Goal: Task Accomplishment & Management: Manage account settings

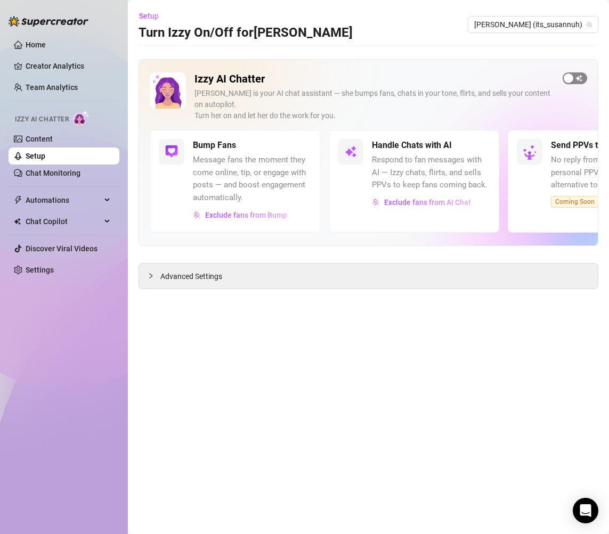
click at [579, 77] on span "button" at bounding box center [574, 78] width 24 height 12
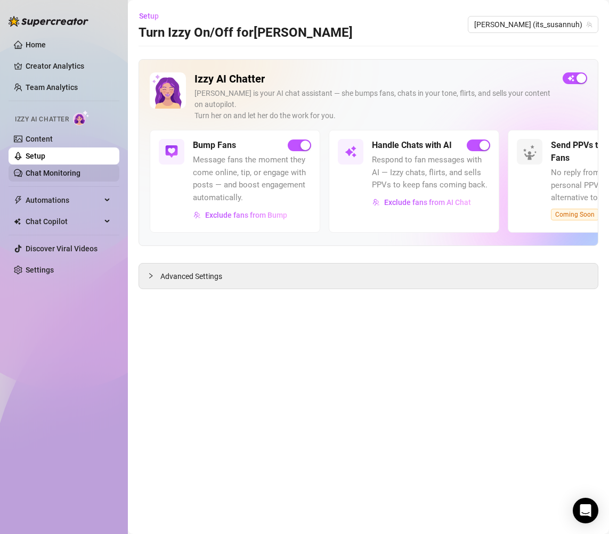
click at [80, 174] on link "Chat Monitoring" at bounding box center [53, 173] width 55 height 9
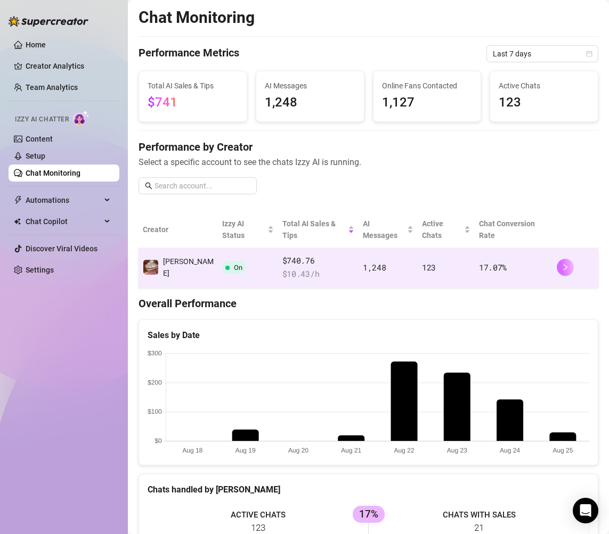
click at [566, 264] on icon "right" at bounding box center [564, 267] width 7 height 7
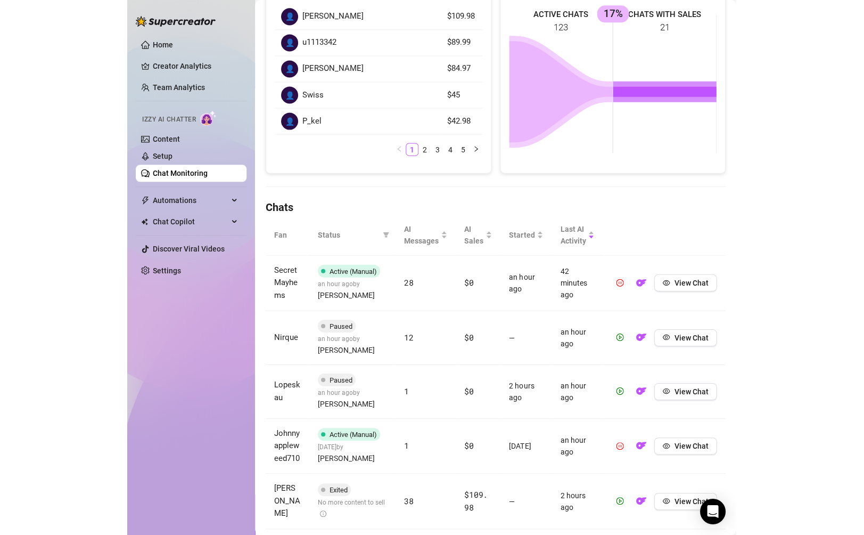
scroll to position [195, 0]
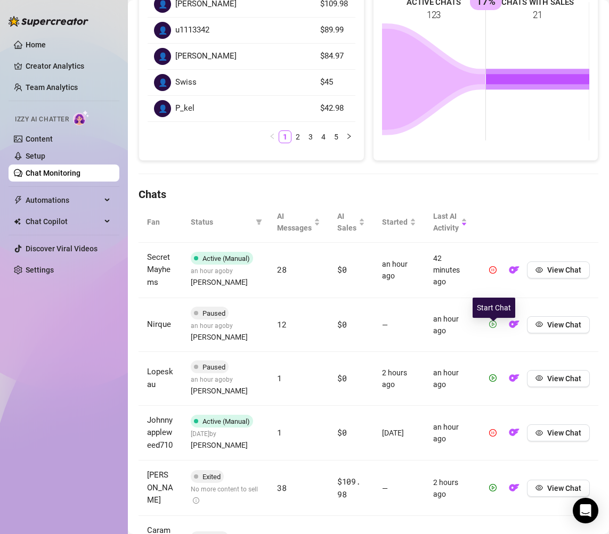
click at [494, 329] on span "button" at bounding box center [492, 324] width 7 height 9
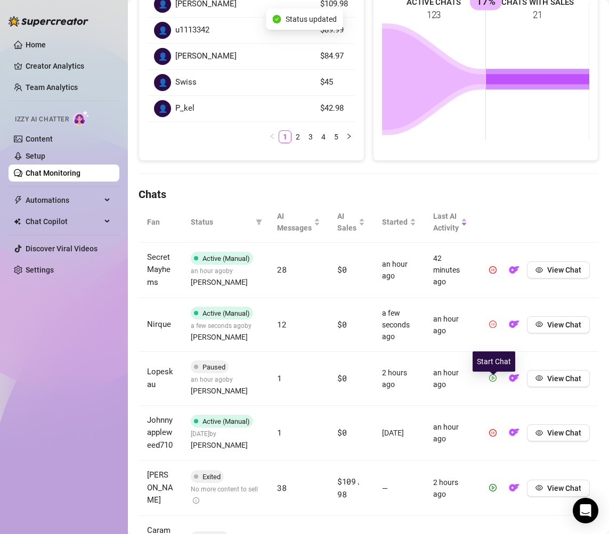
click at [492, 382] on icon "play-circle" at bounding box center [492, 377] width 7 height 7
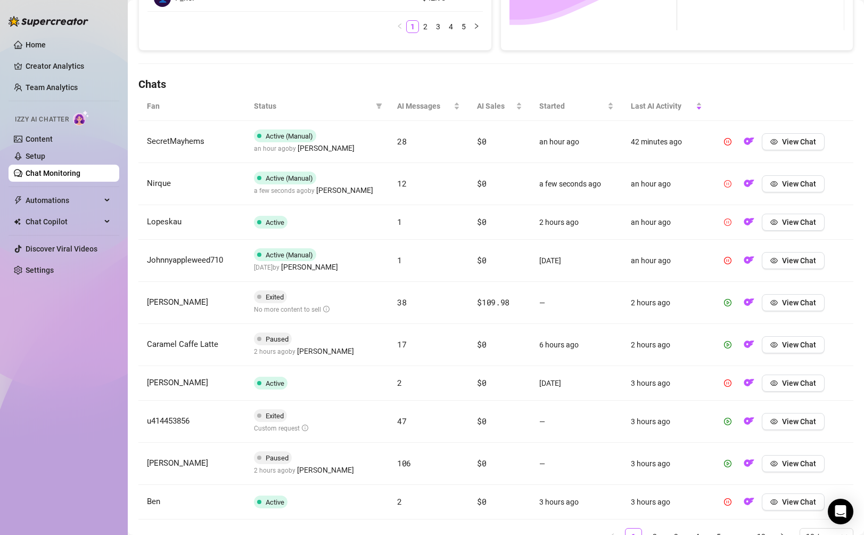
scroll to position [313, 0]
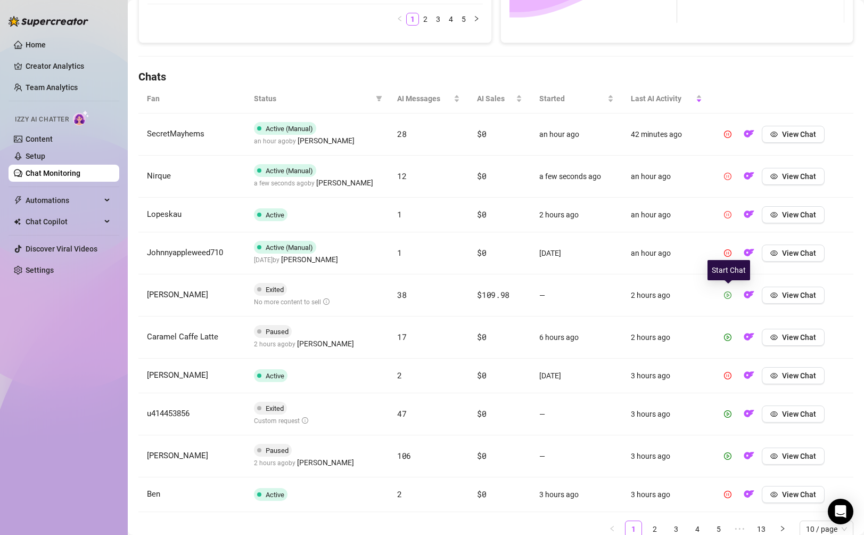
click at [608, 293] on icon "play-circle" at bounding box center [727, 294] width 7 height 7
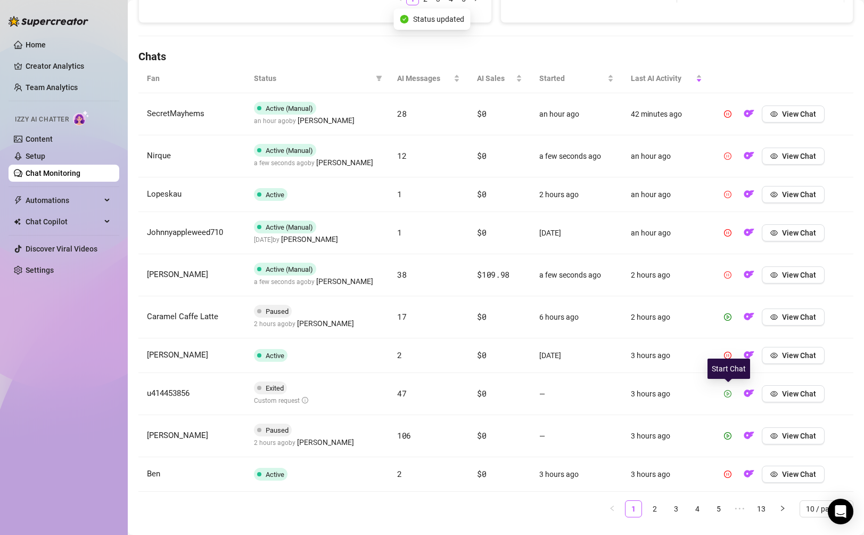
click at [608, 392] on icon "play-circle" at bounding box center [727, 393] width 7 height 7
click at [608, 435] on icon "play-circle" at bounding box center [728, 435] width 3 height 4
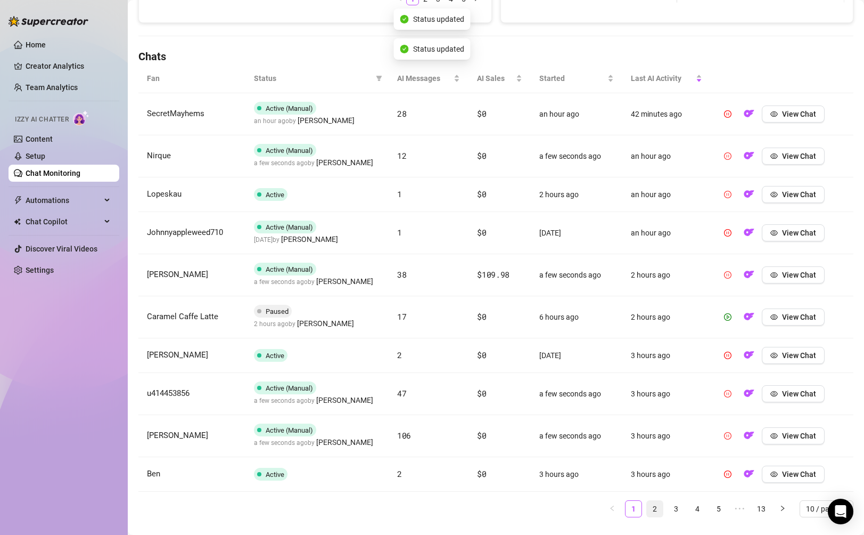
click at [608, 508] on link "2" at bounding box center [655, 508] width 16 height 16
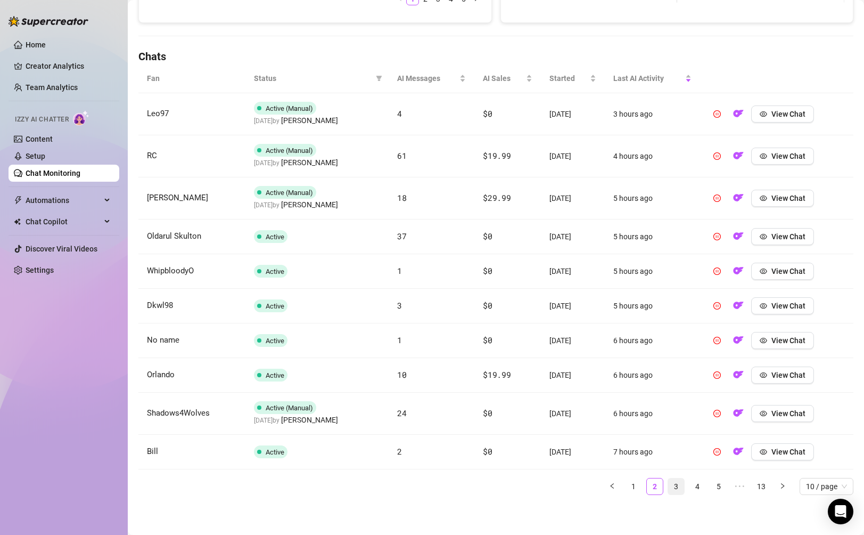
click at [608, 487] on link "3" at bounding box center [676, 486] width 16 height 16
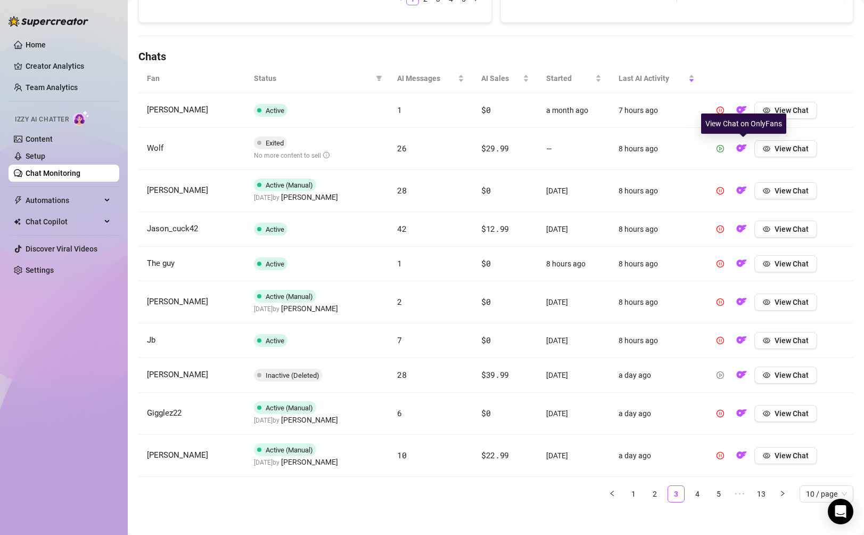
click at [608, 150] on icon "play-circle" at bounding box center [720, 148] width 7 height 7
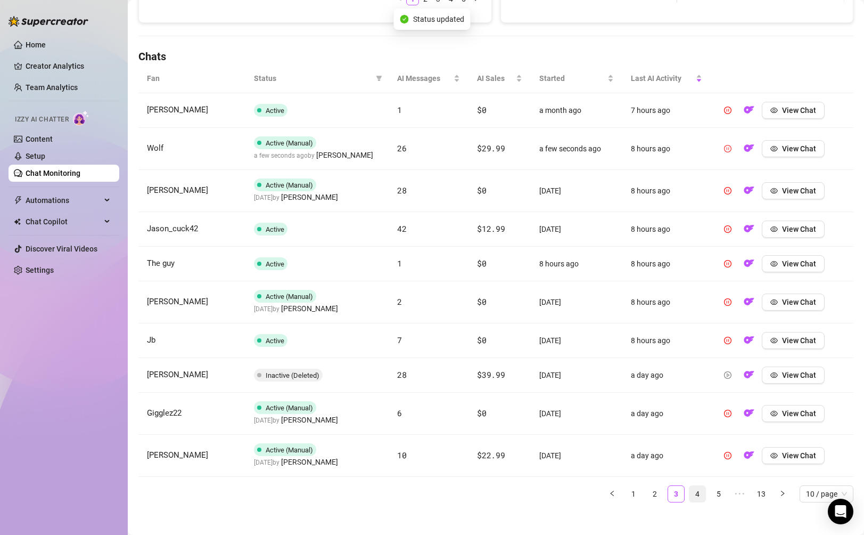
click at [608, 490] on link "4" at bounding box center [697, 494] width 16 height 16
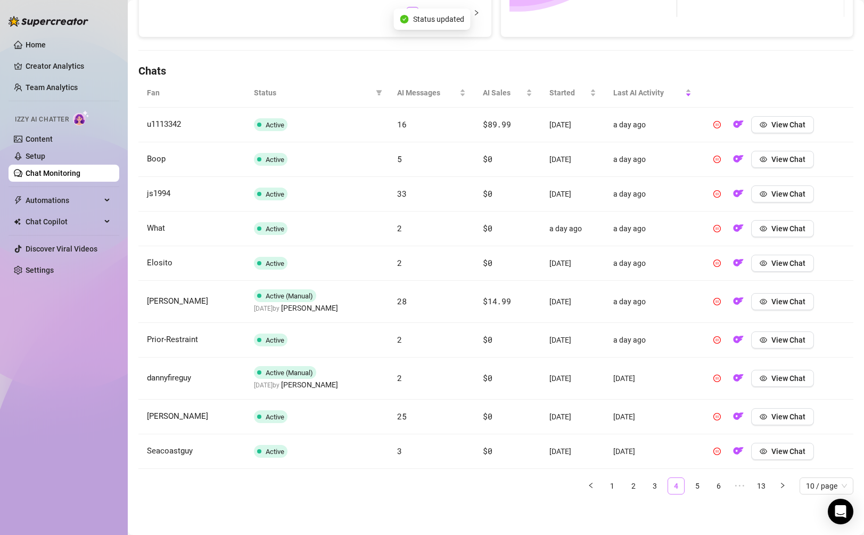
scroll to position [318, 0]
click at [608, 488] on link "5" at bounding box center [697, 486] width 16 height 16
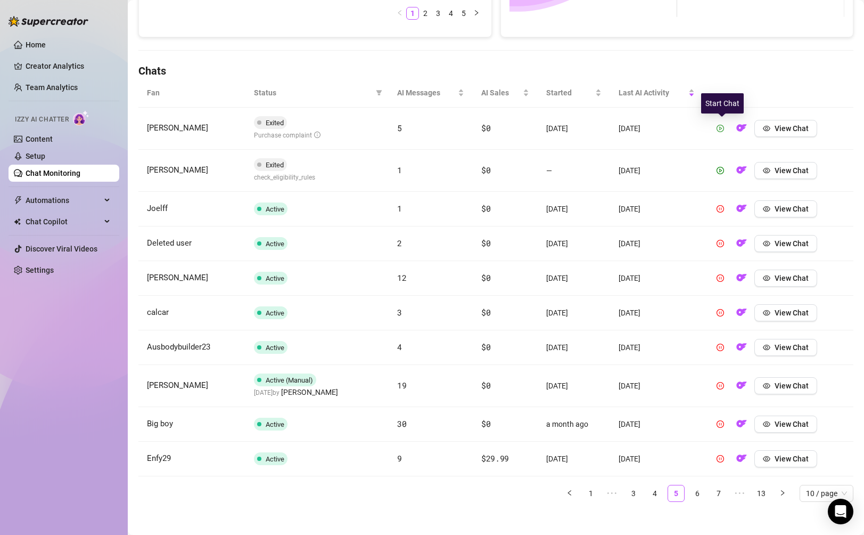
click at [608, 129] on icon "play-circle" at bounding box center [720, 128] width 7 height 7
click at [608, 173] on icon "play-circle" at bounding box center [720, 170] width 7 height 7
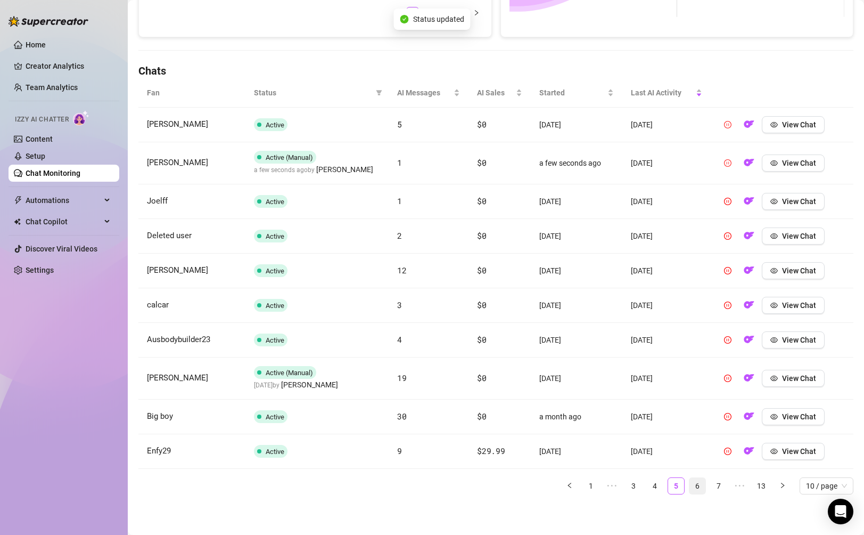
click at [608, 488] on link "6" at bounding box center [697, 486] width 16 height 16
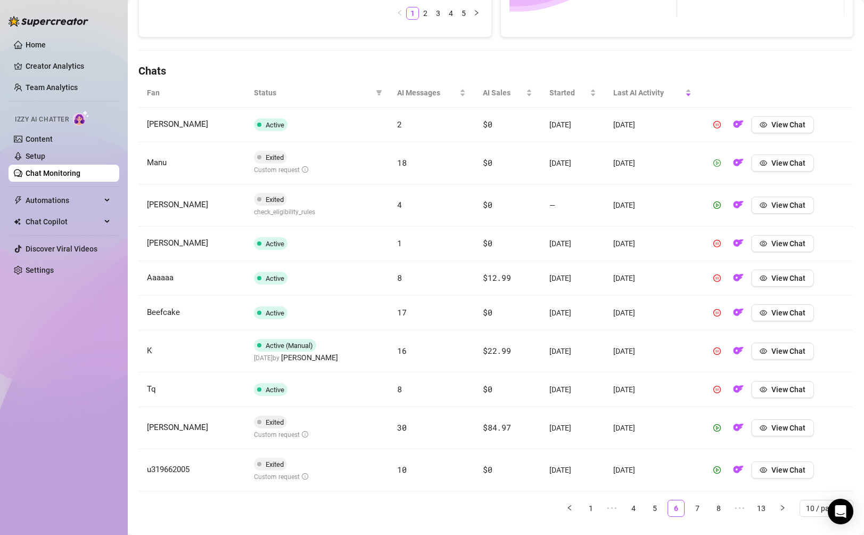
click at [608, 165] on icon "play-circle" at bounding box center [716, 162] width 7 height 7
click at [608, 209] on span "button" at bounding box center [716, 205] width 7 height 9
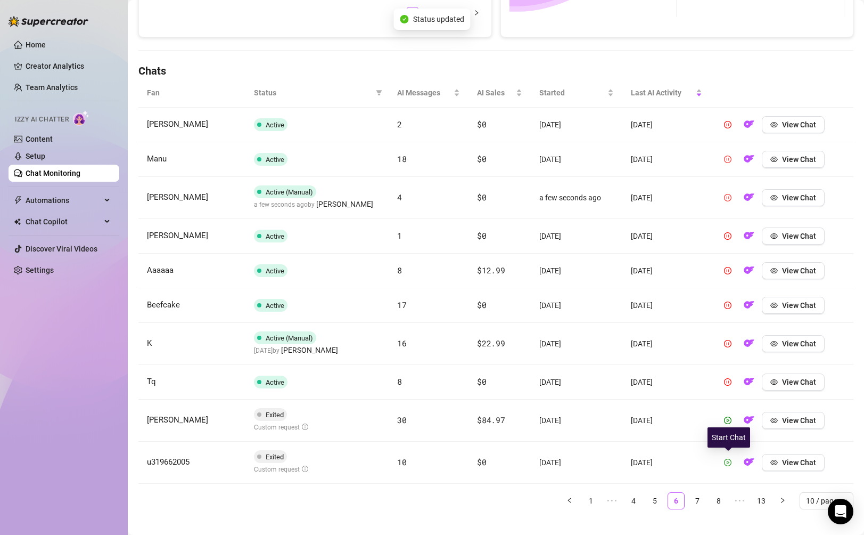
click at [608, 459] on icon "play-circle" at bounding box center [727, 461] width 7 height 7
click at [608, 499] on link "7" at bounding box center [697, 493] width 16 height 16
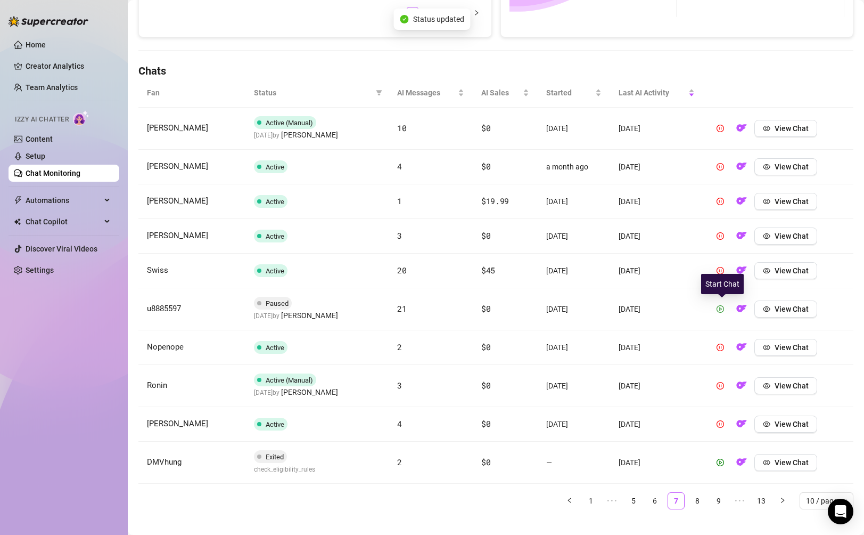
click at [608, 310] on icon "play-circle" at bounding box center [720, 308] width 7 height 7
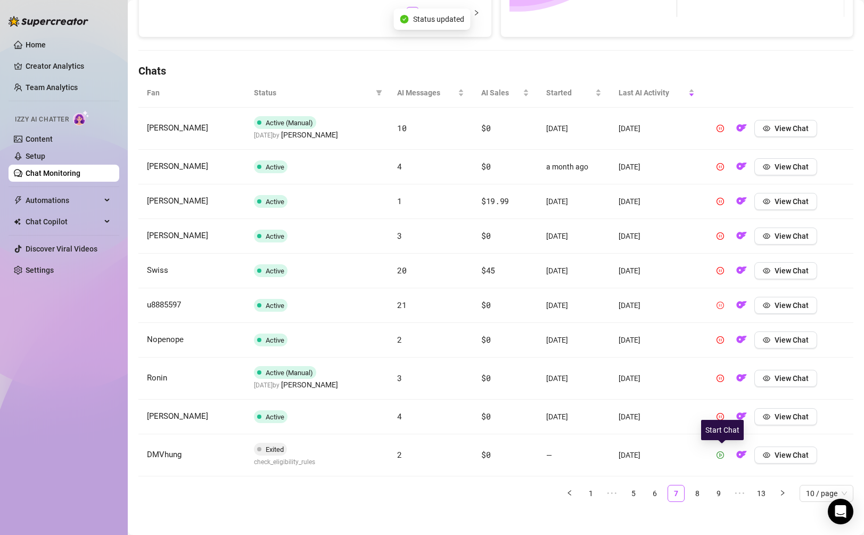
click at [608, 458] on span "button" at bounding box center [720, 454] width 7 height 9
click at [608, 492] on link "8" at bounding box center [697, 493] width 16 height 16
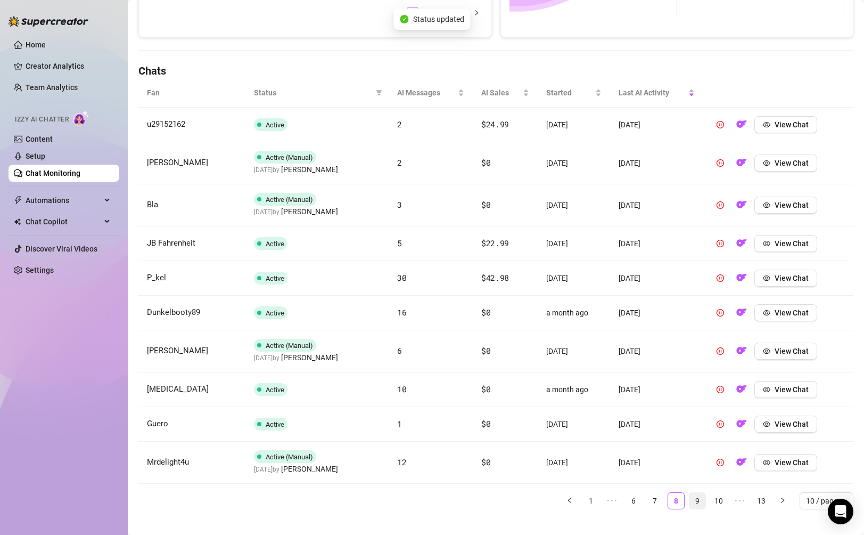
click at [608, 502] on link "9" at bounding box center [697, 500] width 16 height 16
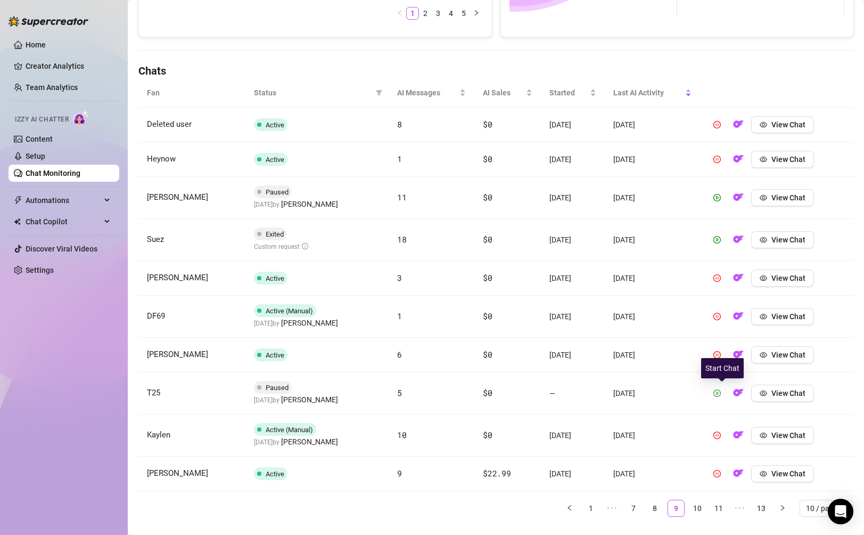
click at [608, 400] on button "button" at bounding box center [717, 392] width 17 height 17
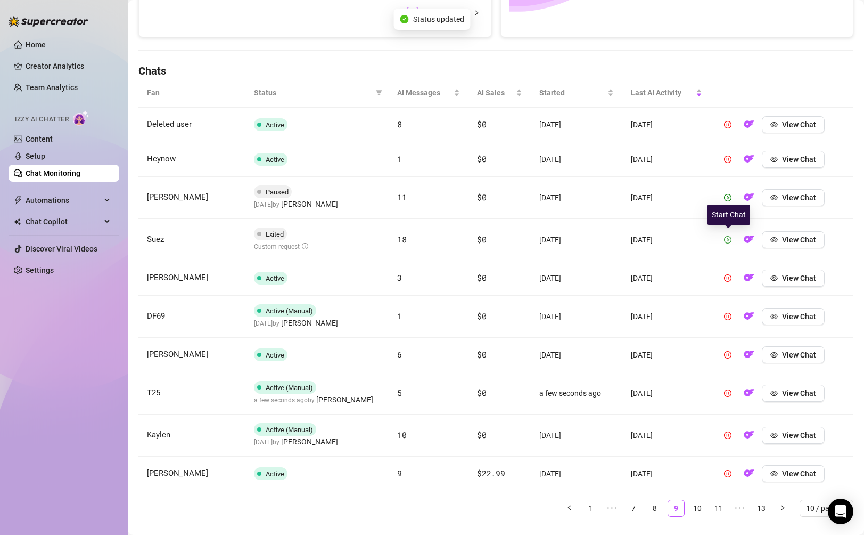
click at [608, 240] on button "button" at bounding box center [727, 239] width 17 height 17
click at [608, 192] on button "button" at bounding box center [727, 197] width 17 height 17
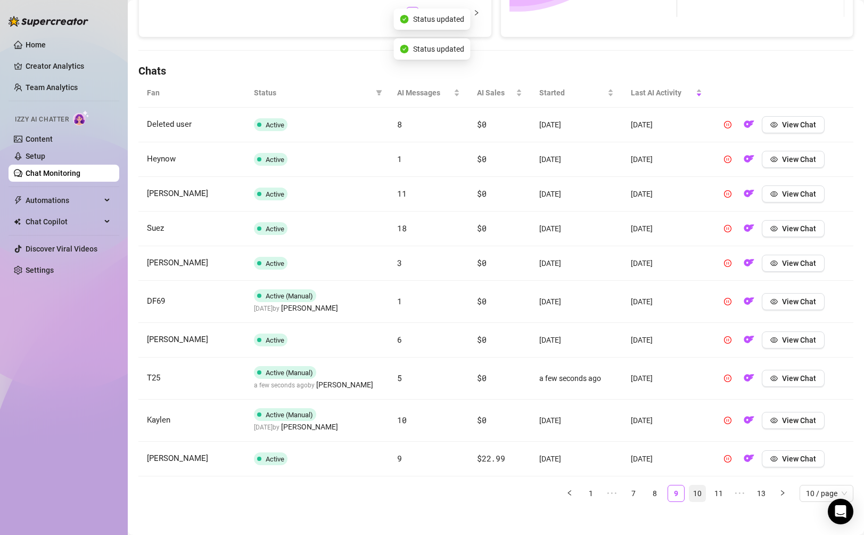
click at [608, 495] on link "10" at bounding box center [697, 493] width 16 height 16
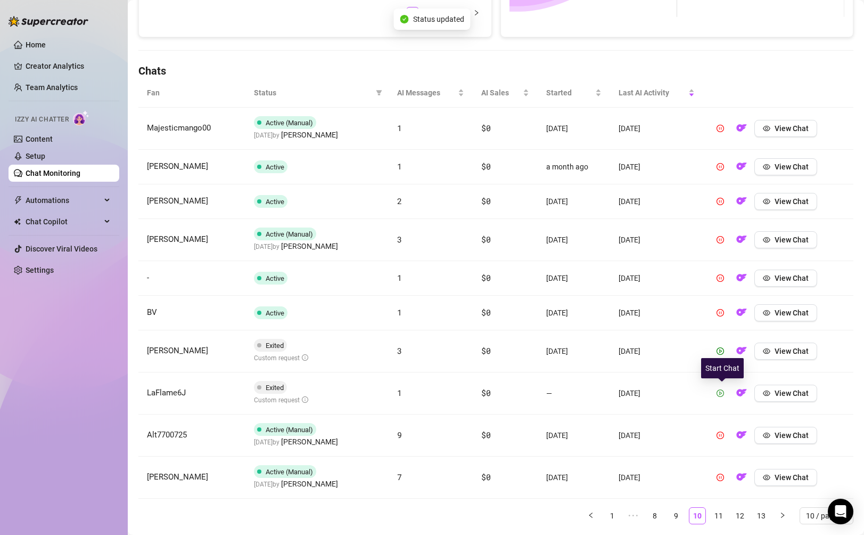
click at [608, 395] on button "button" at bounding box center [720, 392] width 17 height 17
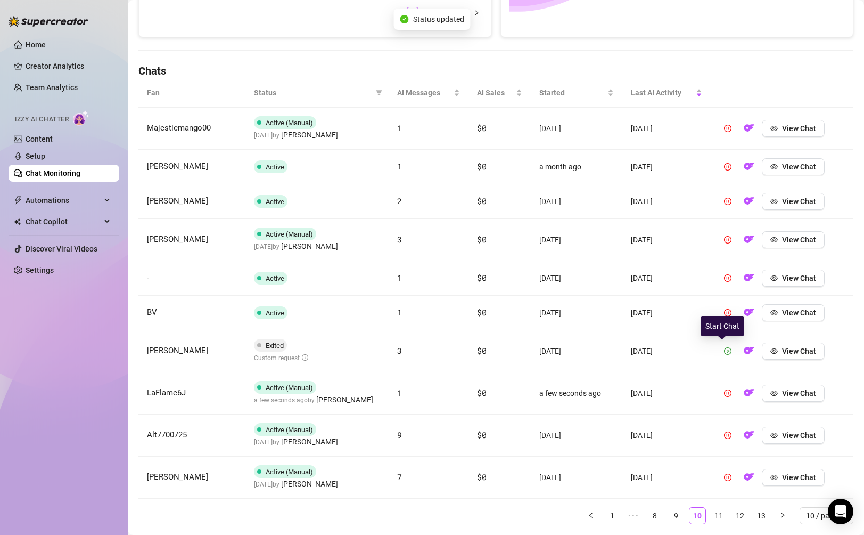
click at [608, 349] on icon "play-circle" at bounding box center [727, 350] width 7 height 7
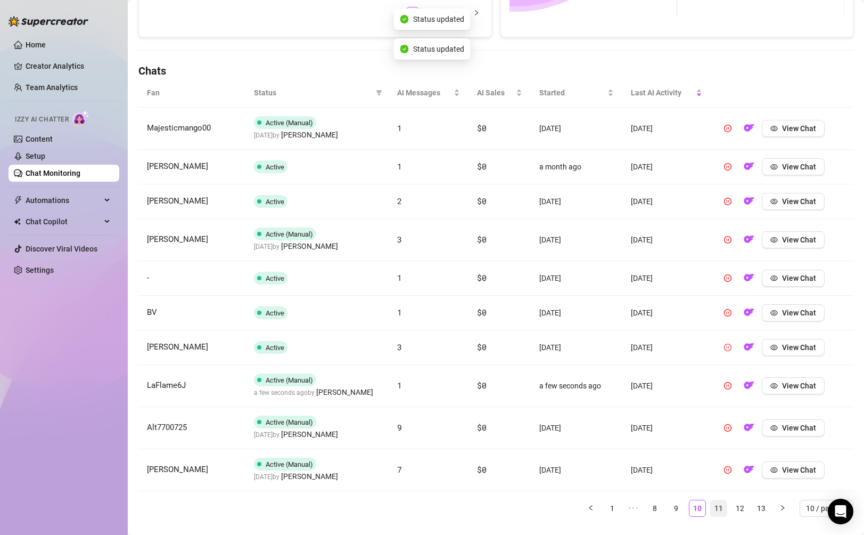
click at [608, 507] on link "11" at bounding box center [719, 508] width 16 height 16
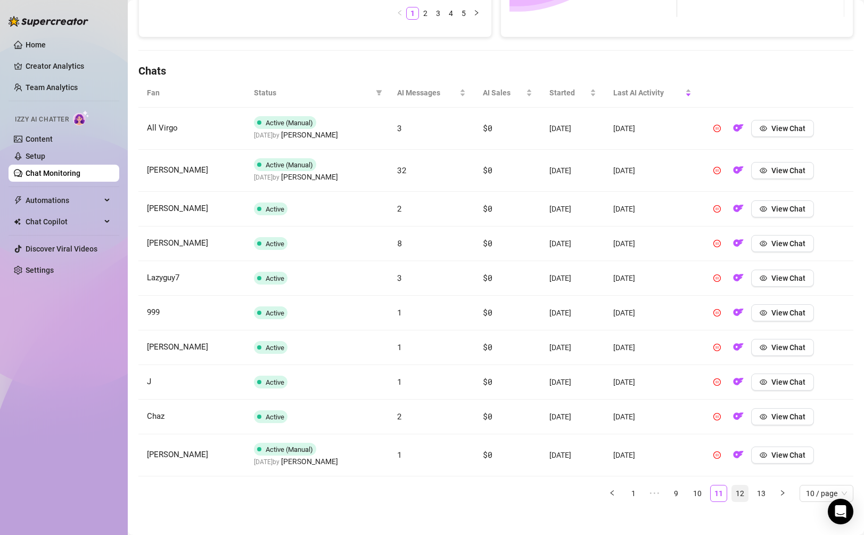
click at [608, 494] on link "12" at bounding box center [740, 493] width 16 height 16
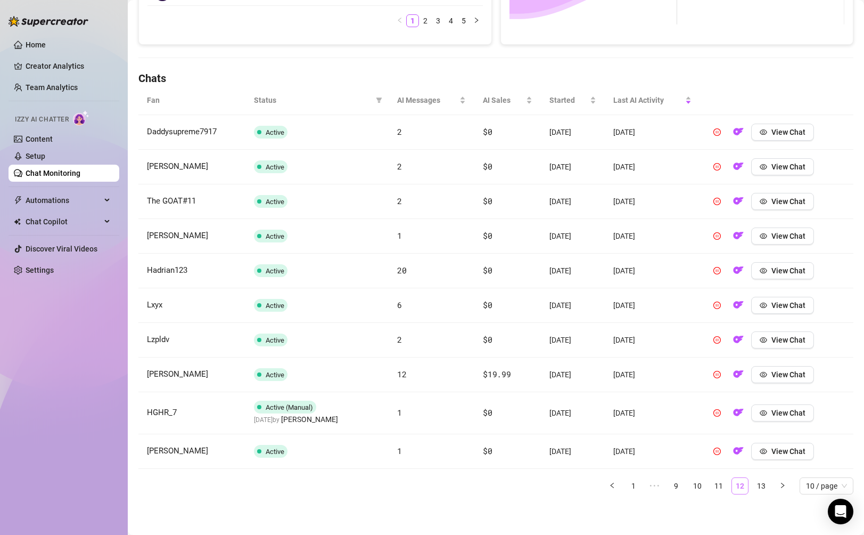
scroll to position [311, 0]
click at [608, 489] on link "13" at bounding box center [761, 486] width 16 height 16
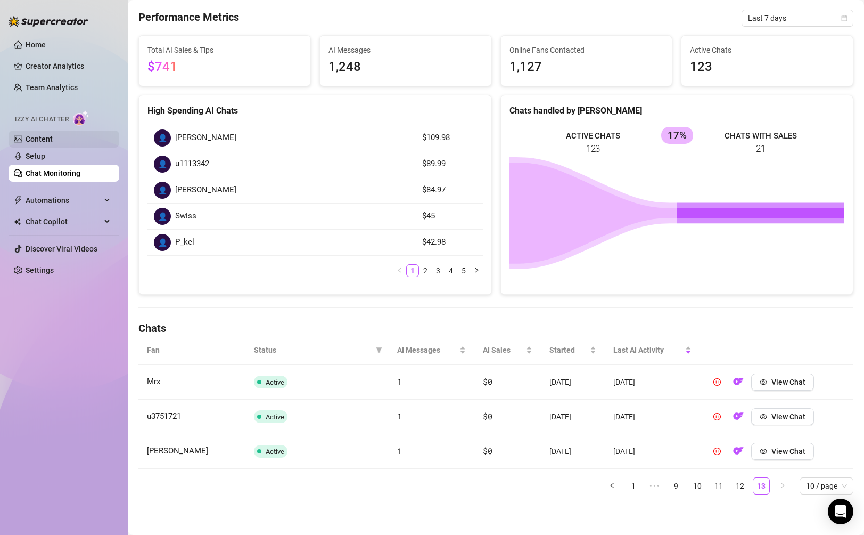
click at [53, 139] on link "Content" at bounding box center [39, 139] width 27 height 9
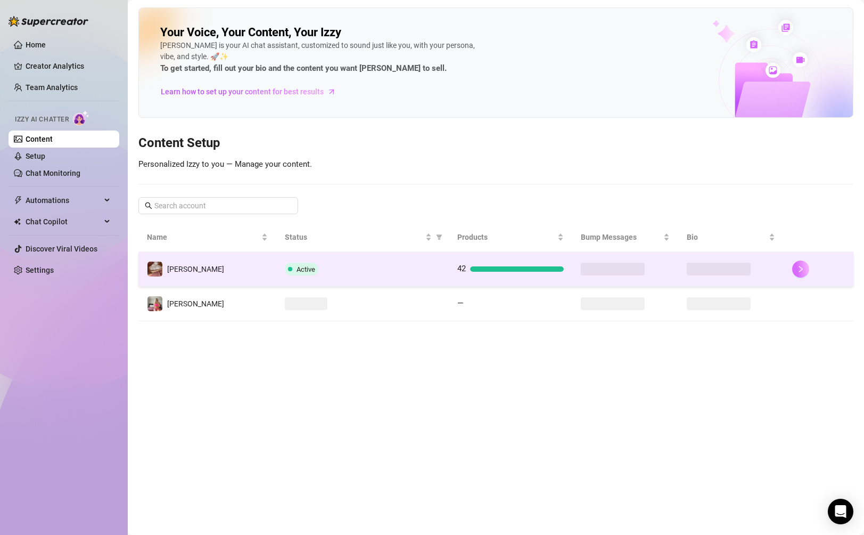
click at [608, 266] on icon "right" at bounding box center [800, 268] width 7 height 7
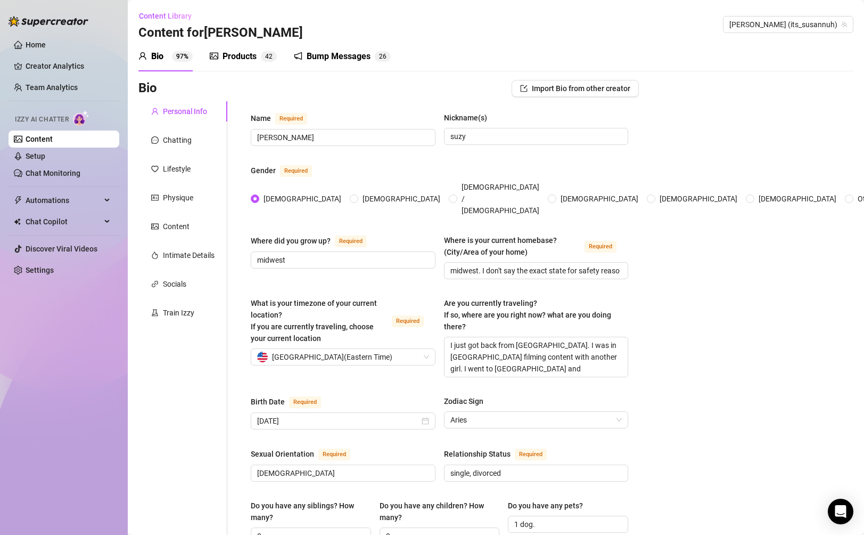
click at [241, 50] on div "Products" at bounding box center [240, 56] width 34 height 13
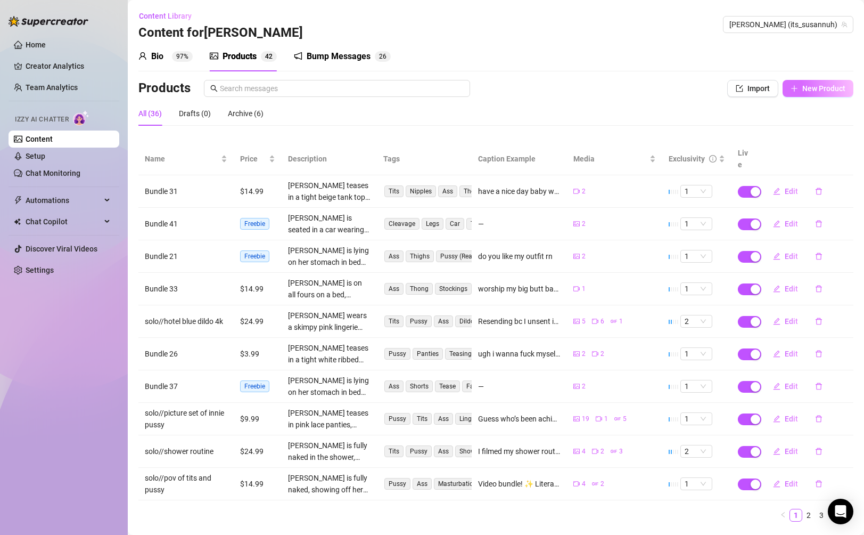
click at [608, 89] on span "New Product" at bounding box center [823, 88] width 43 height 9
type textarea "Type your message here..."
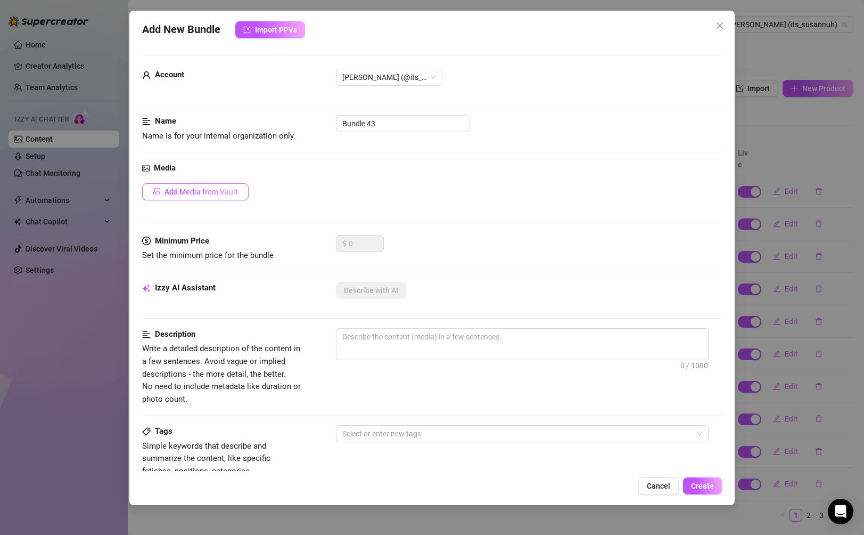
click at [205, 199] on button "Add Media from Vault" at bounding box center [195, 191] width 106 height 17
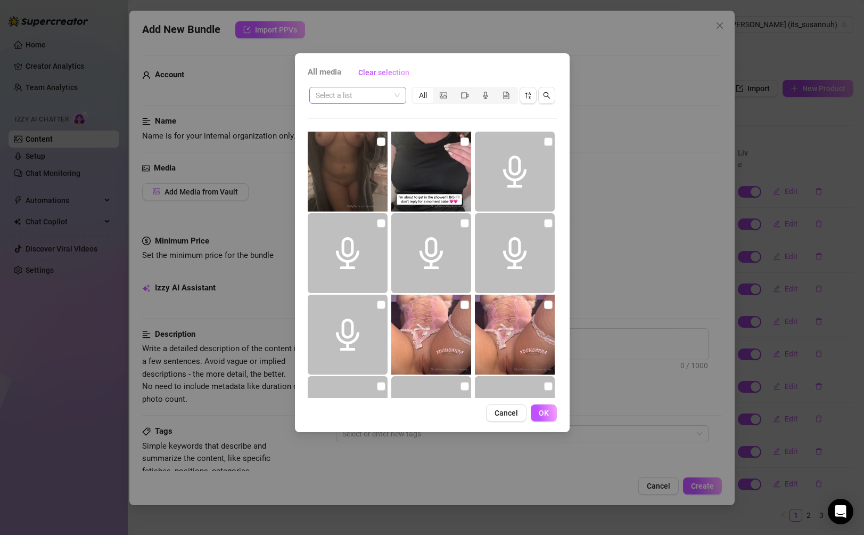
click at [382, 101] on input "search" at bounding box center [353, 95] width 75 height 16
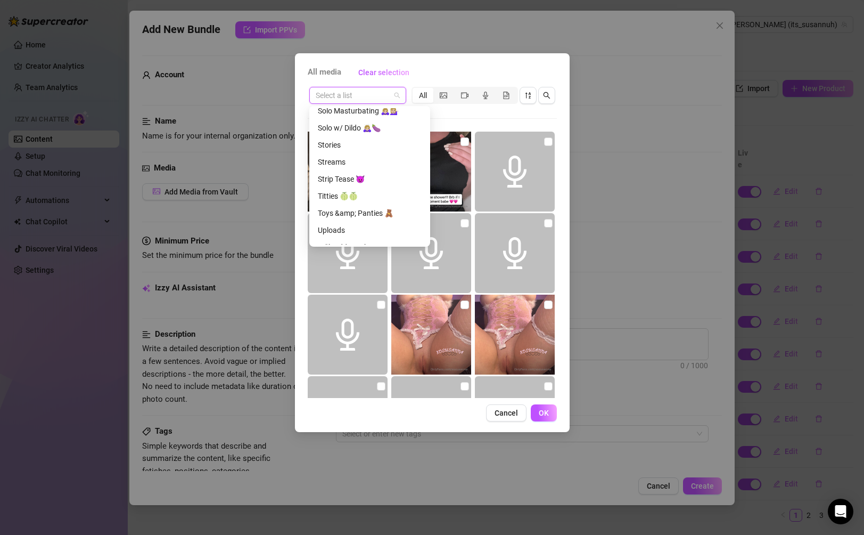
scroll to position [420, 0]
click at [374, 180] on div "Strip Tease 😈" at bounding box center [369, 173] width 117 height 17
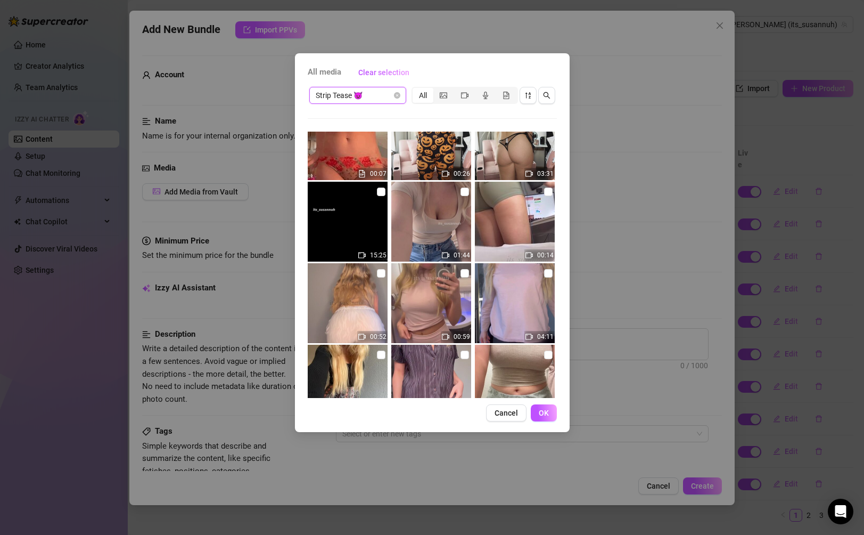
scroll to position [125, 0]
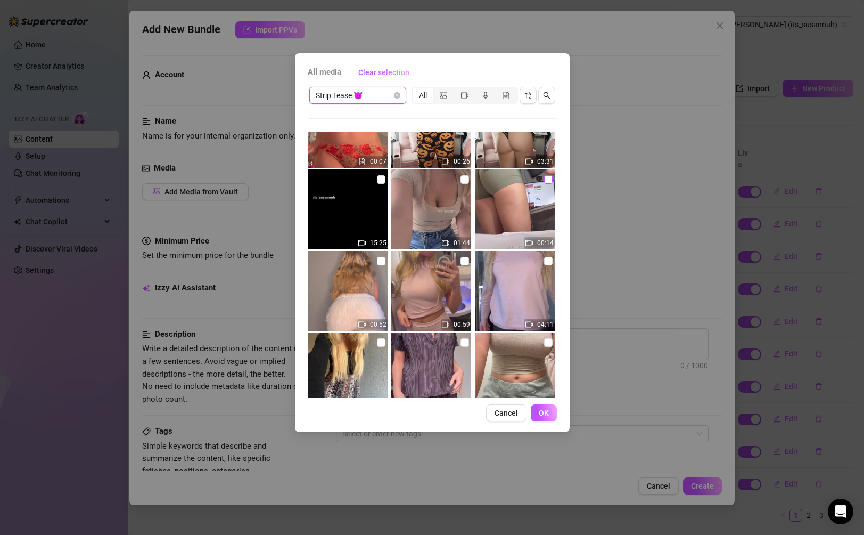
click at [546, 181] on input "checkbox" at bounding box center [548, 179] width 9 height 9
checkbox input "true"
click at [544, 412] on span "OK" at bounding box center [544, 412] width 10 height 9
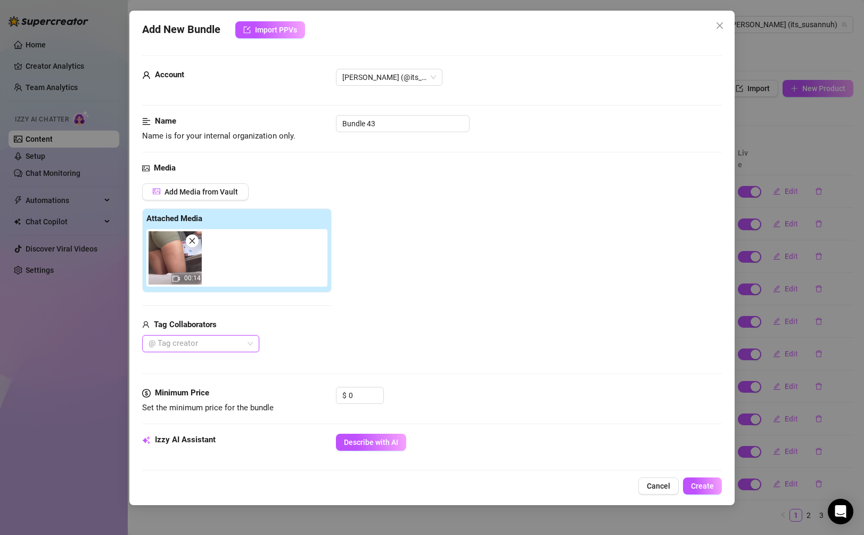
scroll to position [32, 0]
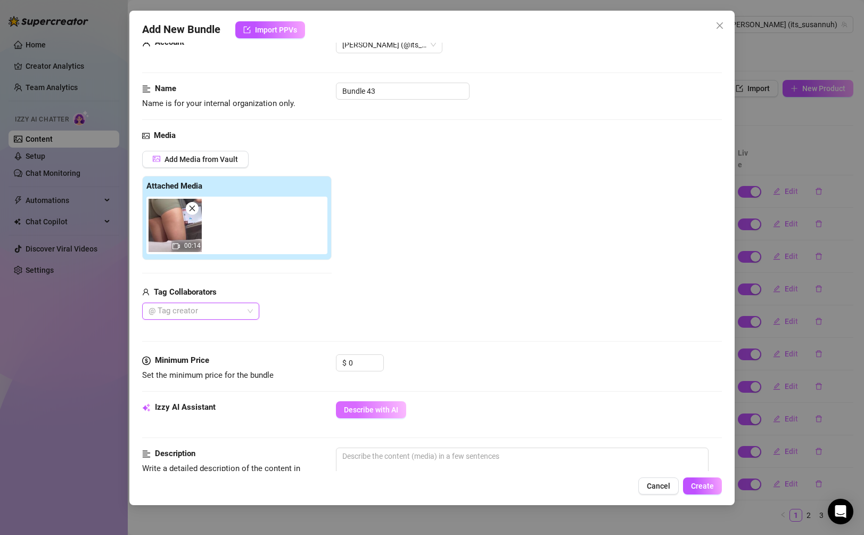
click at [367, 403] on button "Describe with AI" at bounding box center [371, 409] width 70 height 17
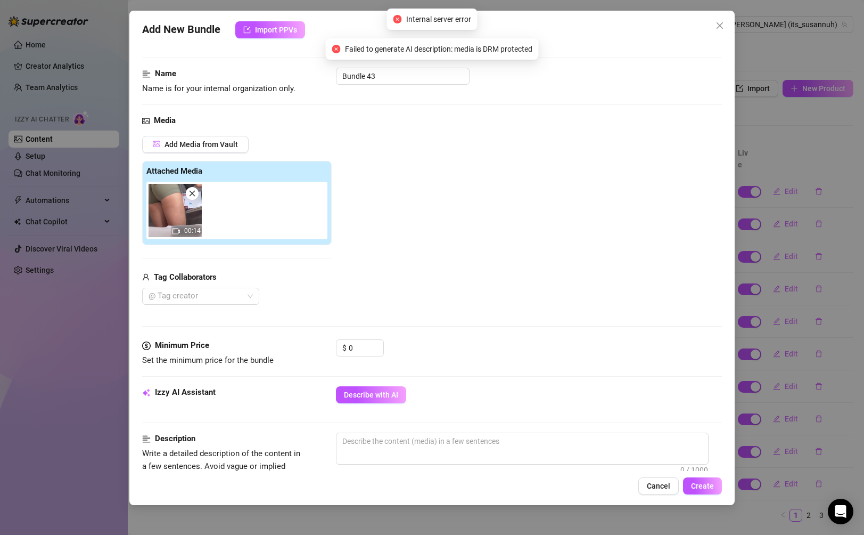
scroll to position [50, 0]
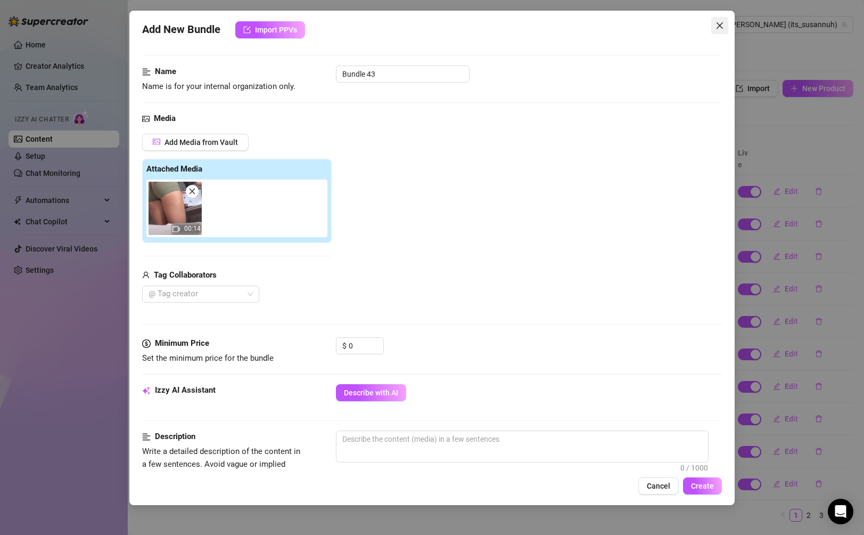
click at [608, 26] on icon "close" at bounding box center [720, 25] width 9 height 9
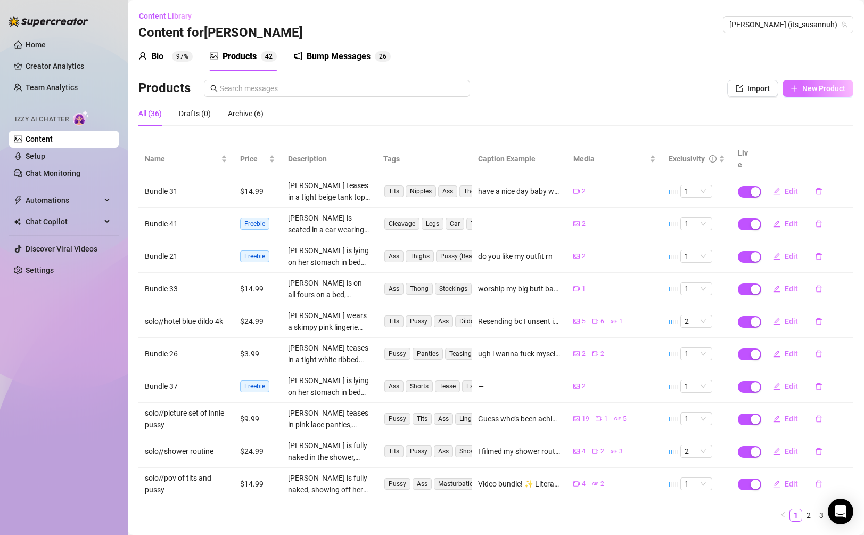
click at [608, 96] on button "New Product" at bounding box center [818, 88] width 71 height 17
type textarea "Type your message here..."
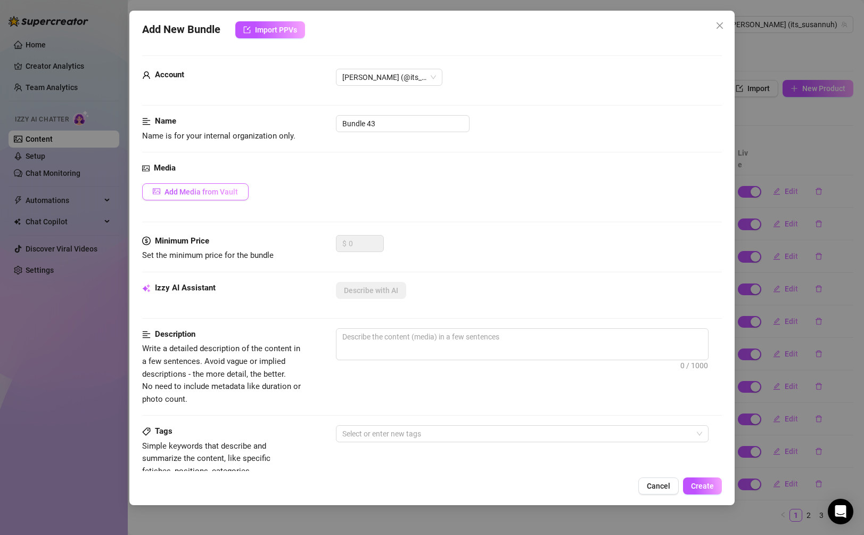
click at [207, 185] on button "Add Media from Vault" at bounding box center [195, 191] width 106 height 17
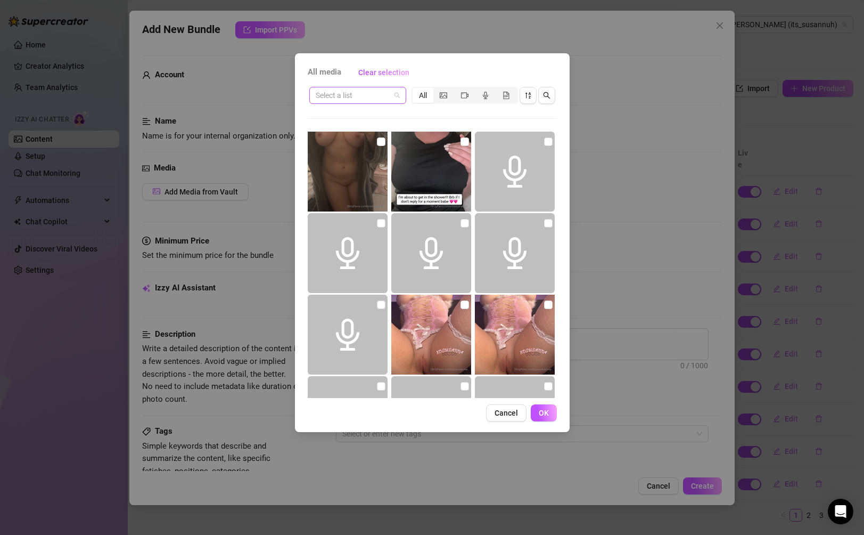
click at [396, 93] on span at bounding box center [358, 95] width 84 height 16
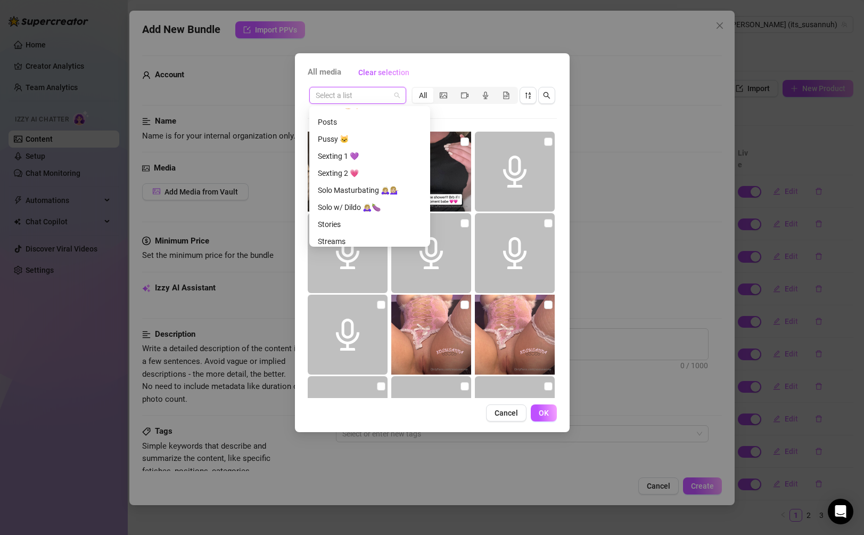
scroll to position [443, 0]
click at [373, 167] on div "Titties 🍈🍈" at bounding box center [370, 168] width 104 height 12
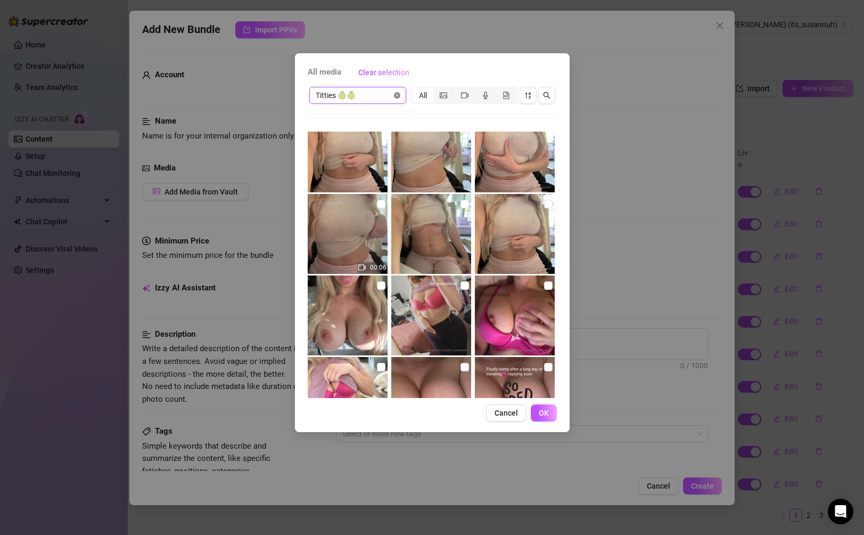
scroll to position [384, 0]
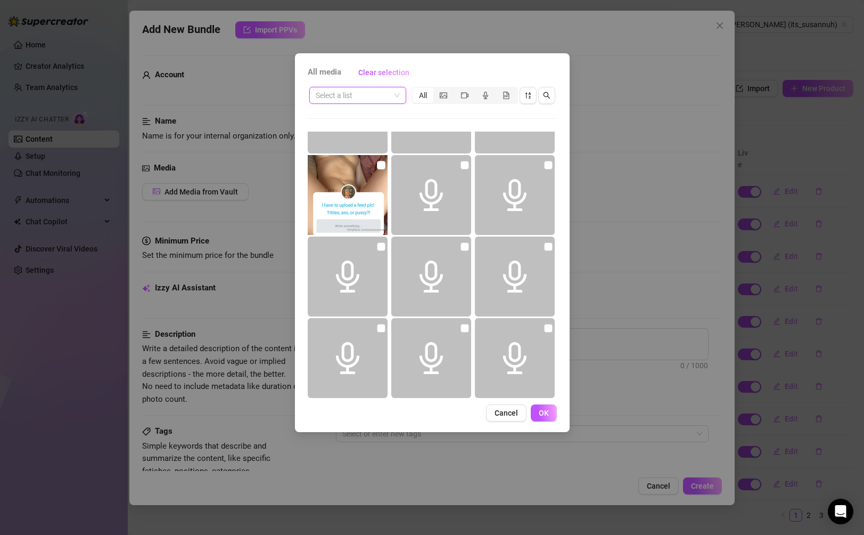
click at [379, 97] on input "search" at bounding box center [353, 95] width 75 height 16
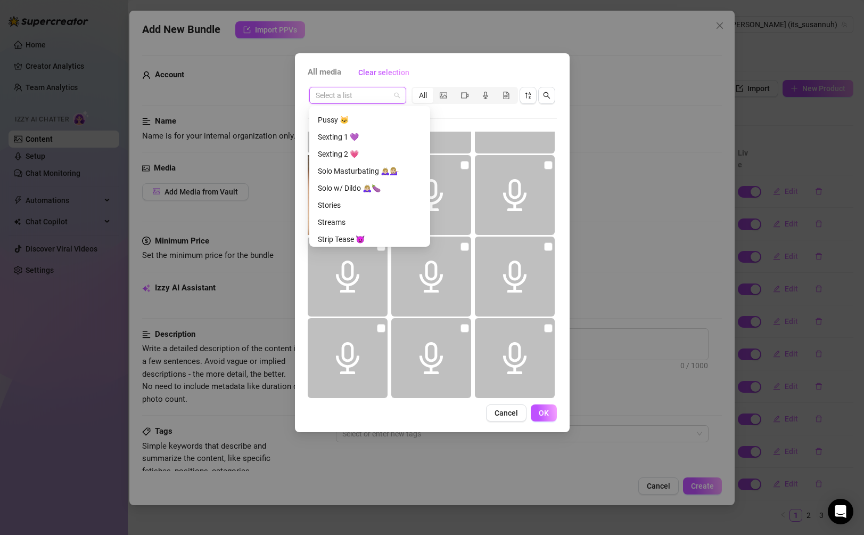
scroll to position [352, 0]
click at [364, 186] on div "Solo w/ Dildo 🙇🏼‍♀️🍆" at bounding box center [370, 190] width 104 height 12
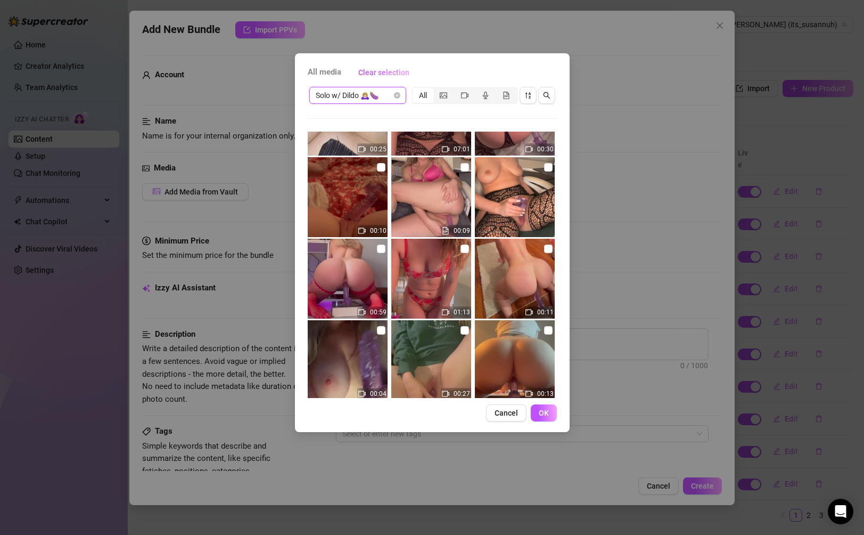
scroll to position [2173, 0]
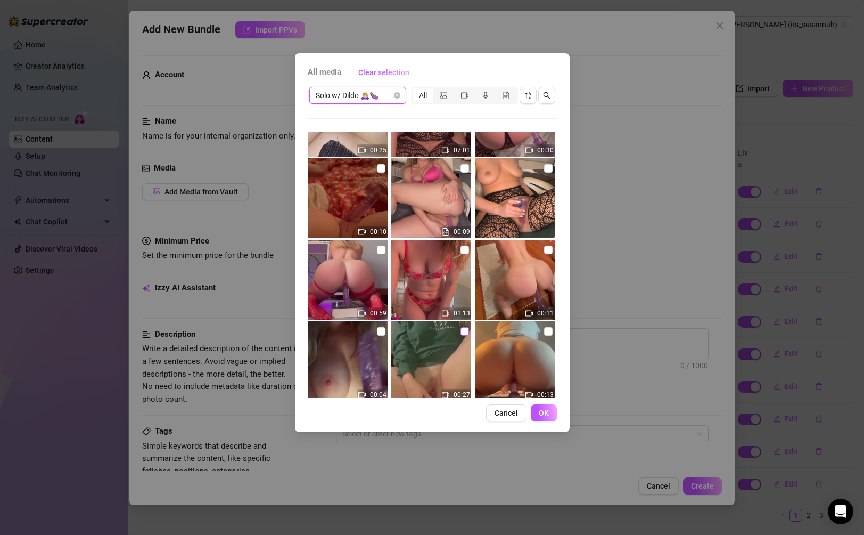
click at [466, 330] on input "checkbox" at bounding box center [465, 331] width 9 height 9
checkbox input "true"
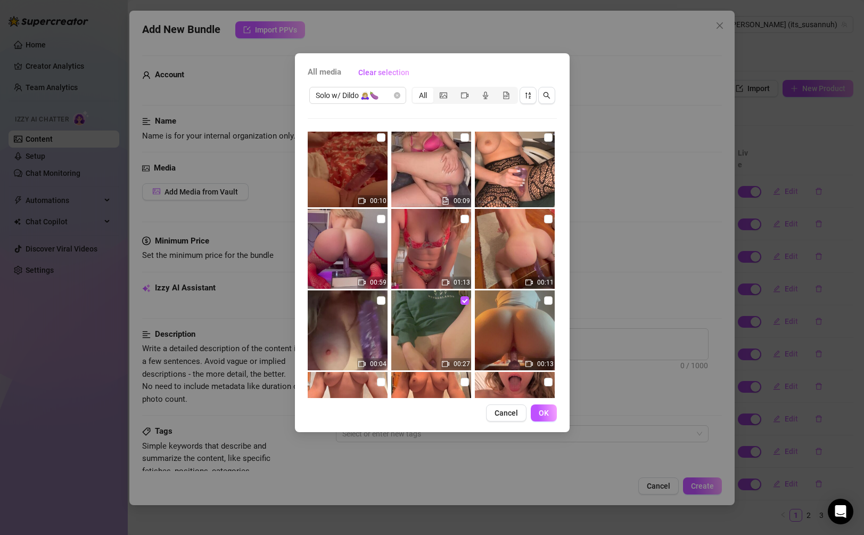
scroll to position [2208, 0]
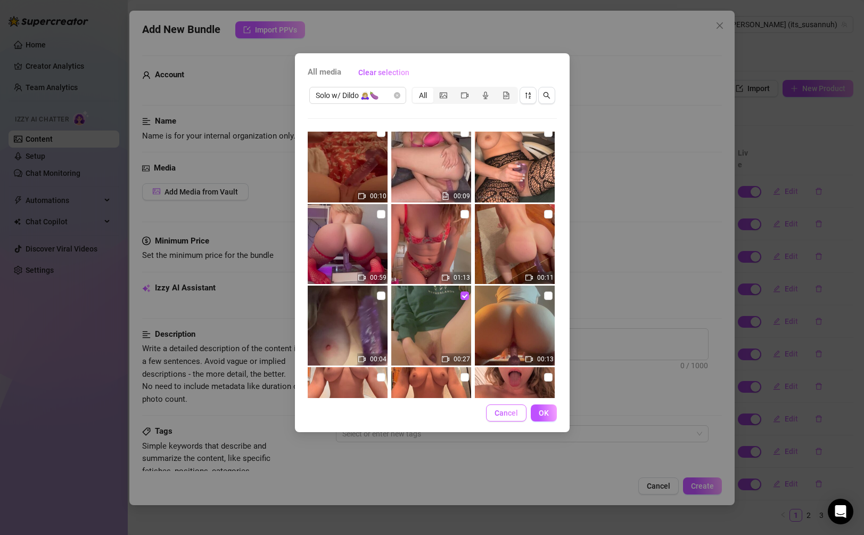
click at [508, 417] on button "Cancel" at bounding box center [506, 412] width 40 height 17
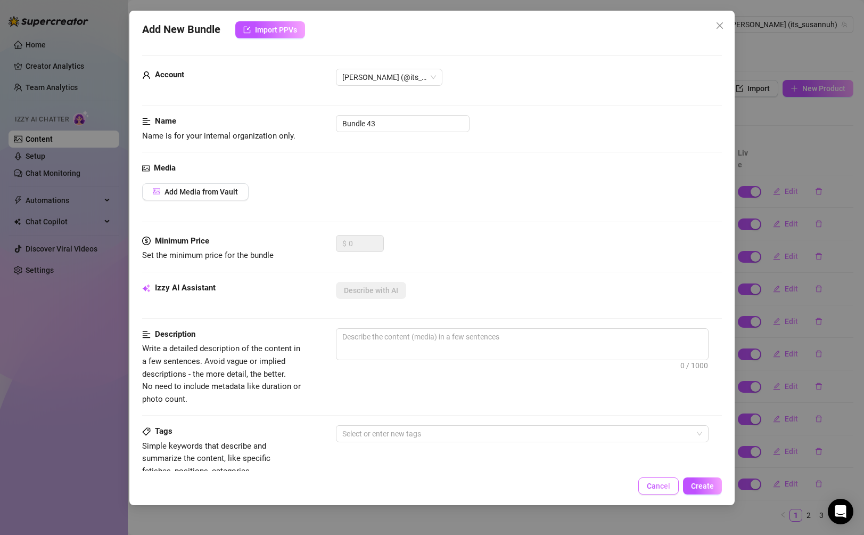
click at [608, 485] on span "Cancel" at bounding box center [658, 485] width 23 height 9
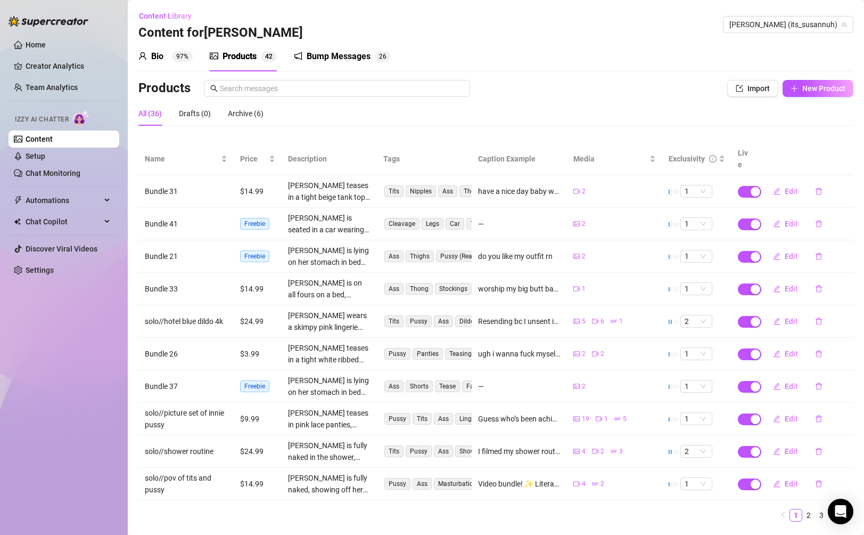
scroll to position [15, 0]
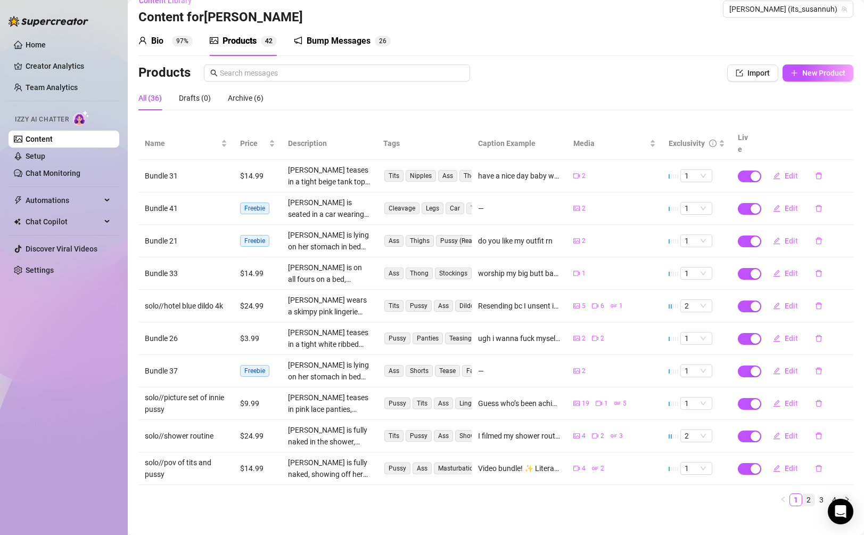
click at [608, 494] on link "2" at bounding box center [809, 500] width 12 height 12
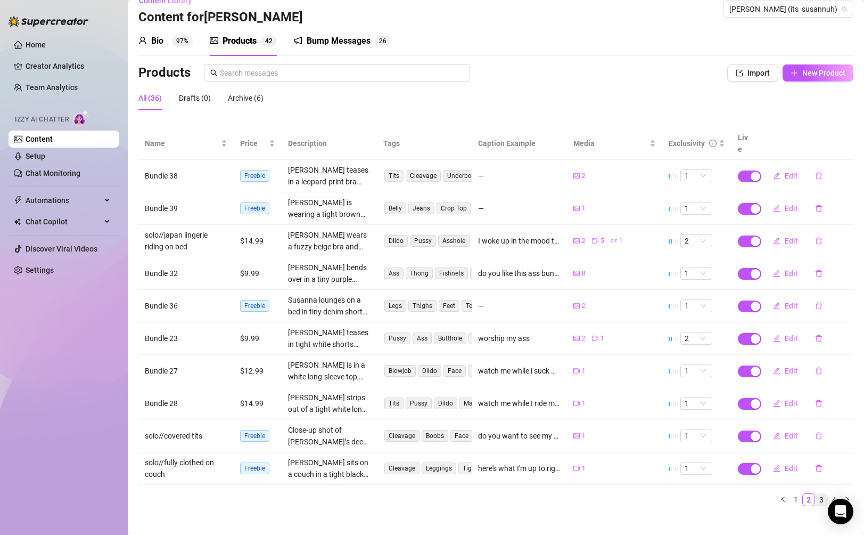
click at [608, 494] on link "3" at bounding box center [822, 500] width 12 height 12
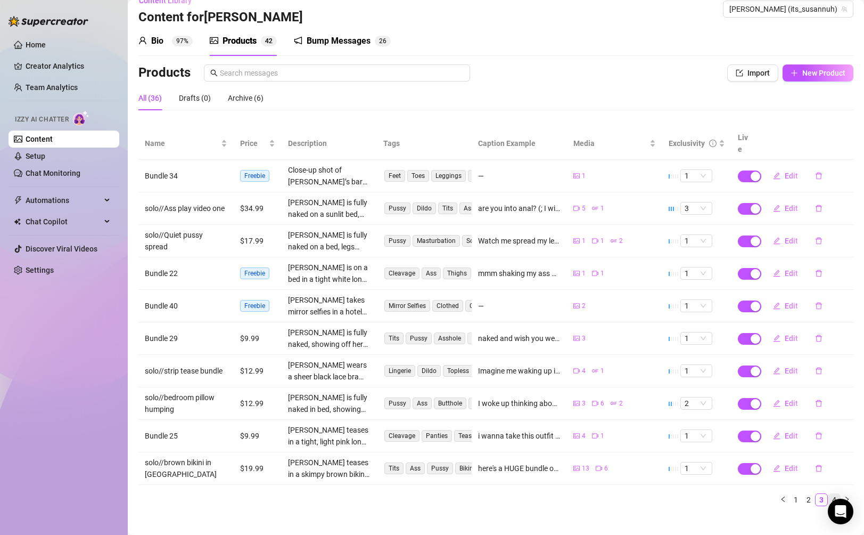
click at [608, 494] on link "4" at bounding box center [834, 500] width 12 height 12
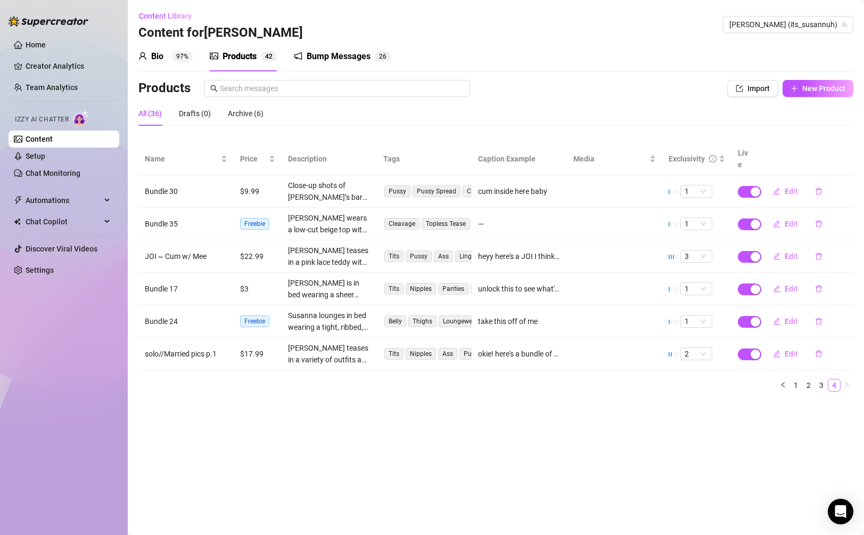
scroll to position [0, 0]
click at [608, 87] on span "New Product" at bounding box center [823, 88] width 43 height 9
type textarea "Type your message here..."
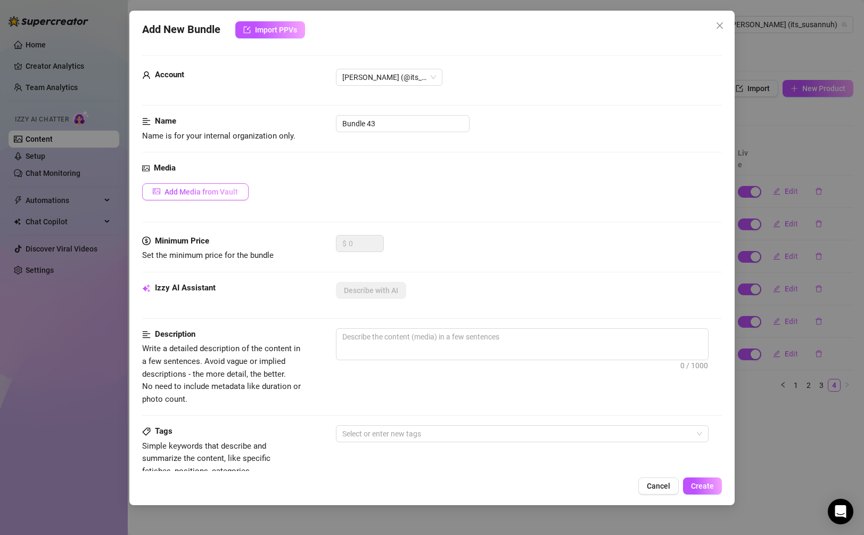
click at [211, 190] on span "Add Media from Vault" at bounding box center [201, 191] width 73 height 9
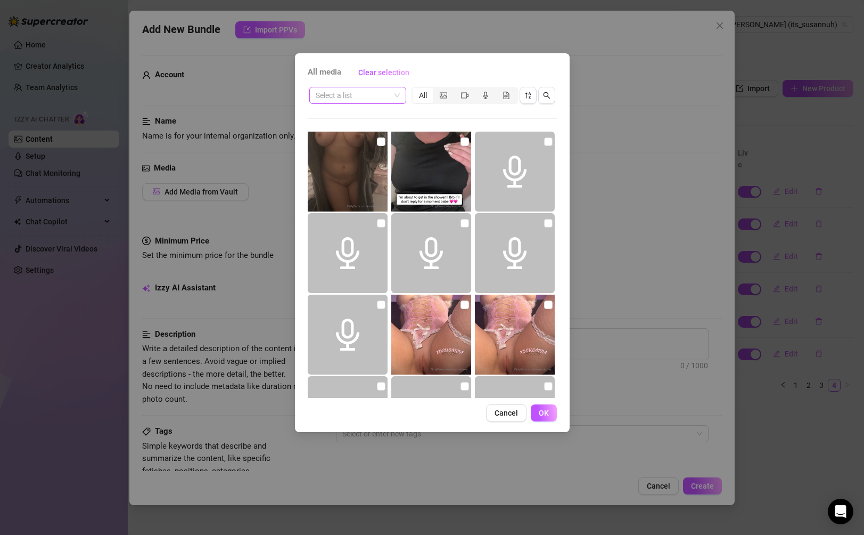
click at [364, 93] on input "search" at bounding box center [353, 95] width 75 height 16
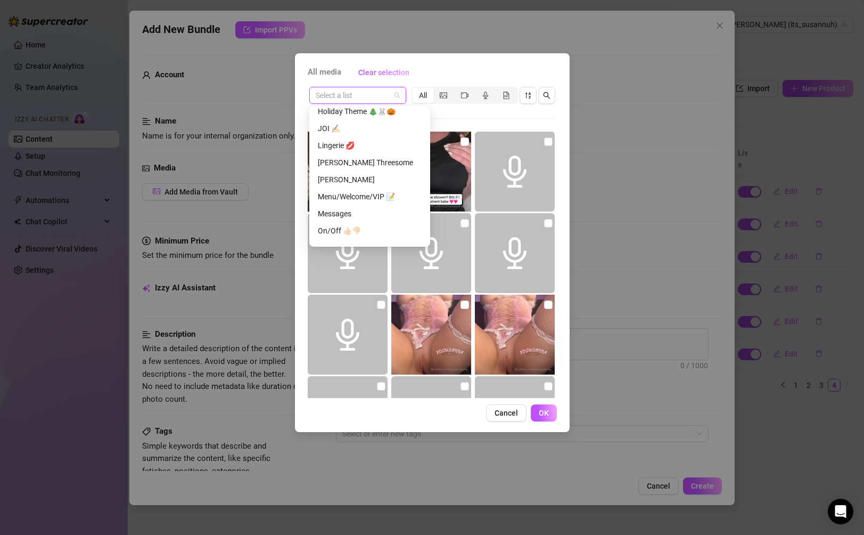
scroll to position [211, 0]
click at [377, 128] on div "JOI ✍🏻" at bounding box center [370, 127] width 104 height 12
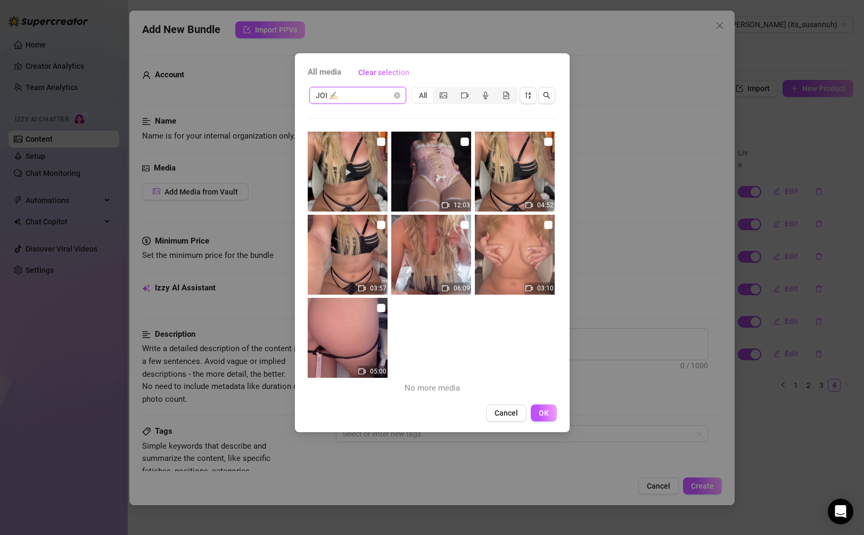
click at [394, 104] on div "JOI ✍🏻 JOI ✍🏻 All" at bounding box center [432, 95] width 249 height 20
click at [391, 99] on span "JOI ✍🏻" at bounding box center [358, 95] width 84 height 16
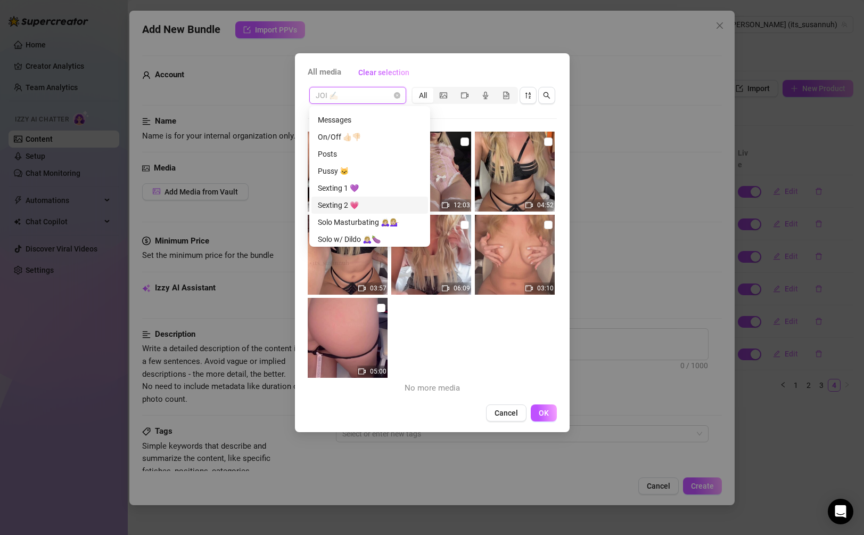
scroll to position [276, 0]
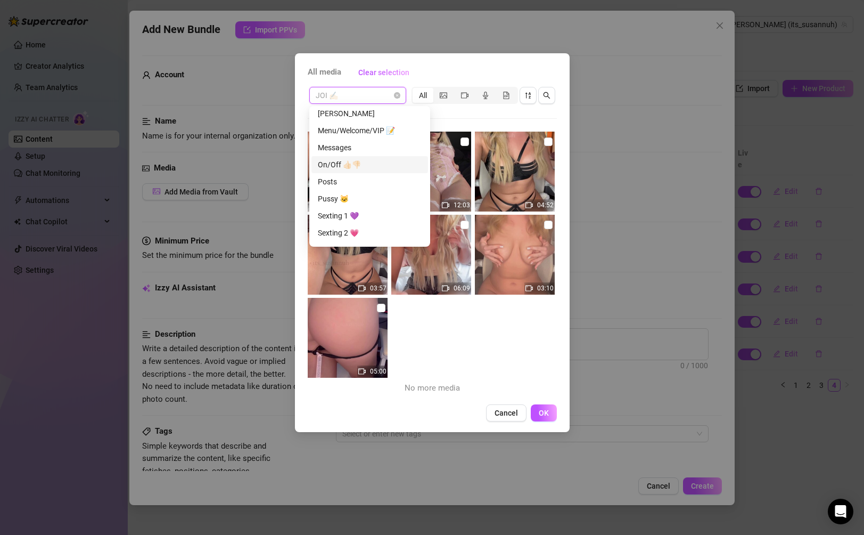
click at [366, 160] on div "On/Off 👍🏻👎🏻" at bounding box center [370, 165] width 104 height 12
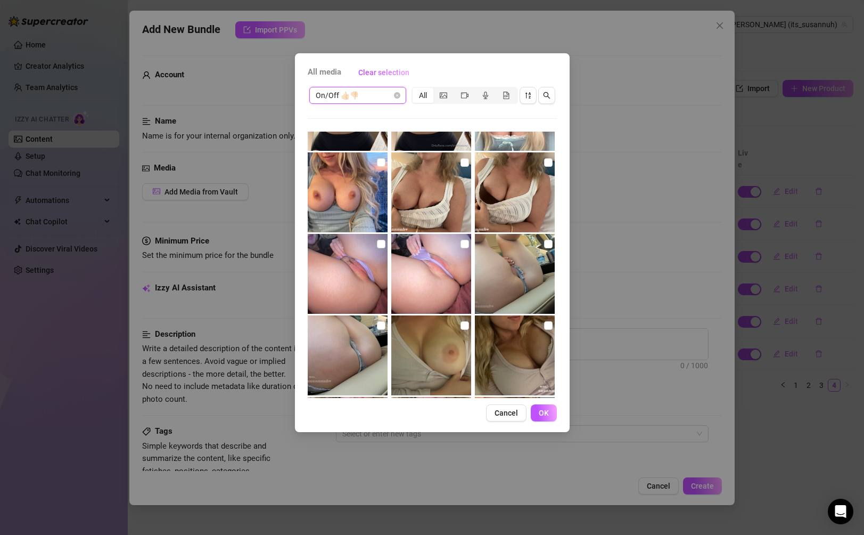
scroll to position [157, 0]
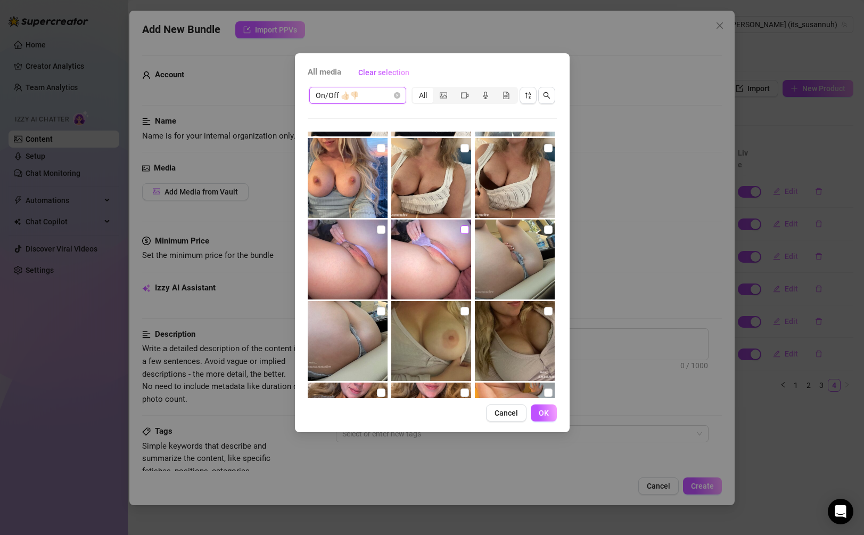
click at [465, 231] on input "checkbox" at bounding box center [465, 229] width 9 height 9
checkbox input "true"
click at [384, 228] on input "checkbox" at bounding box center [381, 229] width 9 height 9
checkbox input "true"
click at [549, 410] on button "OK" at bounding box center [544, 412] width 26 height 17
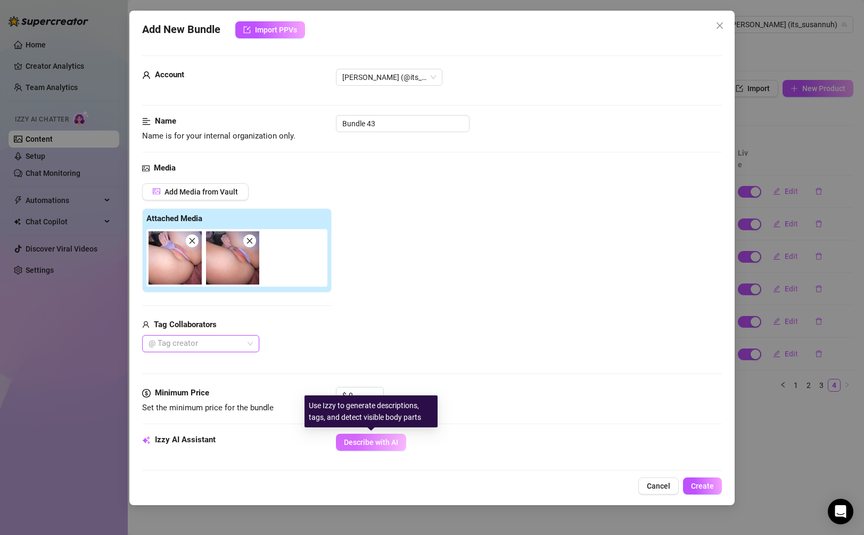
click at [351, 438] on span "Describe with AI" at bounding box center [371, 442] width 54 height 9
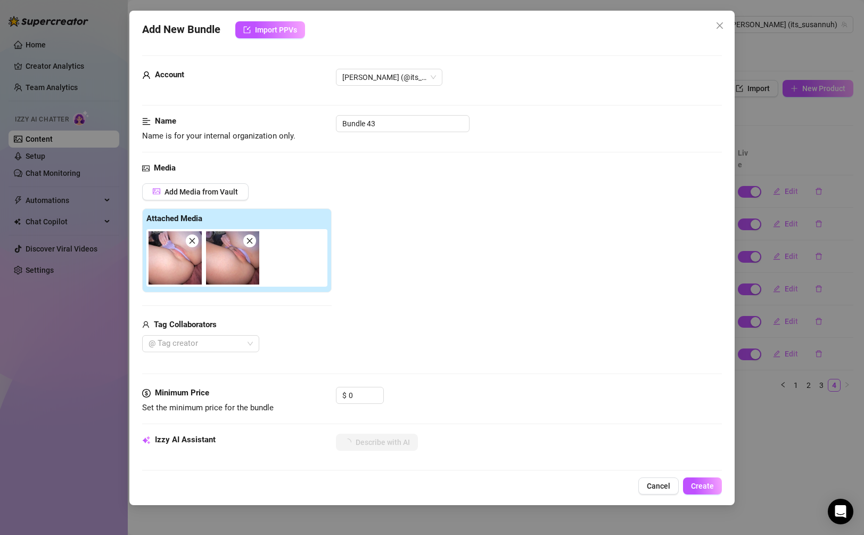
scroll to position [57, 0]
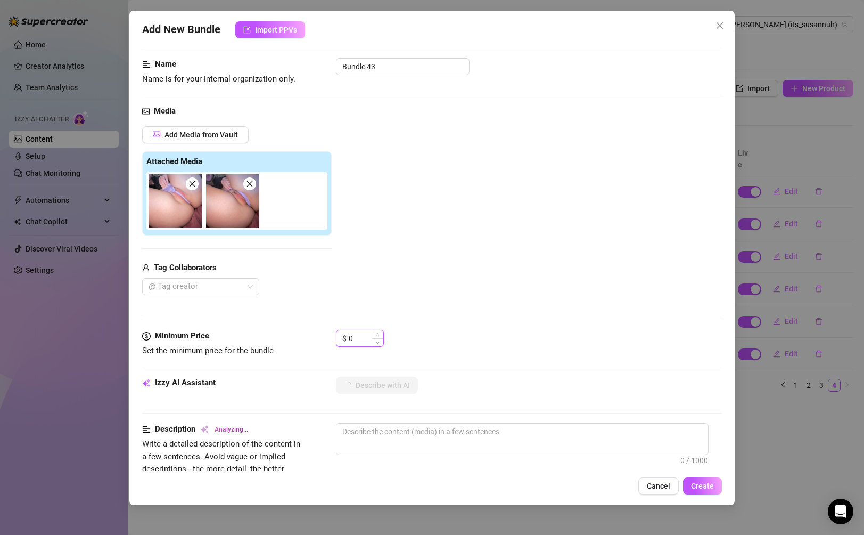
click at [371, 338] on input "0" at bounding box center [366, 338] width 35 height 16
type input "3"
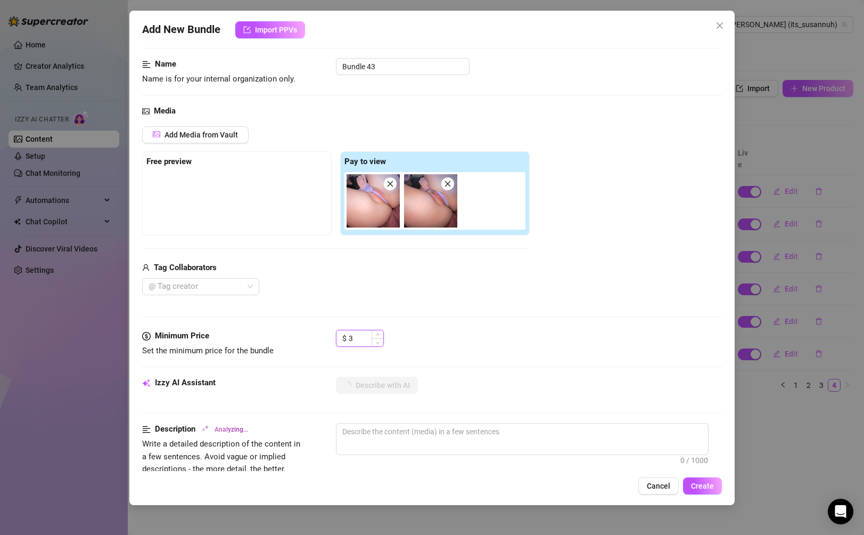
type textarea "[PERSON_NAME]"
type textarea "[PERSON_NAME] is"
type textarea "Susanna is lying"
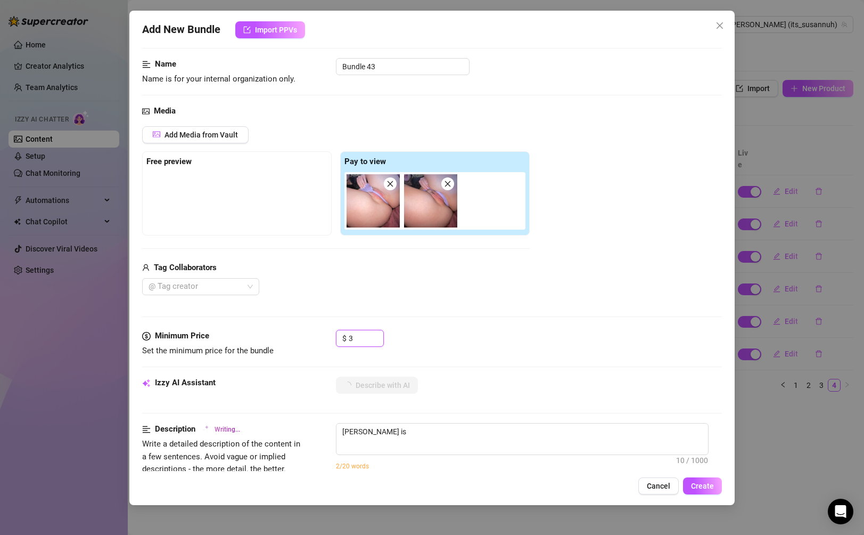
type textarea "Susanna is lying"
type input "3"
type textarea "Susanna is lying back,"
click at [499, 322] on div "Media Add Media from Vault Free preview Pay to view Tag Collaborators @ Tag cre…" at bounding box center [431, 217] width 579 height 225
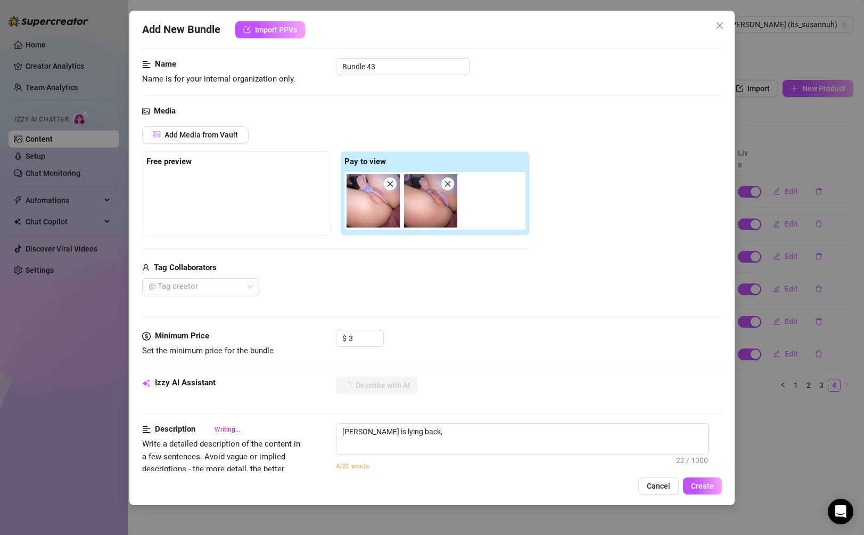
type textarea "Susanna is lying back, pulling"
type textarea "Susanna is lying back, pulling a"
type textarea "Susanna is lying back, pulling a lilac"
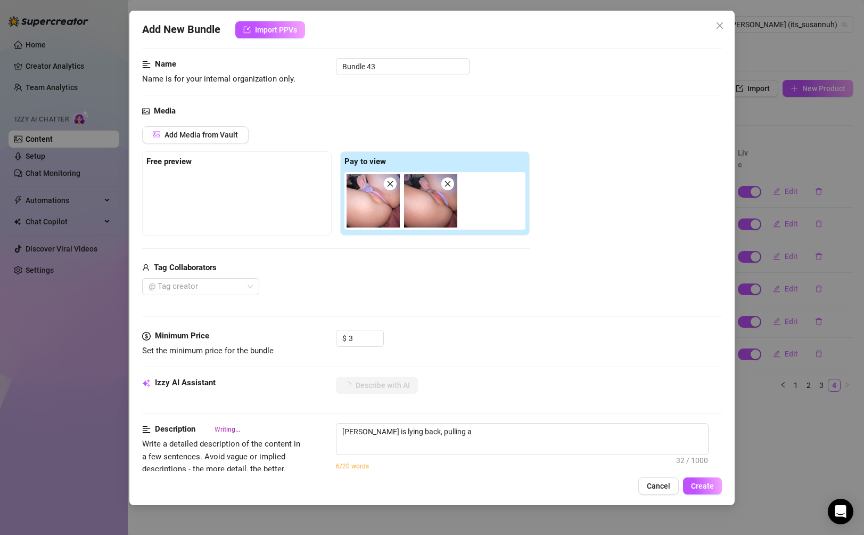
type textarea "Susanna is lying back, pulling a lilac"
type textarea "Susanna is lying back, pulling a lilac thong"
type textarea "Susanna is lying back, pulling a lilac thong tight"
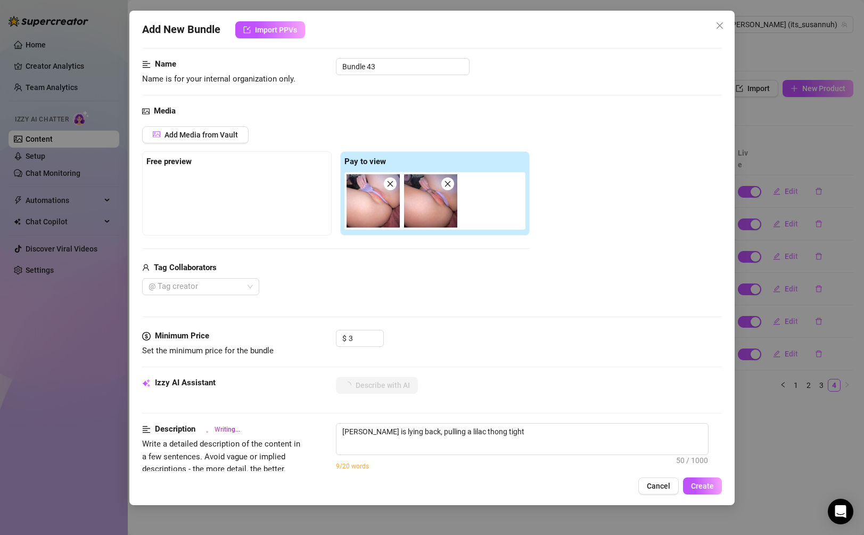
type textarea "Susanna is lying back, pulling a lilac thong tight into"
type textarea "Susanna is lying back, pulling a lilac thong tight into her"
type textarea "Susanna is lying back, pulling a lilac thong tight into her hairy"
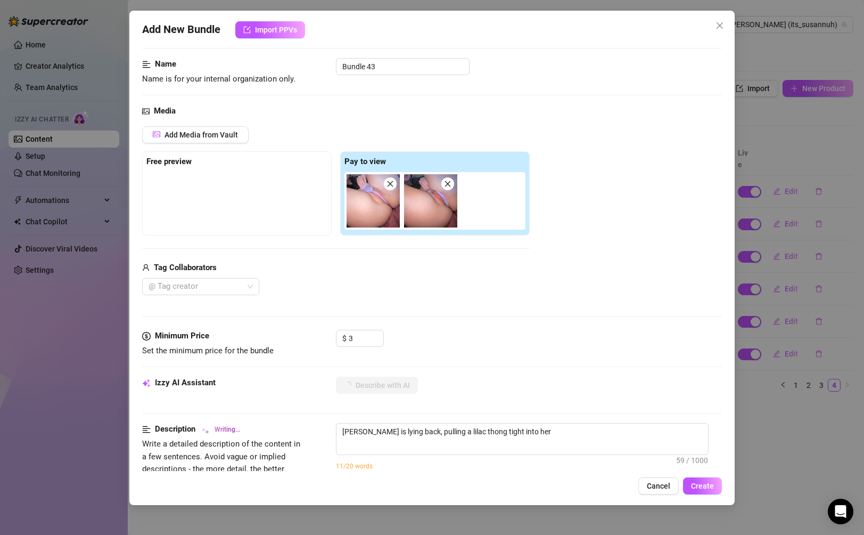
type textarea "Susanna is lying back, pulling a lilac thong tight into her hairy"
type textarea "Susanna is lying back, pulling a lilac thong tight into her hairy pussy,"
type textarea "Susanna is lying back, pulling a lilac thong tight into her hairy pussy, giving"
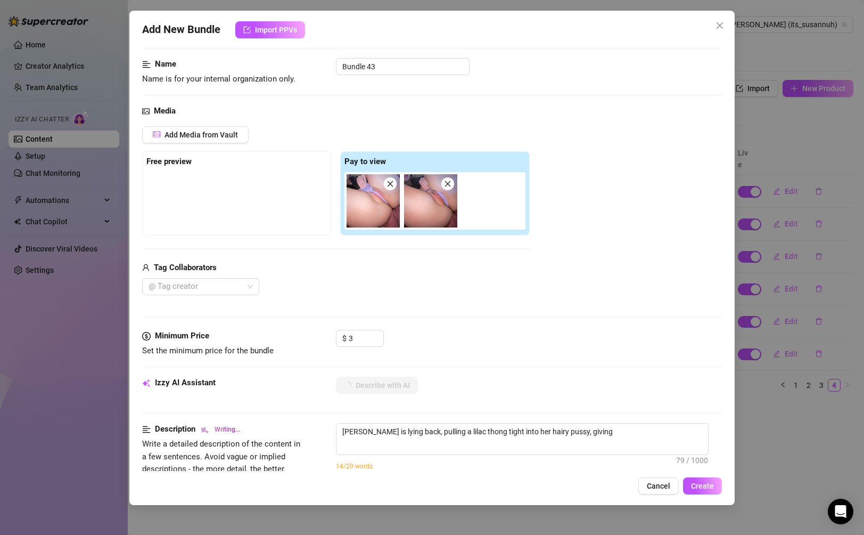
type textarea "Susanna is lying back, pulling a lilac thong tight into her hairy pussy, giving…"
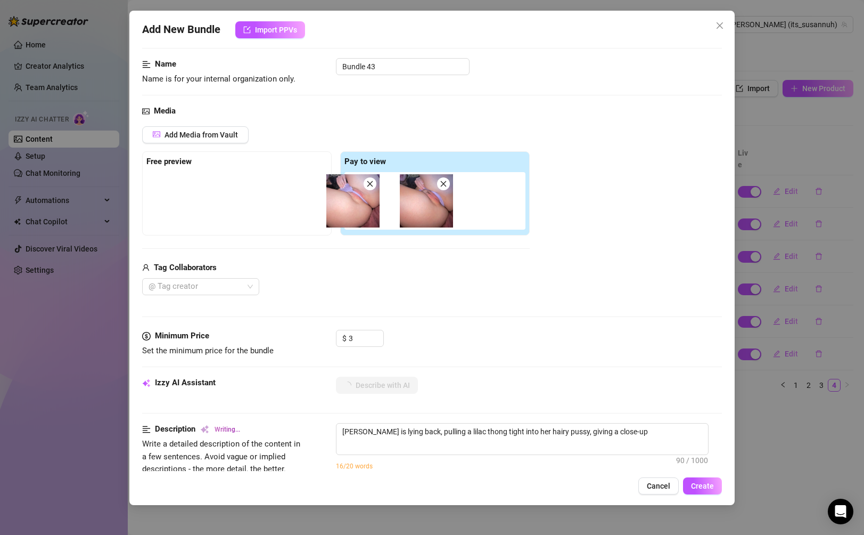
type textarea "Susanna is lying back, pulling a lilac thong tight into her hairy pussy, giving…"
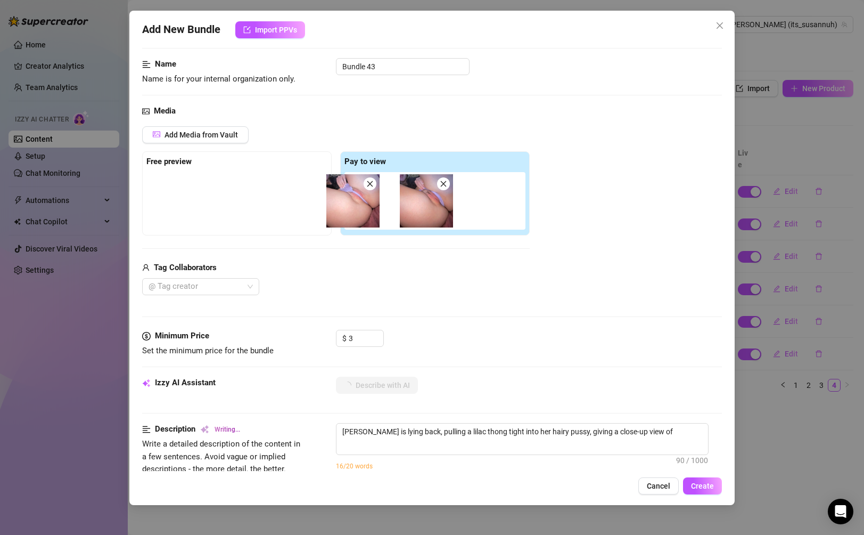
type textarea "Susanna is lying back, pulling a lilac thong tight into her hairy pussy, giving…"
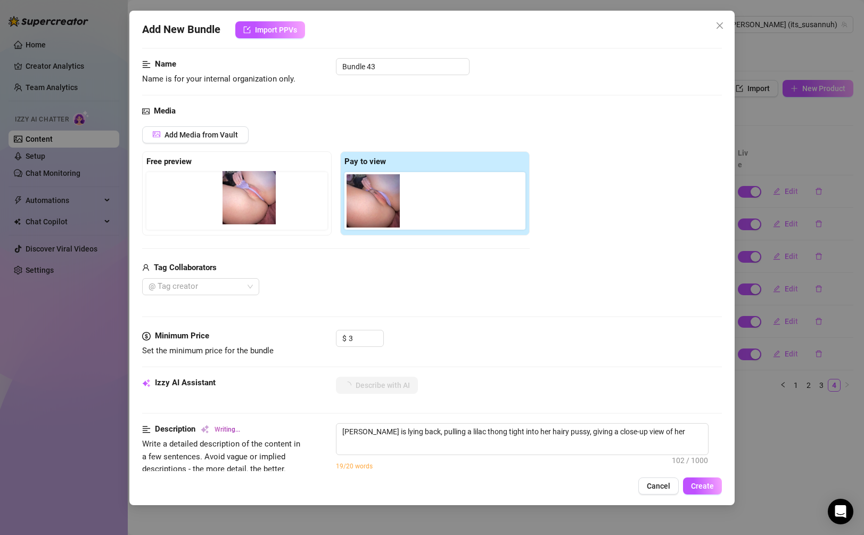
type textarea "Susanna is lying back, pulling a lilac thong tight into her hairy pussy, giving…"
drag, startPoint x: 378, startPoint y: 204, endPoint x: 220, endPoint y: 203, distance: 157.6
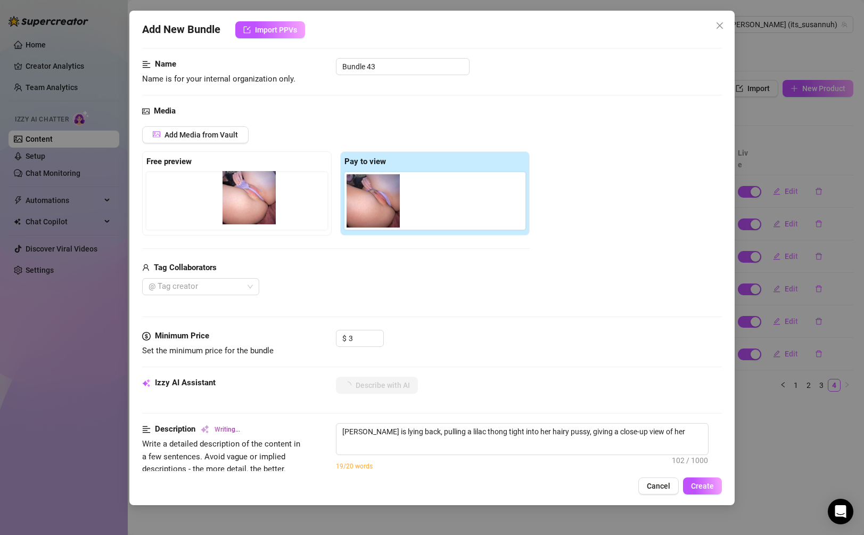
click at [220, 203] on div "Free preview Pay to view" at bounding box center [336, 193] width 388 height 84
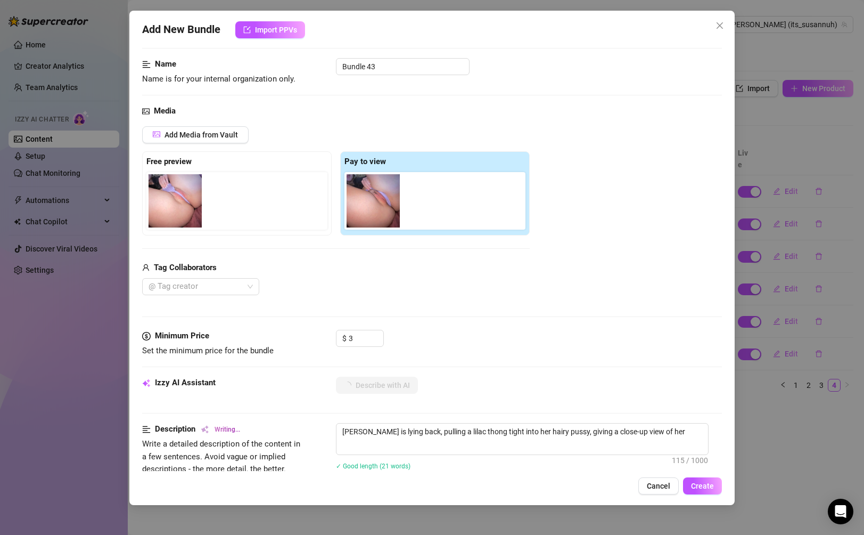
type textarea "Susanna is lying back, pulling a lilac thong tight into her hairy pussy, giving…"
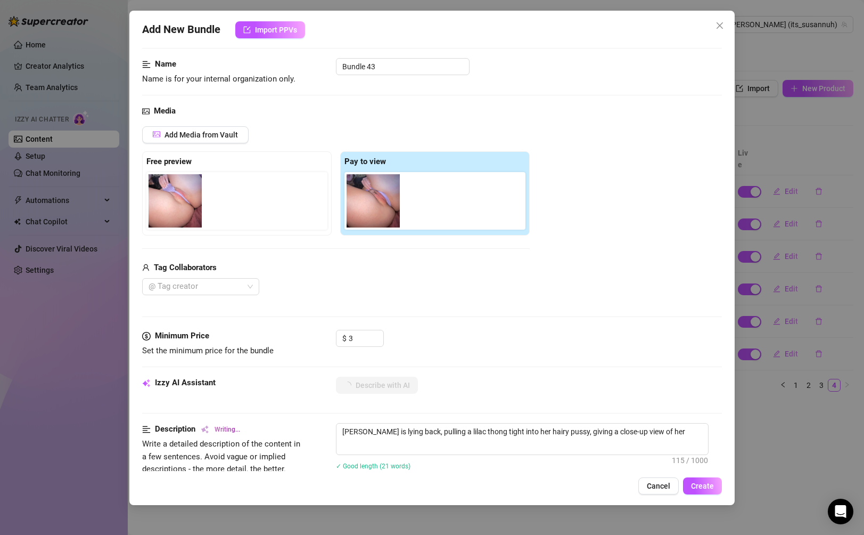
type textarea "Susanna is lying back, pulling a lilac thong tight into her hairy pussy, giving…"
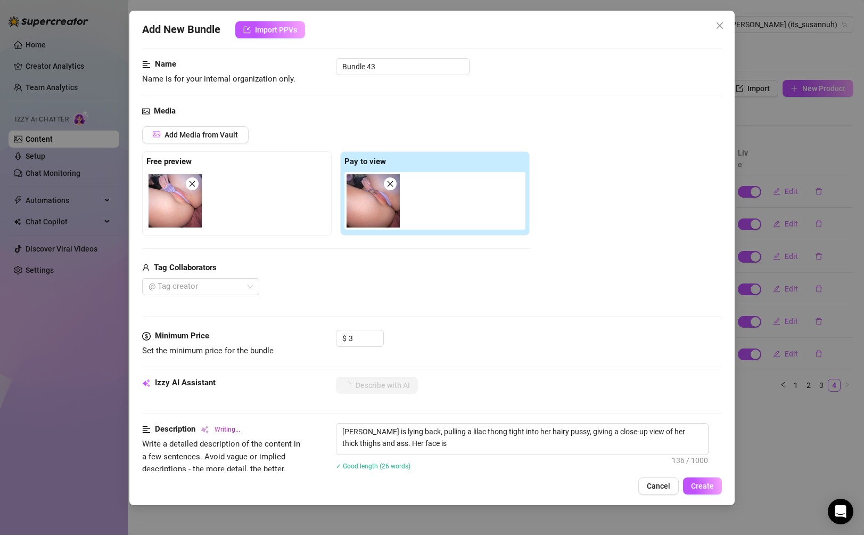
type textarea "Susanna is lying back, pulling a lilac thong tight into her hairy pussy, giving…"
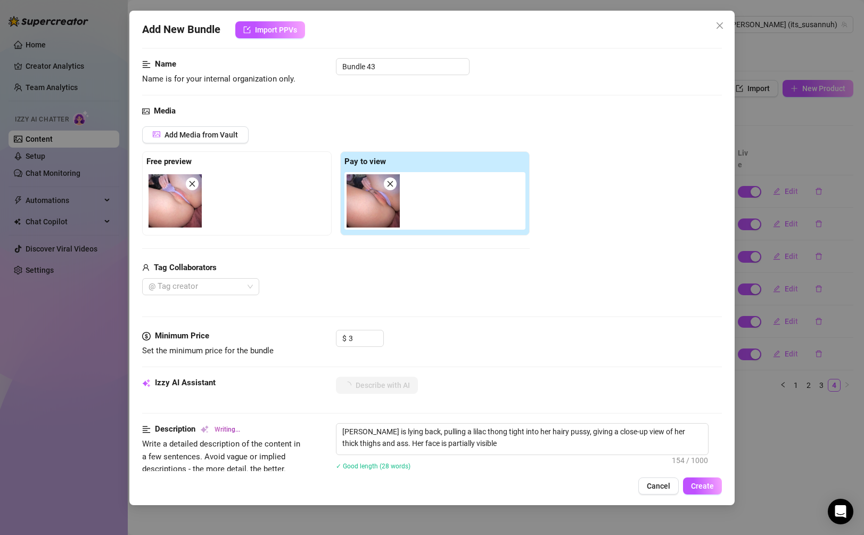
type textarea "Susanna is lying back, pulling a lilac thong tight into her hairy pussy, giving…"
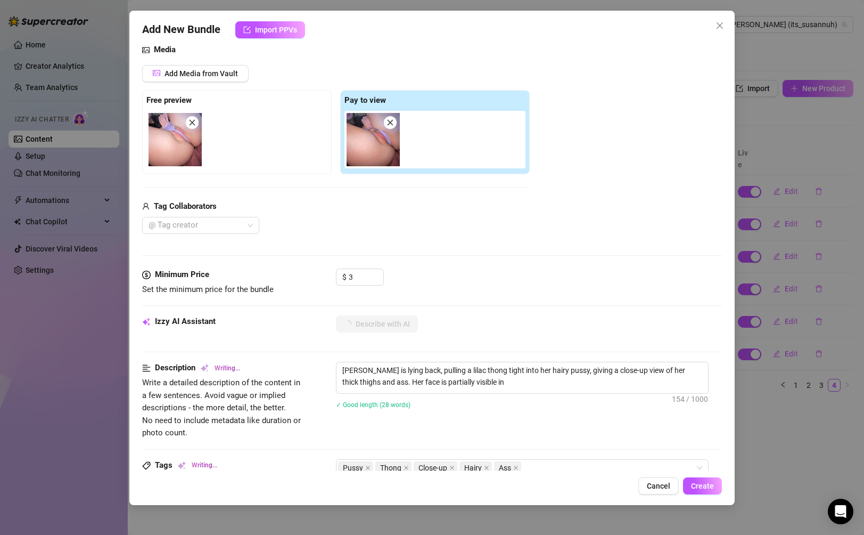
type textarea "Susanna is lying back, pulling a lilac thong tight into her hairy pussy, giving…"
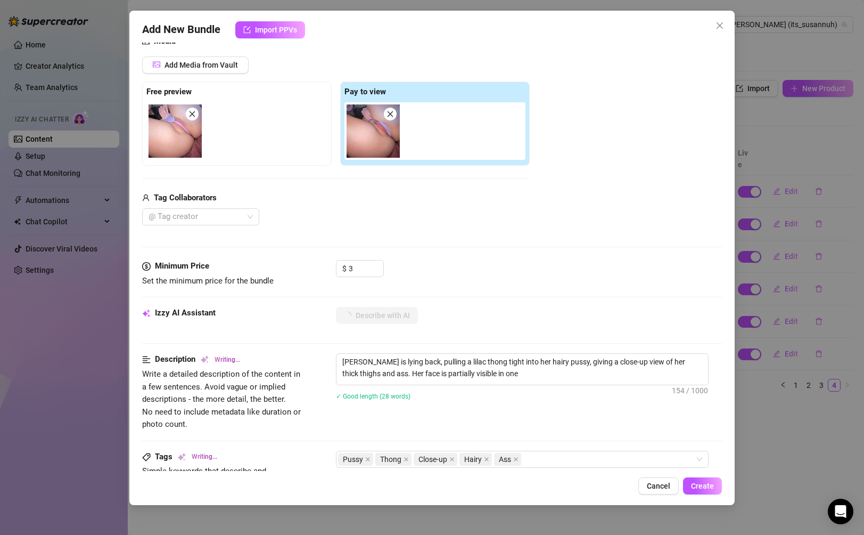
type textarea "Susanna is lying back, pulling a lilac thong tight into her hairy pussy, giving…"
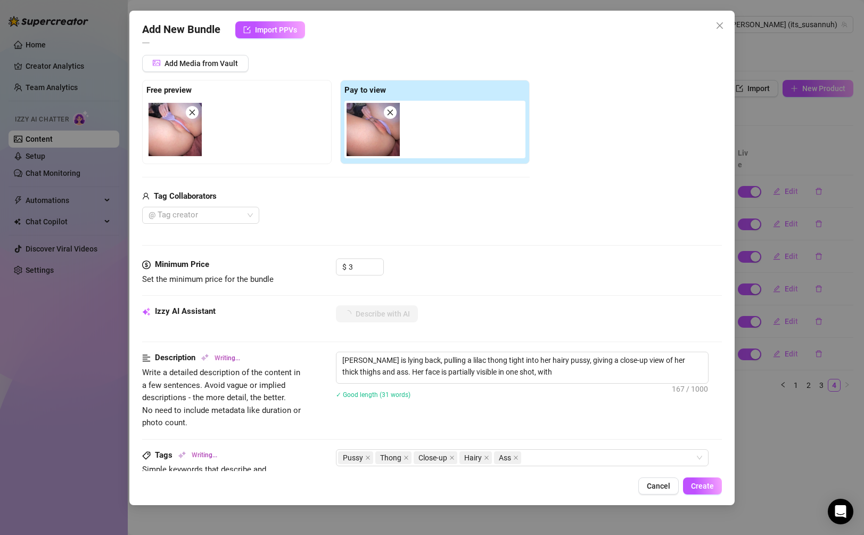
type textarea "Susanna is lying back, pulling a lilac thong tight into her hairy pussy, giving…"
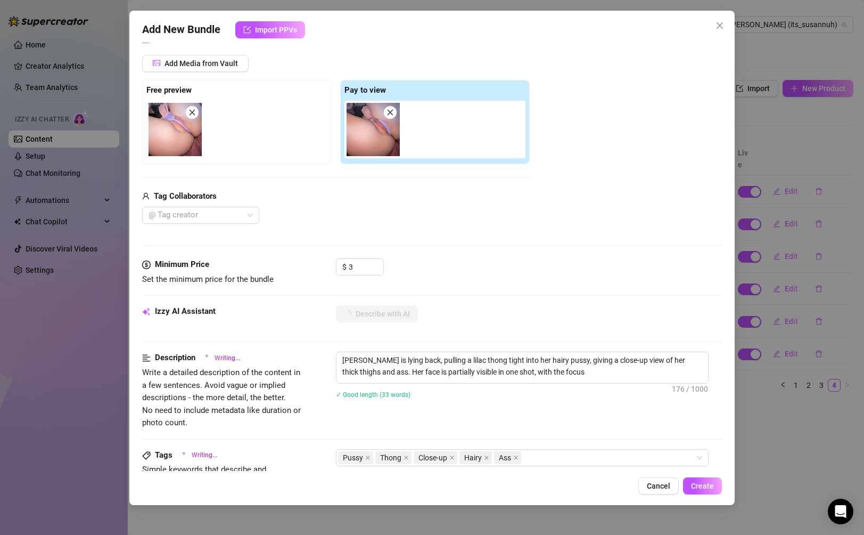
type textarea "Susanna is lying back, pulling a lilac thong tight into her hairy pussy, giving…"
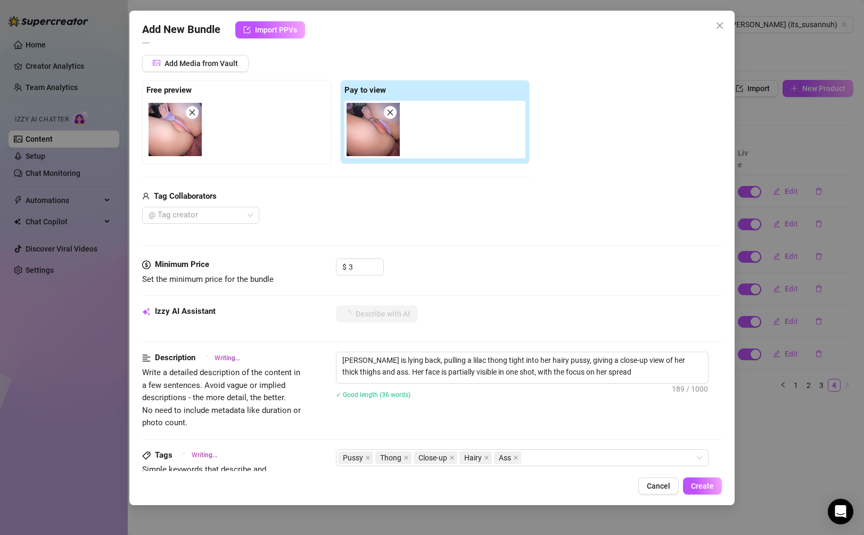
type textarea "Susanna is lying back, pulling a lilac thong tight into her hairy pussy, giving…"
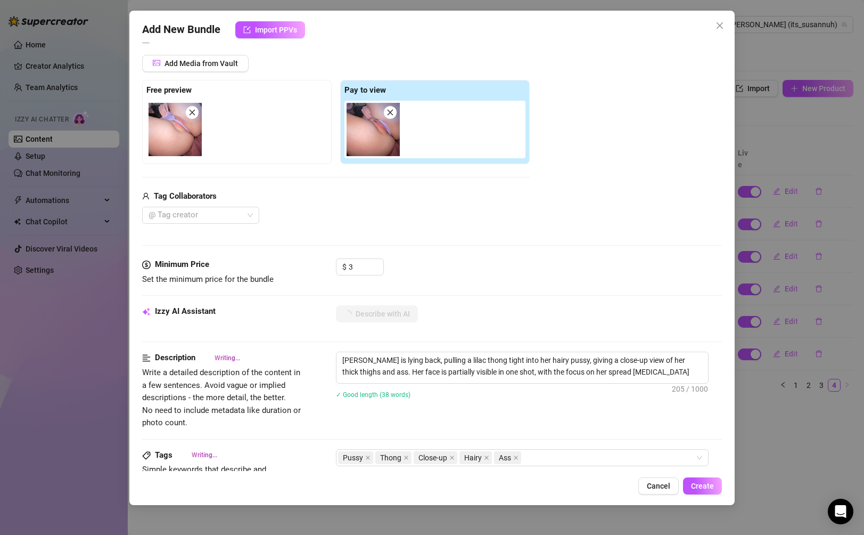
type textarea "Susanna is lying back, pulling a lilac thong tight into her hairy pussy, giving…"
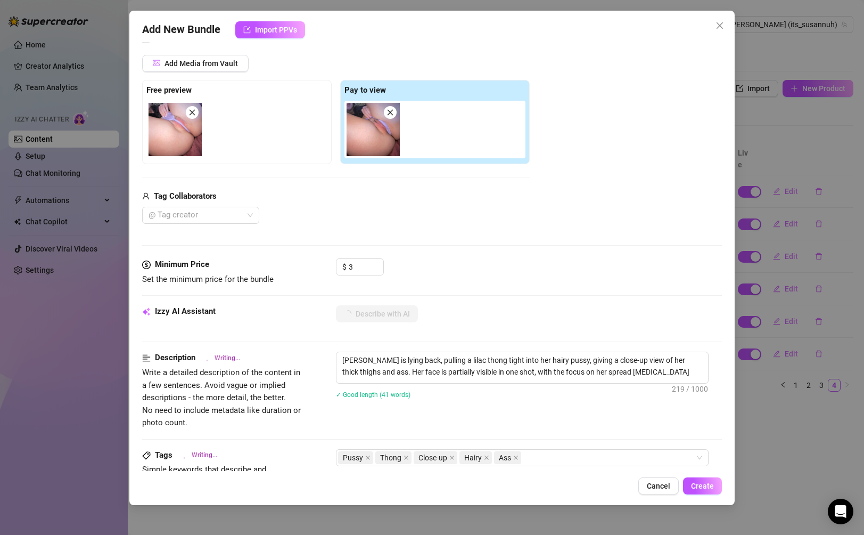
type textarea "Susanna is lying back, pulling a lilac thong tight into her hairy pussy, giving…"
type textarea "[PERSON_NAME] is lying back, pulling a lilac thong tight into her hairy pussy, …"
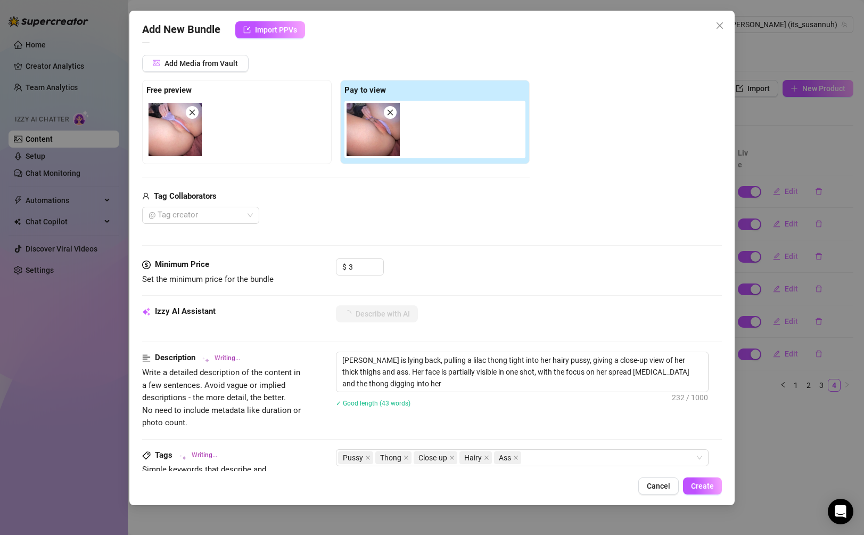
type textarea "[PERSON_NAME] is lying back, pulling a lilac thong tight into her hairy pussy, …"
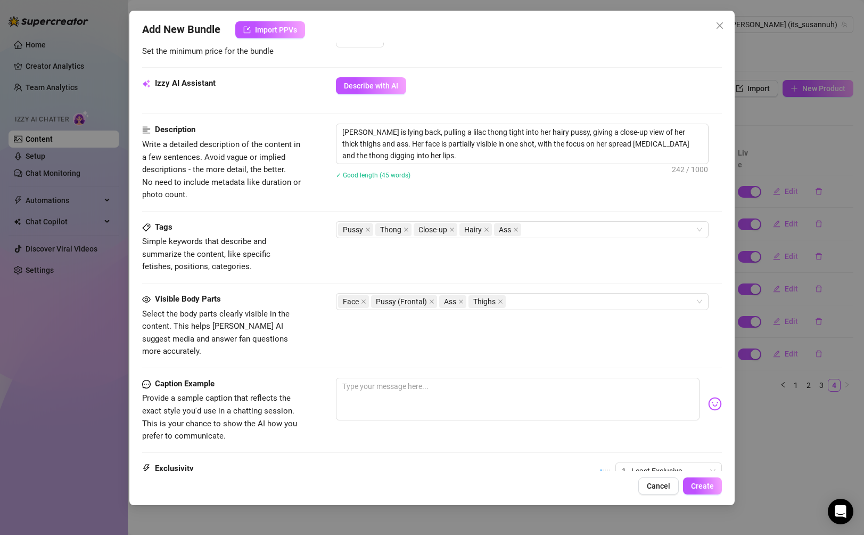
scroll to position [466, 0]
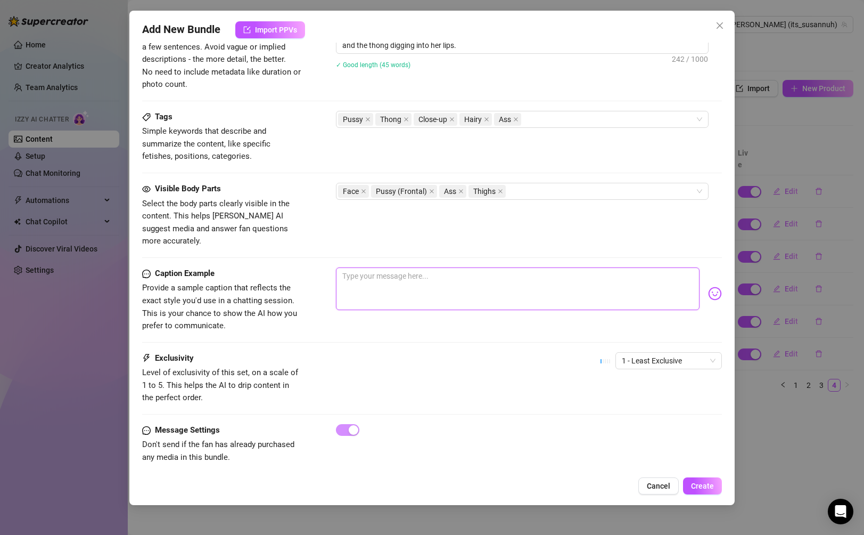
click at [440, 283] on textarea at bounding box center [517, 288] width 363 height 43
type textarea "o"
type textarea "Type your message here..."
type textarea "m"
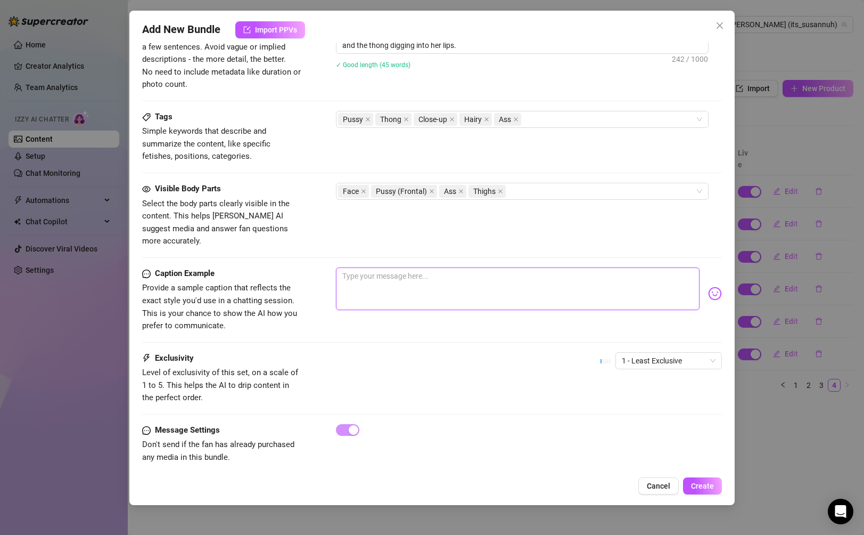
type textarea "m"
type textarea "my"
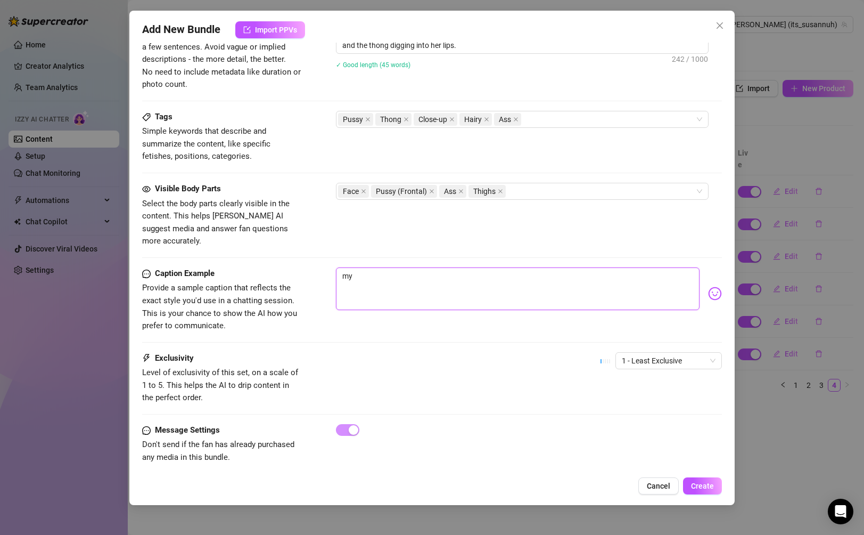
type textarea "my p"
type textarea "my pa"
type textarea "my pan"
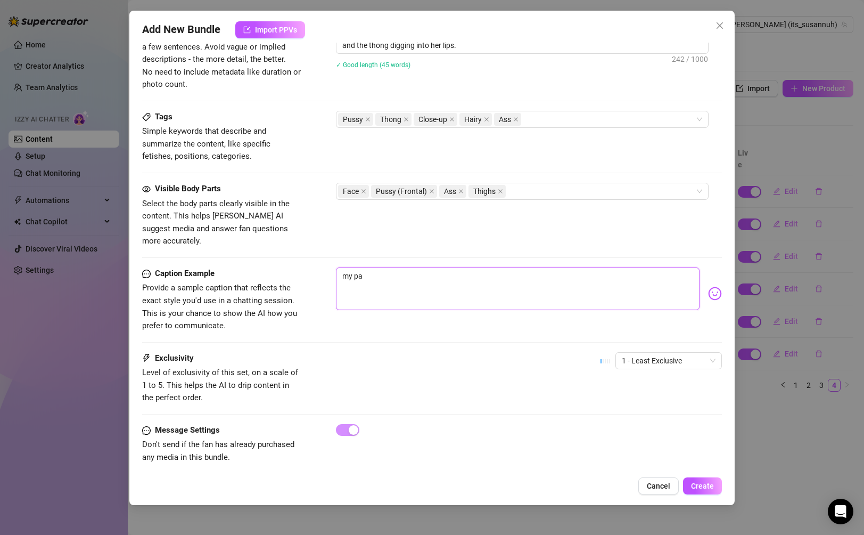
type textarea "my pan"
type textarea "my pant"
type textarea "my panti"
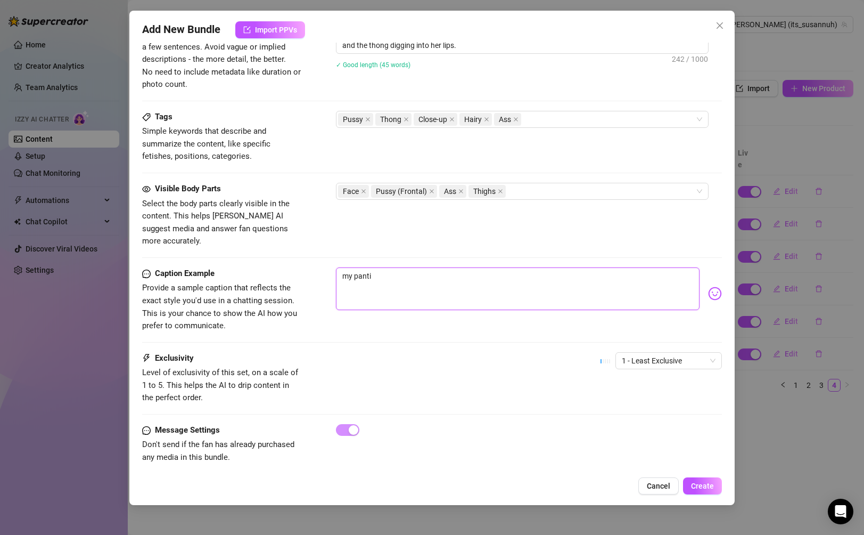
type textarea "my pantie"
type textarea "my panties"
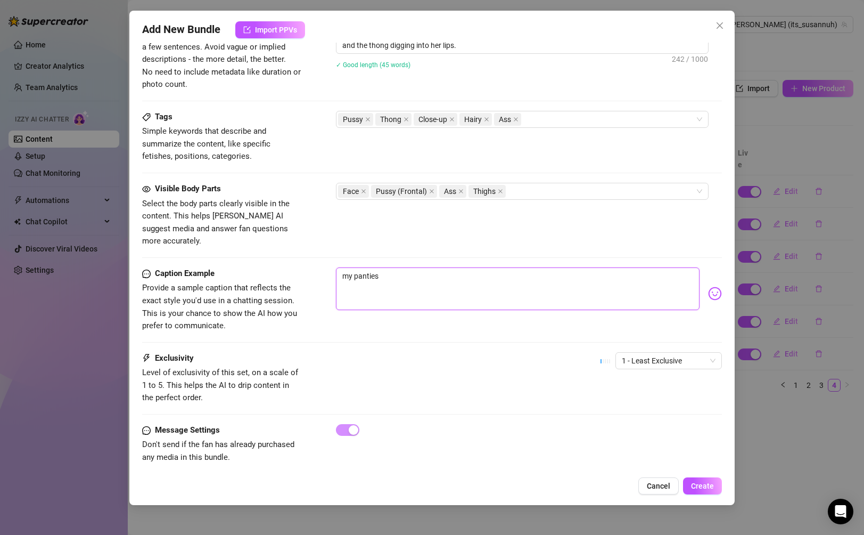
type textarea "my panties"
type textarea "my panties o"
type textarea "my panties on"
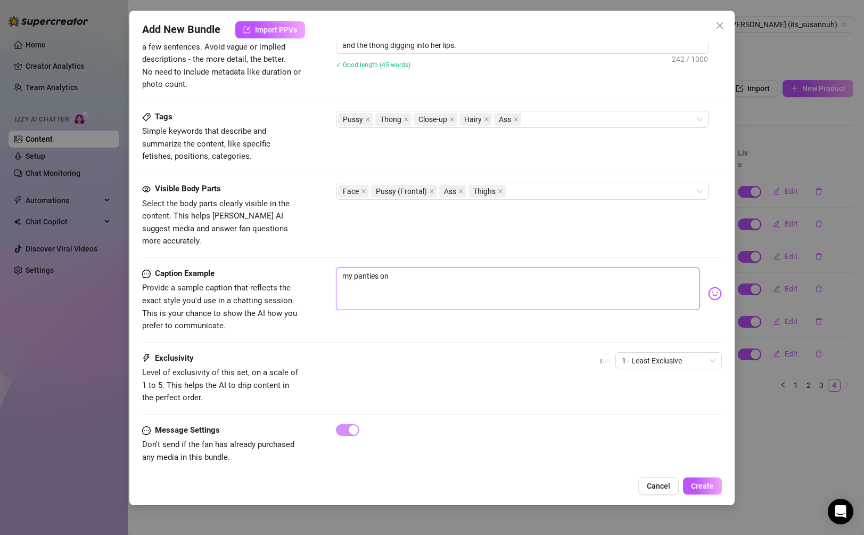
type textarea "my panties on"
type textarea "my panties on a"
type textarea "my panties on an"
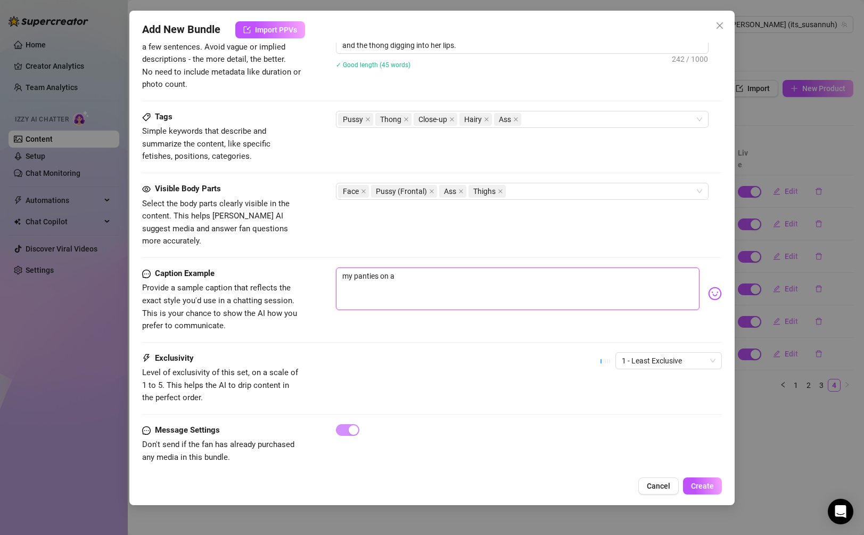
type textarea "my panties on an"
type textarea "my panties on and"
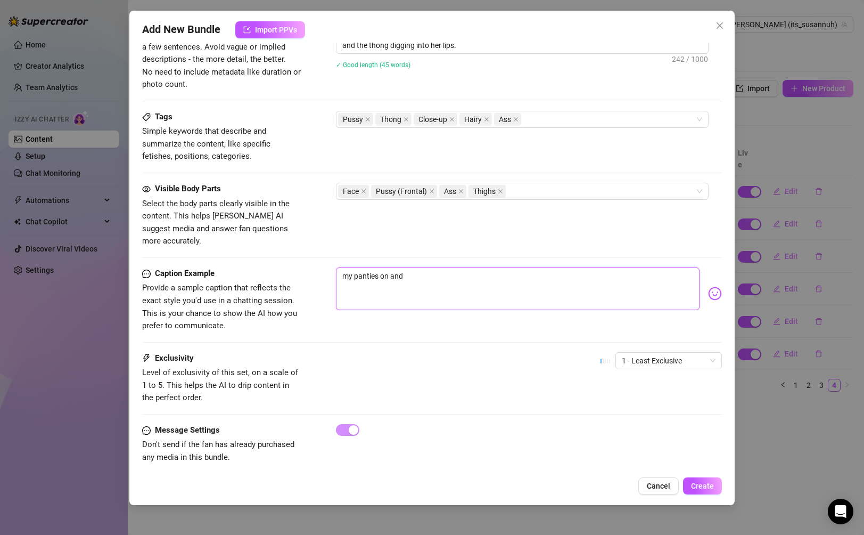
type textarea "my panties on and u"
type textarea "my panties on and un"
type textarea "my panties on and unl"
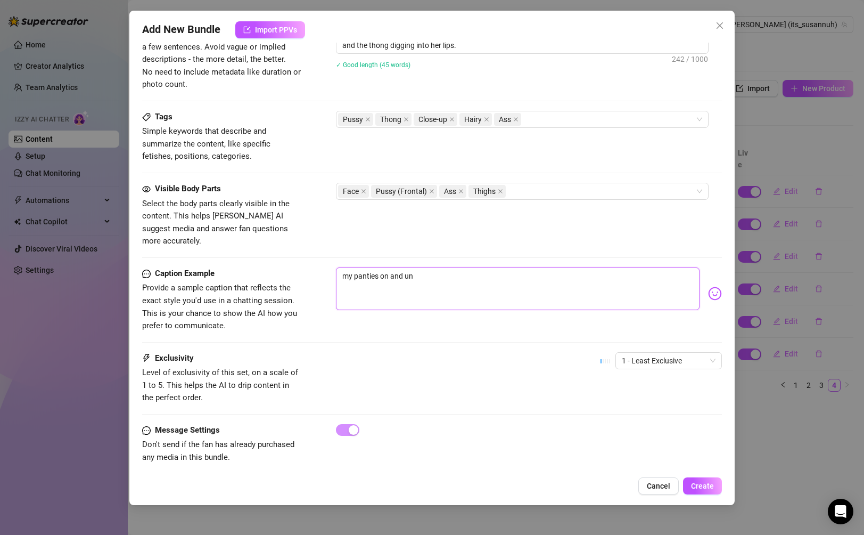
type textarea "my panties on and unl"
type textarea "my panties on and unlo"
type textarea "my panties on and unloc"
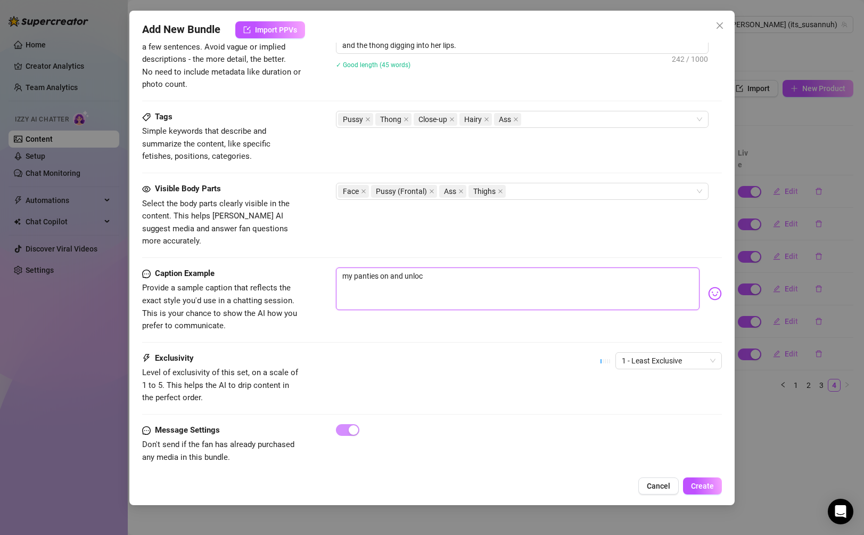
type textarea "my panties on and unlock"
type textarea "my panties on and unlock f"
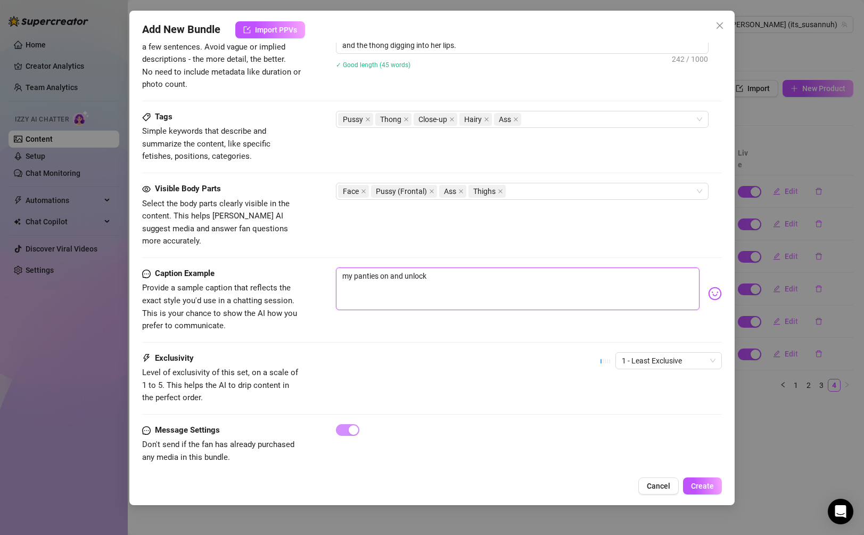
type textarea "my panties on and unlock f"
type textarea "my panties on and unlock fo"
type textarea "my panties on and unlock for"
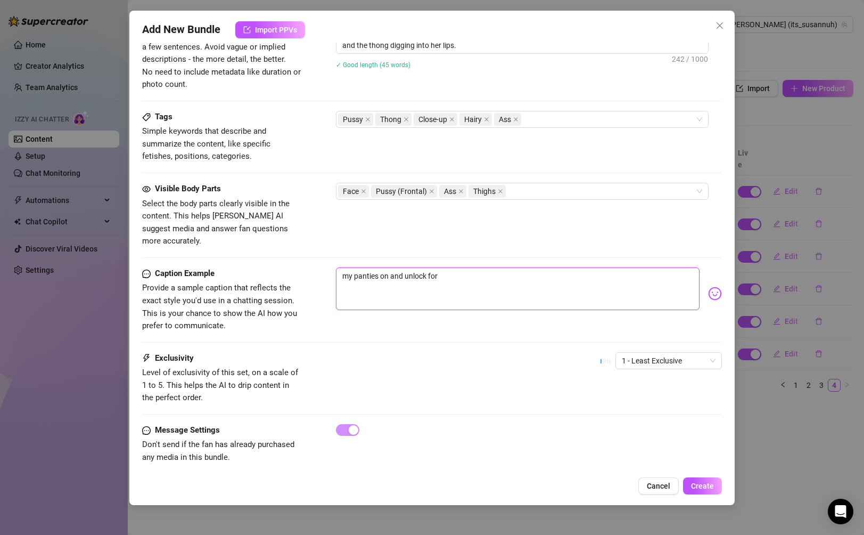
type textarea "my panties on and unlock for"
type textarea "my panties on and unlock for m"
type textarea "my panties on and unlock for my"
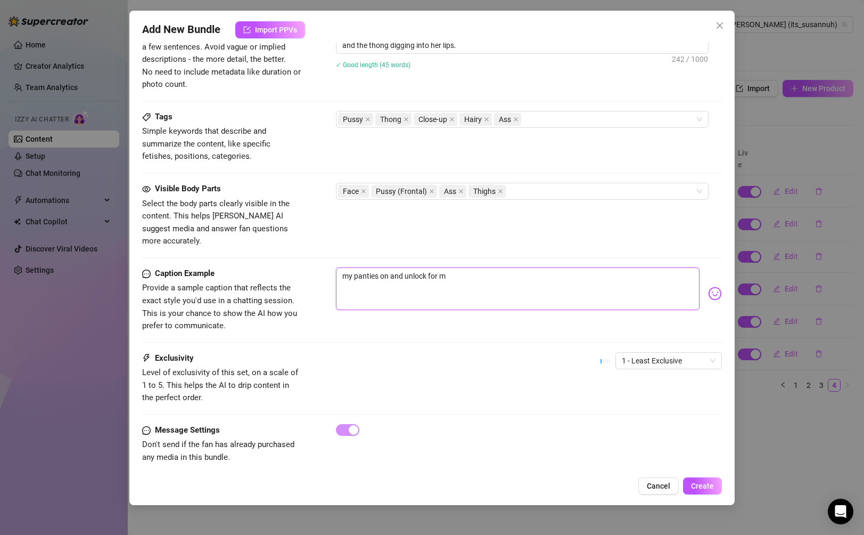
type textarea "my panties on and unlock for my"
type textarea "my panties on and unlock for my p"
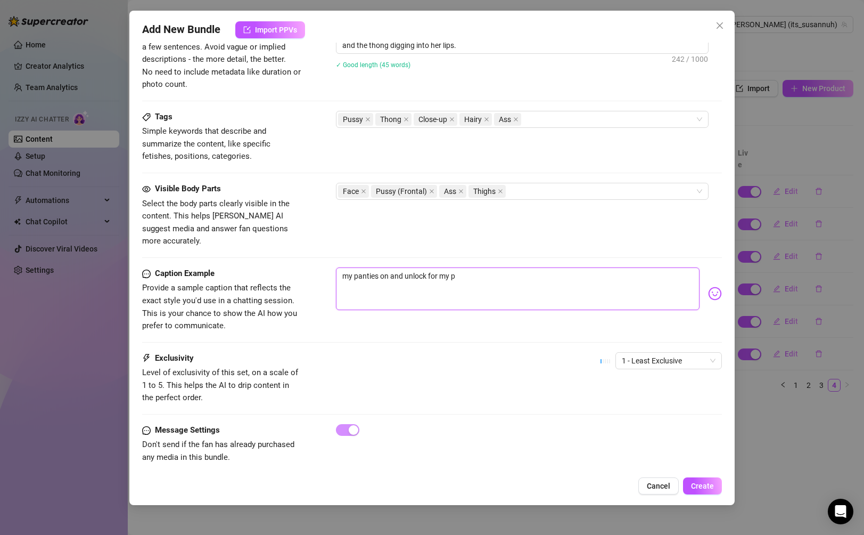
type textarea "my panties on and unlock for my pa"
type textarea "my panties on and unlock for my pan"
type textarea "my panties on and unlock for my pant"
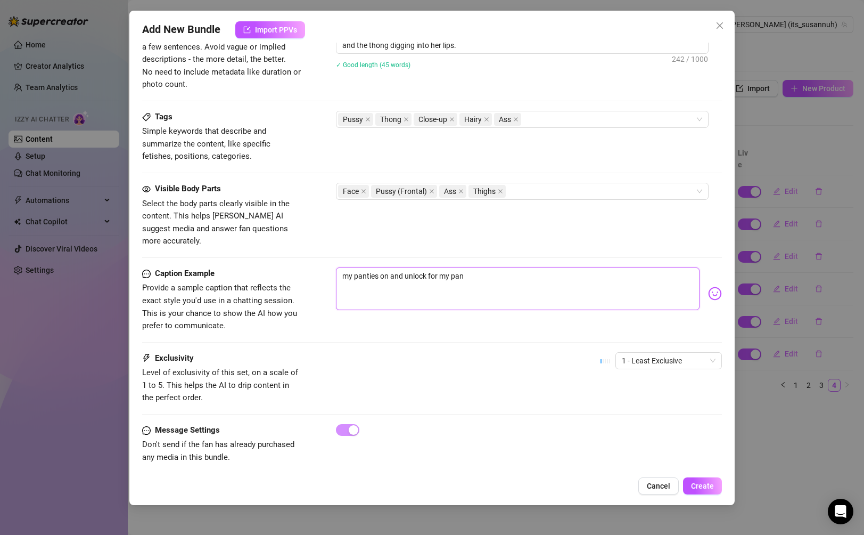
type textarea "my panties on and unlock for my pant"
type textarea "my panties on and unlock for my panti"
type textarea "my panties on and unlock for my pantie"
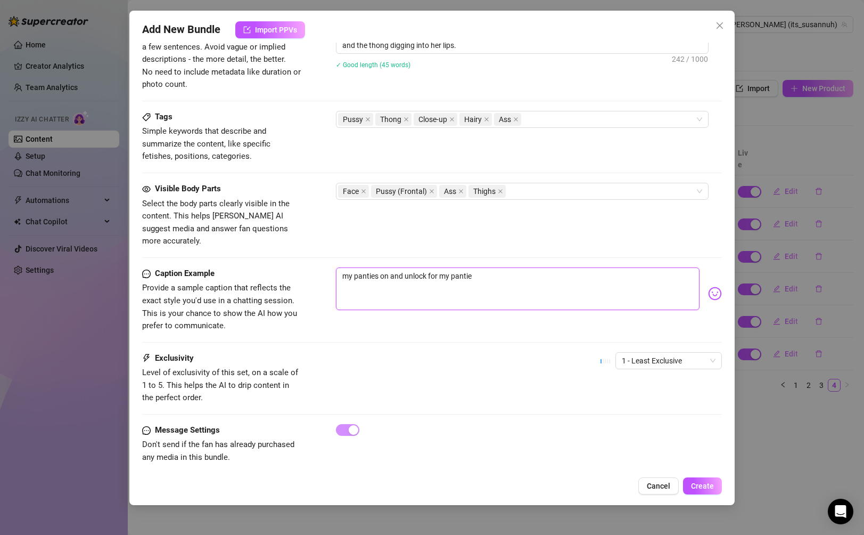
type textarea "my panties on and unlock for my panties"
type textarea "my panties on and unlock for my panties o"
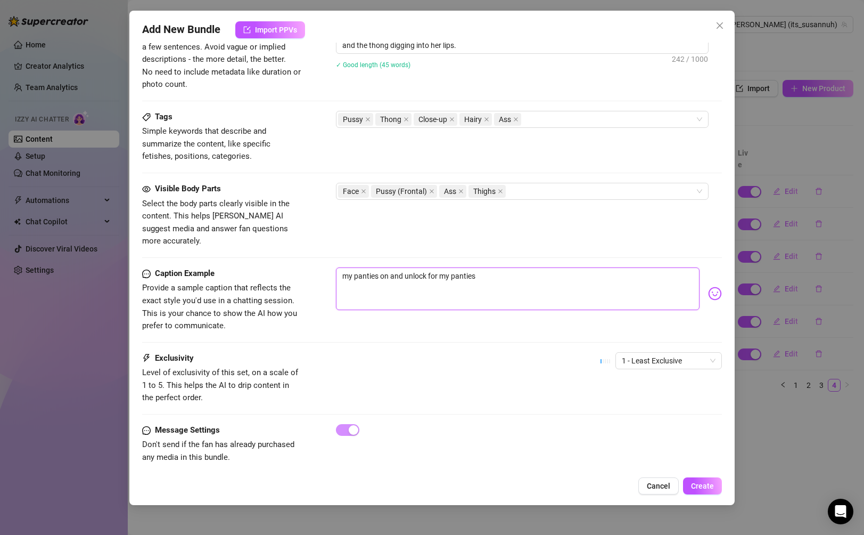
type textarea "my panties on and unlock for my panties o"
type textarea "my panties on and unlock for my panties of"
type textarea "my panties on and unlock for my panties off"
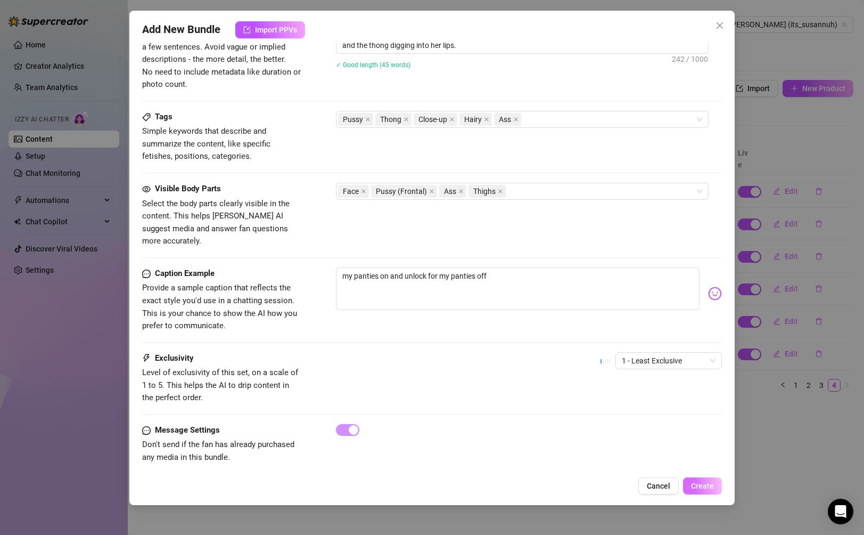
click at [608, 487] on span "Create" at bounding box center [702, 485] width 23 height 9
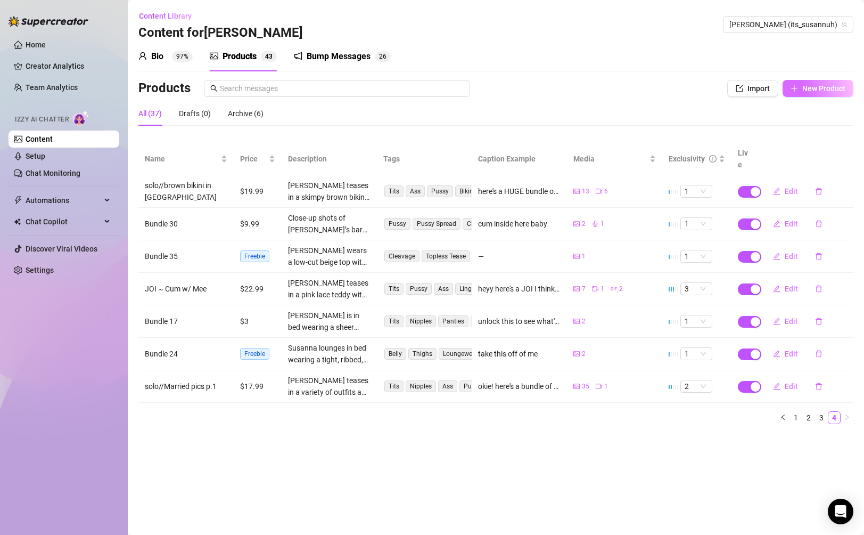
click at [608, 86] on span "New Product" at bounding box center [823, 88] width 43 height 9
type textarea "Type your message here..."
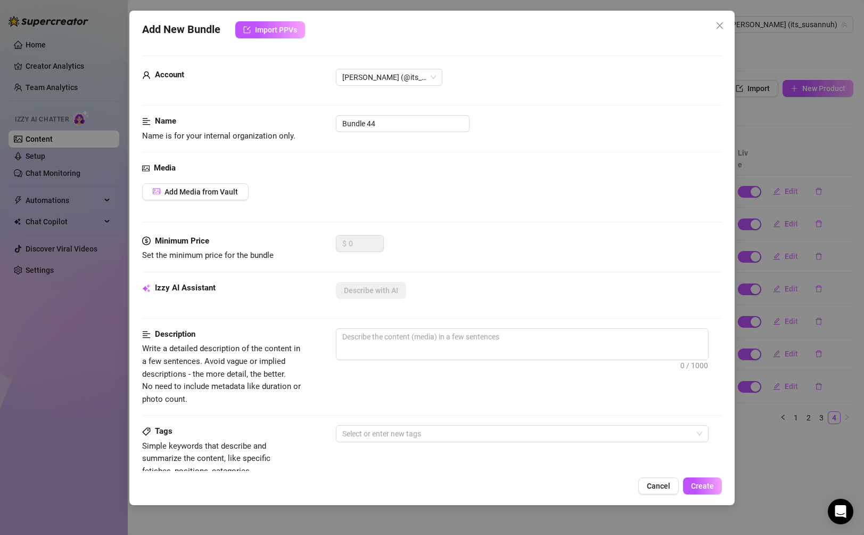
click at [193, 201] on div "Media Add Media from Vault" at bounding box center [431, 198] width 579 height 73
click at [193, 194] on span "Add Media from Vault" at bounding box center [201, 191] width 73 height 9
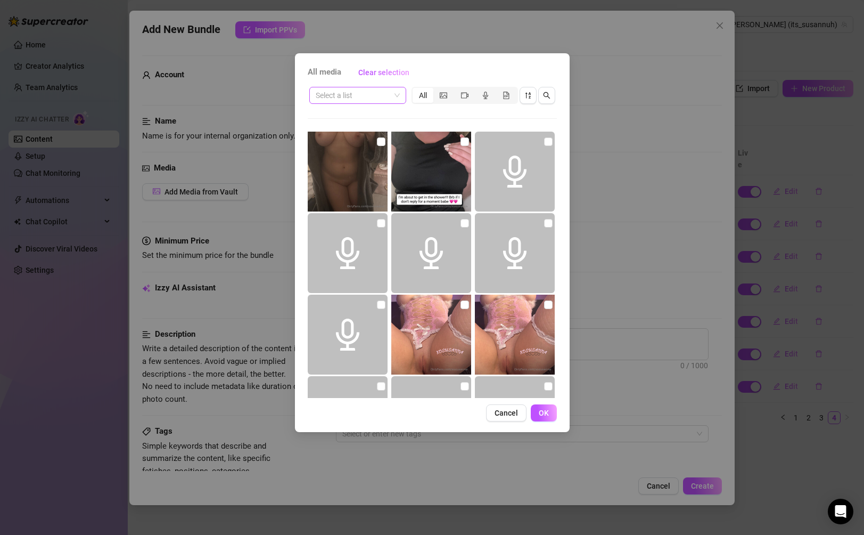
click at [365, 96] on input "search" at bounding box center [353, 95] width 75 height 16
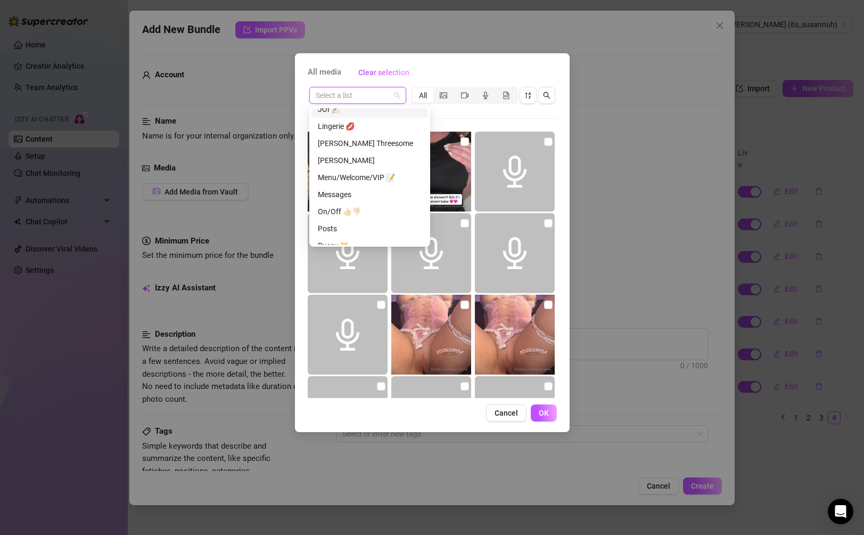
scroll to position [239, 0]
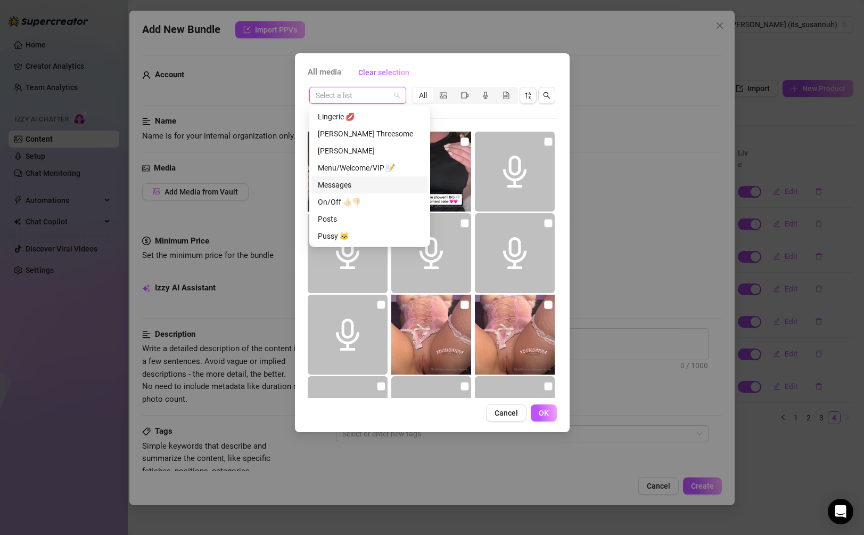
click at [366, 194] on div "On/Off 👍🏻👎🏻" at bounding box center [369, 201] width 117 height 17
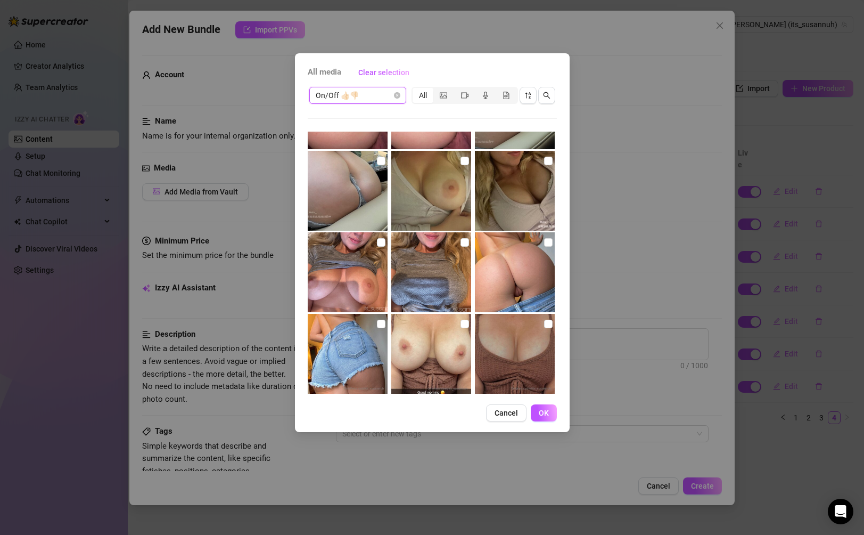
scroll to position [320, 0]
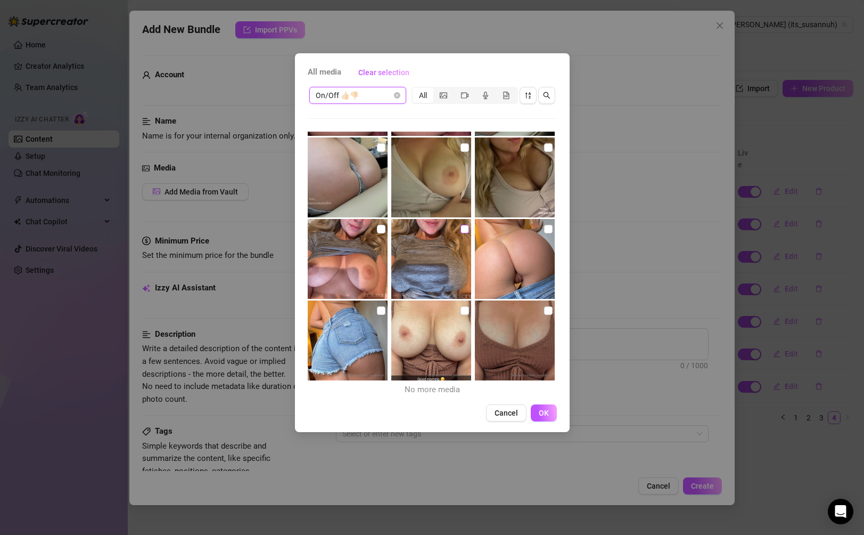
click at [465, 227] on input "checkbox" at bounding box center [465, 229] width 9 height 9
checkbox input "true"
click at [383, 227] on input "checkbox" at bounding box center [381, 229] width 9 height 9
checkbox input "true"
click at [542, 407] on button "OK" at bounding box center [544, 412] width 26 height 17
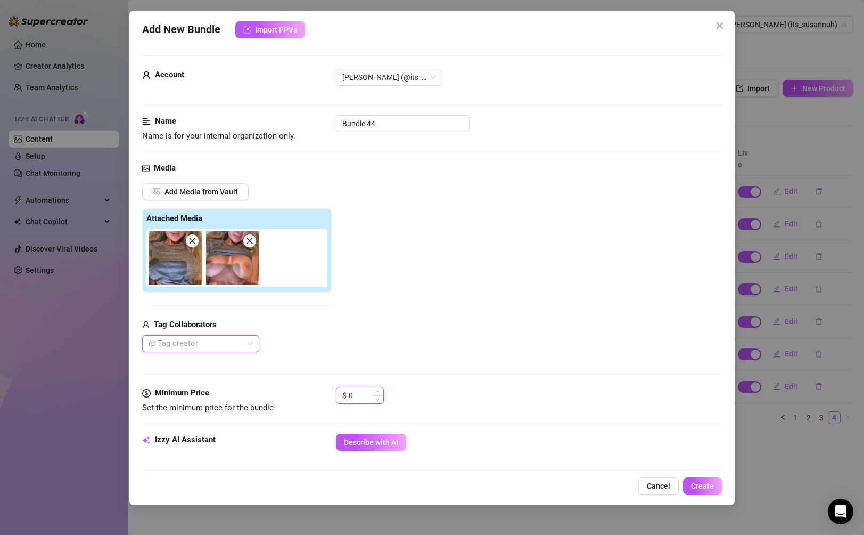
click at [363, 391] on input "0" at bounding box center [366, 395] width 35 height 16
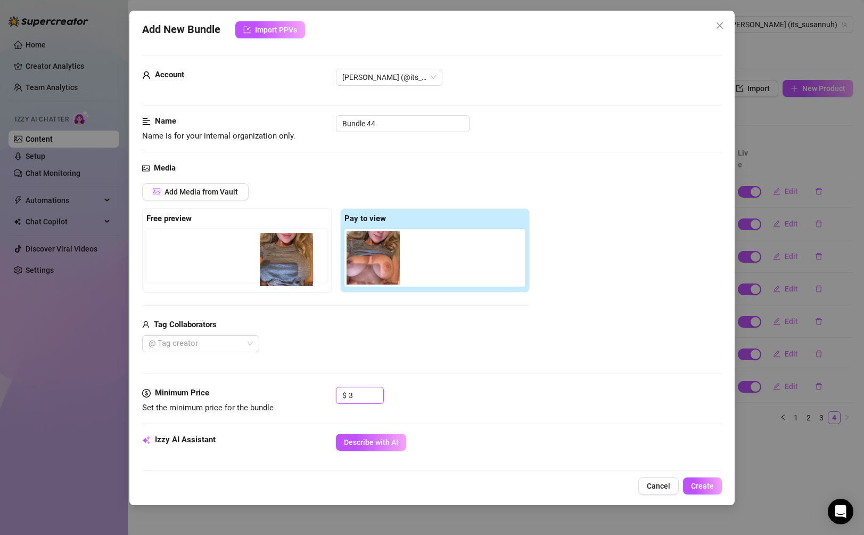
drag, startPoint x: 381, startPoint y: 257, endPoint x: 170, endPoint y: 262, distance: 210.9
click at [170, 262] on div "Free preview Pay to view" at bounding box center [336, 250] width 388 height 84
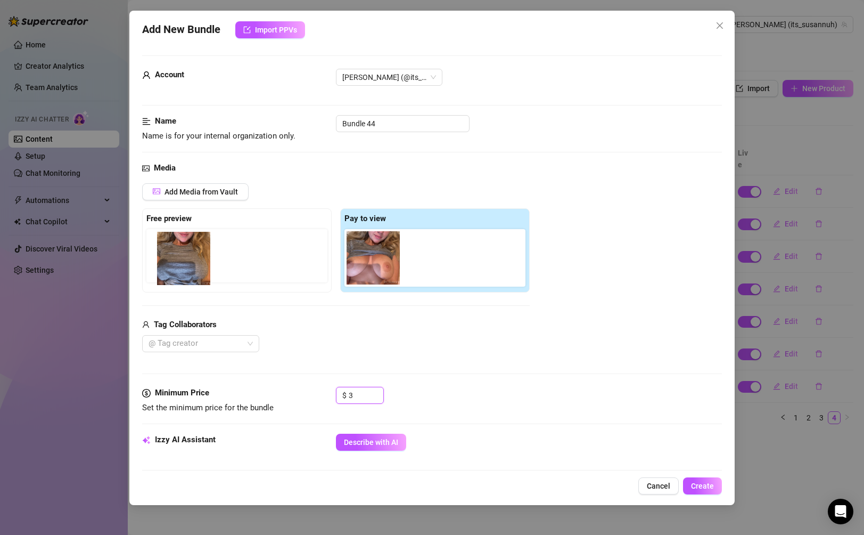
drag, startPoint x: 381, startPoint y: 275, endPoint x: 181, endPoint y: 276, distance: 199.6
click at [181, 276] on div "Free preview Pay to view" at bounding box center [336, 250] width 388 height 84
drag, startPoint x: 385, startPoint y: 259, endPoint x: 188, endPoint y: 256, distance: 197.0
click at [188, 256] on div "Free preview Pay to view" at bounding box center [336, 250] width 388 height 84
type input "3"
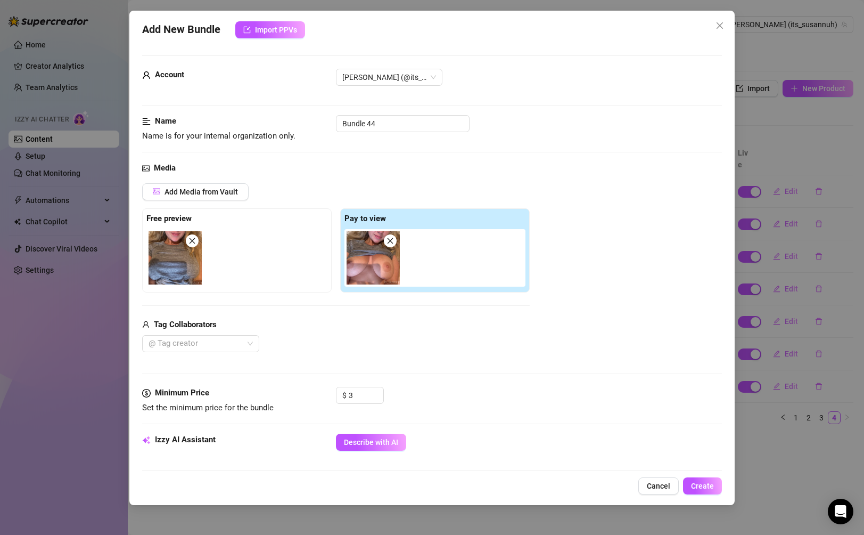
click at [382, 331] on div "Tag Collaborators @ Tag creator" at bounding box center [336, 335] width 388 height 34
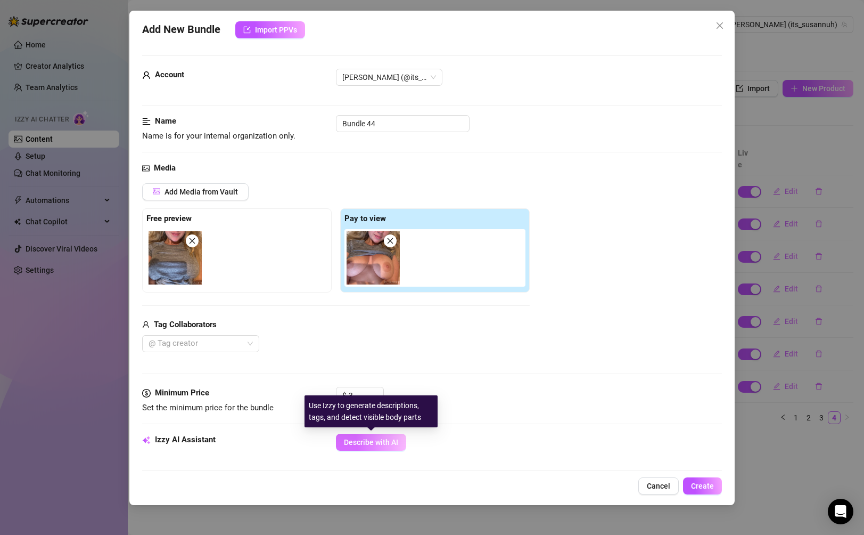
click at [382, 441] on span "Describe with AI" at bounding box center [371, 442] width 54 height 9
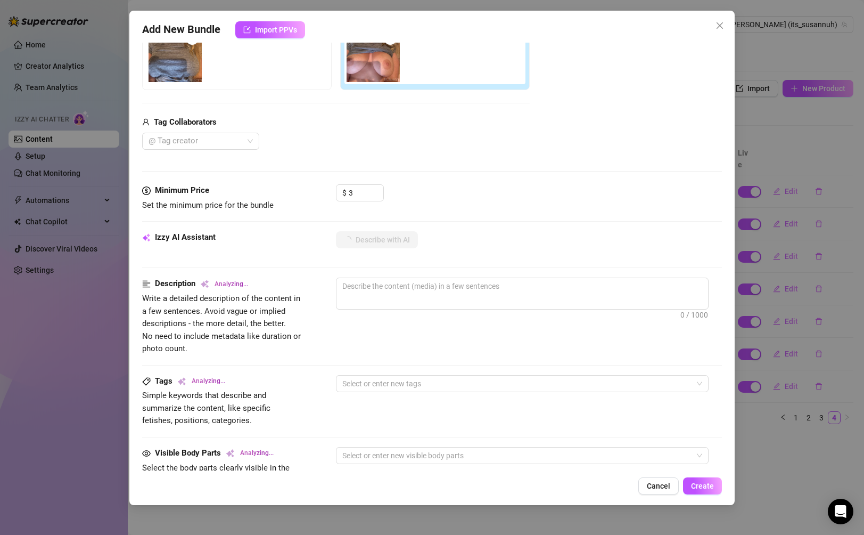
scroll to position [203, 0]
type textarea "[PERSON_NAME]"
type textarea "Susanna lifts"
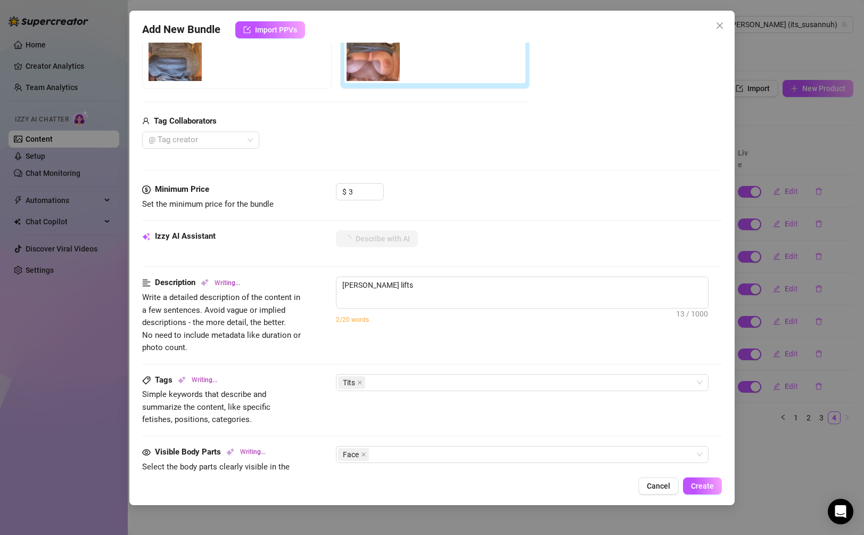
type textarea "Susanna lifts her"
type textarea "Susanna lifts her grey"
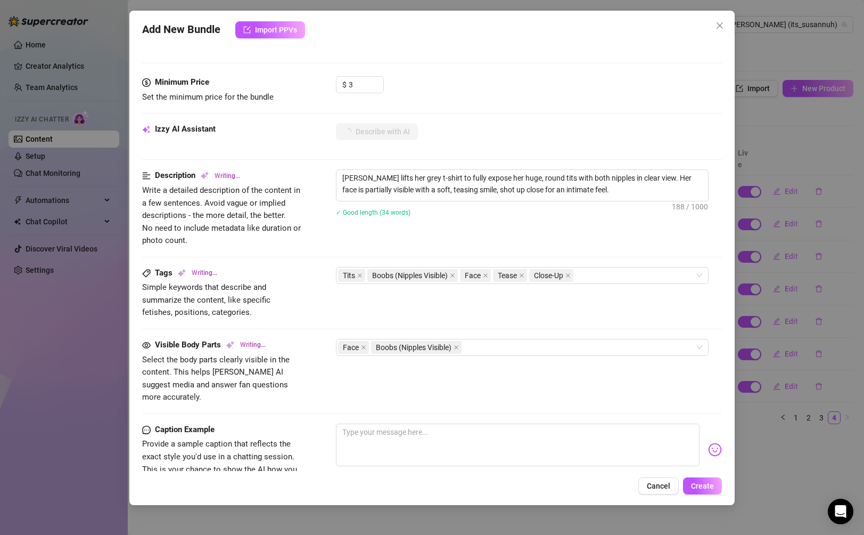
scroll to position [335, 0]
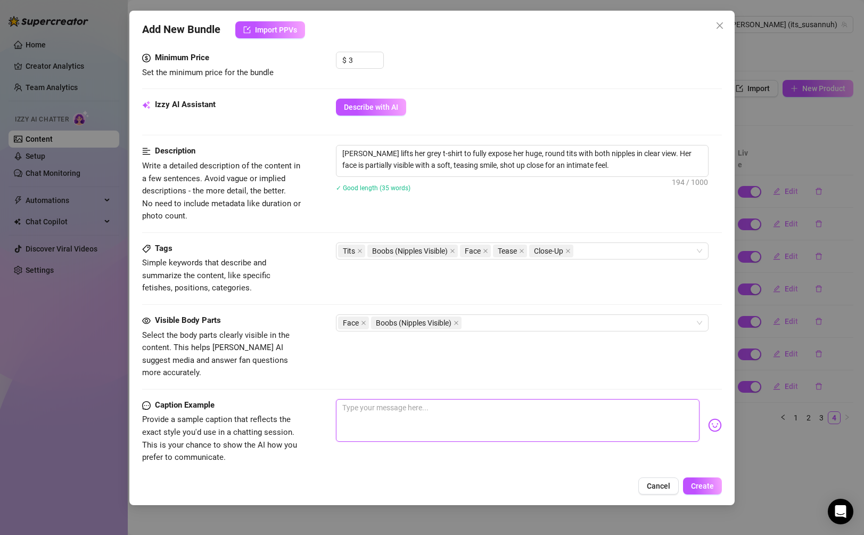
click at [383, 405] on textarea at bounding box center [517, 420] width 363 height 43
click at [608, 482] on span "Create" at bounding box center [702, 485] width 23 height 9
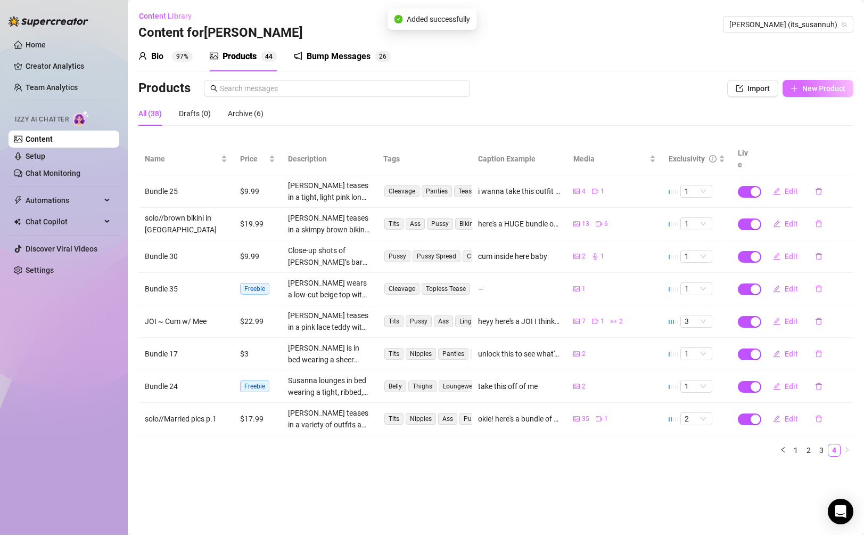
click at [608, 94] on button "New Product" at bounding box center [818, 88] width 71 height 17
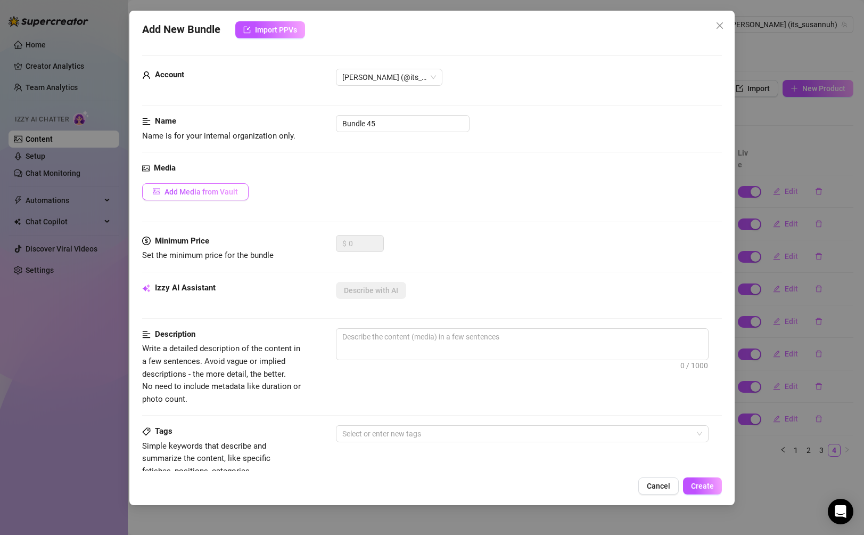
click at [212, 191] on span "Add Media from Vault" at bounding box center [201, 191] width 73 height 9
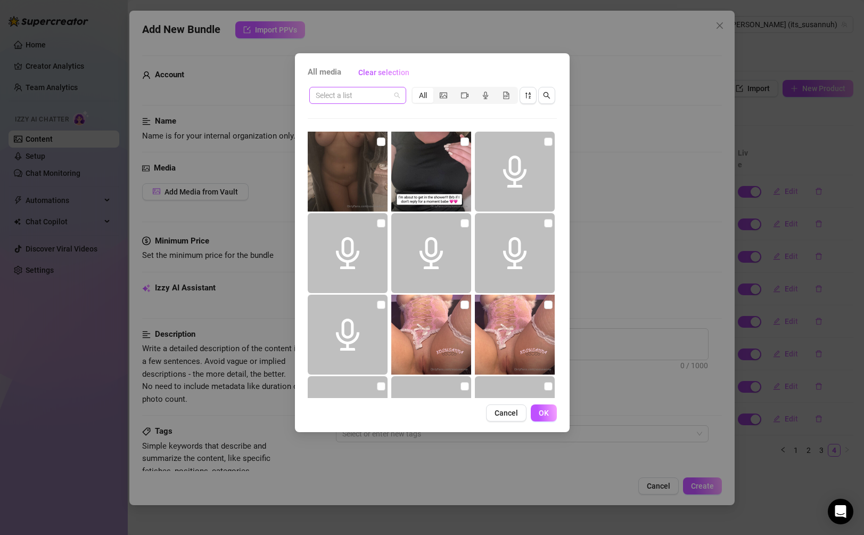
click at [372, 102] on input "search" at bounding box center [353, 95] width 75 height 16
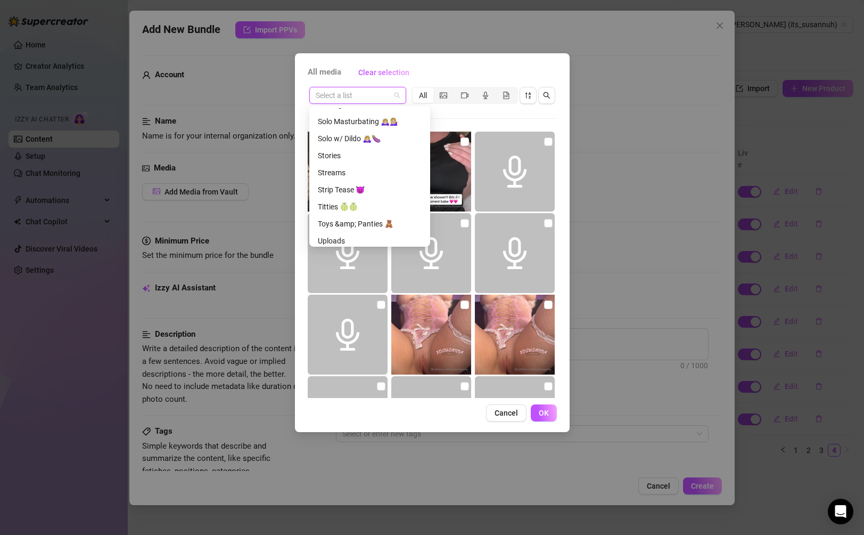
scroll to position [401, 0]
click at [358, 140] on div "Solo w/ Dildo 🙇🏼‍♀️🍆" at bounding box center [370, 142] width 104 height 12
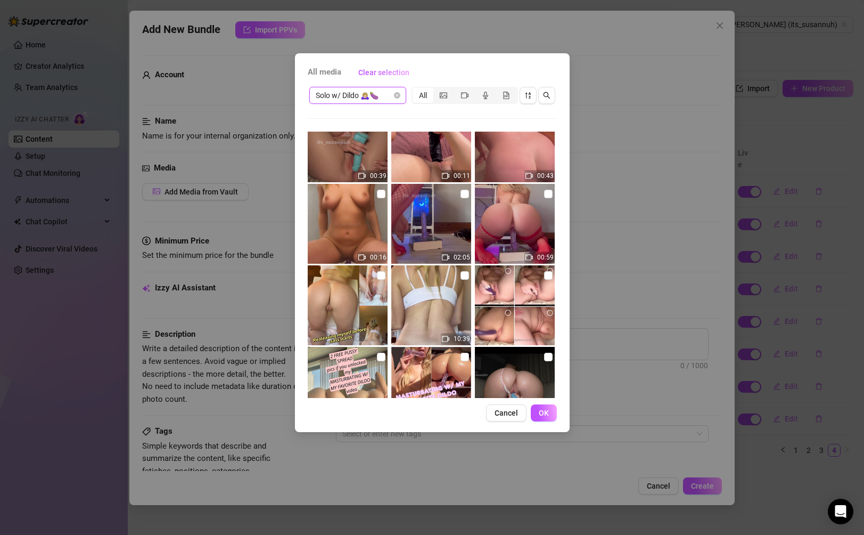
scroll to position [846, 0]
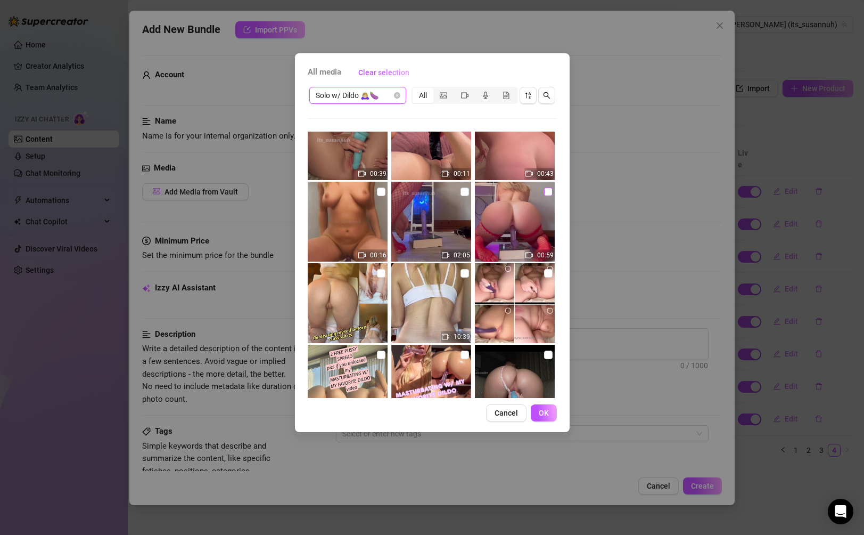
click at [546, 191] on input "checkbox" at bounding box center [548, 191] width 9 height 9
click at [466, 194] on input "checkbox" at bounding box center [465, 191] width 9 height 9
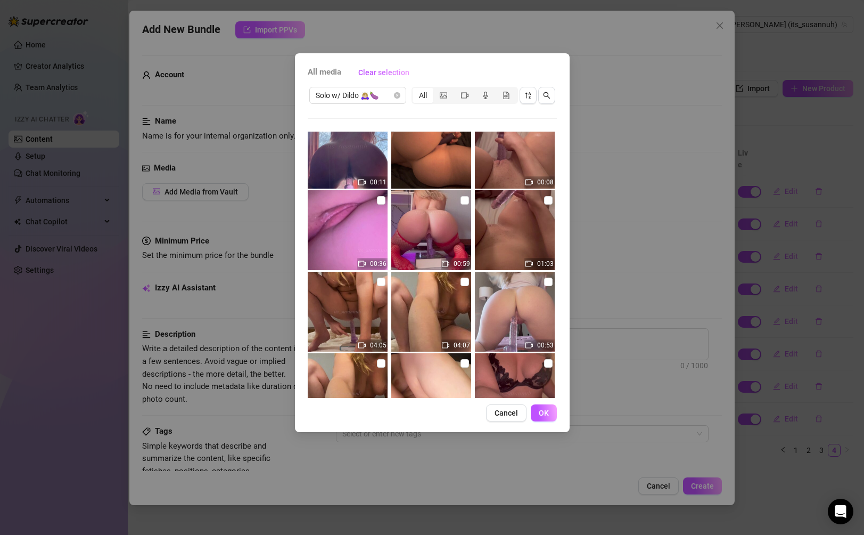
scroll to position [1707, 0]
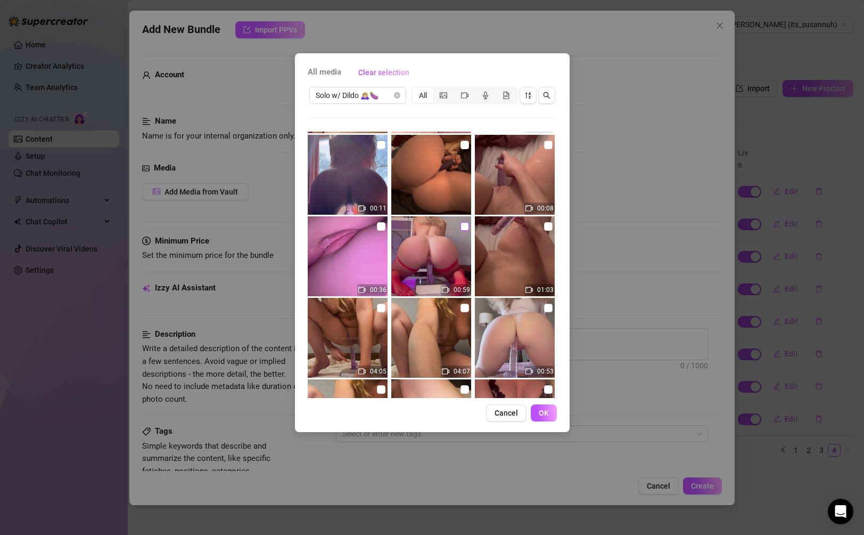
click at [465, 226] on input "checkbox" at bounding box center [465, 226] width 9 height 9
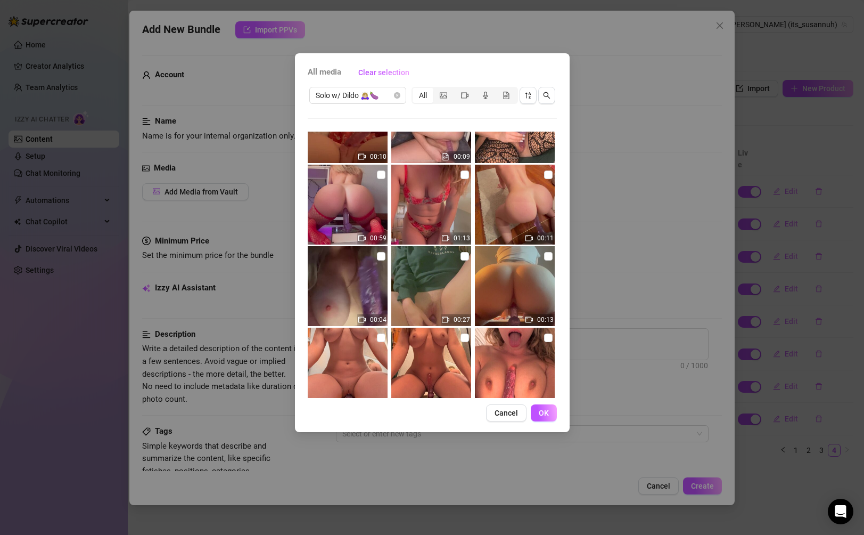
scroll to position [2251, 0]
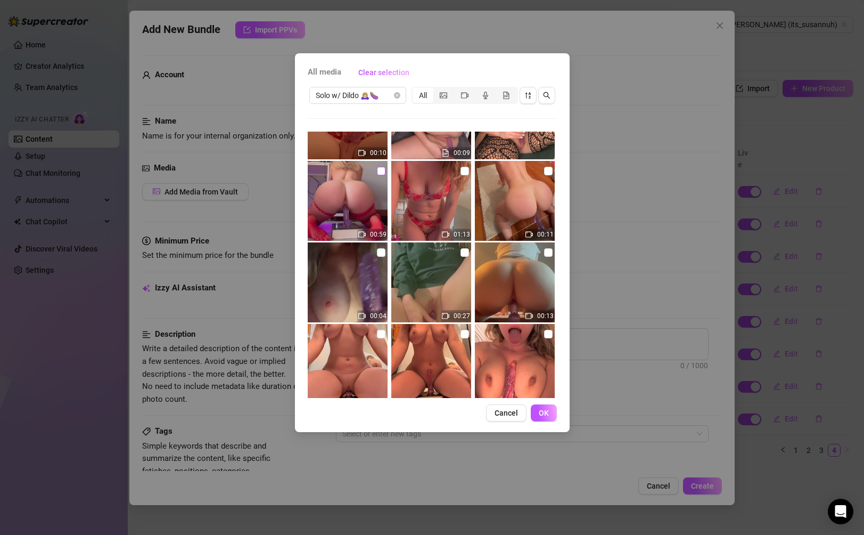
click at [383, 170] on input "checkbox" at bounding box center [381, 171] width 9 height 9
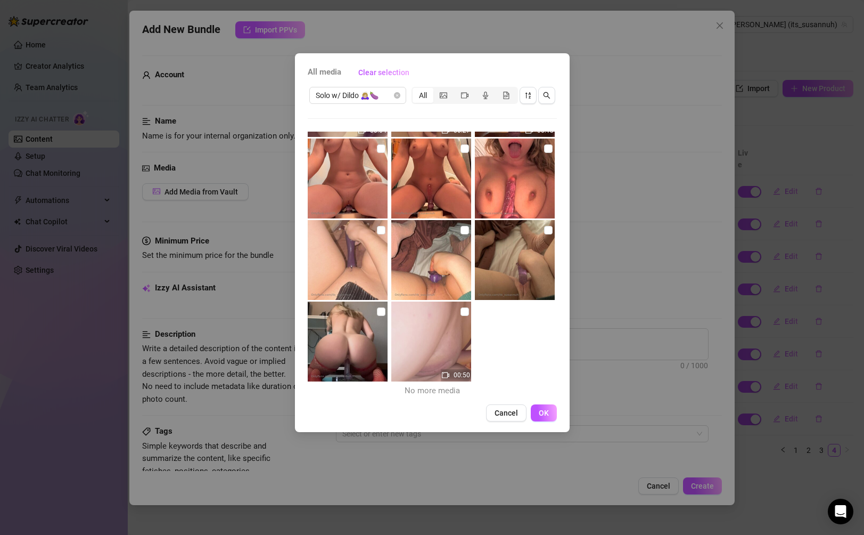
scroll to position [2438, 0]
click at [382, 311] on input "checkbox" at bounding box center [381, 310] width 9 height 9
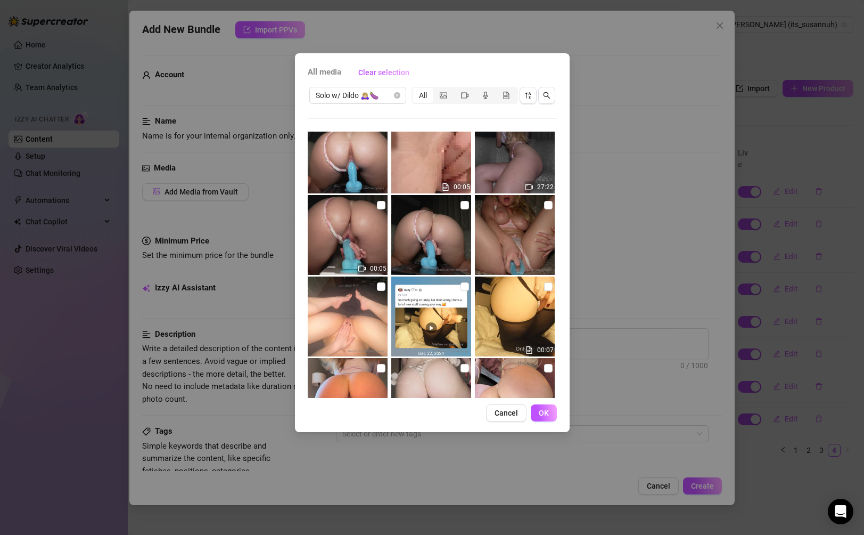
scroll to position [463, 0]
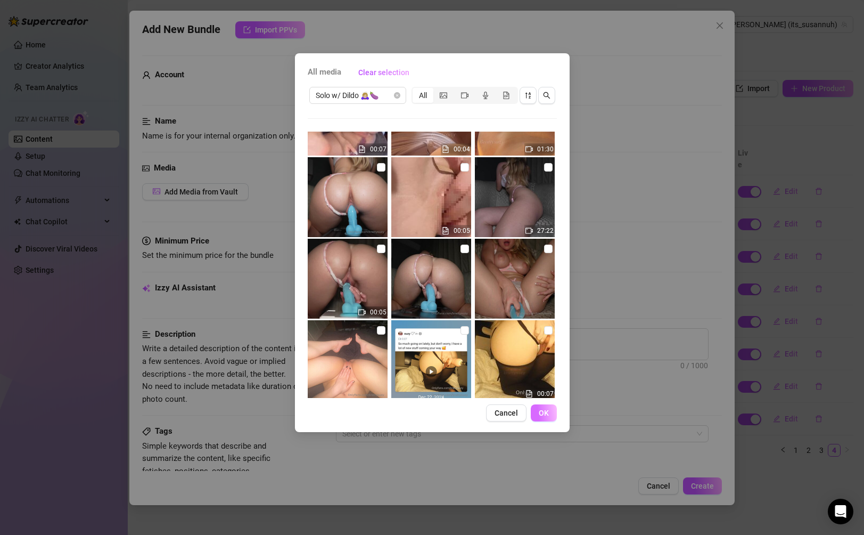
click at [545, 414] on span "OK" at bounding box center [544, 412] width 10 height 9
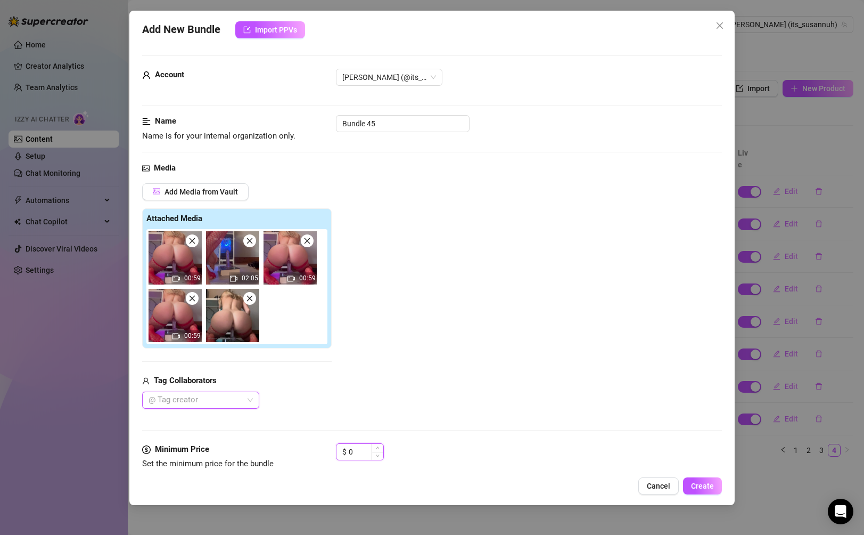
click at [364, 454] on input "0" at bounding box center [366, 451] width 35 height 16
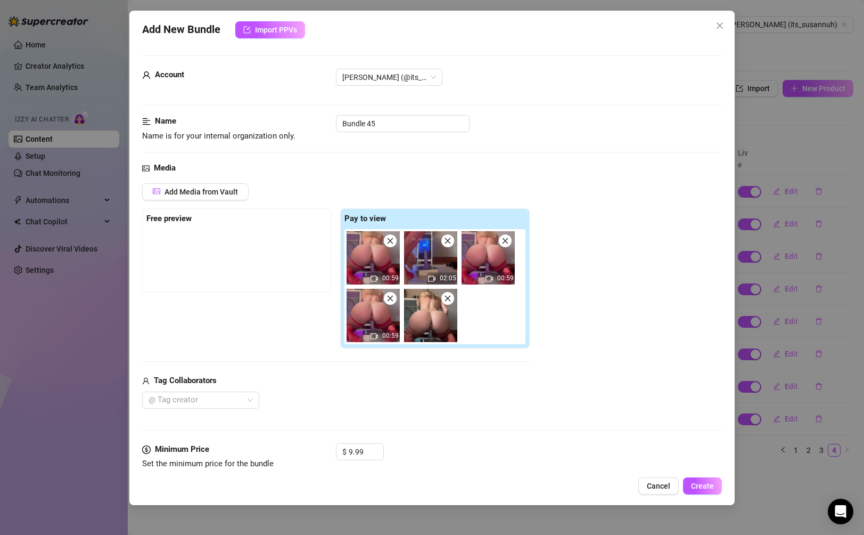
click at [410, 348] on div "Pay to view 00:59 02:05 00:59 00:59" at bounding box center [435, 278] width 190 height 141
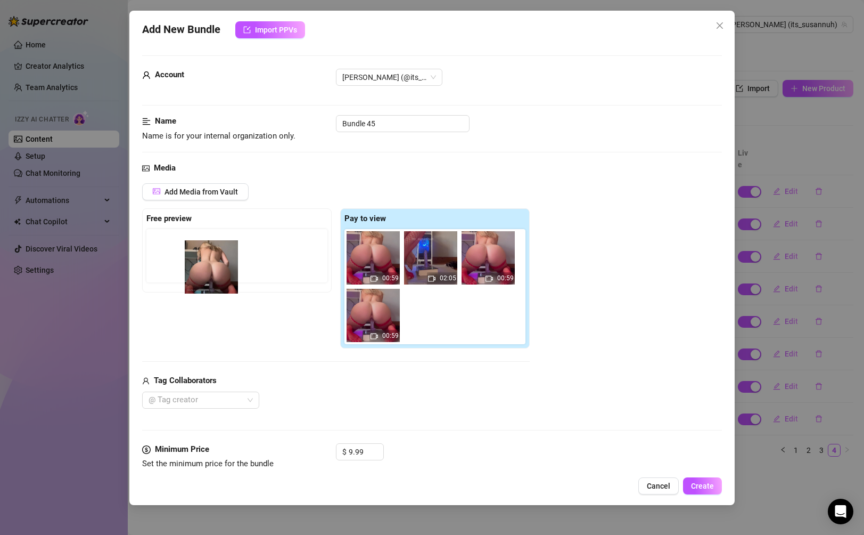
drag, startPoint x: 433, startPoint y: 324, endPoint x: 157, endPoint y: 262, distance: 283.1
click at [157, 262] on div "Free preview Pay to view 00:59 02:05 00:59 00:59" at bounding box center [336, 278] width 388 height 141
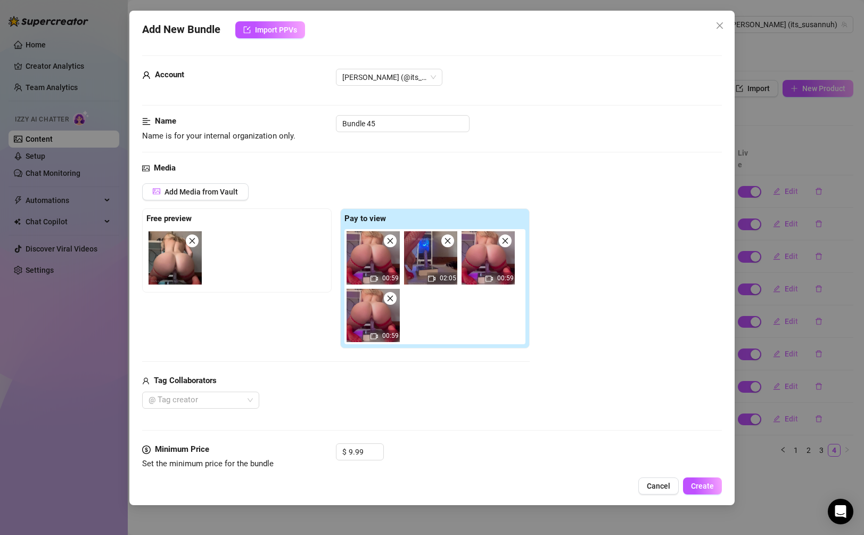
scroll to position [161, 0]
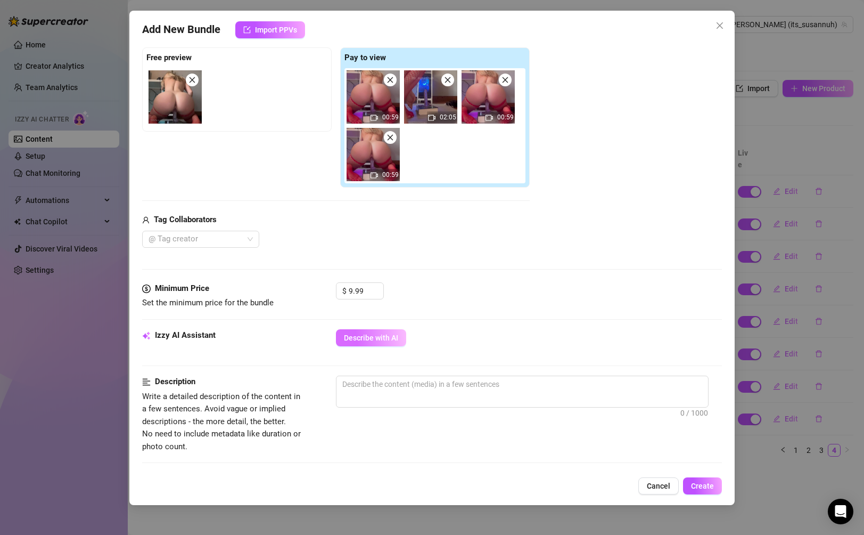
click at [366, 339] on span "Describe with AI" at bounding box center [371, 337] width 54 height 9
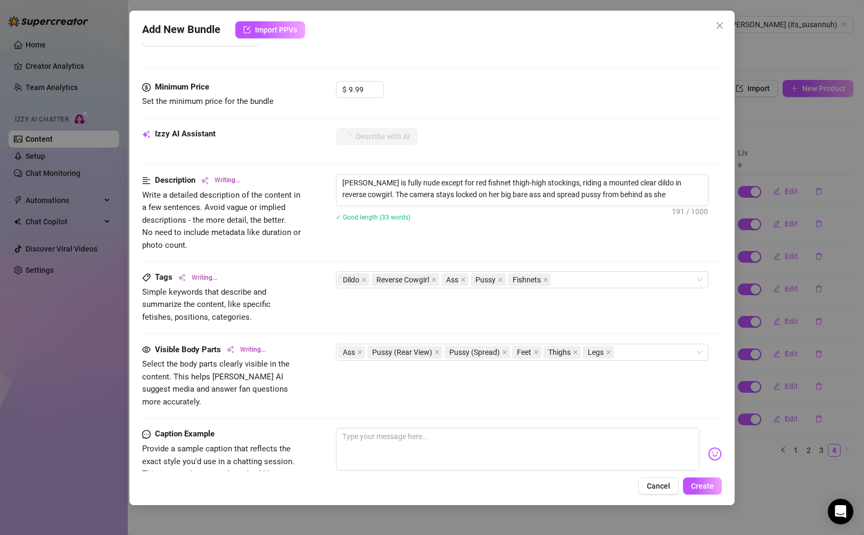
scroll to position [364, 0]
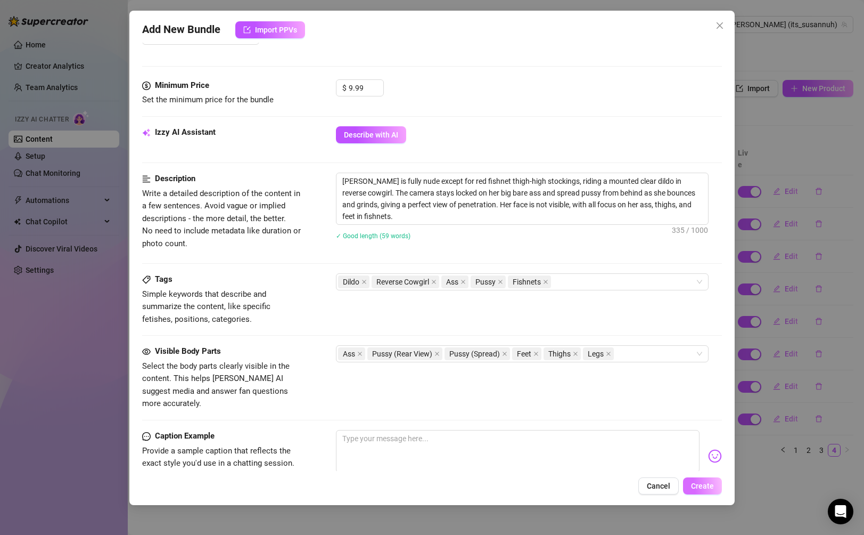
click at [608, 489] on span "Create" at bounding box center [702, 485] width 23 height 9
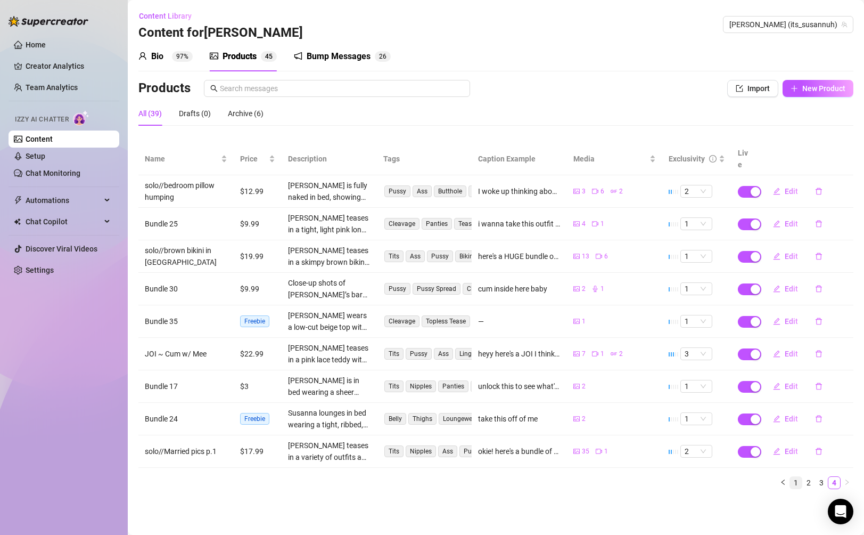
click at [608, 476] on link "1" at bounding box center [796, 482] width 12 height 12
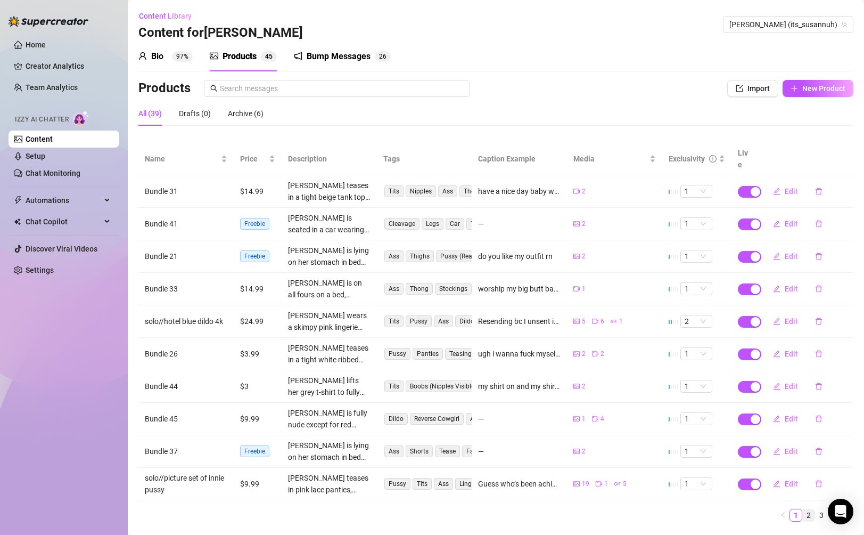
click at [608, 509] on link "2" at bounding box center [809, 515] width 12 height 12
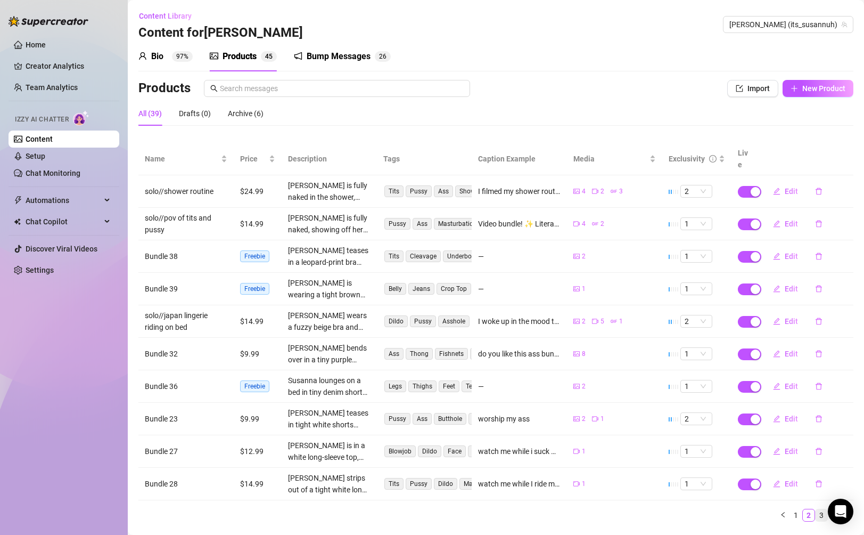
click at [608, 509] on link "3" at bounding box center [822, 515] width 12 height 12
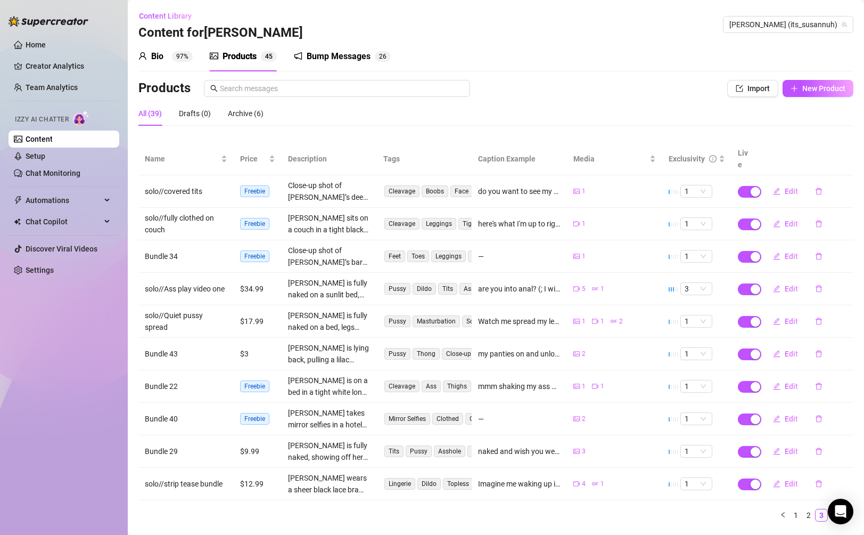
scroll to position [15, 0]
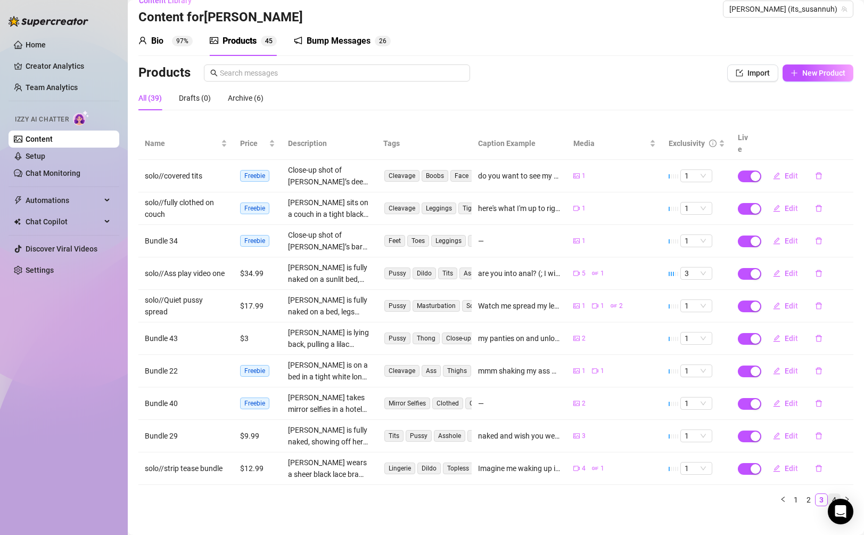
click at [608, 494] on link "4" at bounding box center [834, 500] width 12 height 12
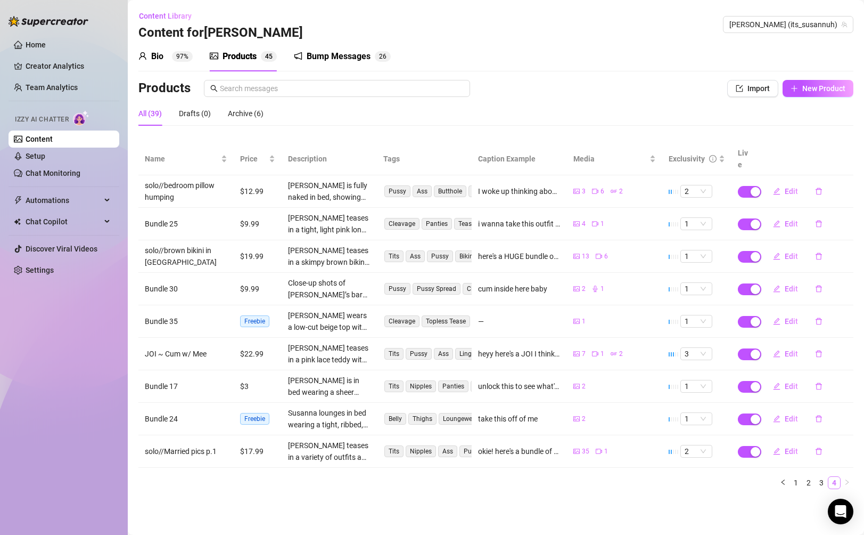
scroll to position [0, 0]
click at [608, 476] on link "3" at bounding box center [822, 482] width 12 height 12
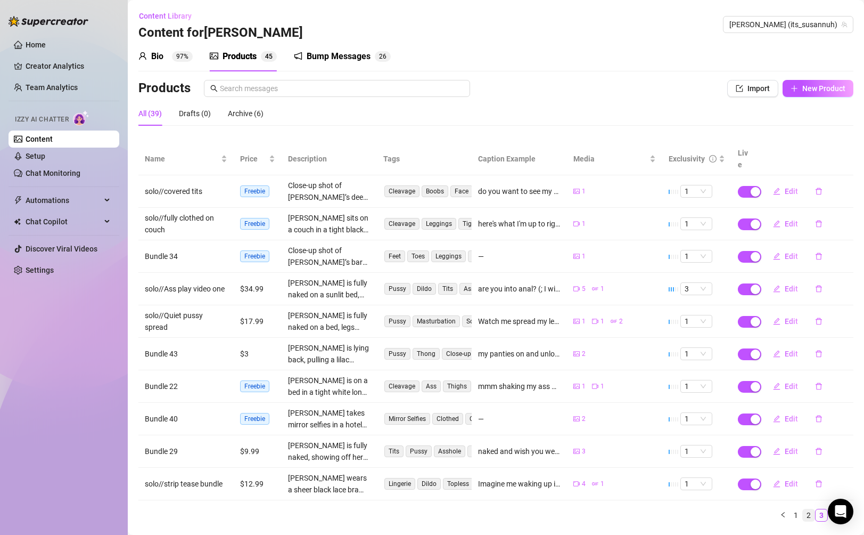
click at [608, 509] on link "2" at bounding box center [809, 515] width 12 height 12
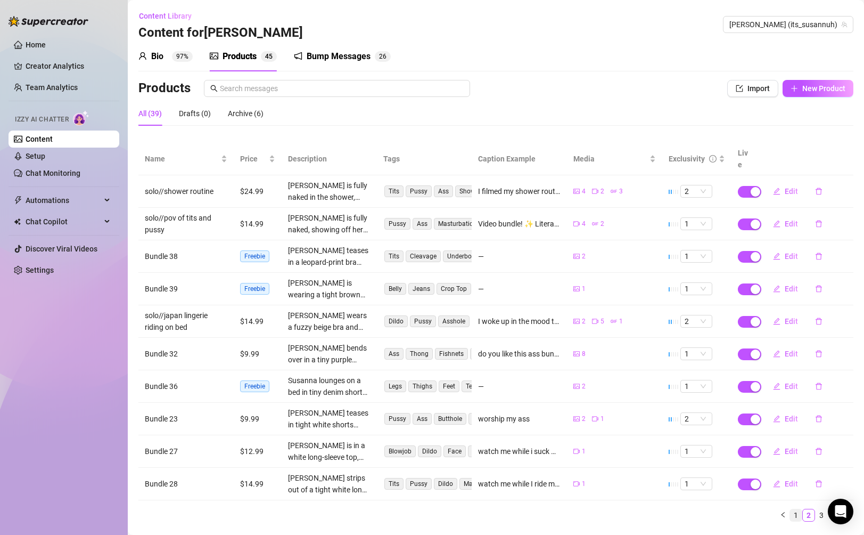
click at [608, 509] on link "1" at bounding box center [796, 515] width 12 height 12
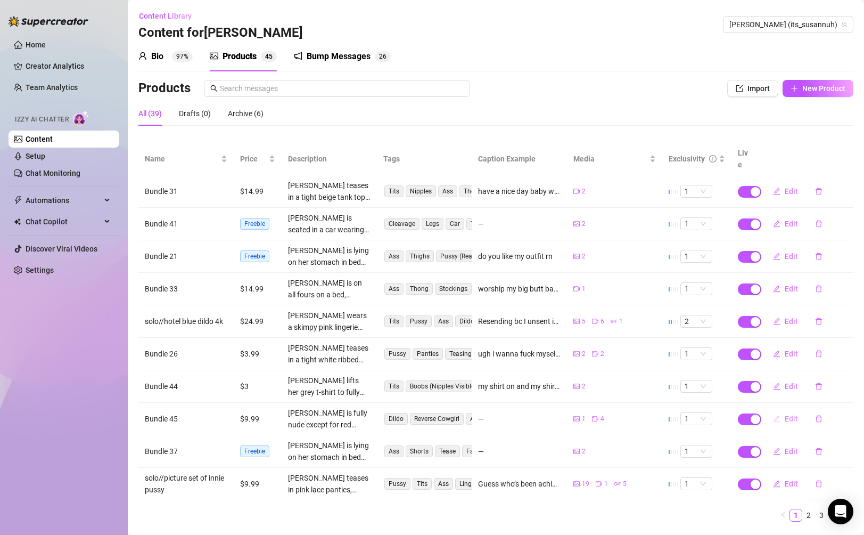
click at [608, 414] on span "Edit" at bounding box center [791, 418] width 13 height 9
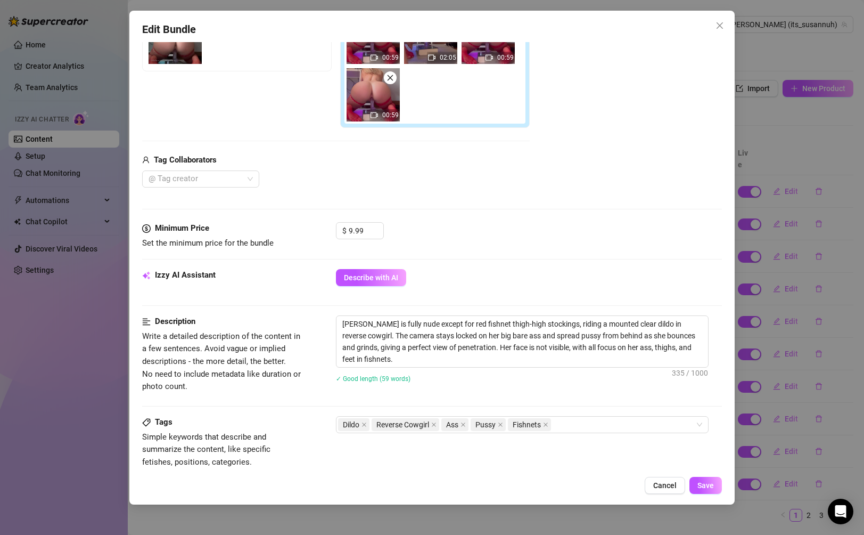
scroll to position [230, 0]
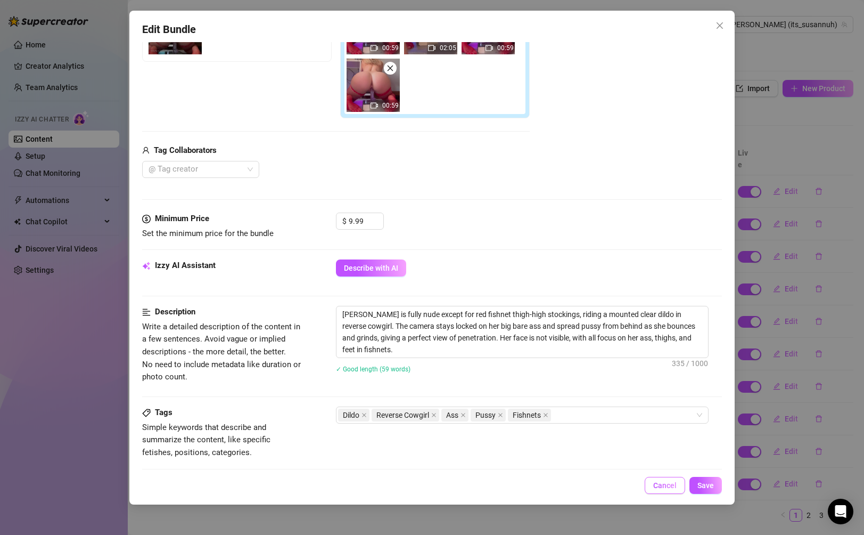
click at [608, 484] on span "Cancel" at bounding box center [664, 485] width 23 height 9
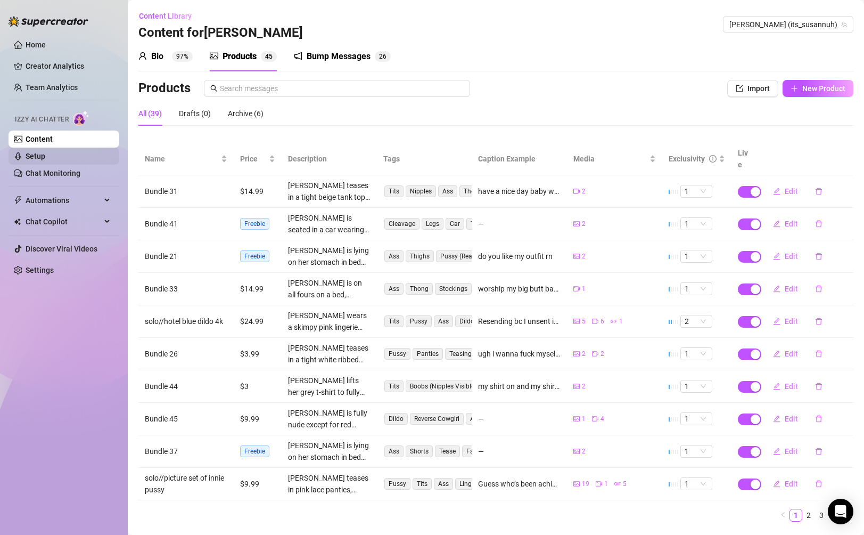
click at [45, 159] on link "Setup" at bounding box center [36, 156] width 20 height 9
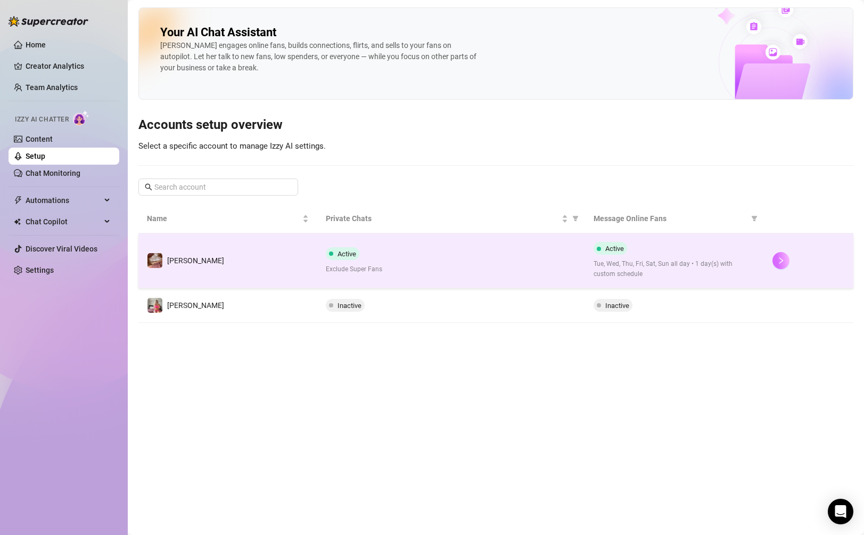
click at [608, 267] on button "button" at bounding box center [780, 260] width 17 height 17
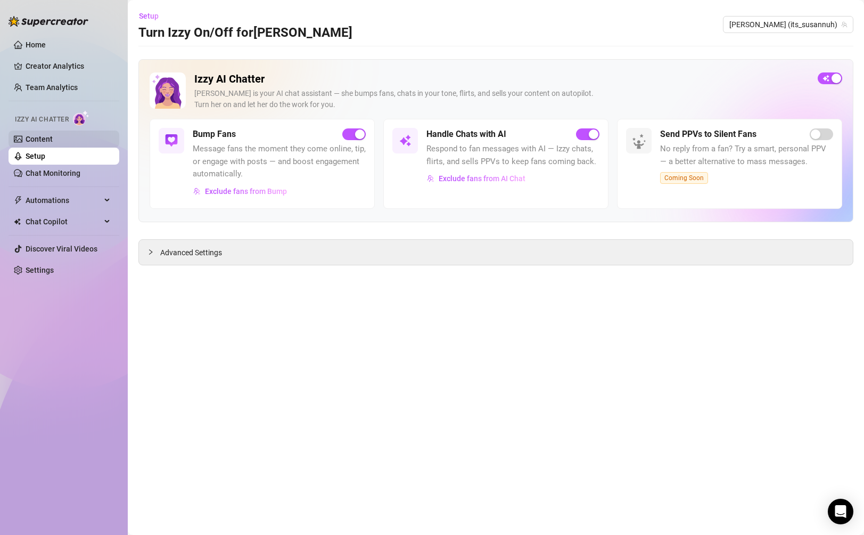
click at [53, 139] on link "Content" at bounding box center [39, 139] width 27 height 9
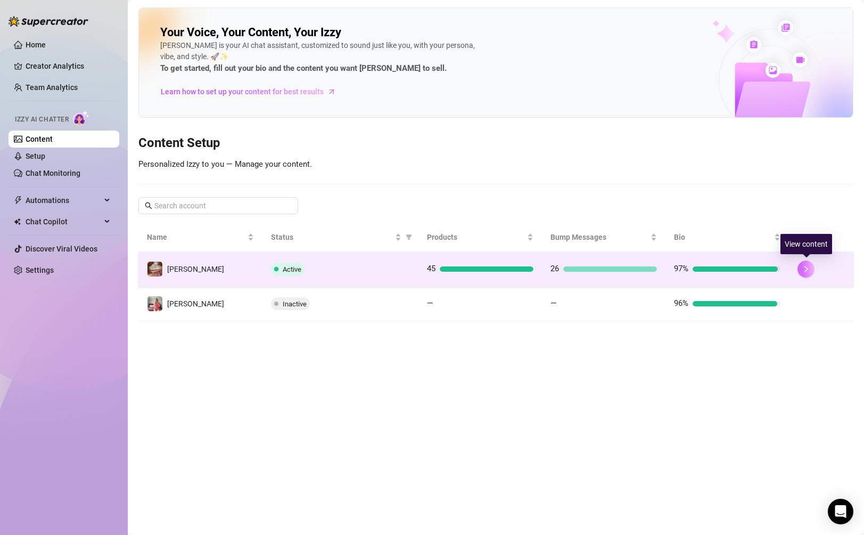
click at [608, 270] on button "button" at bounding box center [805, 268] width 17 height 17
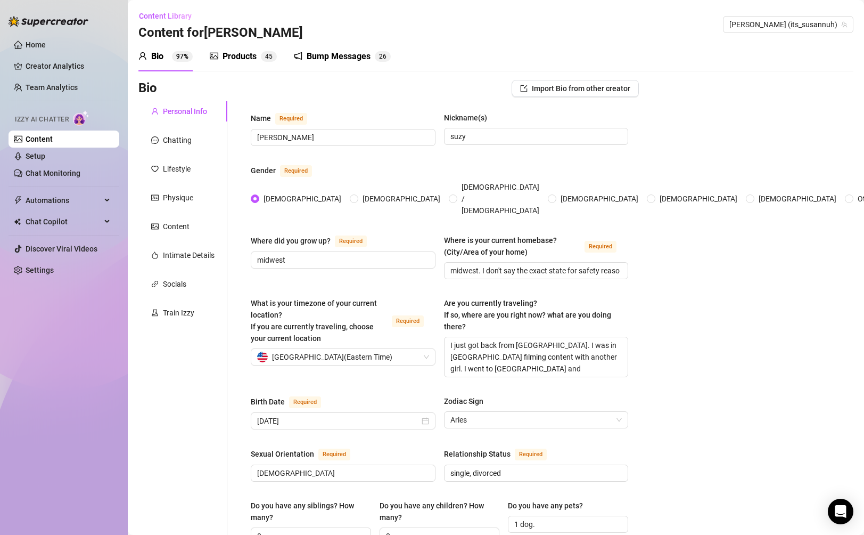
click at [264, 57] on sup "4 5" at bounding box center [269, 56] width 16 height 11
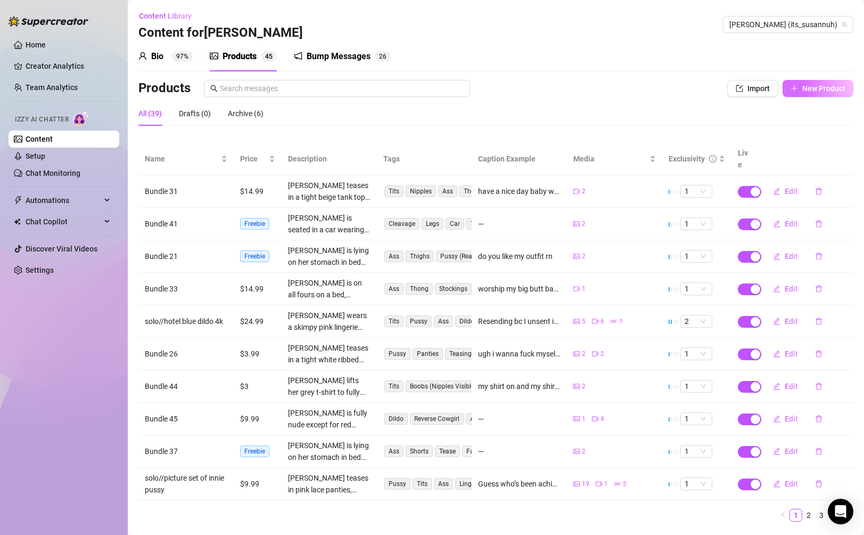
click at [608, 80] on button "New Product" at bounding box center [818, 88] width 71 height 17
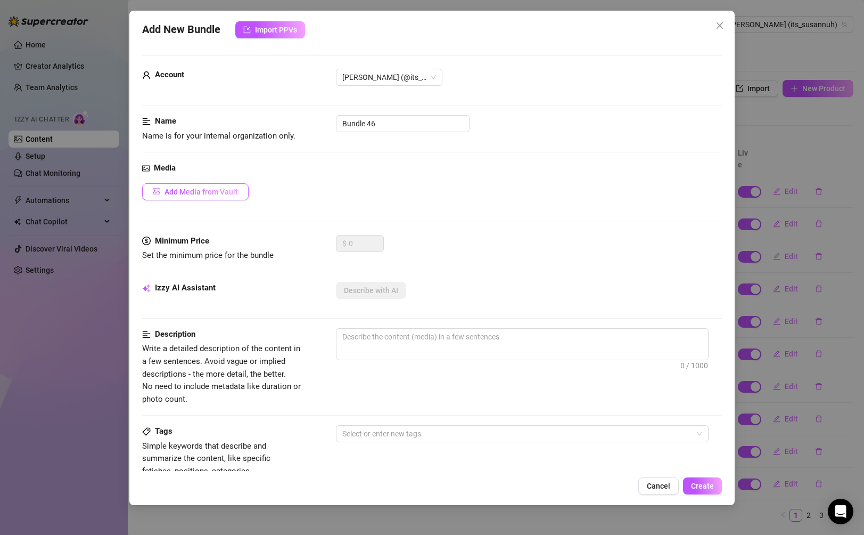
click at [205, 199] on button "Add Media from Vault" at bounding box center [195, 191] width 106 height 17
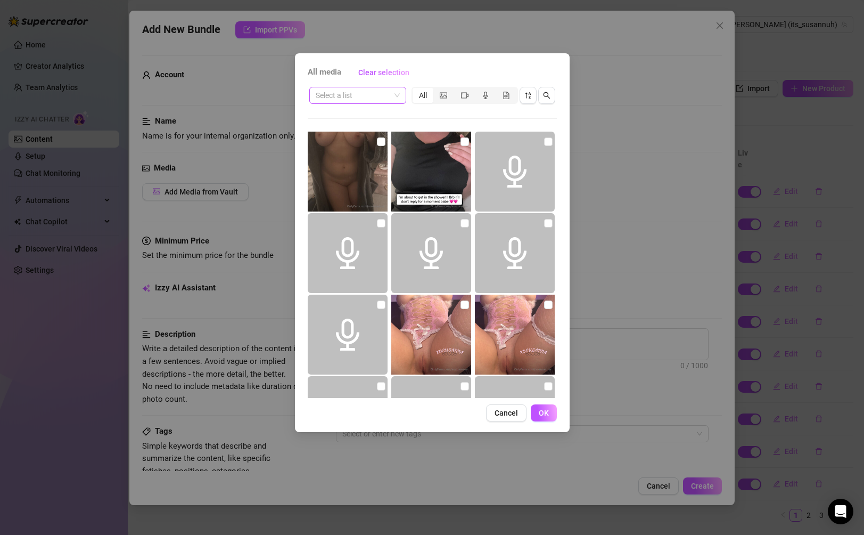
click at [363, 95] on input "search" at bounding box center [353, 95] width 75 height 16
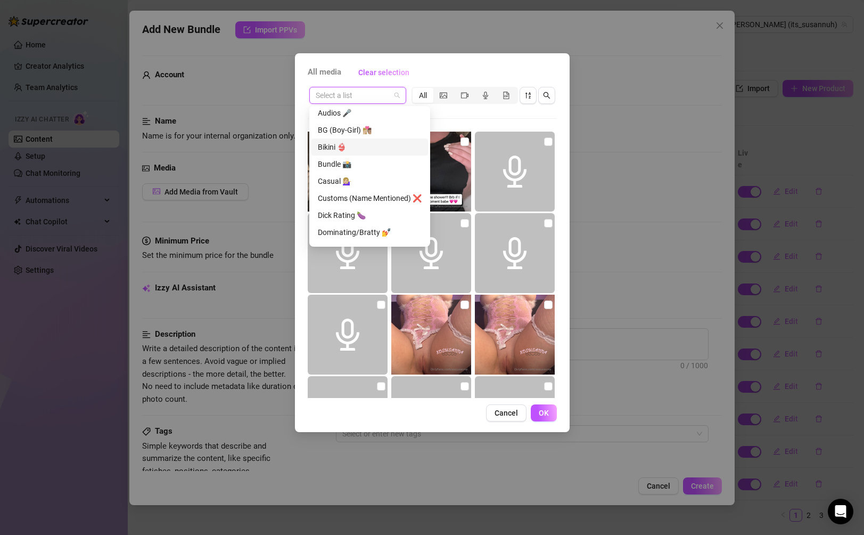
scroll to position [43, 0]
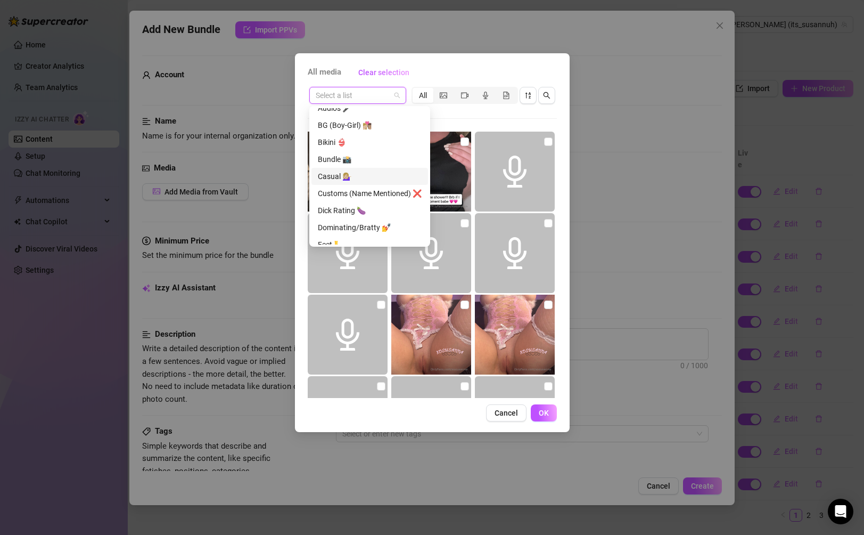
click at [364, 182] on div "Casual 💁🏼‍♀️" at bounding box center [369, 176] width 117 height 17
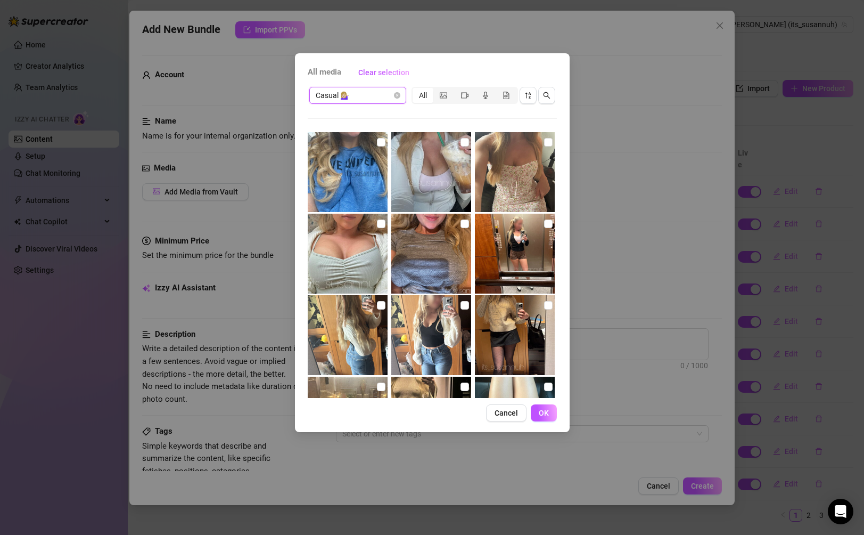
scroll to position [2445, 0]
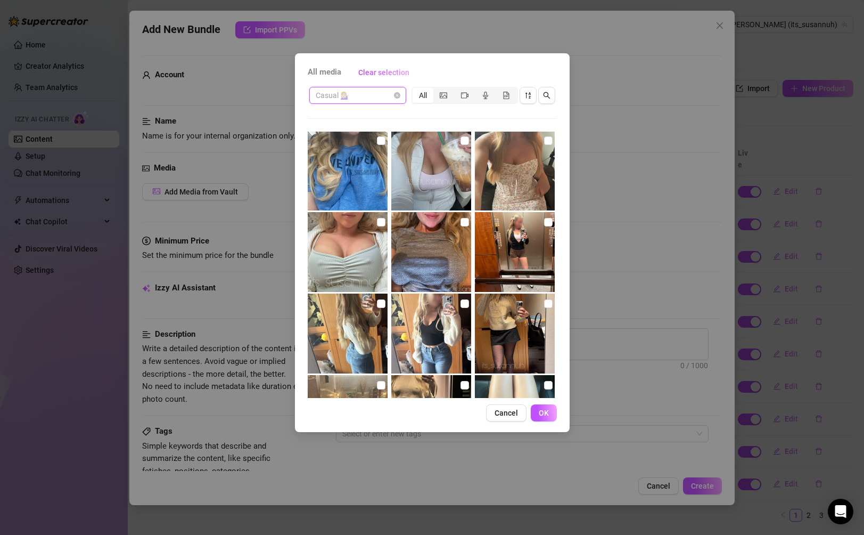
click at [385, 97] on span "Casual 💁🏼‍♀️" at bounding box center [358, 95] width 84 height 16
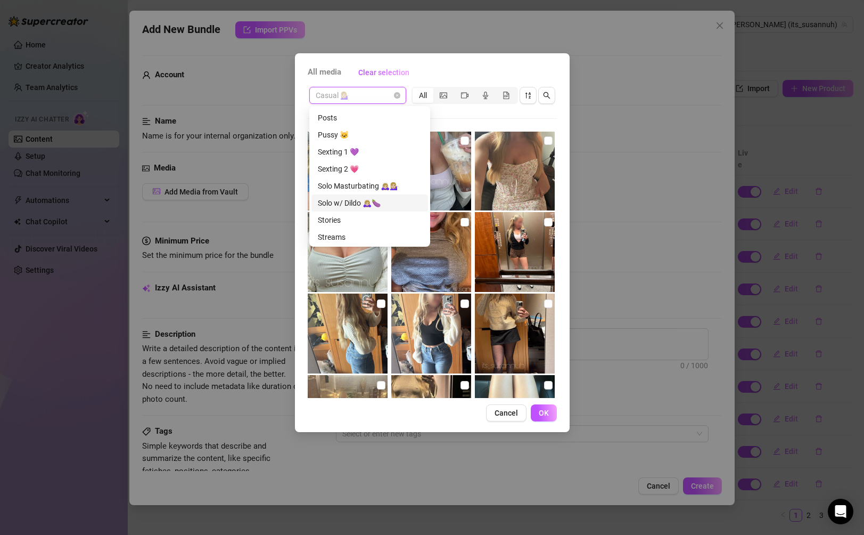
scroll to position [344, 0]
click at [369, 177] on div "Solo Masturbating 🙇🏼‍♀️💁🏼‍♀️" at bounding box center [370, 181] width 104 height 12
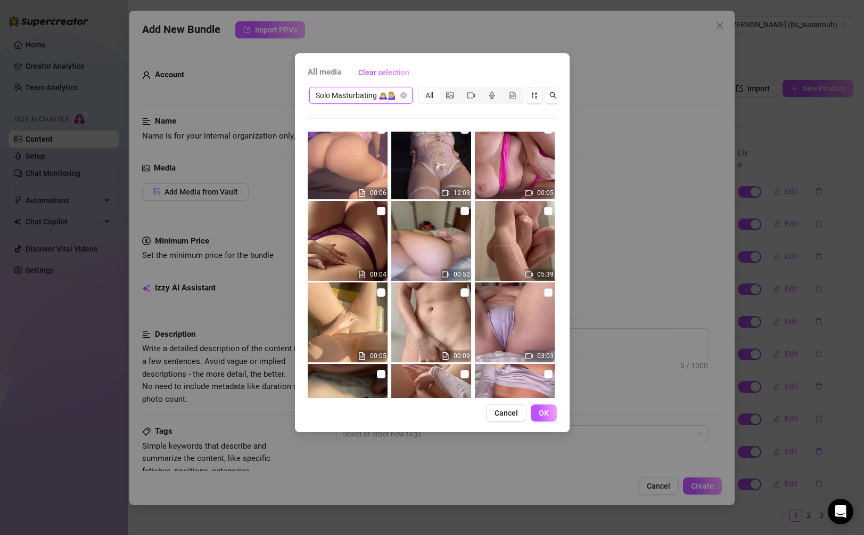
scroll to position [19, 0]
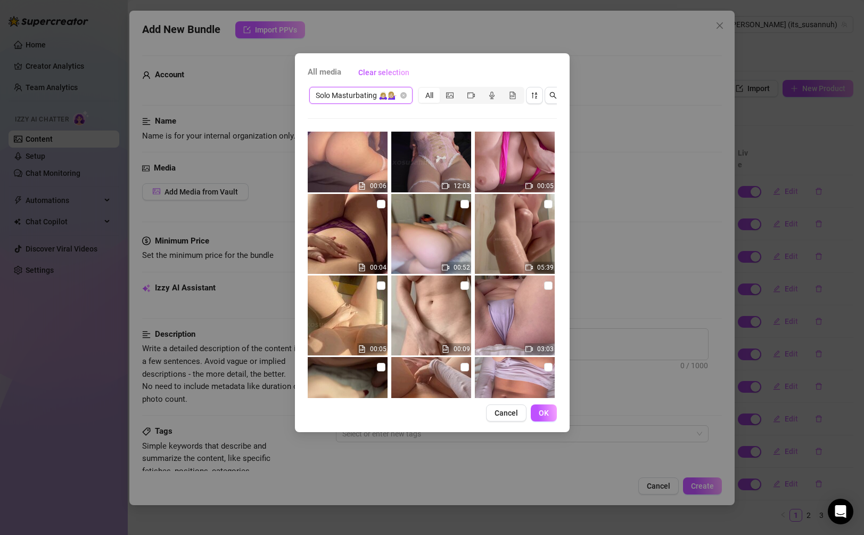
click at [373, 102] on span "Solo Masturbating 🙇🏼‍♀️💁🏼‍♀️" at bounding box center [361, 95] width 91 height 16
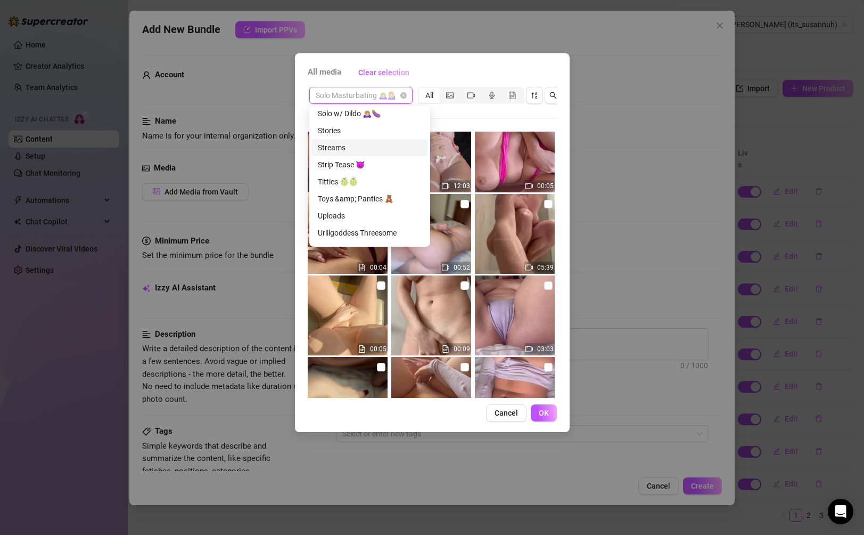
scroll to position [443, 0]
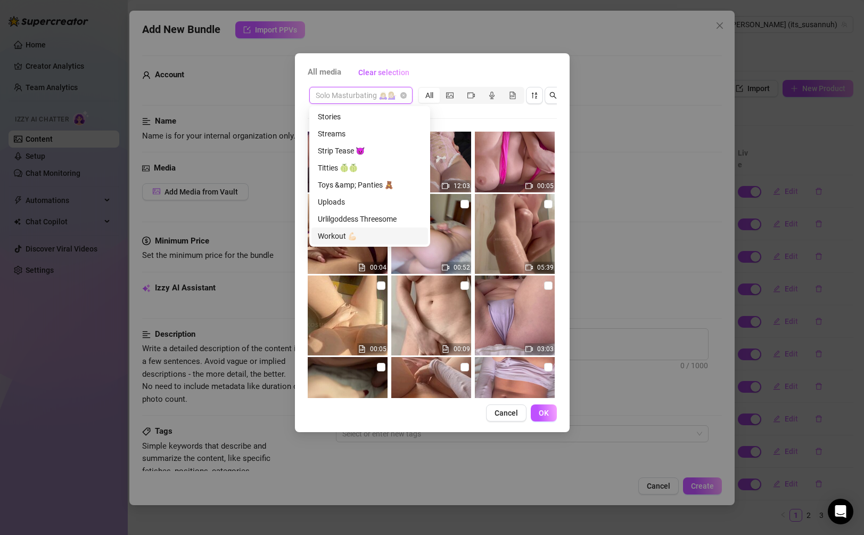
click at [354, 234] on div "Workout 💪🏻" at bounding box center [370, 236] width 104 height 12
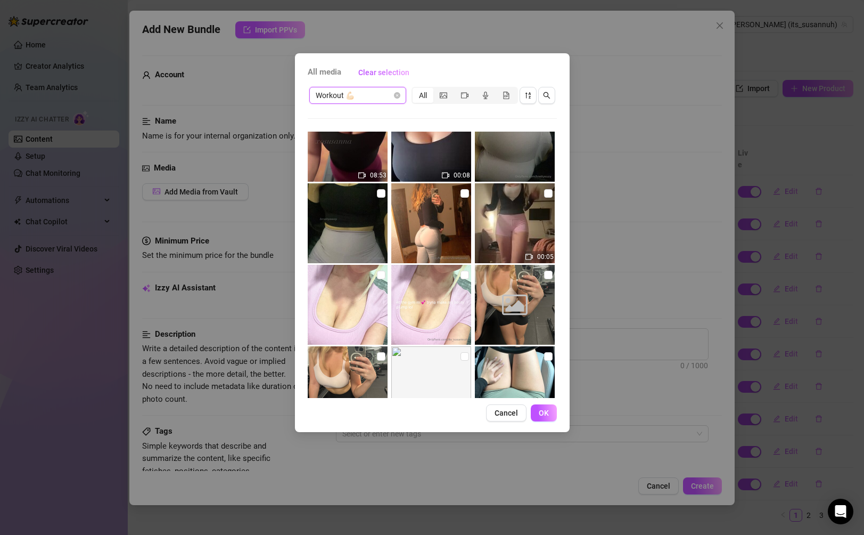
scroll to position [0, 0]
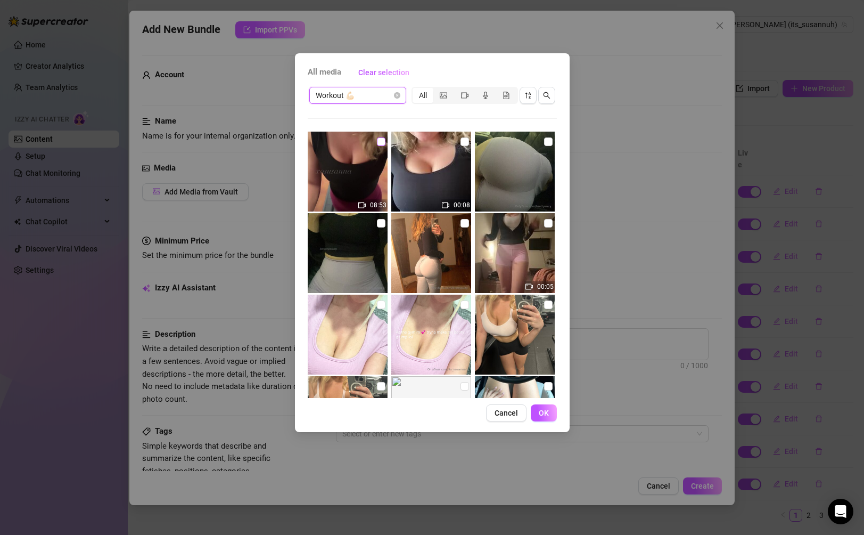
click at [384, 143] on input "checkbox" at bounding box center [381, 141] width 9 height 9
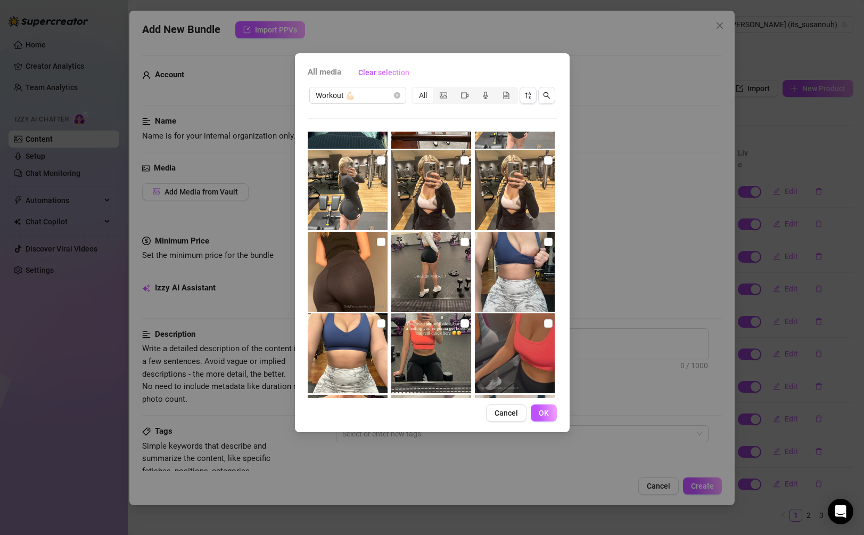
scroll to position [564, 0]
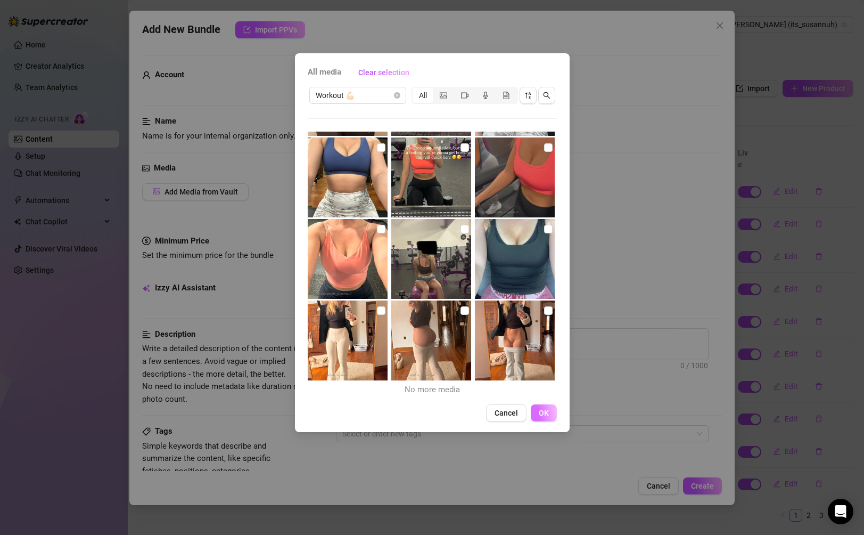
click at [545, 411] on span "OK" at bounding box center [544, 412] width 10 height 9
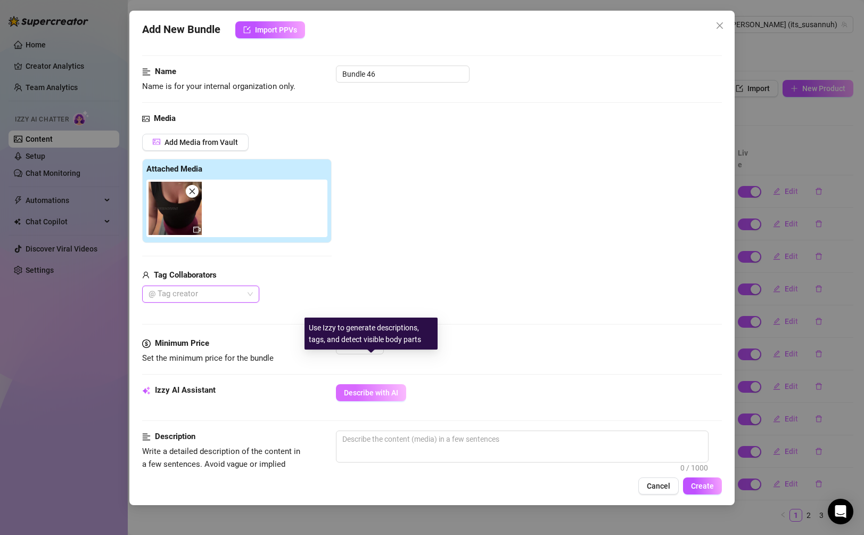
scroll to position [105, 0]
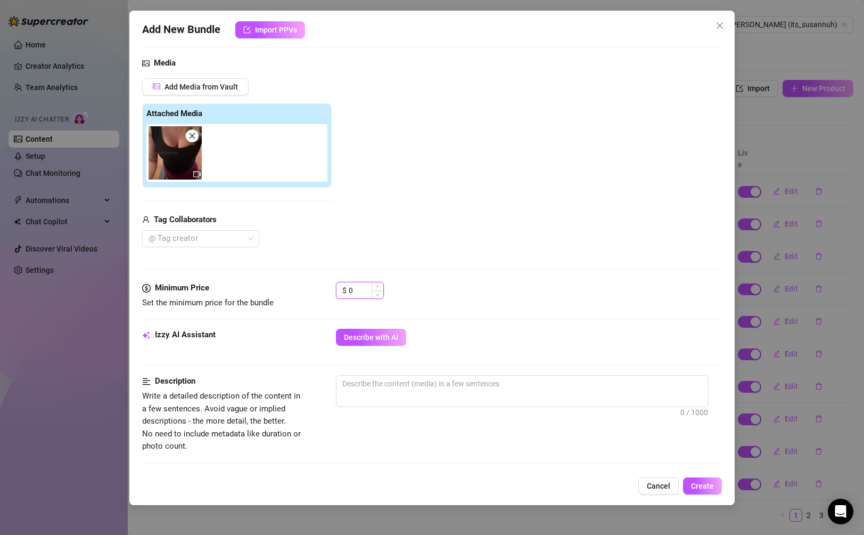
click at [363, 292] on input "0" at bounding box center [366, 290] width 35 height 16
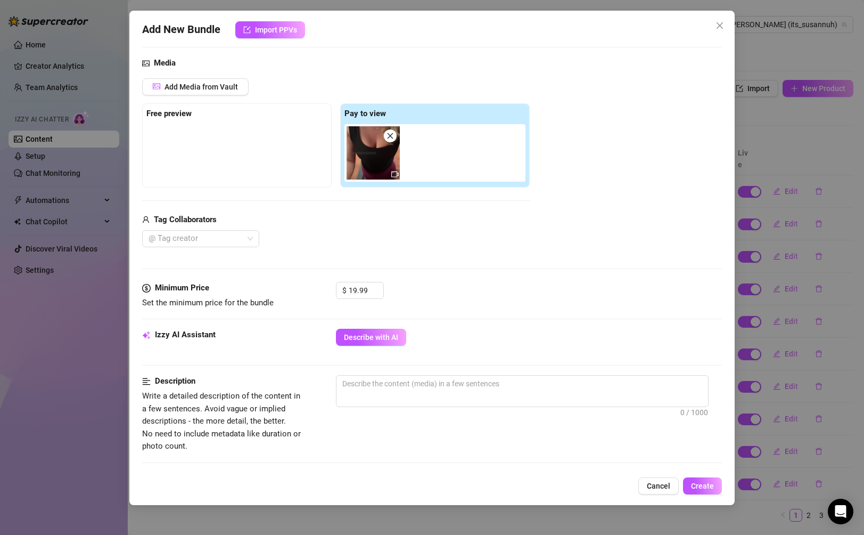
click at [430, 309] on div "Minimum Price Set the minimum price for the bundle $ 19.99" at bounding box center [431, 305] width 579 height 47
click at [384, 336] on span "Describe with AI" at bounding box center [371, 337] width 54 height 9
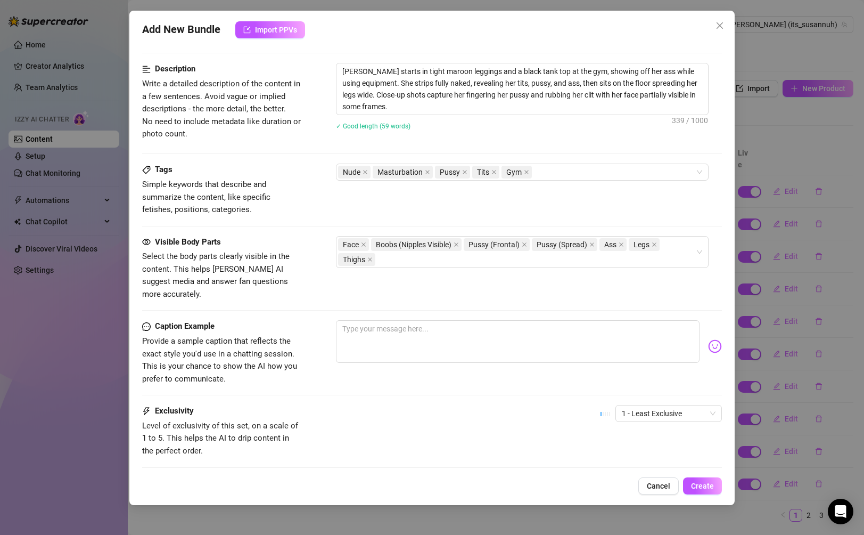
scroll to position [470, 0]
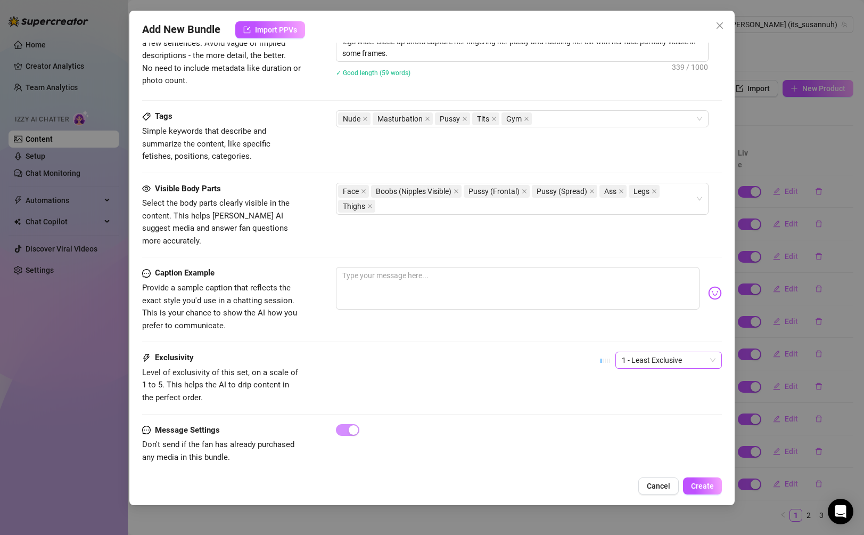
click at [608, 352] on span "1 - Least Exclusive" at bounding box center [669, 360] width 94 height 16
click at [608, 390] on div "2" at bounding box center [668, 386] width 89 height 12
click at [608, 489] on span "Create" at bounding box center [702, 485] width 23 height 9
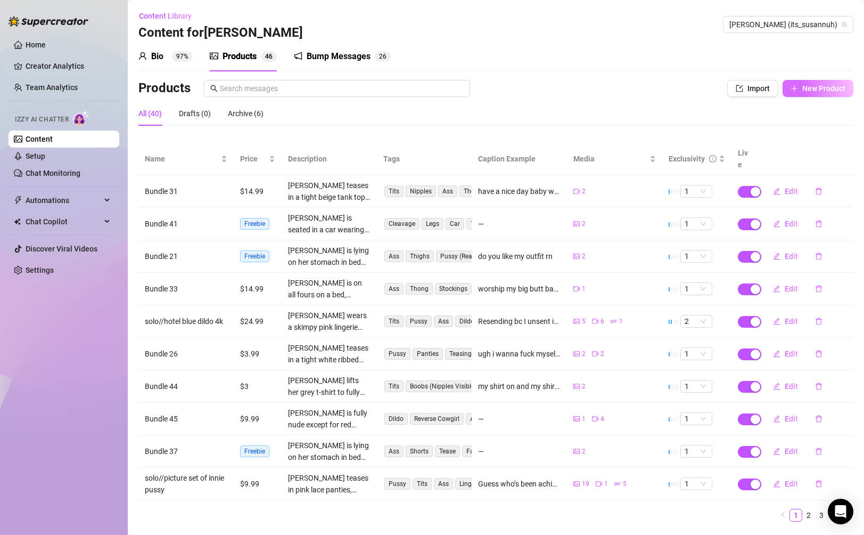
click at [608, 87] on span "New Product" at bounding box center [823, 88] width 43 height 9
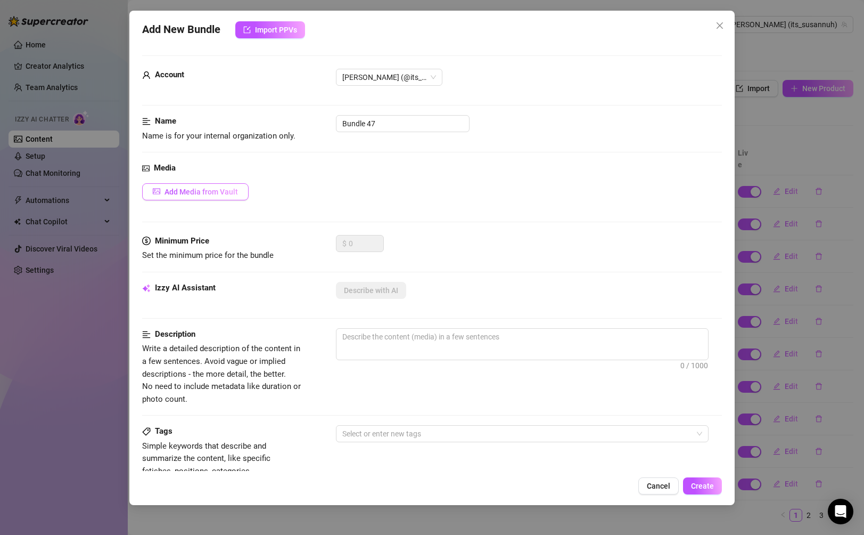
click at [248, 187] on button "Add Media from Vault" at bounding box center [195, 191] width 106 height 17
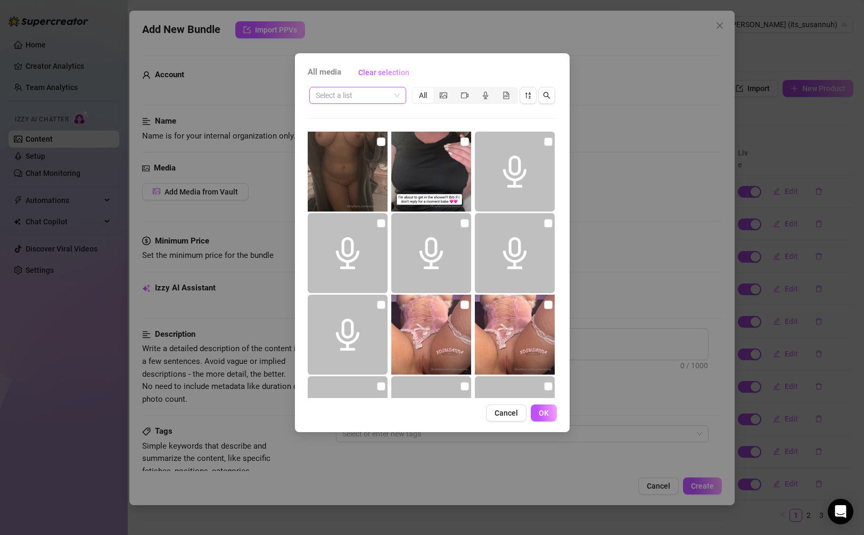
click at [391, 92] on span at bounding box center [358, 95] width 84 height 16
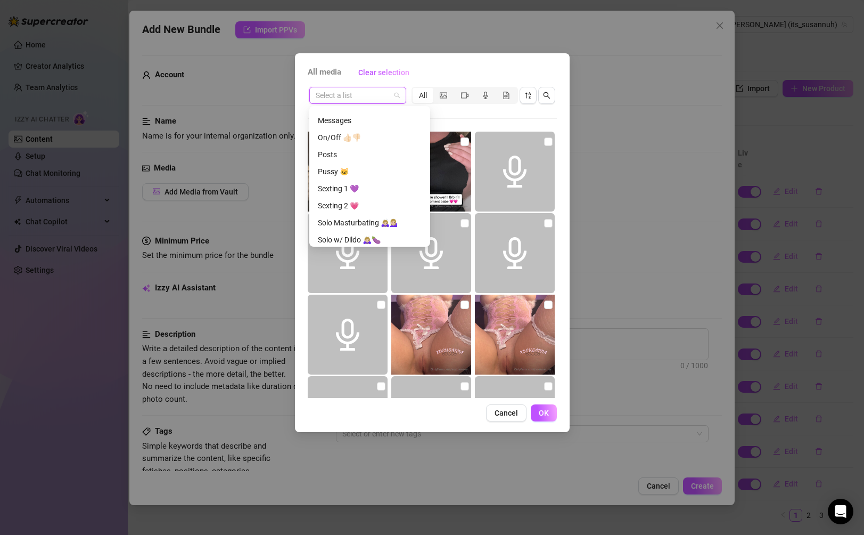
scroll to position [443, 0]
click at [373, 237] on div "Workout 💪🏻" at bounding box center [370, 236] width 104 height 12
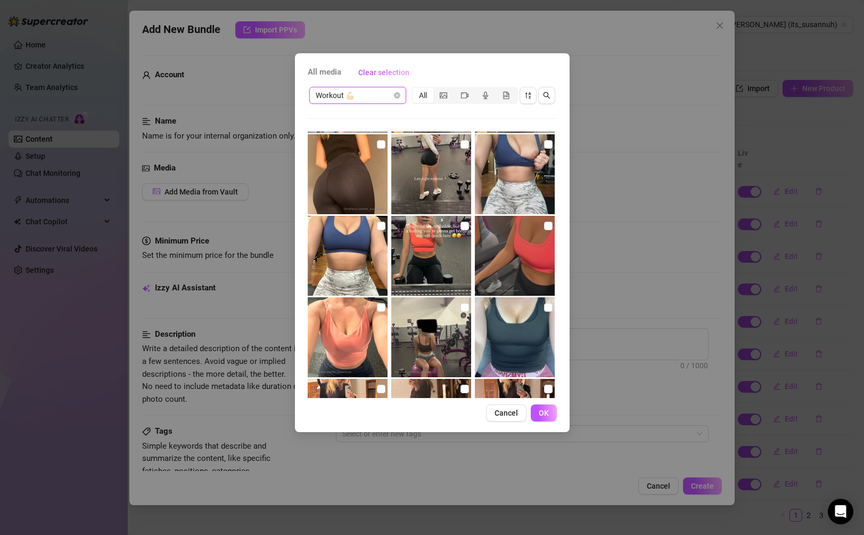
scroll to position [484, 0]
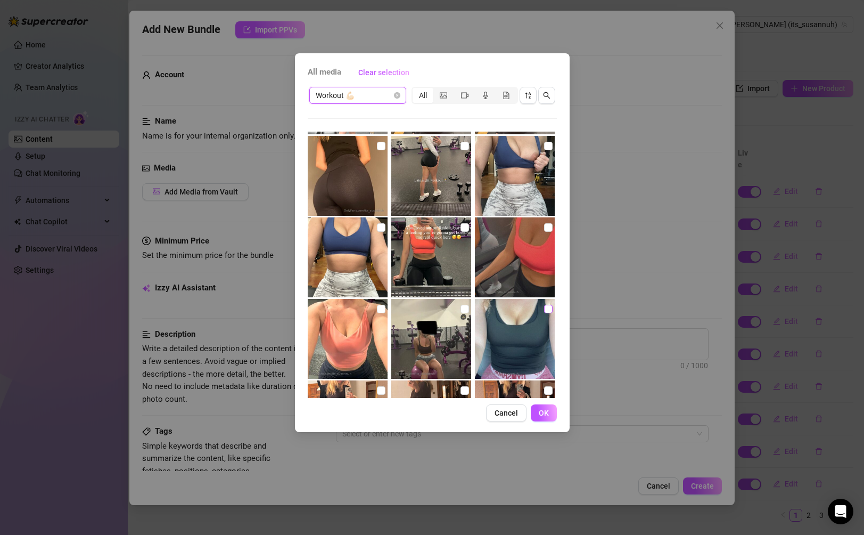
click at [546, 308] on input "checkbox" at bounding box center [548, 309] width 9 height 9
click at [546, 406] on button "OK" at bounding box center [544, 412] width 26 height 17
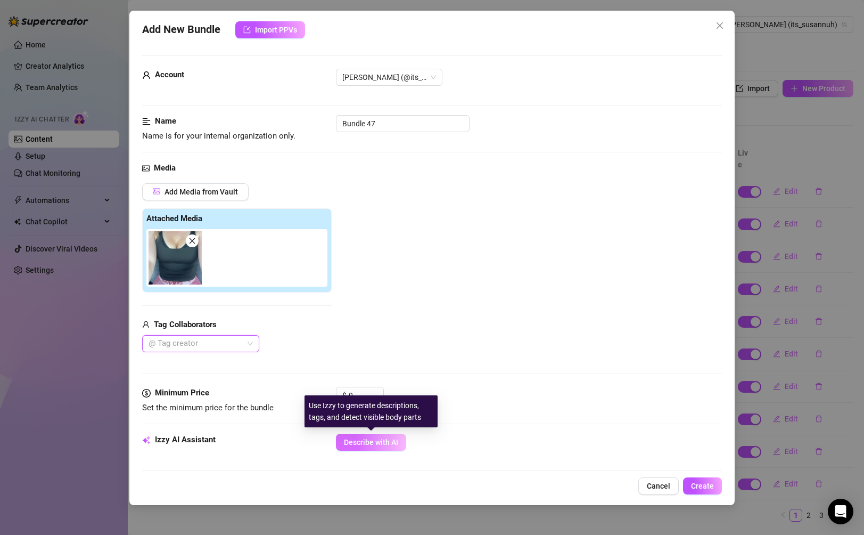
click at [377, 441] on span "Describe with AI" at bounding box center [371, 442] width 54 height 9
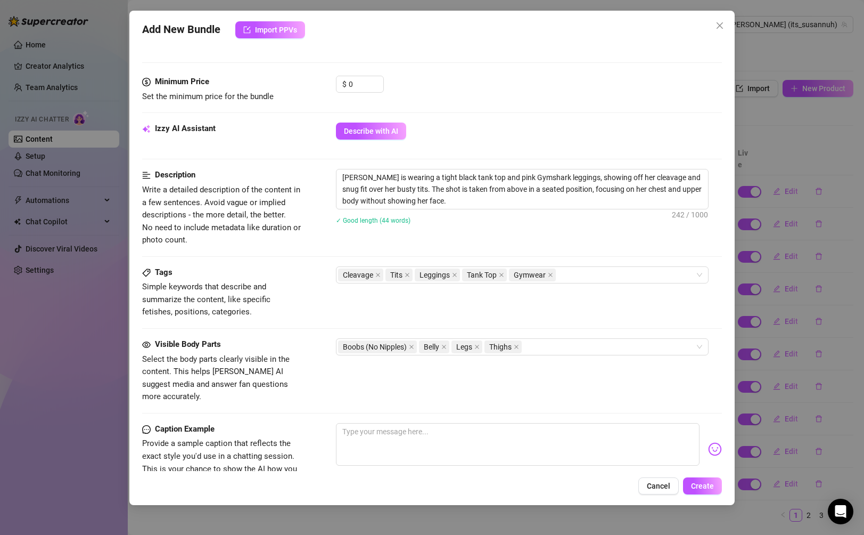
scroll to position [361, 0]
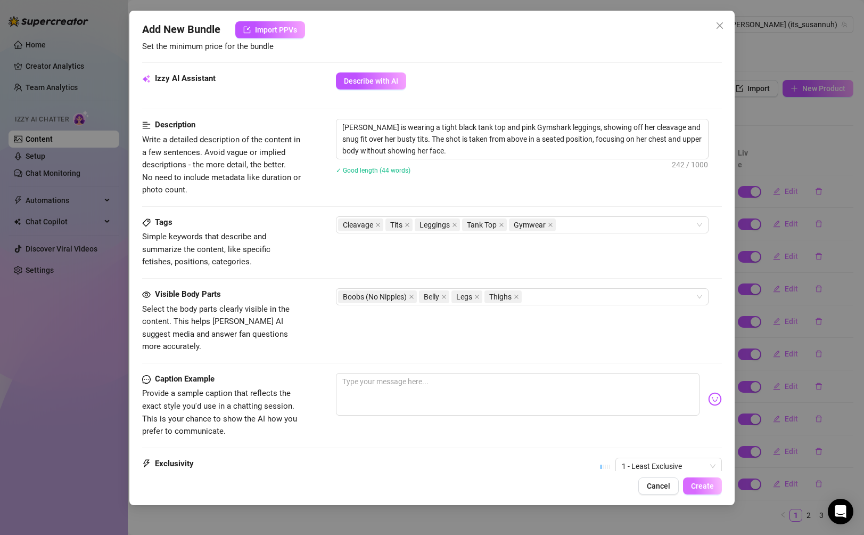
click at [608, 485] on span "Create" at bounding box center [702, 485] width 23 height 9
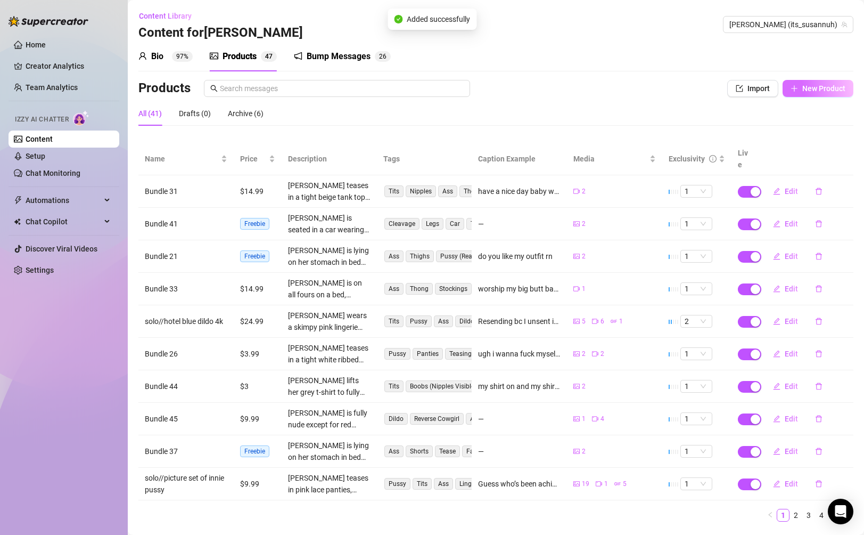
click at [608, 95] on button "New Product" at bounding box center [818, 88] width 71 height 17
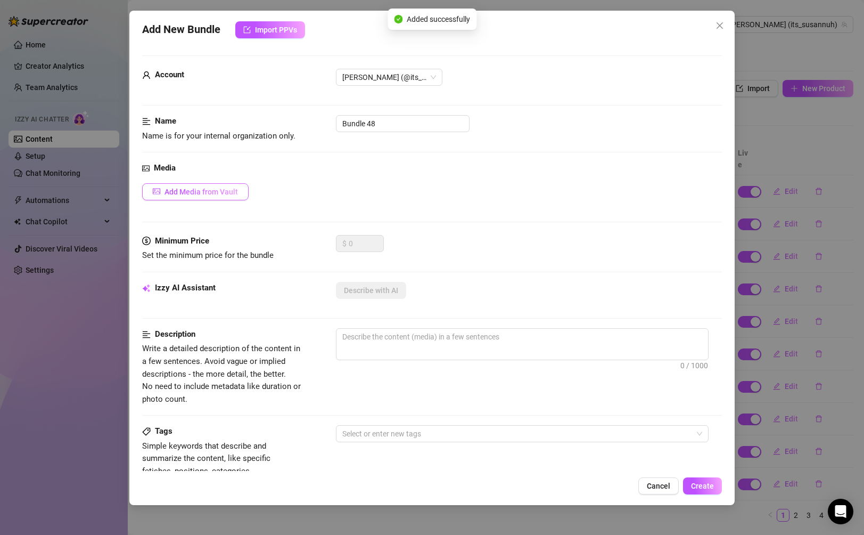
click at [223, 196] on button "Add Media from Vault" at bounding box center [195, 191] width 106 height 17
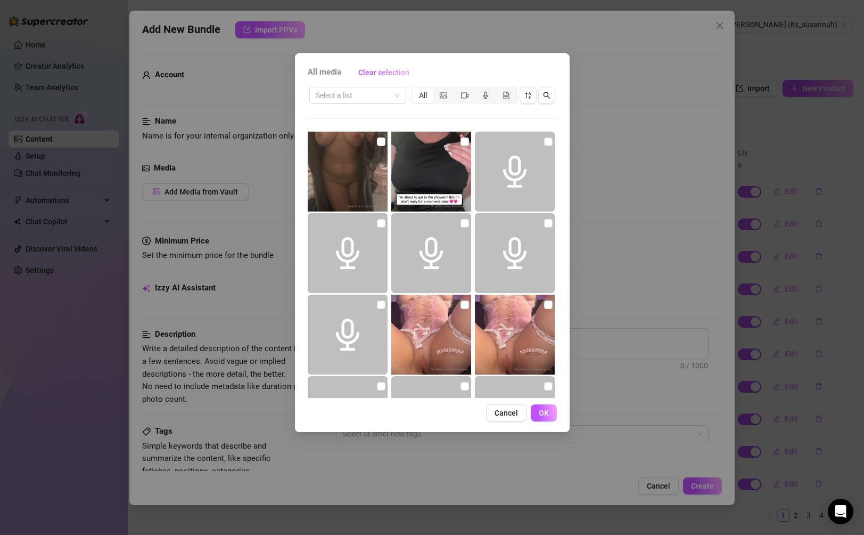
click at [327, 104] on div "Select a list All" at bounding box center [432, 95] width 249 height 20
click at [334, 97] on input "search" at bounding box center [353, 95] width 75 height 16
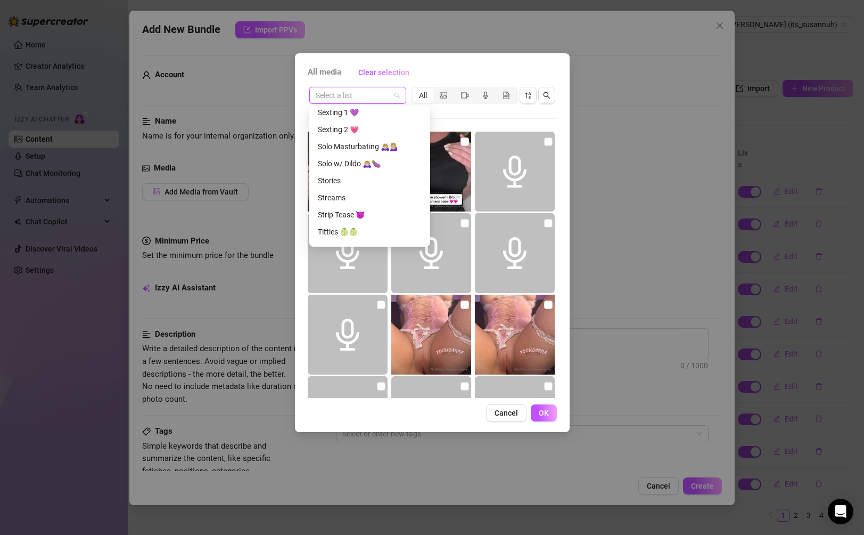
scroll to position [443, 0]
click at [362, 188] on div "Toys &amp; Panties 🧸" at bounding box center [370, 185] width 104 height 12
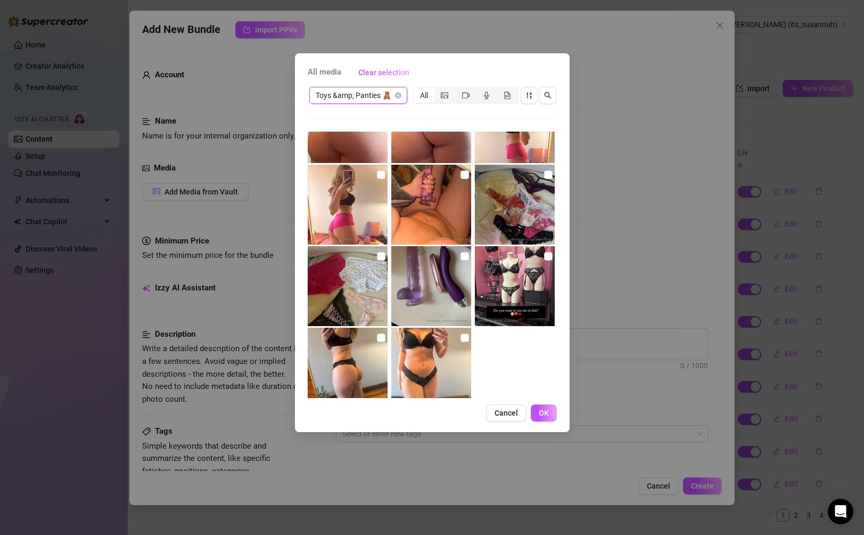
scroll to position [343, 0]
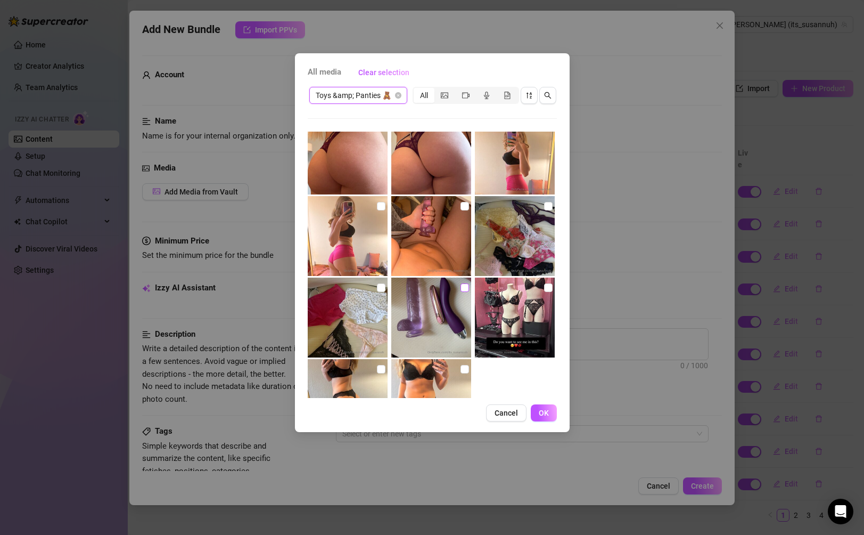
click at [463, 285] on input "checkbox" at bounding box center [465, 287] width 9 height 9
click at [384, 284] on input "checkbox" at bounding box center [381, 287] width 9 height 9
click at [547, 204] on input "checkbox" at bounding box center [548, 206] width 9 height 9
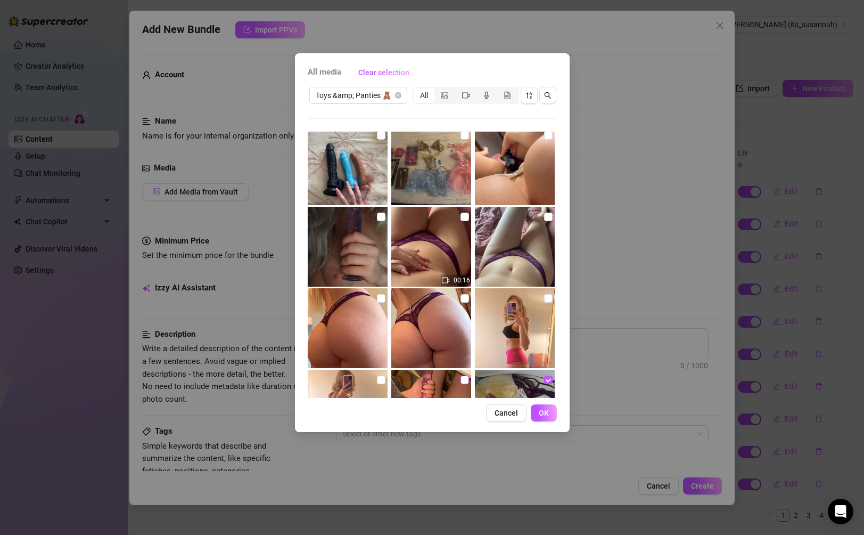
scroll to position [142, 0]
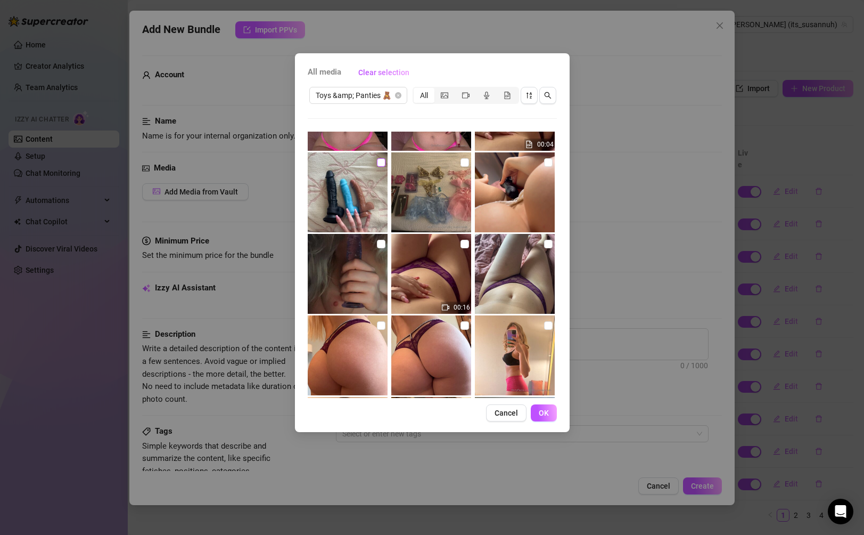
click at [383, 162] on input "checkbox" at bounding box center [381, 162] width 9 height 9
click at [467, 161] on input "checkbox" at bounding box center [465, 162] width 9 height 9
click at [547, 161] on input "checkbox" at bounding box center [548, 162] width 9 height 9
click at [544, 415] on span "OK" at bounding box center [544, 412] width 10 height 9
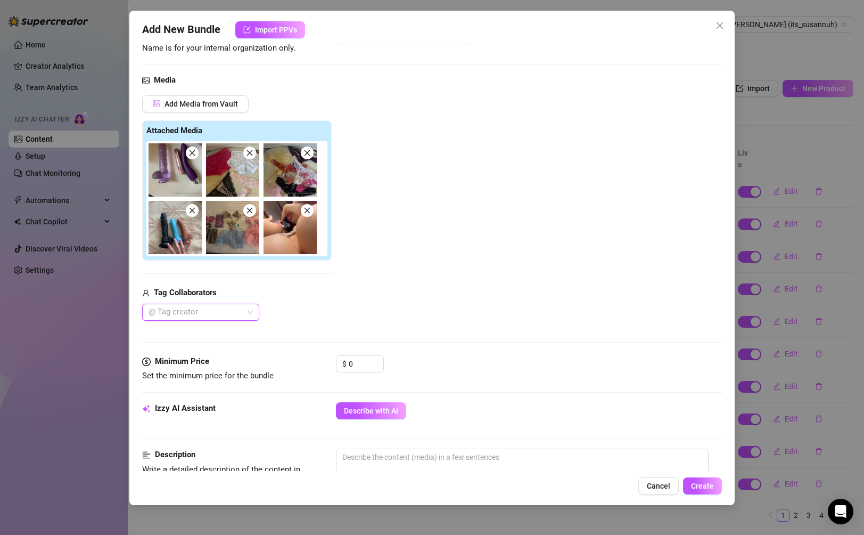
scroll to position [102, 0]
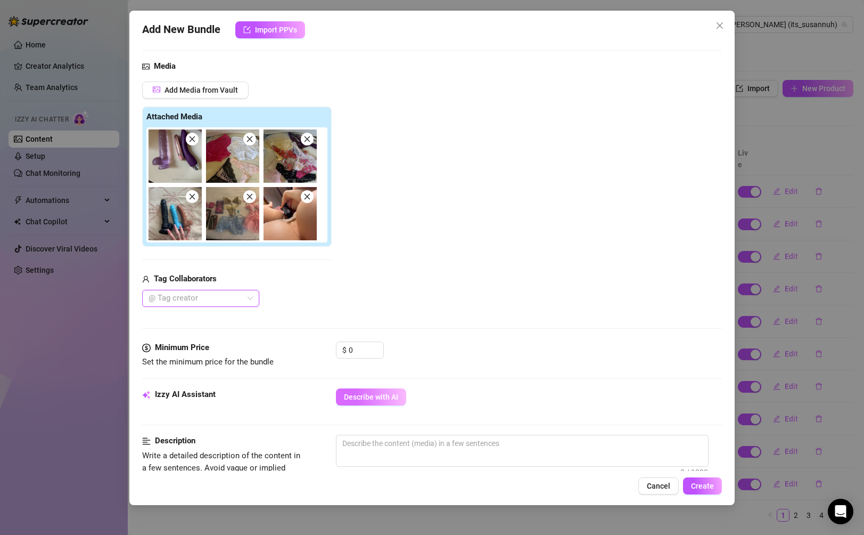
click at [364, 398] on span "Describe with AI" at bounding box center [371, 396] width 54 height 9
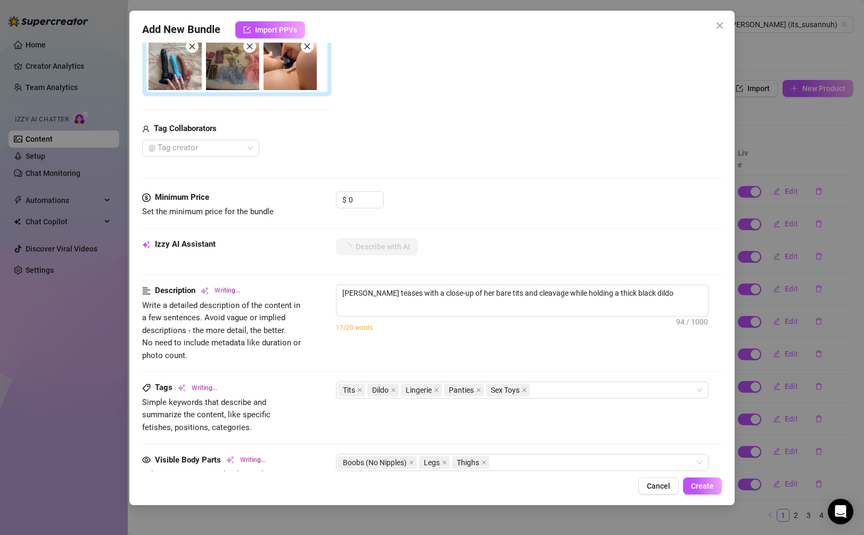
scroll to position [253, 0]
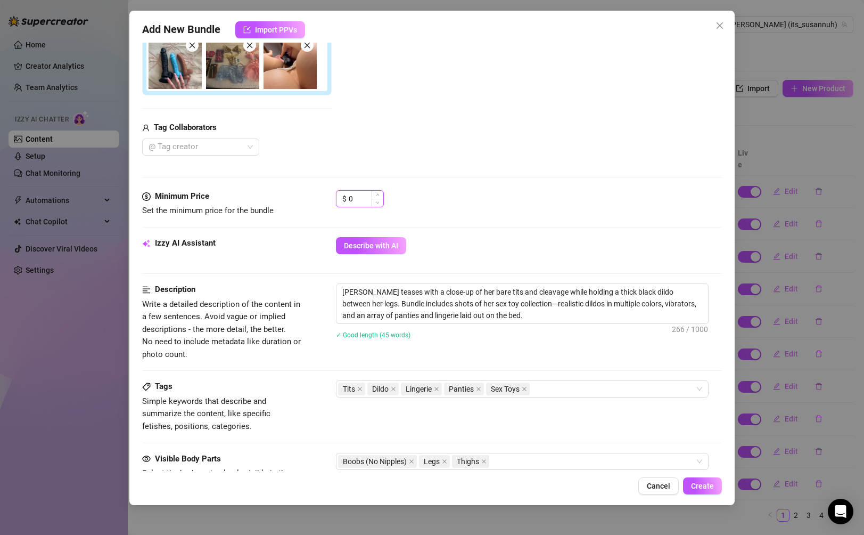
click at [364, 203] on input "0" at bounding box center [366, 199] width 35 height 16
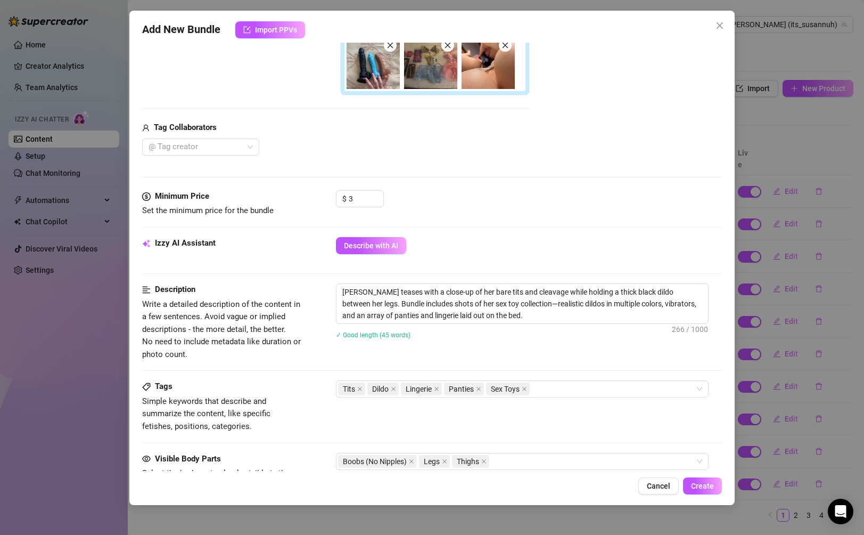
click at [479, 219] on div "Minimum Price Set the minimum price for the bundle $ 3" at bounding box center [431, 213] width 579 height 47
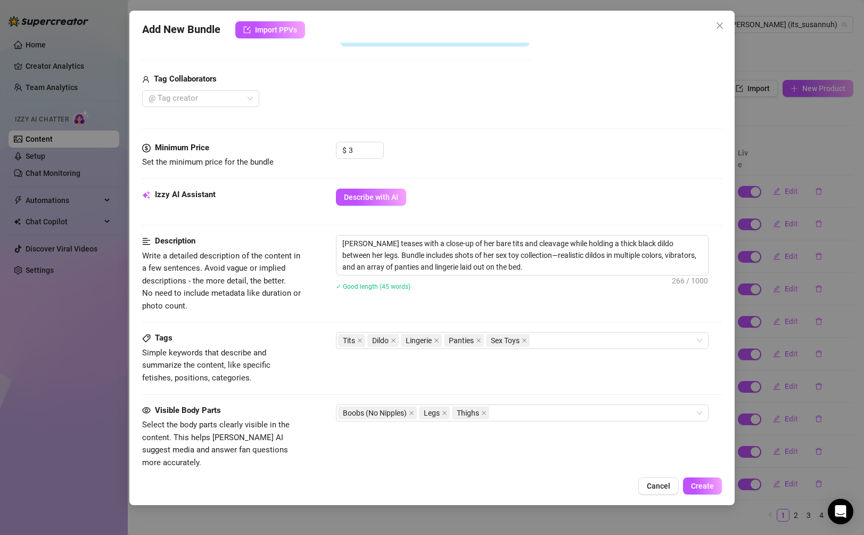
scroll to position [302, 0]
click at [608, 483] on span "Create" at bounding box center [702, 485] width 23 height 9
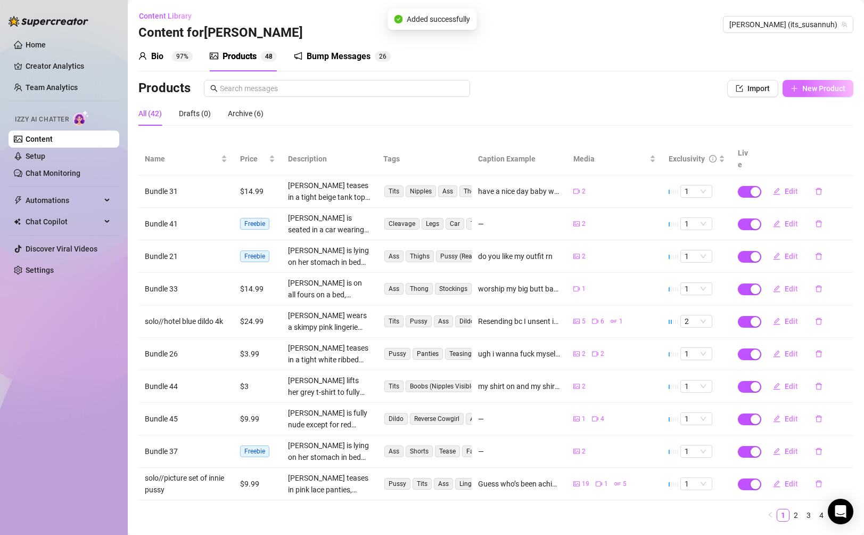
click at [608, 92] on span "button" at bounding box center [794, 88] width 7 height 9
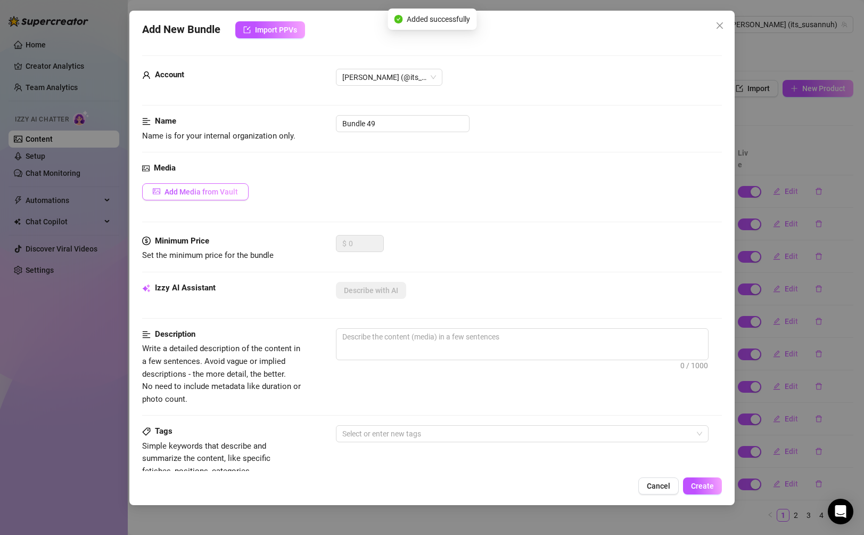
click at [239, 190] on button "Add Media from Vault" at bounding box center [195, 191] width 106 height 17
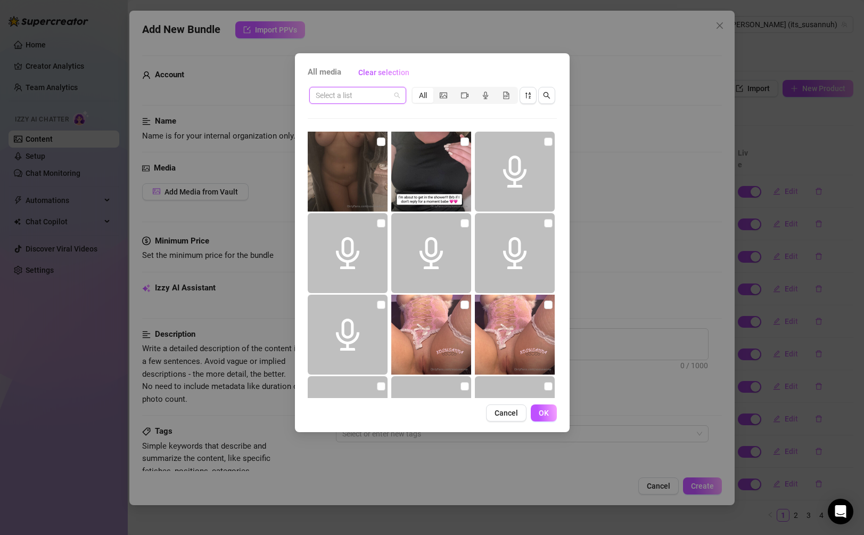
click at [366, 100] on input "search" at bounding box center [353, 95] width 75 height 16
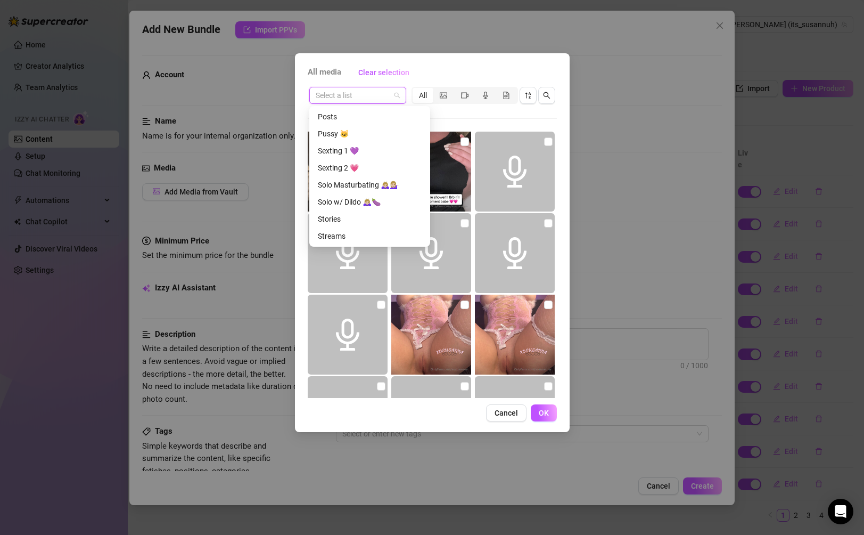
scroll to position [383, 0]
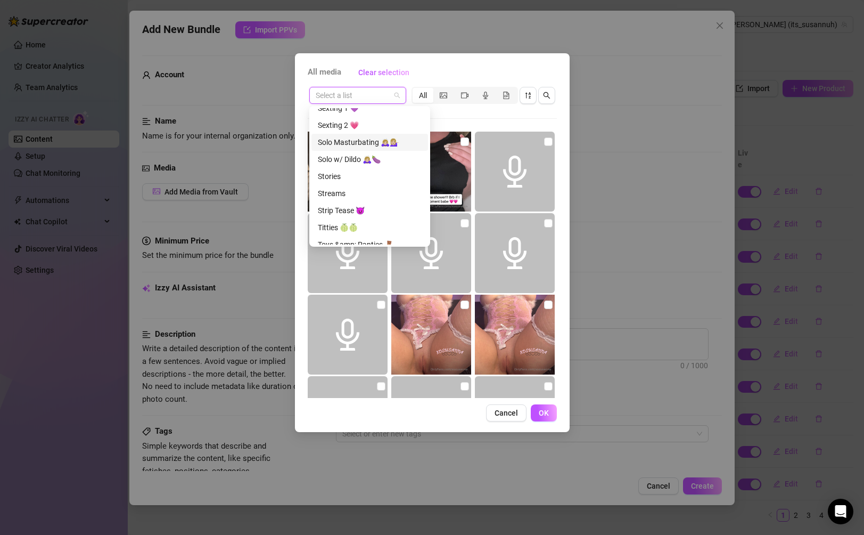
click at [370, 144] on div "Solo Masturbating 🙇🏼‍♀️💁🏼‍♀️" at bounding box center [370, 142] width 104 height 12
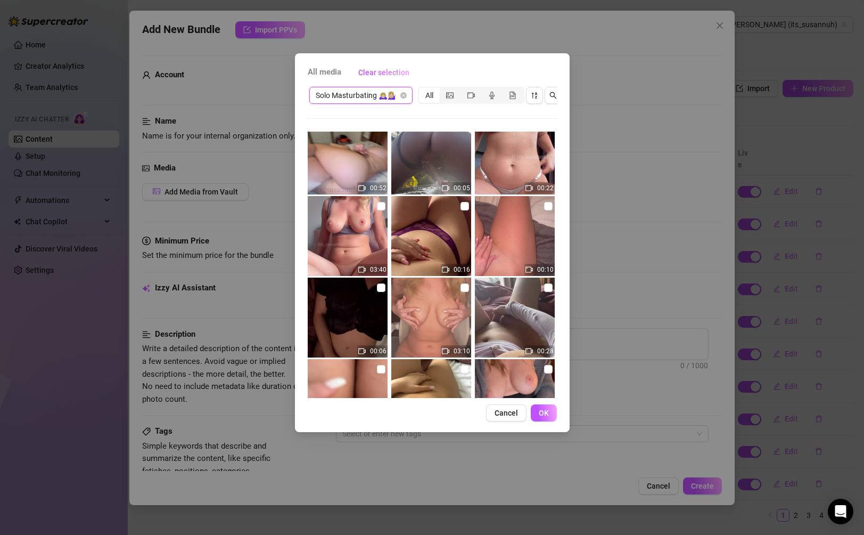
scroll to position [564, 0]
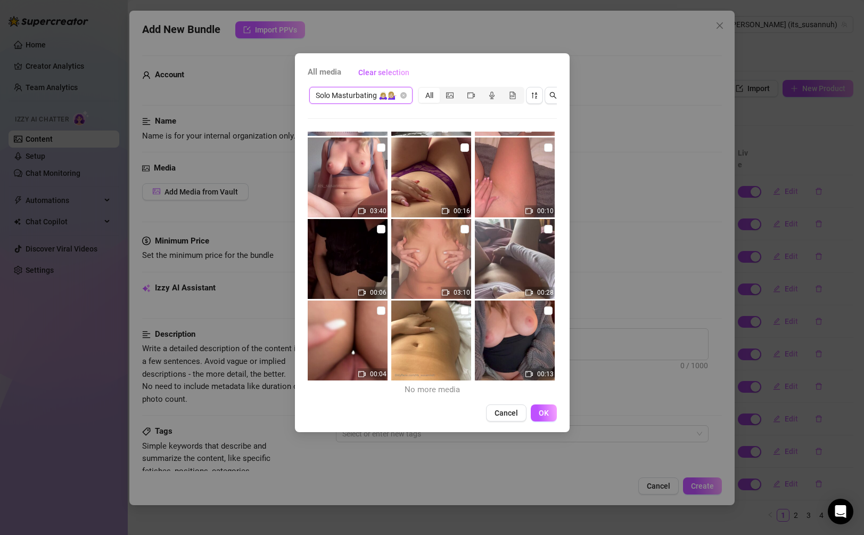
click at [380, 100] on span "Solo Masturbating 🙇🏼‍♀️💁🏼‍♀️" at bounding box center [361, 95] width 91 height 16
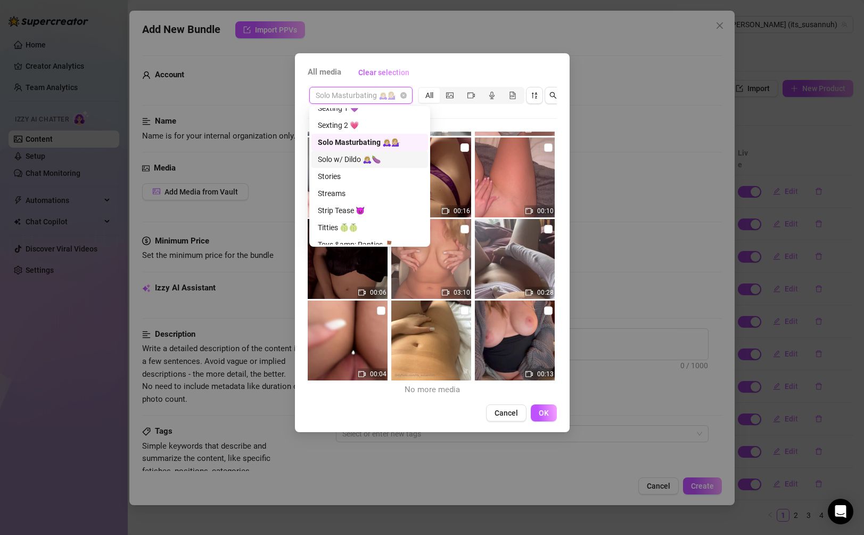
click at [368, 159] on div "Solo w/ Dildo 🙇🏼‍♀️🍆" at bounding box center [370, 159] width 104 height 12
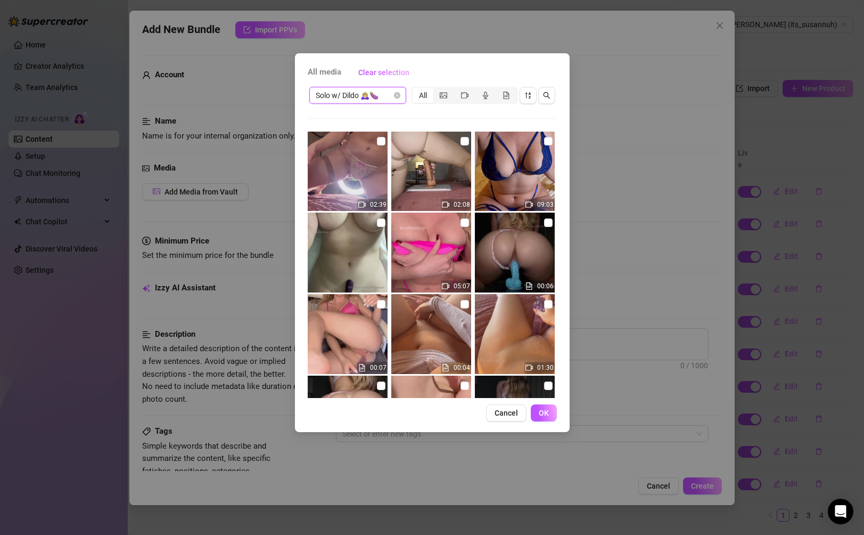
scroll to position [239, 0]
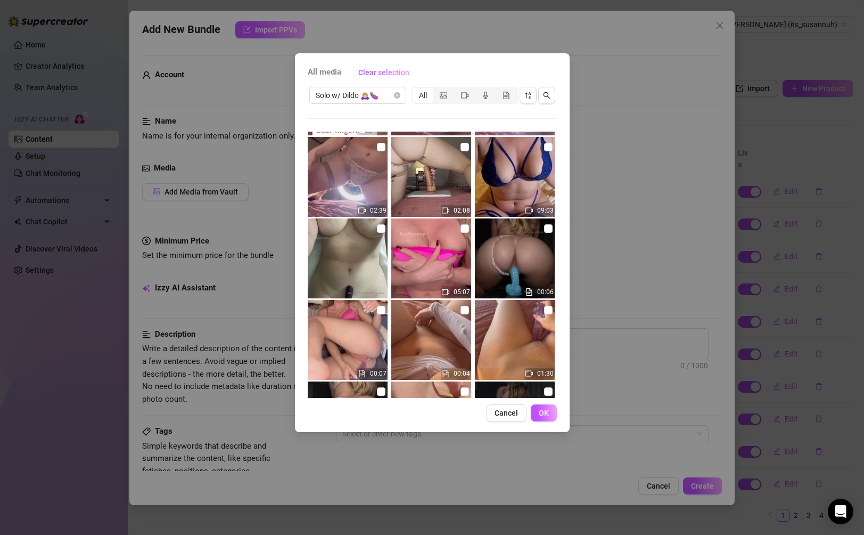
click at [541, 153] on img at bounding box center [515, 177] width 80 height 80
click at [545, 147] on input "checkbox" at bounding box center [548, 147] width 9 height 9
click at [547, 411] on span "OK" at bounding box center [544, 412] width 10 height 9
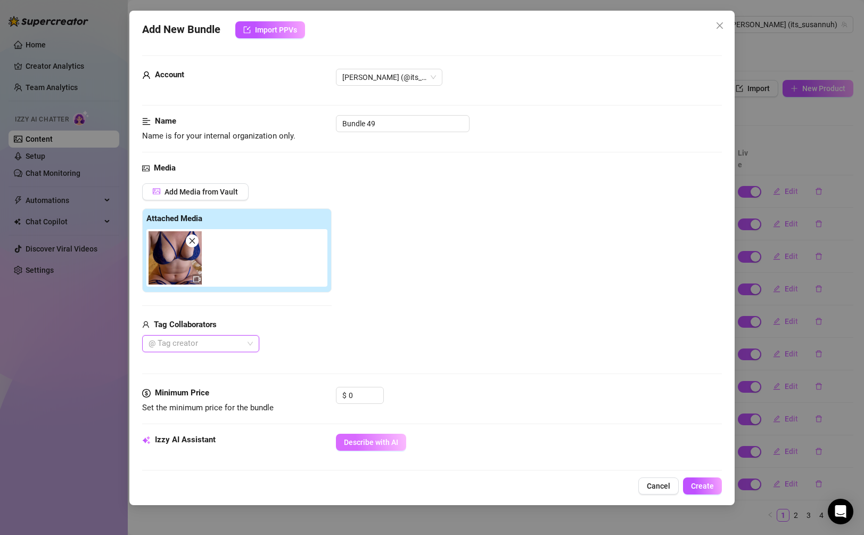
click at [374, 439] on span "Describe with AI" at bounding box center [371, 442] width 54 height 9
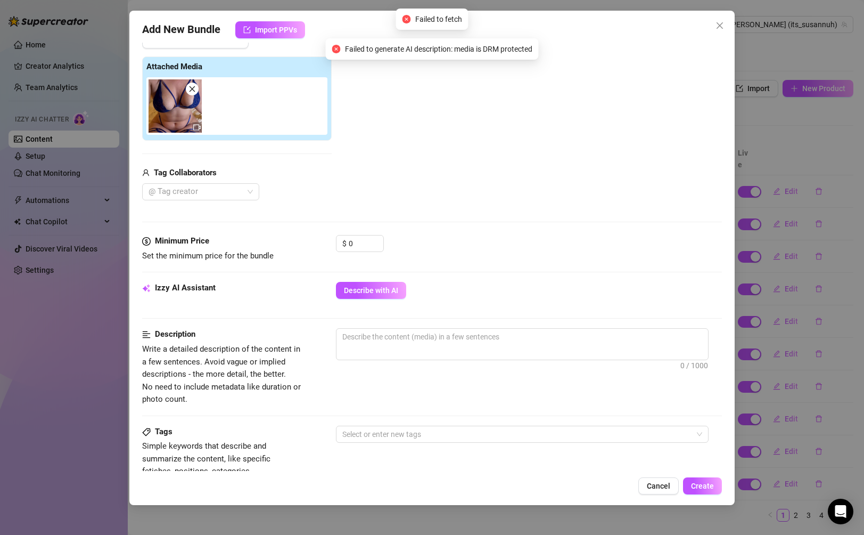
scroll to position [102, 0]
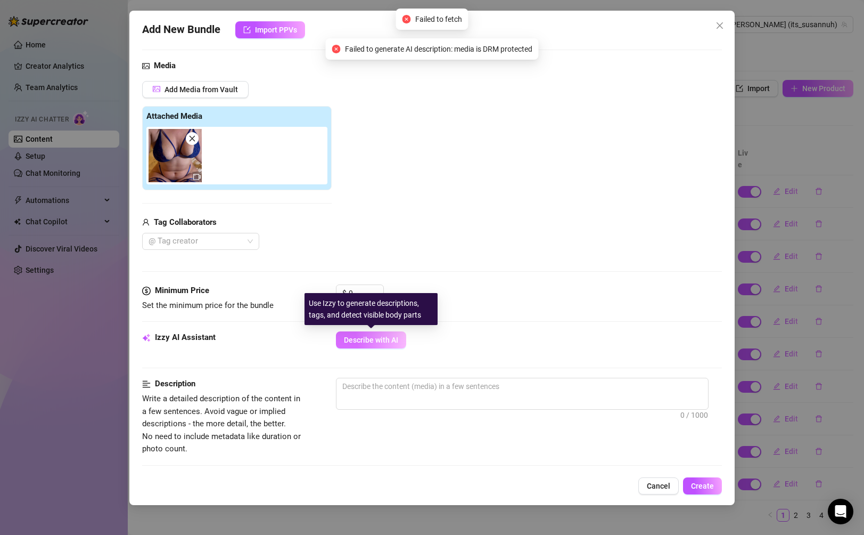
click at [376, 342] on span "Describe with AI" at bounding box center [371, 339] width 54 height 9
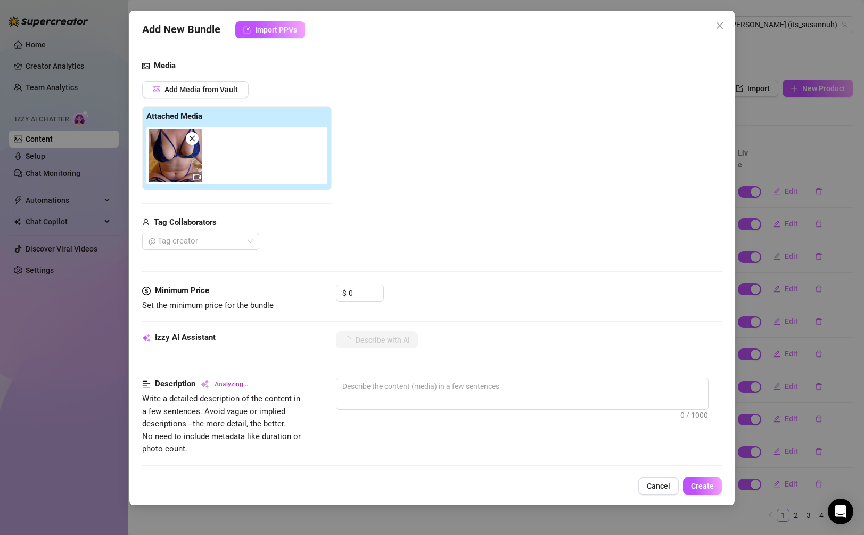
click at [195, 136] on icon "close" at bounding box center [191, 138] width 7 height 7
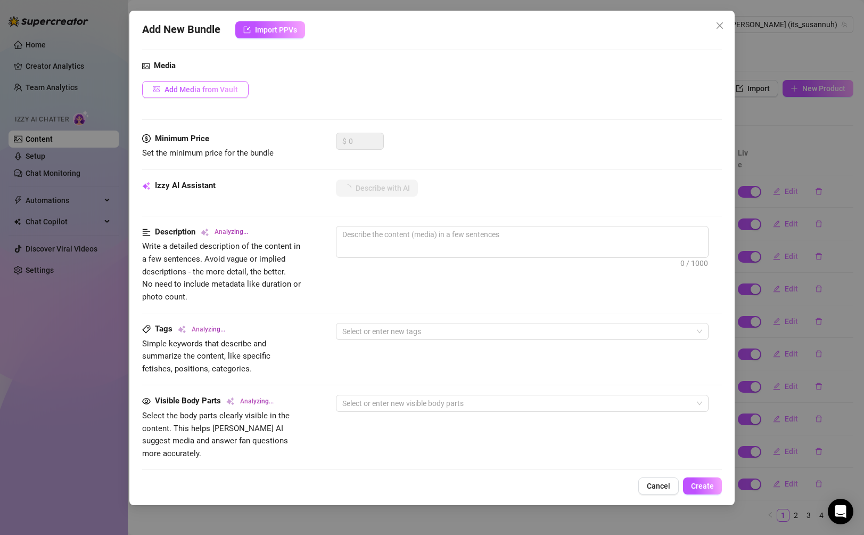
click at [217, 87] on span "Add Media from Vault" at bounding box center [201, 89] width 73 height 9
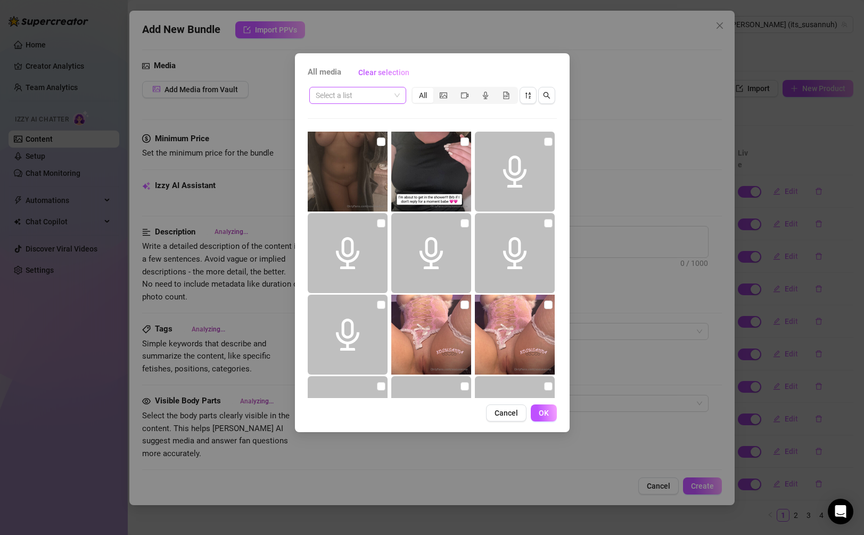
click at [352, 87] on input "search" at bounding box center [353, 95] width 75 height 16
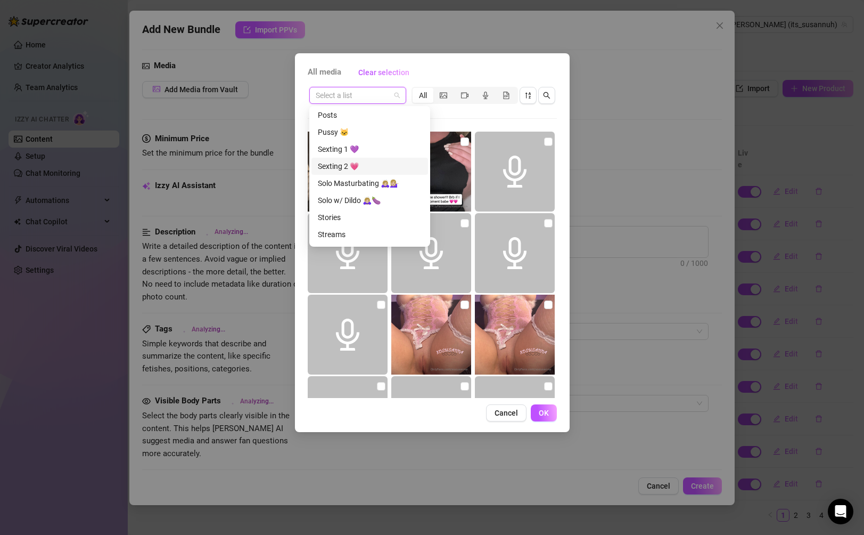
scroll to position [373, 0]
click at [369, 172] on div "Solo w/ Dildo 🙇🏼‍♀️🍆" at bounding box center [370, 169] width 104 height 12
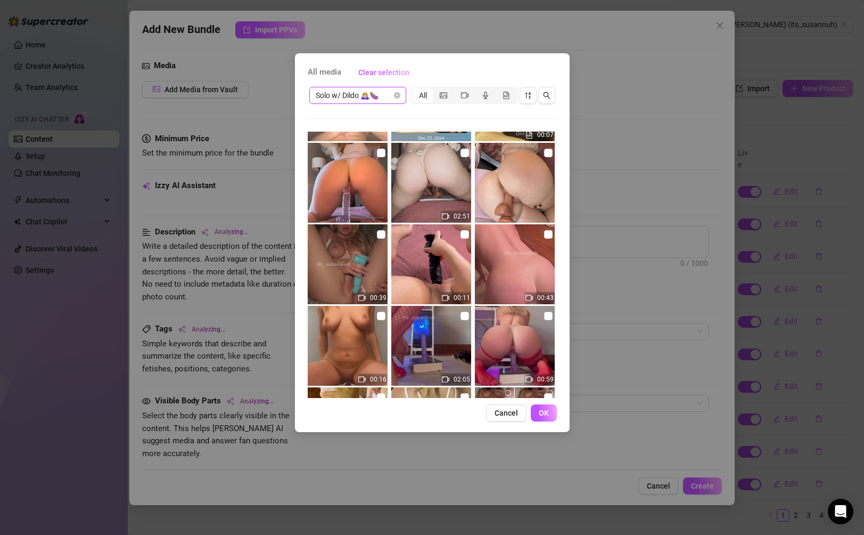
scroll to position [721, 0]
click at [545, 154] on input "checkbox" at bounding box center [548, 154] width 9 height 9
click at [467, 152] on input "checkbox" at bounding box center [465, 154] width 9 height 9
click at [547, 417] on button "OK" at bounding box center [544, 412] width 26 height 17
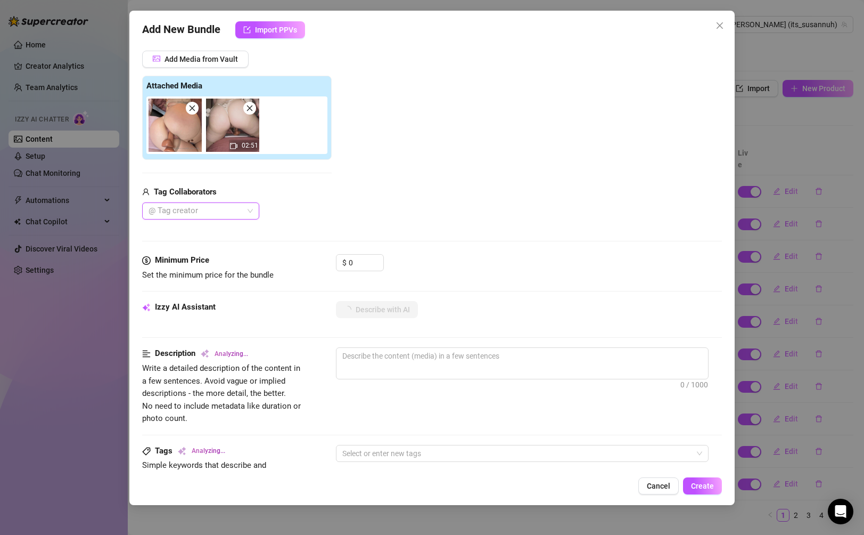
scroll to position [139, 0]
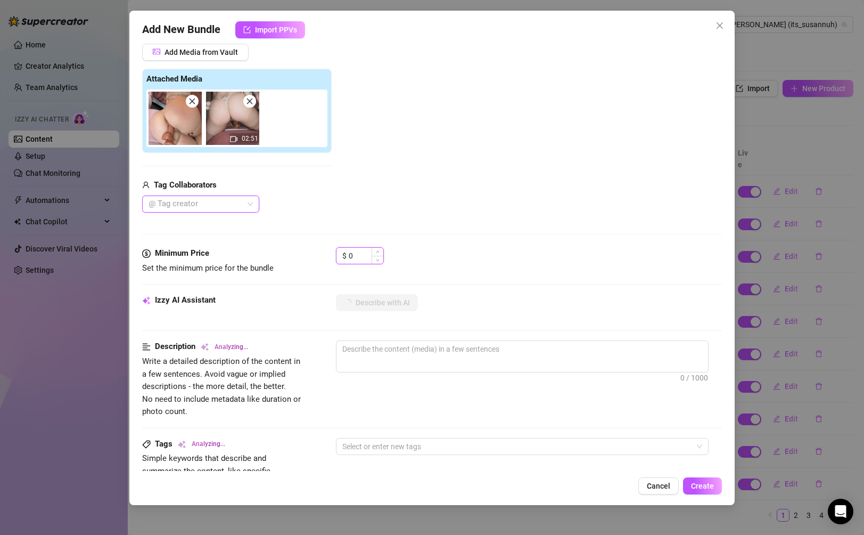
click at [360, 254] on input "0" at bounding box center [366, 256] width 35 height 16
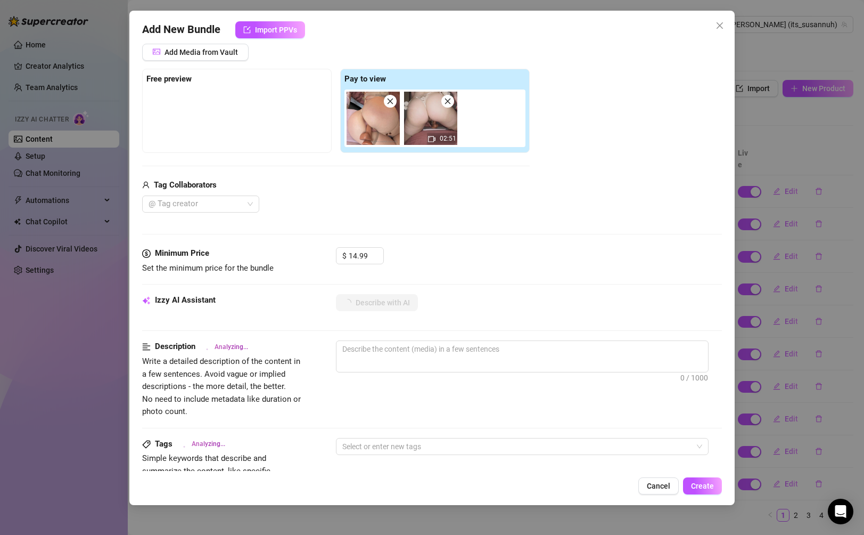
click at [379, 232] on div "Media Add Media from Vault Free preview Pay to view 02:51 Tag Collaborators @ T…" at bounding box center [431, 134] width 579 height 225
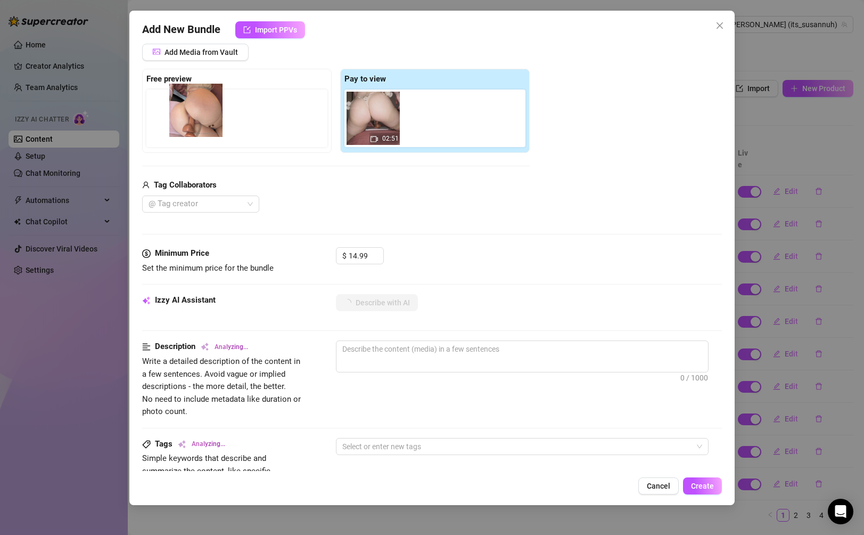
drag, startPoint x: 371, startPoint y: 131, endPoint x: 160, endPoint y: 121, distance: 211.6
click at [160, 121] on div "Free preview Pay to view 02:51" at bounding box center [336, 111] width 388 height 84
click at [472, 225] on div "Media Add Media from Vault Free preview Pay to view 02:51 Tag Collaborators @ T…" at bounding box center [431, 134] width 579 height 225
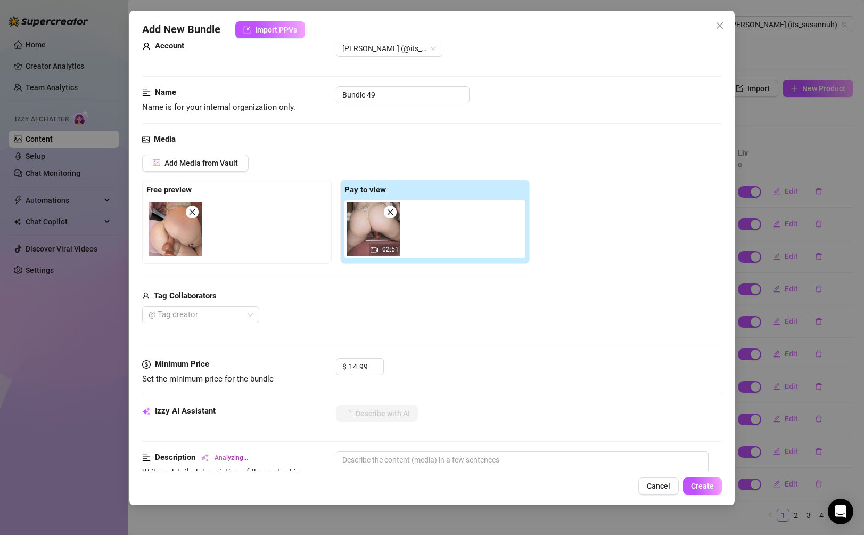
scroll to position [28, 0]
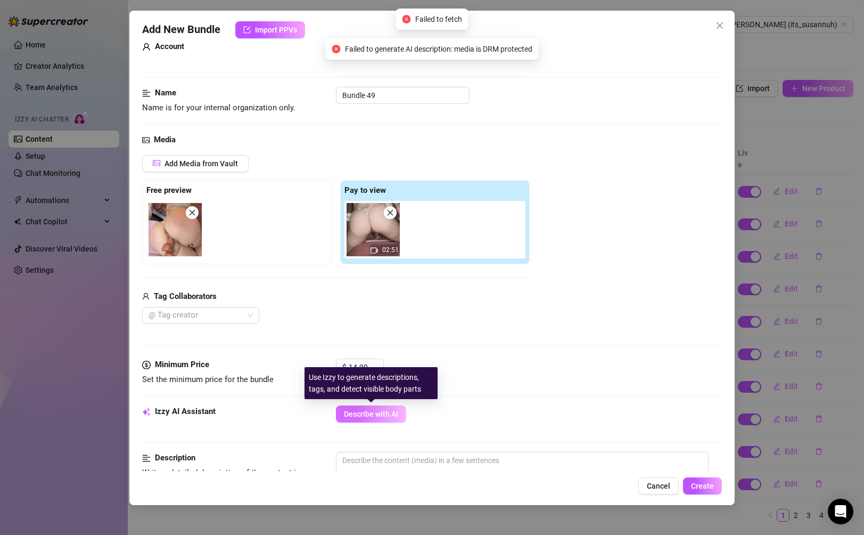
click at [351, 412] on span "Describe with AI" at bounding box center [371, 413] width 54 height 9
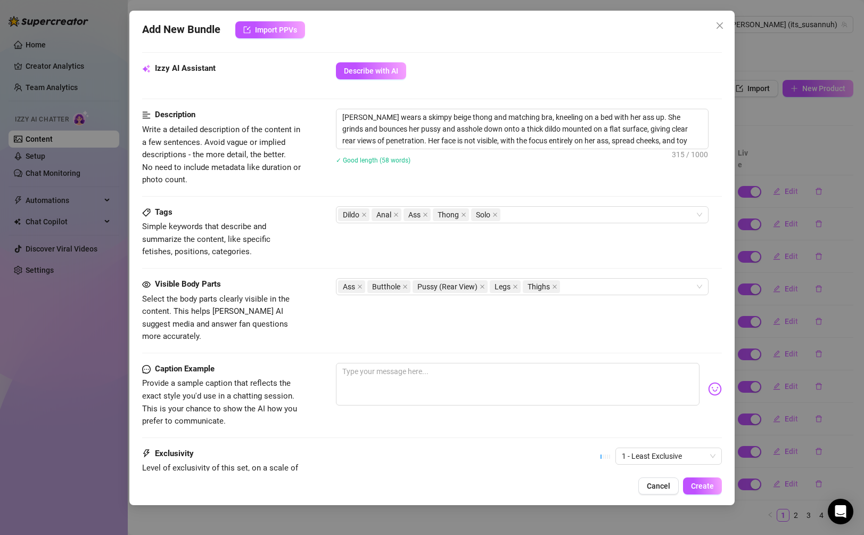
scroll to position [406, 0]
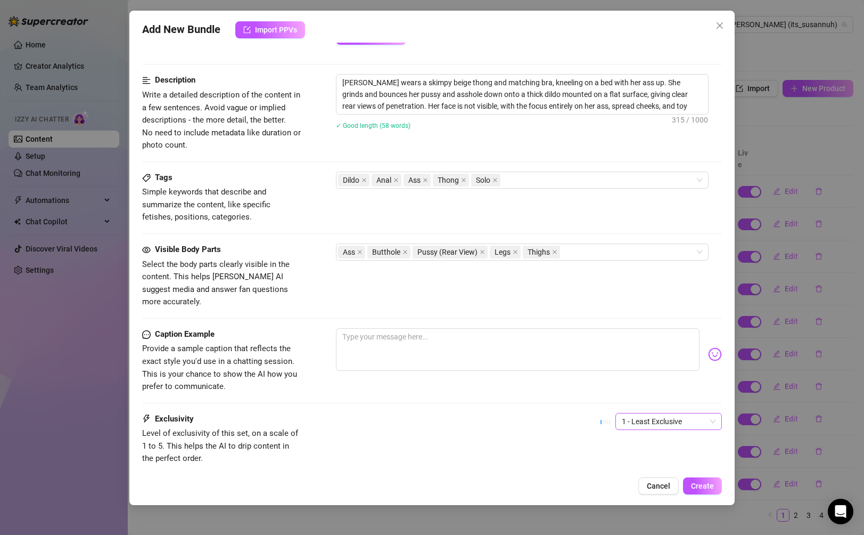
click at [608, 413] on span "1 - Least Exclusive" at bounding box center [669, 421] width 94 height 16
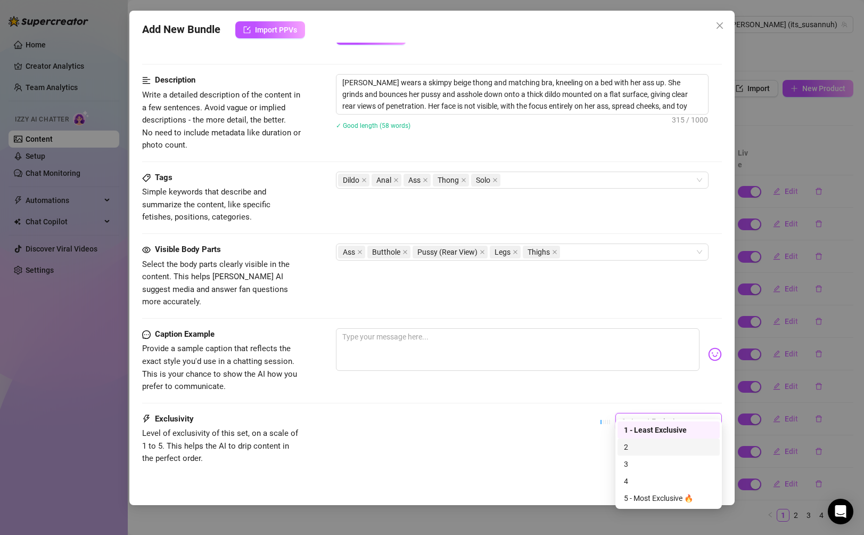
click at [608, 442] on div "2" at bounding box center [668, 447] width 89 height 12
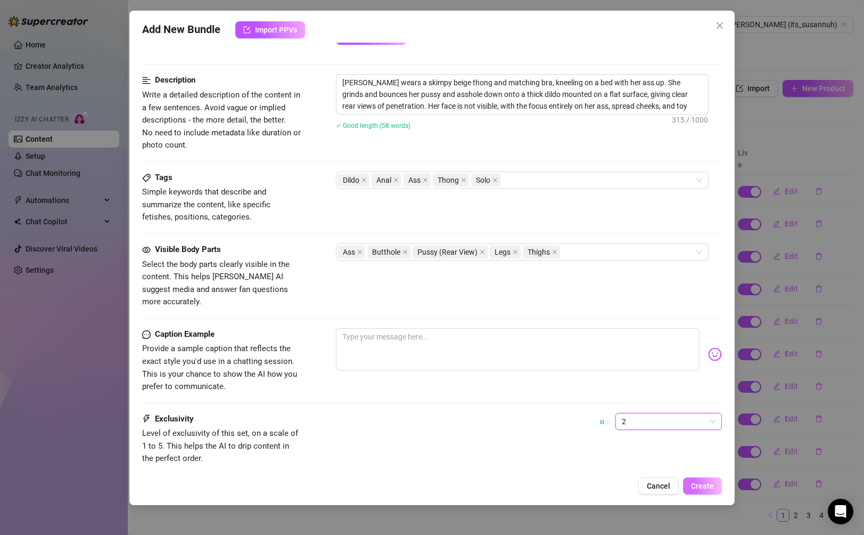
click at [608, 481] on span "Create" at bounding box center [702, 485] width 23 height 9
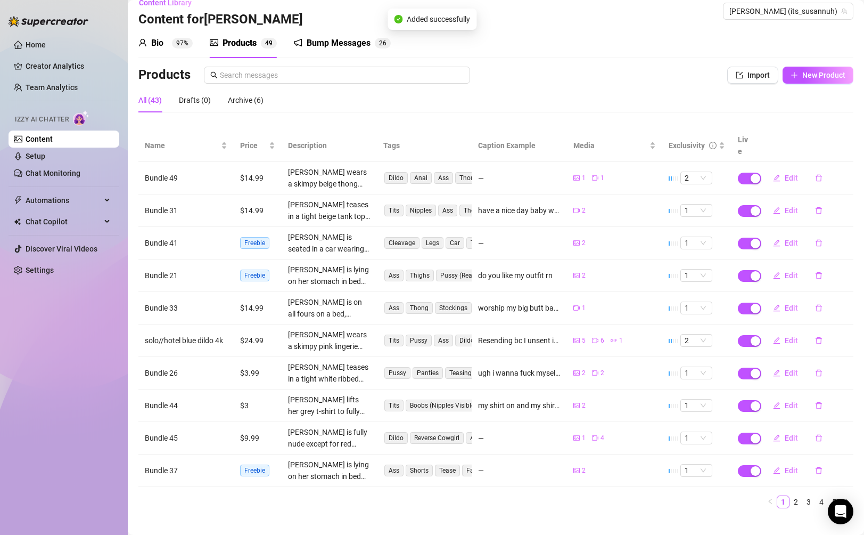
scroll to position [15, 0]
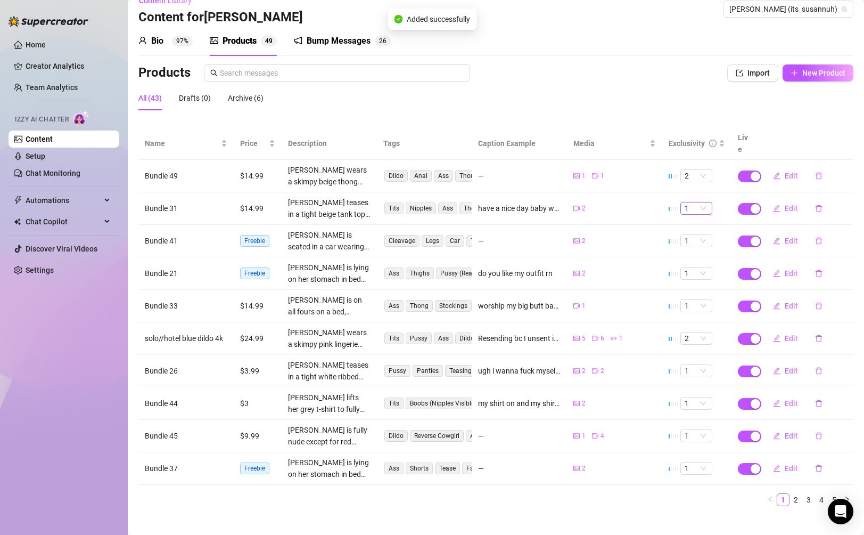
click at [608, 202] on span "1" at bounding box center [696, 208] width 23 height 12
click at [608, 232] on div "2" at bounding box center [696, 233] width 15 height 12
click at [608, 235] on span "1" at bounding box center [696, 241] width 23 height 12
click at [608, 260] on div "2" at bounding box center [696, 265] width 15 height 12
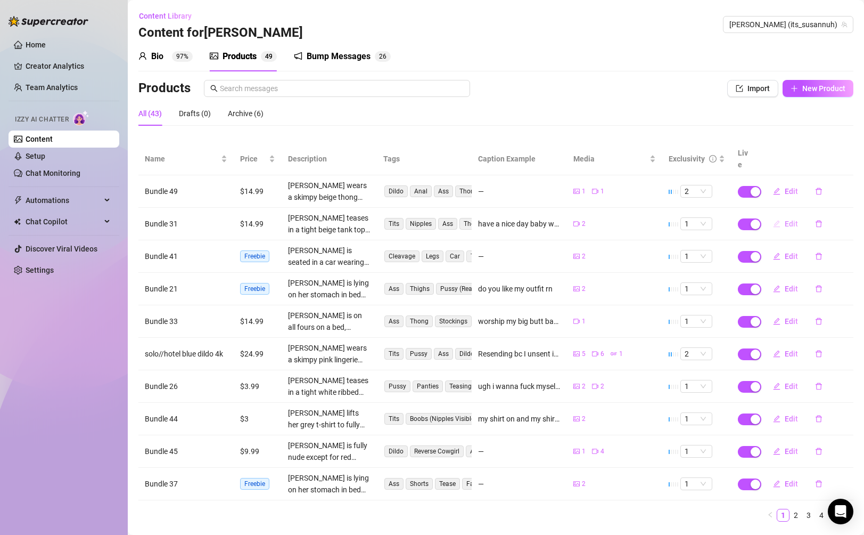
click at [608, 219] on span "Edit" at bounding box center [791, 223] width 13 height 9
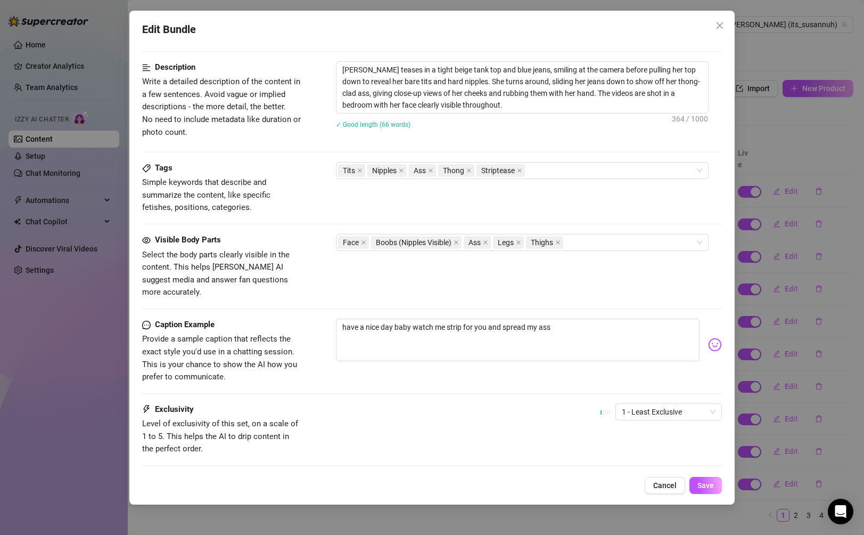
scroll to position [470, 0]
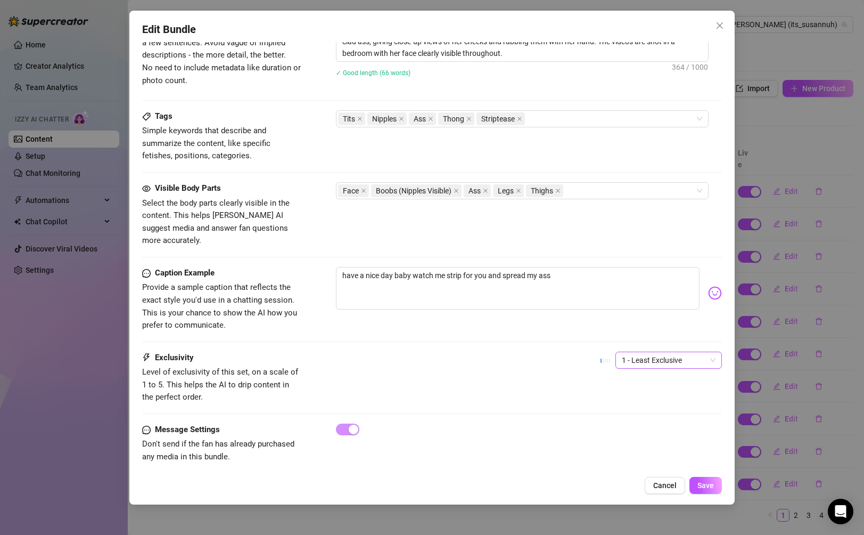
click at [608, 352] on span "1 - Least Exclusive" at bounding box center [669, 360] width 94 height 16
click at [608, 384] on div "2" at bounding box center [668, 386] width 89 height 12
click at [608, 486] on span "Save" at bounding box center [705, 485] width 17 height 9
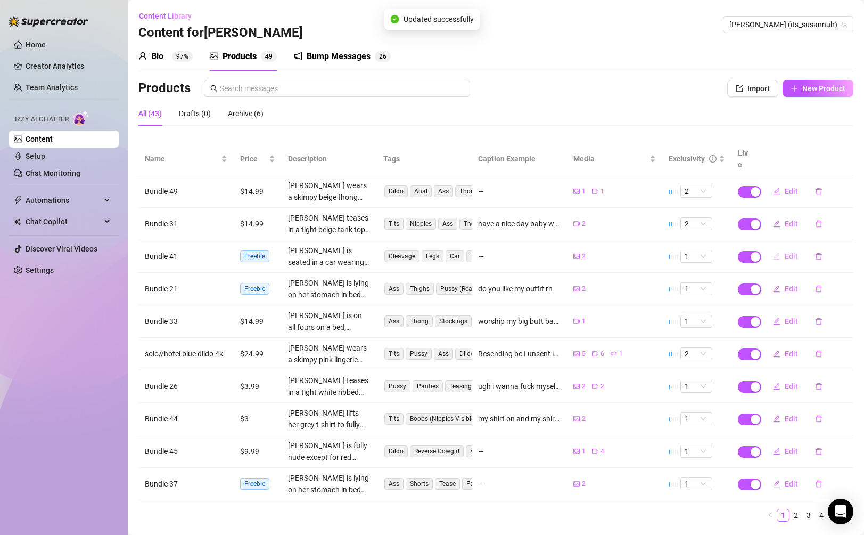
click at [608, 252] on span "Edit" at bounding box center [791, 256] width 13 height 9
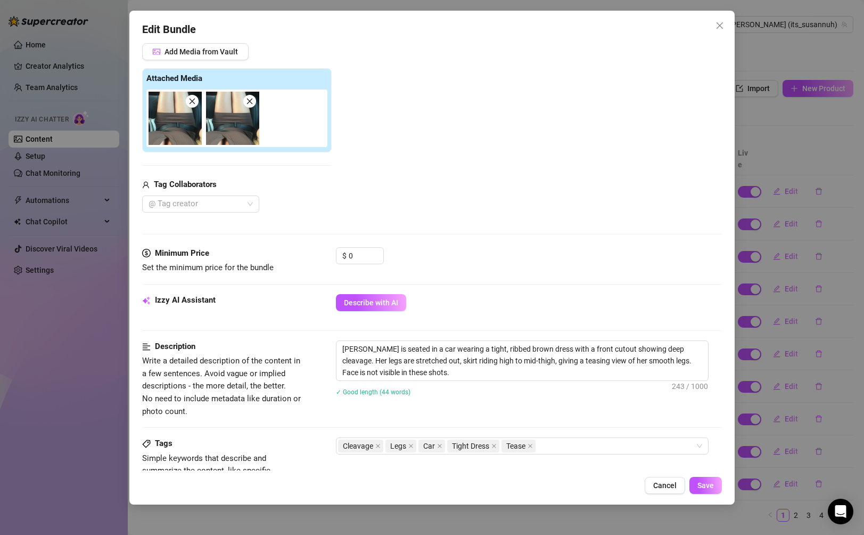
scroll to position [237, 0]
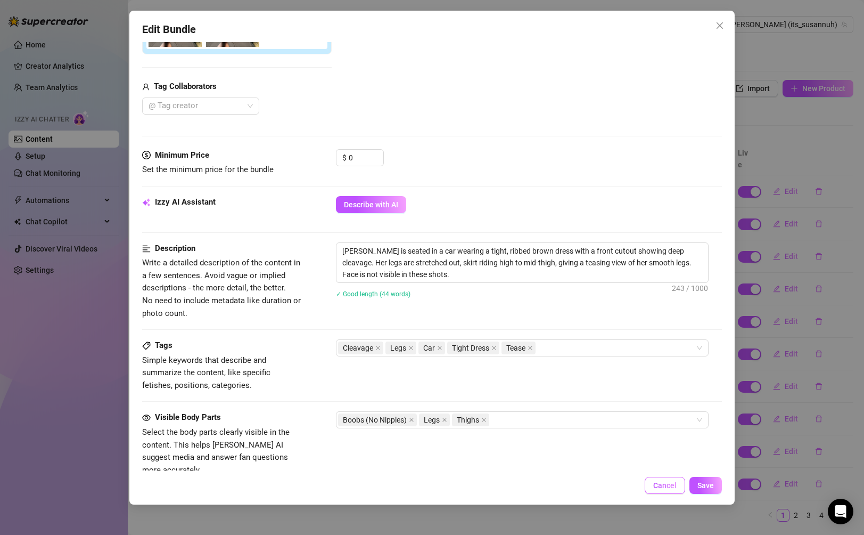
click at [608, 488] on span "Cancel" at bounding box center [664, 485] width 23 height 9
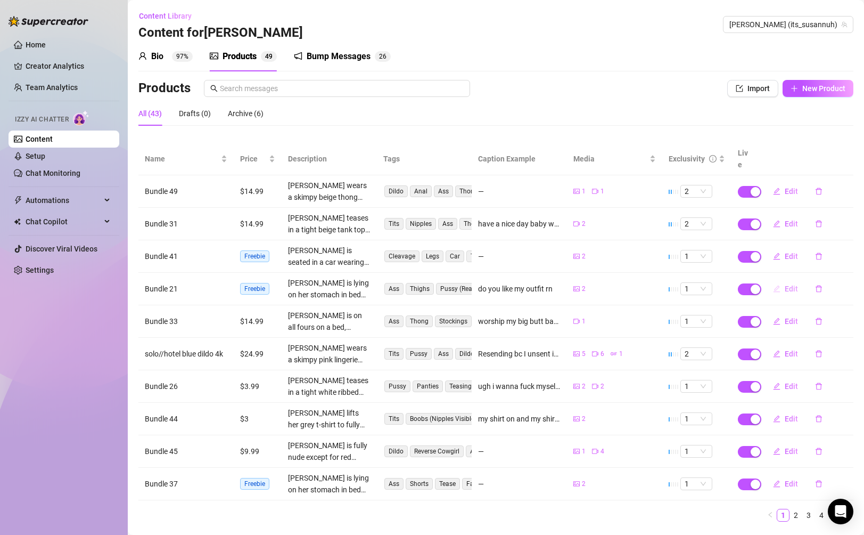
click at [608, 284] on span "Edit" at bounding box center [791, 288] width 13 height 9
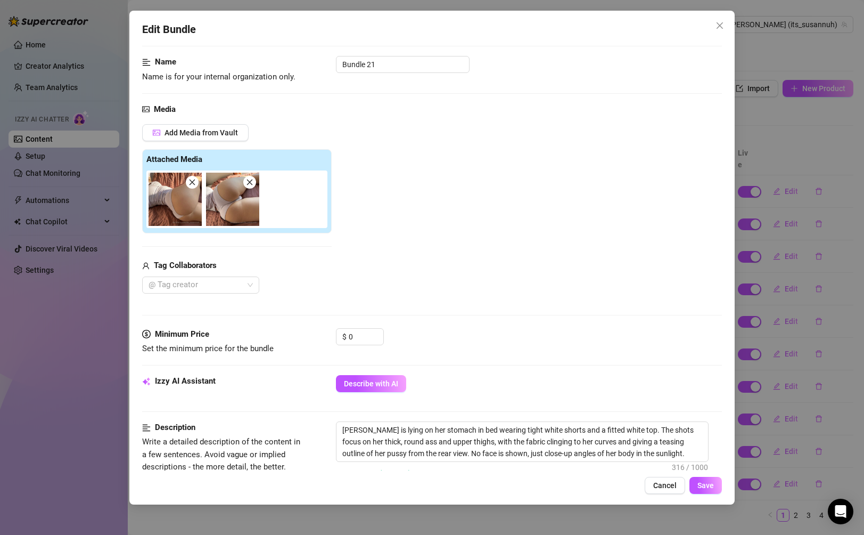
scroll to position [100, 0]
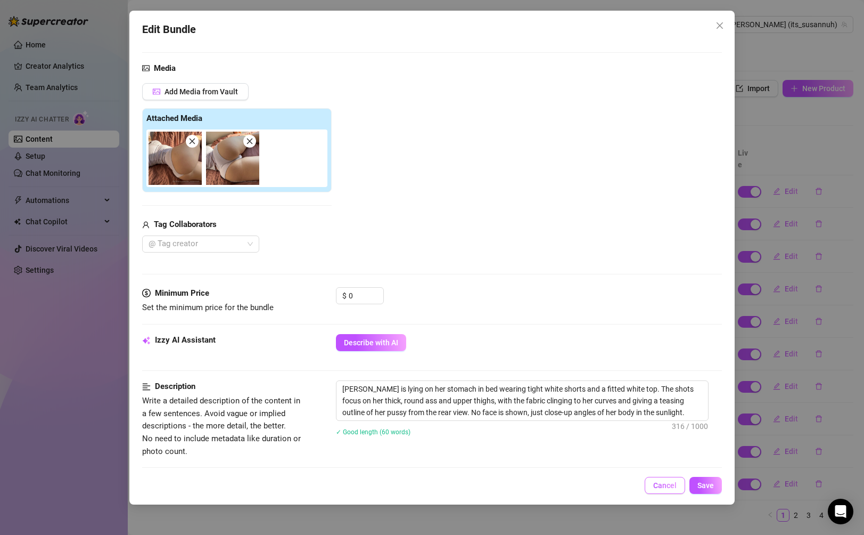
click at [608, 481] on span "Cancel" at bounding box center [664, 485] width 23 height 9
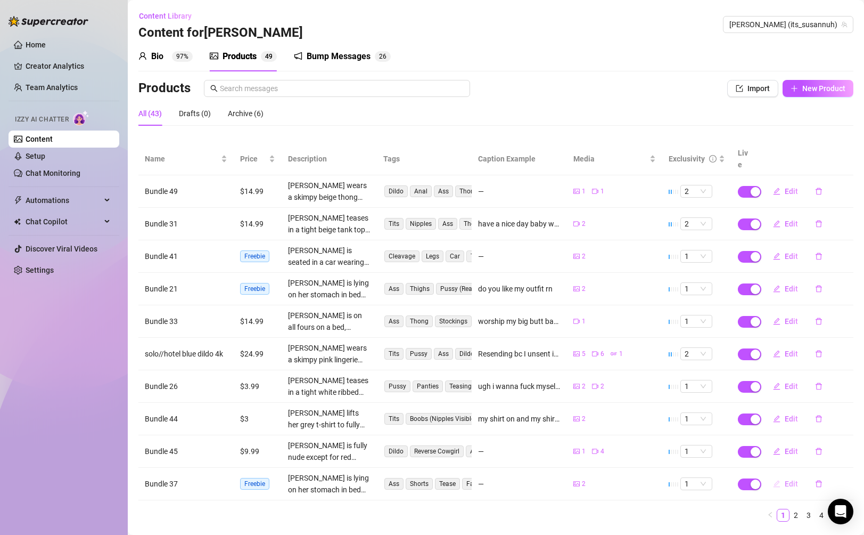
click at [608, 479] on span "Edit" at bounding box center [791, 483] width 13 height 9
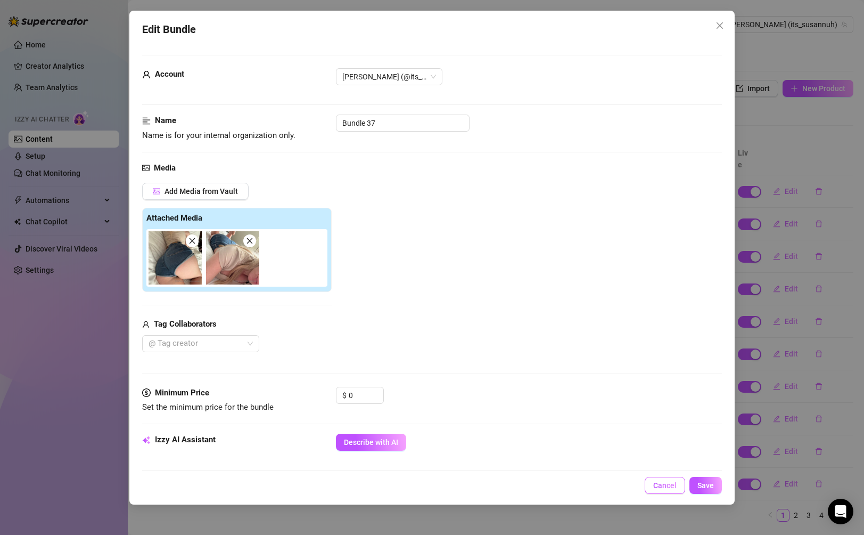
click at [608, 485] on span "Cancel" at bounding box center [664, 485] width 23 height 9
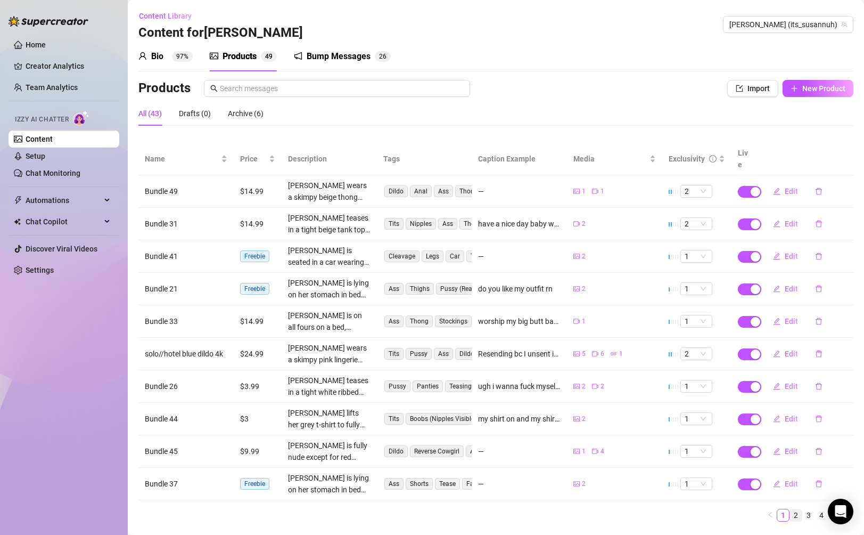
click at [608, 509] on link "2" at bounding box center [796, 515] width 12 height 12
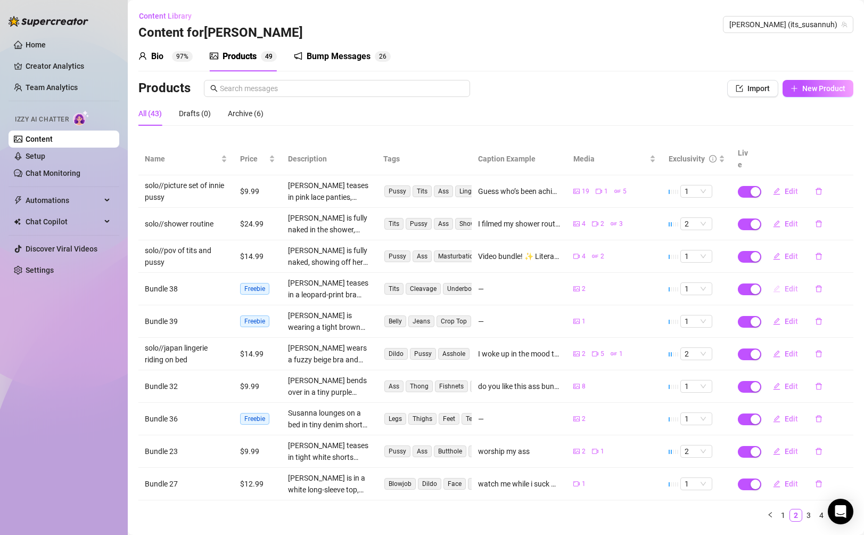
click at [608, 284] on span "Edit" at bounding box center [791, 288] width 13 height 9
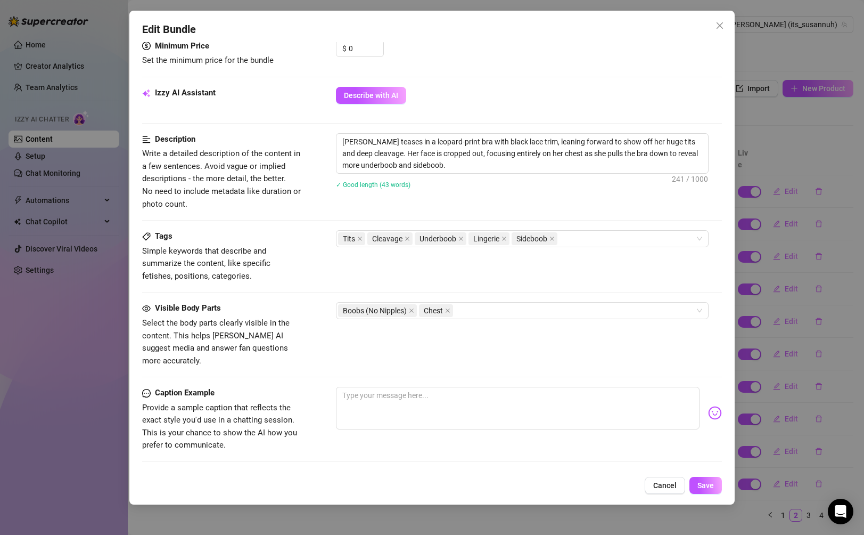
scroll to position [466, 0]
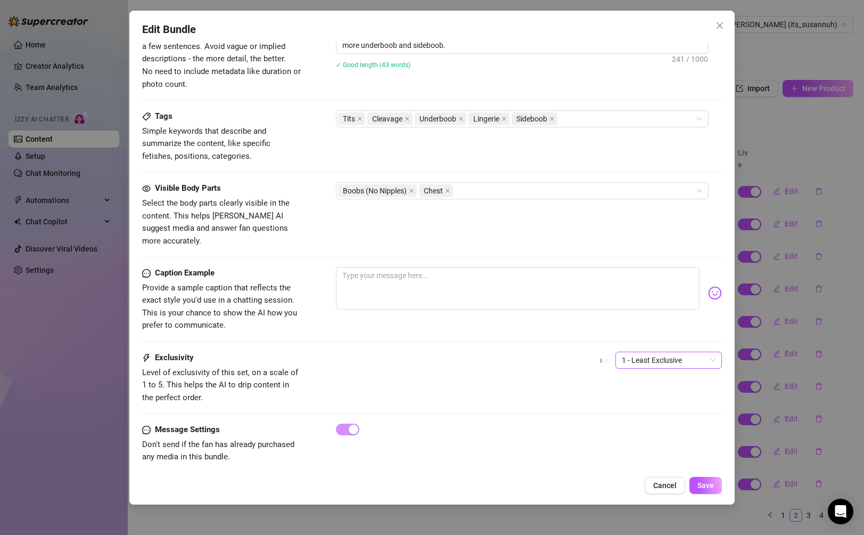
click at [608, 352] on span "1 - Least Exclusive" at bounding box center [669, 360] width 94 height 16
click at [608, 382] on div "2" at bounding box center [668, 386] width 89 height 12
click at [608, 486] on span "Save" at bounding box center [705, 485] width 17 height 9
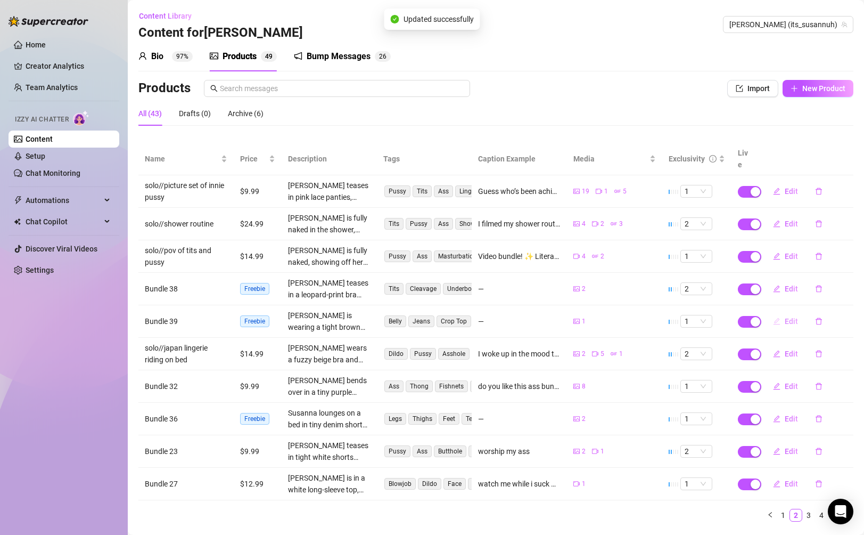
click at [608, 313] on button "Edit" at bounding box center [785, 321] width 42 height 17
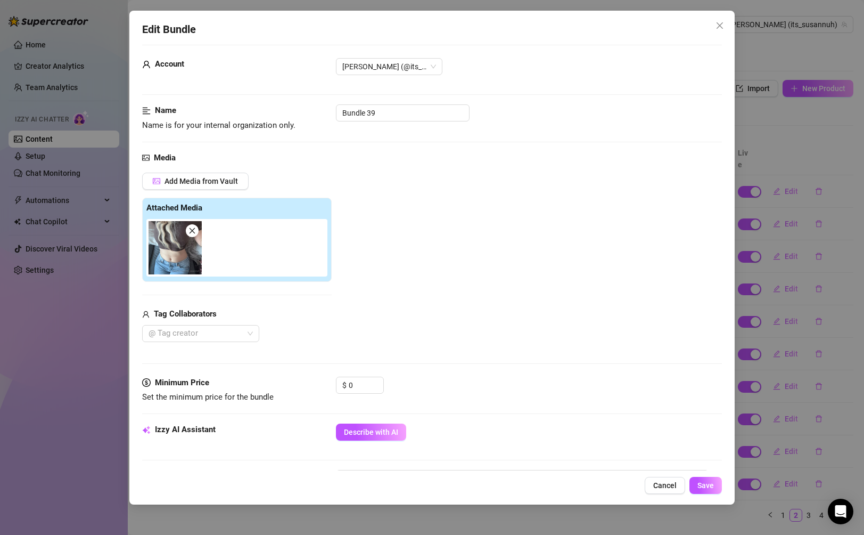
scroll to position [12, 0]
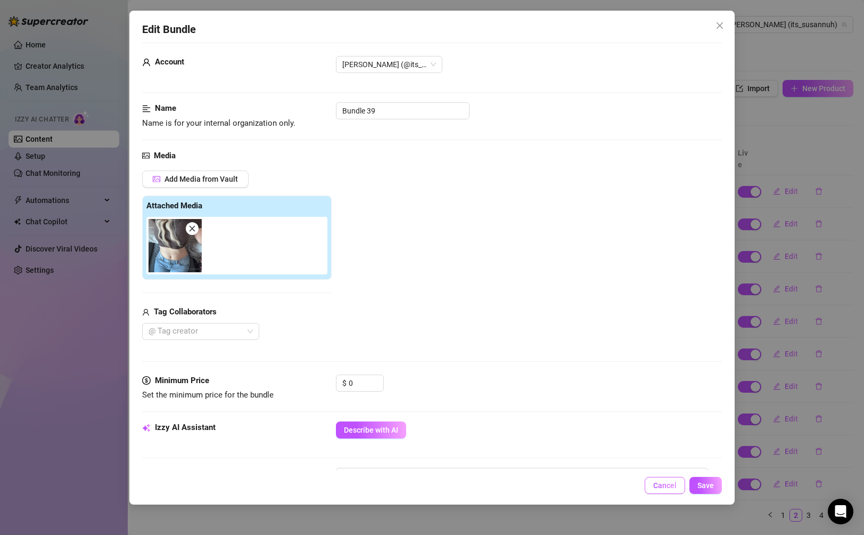
click at [608, 491] on button "Cancel" at bounding box center [665, 484] width 40 height 17
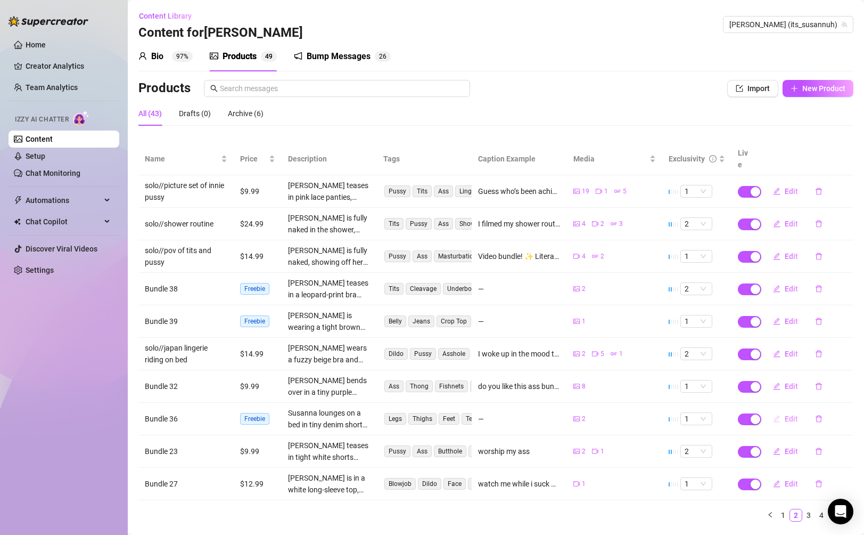
click at [608, 414] on span "Edit" at bounding box center [791, 418] width 13 height 9
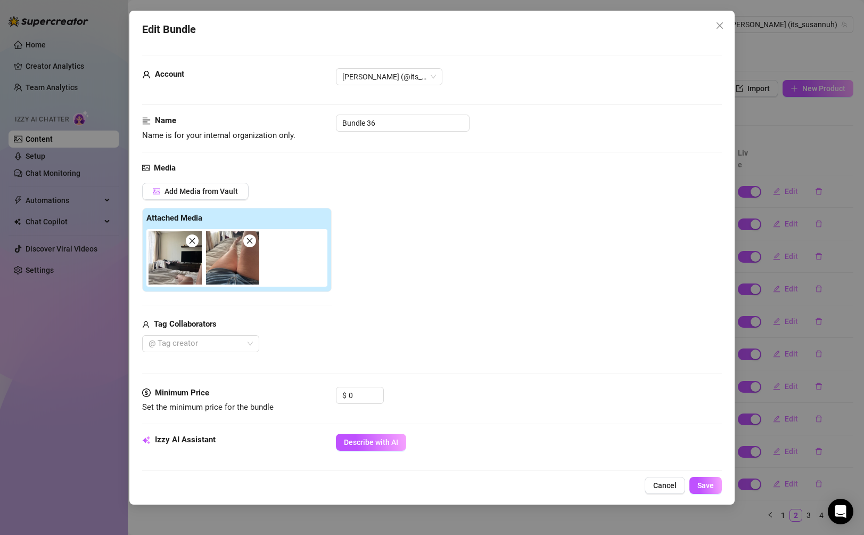
scroll to position [15, 0]
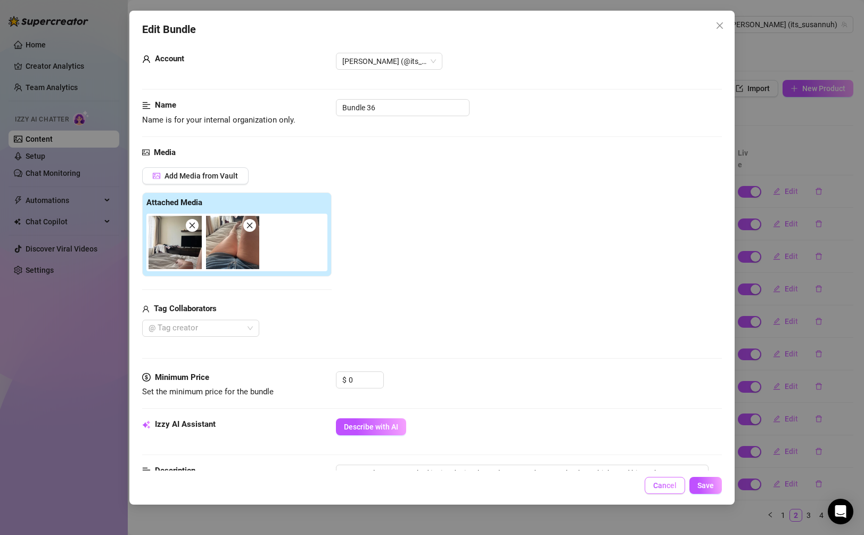
click at [608, 487] on span "Cancel" at bounding box center [664, 485] width 23 height 9
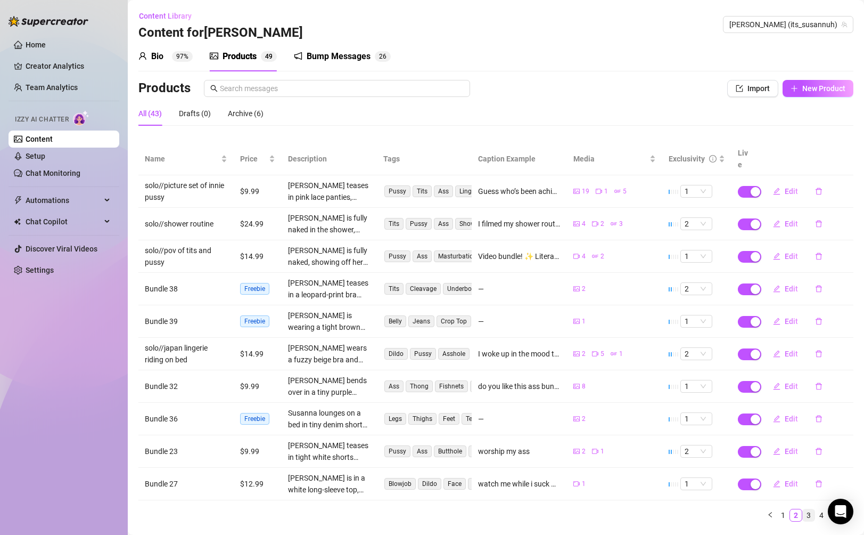
click at [608, 509] on link "3" at bounding box center [809, 515] width 12 height 12
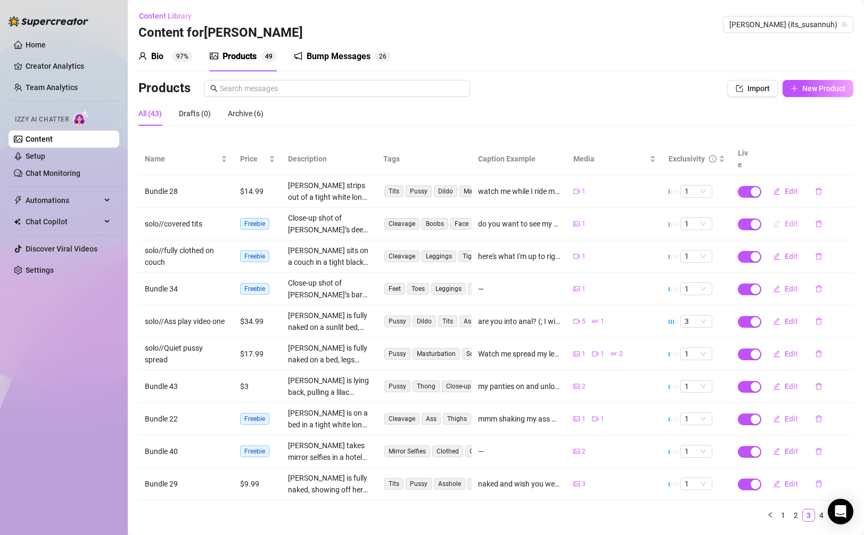
click at [608, 219] on span "Edit" at bounding box center [791, 223] width 13 height 9
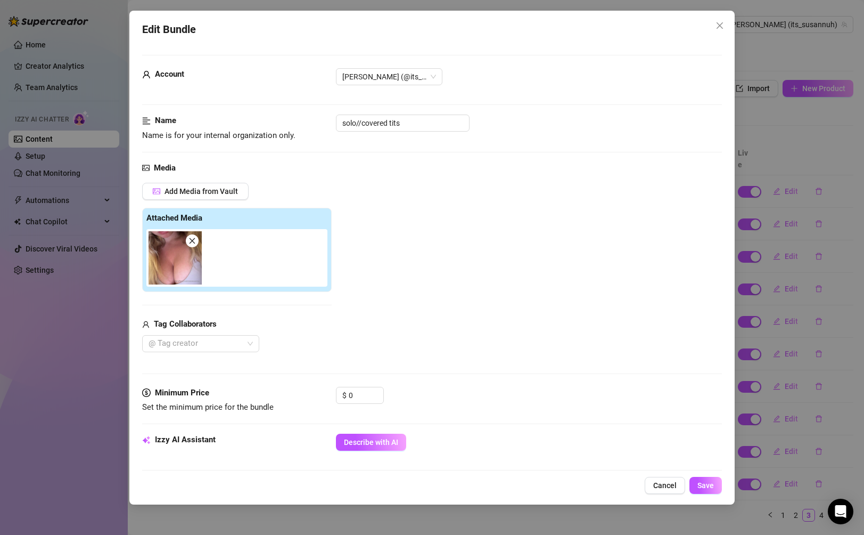
scroll to position [28, 0]
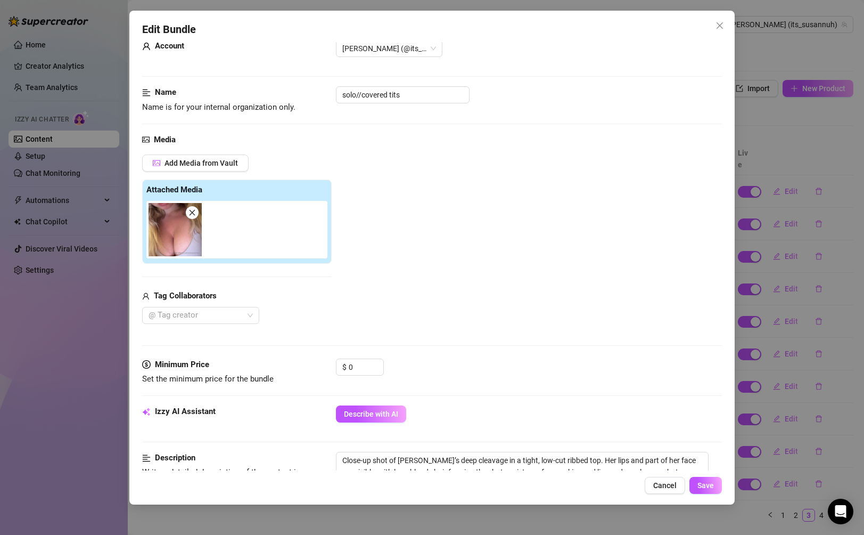
click at [608, 295] on div "Edit Bundle Account [PERSON_NAME] (@its_susannuh) Name Name is for your interna…" at bounding box center [432, 267] width 864 height 535
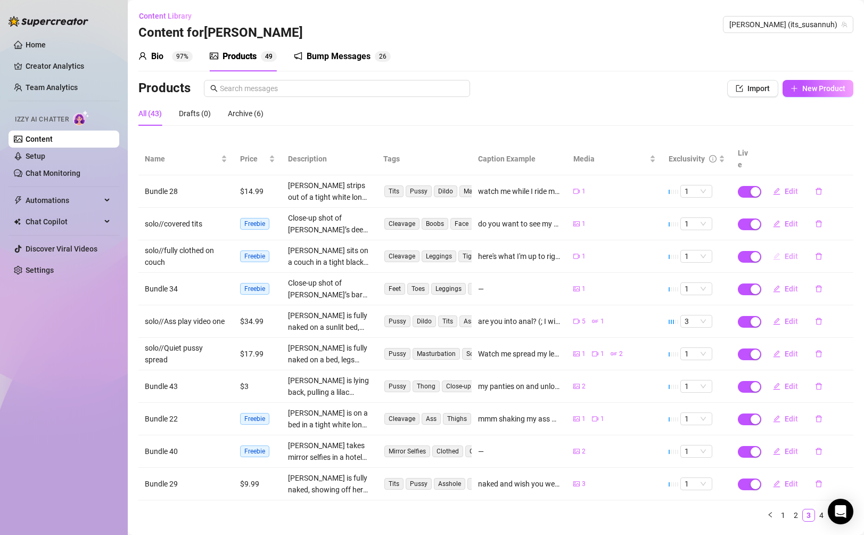
click at [608, 252] on span "Edit" at bounding box center [791, 256] width 13 height 9
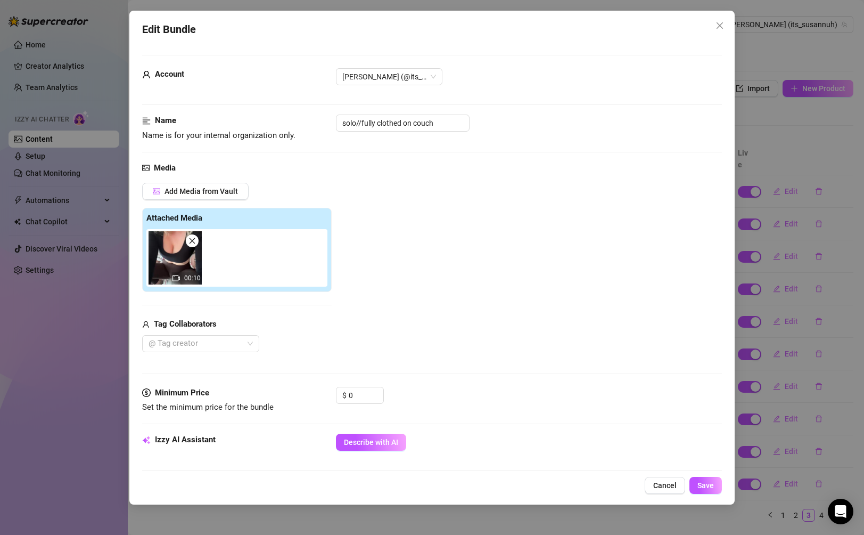
click at [608, 294] on div "Edit Bundle Account [PERSON_NAME] (@its_susannuh) Name Name is for your interna…" at bounding box center [432, 267] width 864 height 535
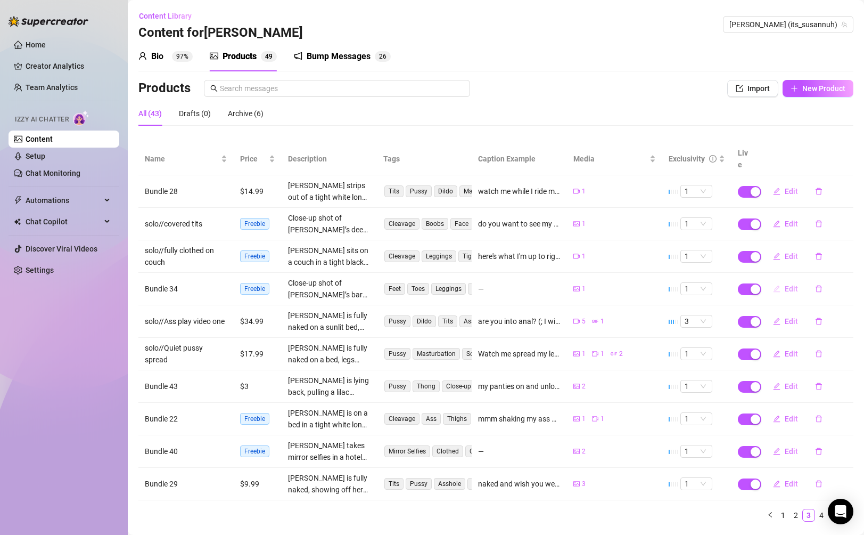
click at [608, 281] on button "Edit" at bounding box center [785, 288] width 42 height 17
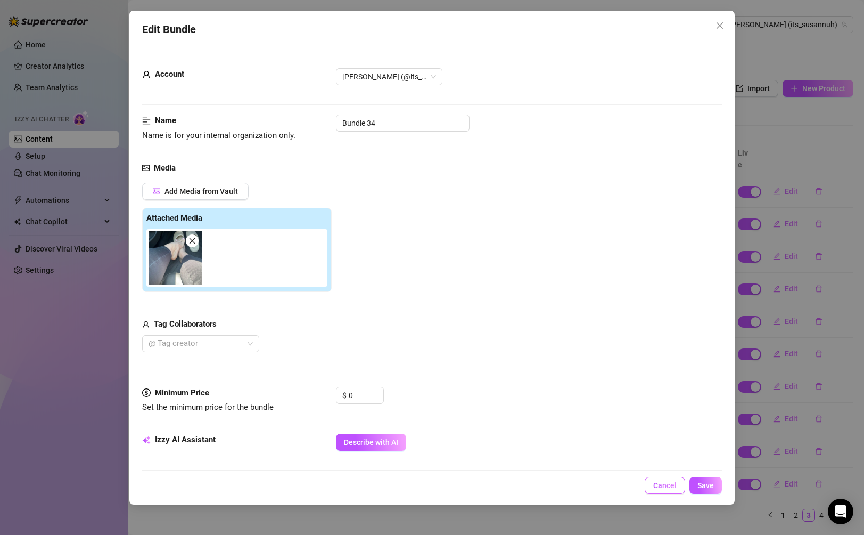
click at [608, 481] on span "Cancel" at bounding box center [664, 485] width 23 height 9
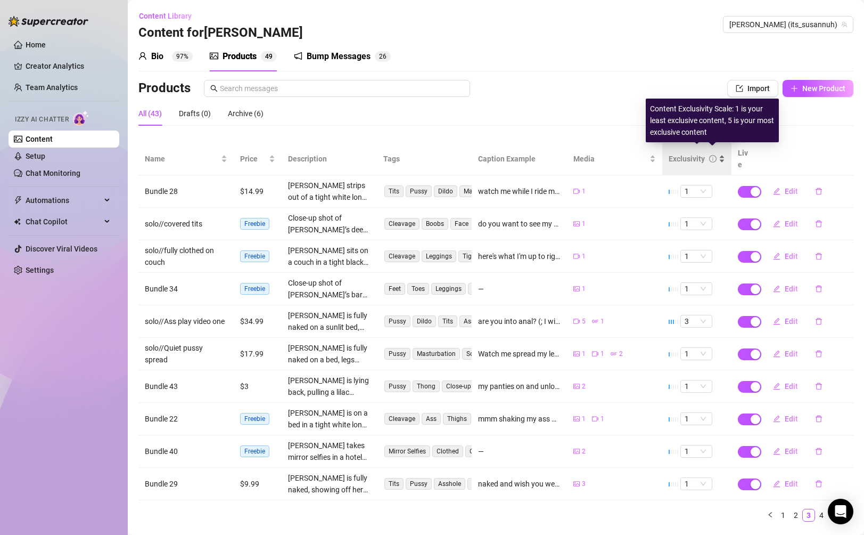
click at [608, 155] on icon "info-circle" at bounding box center [712, 158] width 7 height 7
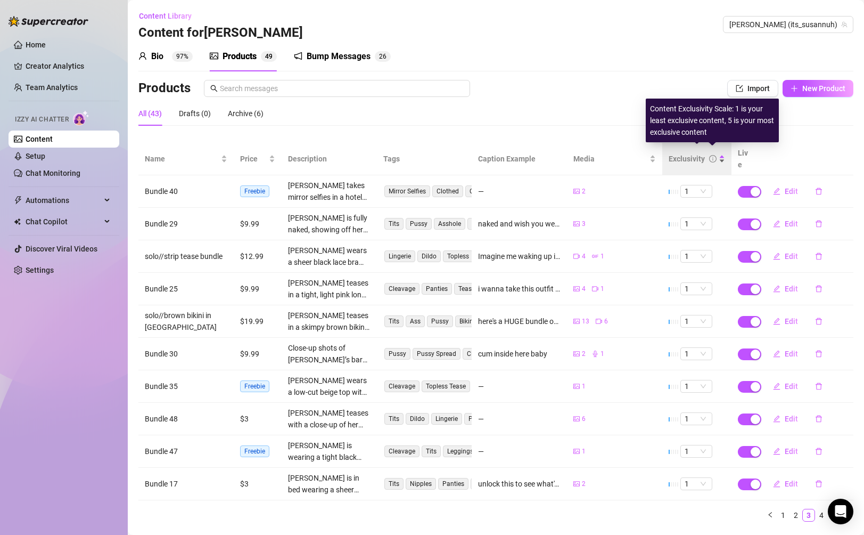
click at [608, 155] on icon "info-circle" at bounding box center [712, 158] width 7 height 7
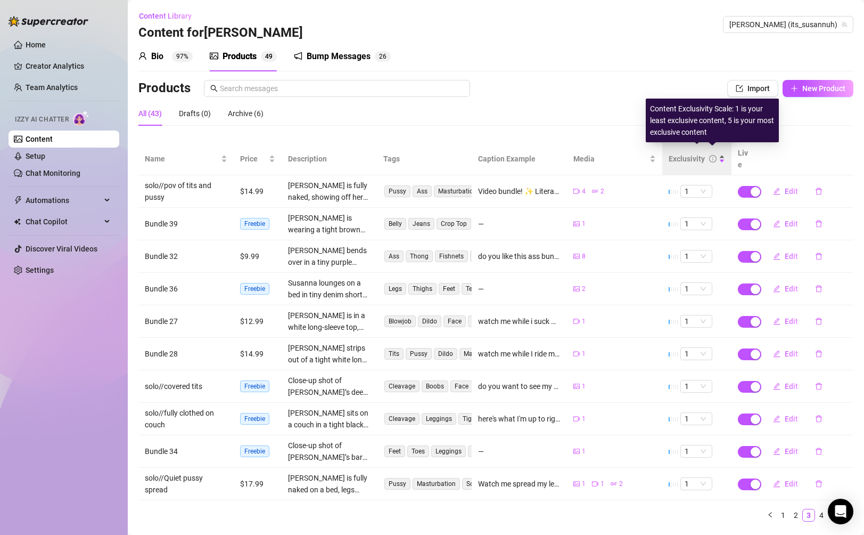
click at [608, 155] on icon "info-circle" at bounding box center [712, 158] width 7 height 7
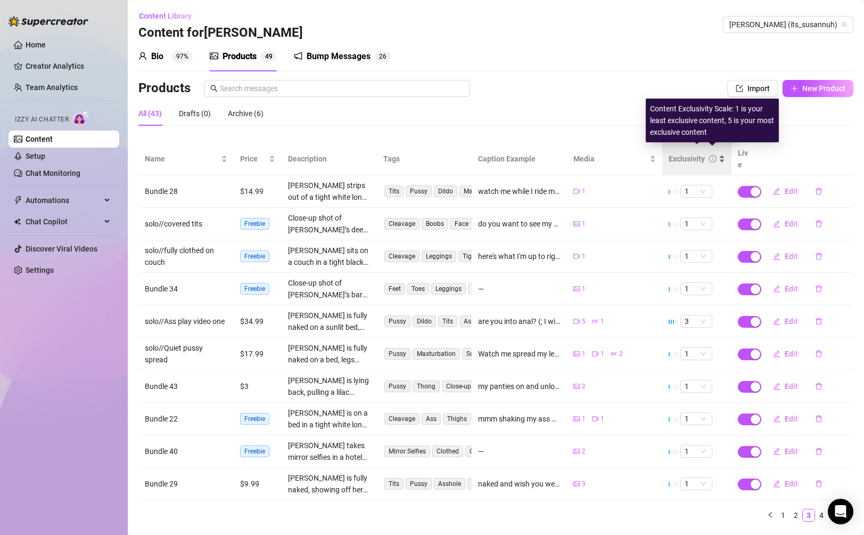
click at [608, 155] on icon "info-circle" at bounding box center [712, 158] width 7 height 7
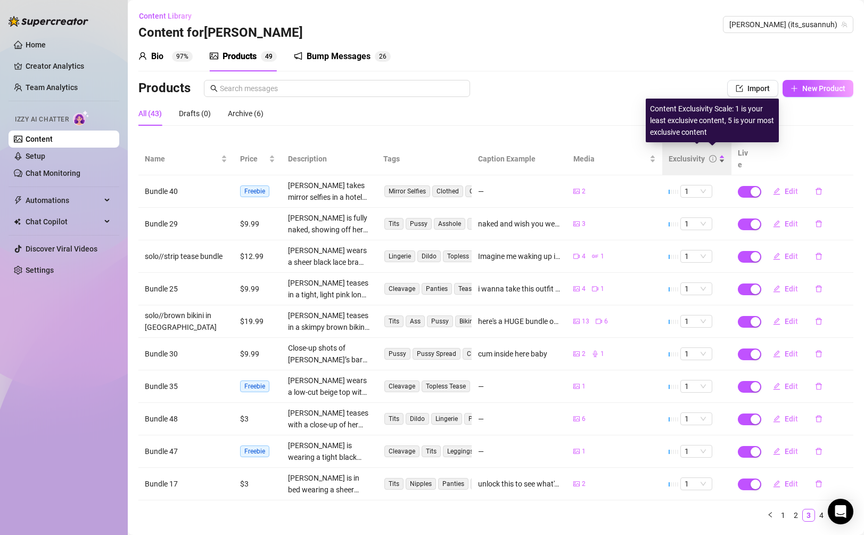
click at [608, 155] on icon "info-circle" at bounding box center [712, 158] width 7 height 7
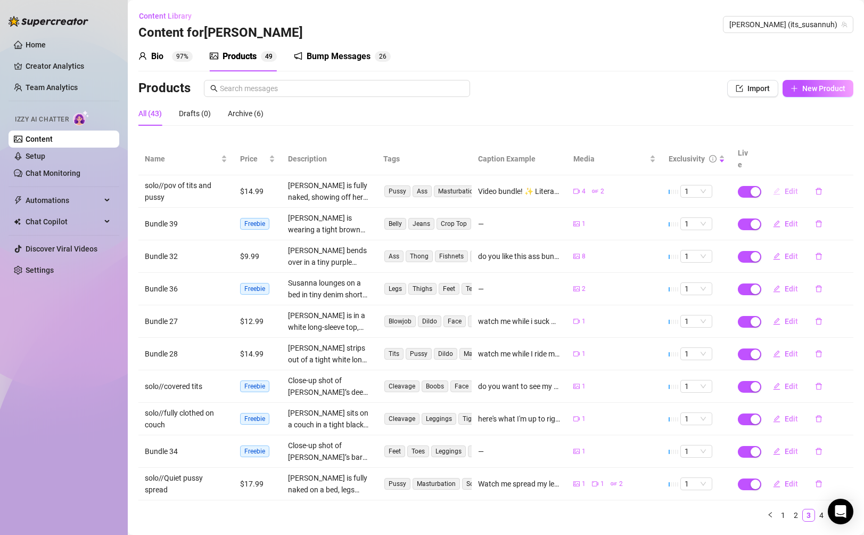
click at [608, 187] on span "Edit" at bounding box center [791, 191] width 13 height 9
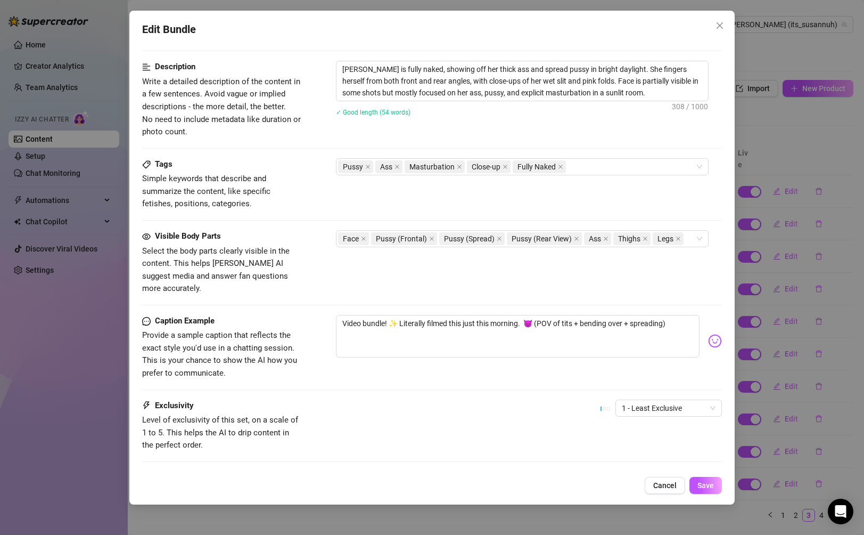
scroll to position [522, 0]
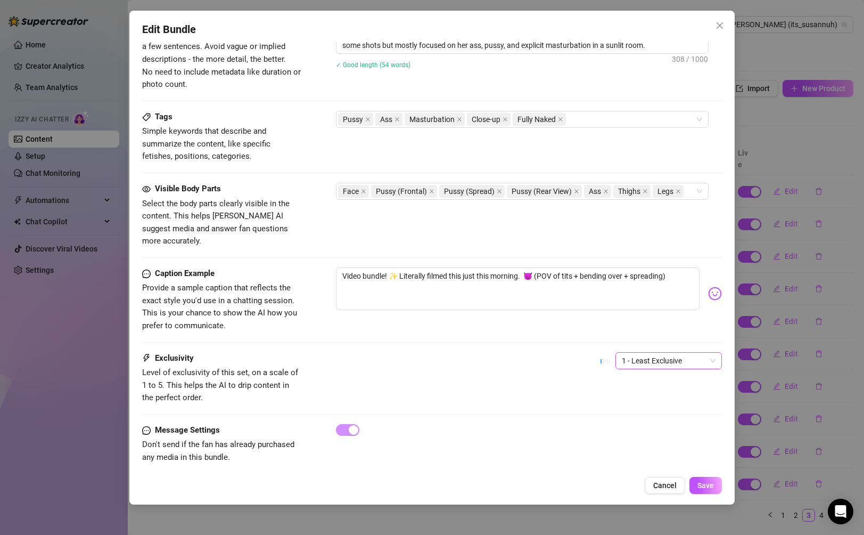
click at [608, 353] on span "1 - Least Exclusive" at bounding box center [669, 360] width 94 height 16
click at [608, 420] on div "4" at bounding box center [668, 420] width 89 height 12
click at [608, 352] on span "4" at bounding box center [669, 360] width 94 height 16
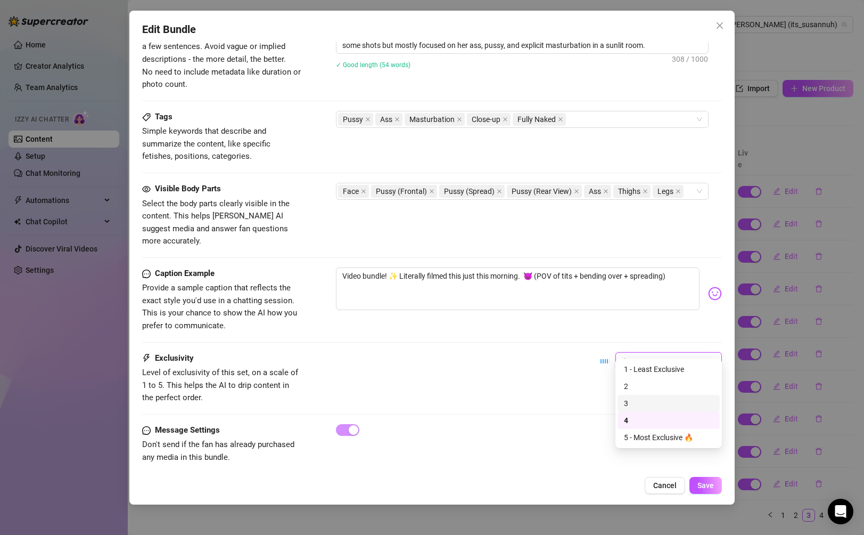
click at [608, 401] on div "3" at bounding box center [668, 403] width 89 height 12
click at [608, 495] on div "Edit Bundle Account [PERSON_NAME] (@its_susannuh) Name Name is for your interna…" at bounding box center [431, 258] width 605 height 494
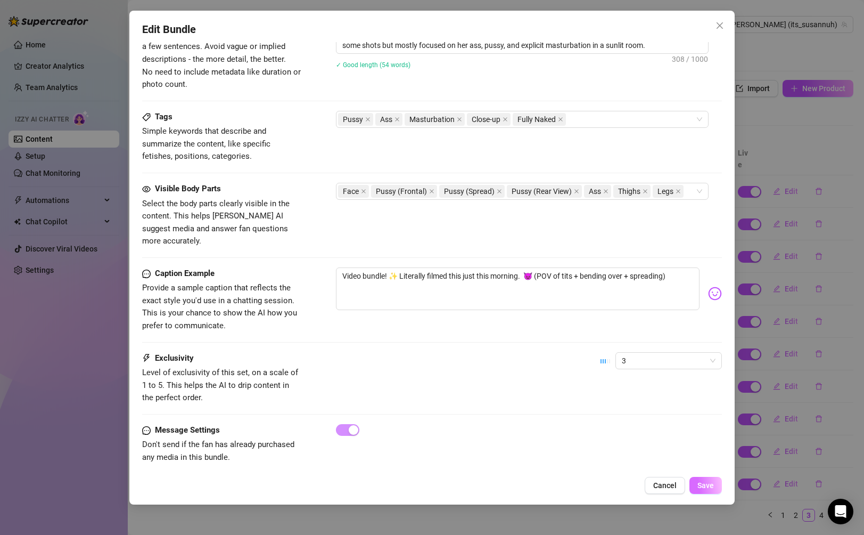
click at [608, 486] on span "Save" at bounding box center [705, 485] width 17 height 9
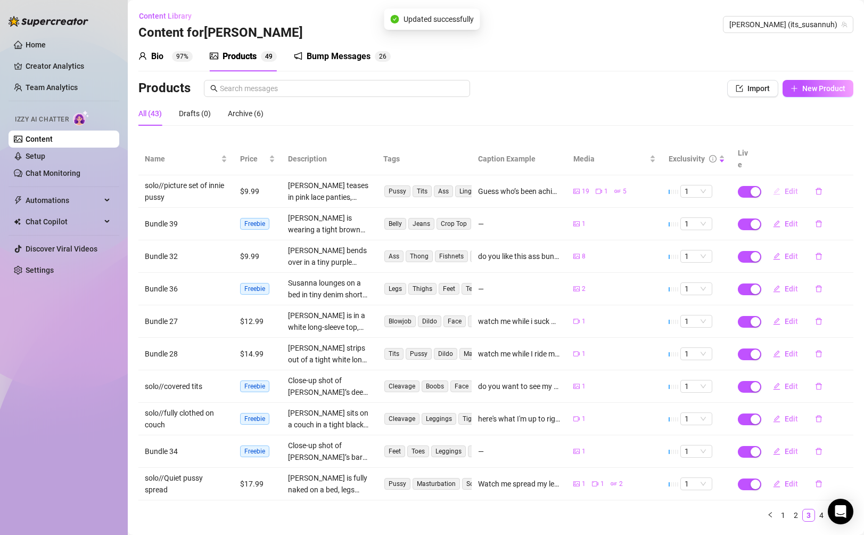
click at [608, 187] on span "Edit" at bounding box center [791, 191] width 13 height 9
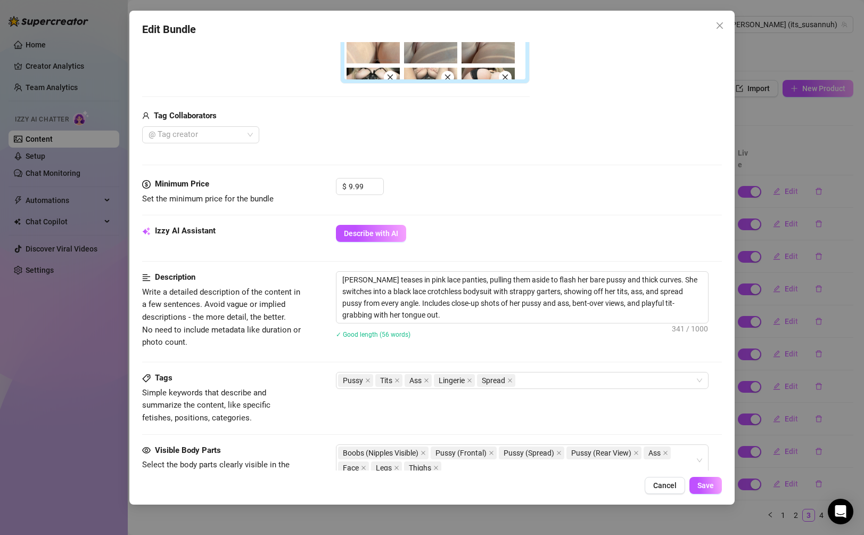
scroll to position [443, 0]
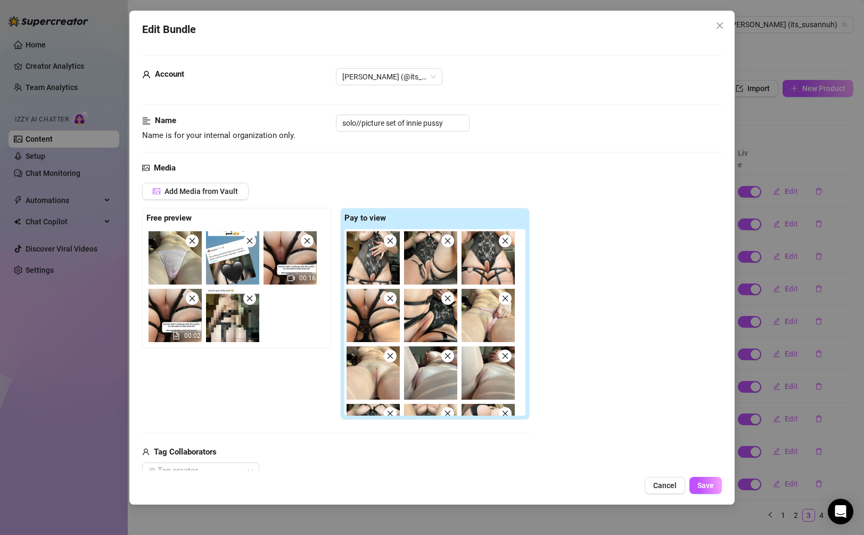
scroll to position [597, 0]
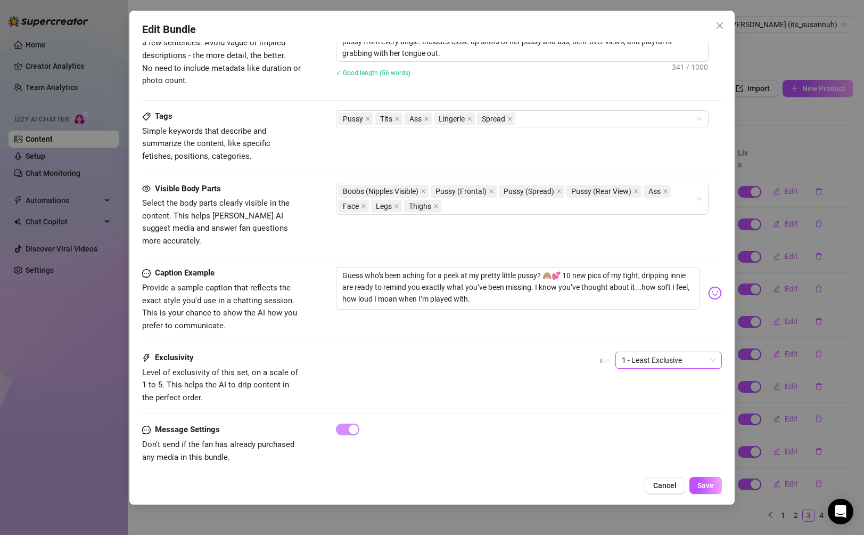
click at [638, 352] on span "1 - Least Exclusive" at bounding box center [669, 360] width 94 height 16
click at [647, 418] on div "4" at bounding box center [668, 420] width 89 height 12
click at [703, 480] on button "Save" at bounding box center [705, 484] width 32 height 17
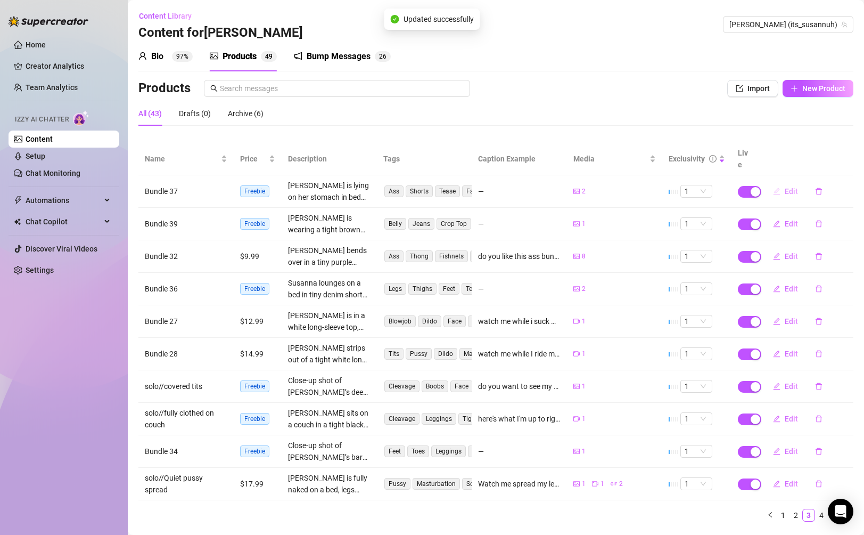
click at [787, 185] on button "Edit" at bounding box center [785, 191] width 42 height 17
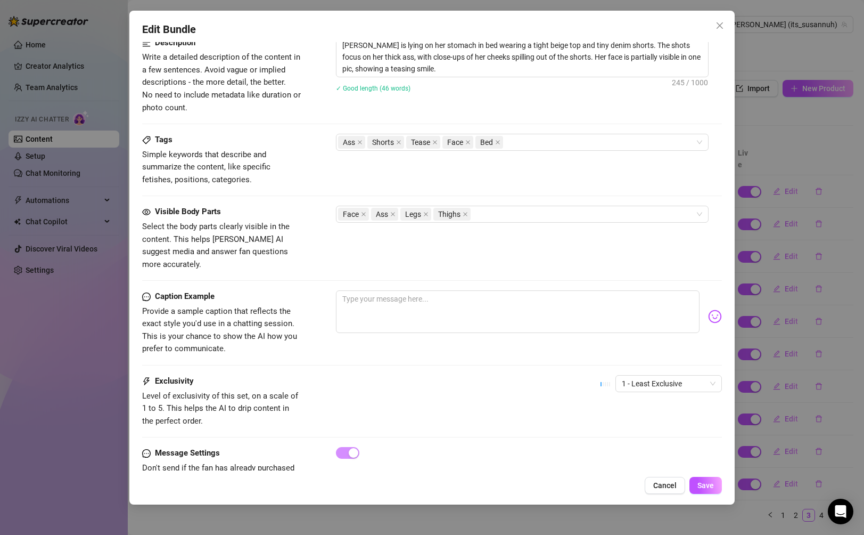
scroll to position [466, 0]
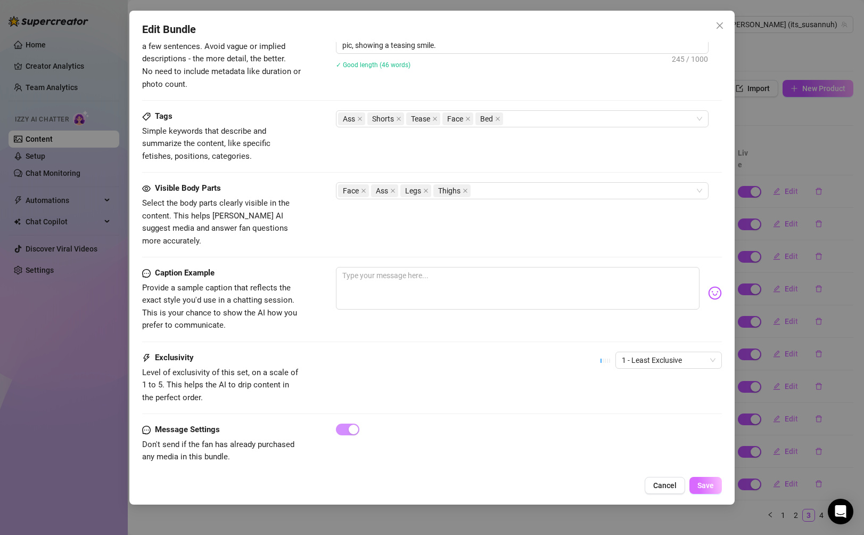
click at [696, 481] on button "Save" at bounding box center [705, 484] width 32 height 17
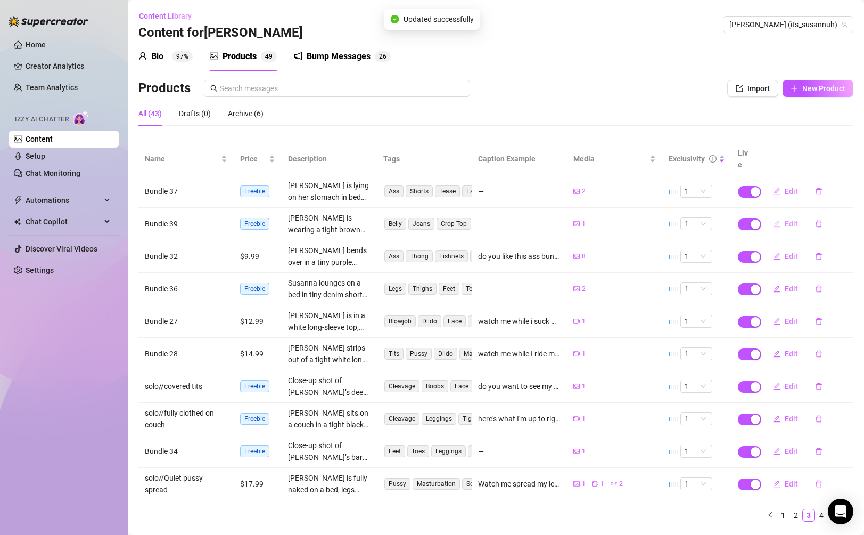
click at [791, 219] on span "Edit" at bounding box center [791, 223] width 13 height 9
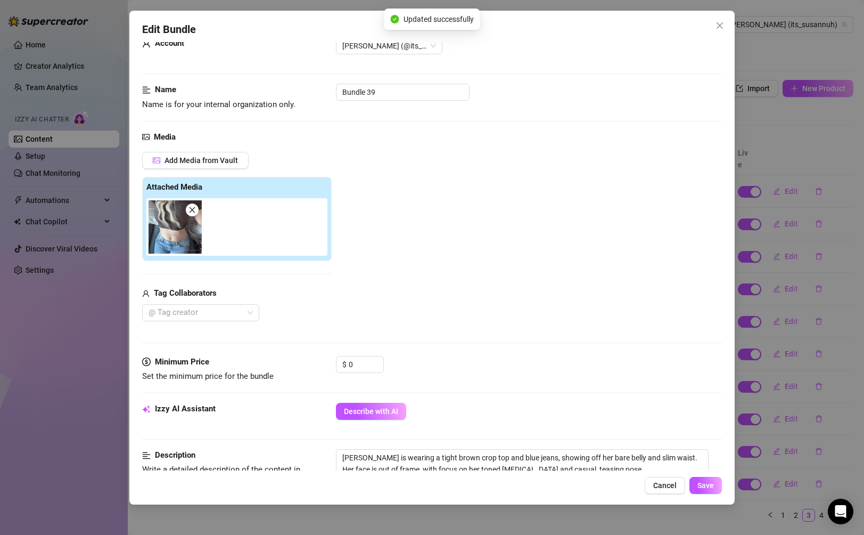
scroll to position [40, 0]
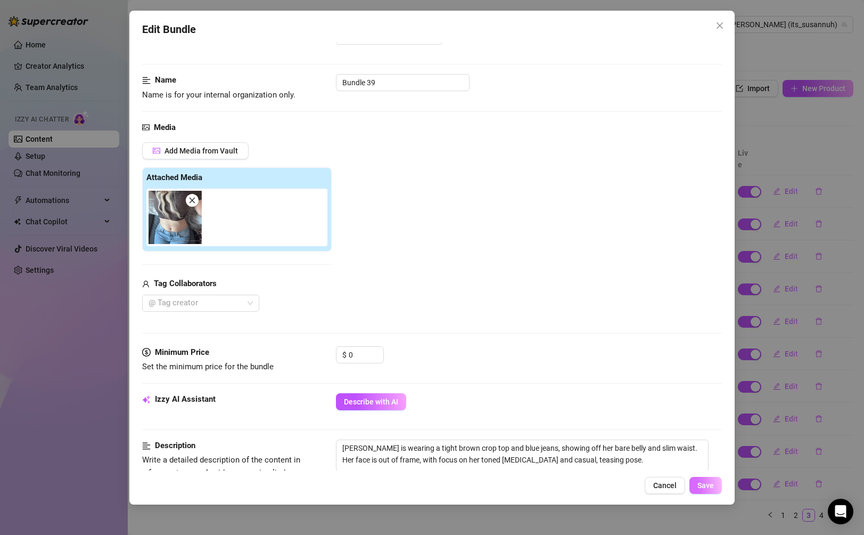
click at [707, 483] on span "Save" at bounding box center [705, 485] width 17 height 9
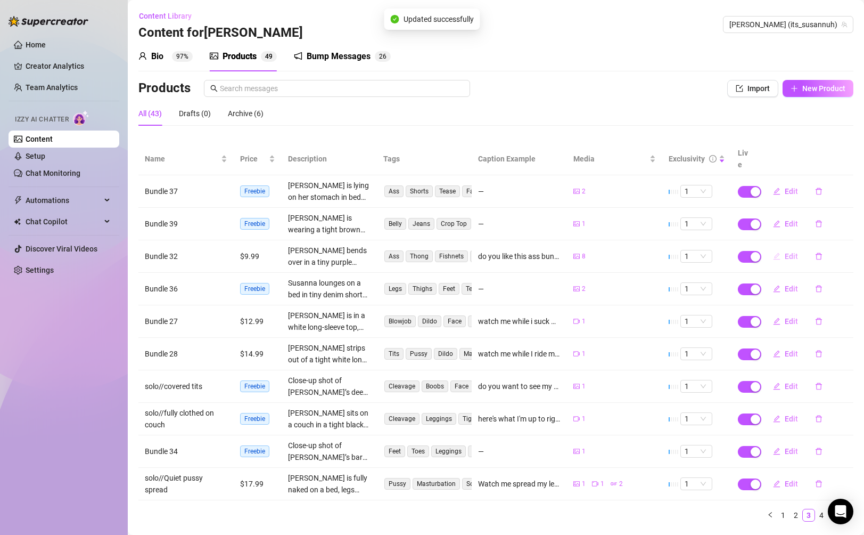
click at [793, 252] on span "Edit" at bounding box center [791, 256] width 13 height 9
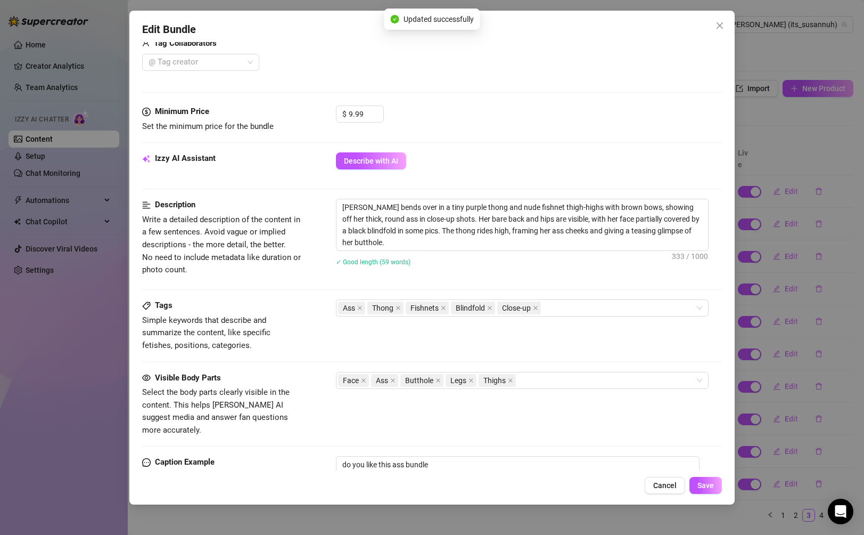
scroll to position [583, 0]
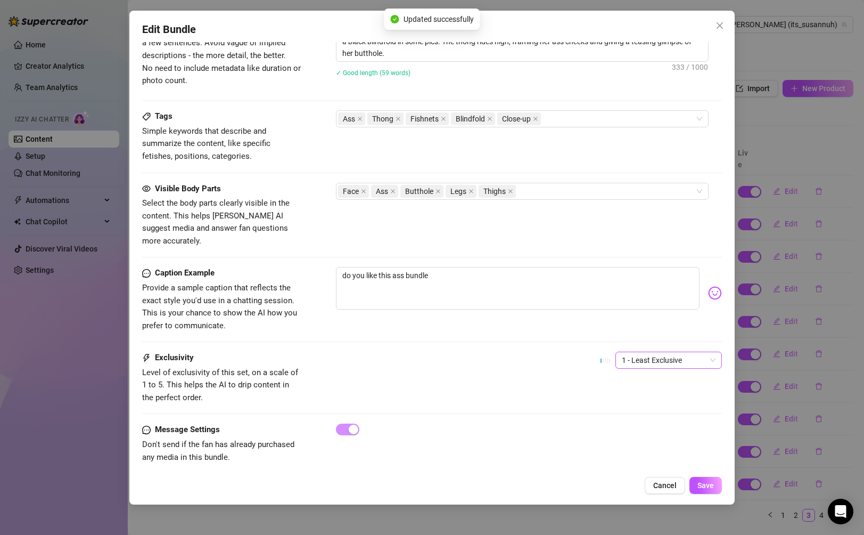
click at [687, 352] on span "1 - Least Exclusive" at bounding box center [669, 360] width 94 height 16
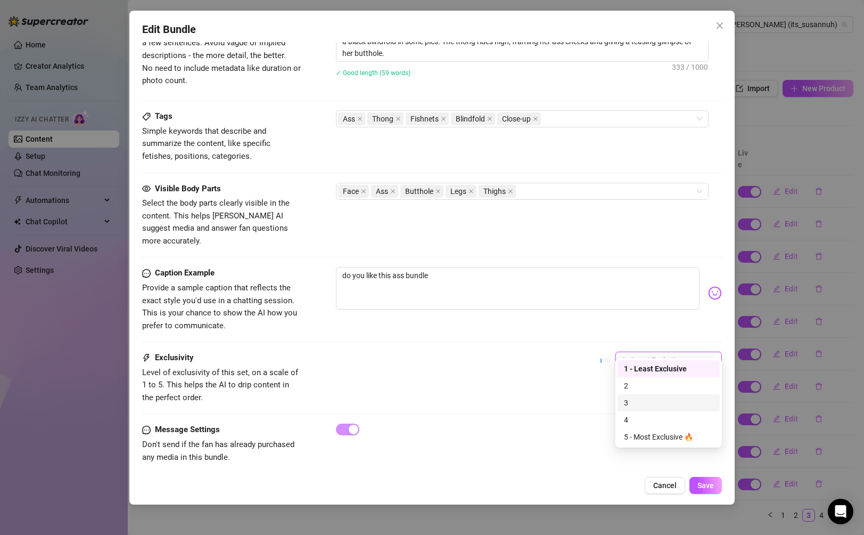
click at [649, 398] on div "3" at bounding box center [668, 403] width 89 height 12
click at [708, 488] on span "Save" at bounding box center [705, 485] width 17 height 9
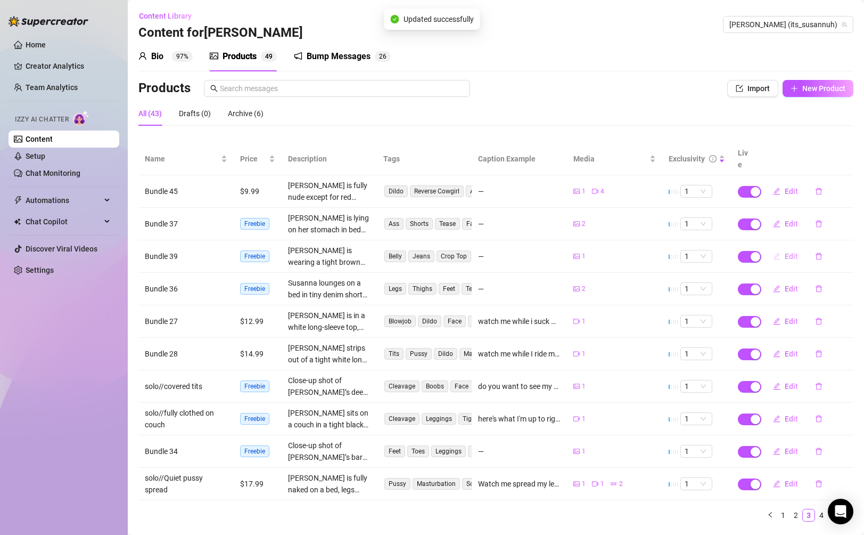
click at [788, 252] on span "Edit" at bounding box center [791, 256] width 13 height 9
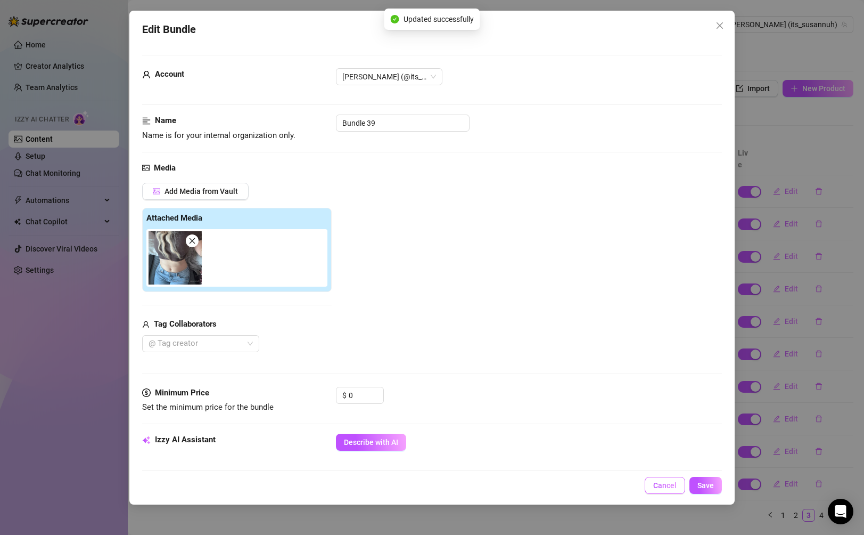
click at [665, 479] on button "Cancel" at bounding box center [665, 484] width 40 height 17
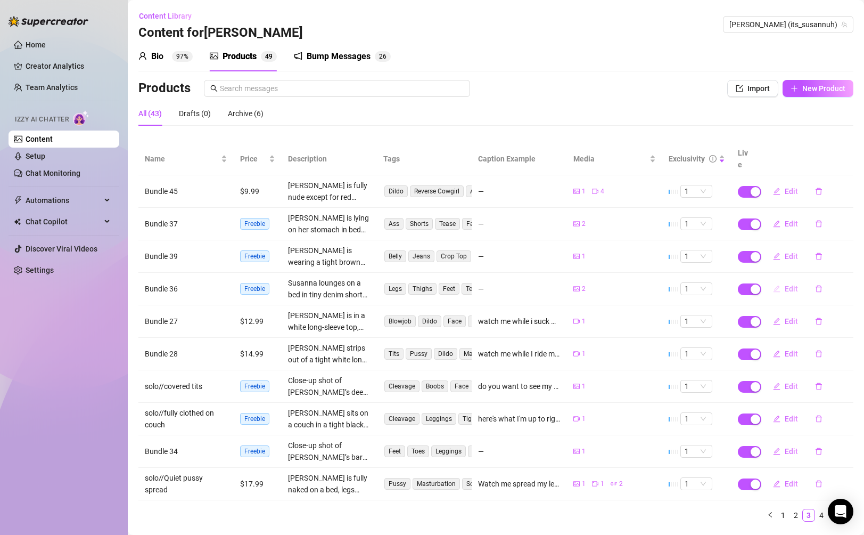
click at [780, 282] on button "Edit" at bounding box center [785, 288] width 42 height 17
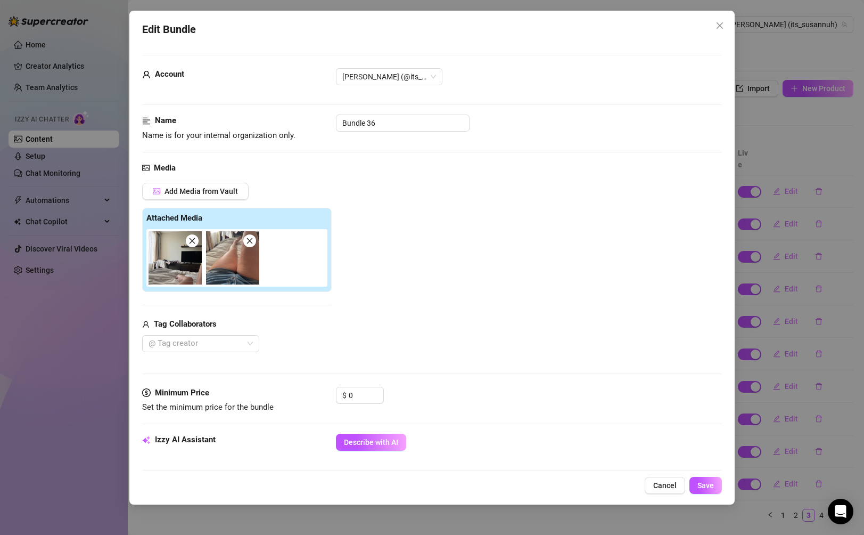
click at [804, 310] on div "Edit Bundle Account [PERSON_NAME] (@its_susannuh) Name Name is for your interna…" at bounding box center [432, 267] width 864 height 535
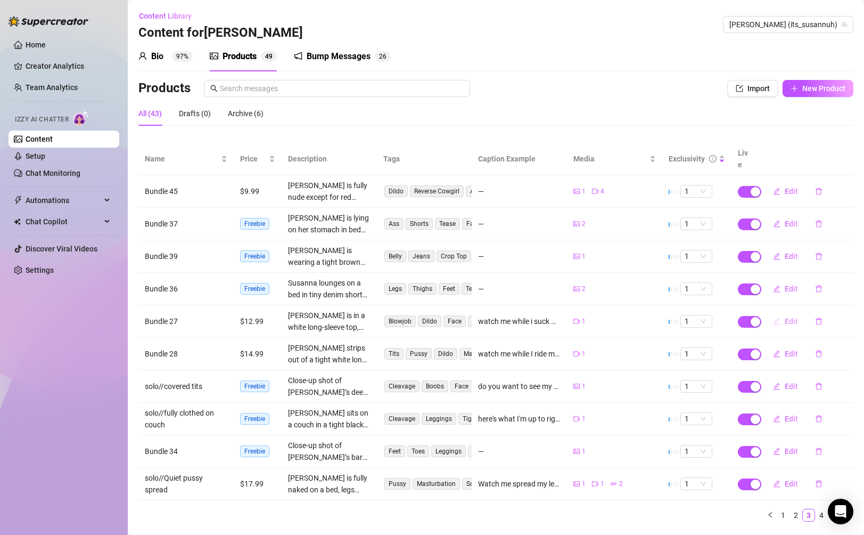
click at [791, 317] on span "Edit" at bounding box center [791, 321] width 13 height 9
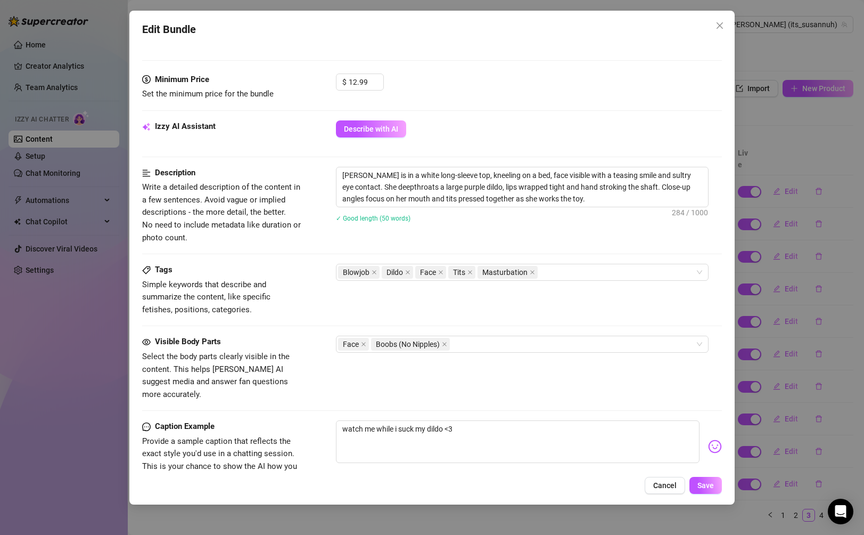
scroll to position [437, 0]
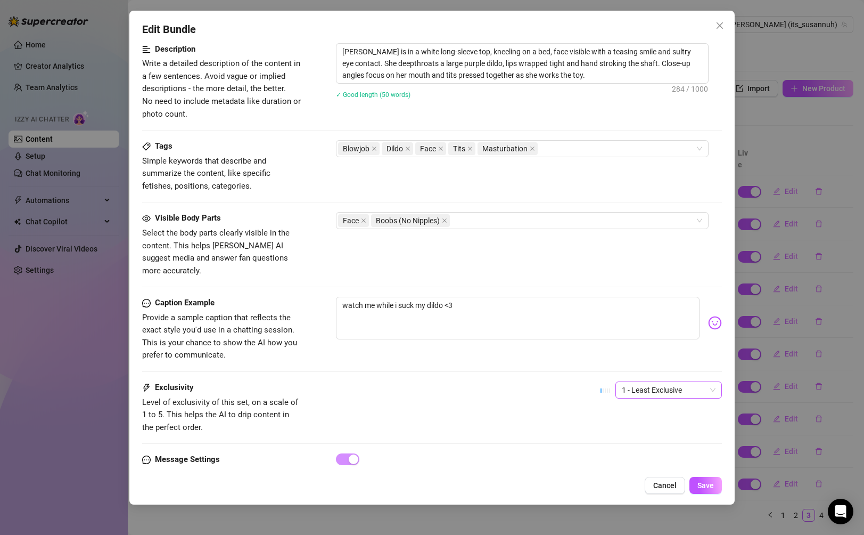
click at [667, 382] on span "1 - Least Exclusive" at bounding box center [669, 390] width 94 height 16
click at [651, 426] on div "3" at bounding box center [669, 432] width 102 height 17
click at [704, 484] on span "Save" at bounding box center [705, 485] width 17 height 9
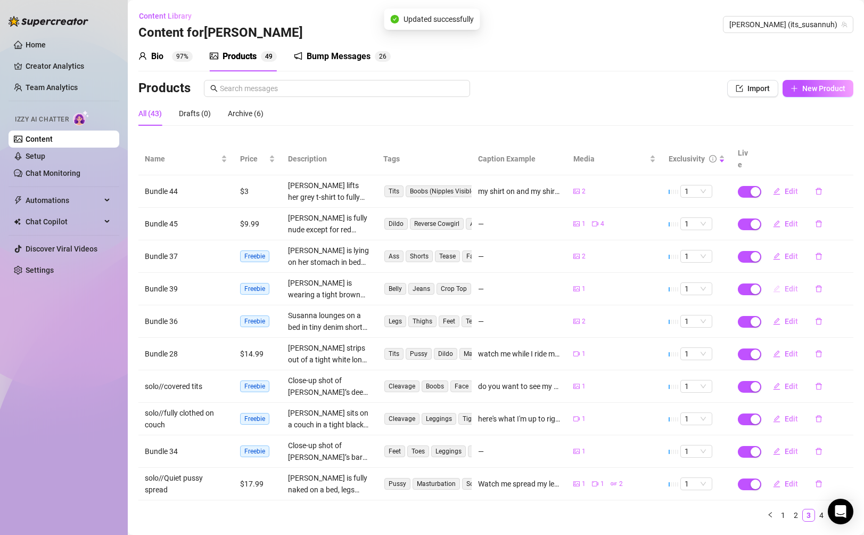
click at [788, 284] on span "Edit" at bounding box center [791, 288] width 13 height 9
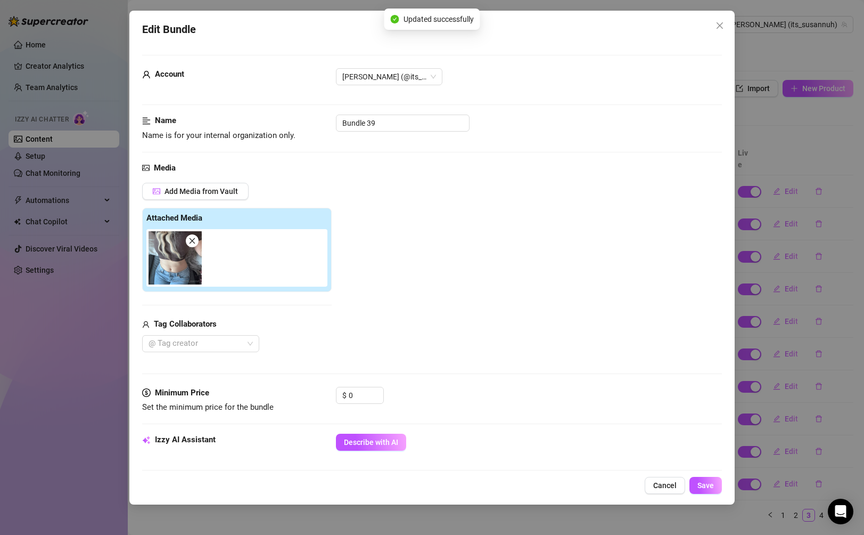
click at [795, 322] on div "Edit Bundle Account [PERSON_NAME] (@its_susannuh) Name Name is for your interna…" at bounding box center [432, 267] width 864 height 535
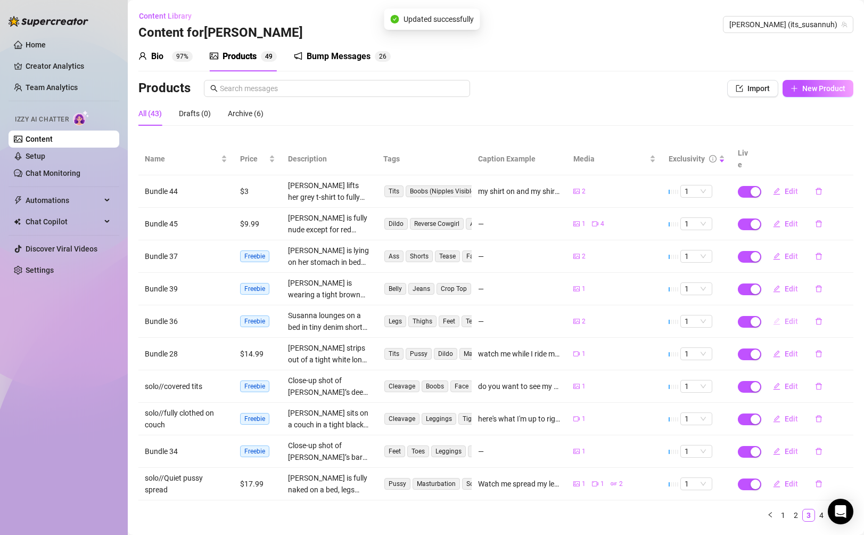
click at [788, 317] on span "Edit" at bounding box center [791, 321] width 13 height 9
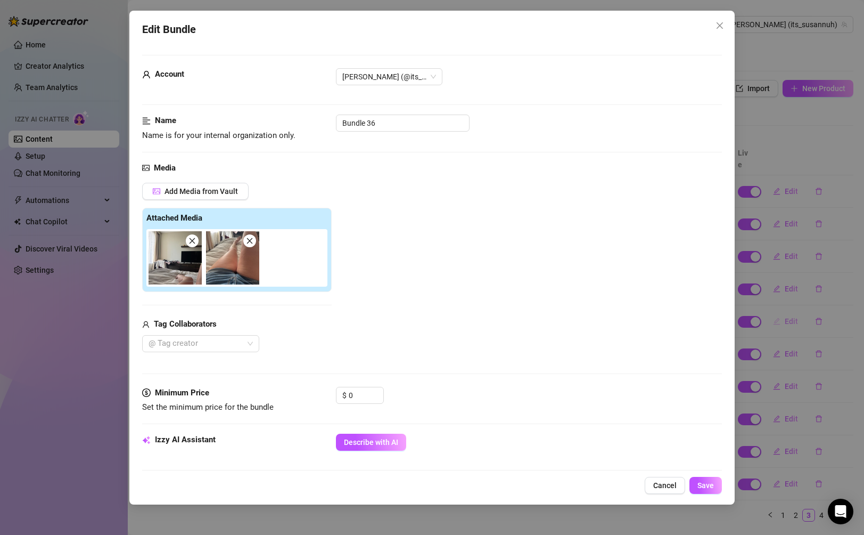
click at [788, 309] on div "Edit Bundle Account [PERSON_NAME] (@its_susannuh) Name Name is for your interna…" at bounding box center [432, 267] width 864 height 535
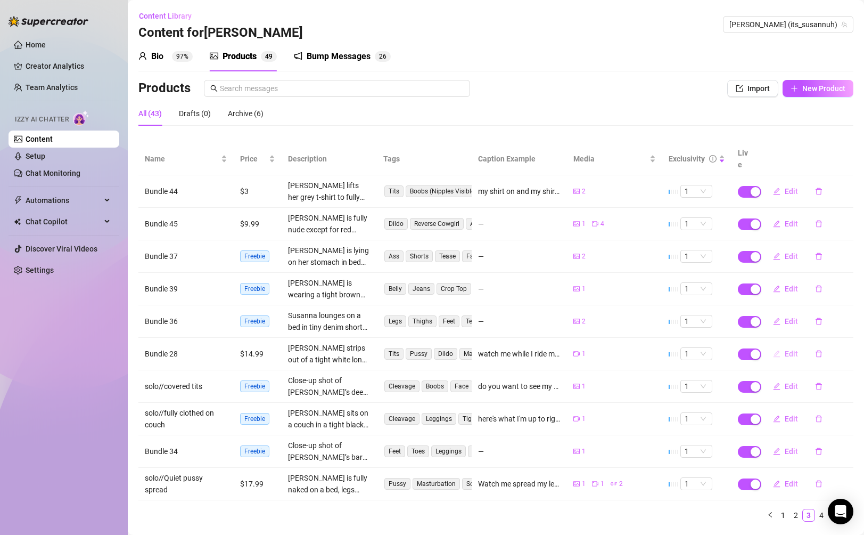
click at [790, 345] on button "Edit" at bounding box center [785, 353] width 42 height 17
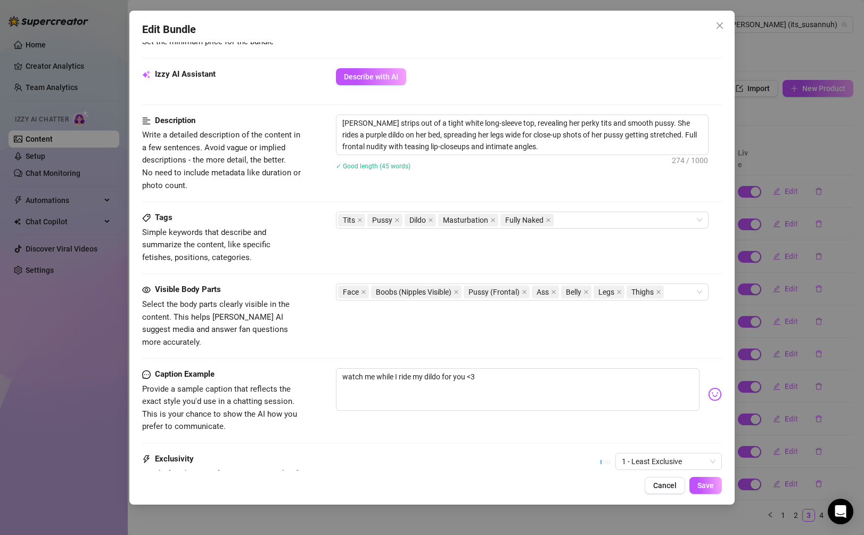
scroll to position [466, 0]
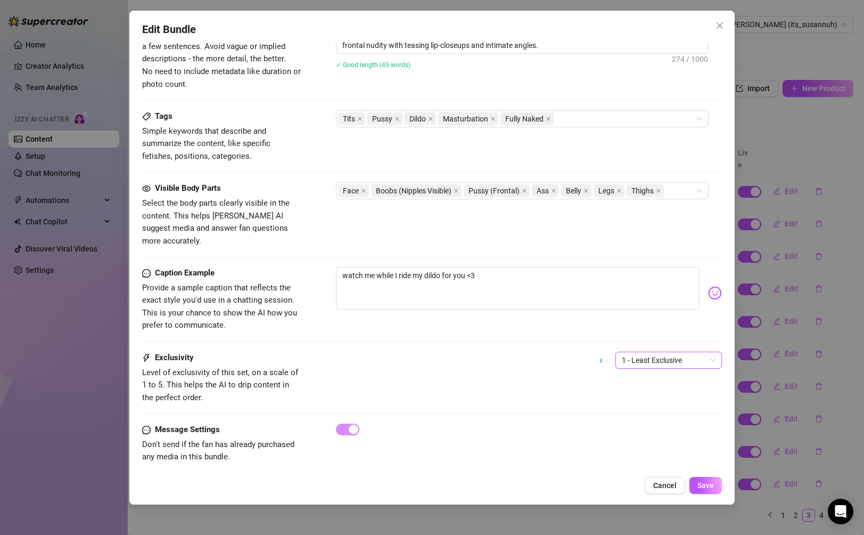
click at [676, 352] on span "1 - Least Exclusive" at bounding box center [669, 360] width 94 height 16
click at [642, 422] on div "4" at bounding box center [668, 420] width 89 height 12
click at [710, 488] on span "Save" at bounding box center [705, 485] width 17 height 9
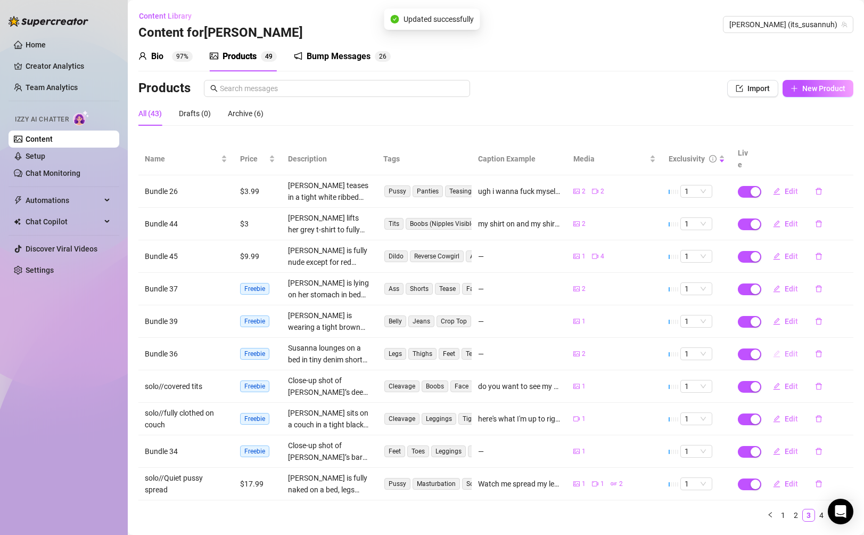
click at [790, 349] on span "Edit" at bounding box center [791, 353] width 13 height 9
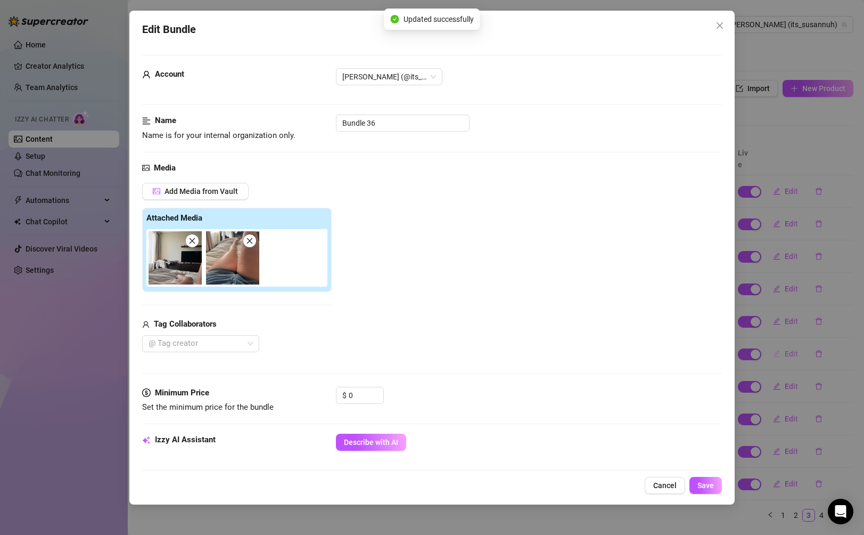
click at [790, 342] on div "Edit Bundle Account [PERSON_NAME] (@its_susannuh) Name Name is for your interna…" at bounding box center [432, 267] width 864 height 535
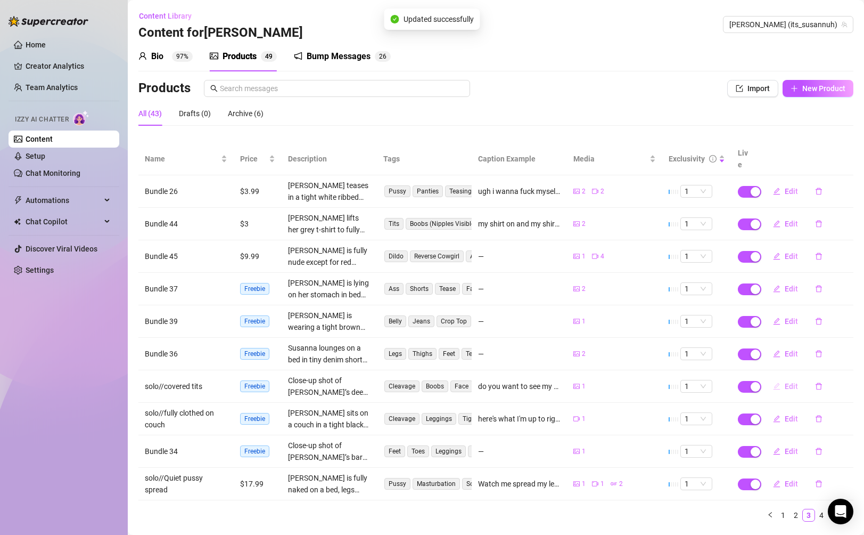
click at [792, 380] on button "Edit" at bounding box center [785, 385] width 42 height 17
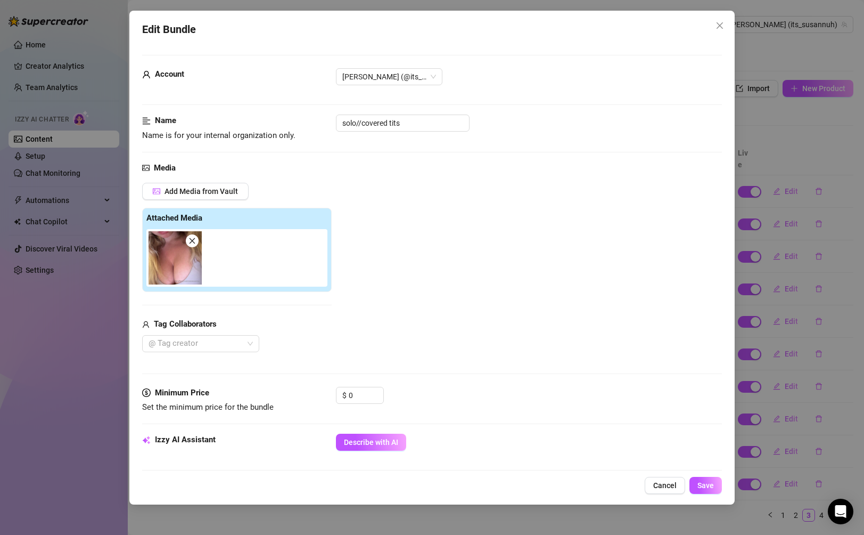
click at [792, 380] on div "Edit Bundle Account [PERSON_NAME] (@its_susannuh) Name Name is for your interna…" at bounding box center [432, 267] width 864 height 535
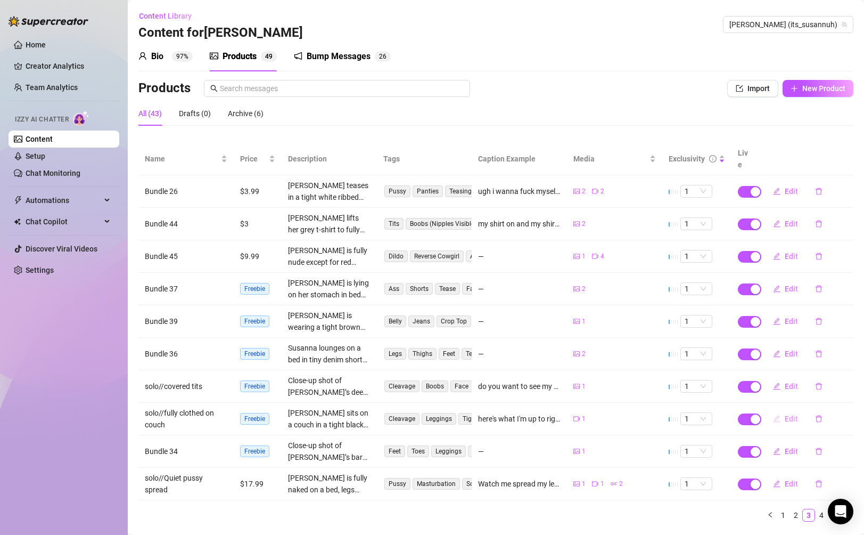
click at [792, 414] on span "Edit" at bounding box center [791, 418] width 13 height 9
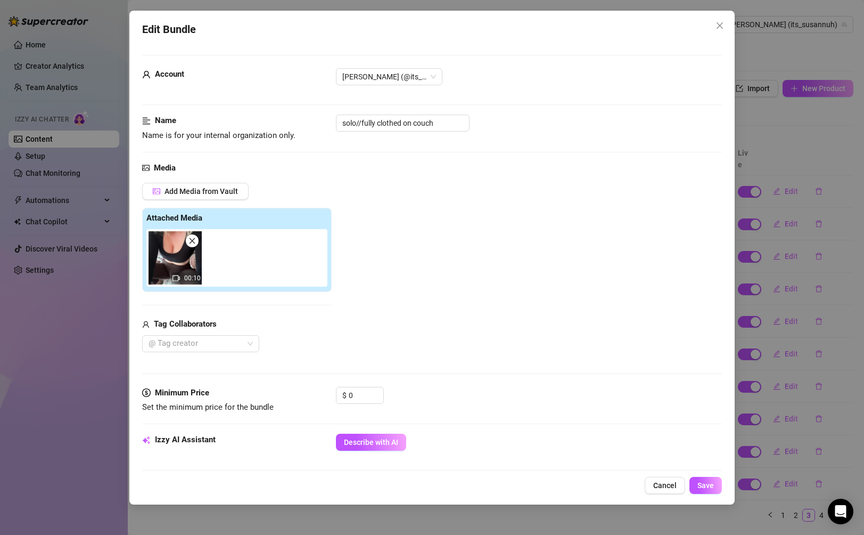
click at [797, 384] on div "Edit Bundle Account [PERSON_NAME] (@its_susannuh) Name Name is for your interna…" at bounding box center [432, 267] width 864 height 535
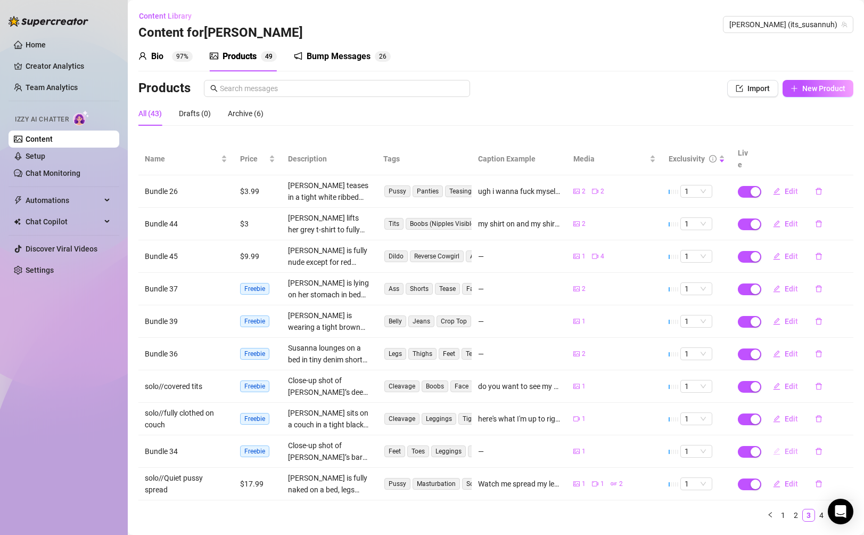
click at [788, 442] on button "Edit" at bounding box center [785, 450] width 42 height 17
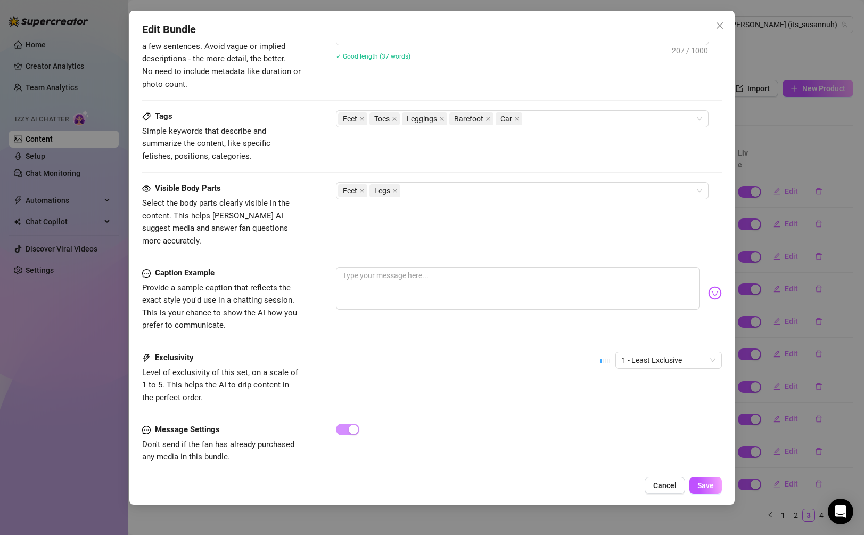
click at [675, 356] on div "1 - Least Exclusive" at bounding box center [661, 364] width 121 height 27
click at [674, 352] on span "1 - Least Exclusive" at bounding box center [669, 360] width 94 height 16
click at [644, 391] on div "2" at bounding box center [668, 386] width 89 height 12
click at [700, 482] on span "Save" at bounding box center [705, 485] width 17 height 9
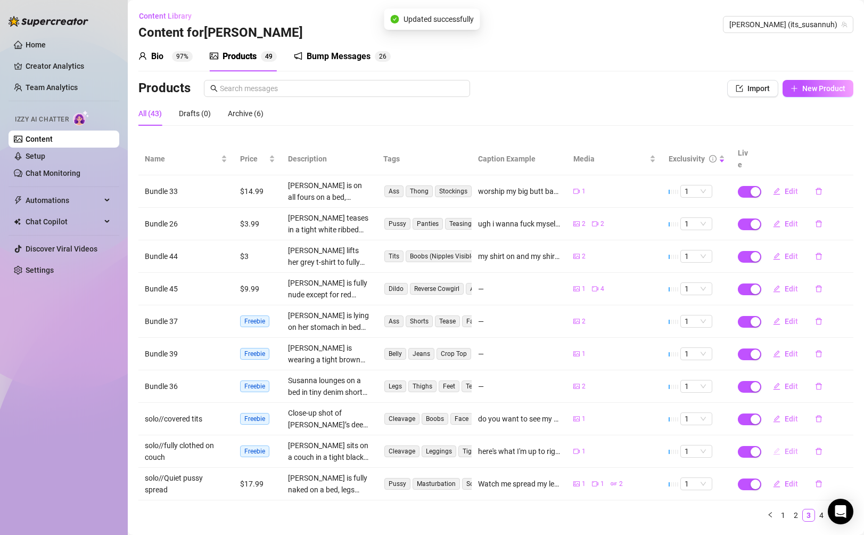
click at [790, 442] on button "Edit" at bounding box center [785, 450] width 42 height 17
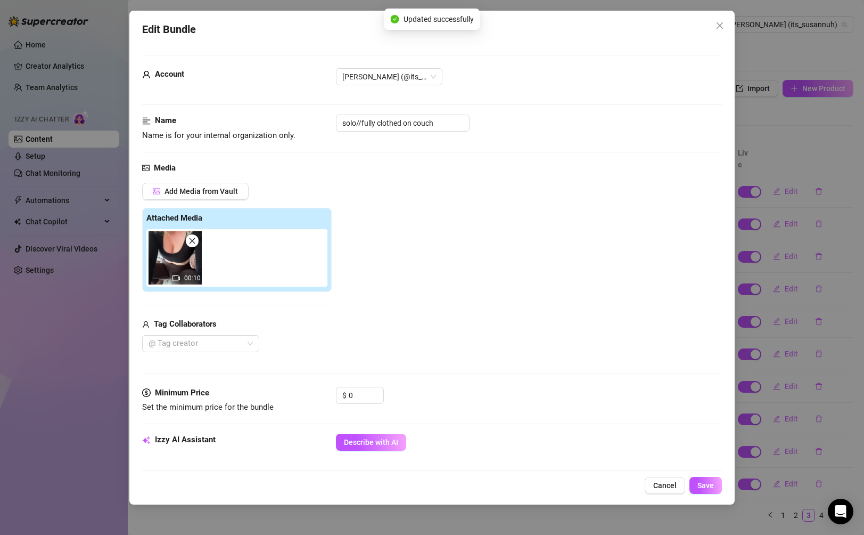
click at [794, 434] on div "Edit Bundle Account [PERSON_NAME] (@its_susannuh) Name Name is for your interna…" at bounding box center [432, 267] width 864 height 535
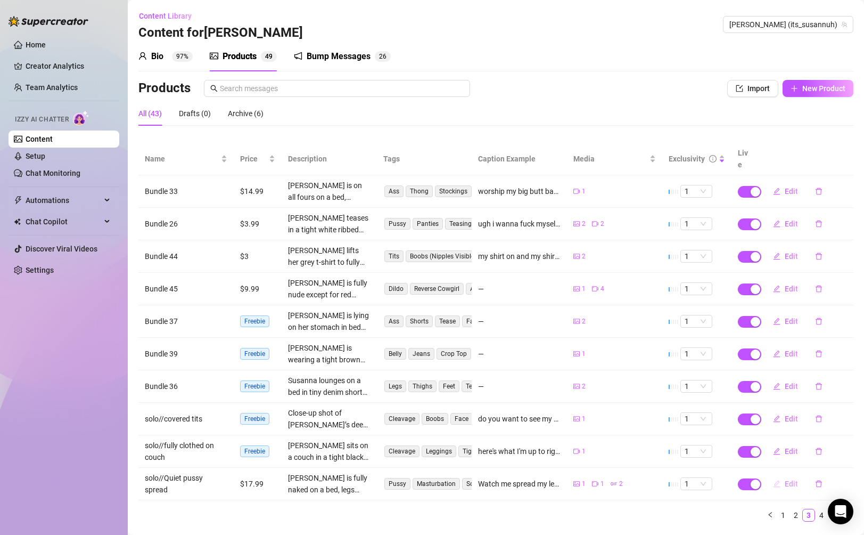
click at [793, 479] on span "Edit" at bounding box center [791, 483] width 13 height 9
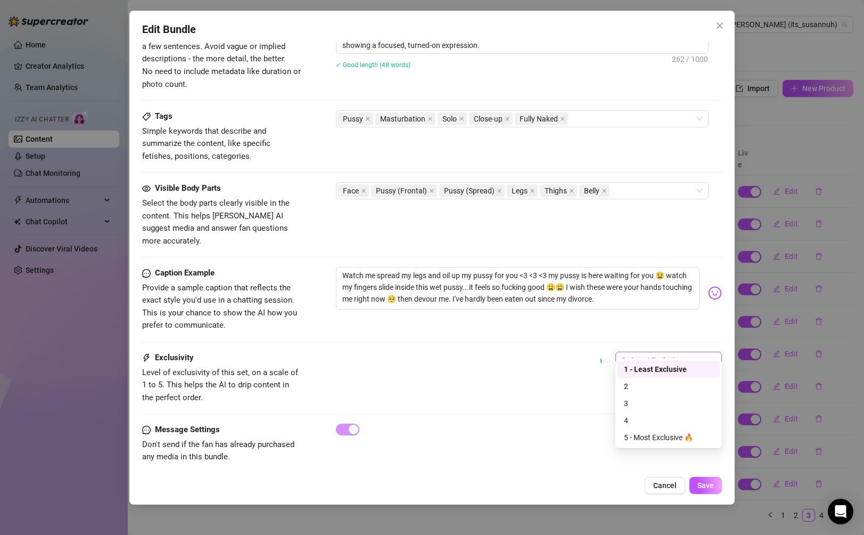
click at [664, 352] on span "1 - Least Exclusive" at bounding box center [669, 360] width 94 height 16
click at [642, 416] on div "4" at bounding box center [668, 420] width 89 height 12
click at [704, 484] on span "Save" at bounding box center [705, 485] width 17 height 9
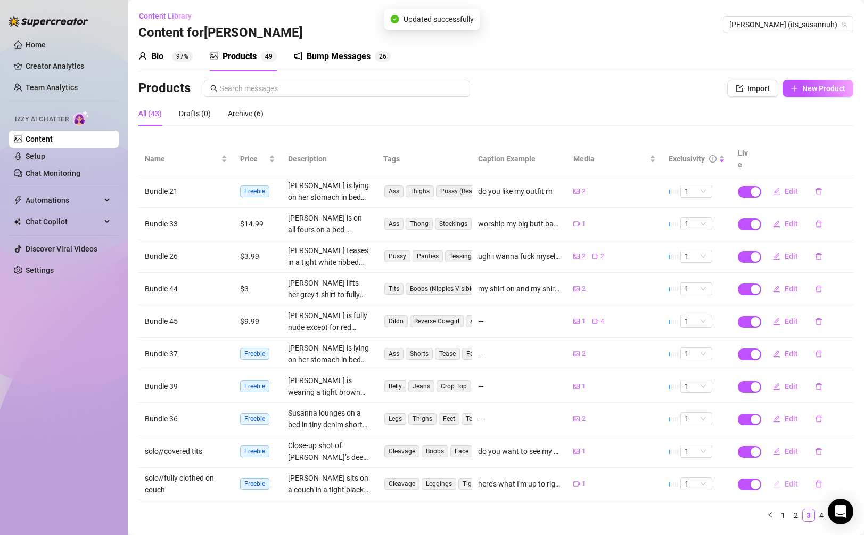
click at [792, 479] on span "Edit" at bounding box center [791, 483] width 13 height 9
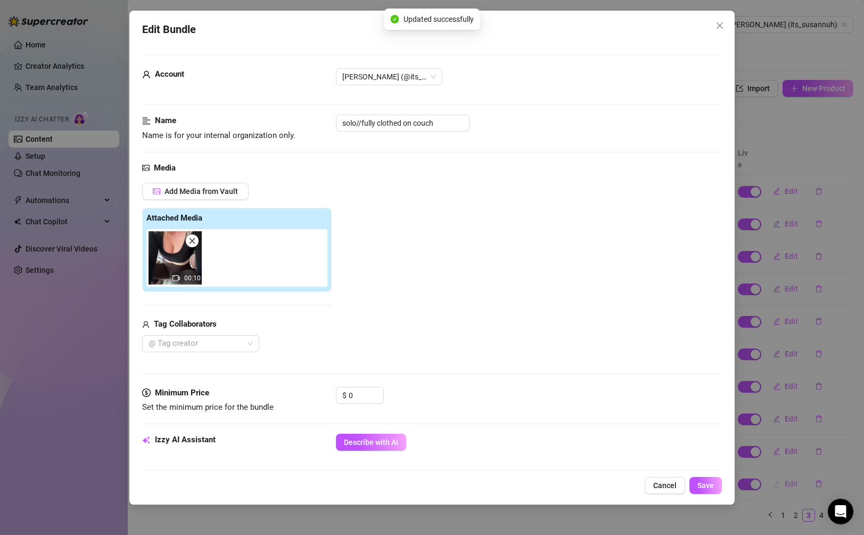
click at [792, 473] on div "Edit Bundle Account [PERSON_NAME] (@its_susannuh) Name Name is for your interna…" at bounding box center [432, 267] width 864 height 535
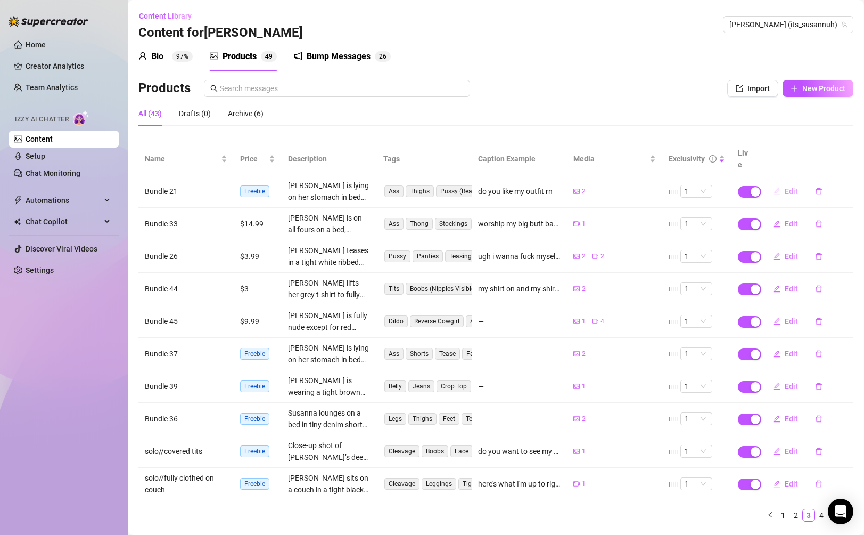
click at [785, 187] on span "Edit" at bounding box center [791, 191] width 13 height 9
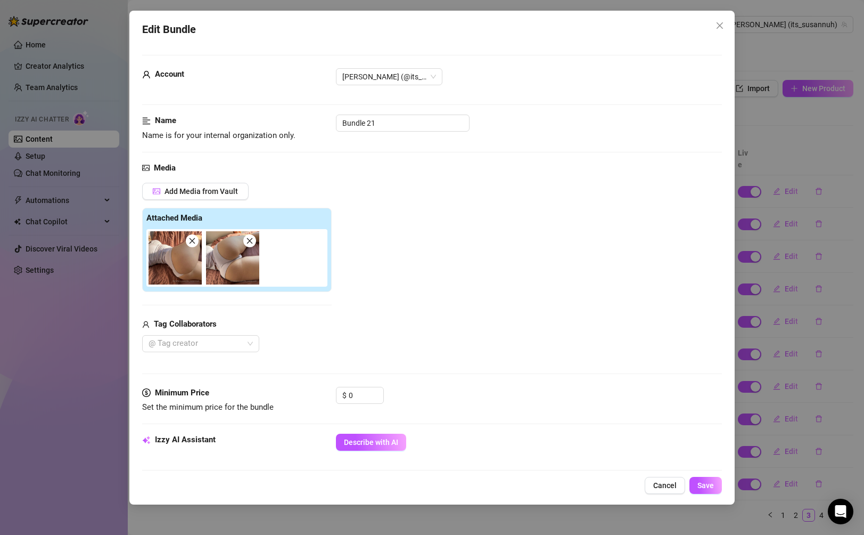
click at [787, 202] on div "Edit Bundle Account [PERSON_NAME] (@its_susannuh) Name Name is for your interna…" at bounding box center [432, 267] width 864 height 535
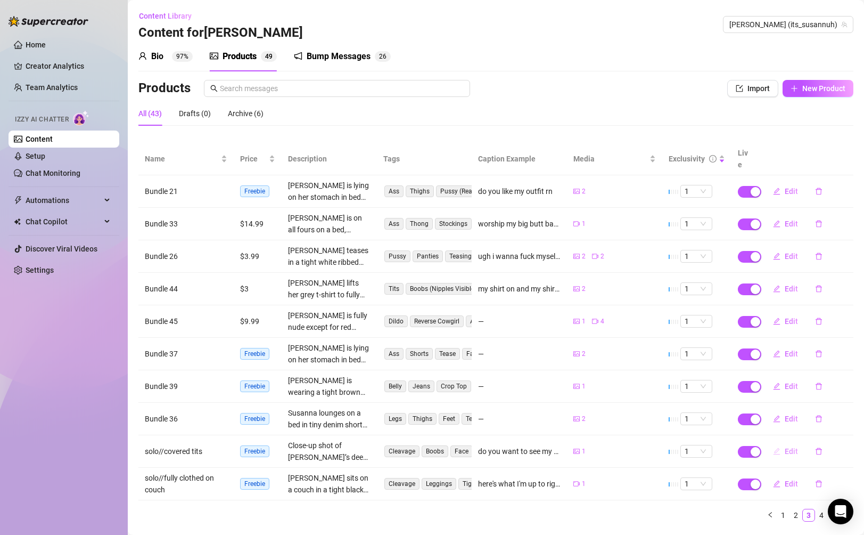
click at [786, 447] on span "Edit" at bounding box center [791, 451] width 13 height 9
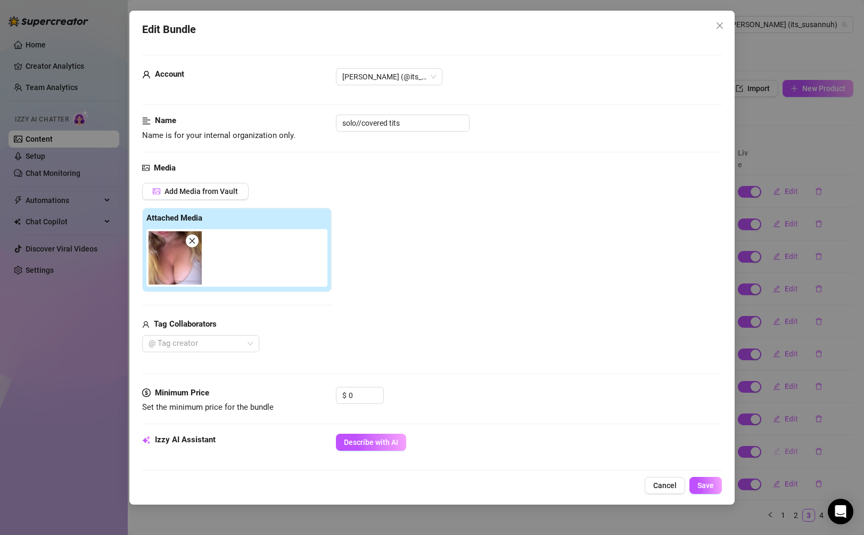
click at [786, 437] on div "Edit Bundle Account [PERSON_NAME] (@its_susannuh) Name Name is for your interna…" at bounding box center [432, 267] width 864 height 535
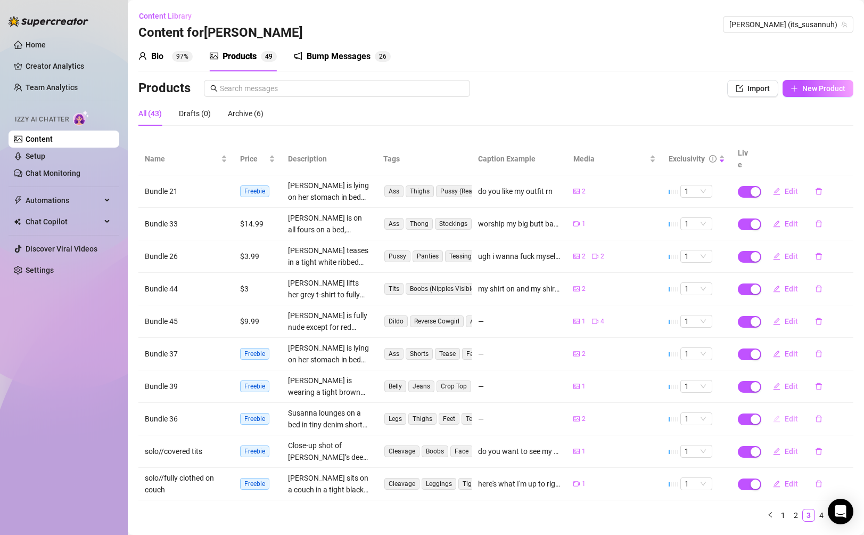
click at [786, 413] on button "Edit" at bounding box center [785, 418] width 42 height 17
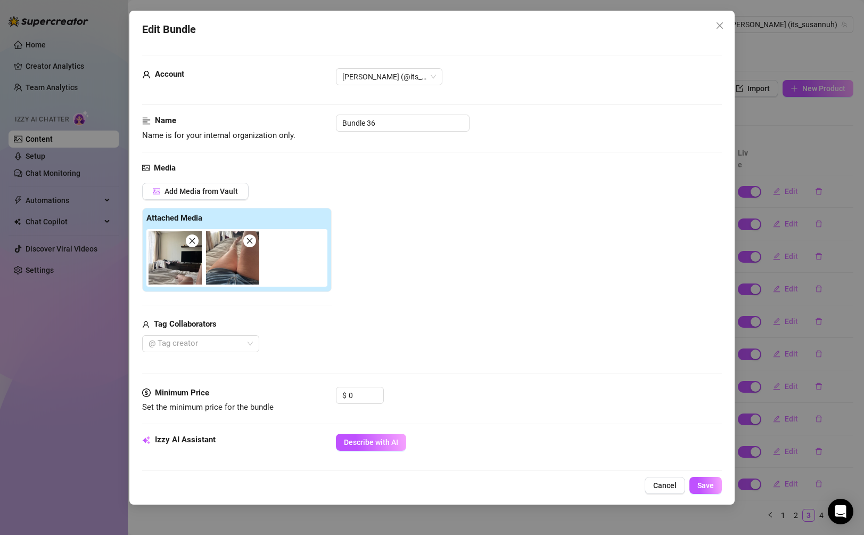
click at [787, 383] on div "Edit Bundle Account [PERSON_NAME] (@its_susannuh) Name Name is for your interna…" at bounding box center [432, 267] width 864 height 535
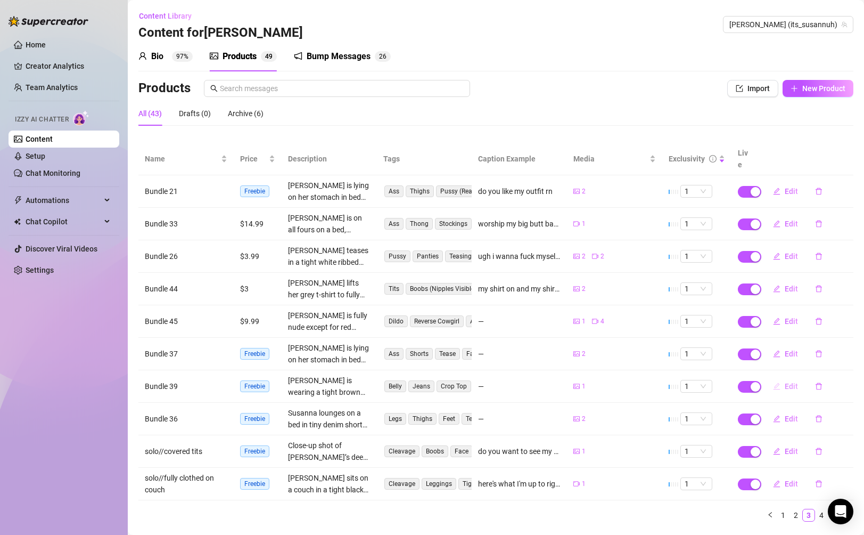
click at [787, 382] on span "Edit" at bounding box center [791, 386] width 13 height 9
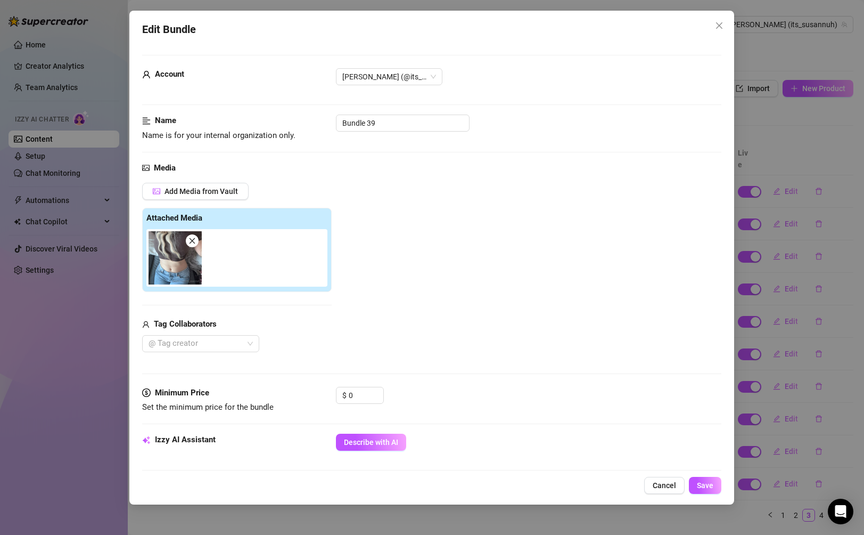
click at [787, 357] on div "Edit Bundle Account [PERSON_NAME] (@its_susannuh) Name Name is for your interna…" at bounding box center [432, 267] width 864 height 535
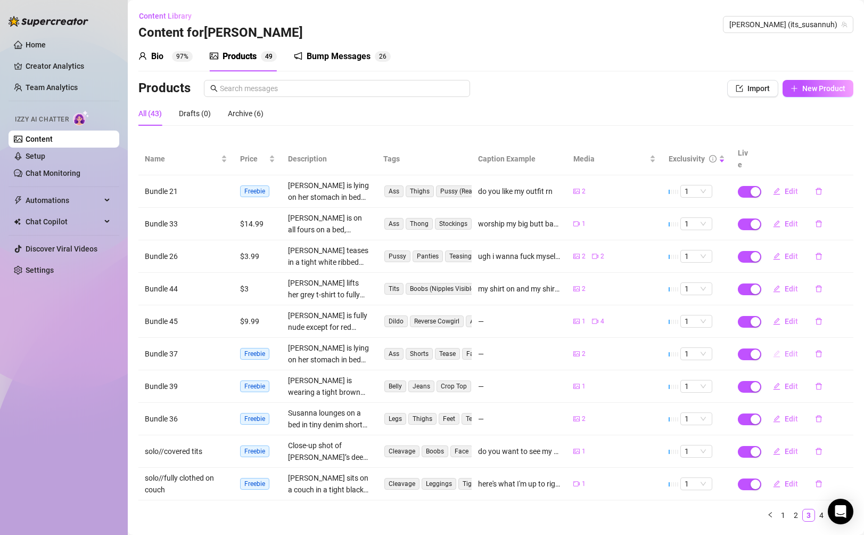
click at [786, 349] on span "Edit" at bounding box center [791, 353] width 13 height 9
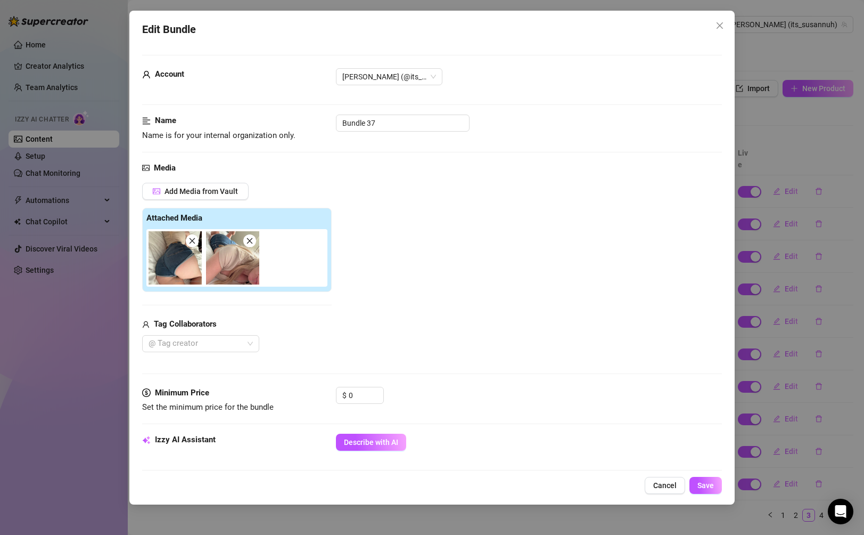
click at [787, 326] on div "Edit Bundle Account [PERSON_NAME] (@its_susannuh) Name Name is for your interna…" at bounding box center [432, 267] width 864 height 535
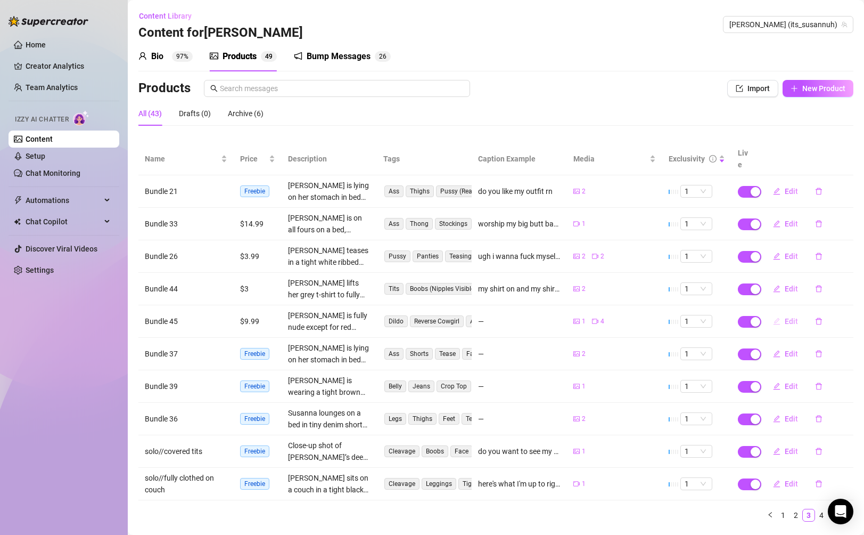
click at [784, 313] on button "Edit" at bounding box center [785, 321] width 42 height 17
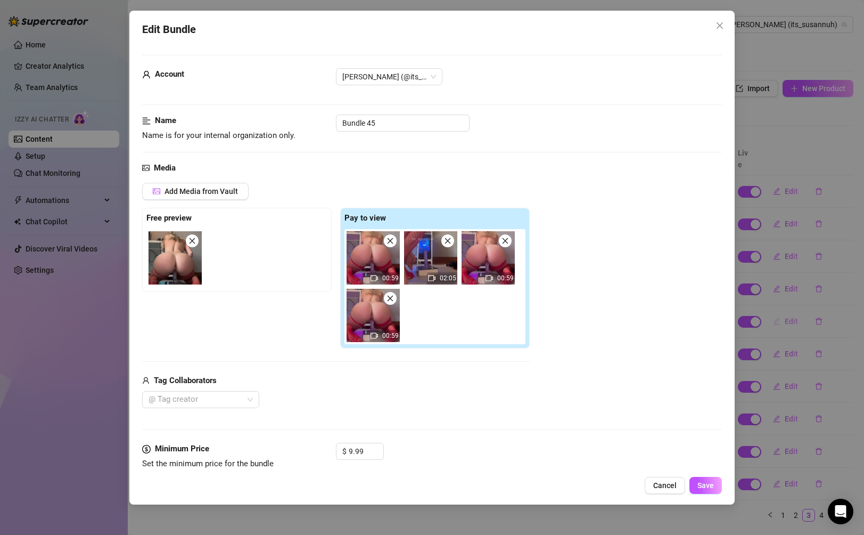
click at [784, 307] on div "Edit Bundle Account [PERSON_NAME] (@its_susannuh) Name Name is for your interna…" at bounding box center [432, 267] width 864 height 535
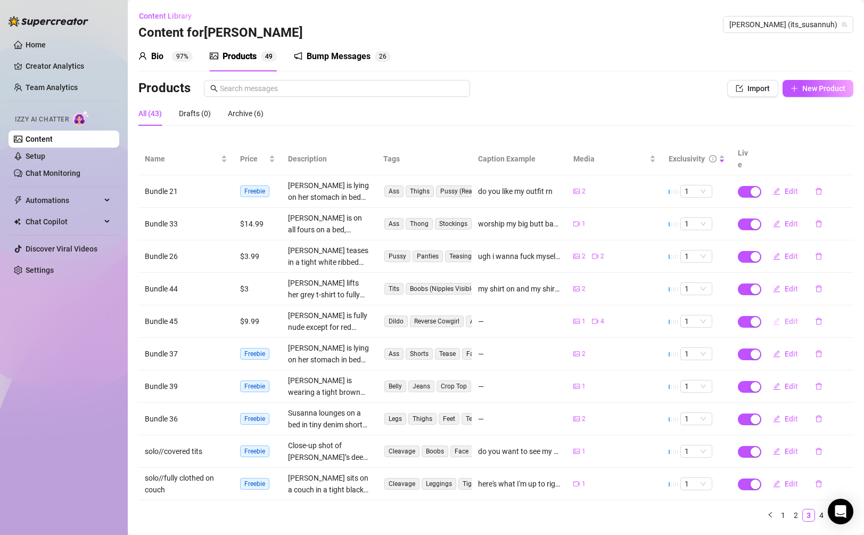
click at [784, 313] on button "Edit" at bounding box center [785, 321] width 42 height 17
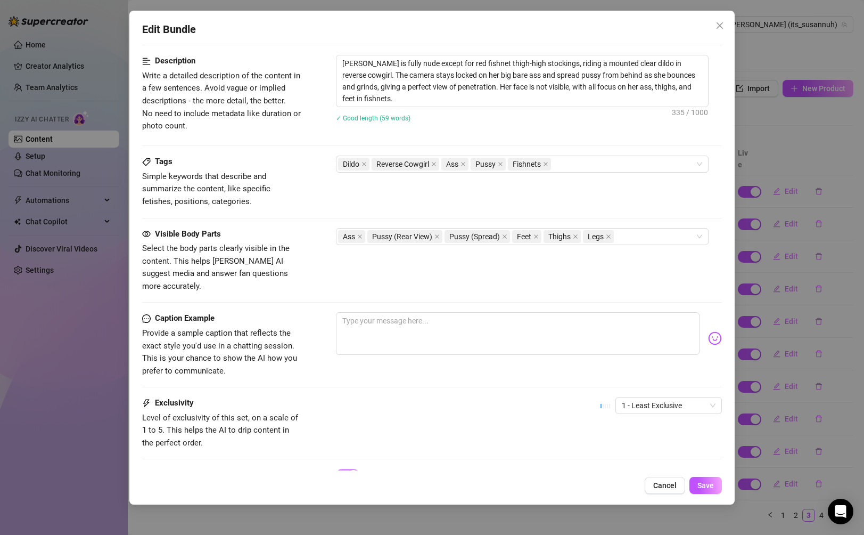
scroll to position [526, 0]
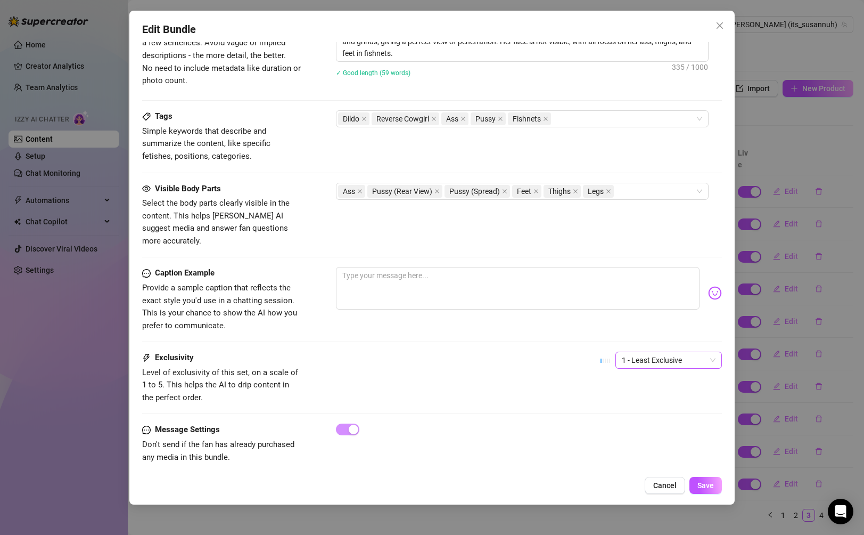
click at [657, 352] on span "1 - Least Exclusive" at bounding box center [669, 360] width 94 height 16
click at [651, 402] on div "3" at bounding box center [668, 403] width 89 height 12
click at [696, 481] on button "Save" at bounding box center [705, 484] width 32 height 17
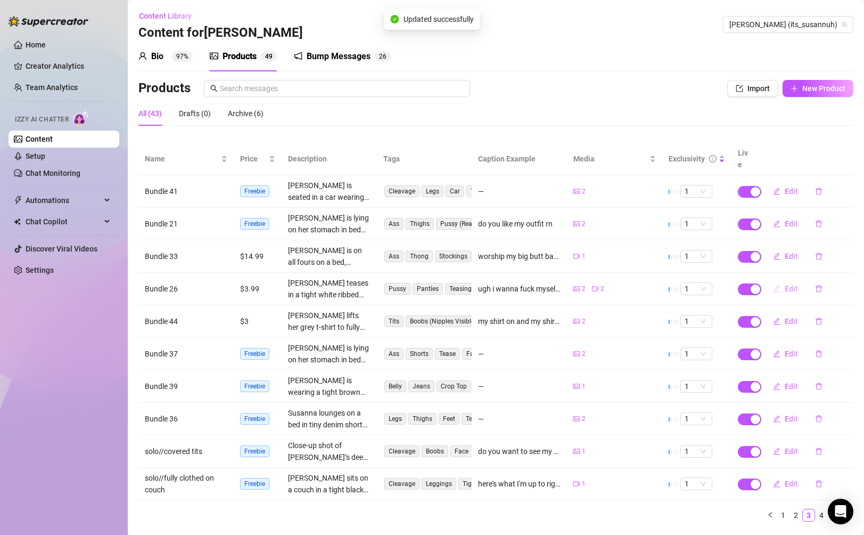
click at [787, 284] on span "Edit" at bounding box center [791, 288] width 13 height 9
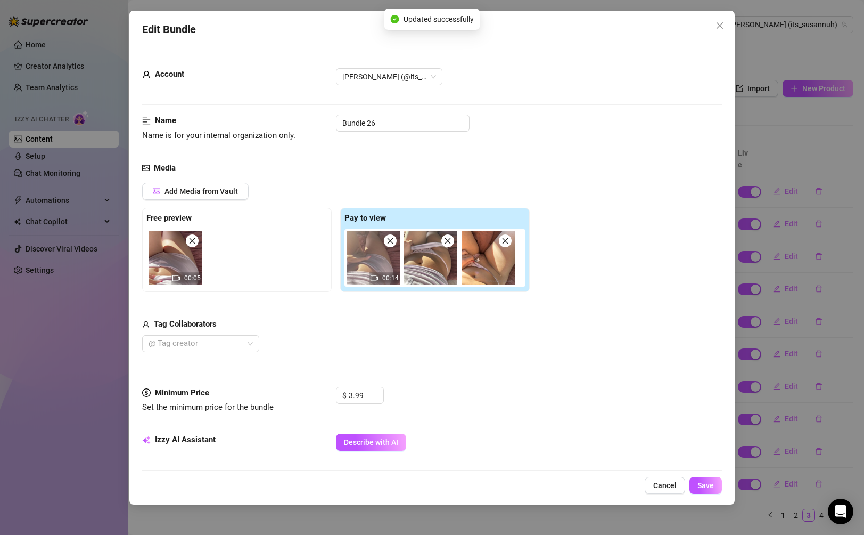
scroll to position [466, 0]
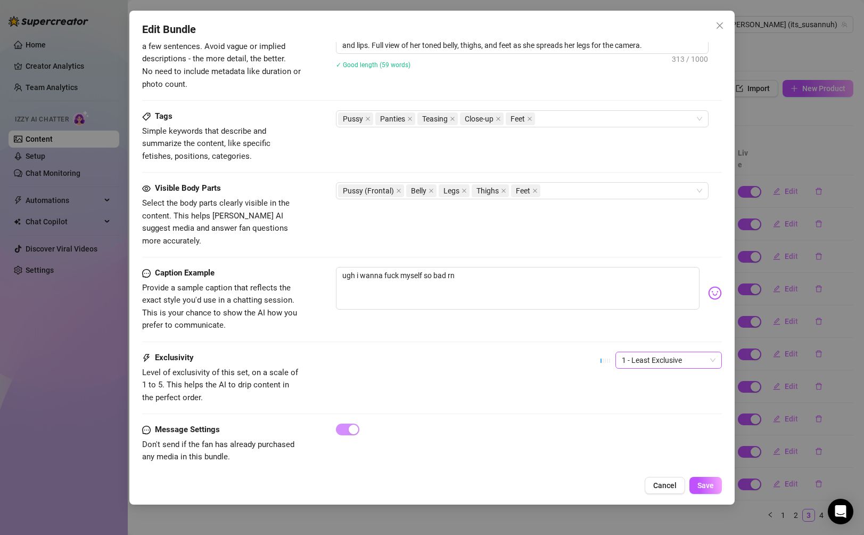
click at [680, 352] on span "1 - Least Exclusive" at bounding box center [669, 360] width 94 height 16
click at [644, 401] on div "3" at bounding box center [668, 403] width 89 height 12
click at [668, 352] on span "3" at bounding box center [669, 360] width 94 height 16
click at [645, 390] on div "2" at bounding box center [668, 386] width 89 height 12
click at [697, 482] on span "Save" at bounding box center [705, 485] width 17 height 9
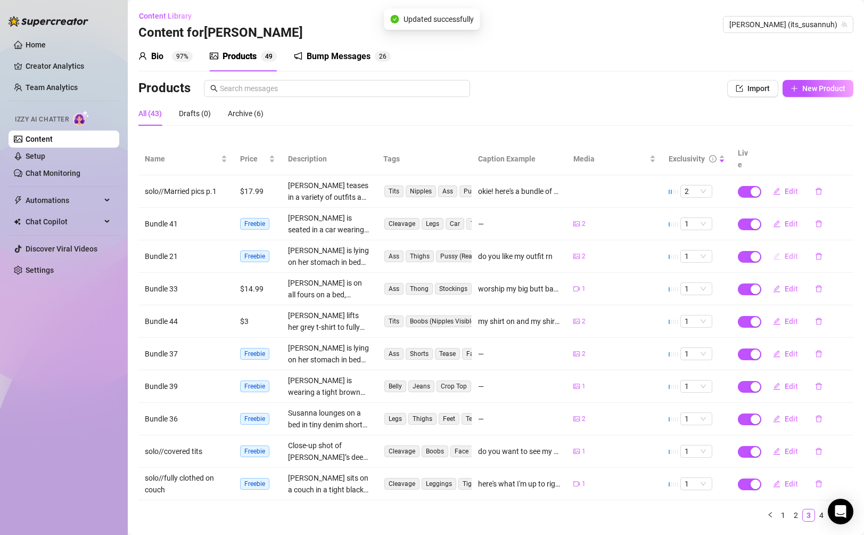
click at [787, 252] on span "Edit" at bounding box center [791, 256] width 13 height 9
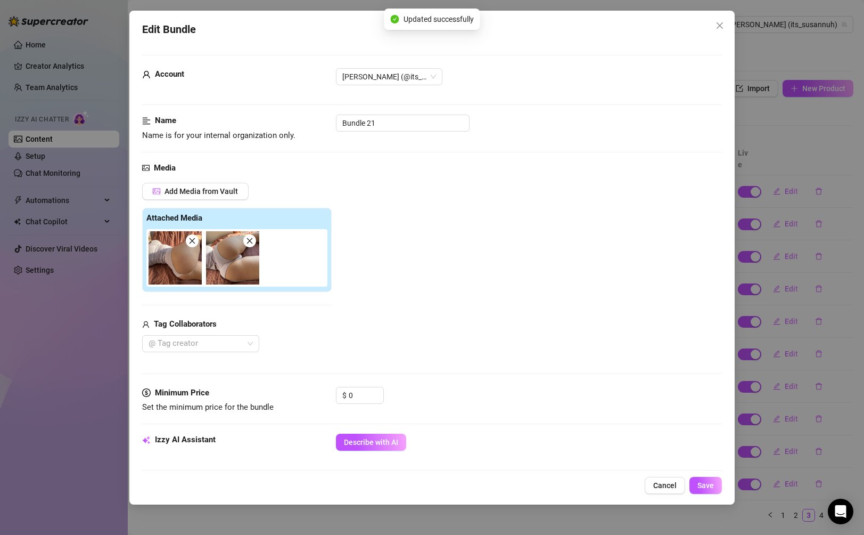
click at [799, 341] on div "Edit Bundle Account [PERSON_NAME] (@its_susannuh) Name Name is for your interna…" at bounding box center [432, 267] width 864 height 535
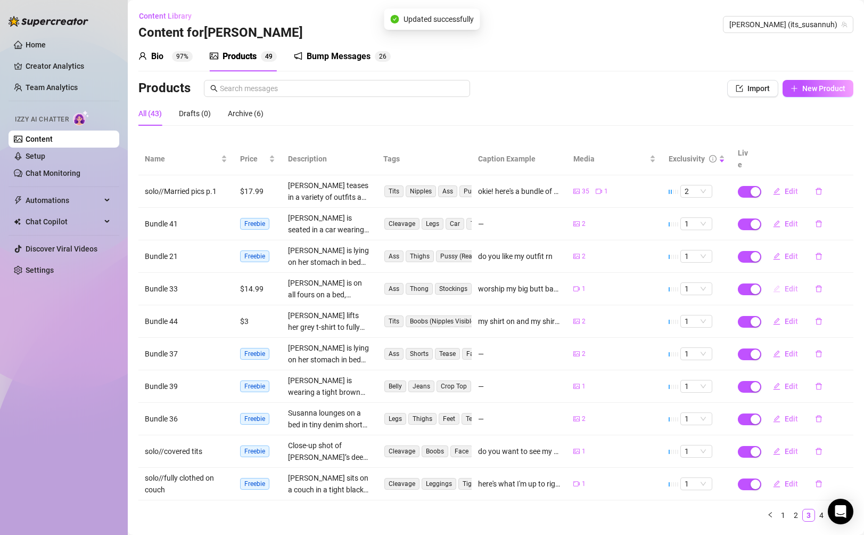
click at [791, 284] on span "Edit" at bounding box center [791, 288] width 13 height 9
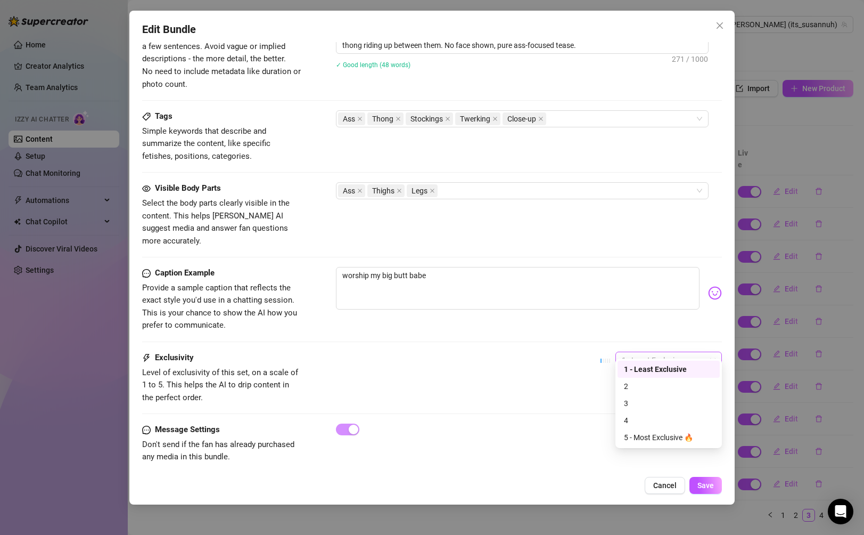
click at [672, 352] on span "1 - Least Exclusive" at bounding box center [669, 360] width 94 height 16
click at [647, 416] on div "4" at bounding box center [668, 420] width 89 height 12
click at [701, 487] on span "Save" at bounding box center [705, 485] width 17 height 9
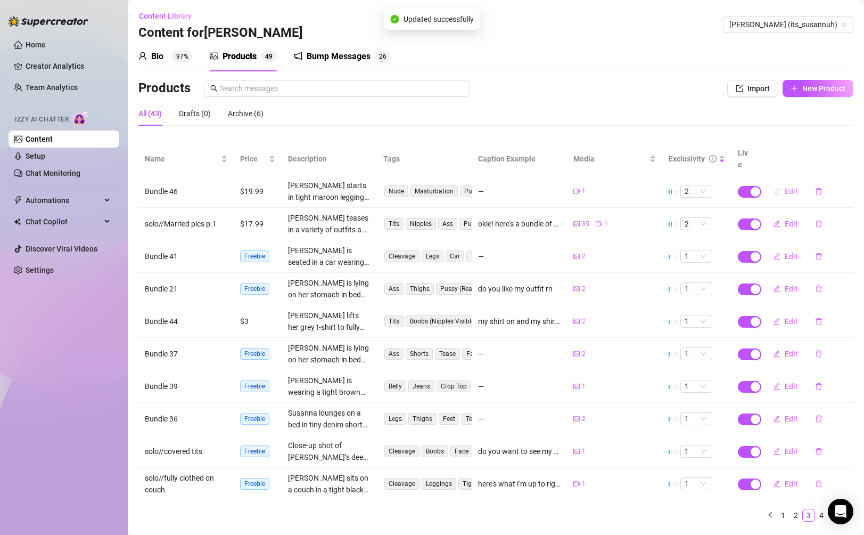
click at [786, 187] on span "Edit" at bounding box center [791, 191] width 13 height 9
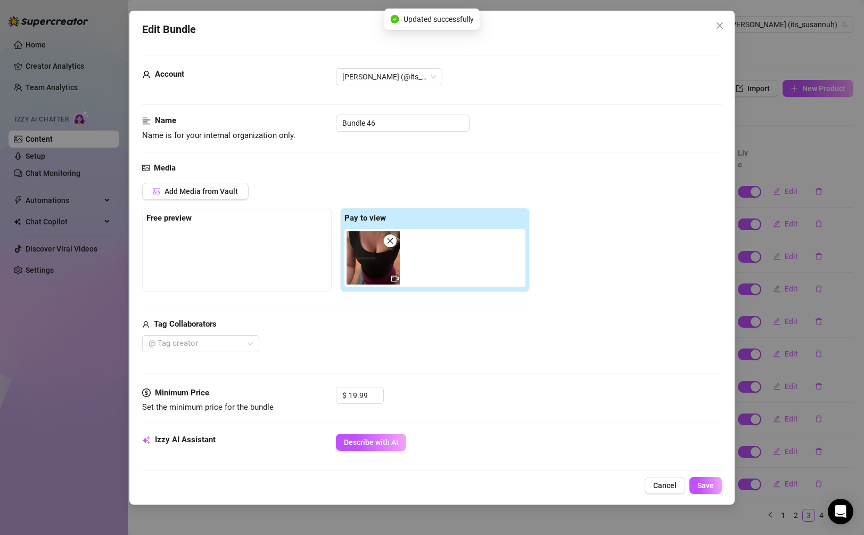
click at [791, 221] on div "Edit Bundle Account [PERSON_NAME] (@its_susannuh) Name Name is for your interna…" at bounding box center [432, 267] width 864 height 535
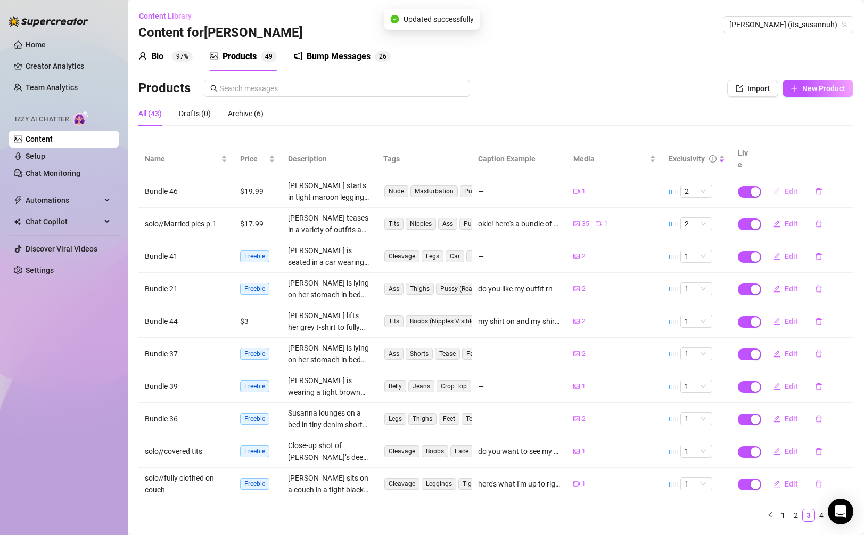
click at [790, 184] on button "Edit" at bounding box center [785, 191] width 42 height 17
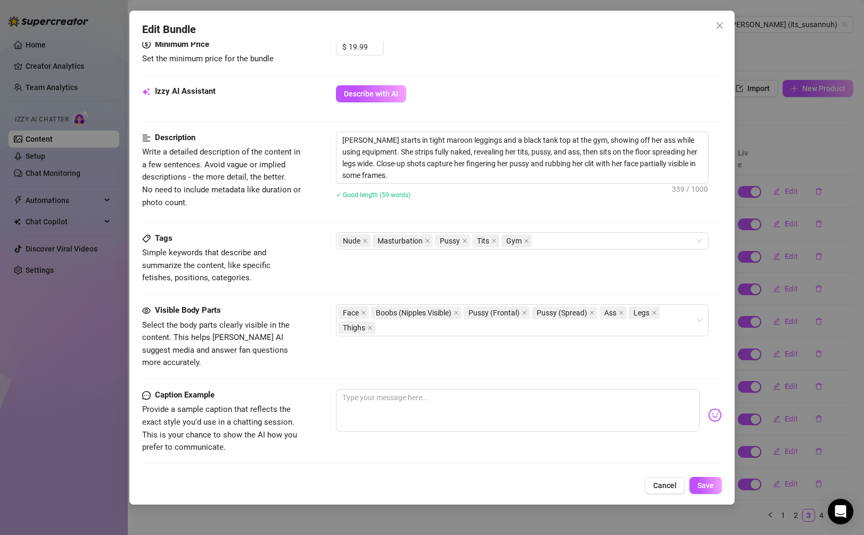
scroll to position [470, 0]
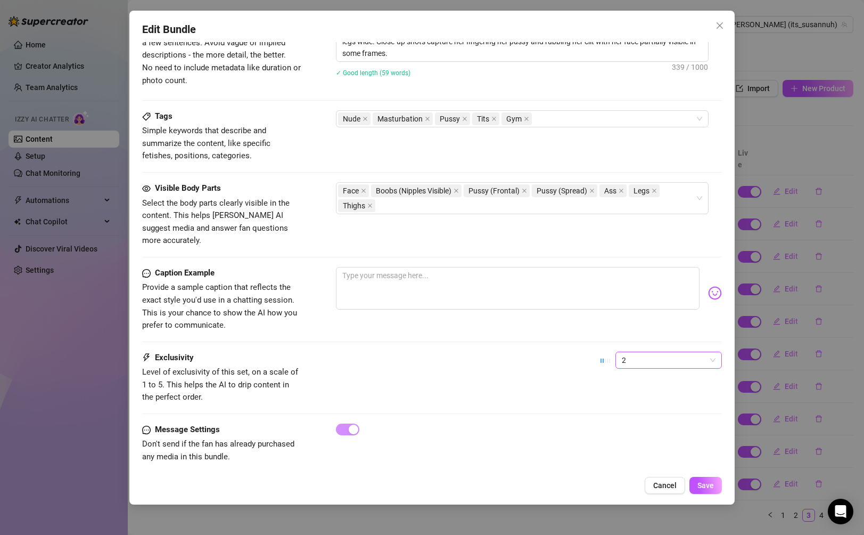
click at [680, 352] on span "2" at bounding box center [669, 360] width 94 height 16
click at [664, 437] on div "5 - Most Exclusive 🔥" at bounding box center [668, 437] width 89 height 12
click at [700, 484] on span "Save" at bounding box center [705, 485] width 17 height 9
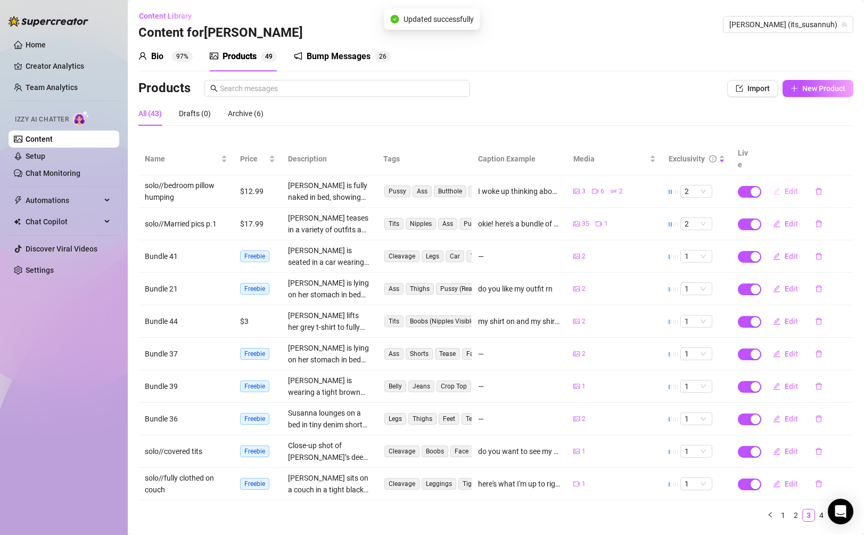
click at [782, 183] on button "Edit" at bounding box center [785, 191] width 42 height 17
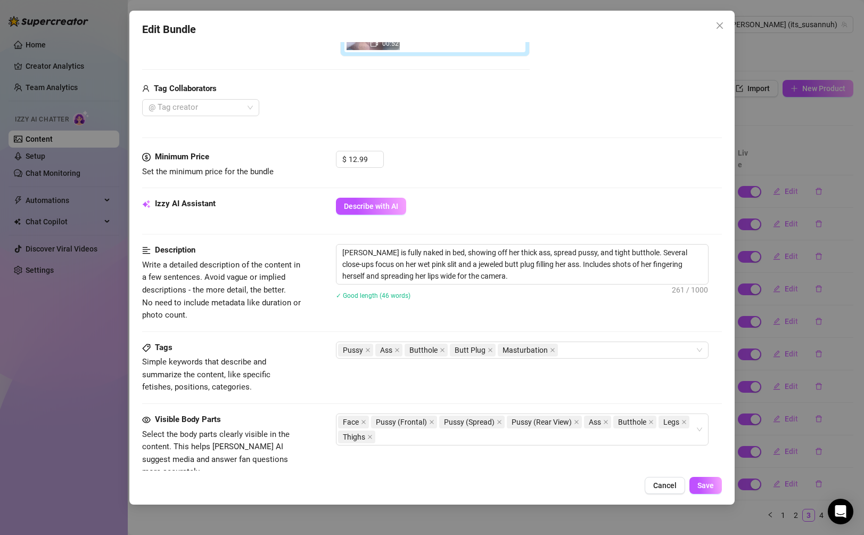
scroll to position [580, 0]
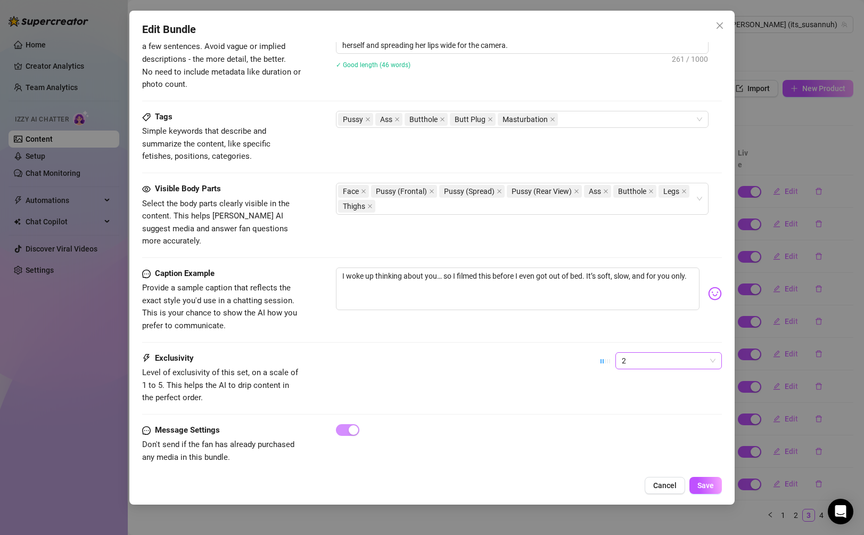
click at [668, 354] on span "2" at bounding box center [669, 360] width 94 height 16
click at [647, 407] on div "3" at bounding box center [668, 403] width 89 height 12
click at [699, 486] on span "Save" at bounding box center [705, 485] width 17 height 9
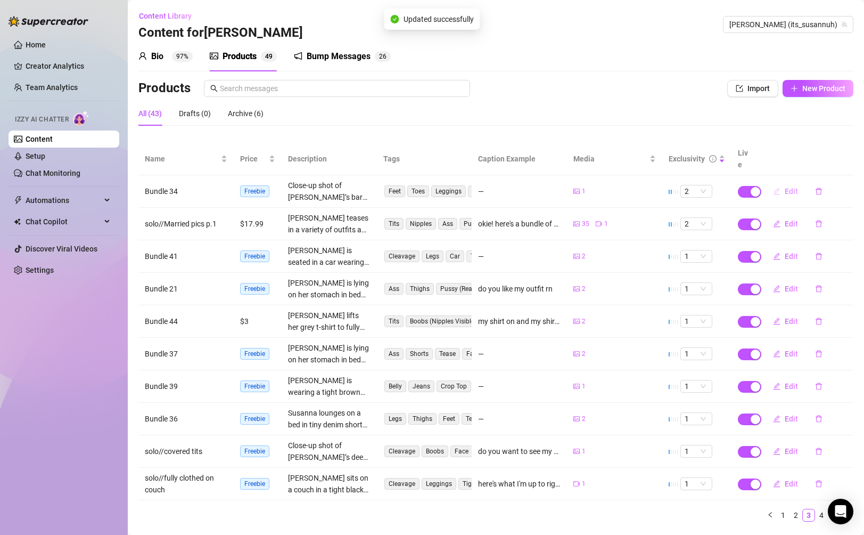
click at [787, 187] on span "Edit" at bounding box center [791, 191] width 13 height 9
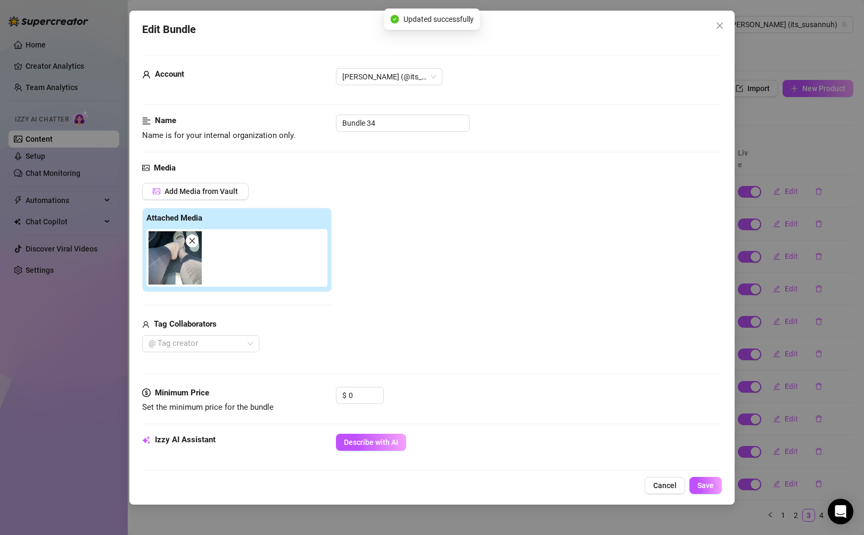
click at [758, 288] on div "Edit Bundle Account [PERSON_NAME] (@its_susannuh) Name Name is for your interna…" at bounding box center [432, 267] width 864 height 535
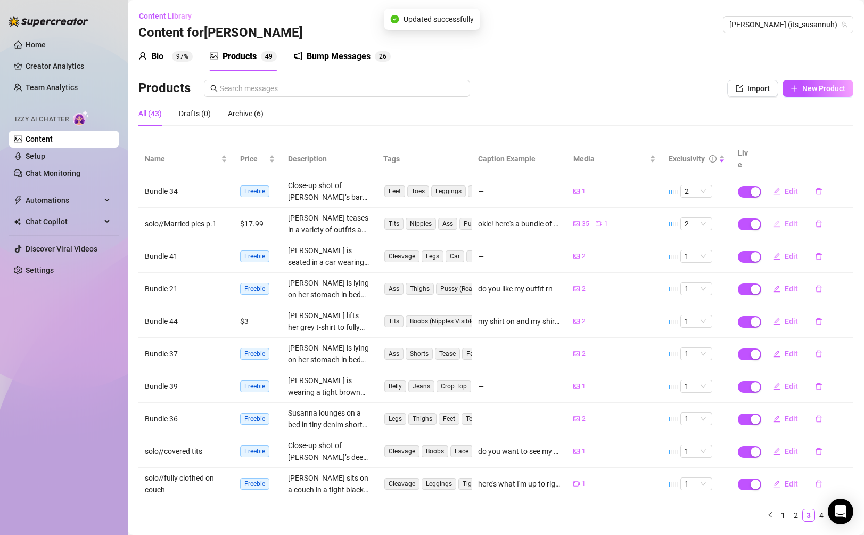
click at [784, 215] on button "Edit" at bounding box center [785, 223] width 42 height 17
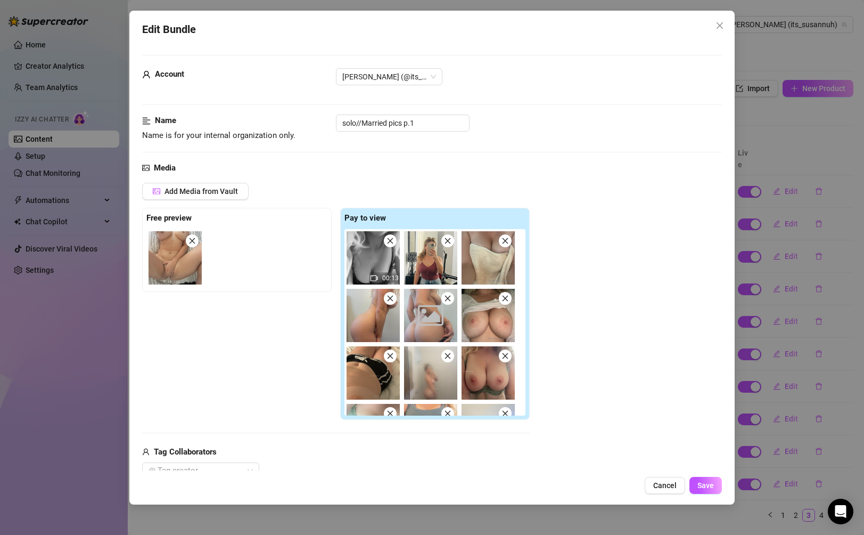
scroll to position [597, 0]
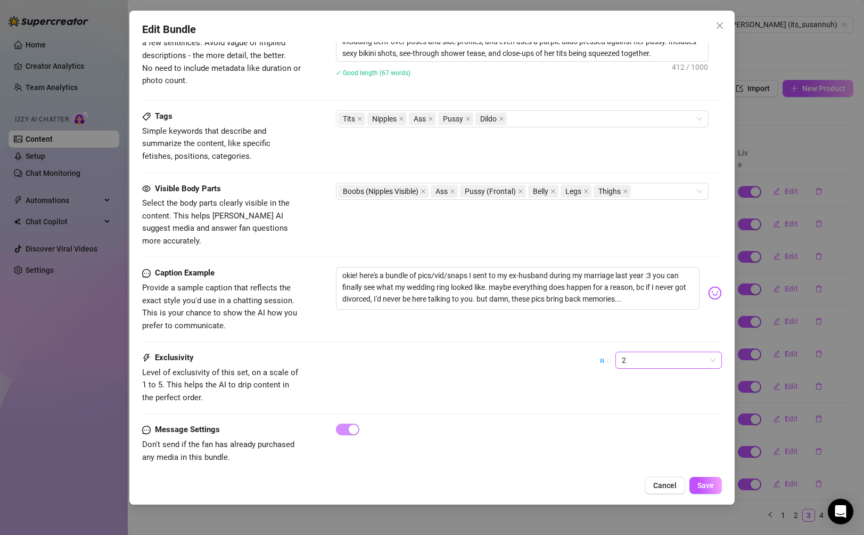
click at [664, 352] on span "2" at bounding box center [669, 360] width 94 height 16
click at [663, 410] on div "3" at bounding box center [669, 402] width 102 height 17
click at [699, 486] on span "Save" at bounding box center [705, 485] width 17 height 9
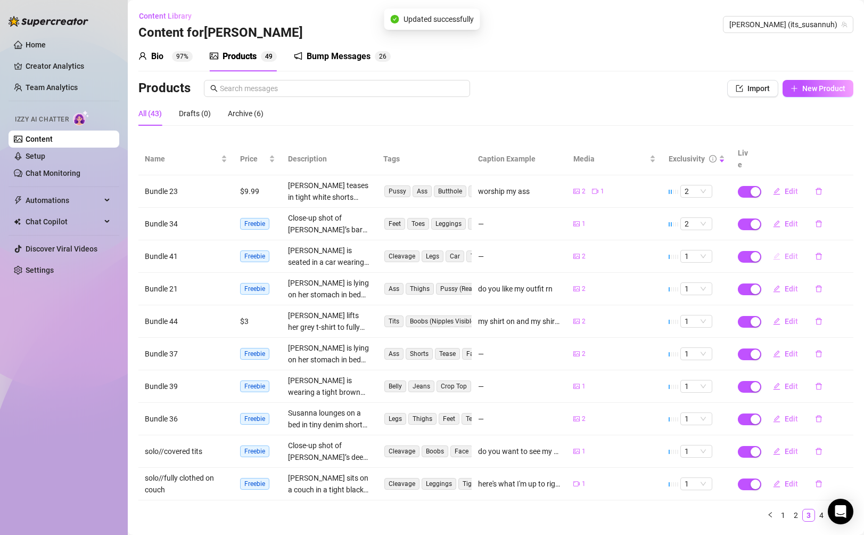
click at [791, 252] on span "Edit" at bounding box center [791, 256] width 13 height 9
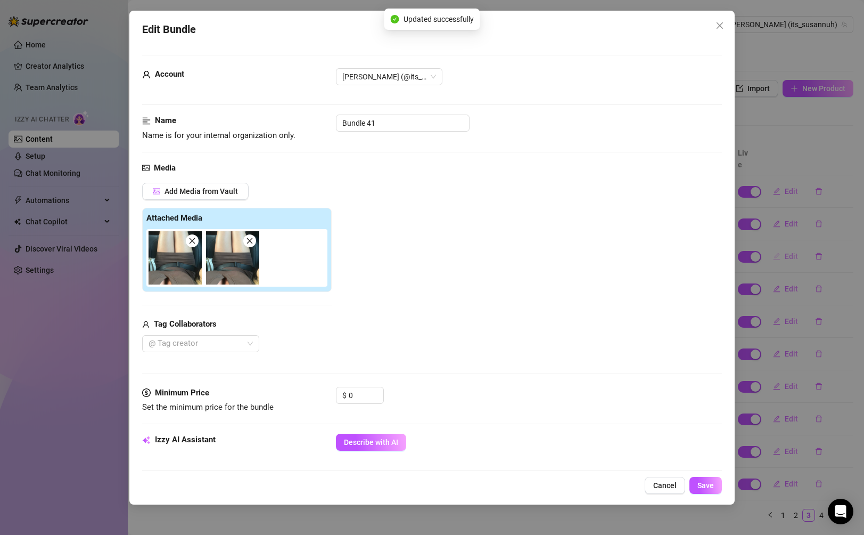
click at [791, 245] on div "Edit Bundle Account [PERSON_NAME] (@its_susannuh) Name Name is for your interna…" at bounding box center [432, 267] width 864 height 535
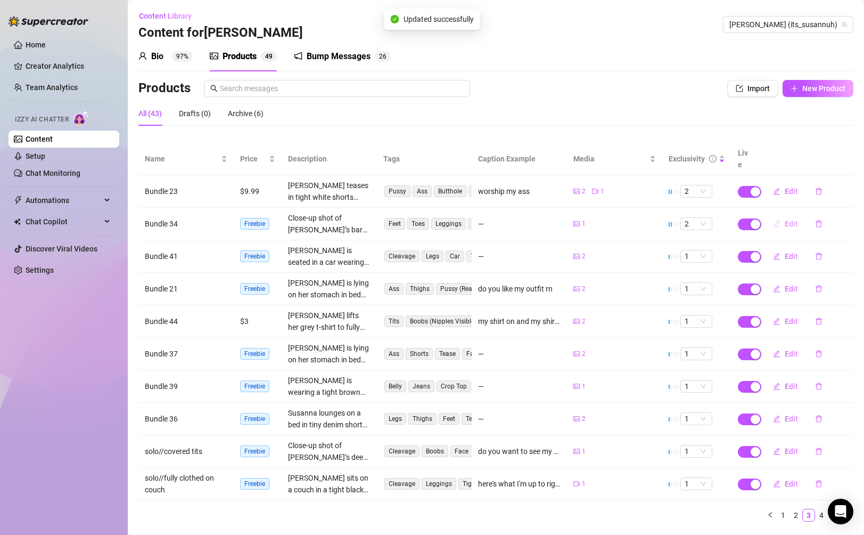
click at [791, 215] on button "Edit" at bounding box center [785, 223] width 42 height 17
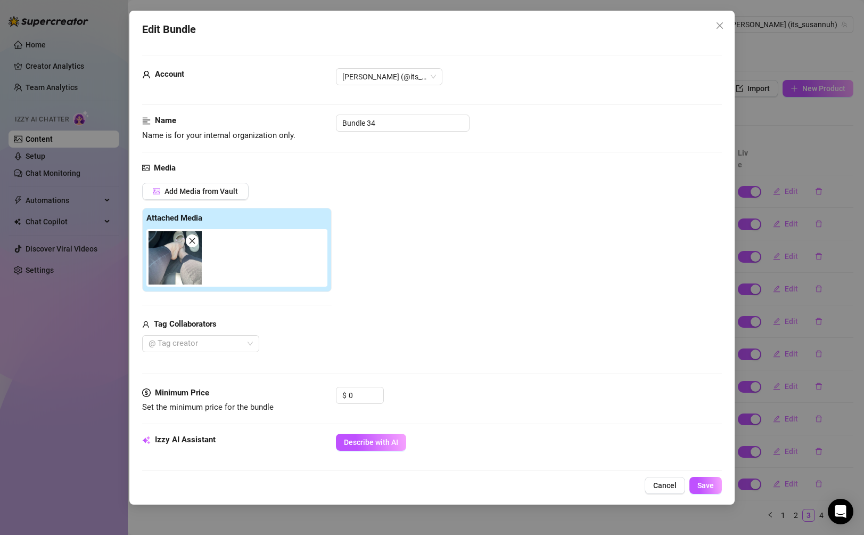
click at [787, 266] on div "Edit Bundle Account [PERSON_NAME] (@its_susannuh) Name Name is for your interna…" at bounding box center [432, 267] width 864 height 535
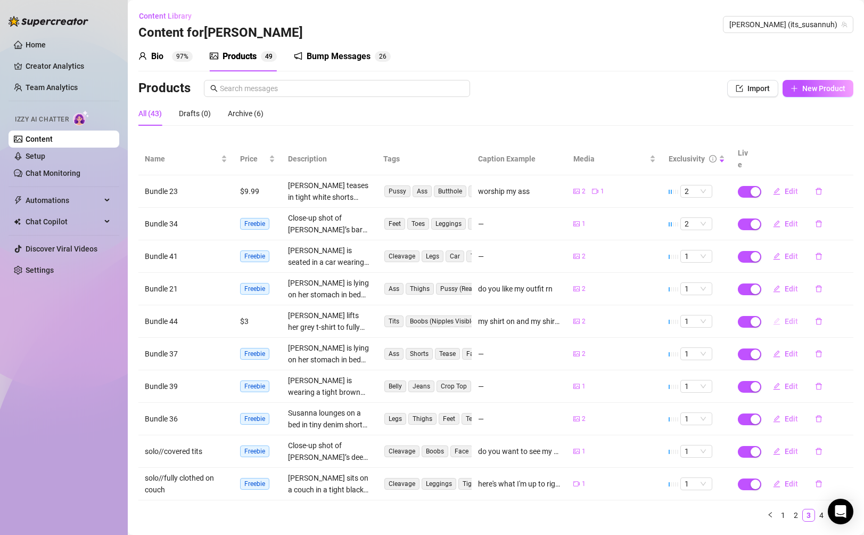
click at [787, 317] on span "Edit" at bounding box center [791, 321] width 13 height 9
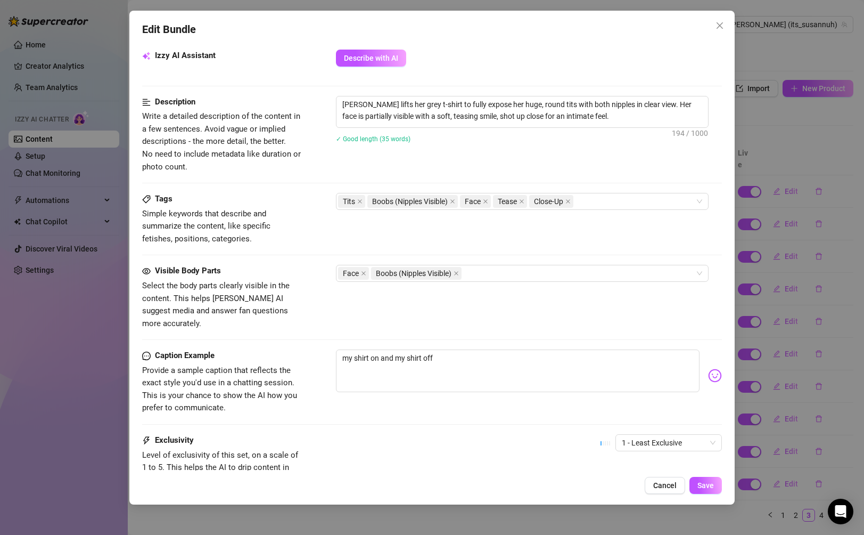
scroll to position [466, 0]
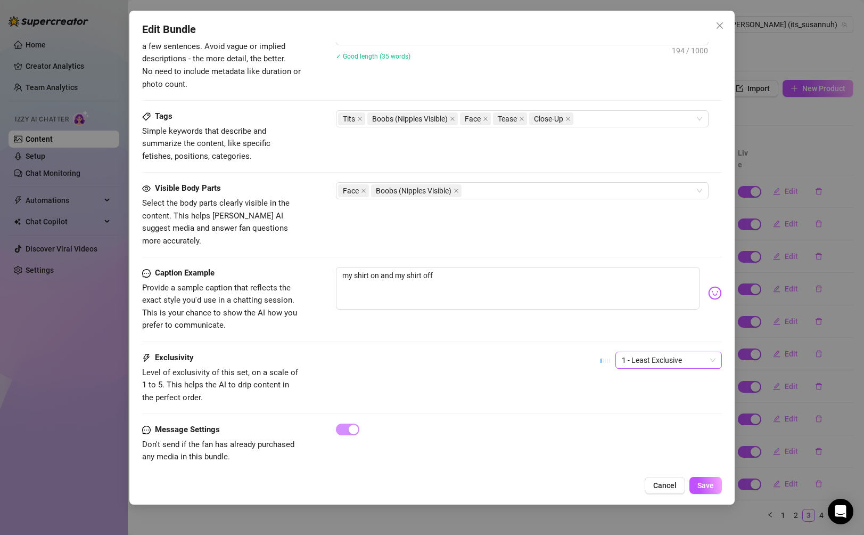
click at [646, 354] on span "1 - Least Exclusive" at bounding box center [669, 360] width 94 height 16
click at [642, 385] on div "2" at bounding box center [668, 386] width 89 height 12
click at [702, 478] on button "Save" at bounding box center [705, 484] width 32 height 17
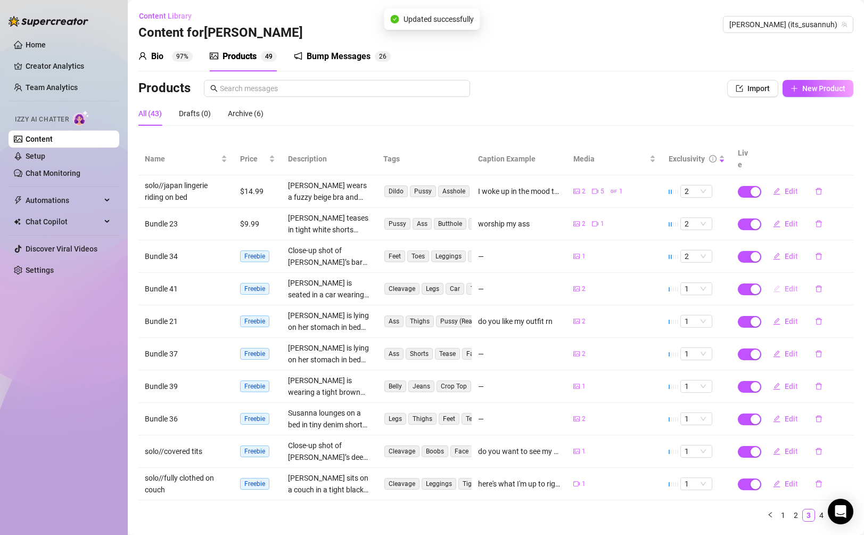
click at [785, 284] on span "Edit" at bounding box center [791, 288] width 13 height 9
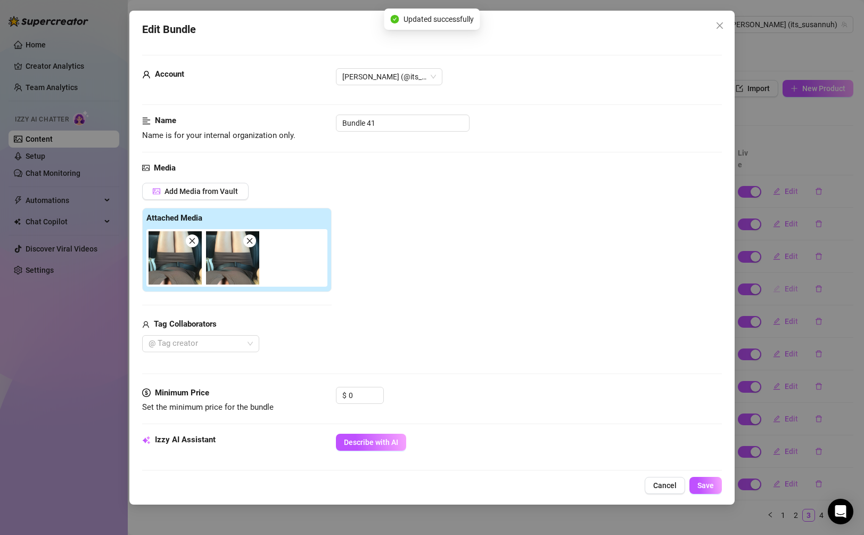
click at [784, 278] on div "Edit Bundle Account [PERSON_NAME] (@its_susannuh) Name Name is for your interna…" at bounding box center [432, 267] width 864 height 535
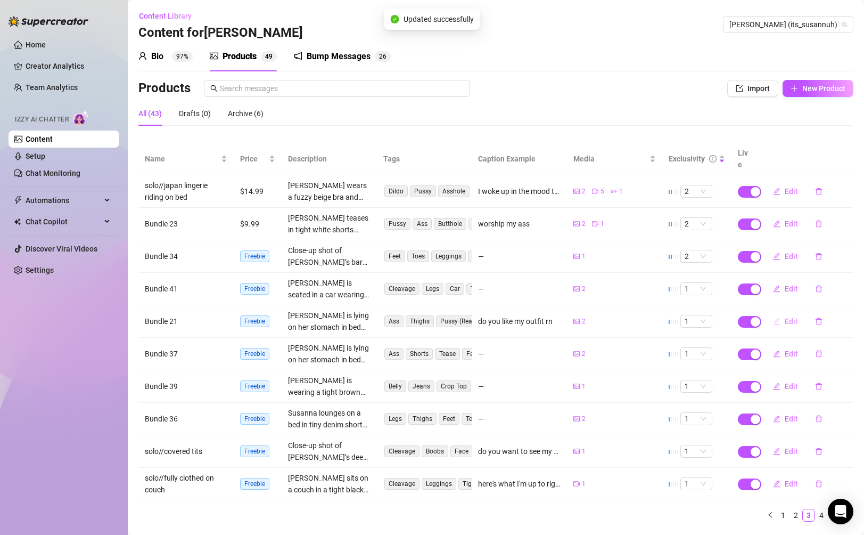
click at [787, 317] on span "Edit" at bounding box center [791, 321] width 13 height 9
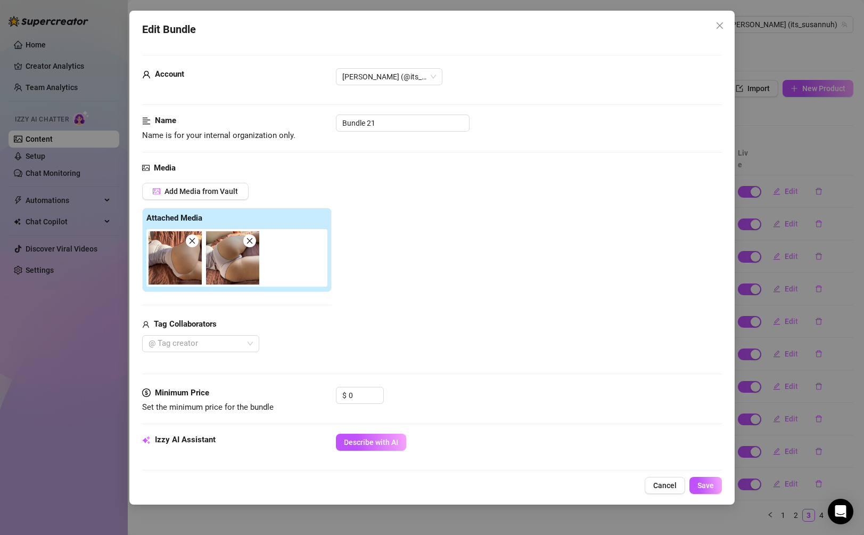
click at [787, 315] on div "Edit Bundle Account [PERSON_NAME] (@its_susannuh) Name Name is for your interna…" at bounding box center [432, 267] width 864 height 535
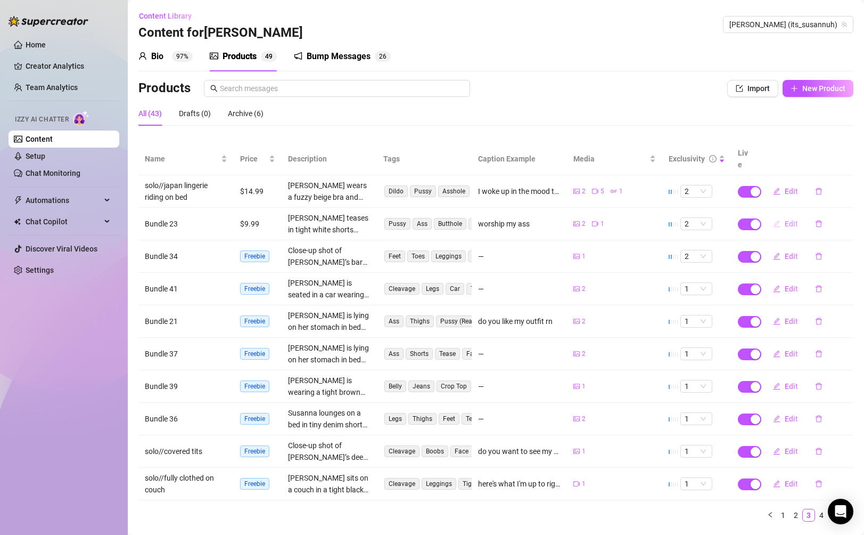
click at [789, 219] on span "Edit" at bounding box center [791, 223] width 13 height 9
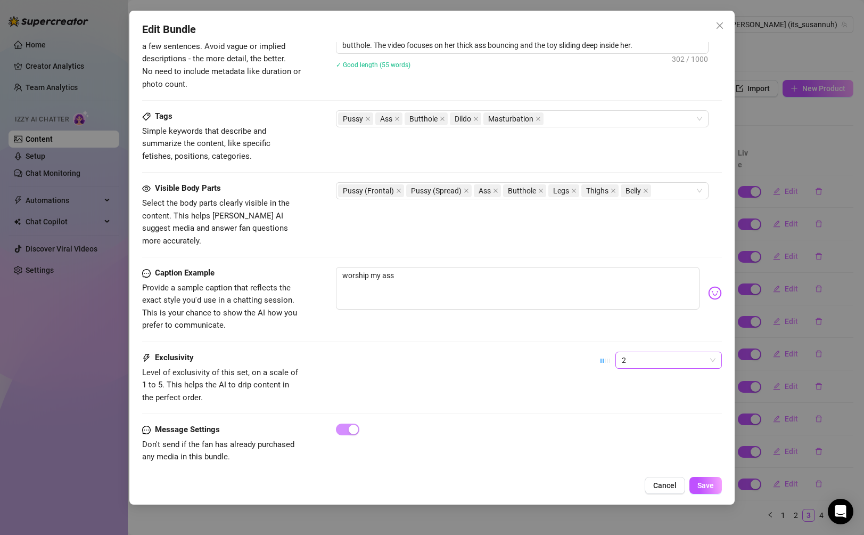
click at [648, 352] on span "2" at bounding box center [669, 360] width 94 height 16
click at [646, 406] on div "3" at bounding box center [668, 403] width 89 height 12
click at [695, 481] on button "Save" at bounding box center [705, 484] width 32 height 17
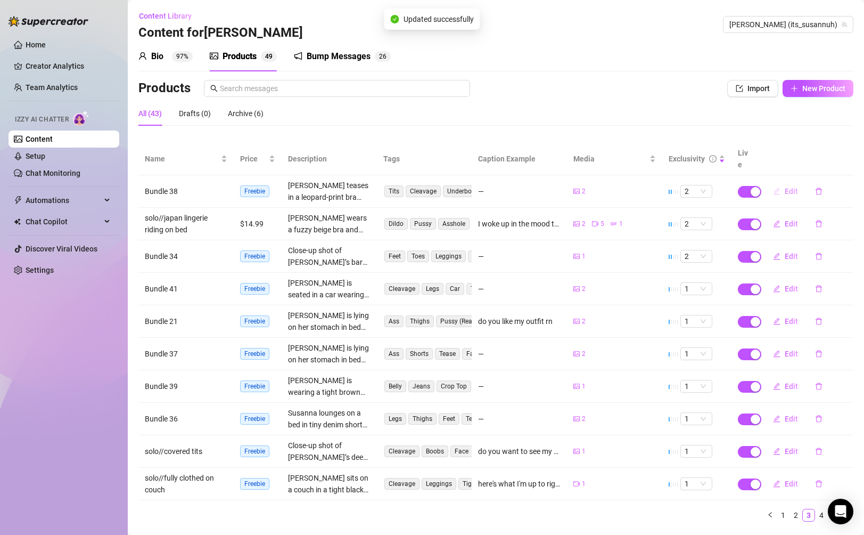
click at [787, 187] on span "Edit" at bounding box center [791, 191] width 13 height 9
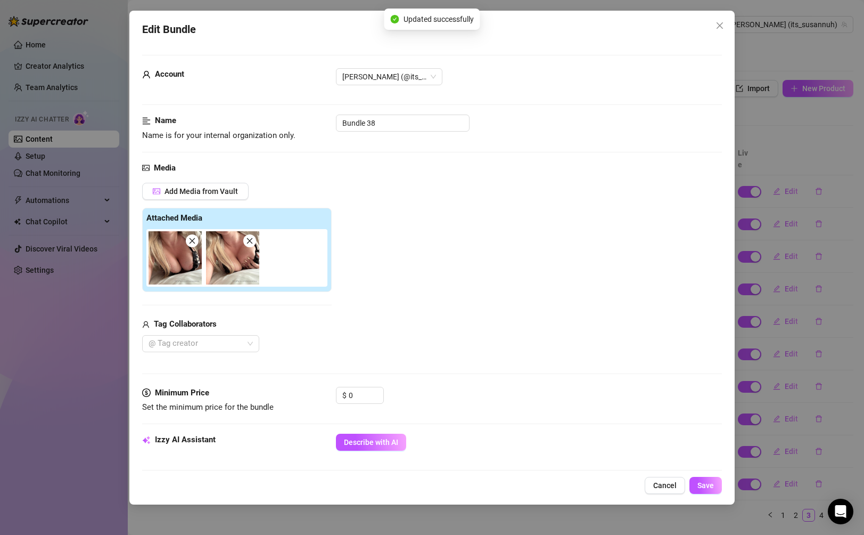
click at [769, 267] on div "Edit Bundle Account [PERSON_NAME] (@its_susannuh) Name Name is for your interna…" at bounding box center [432, 267] width 864 height 535
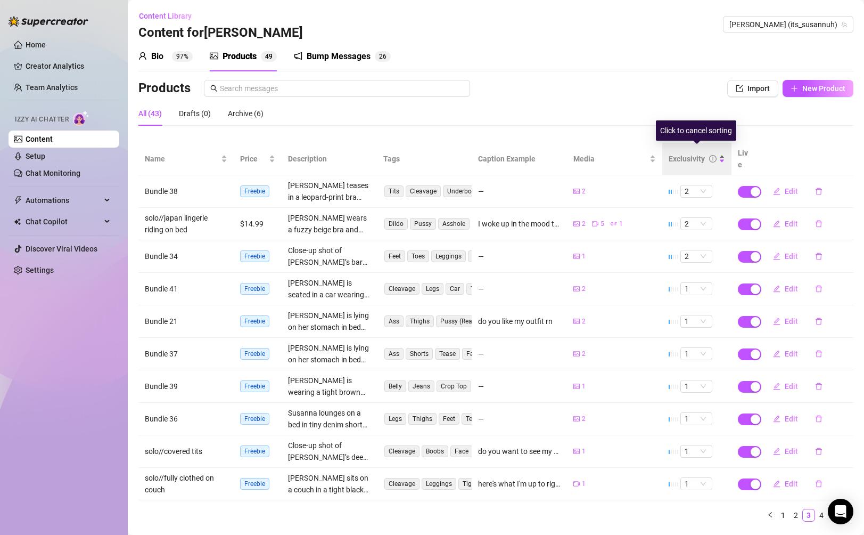
click at [717, 155] on div "Exclusivity" at bounding box center [697, 159] width 56 height 12
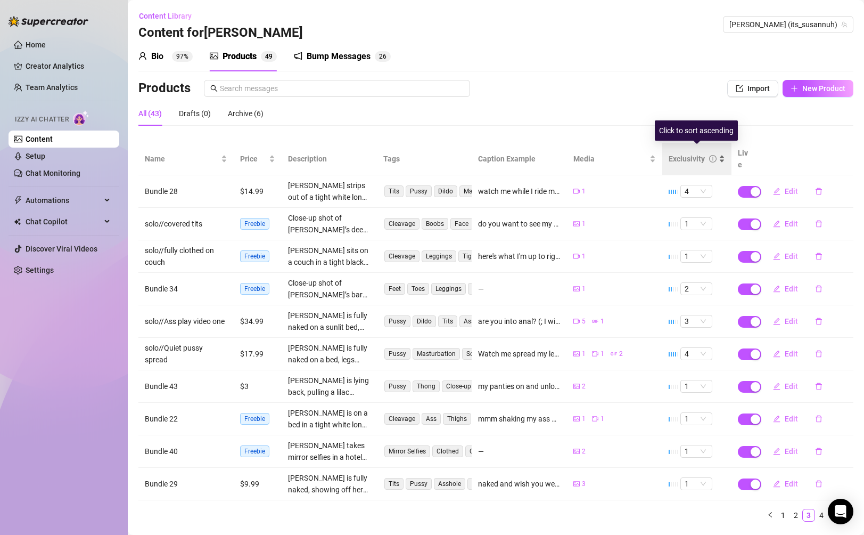
click at [717, 155] on div "Exclusivity" at bounding box center [697, 159] width 56 height 12
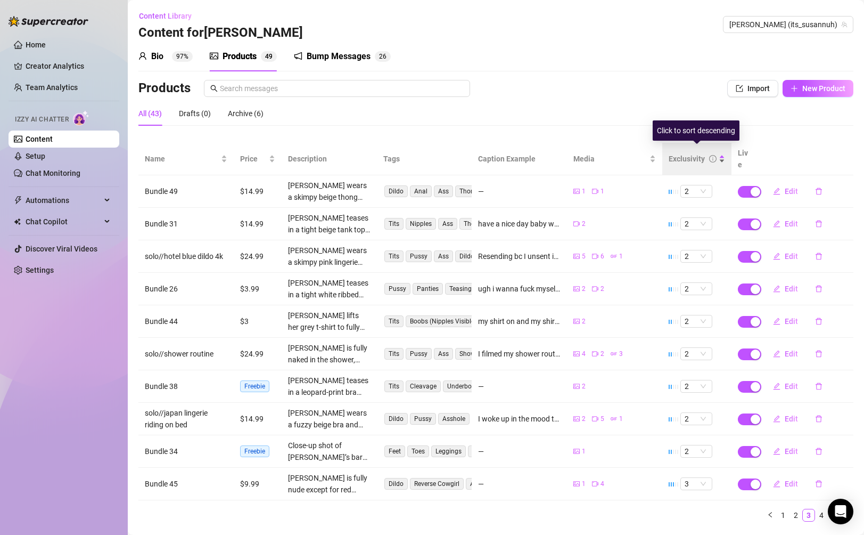
click at [723, 153] on div "Exclusivity" at bounding box center [697, 159] width 56 height 12
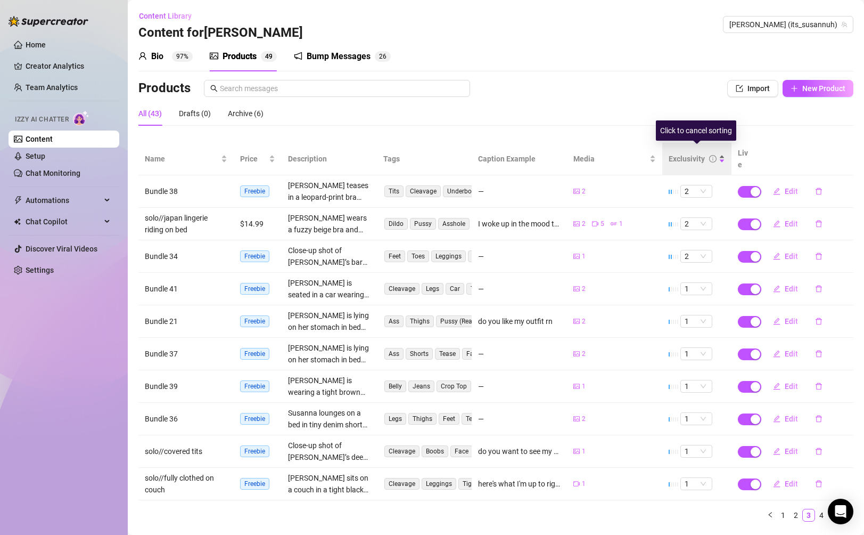
click at [721, 153] on div "Exclusivity" at bounding box center [697, 159] width 56 height 12
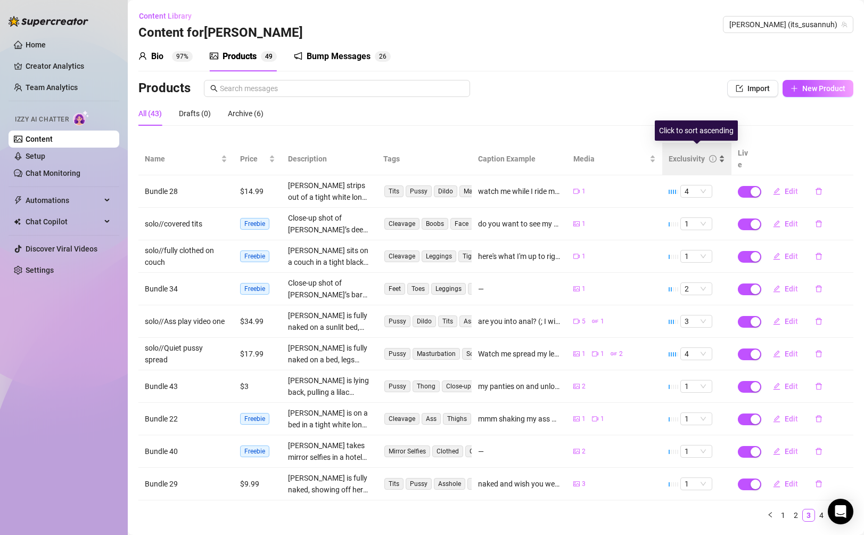
click at [721, 153] on div "Exclusivity" at bounding box center [697, 159] width 56 height 12
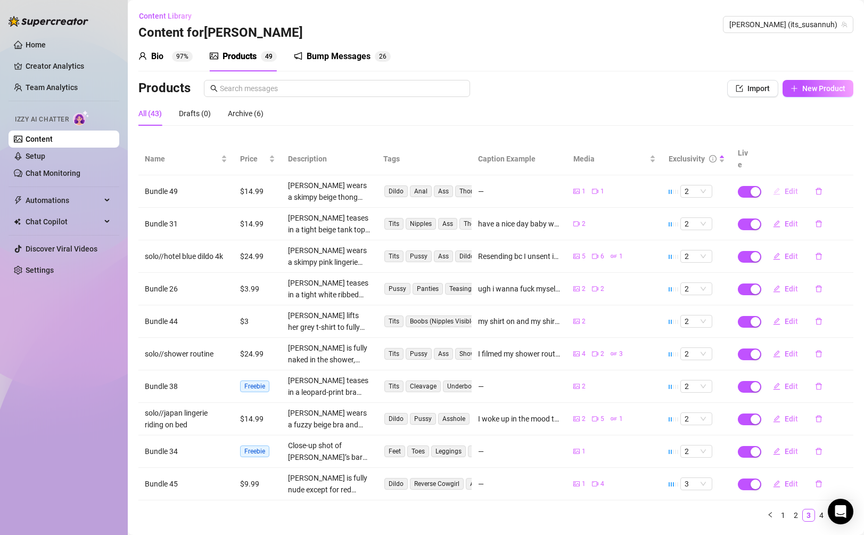
click at [777, 187] on icon "edit" at bounding box center [776, 190] width 7 height 7
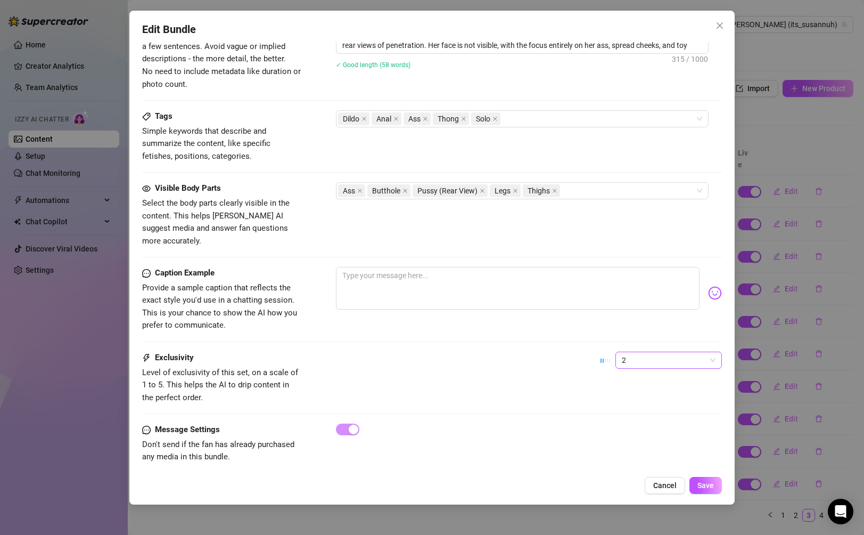
click at [653, 352] on span "2" at bounding box center [669, 360] width 94 height 16
click at [646, 416] on div "4" at bounding box center [668, 420] width 89 height 12
click at [698, 479] on button "Save" at bounding box center [705, 484] width 32 height 17
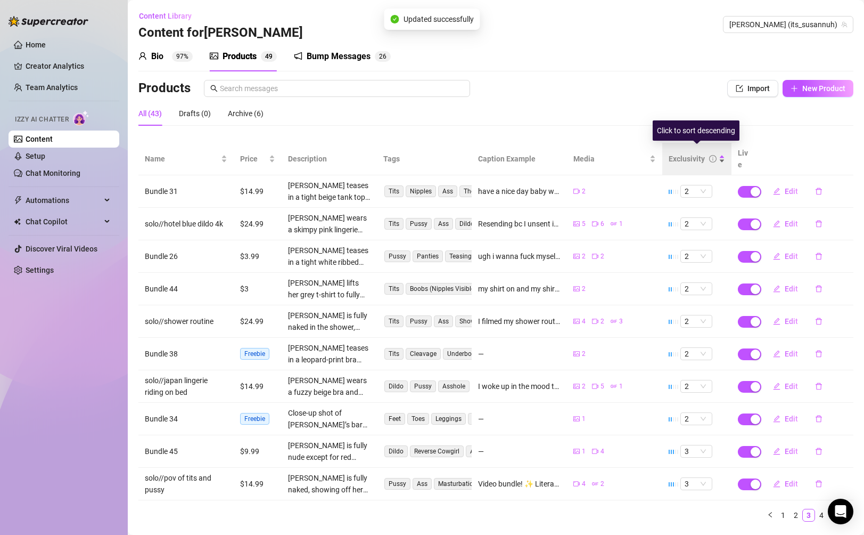
click at [716, 155] on icon "info-circle" at bounding box center [712, 158] width 7 height 7
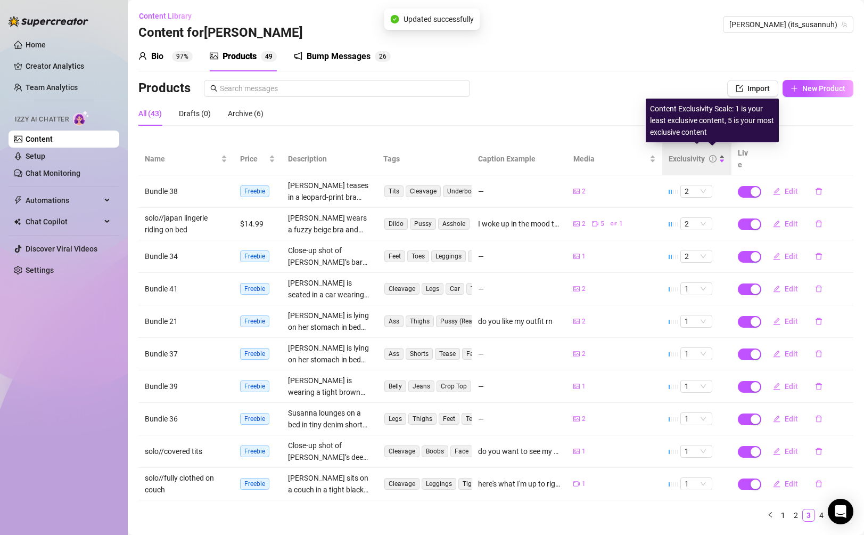
click at [716, 155] on icon "info-circle" at bounding box center [712, 158] width 7 height 7
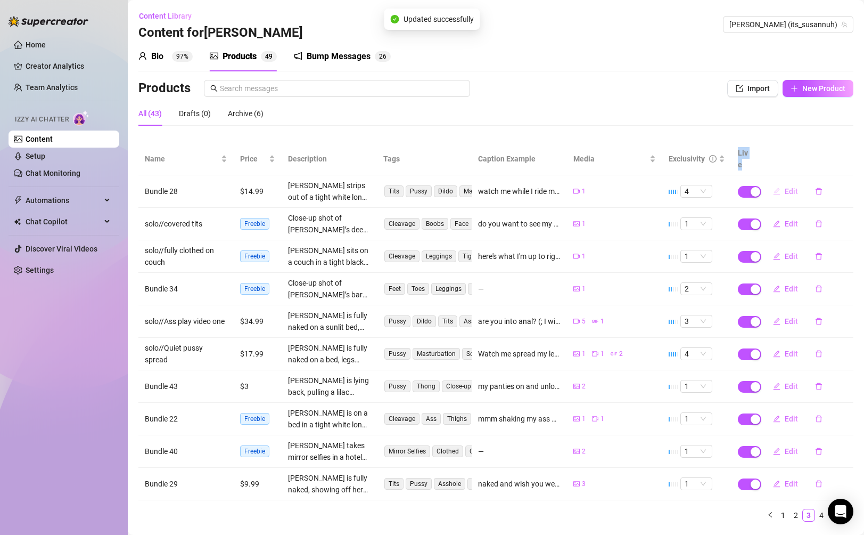
click at [782, 184] on button "Edit" at bounding box center [785, 191] width 42 height 17
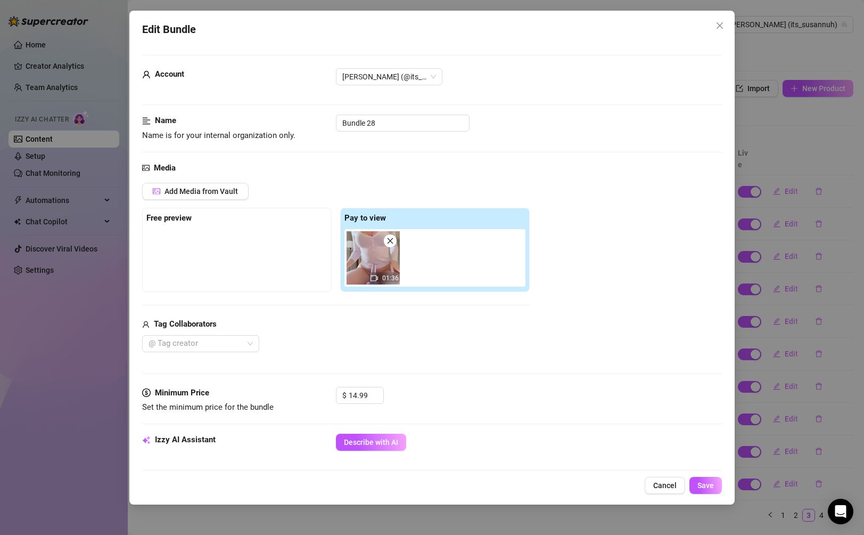
click at [785, 264] on div "Edit Bundle Account [PERSON_NAME] (@its_susannuh) Name Name is for your interna…" at bounding box center [432, 267] width 864 height 535
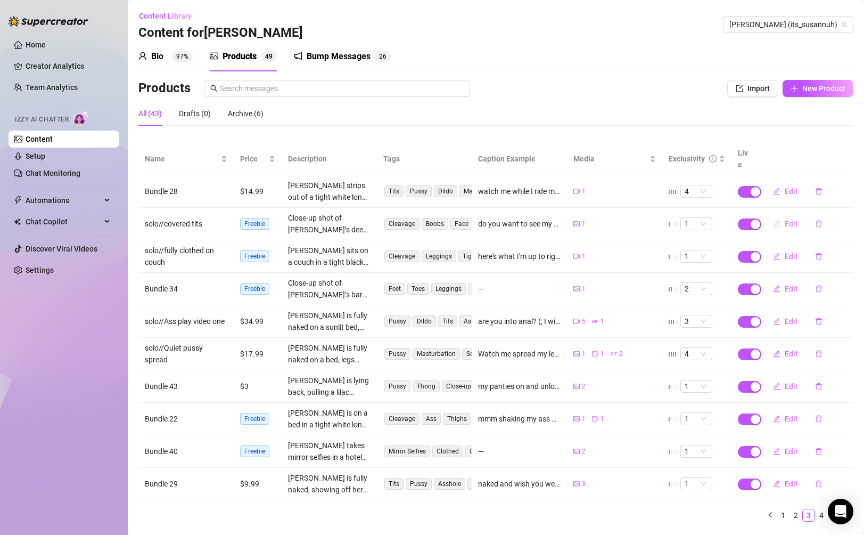
click at [790, 219] on span "Edit" at bounding box center [791, 223] width 13 height 9
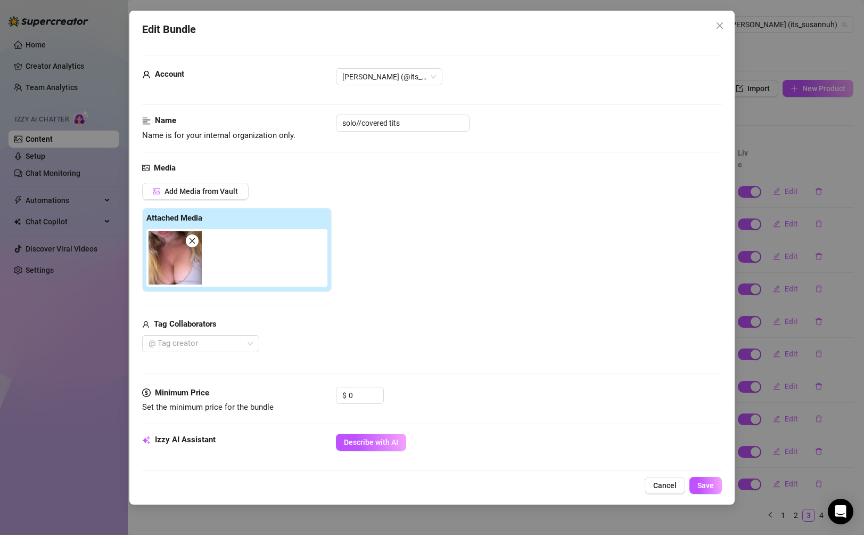
click at [776, 285] on div "Edit Bundle Account [PERSON_NAME] (@its_susannuh) Name Name is for your interna…" at bounding box center [432, 267] width 864 height 535
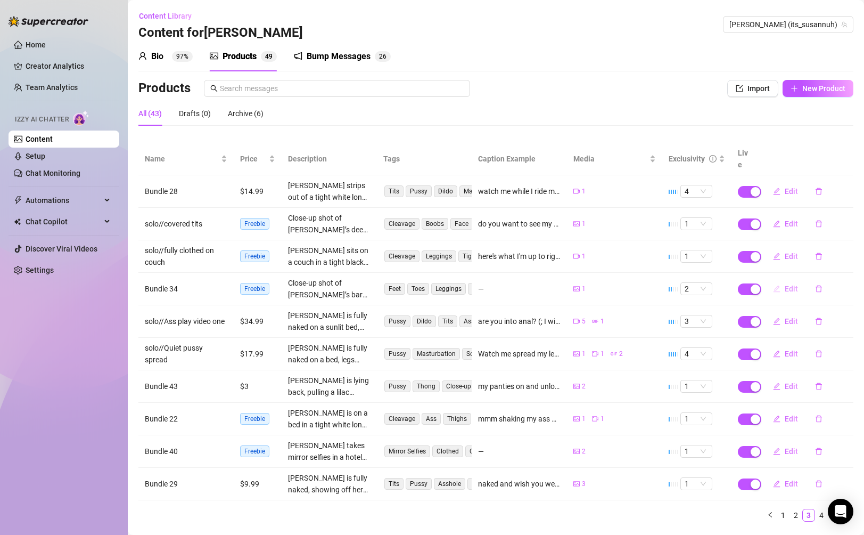
click at [791, 284] on span "Edit" at bounding box center [791, 288] width 13 height 9
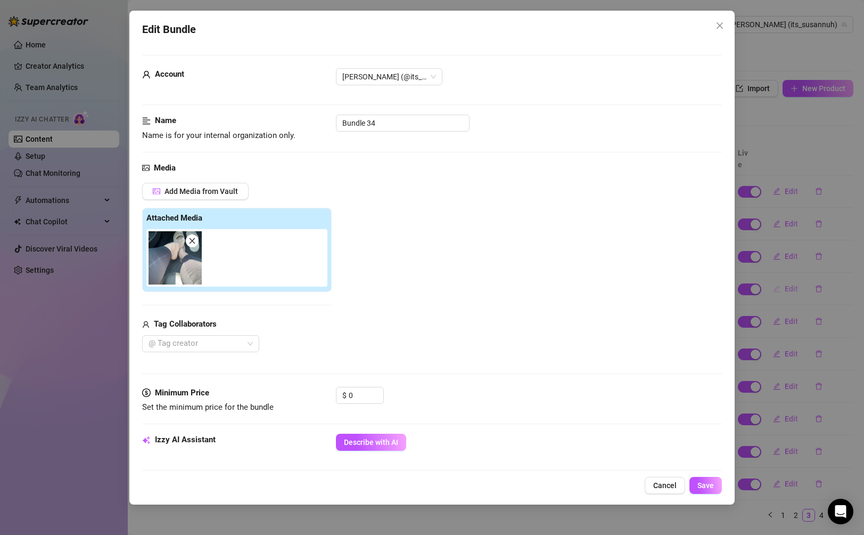
click at [791, 280] on div "Edit Bundle Account [PERSON_NAME] (@its_susannuh) Name Name is for your interna…" at bounding box center [432, 267] width 864 height 535
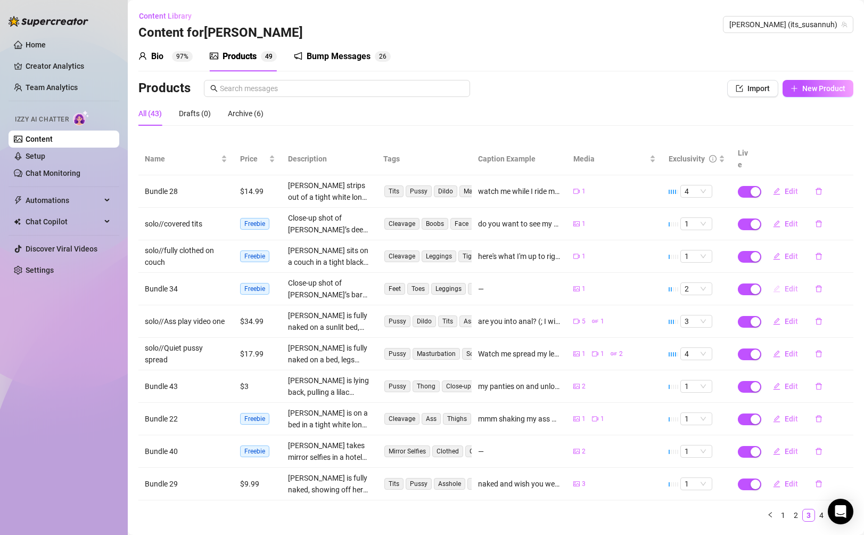
scroll to position [15, 0]
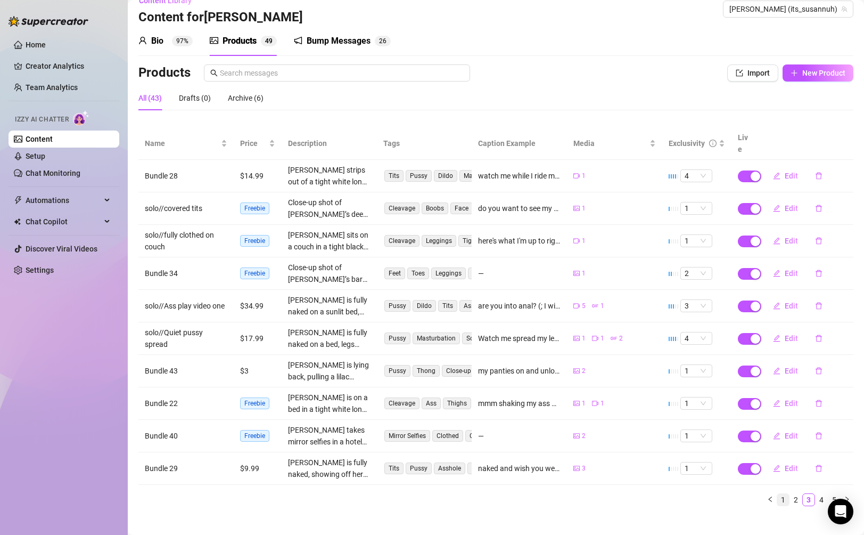
click at [784, 494] on link "1" at bounding box center [783, 500] width 12 height 12
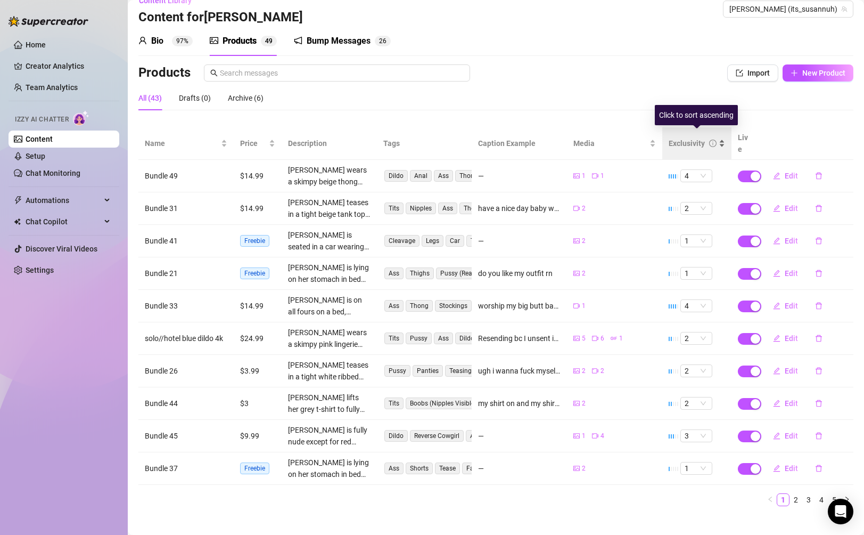
click at [697, 137] on div "Exclusivity" at bounding box center [687, 143] width 36 height 12
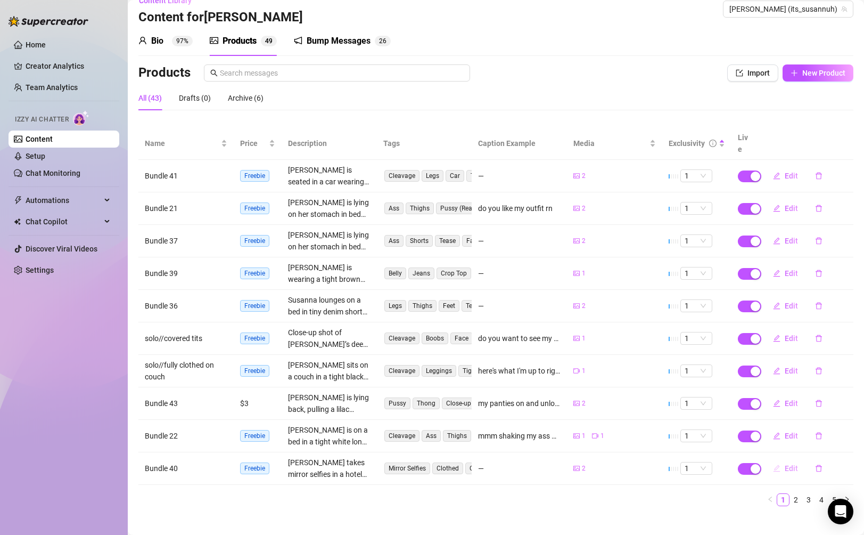
click at [786, 464] on span "Edit" at bounding box center [791, 468] width 13 height 9
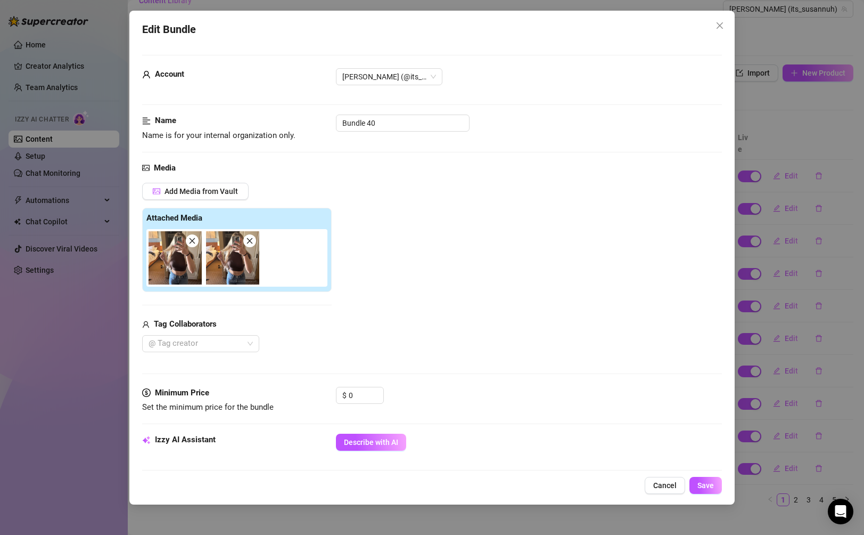
click at [785, 444] on div "Edit Bundle Account [PERSON_NAME] (@its_susannuh) Name Name is for your interna…" at bounding box center [432, 267] width 864 height 535
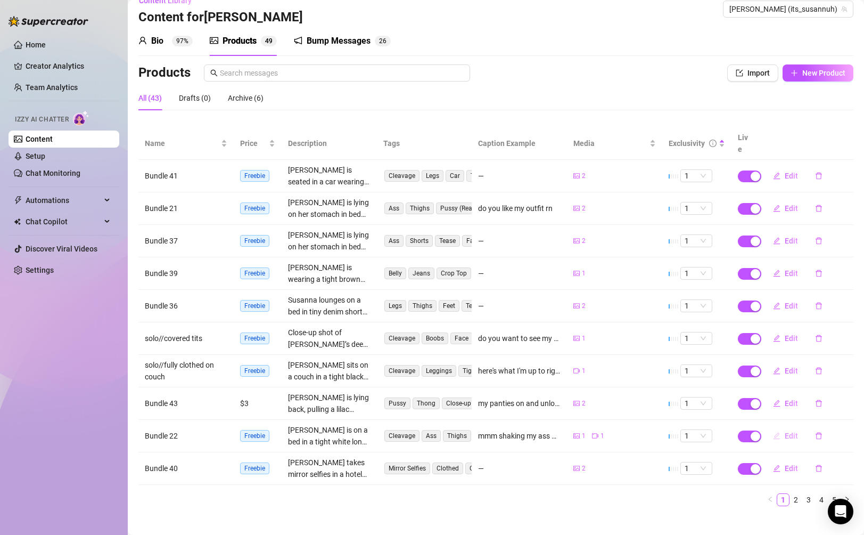
click at [784, 430] on button "Edit" at bounding box center [785, 435] width 42 height 17
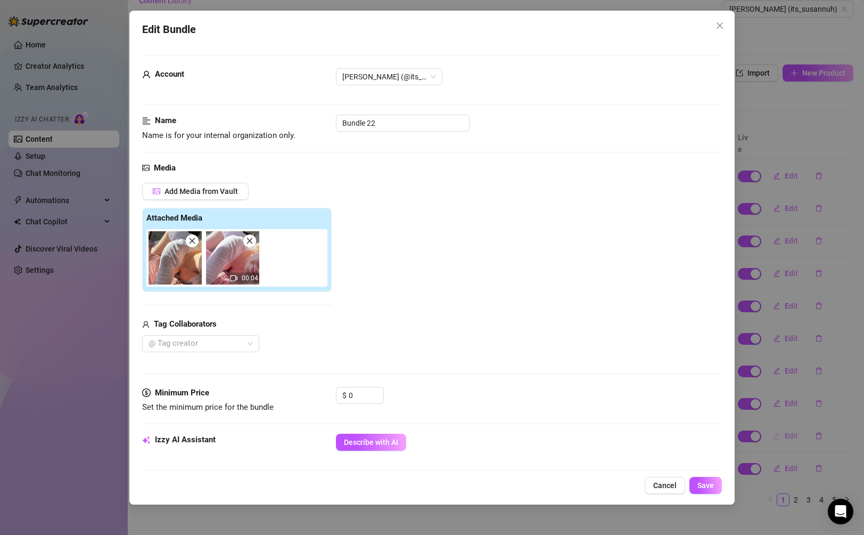
click at [784, 430] on div "Edit Bundle Account [PERSON_NAME] (@its_susannuh) Name Name is for your interna…" at bounding box center [432, 267] width 864 height 535
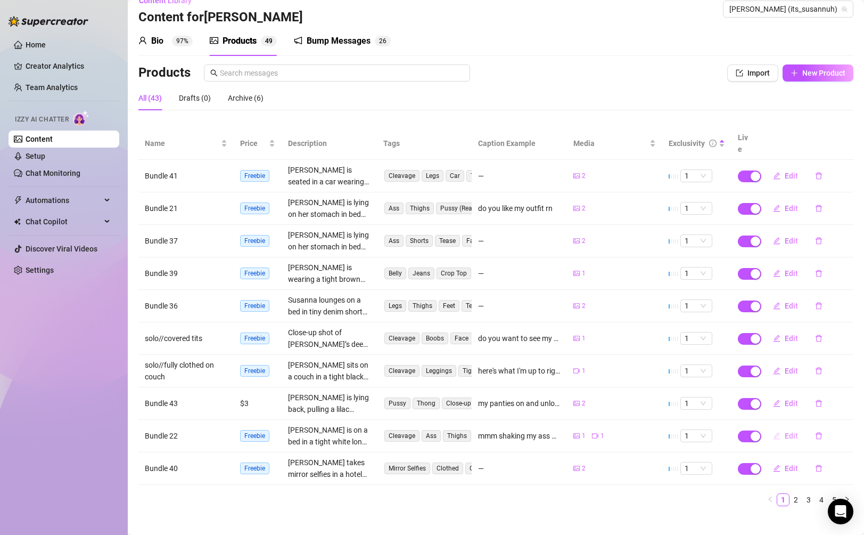
click at [785, 431] on span "Edit" at bounding box center [791, 435] width 13 height 9
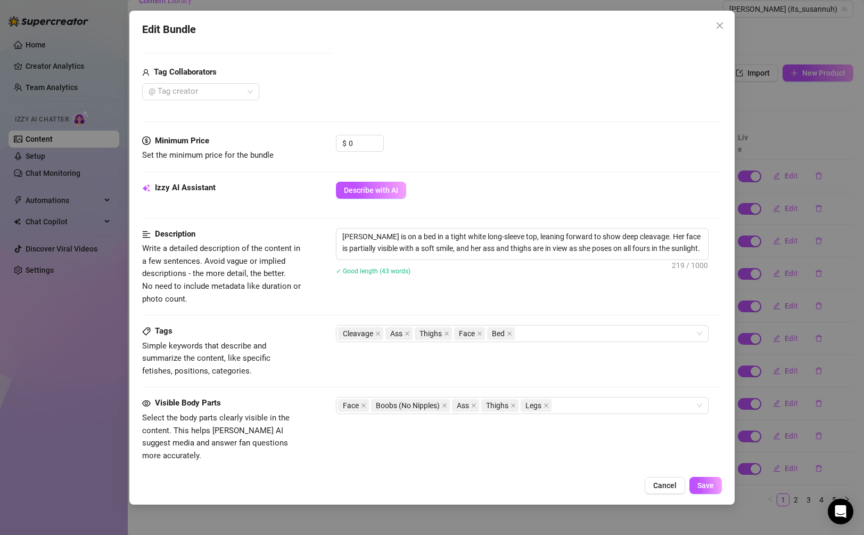
scroll to position [376, 0]
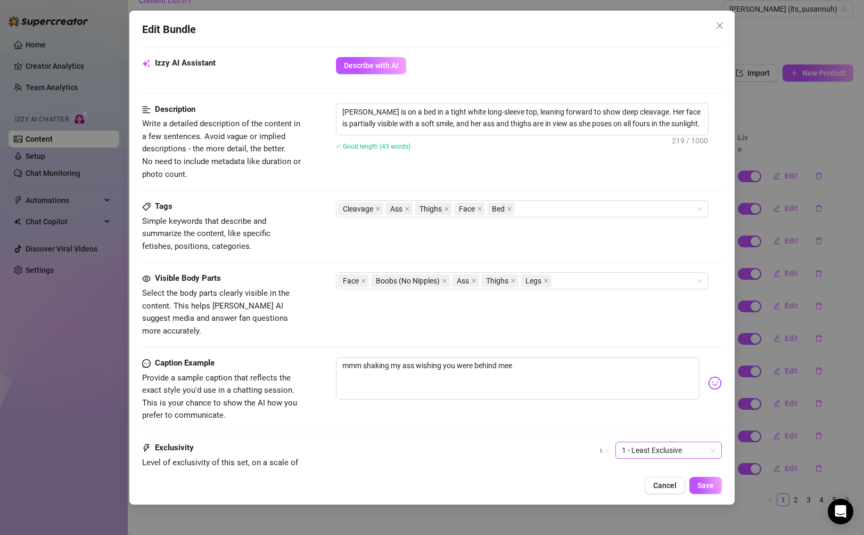
click at [664, 442] on span "1 - Least Exclusive" at bounding box center [669, 450] width 94 height 16
click at [668, 370] on div "2" at bounding box center [668, 365] width 89 height 12
click at [708, 481] on span "Save" at bounding box center [705, 485] width 17 height 9
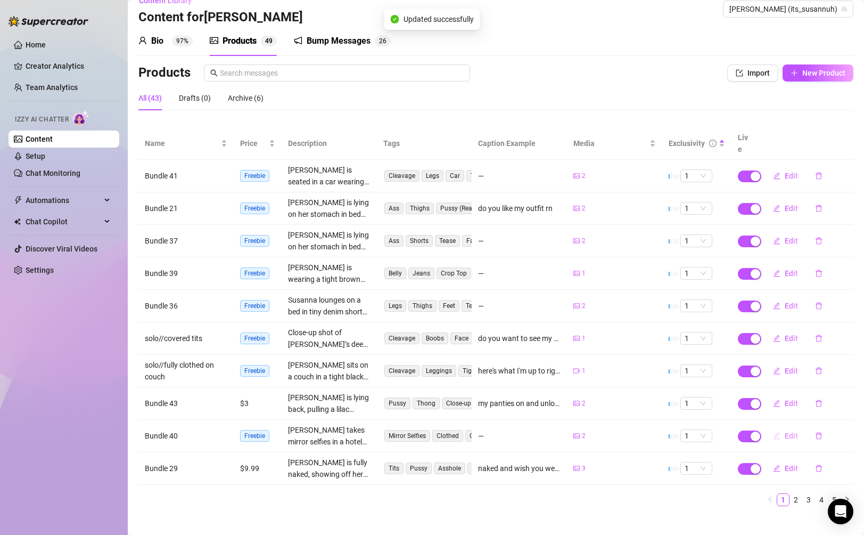
click at [778, 432] on icon "edit" at bounding box center [776, 435] width 7 height 7
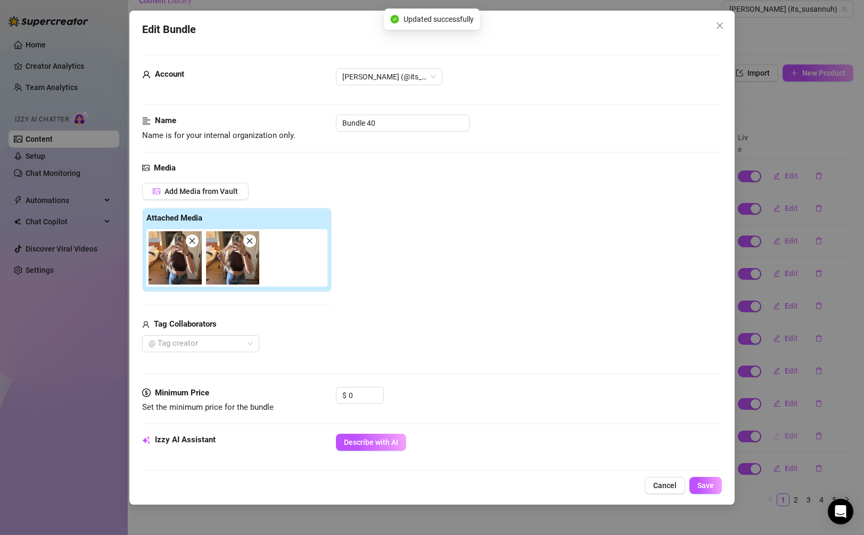
click at [778, 424] on div "Edit Bundle Account [PERSON_NAME] (@its_susannuh) Name Name is for your interna…" at bounding box center [432, 267] width 864 height 535
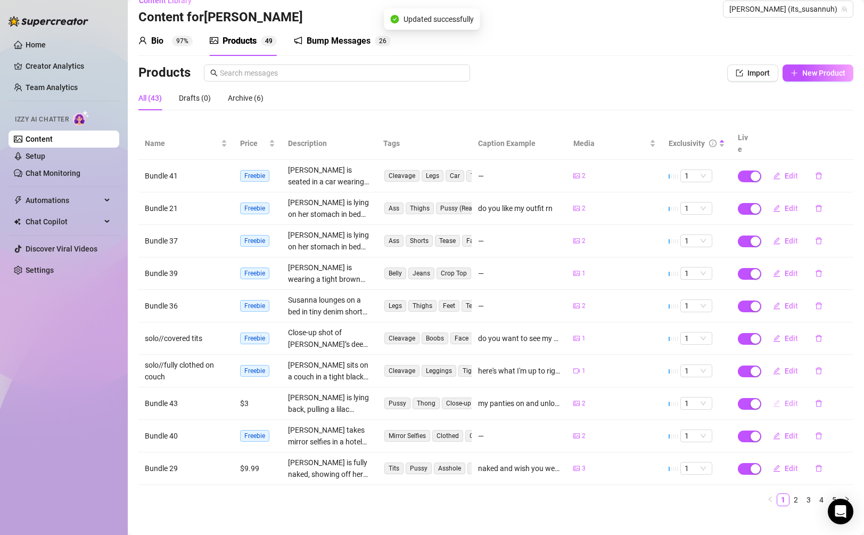
click at [783, 398] on button "Edit" at bounding box center [785, 402] width 42 height 17
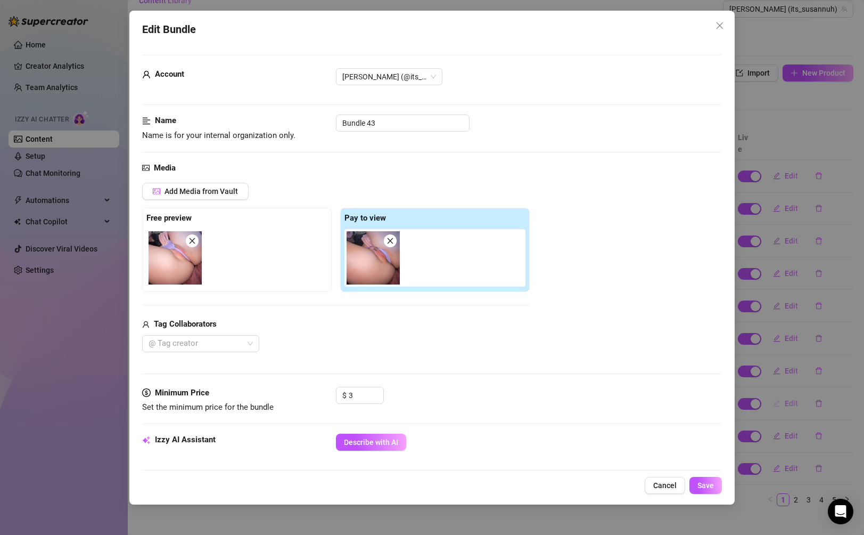
click at [783, 398] on div "Edit Bundle Account [PERSON_NAME] (@its_susannuh) Name Name is for your interna…" at bounding box center [432, 267] width 864 height 535
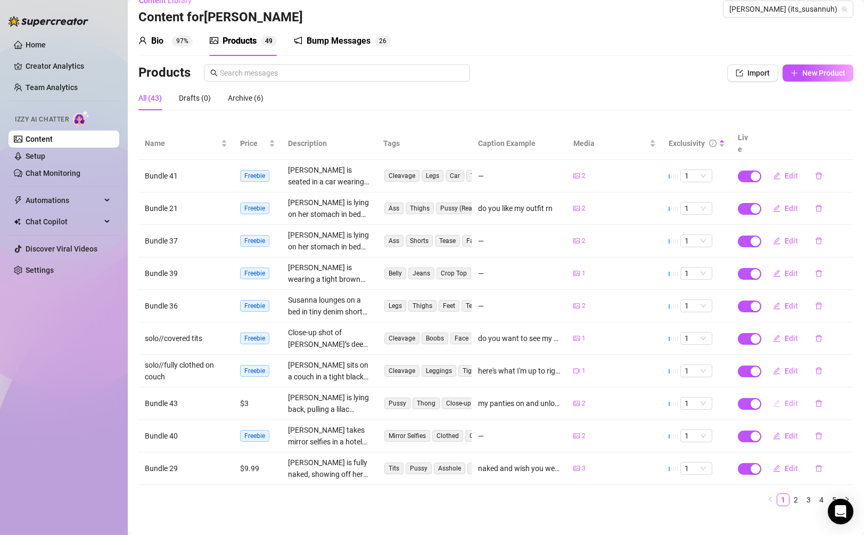
click at [783, 398] on button "Edit" at bounding box center [785, 402] width 42 height 17
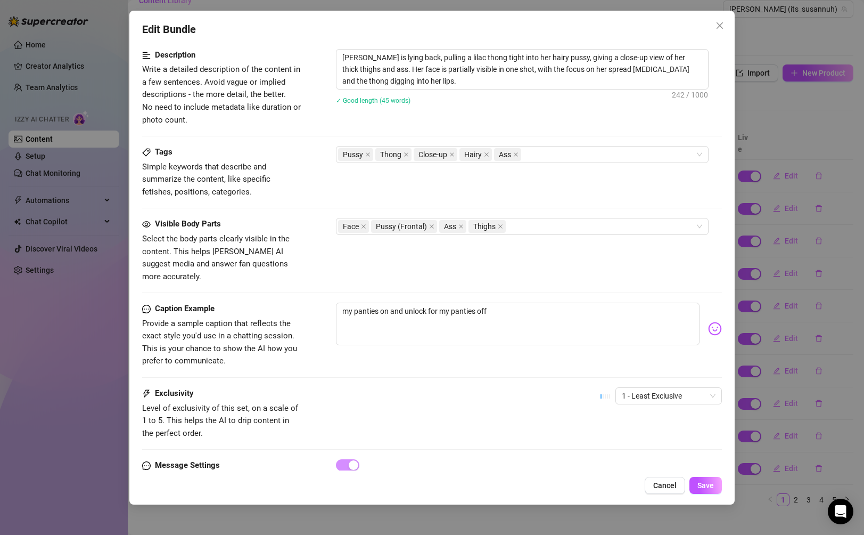
scroll to position [466, 0]
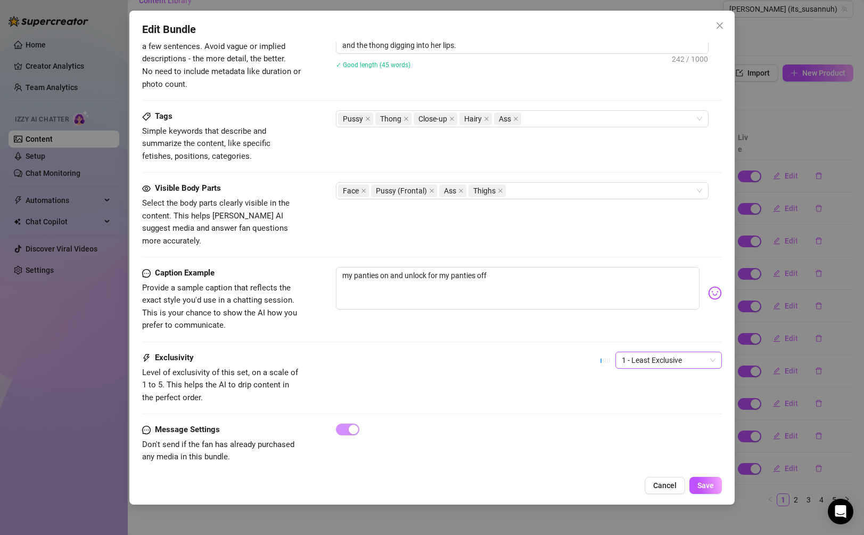
click at [671, 352] on span "1 - Least Exclusive" at bounding box center [669, 360] width 94 height 16
click at [655, 388] on div "2" at bounding box center [668, 386] width 89 height 12
click at [700, 484] on span "Save" at bounding box center [705, 485] width 17 height 9
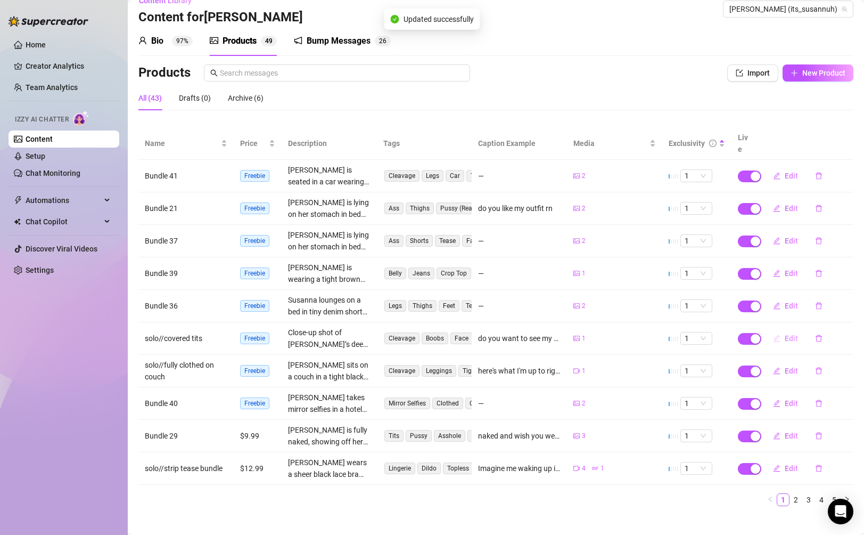
click at [784, 330] on button "Edit" at bounding box center [785, 338] width 42 height 17
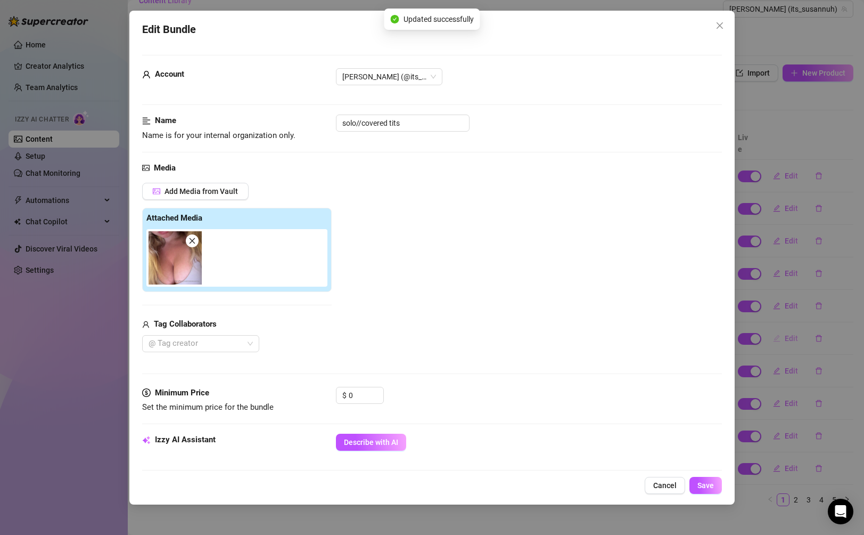
click at [784, 327] on div "Edit Bundle Account [PERSON_NAME] (@its_susannuh) Name Name is for your interna…" at bounding box center [432, 267] width 864 height 535
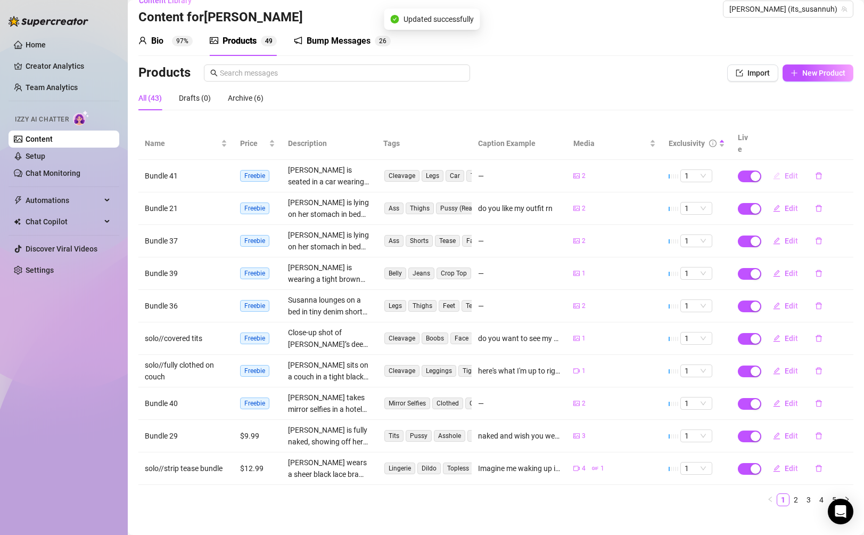
click at [782, 167] on button "Edit" at bounding box center [785, 175] width 42 height 17
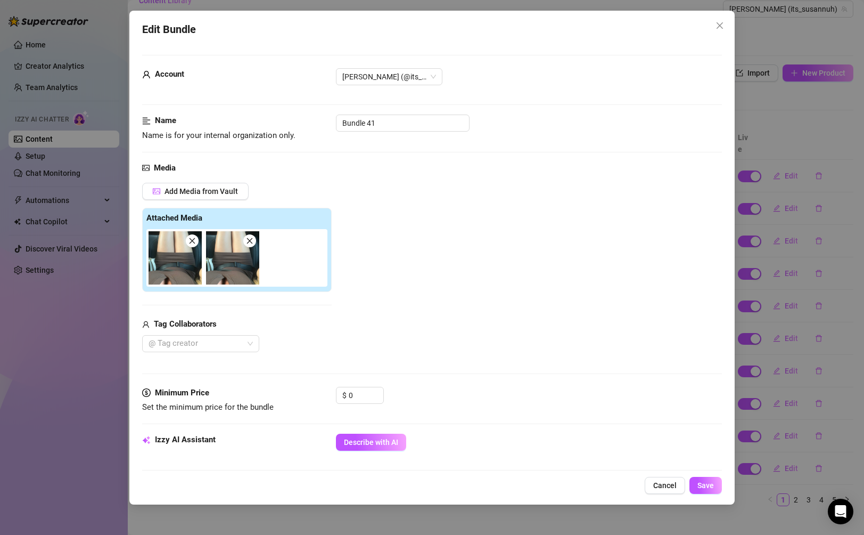
click at [785, 191] on div "Edit Bundle Account [PERSON_NAME] (@its_susannuh) Name Name is for your interna…" at bounding box center [432, 267] width 864 height 535
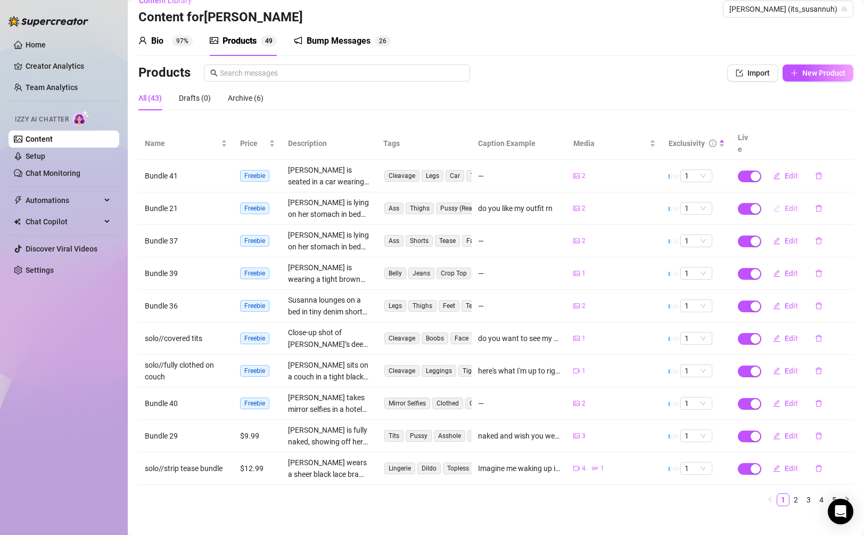
click at [786, 204] on span "Edit" at bounding box center [791, 208] width 13 height 9
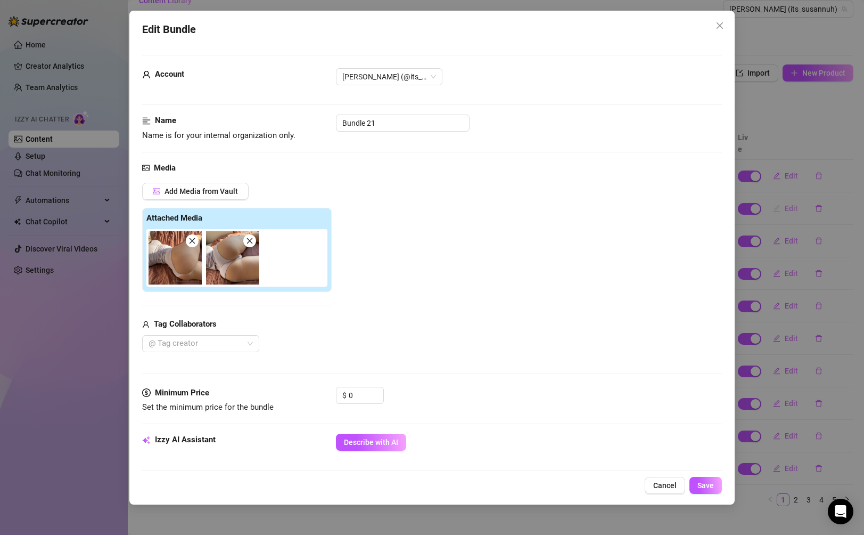
click at [786, 197] on div "Edit Bundle Account [PERSON_NAME] (@its_susannuh) Name Name is for your interna…" at bounding box center [432, 267] width 864 height 535
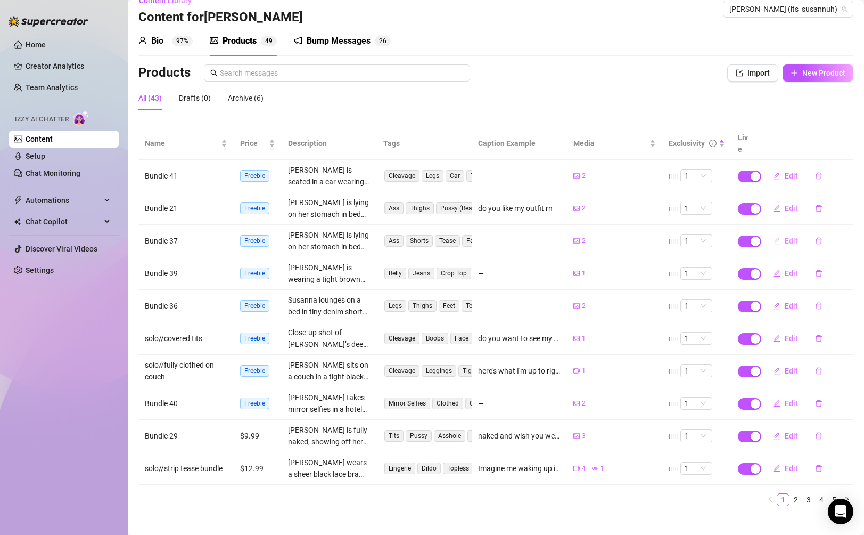
click at [785, 236] on span "Edit" at bounding box center [791, 240] width 13 height 9
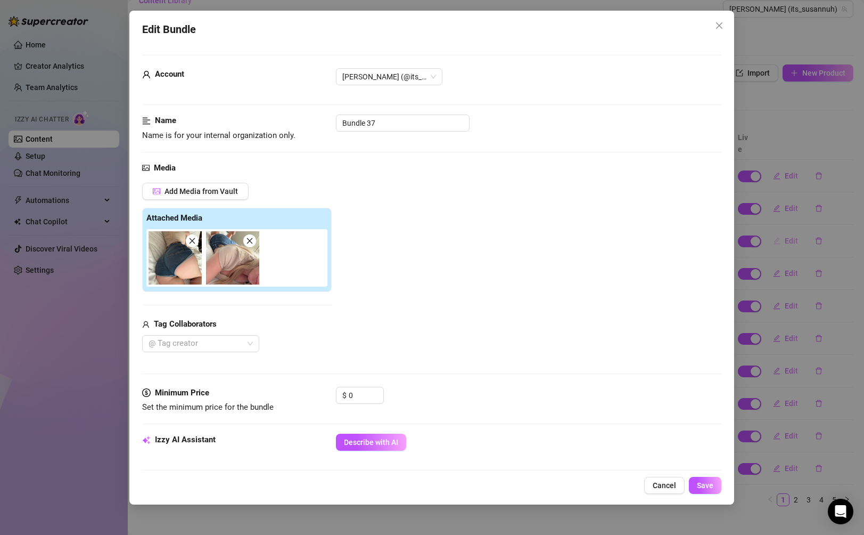
click at [785, 228] on div "Edit Bundle Account [PERSON_NAME] (@its_susannuh) Name Name is for your interna…" at bounding box center [432, 267] width 864 height 535
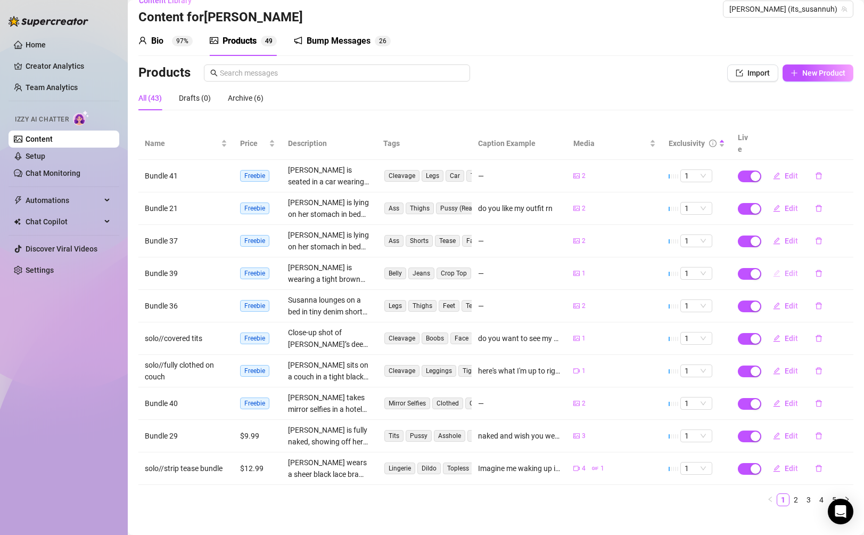
click at [788, 269] on span "Edit" at bounding box center [791, 273] width 13 height 9
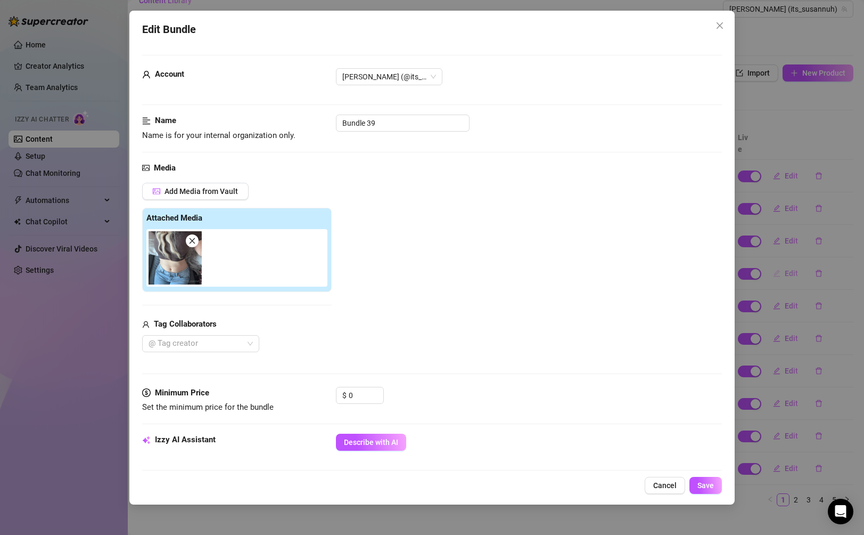
click at [788, 261] on div "Edit Bundle Account [PERSON_NAME] (@its_susannuh) Name Name is for your interna…" at bounding box center [432, 267] width 864 height 535
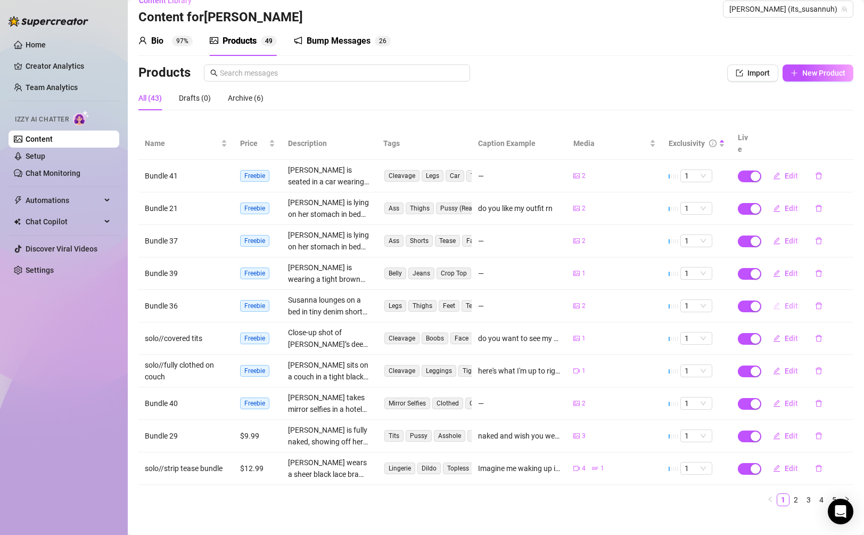
click at [787, 301] on span "Edit" at bounding box center [791, 305] width 13 height 9
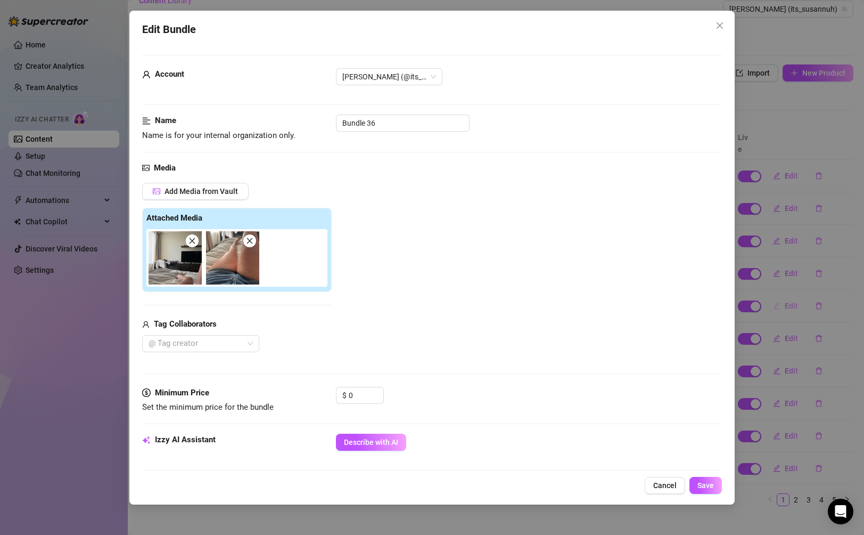
click at [787, 295] on div "Edit Bundle Account [PERSON_NAME] (@its_susannuh) Name Name is for your interna…" at bounding box center [432, 267] width 864 height 535
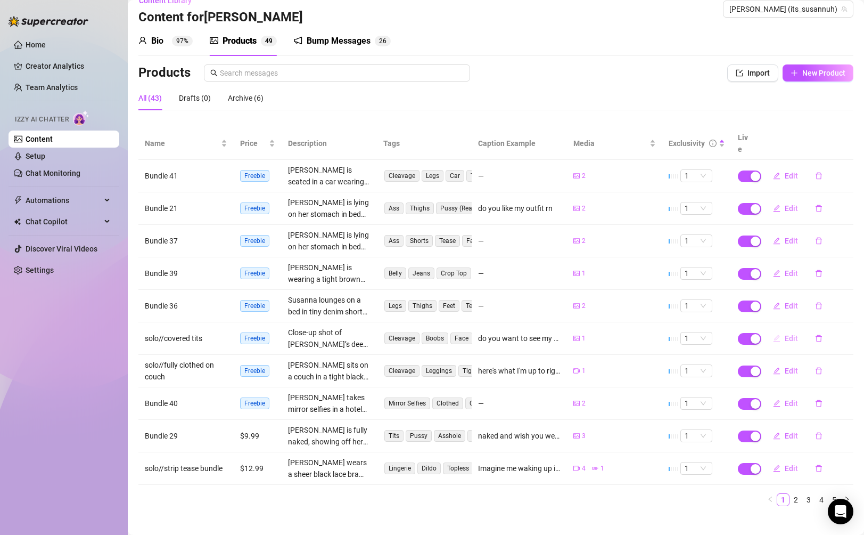
click at [786, 334] on span "Edit" at bounding box center [791, 338] width 13 height 9
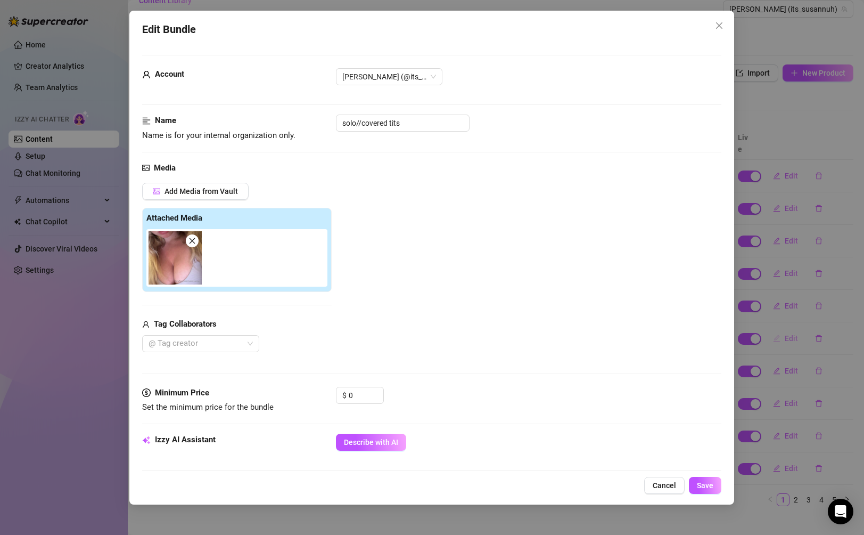
click at [786, 323] on div "Edit Bundle Account [PERSON_NAME] (@its_susannuh) Name Name is for your interna…" at bounding box center [432, 267] width 864 height 535
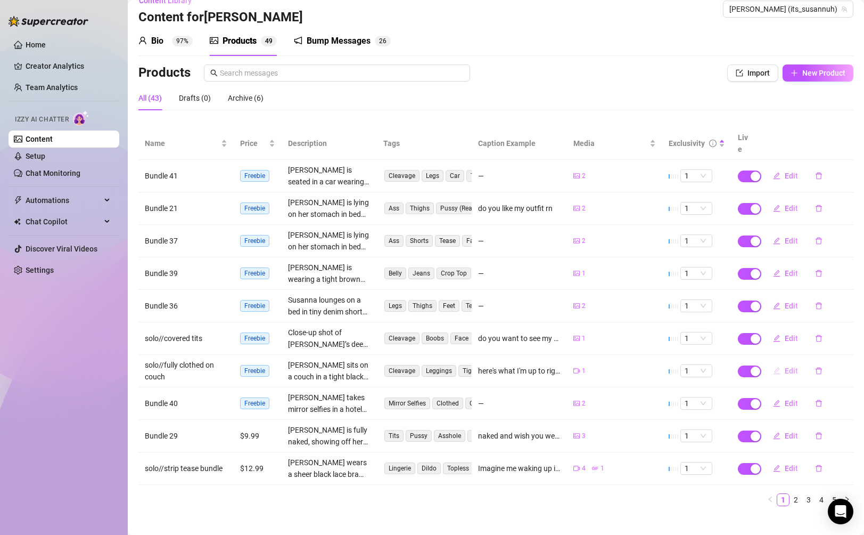
click at [788, 362] on button "Edit" at bounding box center [785, 370] width 42 height 17
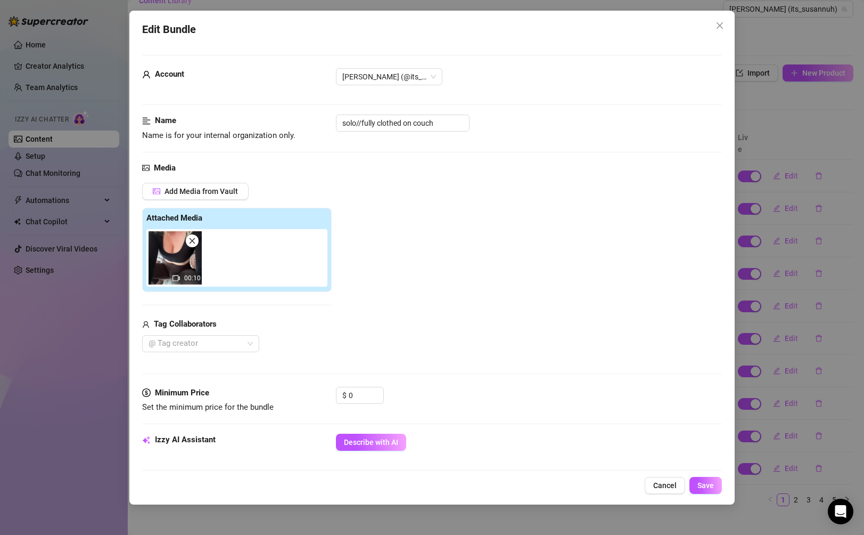
click at [768, 361] on div "Edit Bundle Account [PERSON_NAME] (@its_susannuh) Name Name is for your interna…" at bounding box center [432, 267] width 864 height 535
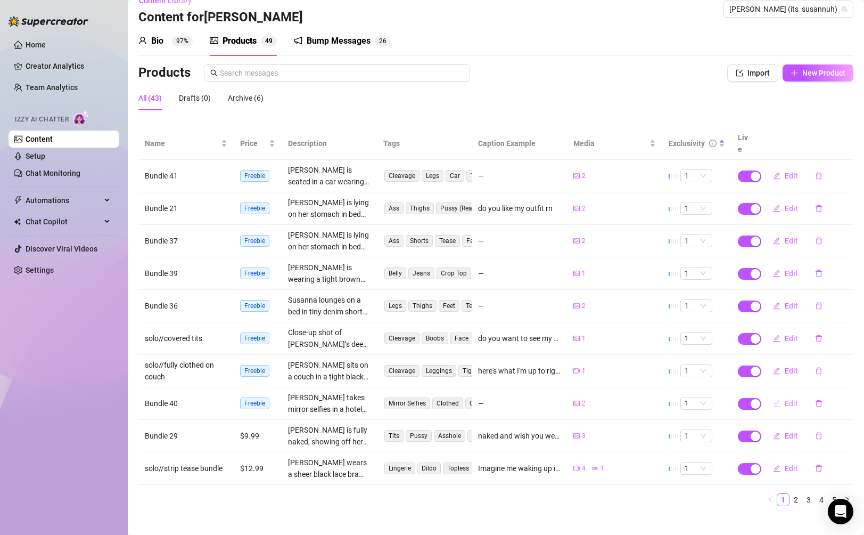
click at [785, 399] on span "Edit" at bounding box center [791, 403] width 13 height 9
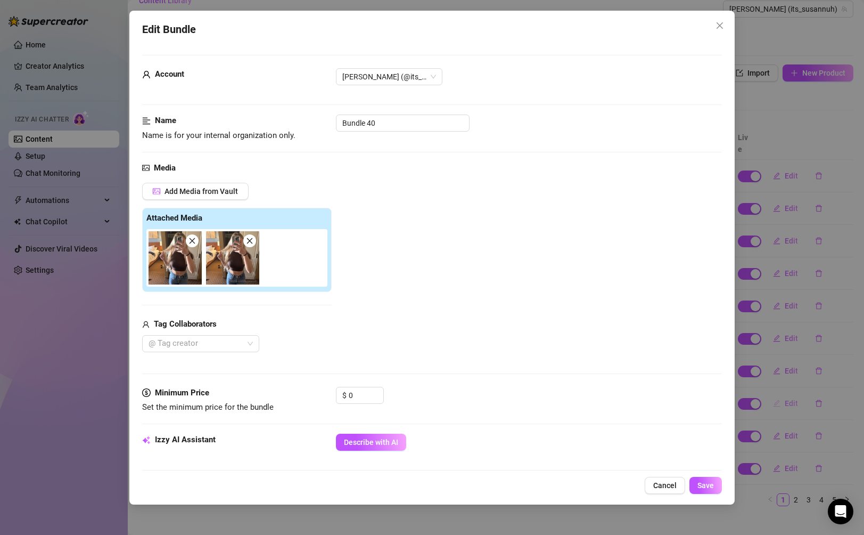
click at [785, 389] on div "Edit Bundle Account [PERSON_NAME] (@its_susannuh) Name Name is for your interna…" at bounding box center [432, 267] width 864 height 535
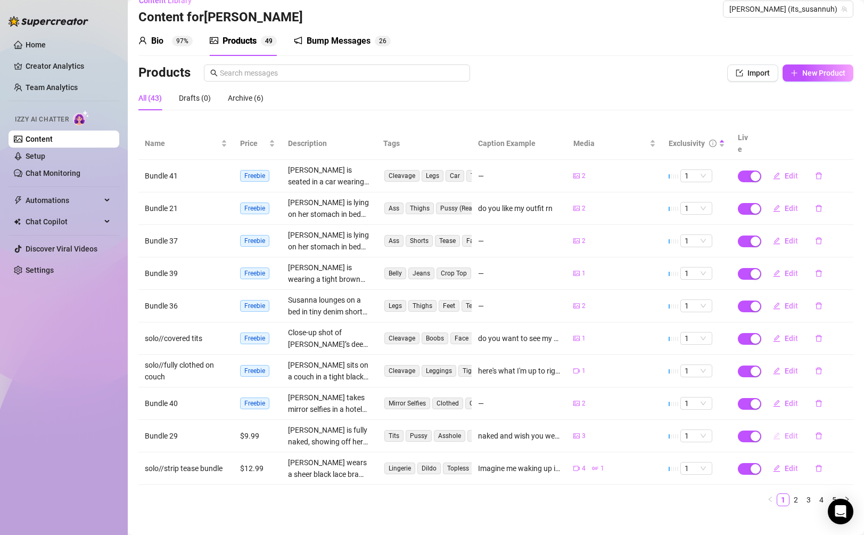
click at [790, 427] on button "Edit" at bounding box center [785, 435] width 42 height 17
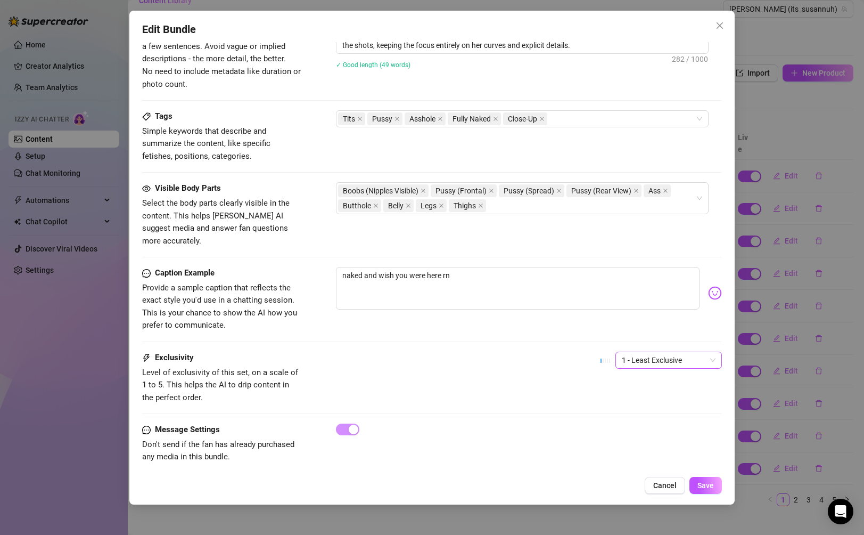
click at [668, 352] on span "1 - Least Exclusive" at bounding box center [669, 360] width 94 height 16
click at [654, 388] on div "2" at bounding box center [668, 386] width 89 height 12
click at [701, 480] on button "Save" at bounding box center [705, 484] width 32 height 17
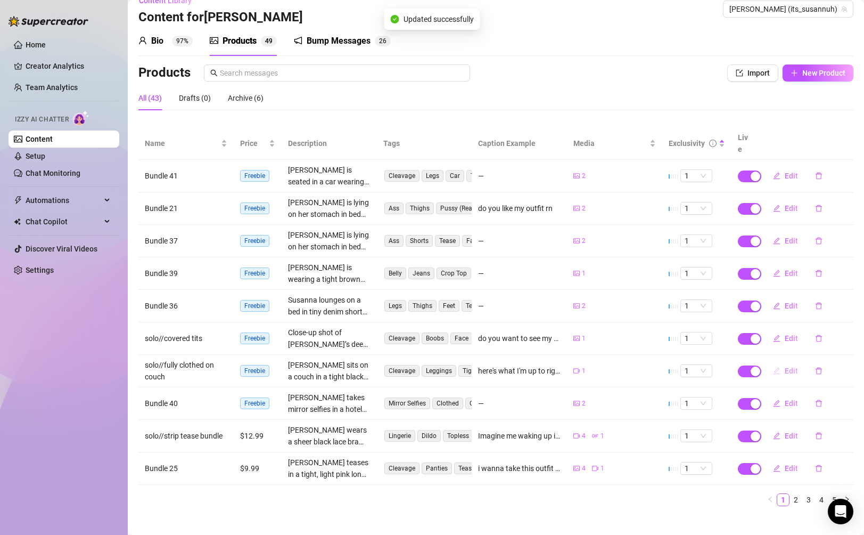
click at [785, 366] on span "Edit" at bounding box center [791, 370] width 13 height 9
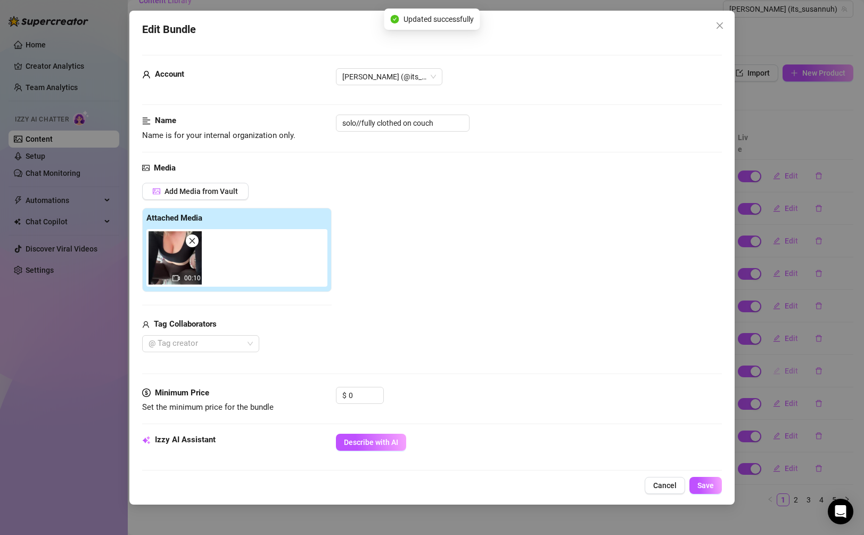
click at [785, 363] on div "Edit Bundle Account [PERSON_NAME] (@its_susannuh) Name Name is for your interna…" at bounding box center [432, 267] width 864 height 535
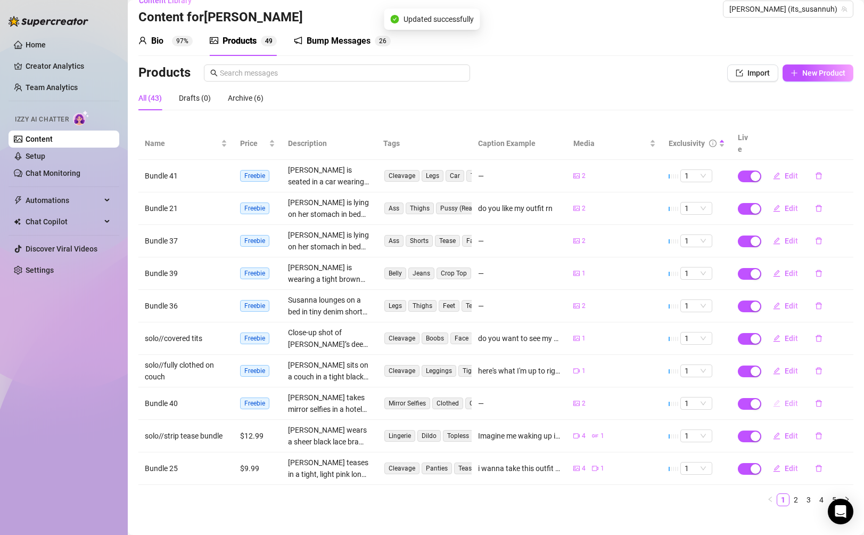
click at [791, 399] on span "Edit" at bounding box center [791, 403] width 13 height 9
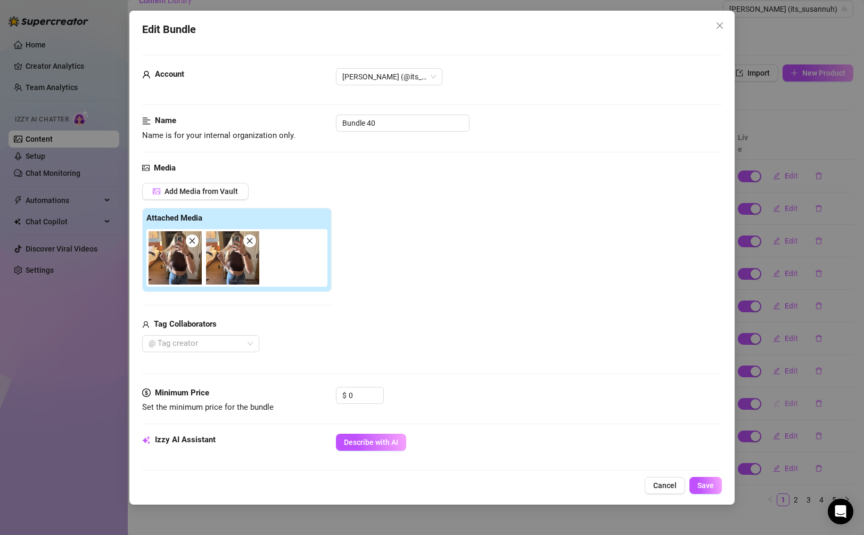
click at [791, 389] on div "Edit Bundle Account [PERSON_NAME] (@its_susannuh) Name Name is for your interna…" at bounding box center [432, 267] width 864 height 535
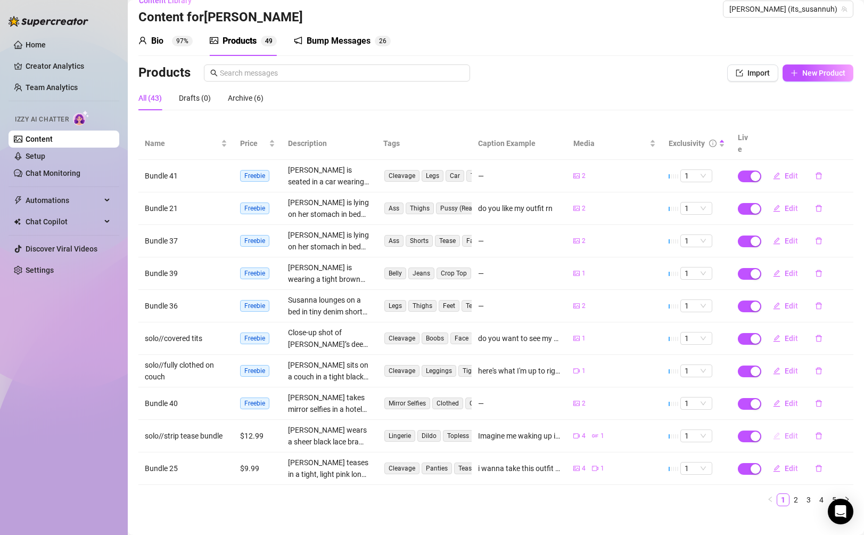
click at [789, 431] on span "Edit" at bounding box center [791, 435] width 13 height 9
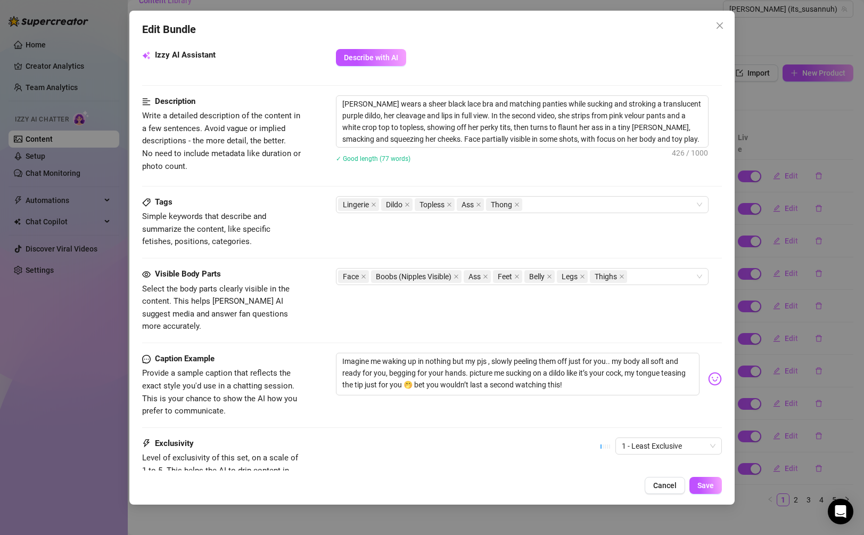
scroll to position [470, 0]
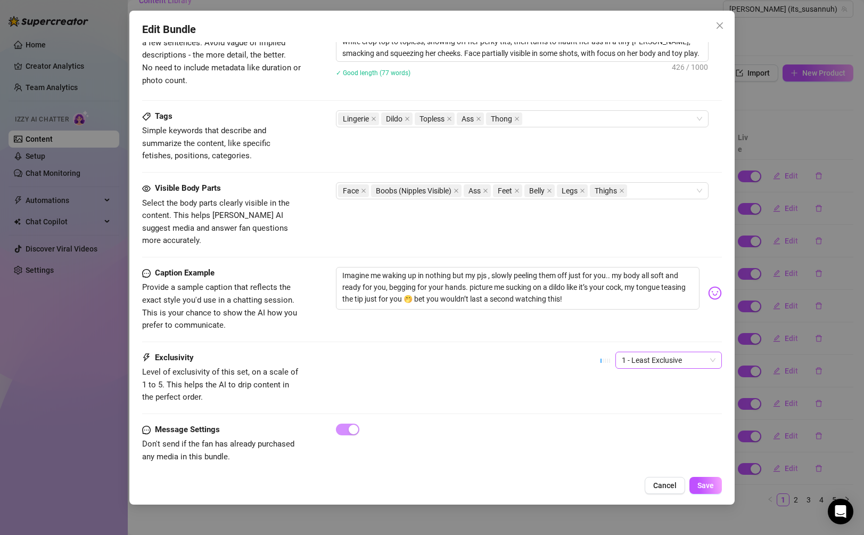
click at [675, 352] on span "1 - Least Exclusive" at bounding box center [669, 360] width 94 height 16
click at [653, 400] on div "3" at bounding box center [668, 403] width 89 height 12
click at [702, 484] on span "Save" at bounding box center [705, 485] width 17 height 9
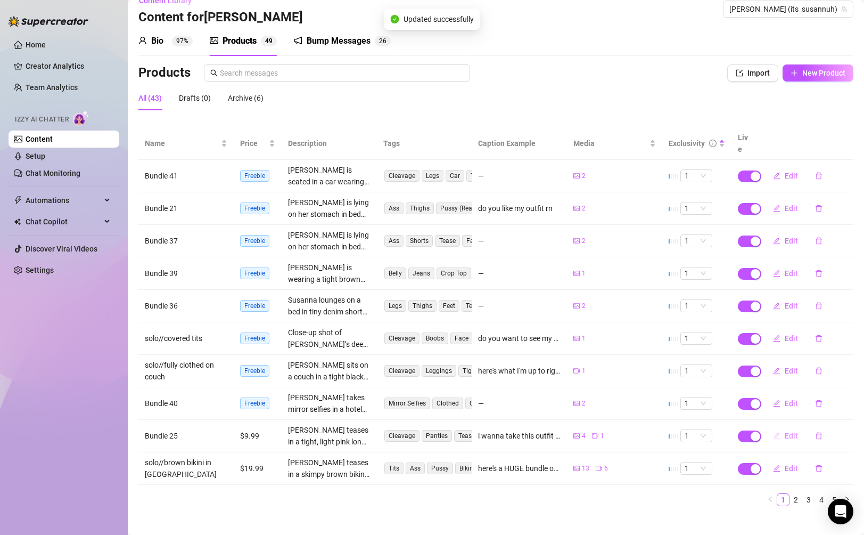
click at [786, 431] on span "Edit" at bounding box center [791, 435] width 13 height 9
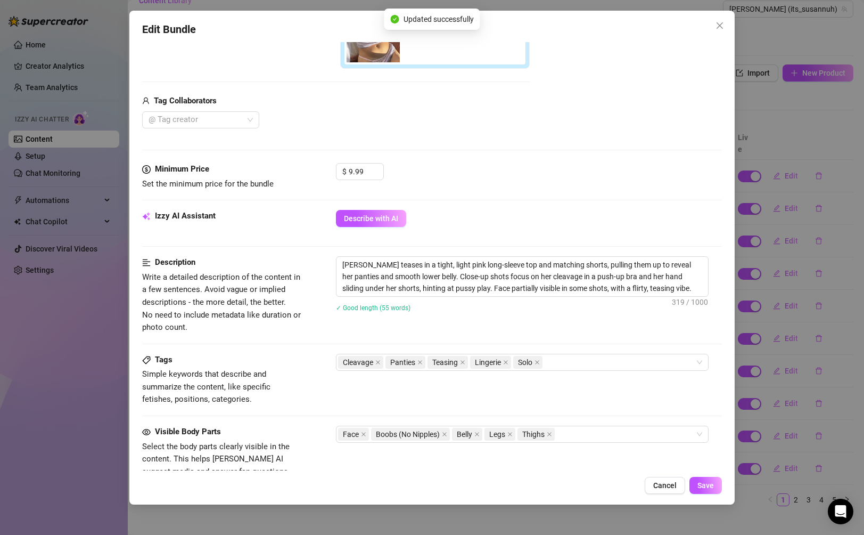
scroll to position [522, 0]
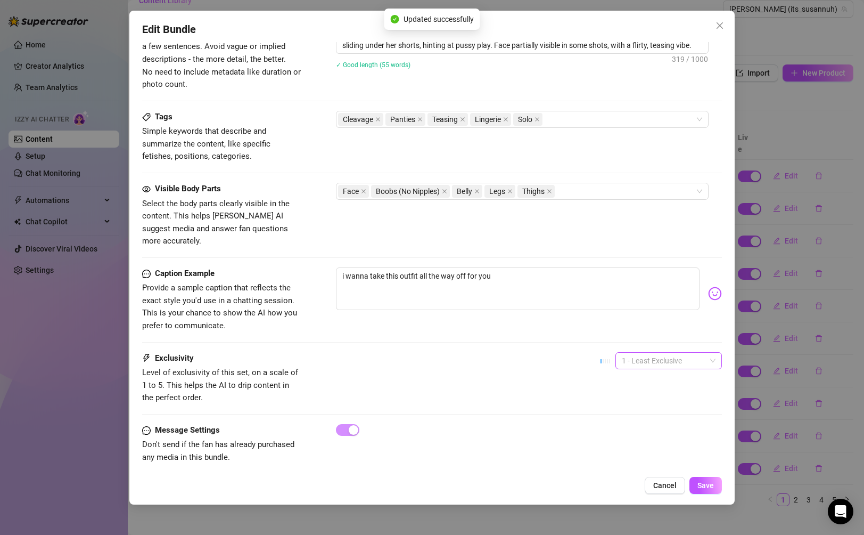
click at [657, 352] on span "1 - Least Exclusive" at bounding box center [669, 360] width 94 height 16
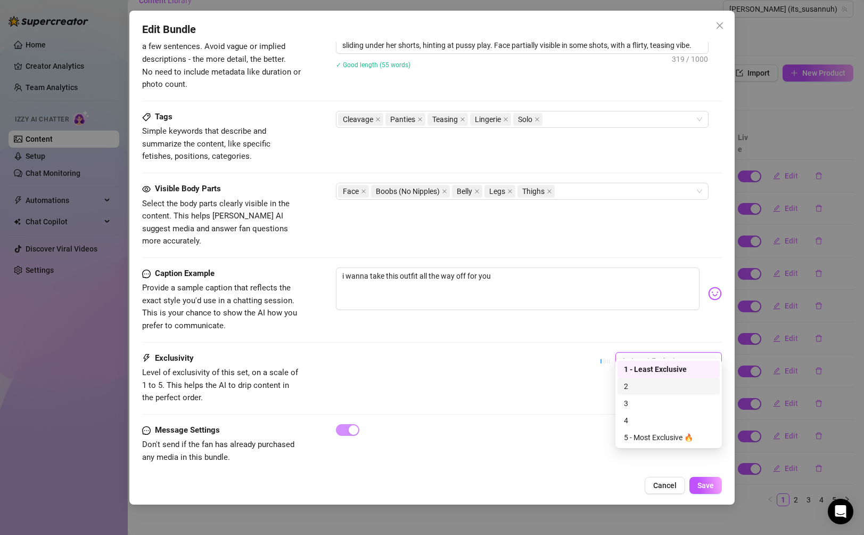
click at [651, 380] on div "2" at bounding box center [669, 385] width 102 height 17
click at [702, 487] on span "Save" at bounding box center [705, 485] width 17 height 9
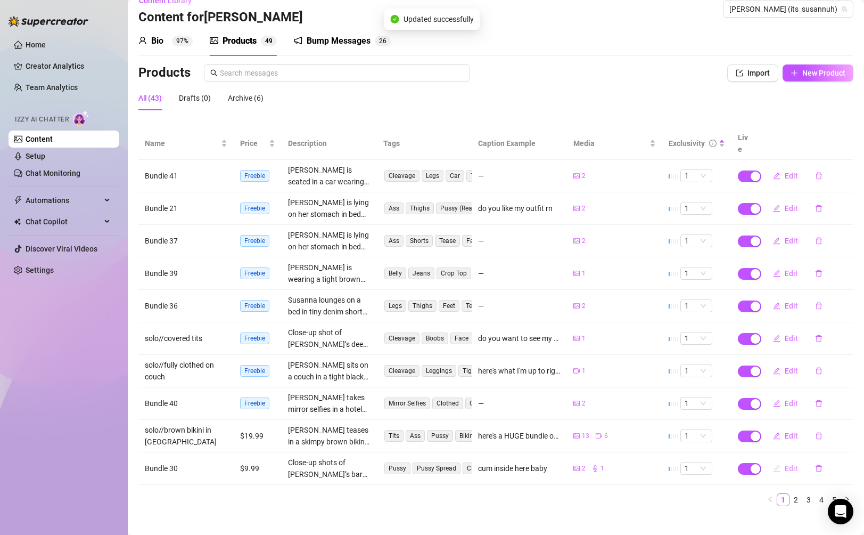
click at [792, 464] on span "Edit" at bounding box center [791, 468] width 13 height 9
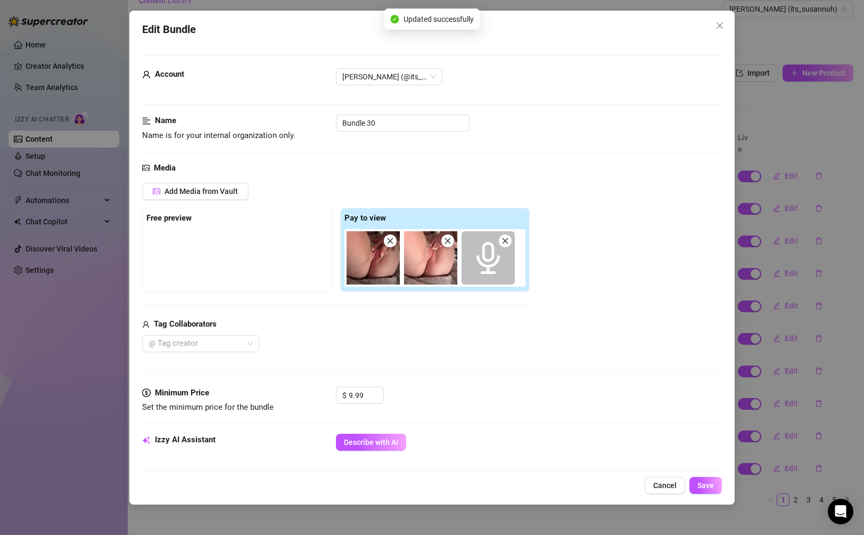
scroll to position [466, 0]
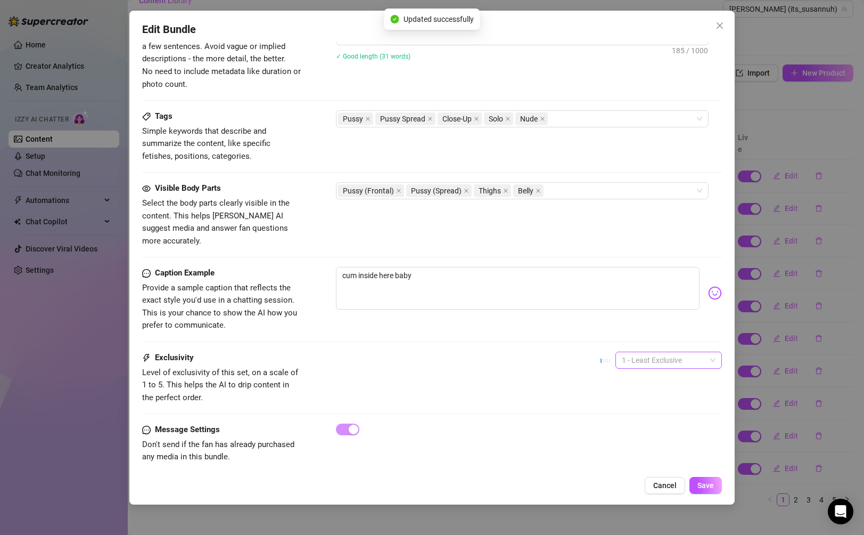
click at [661, 352] on span "1 - Least Exclusive" at bounding box center [669, 360] width 94 height 16
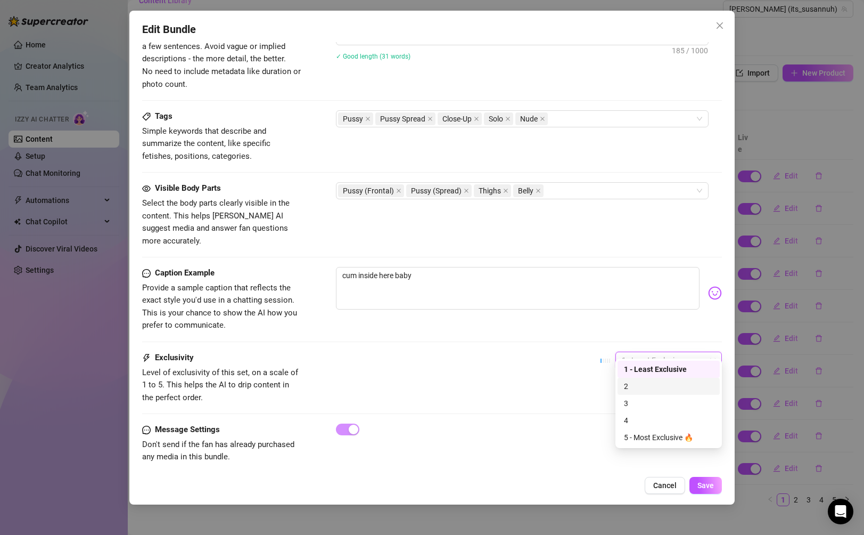
click at [645, 396] on div "3" at bounding box center [669, 402] width 102 height 17
click at [713, 486] on button "Save" at bounding box center [705, 484] width 32 height 17
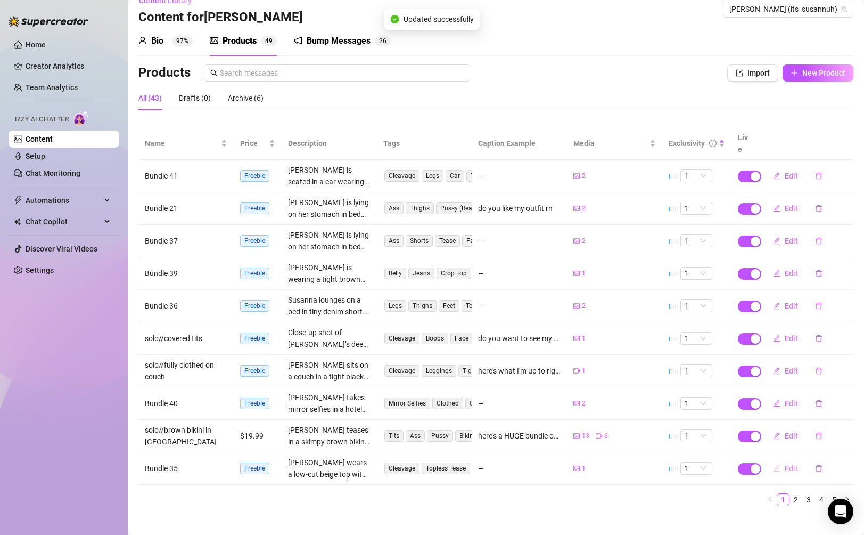
click at [789, 464] on span "Edit" at bounding box center [791, 468] width 13 height 9
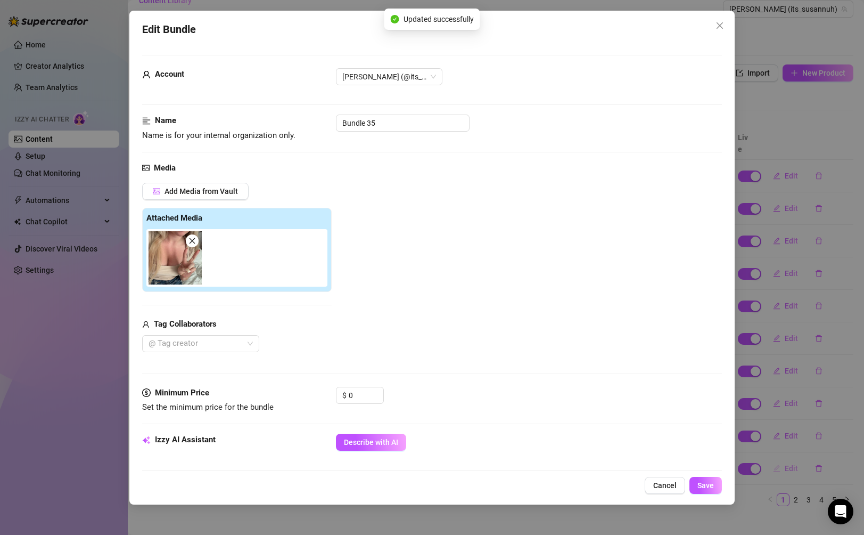
click at [789, 459] on div "Edit Bundle Account [PERSON_NAME] (@its_susannuh) Name Name is for your interna…" at bounding box center [432, 267] width 864 height 535
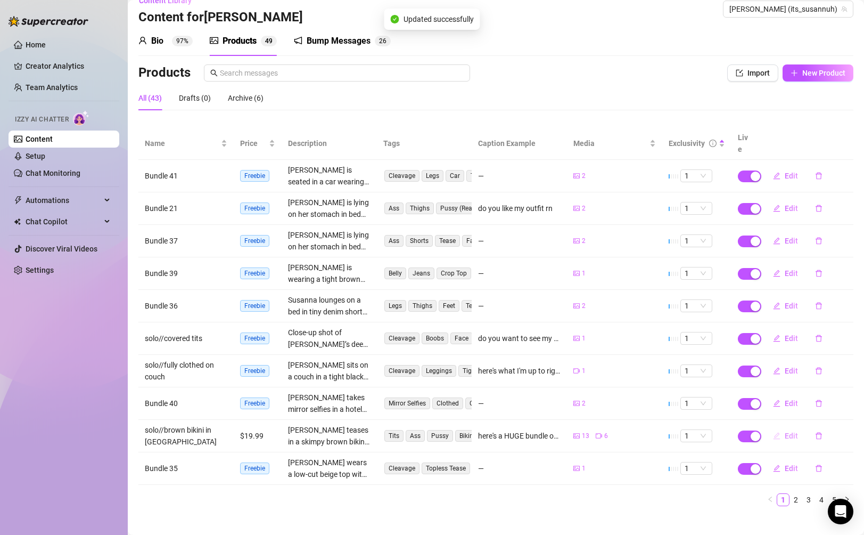
click at [785, 431] on button "Edit" at bounding box center [785, 435] width 42 height 17
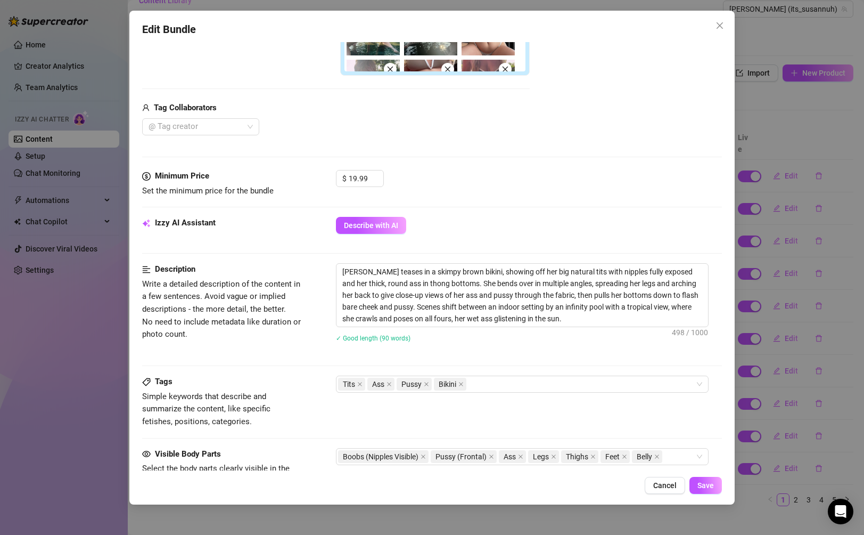
scroll to position [609, 0]
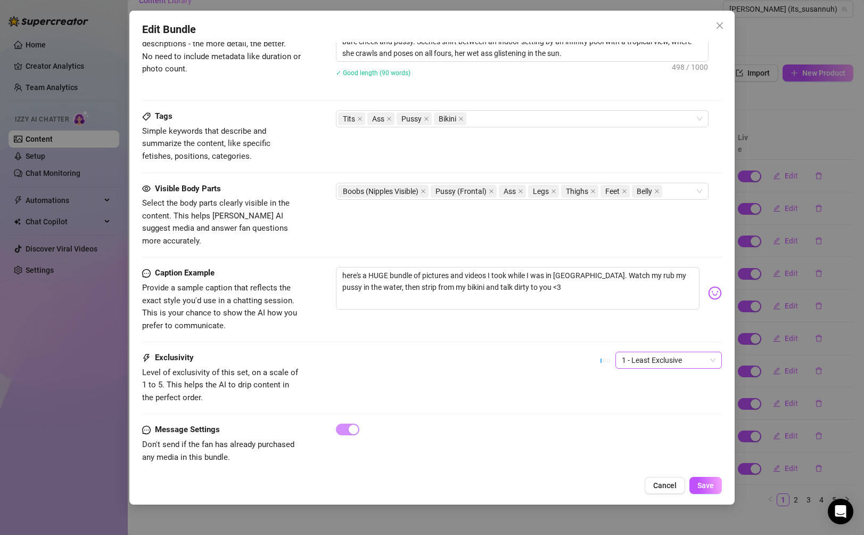
click at [664, 352] on span "1 - Least Exclusive" at bounding box center [669, 360] width 94 height 16
click at [655, 431] on div "5 - Most Exclusive 🔥" at bounding box center [668, 437] width 89 height 12
click at [708, 484] on span "Save" at bounding box center [705, 485] width 17 height 9
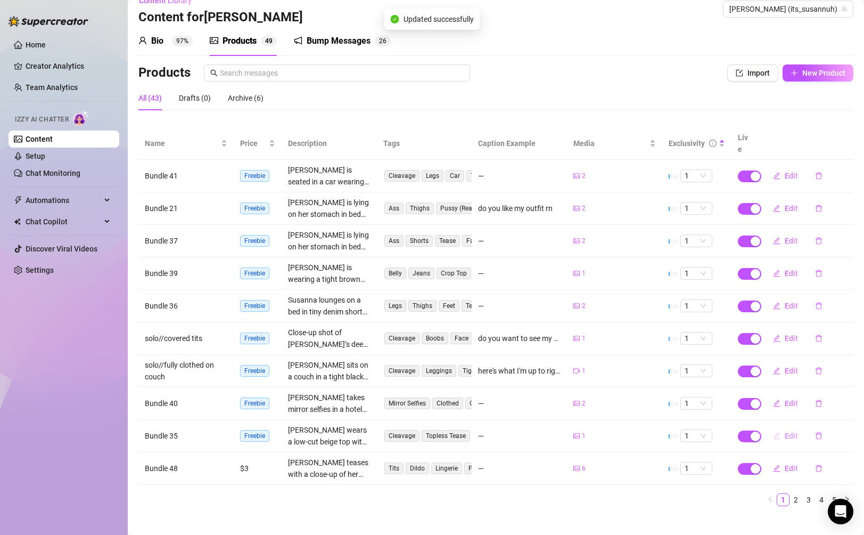
click at [799, 428] on button "Edit" at bounding box center [785, 435] width 42 height 17
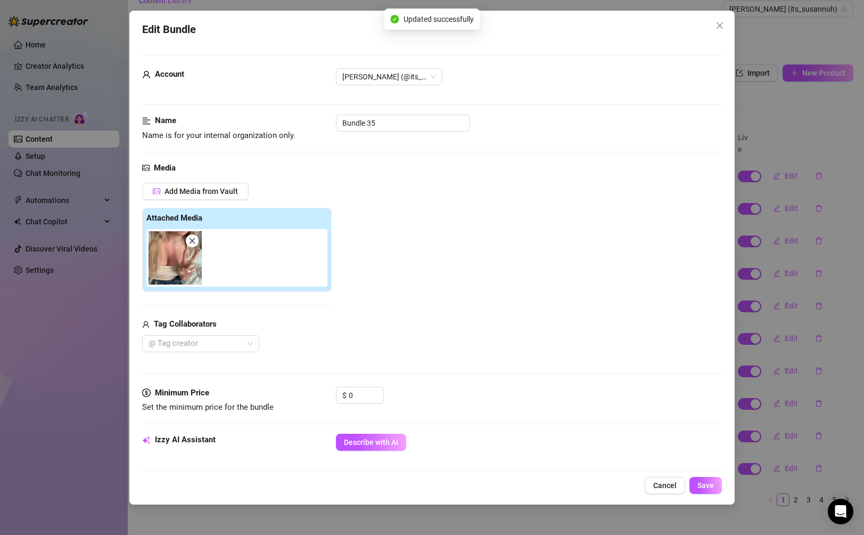
click at [785, 421] on div "Edit Bundle Account [PERSON_NAME] (@its_susannuh) Name Name is for your interna…" at bounding box center [432, 267] width 864 height 535
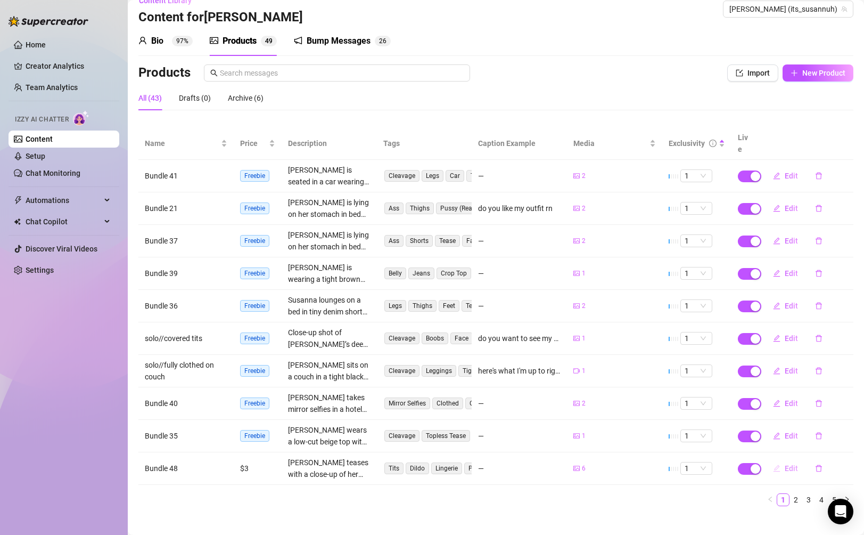
click at [787, 459] on button "Edit" at bounding box center [785, 467] width 42 height 17
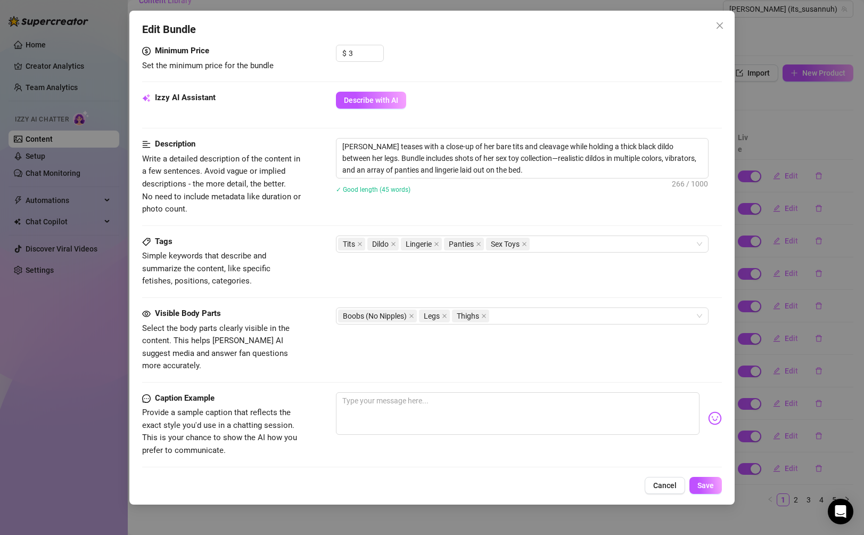
scroll to position [522, 0]
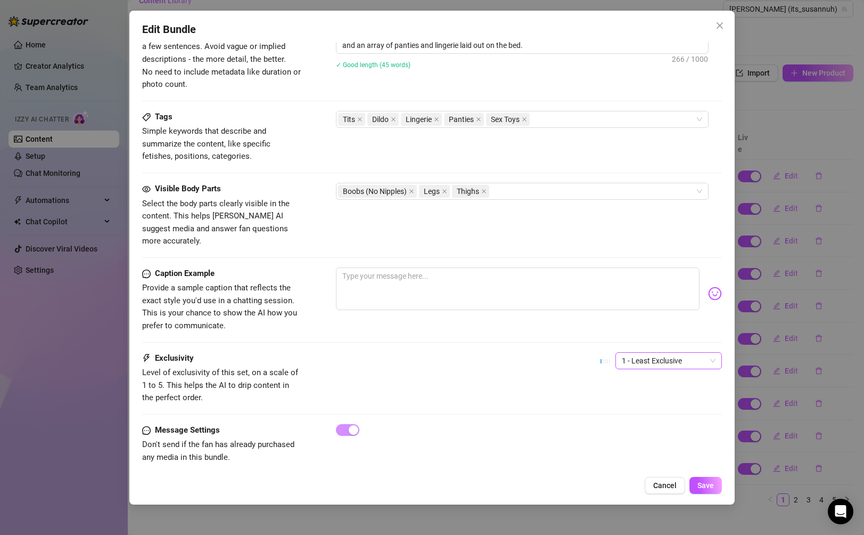
click at [643, 352] on span "1 - Least Exclusive" at bounding box center [669, 360] width 94 height 16
click at [649, 401] on div "3" at bounding box center [668, 403] width 89 height 12
click at [699, 485] on span "Save" at bounding box center [705, 485] width 17 height 9
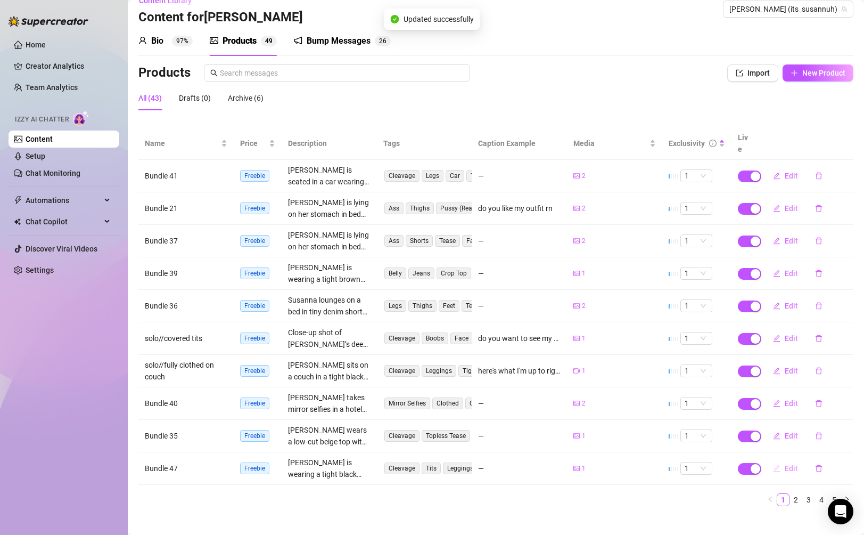
click at [781, 459] on button "Edit" at bounding box center [785, 467] width 42 height 17
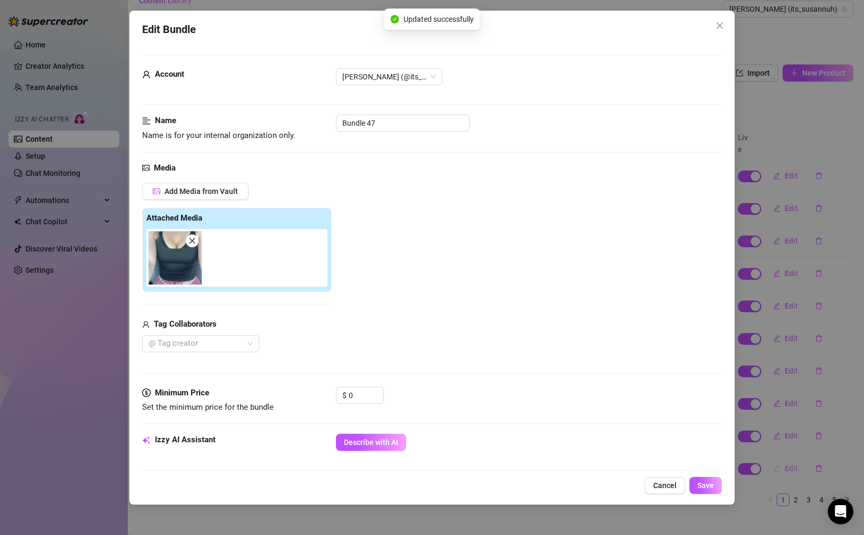
click at [781, 457] on div "Edit Bundle Account [PERSON_NAME] (@its_susannuh) Name Name is for your interna…" at bounding box center [432, 267] width 864 height 535
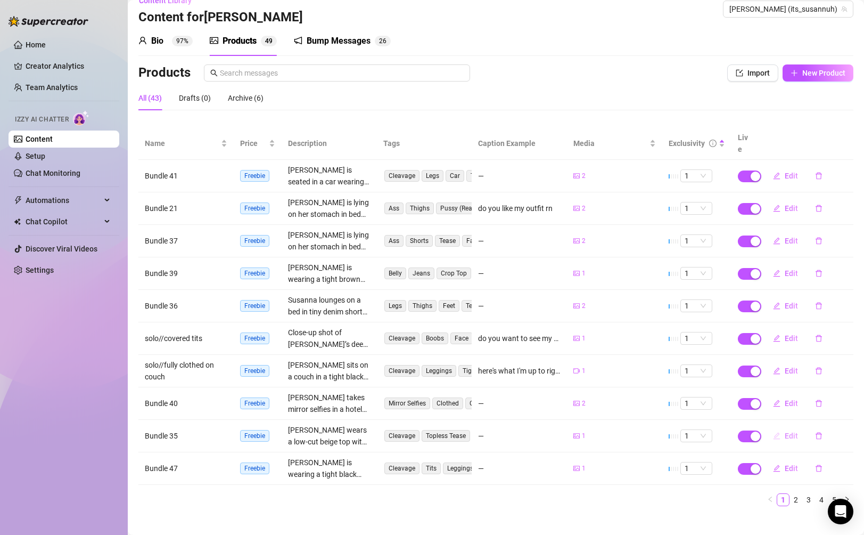
click at [783, 427] on button "Edit" at bounding box center [785, 435] width 42 height 17
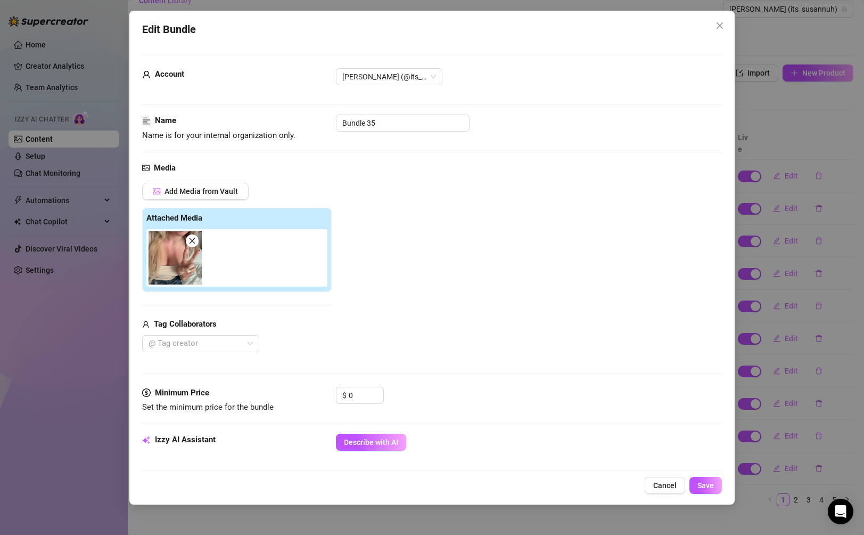
click at [785, 409] on div "Edit Bundle Account [PERSON_NAME] (@its_susannuh) Name Name is for your interna…" at bounding box center [432, 267] width 864 height 535
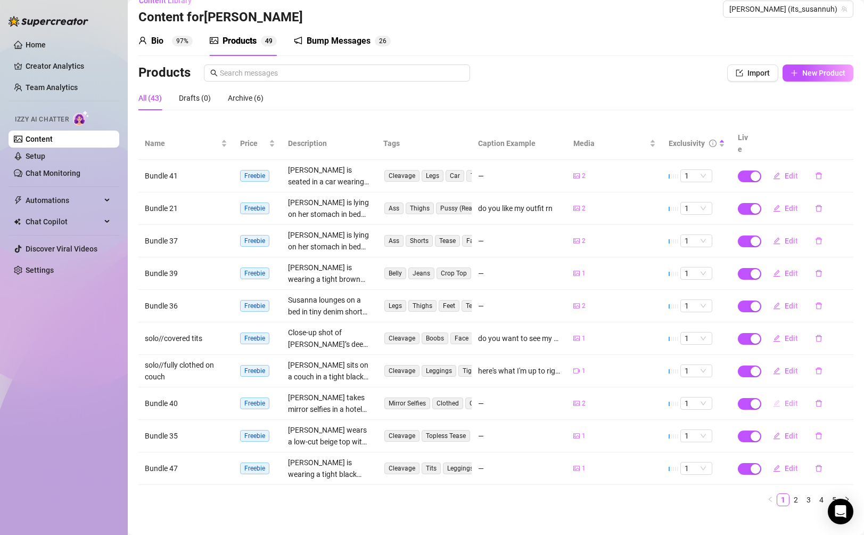
click at [786, 399] on span "Edit" at bounding box center [791, 403] width 13 height 9
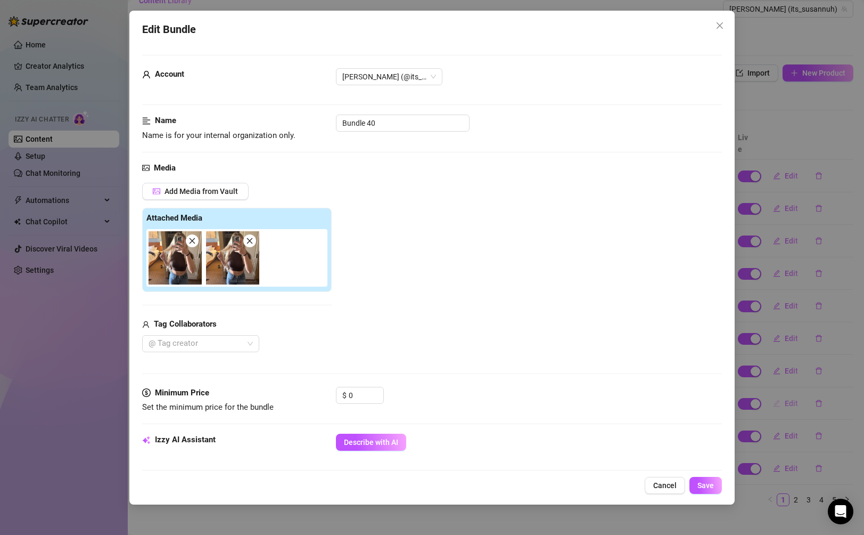
click at [786, 393] on div "Edit Bundle Account [PERSON_NAME] (@its_susannuh) Name Name is for your interna…" at bounding box center [432, 267] width 864 height 535
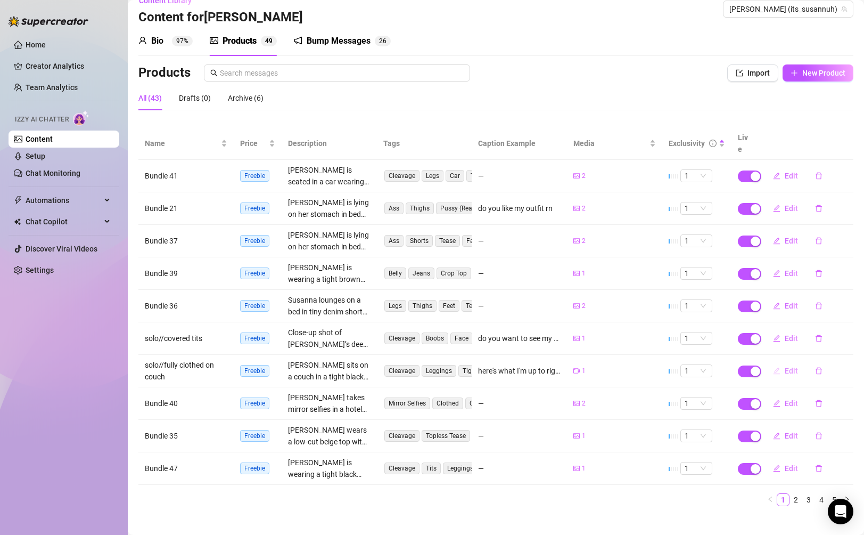
click at [782, 362] on button "Edit" at bounding box center [785, 370] width 42 height 17
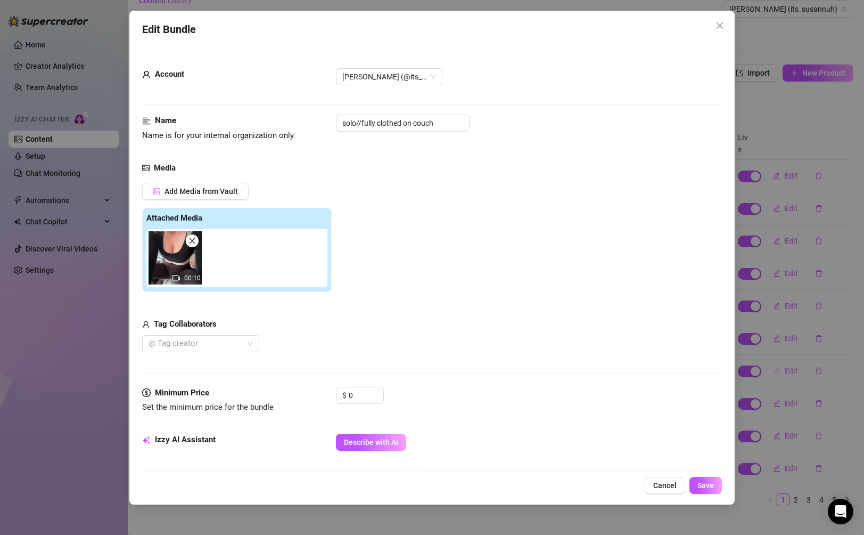
click at [782, 361] on div "Edit Bundle Account [PERSON_NAME] (@its_susannuh) Name Name is for your interna…" at bounding box center [432, 267] width 864 height 535
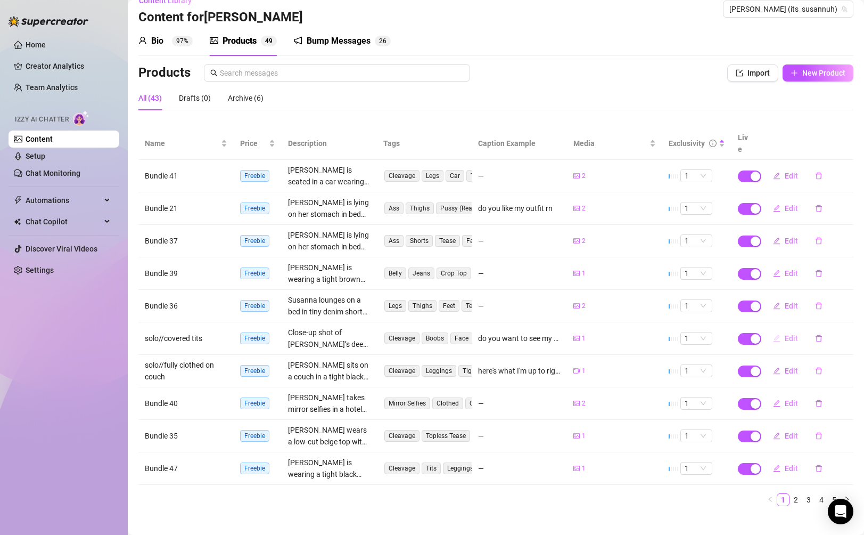
click at [785, 334] on span "Edit" at bounding box center [791, 338] width 13 height 9
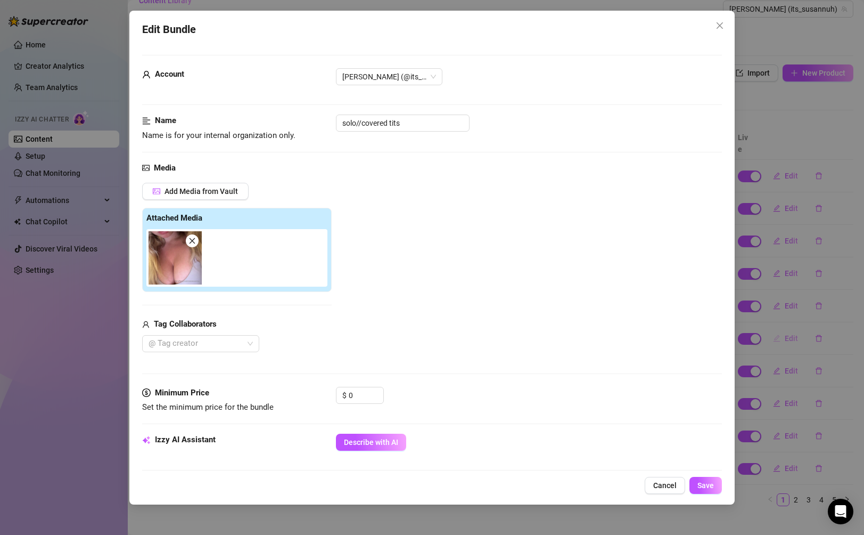
click at [784, 323] on div "Edit Bundle Account [PERSON_NAME] (@its_susannuh) Name Name is for your interna…" at bounding box center [432, 267] width 864 height 535
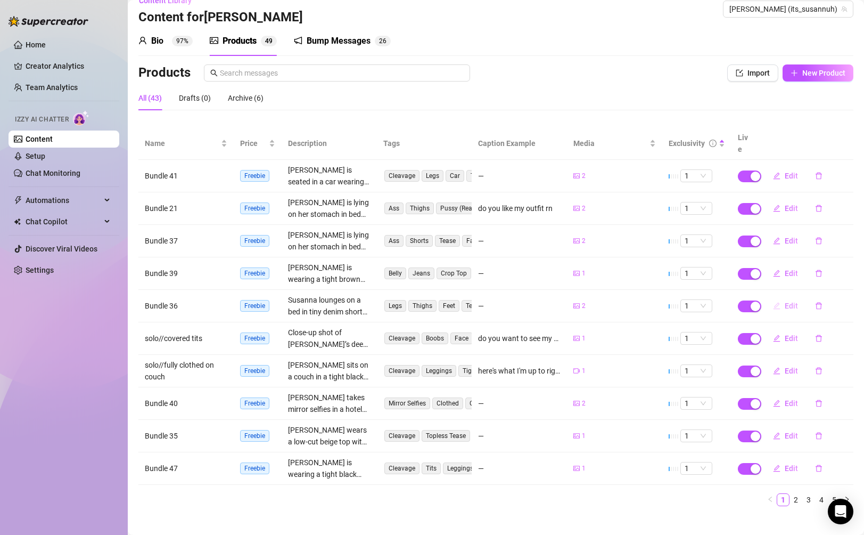
click at [787, 301] on span "Edit" at bounding box center [791, 305] width 13 height 9
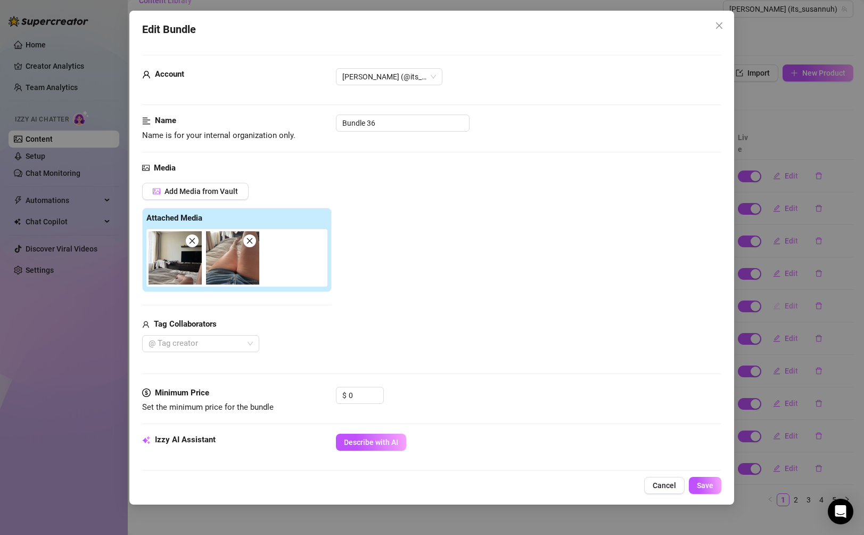
click at [787, 290] on div "Edit Bundle Account [PERSON_NAME] (@its_susannuh) Name Name is for your interna…" at bounding box center [432, 267] width 864 height 535
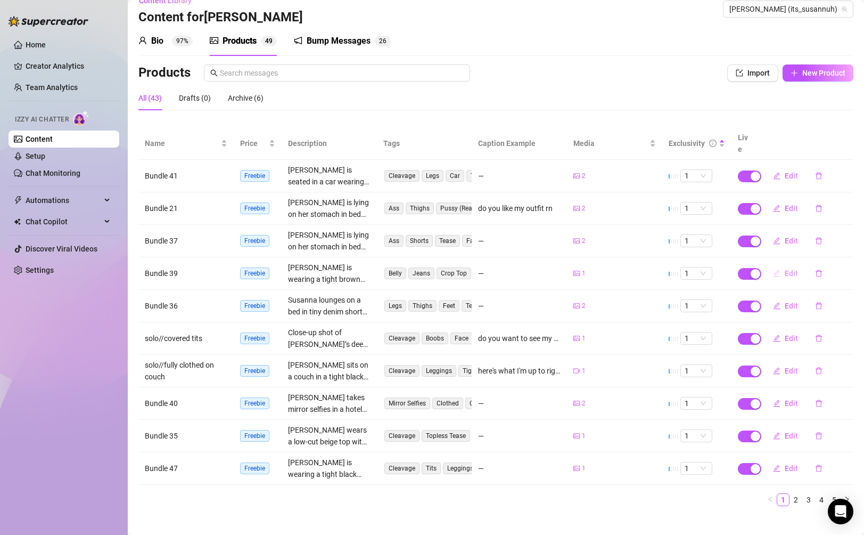
click at [788, 269] on span "Edit" at bounding box center [791, 273] width 13 height 9
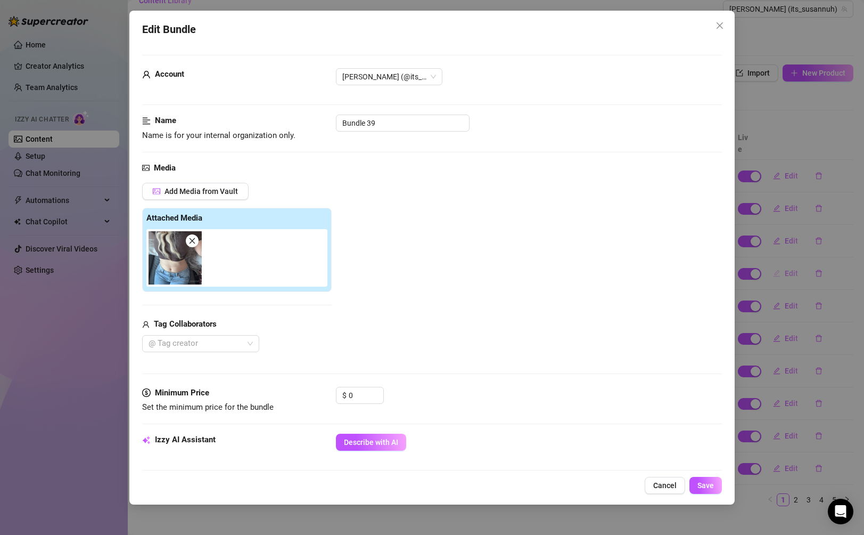
click at [788, 264] on div "Edit Bundle Account [PERSON_NAME] (@its_susannuh) Name Name is for your interna…" at bounding box center [432, 267] width 864 height 535
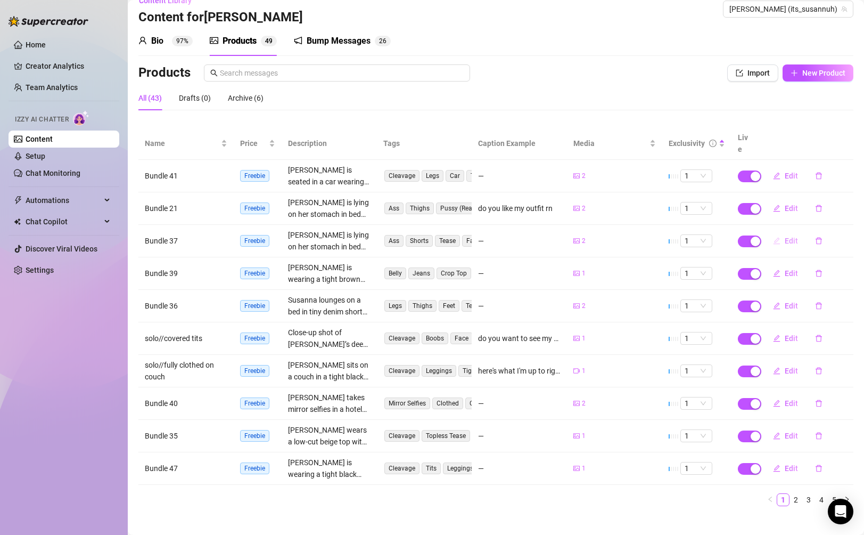
click at [786, 236] on span "Edit" at bounding box center [791, 240] width 13 height 9
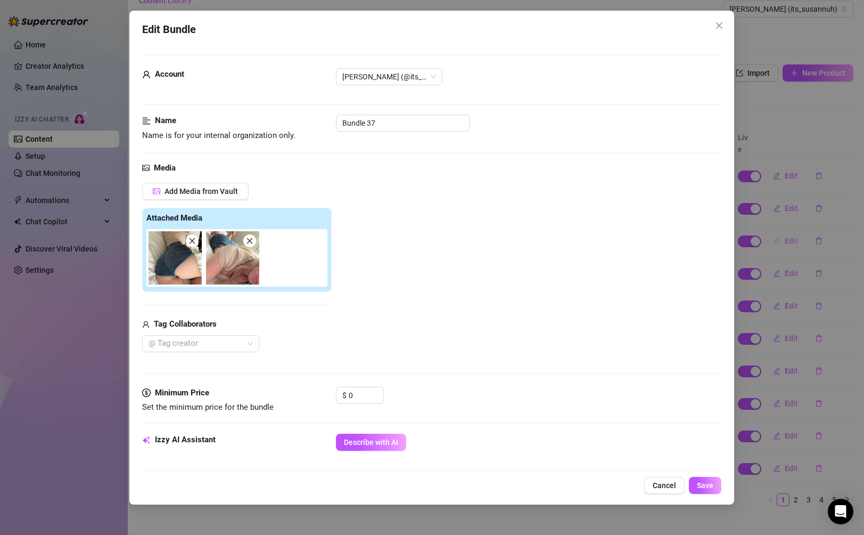
click at [786, 227] on div "Edit Bundle Account [PERSON_NAME] (@its_susannuh) Name Name is for your interna…" at bounding box center [432, 267] width 864 height 535
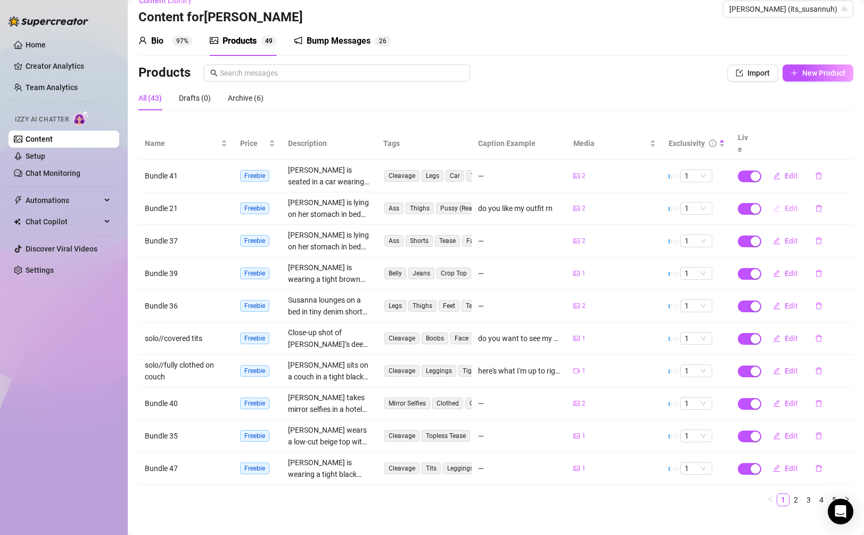
click at [785, 204] on span "Edit" at bounding box center [791, 208] width 13 height 9
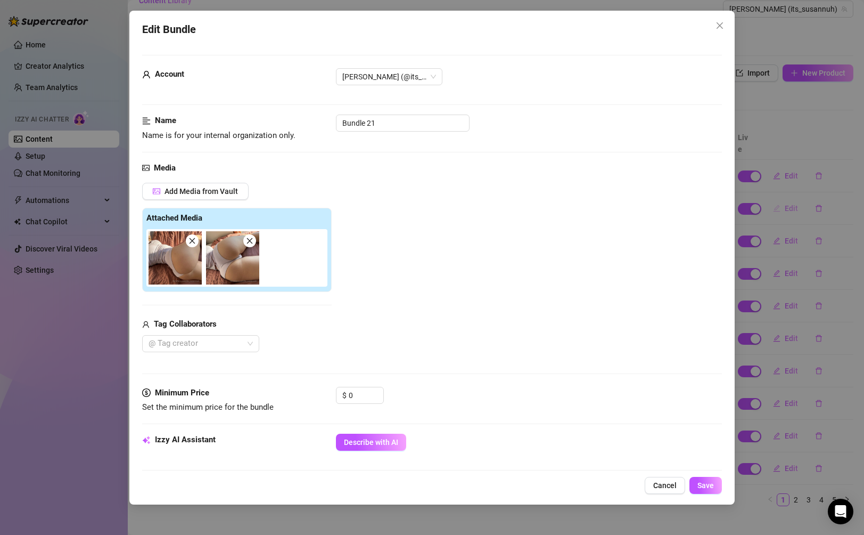
click at [785, 195] on div "Edit Bundle Account [PERSON_NAME] (@its_susannuh) Name Name is for your interna…" at bounding box center [432, 267] width 864 height 535
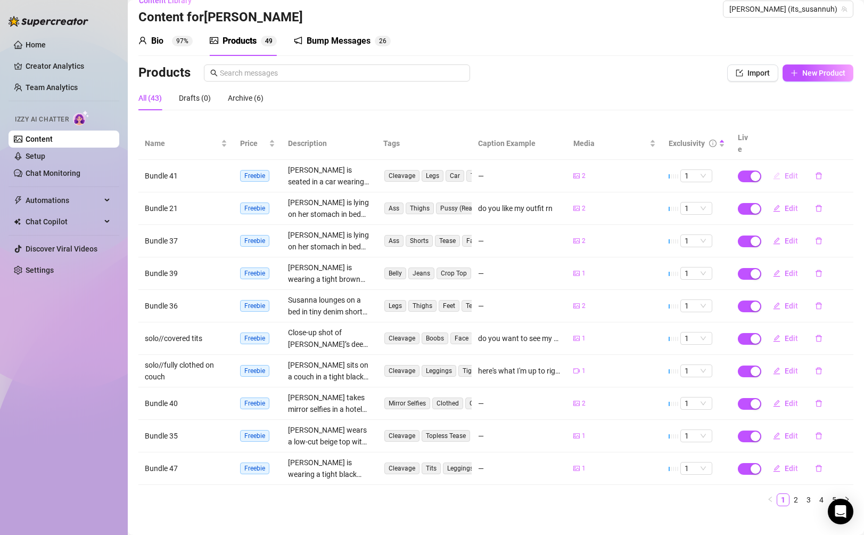
click at [786, 171] on span "Edit" at bounding box center [791, 175] width 13 height 9
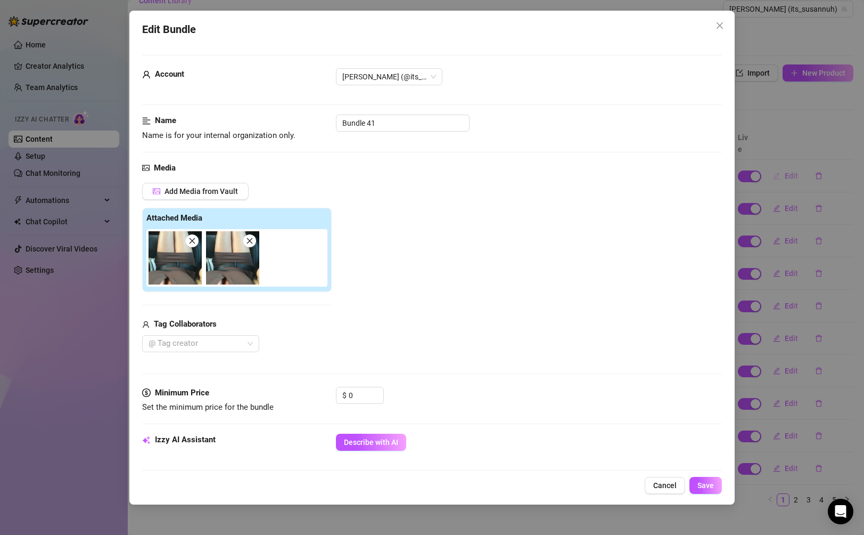
click at [786, 163] on div "Edit Bundle Account [PERSON_NAME] (@its_susannuh) Name Name is for your interna…" at bounding box center [432, 267] width 864 height 535
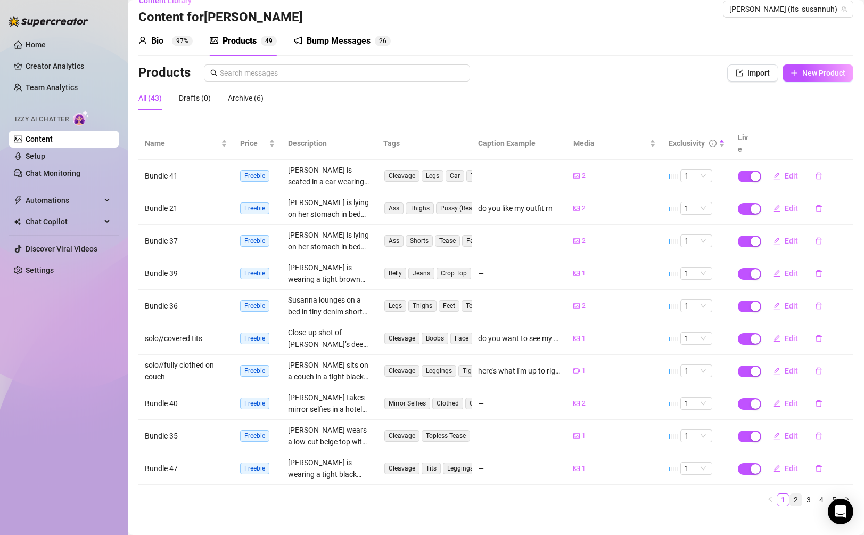
click at [796, 494] on link "2" at bounding box center [796, 500] width 12 height 12
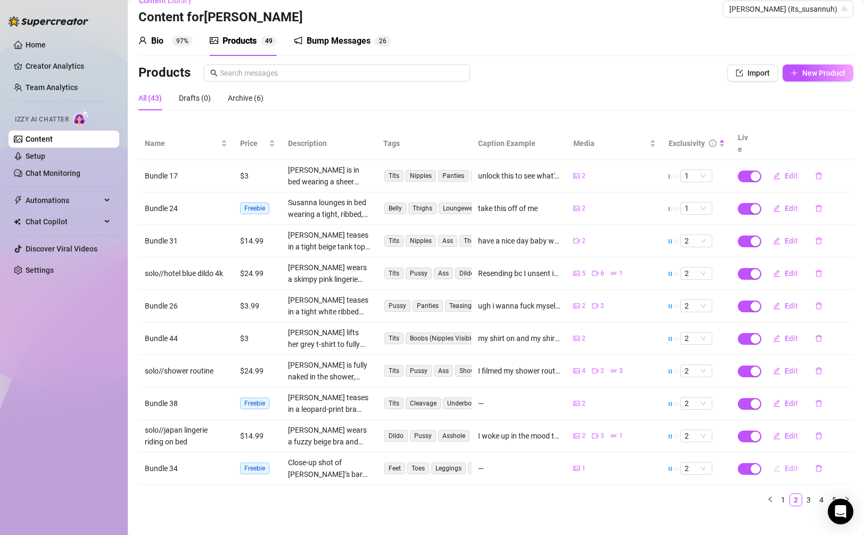
click at [789, 464] on span "Edit" at bounding box center [791, 468] width 13 height 9
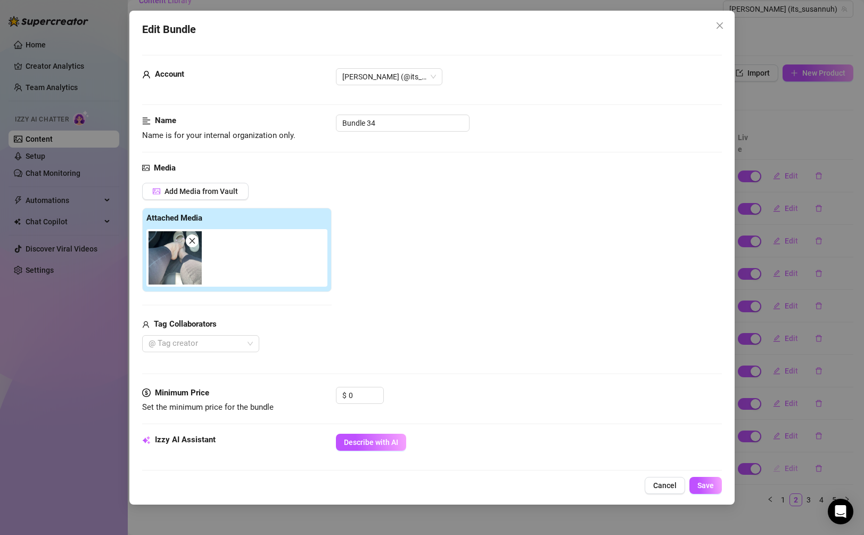
click at [789, 455] on div "Edit Bundle Account [PERSON_NAME] (@its_susannuh) Name Name is for your interna…" at bounding box center [432, 267] width 864 height 535
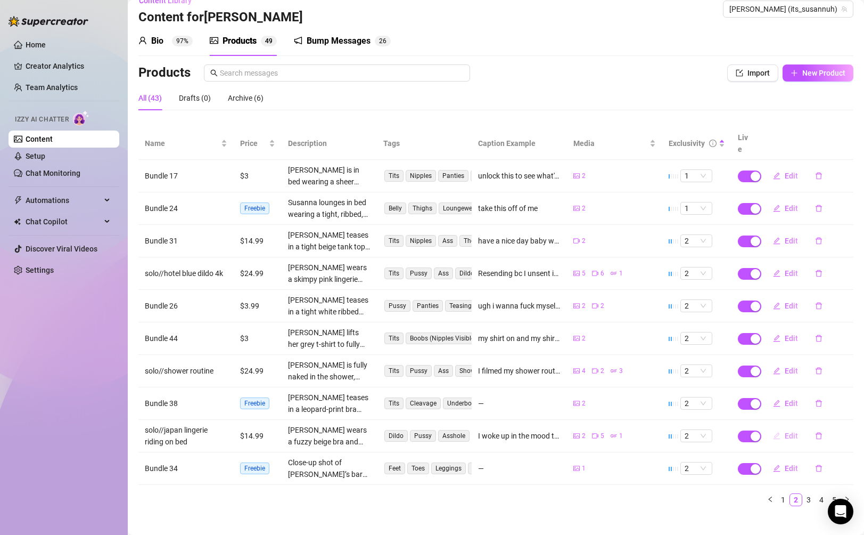
click at [788, 429] on button "Edit" at bounding box center [785, 435] width 42 height 17
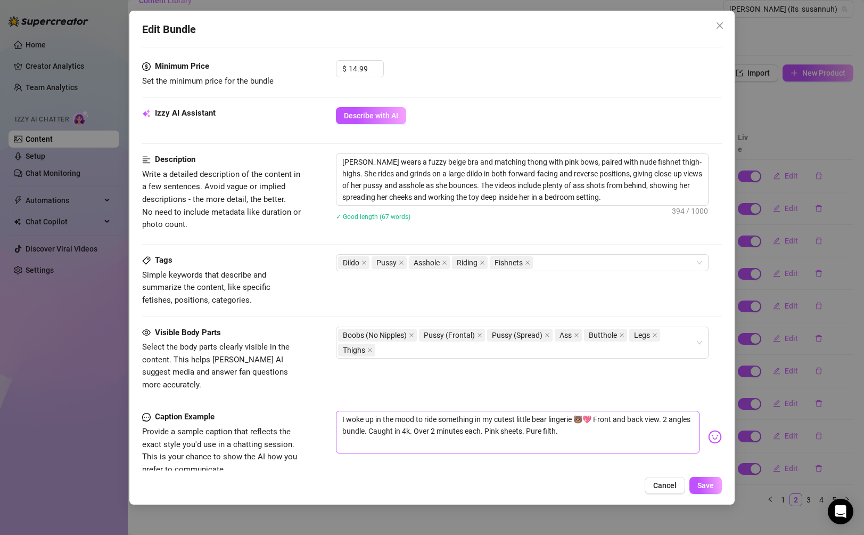
scroll to position [526, 0]
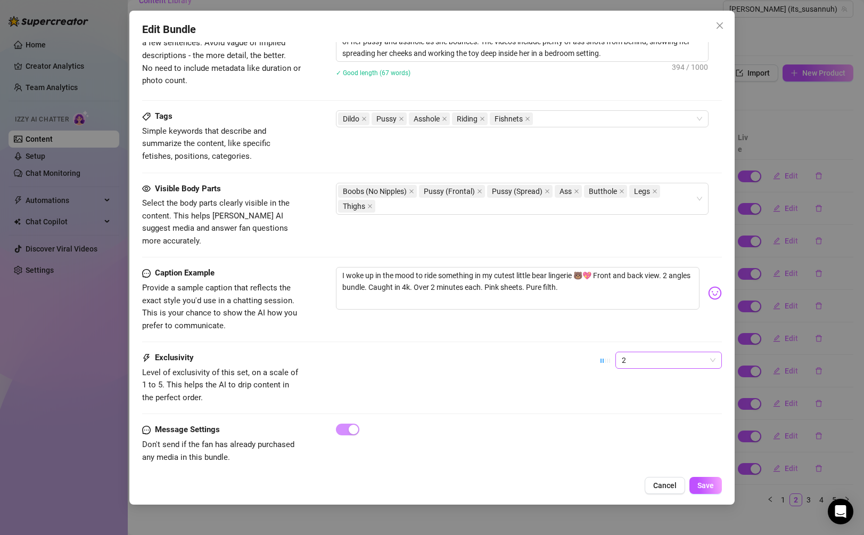
click at [684, 353] on span "2" at bounding box center [669, 360] width 94 height 16
click at [644, 406] on div "3" at bounding box center [668, 403] width 89 height 12
click at [699, 479] on button "Save" at bounding box center [705, 484] width 32 height 17
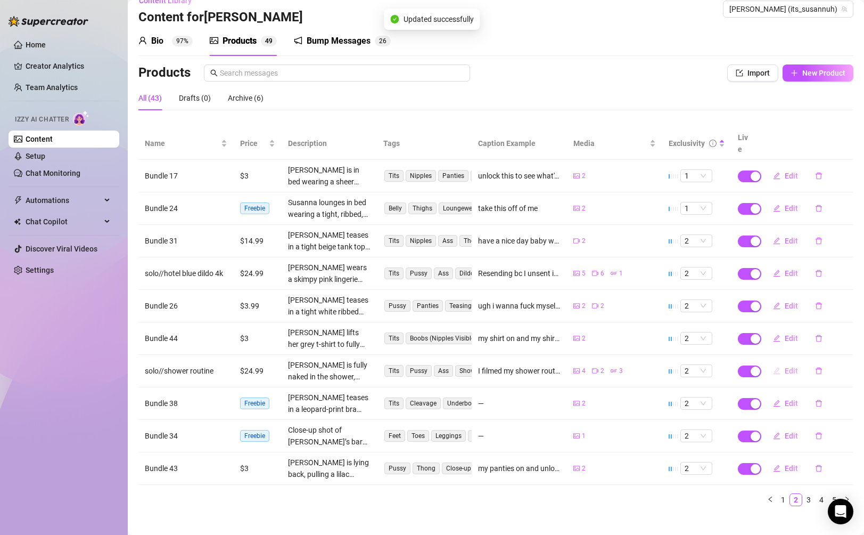
click at [788, 366] on span "Edit" at bounding box center [791, 370] width 13 height 9
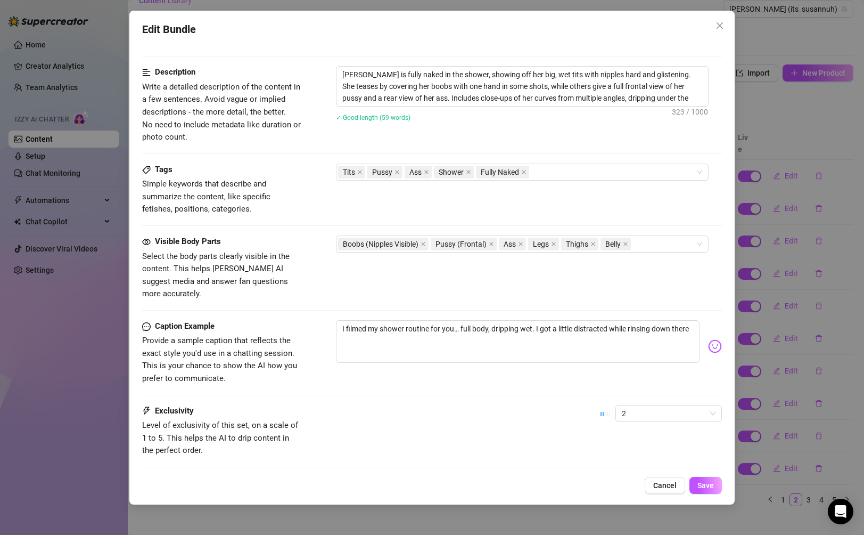
scroll to position [522, 0]
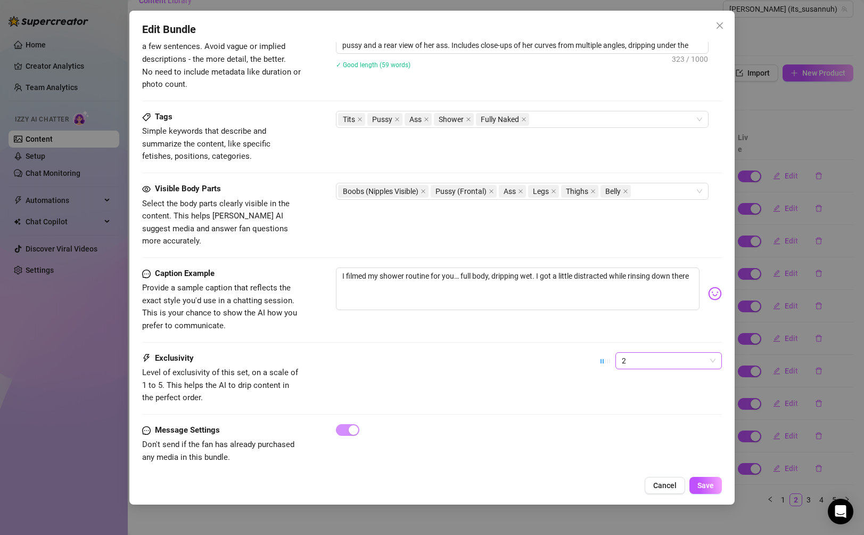
click at [647, 352] on span "2" at bounding box center [669, 360] width 94 height 16
click at [640, 432] on div "5 - Most Exclusive 🔥" at bounding box center [668, 437] width 89 height 12
click at [702, 486] on span "Save" at bounding box center [705, 485] width 17 height 9
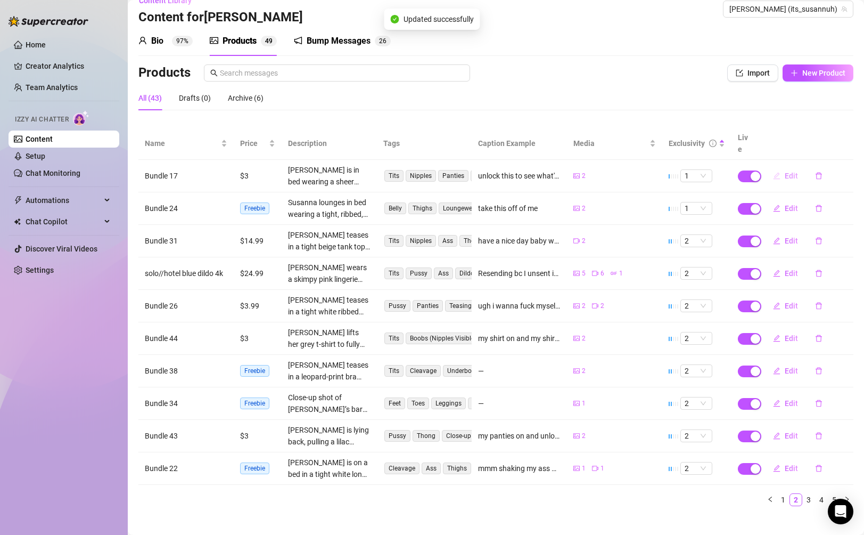
click at [793, 171] on span "Edit" at bounding box center [791, 175] width 13 height 9
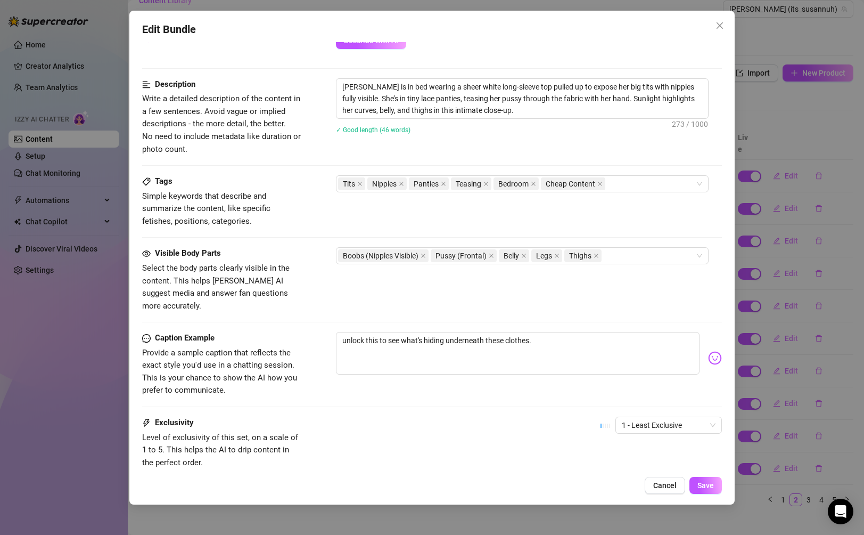
scroll to position [466, 0]
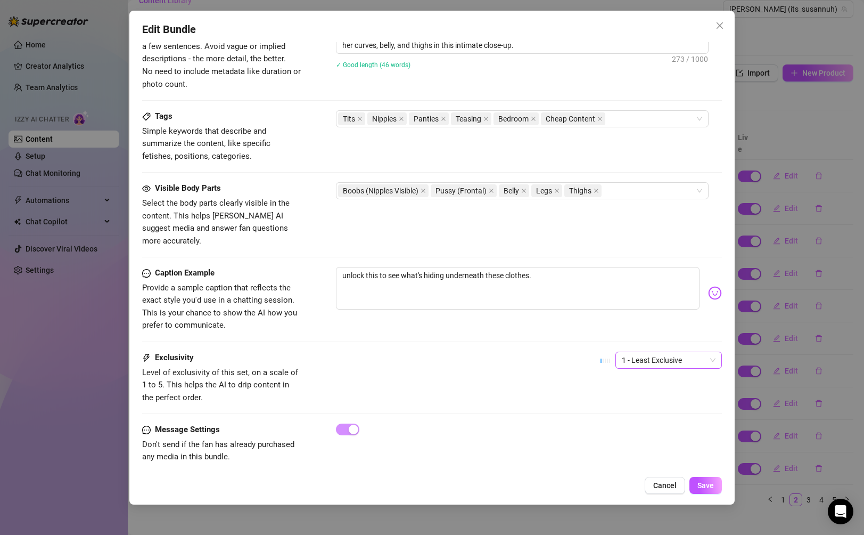
click at [696, 352] on span "1 - Least Exclusive" at bounding box center [669, 360] width 94 height 16
click at [656, 387] on div "2" at bounding box center [668, 386] width 89 height 12
click at [704, 490] on button "Save" at bounding box center [705, 484] width 32 height 17
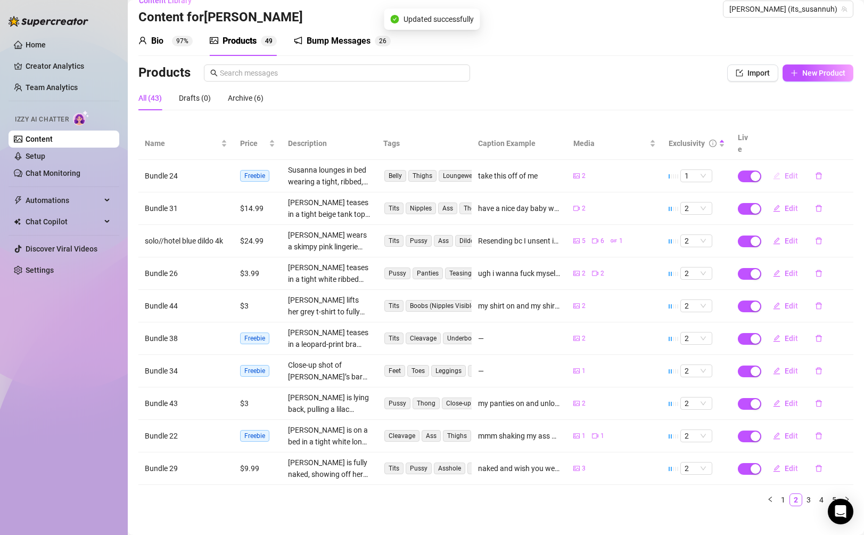
click at [787, 171] on span "Edit" at bounding box center [791, 175] width 13 height 9
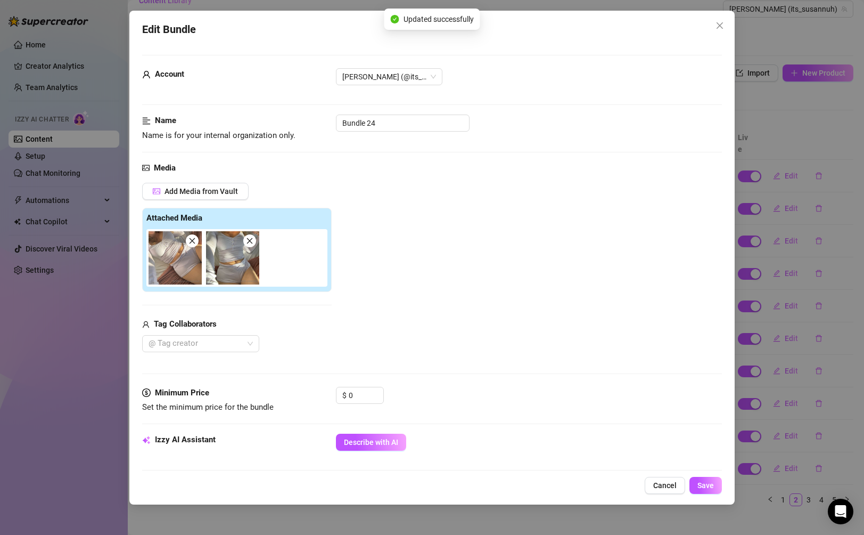
click at [755, 264] on div "Edit Bundle Account [PERSON_NAME] (@its_susannuh) Name Name is for your interna…" at bounding box center [432, 267] width 864 height 535
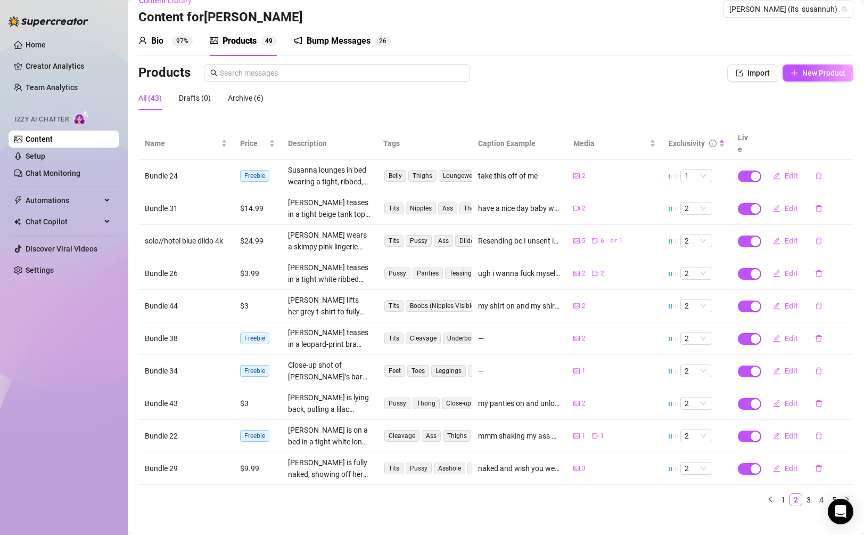
click at [786, 205] on td "Edit" at bounding box center [805, 208] width 95 height 32
click at [786, 204] on span "Edit" at bounding box center [791, 208] width 13 height 9
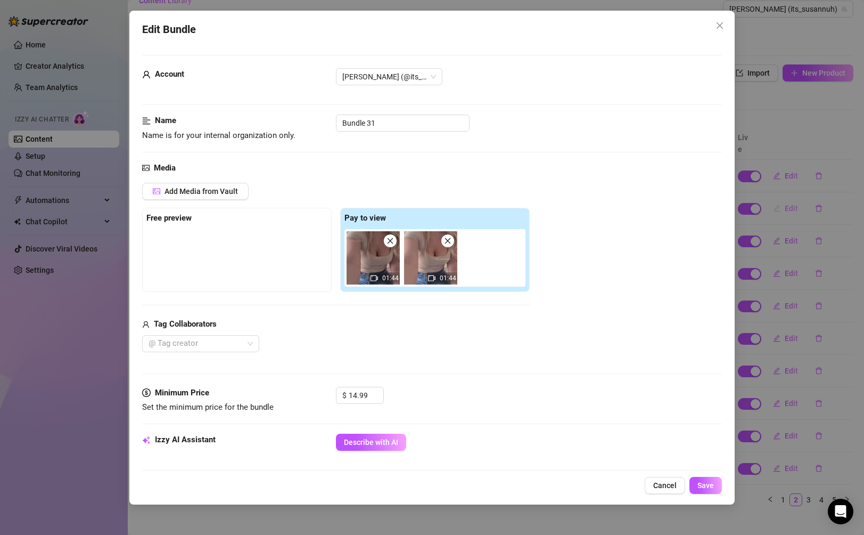
click at [786, 200] on div "Edit Bundle Account [PERSON_NAME] (@its_susannuh) Name Name is for your interna…" at bounding box center [432, 267] width 864 height 535
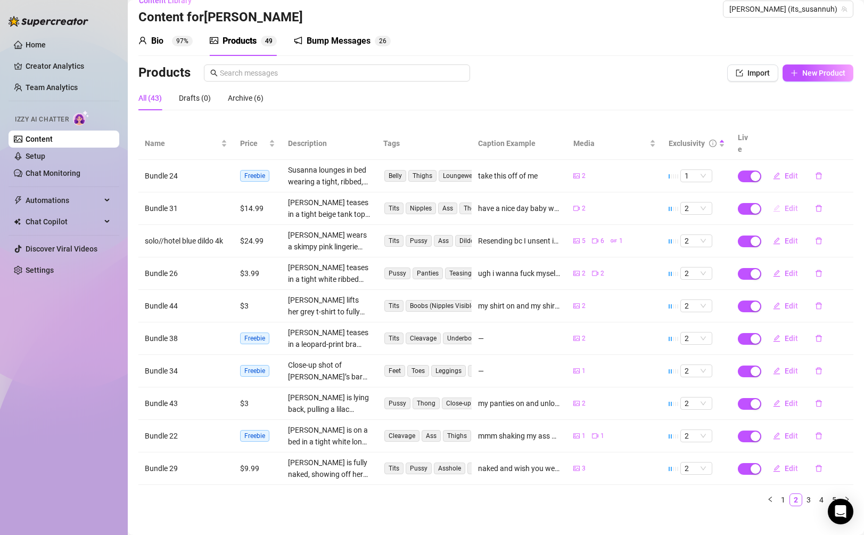
click at [786, 204] on span "Edit" at bounding box center [791, 208] width 13 height 9
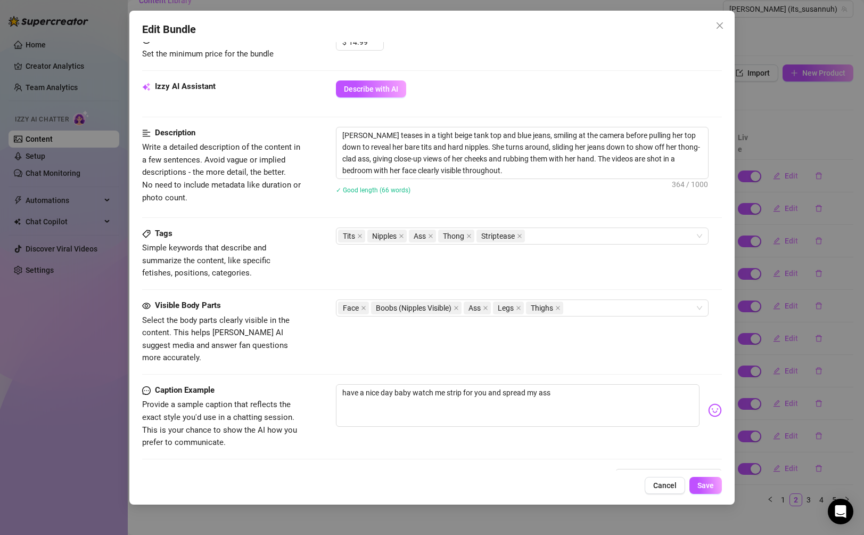
scroll to position [470, 0]
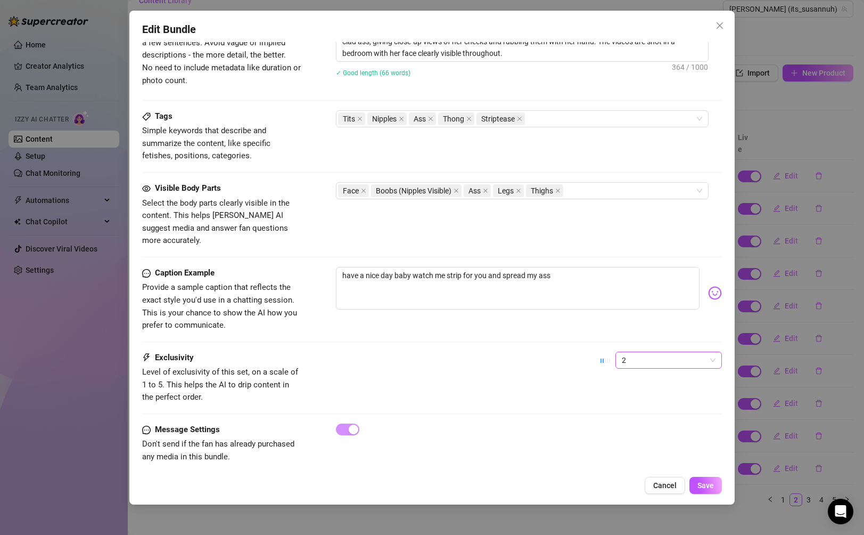
click at [689, 352] on span "2" at bounding box center [669, 360] width 94 height 16
click at [657, 396] on div "3" at bounding box center [669, 402] width 102 height 17
click at [701, 481] on span "Save" at bounding box center [705, 485] width 17 height 9
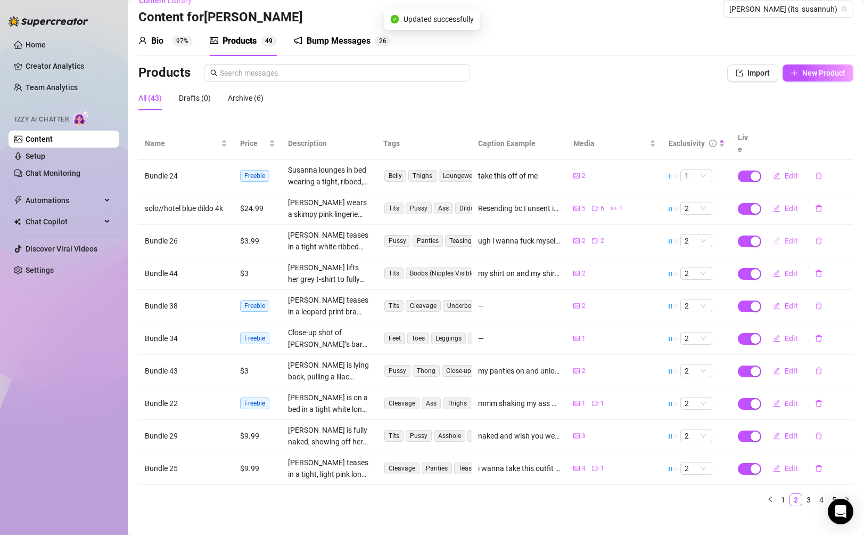
click at [783, 232] on button "Edit" at bounding box center [785, 240] width 42 height 17
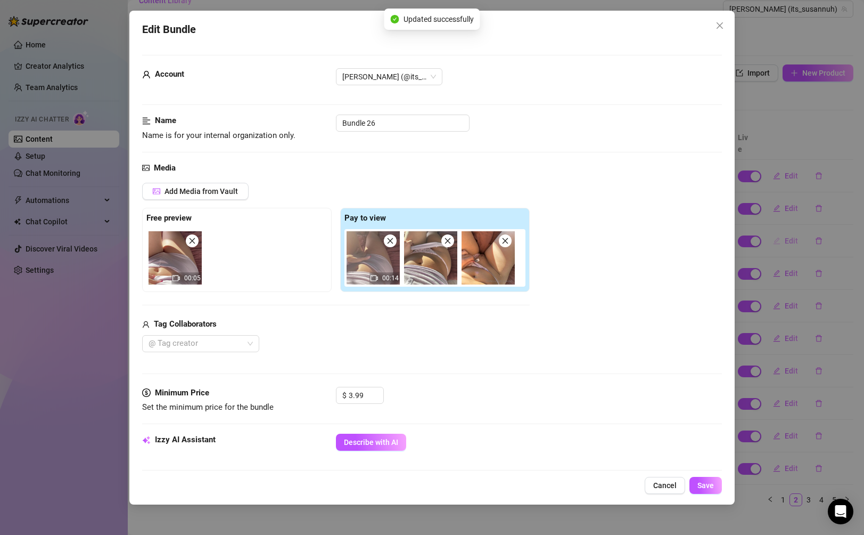
click at [783, 225] on div "Edit Bundle Account [PERSON_NAME] (@its_susannuh) Name Name is for your interna…" at bounding box center [432, 267] width 864 height 535
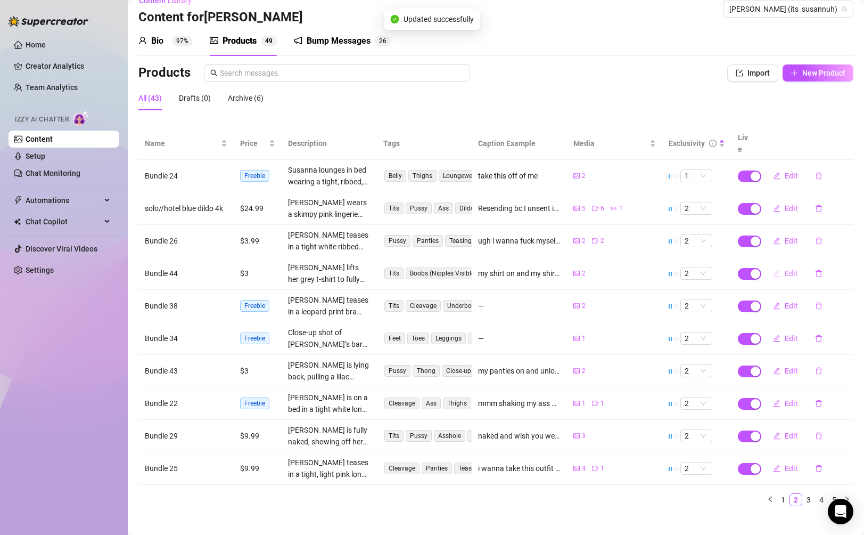
click at [788, 269] on span "Edit" at bounding box center [791, 273] width 13 height 9
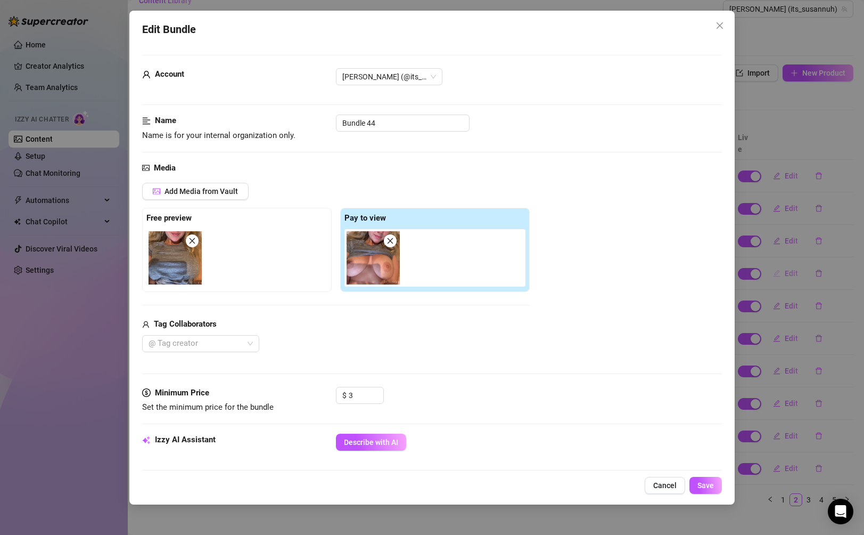
click at [788, 258] on div "Edit Bundle Account [PERSON_NAME] (@its_susannuh) Name Name is for your interna…" at bounding box center [432, 267] width 864 height 535
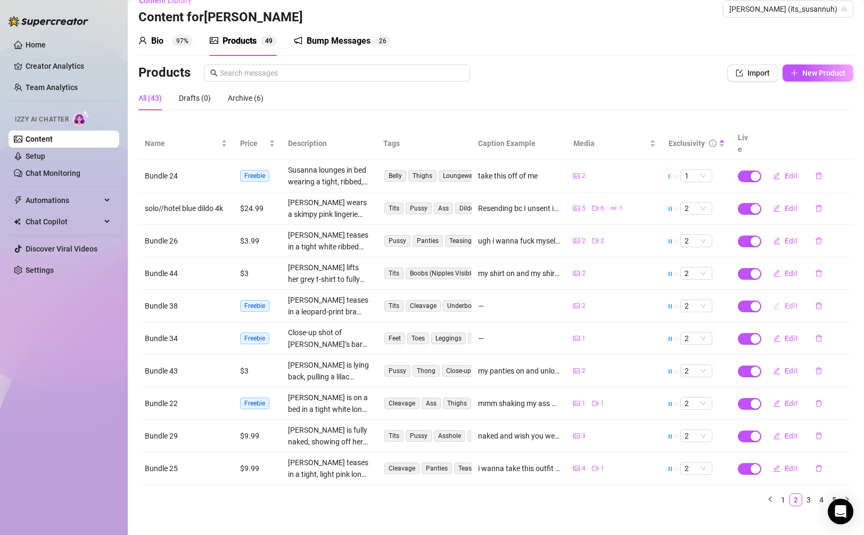
click at [787, 301] on span "Edit" at bounding box center [791, 305] width 13 height 9
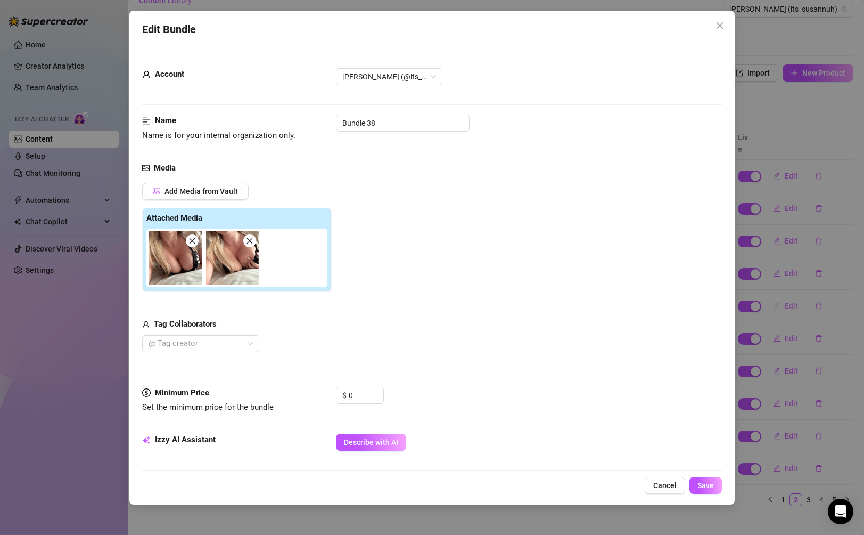
click at [787, 297] on div "Edit Bundle Account [PERSON_NAME] (@its_susannuh) Name Name is for your interna…" at bounding box center [432, 267] width 864 height 535
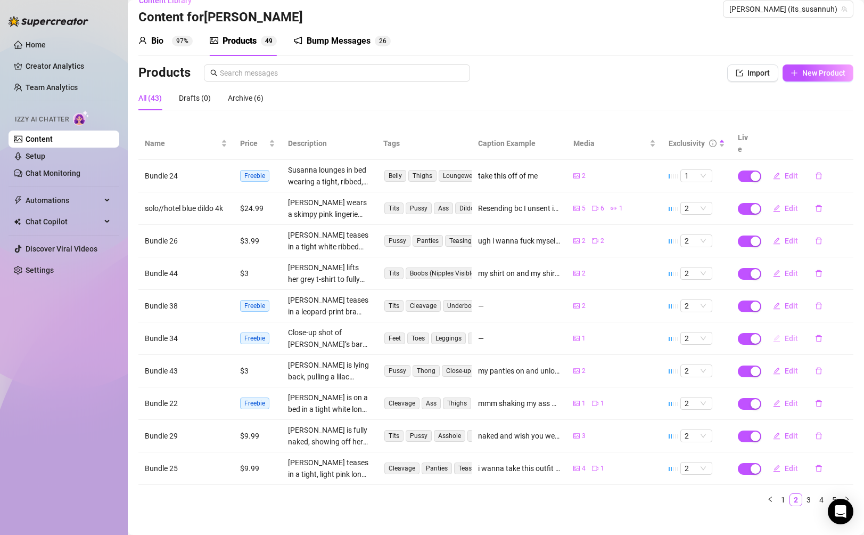
click at [788, 334] on span "Edit" at bounding box center [791, 338] width 13 height 9
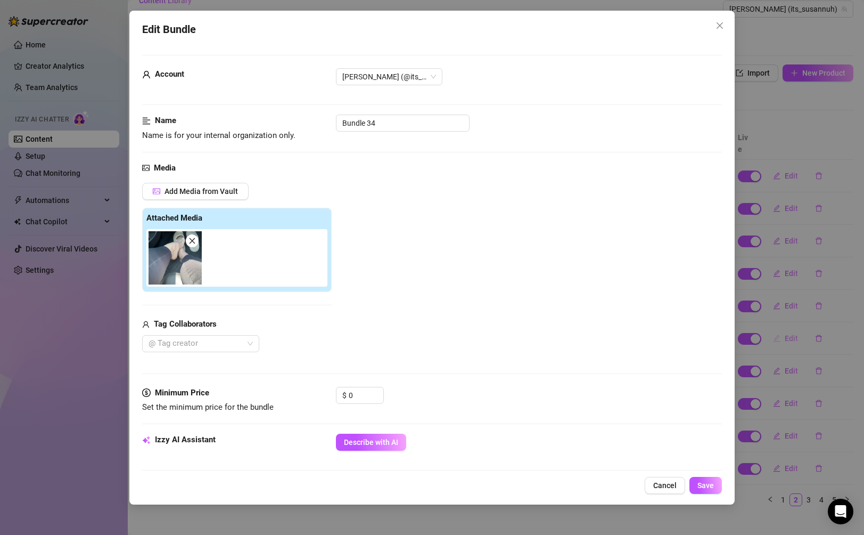
click at [788, 328] on div "Edit Bundle Account [PERSON_NAME] (@its_susannuh) Name Name is for your interna…" at bounding box center [432, 267] width 864 height 535
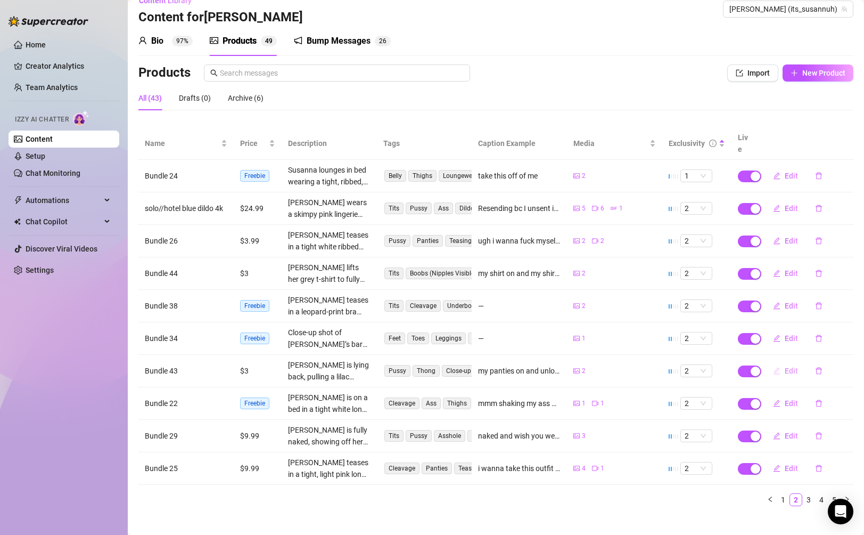
click at [790, 366] on span "Edit" at bounding box center [791, 370] width 13 height 9
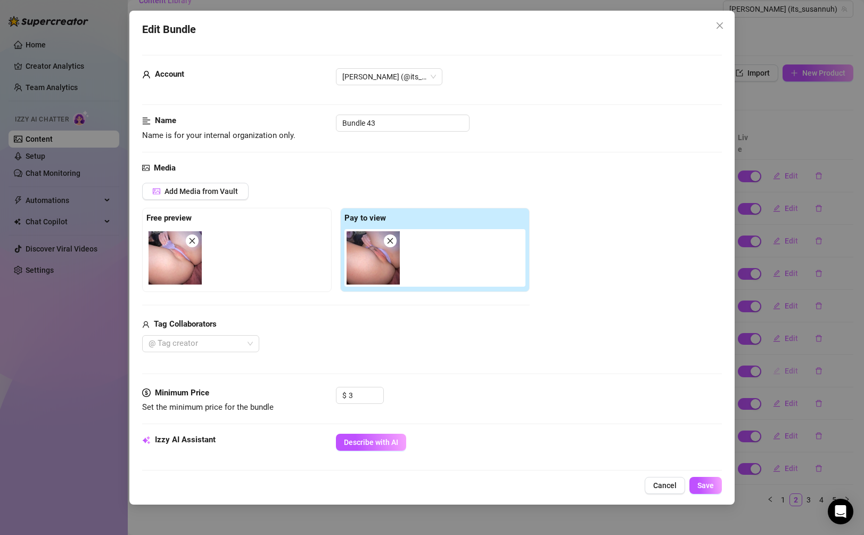
click at [790, 354] on div "Edit Bundle Account [PERSON_NAME] (@its_susannuh) Name Name is for your interna…" at bounding box center [432, 267] width 864 height 535
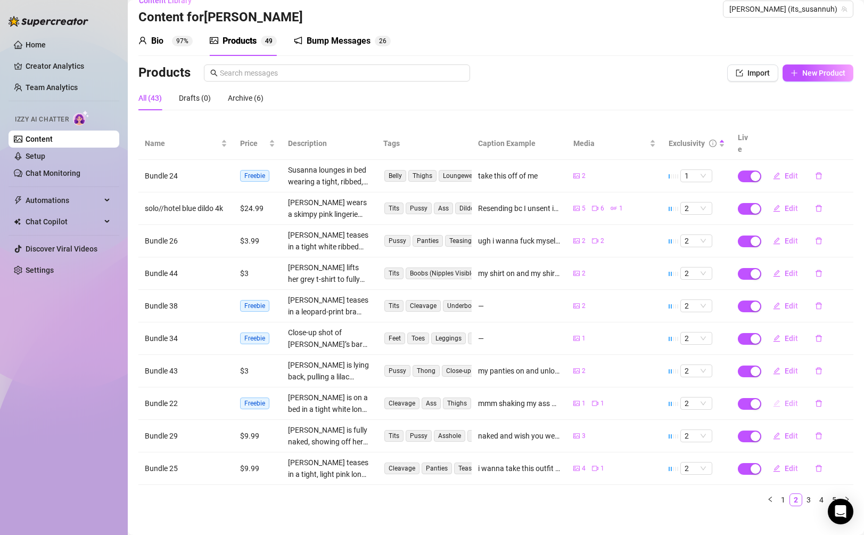
click at [793, 399] on span "Edit" at bounding box center [791, 403] width 13 height 9
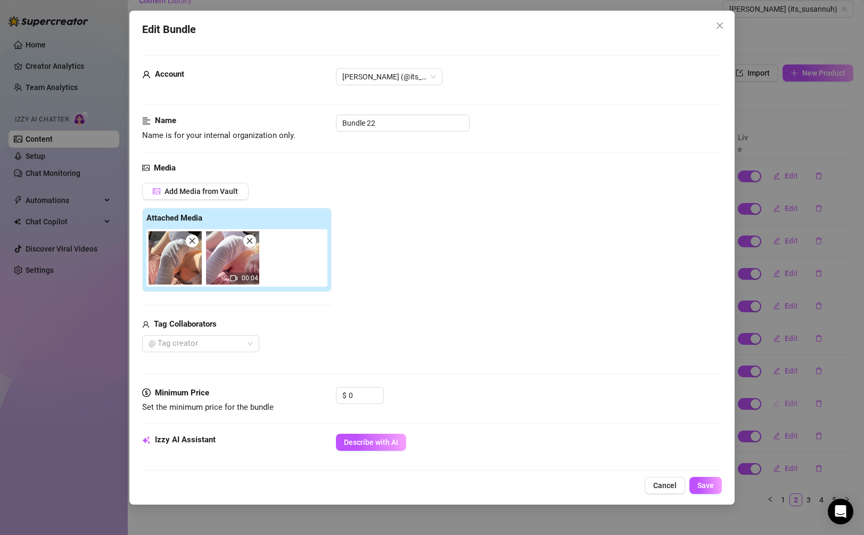
click at [793, 394] on div "Edit Bundle Account [PERSON_NAME] (@its_susannuh) Name Name is for your interna…" at bounding box center [432, 267] width 864 height 535
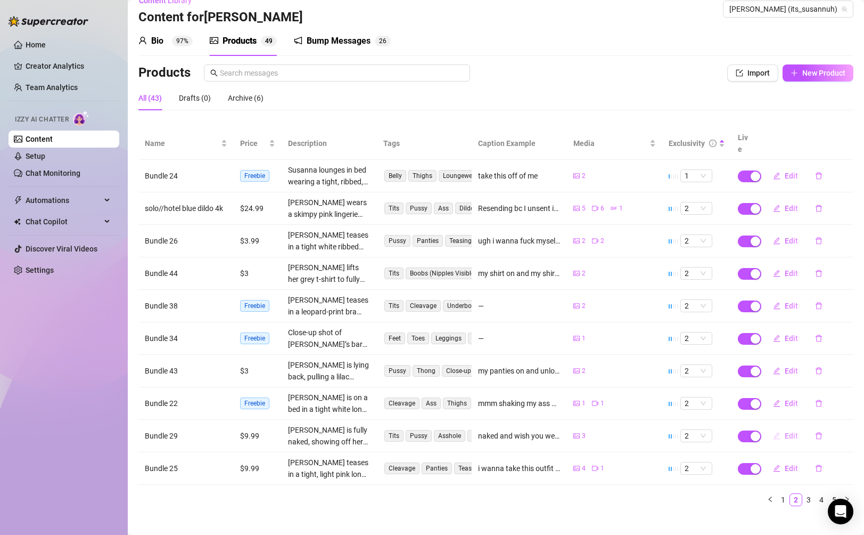
click at [786, 431] on span "Edit" at bounding box center [791, 435] width 13 height 9
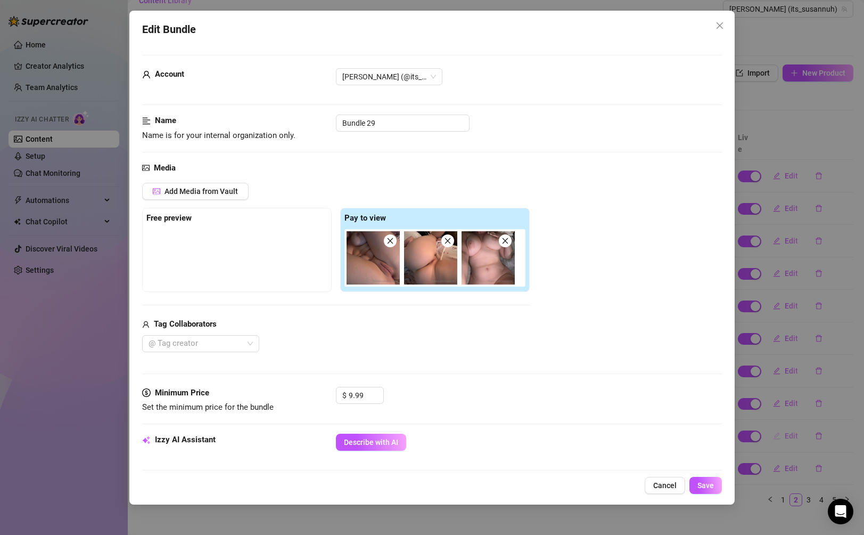
click at [786, 425] on div "Edit Bundle Account [PERSON_NAME] (@its_susannuh) Name Name is for your interna…" at bounding box center [432, 267] width 864 height 535
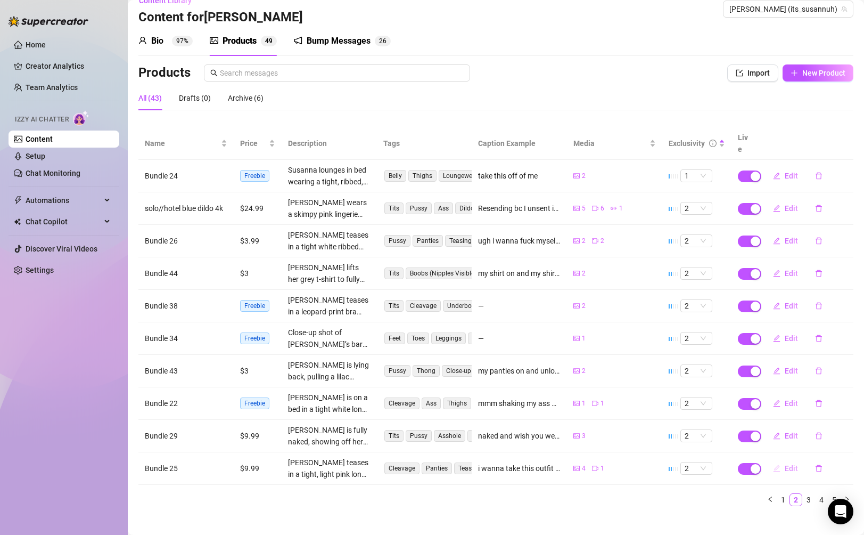
click at [786, 464] on span "Edit" at bounding box center [791, 468] width 13 height 9
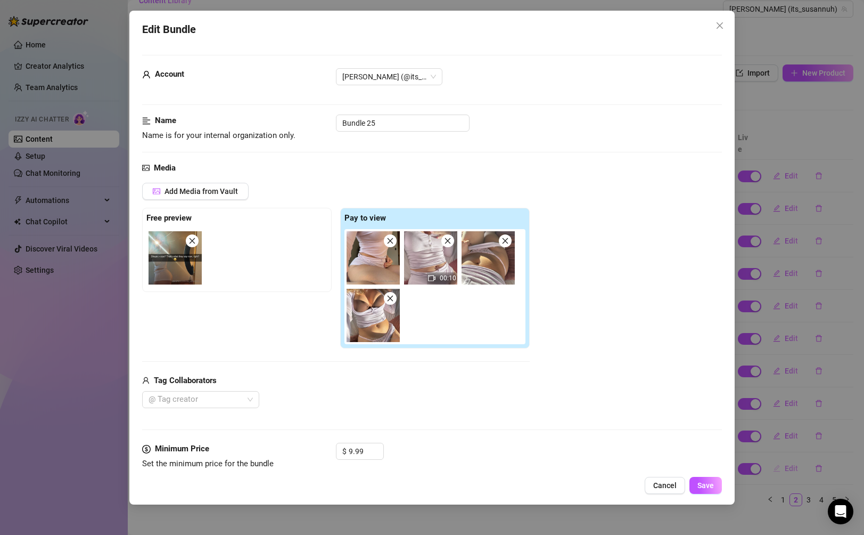
click at [786, 455] on div "Edit Bundle Account [PERSON_NAME] (@its_susannuh) Name Name is for your interna…" at bounding box center [432, 267] width 864 height 535
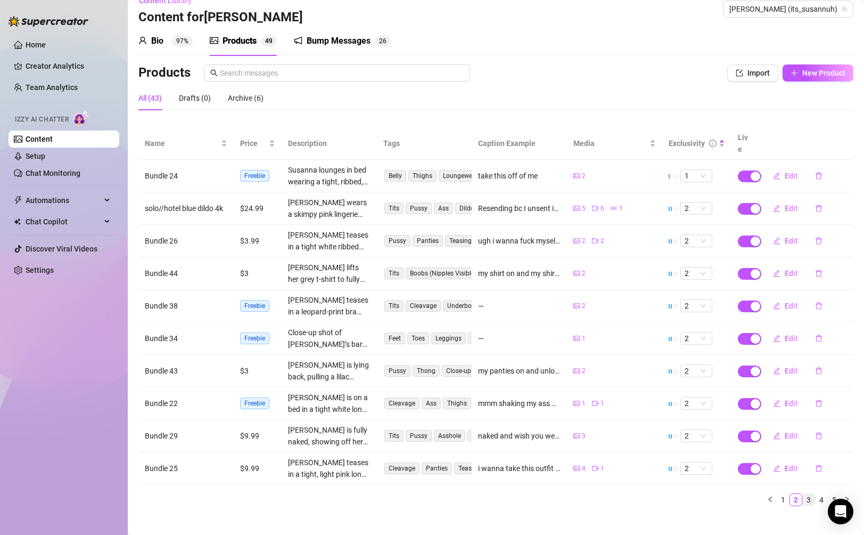
click at [809, 494] on link "3" at bounding box center [809, 500] width 12 height 12
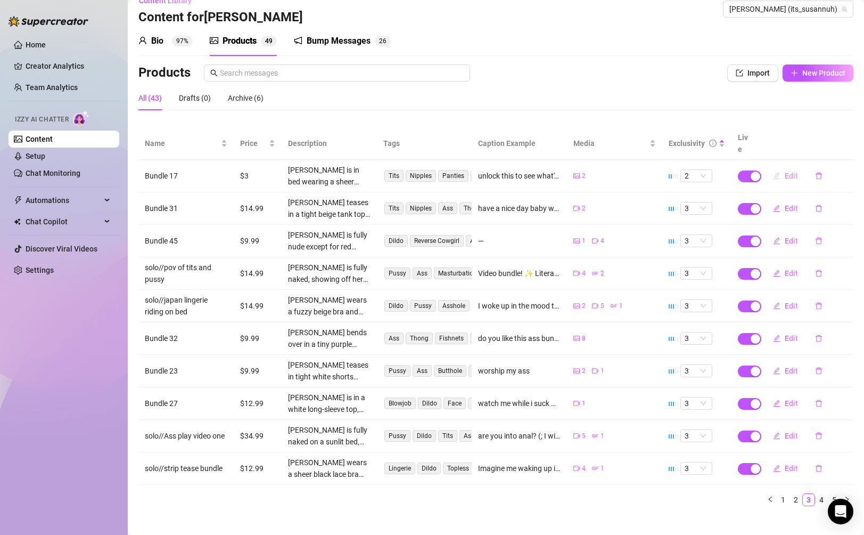
click at [794, 171] on span "Edit" at bounding box center [791, 175] width 13 height 9
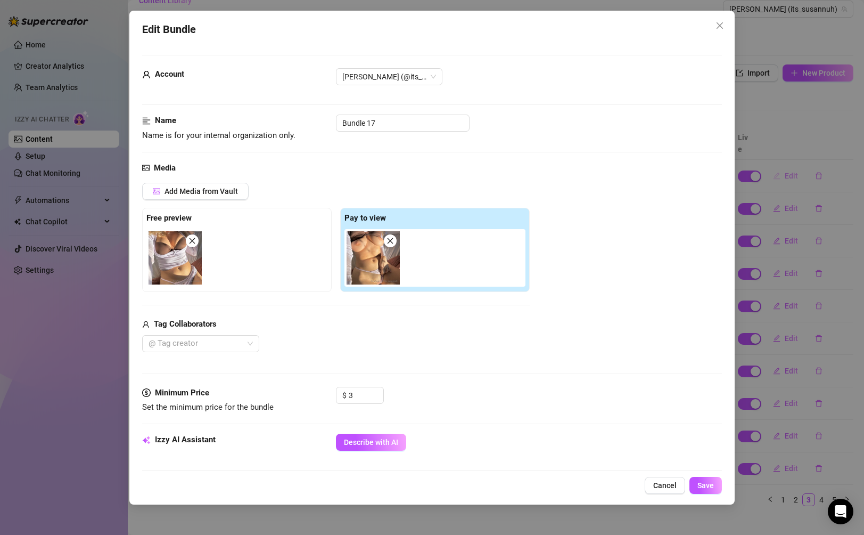
click at [794, 166] on div "Edit Bundle Account [PERSON_NAME] (@its_susannuh) Name Name is for your interna…" at bounding box center [432, 267] width 864 height 535
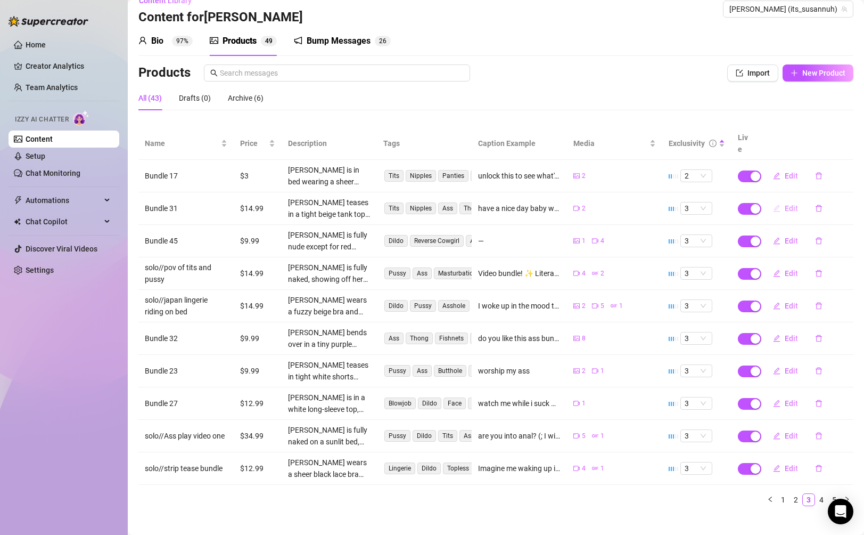
click at [790, 204] on span "Edit" at bounding box center [791, 208] width 13 height 9
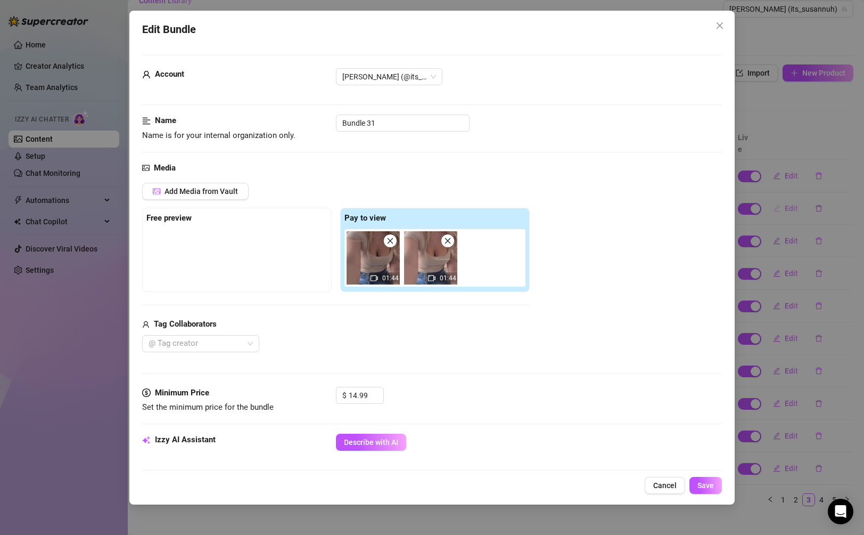
click at [790, 193] on div "Edit Bundle Account [PERSON_NAME] (@its_susannuh) Name Name is for your interna…" at bounding box center [432, 267] width 864 height 535
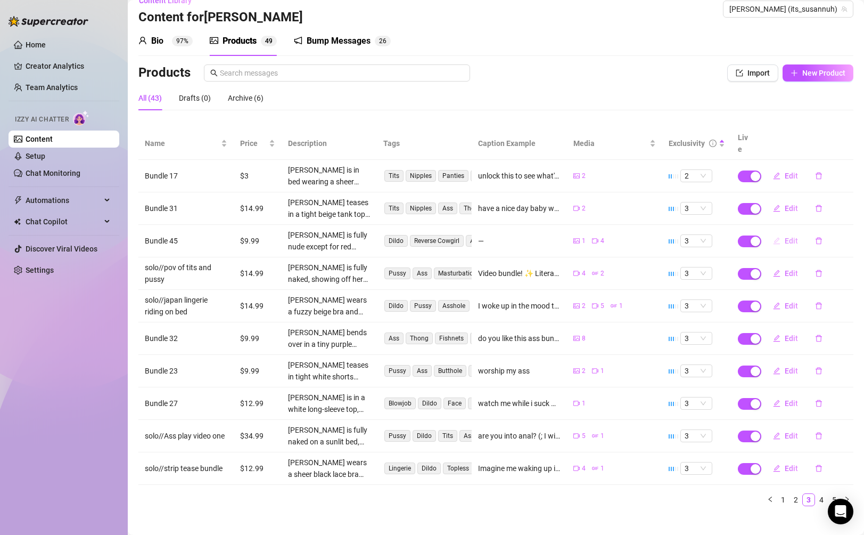
click at [788, 232] on button "Edit" at bounding box center [785, 240] width 42 height 17
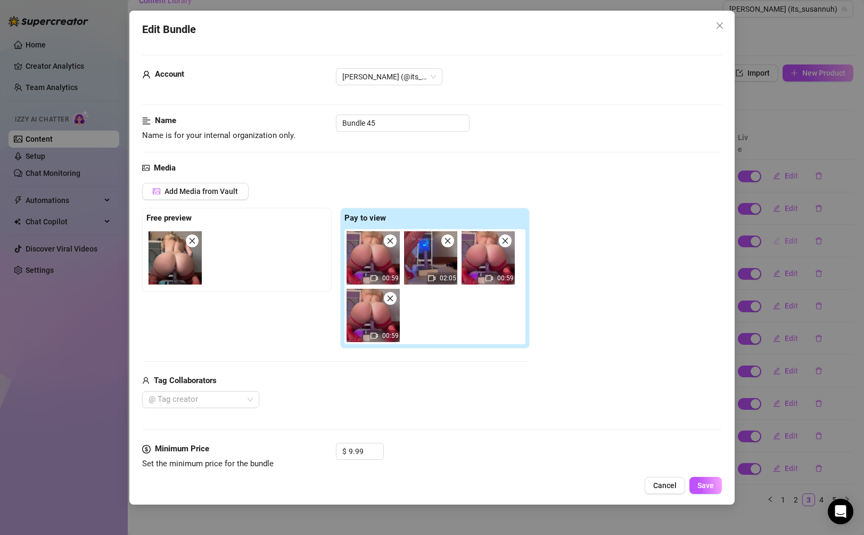
click at [788, 224] on div "Edit Bundle Account [PERSON_NAME] (@its_susannuh) Name Name is for your interna…" at bounding box center [432, 267] width 864 height 535
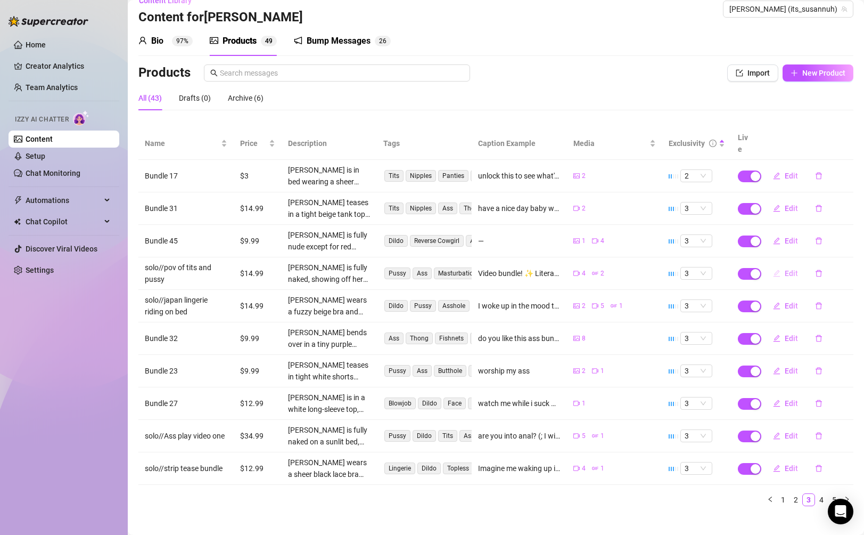
click at [785, 269] on span "Edit" at bounding box center [791, 273] width 13 height 9
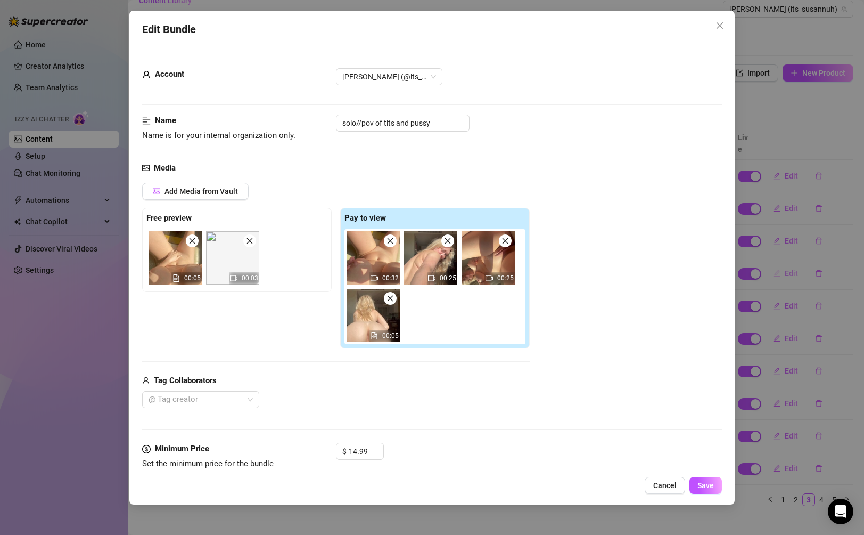
click at [784, 258] on div "Edit Bundle Account [PERSON_NAME] (@its_susannuh) Name Name is for your interna…" at bounding box center [432, 267] width 864 height 535
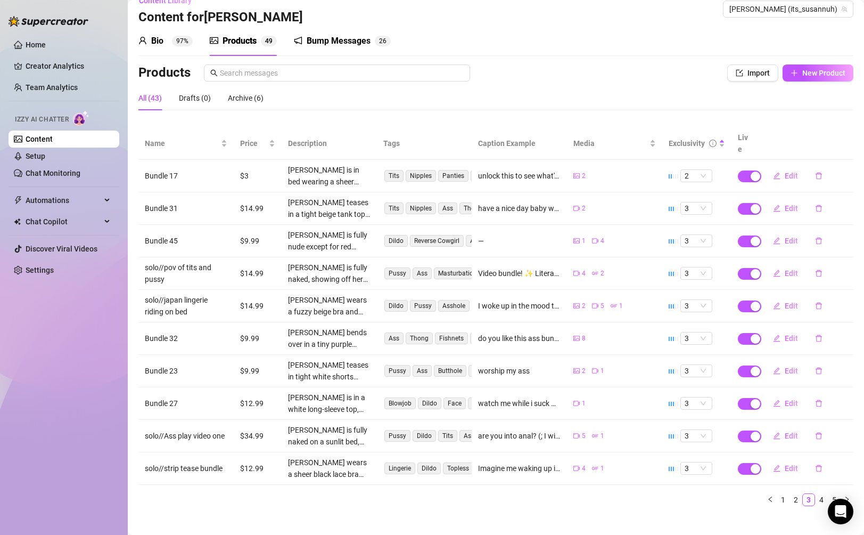
click at [784, 290] on td "Edit" at bounding box center [805, 306] width 95 height 32
click at [784, 297] on button "Edit" at bounding box center [785, 305] width 42 height 17
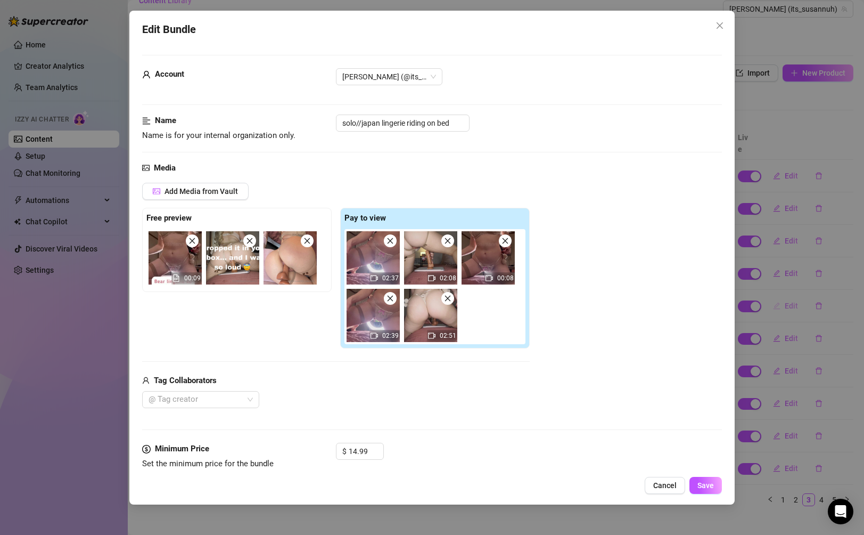
click at [784, 293] on div "Edit Bundle Account [PERSON_NAME] (@its_susannuh) Name Name is for your interna…" at bounding box center [432, 267] width 864 height 535
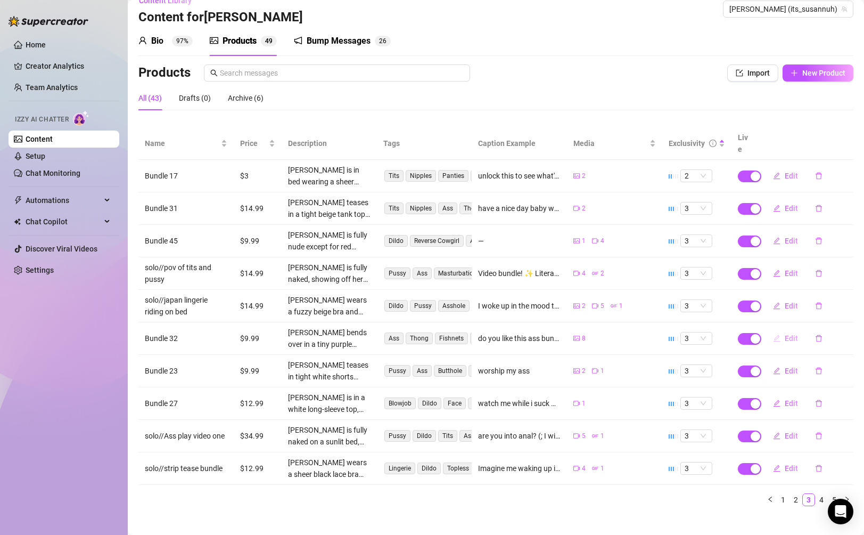
click at [786, 330] on button "Edit" at bounding box center [785, 338] width 42 height 17
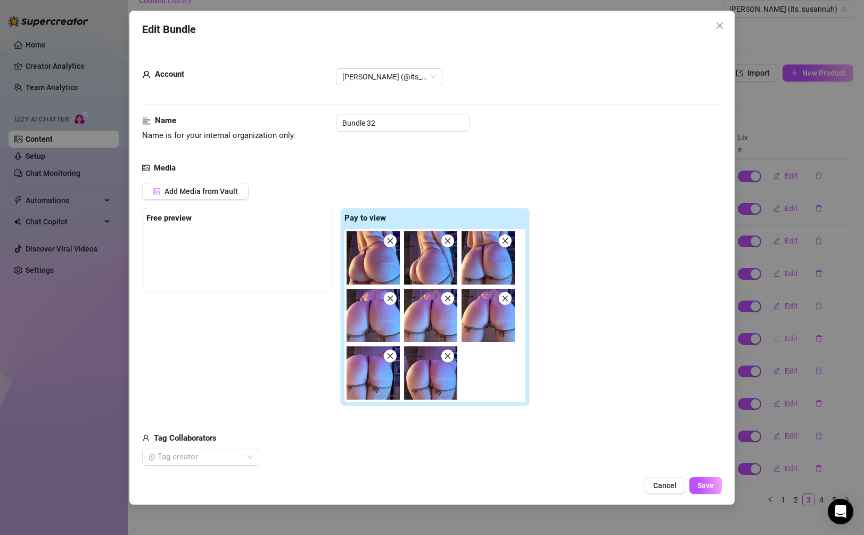
click at [786, 321] on div "Edit Bundle Account [PERSON_NAME] (@its_susannuh) Name Name is for your interna…" at bounding box center [432, 267] width 864 height 535
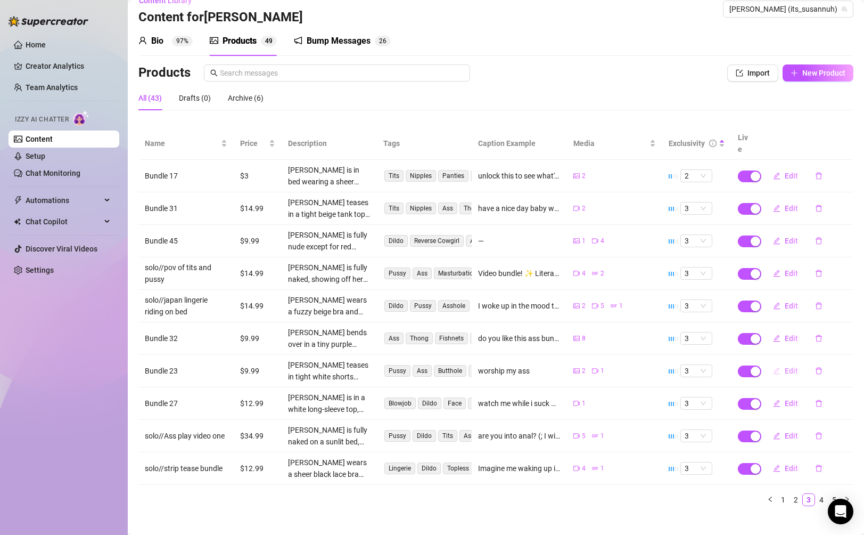
click at [788, 366] on span "Edit" at bounding box center [791, 370] width 13 height 9
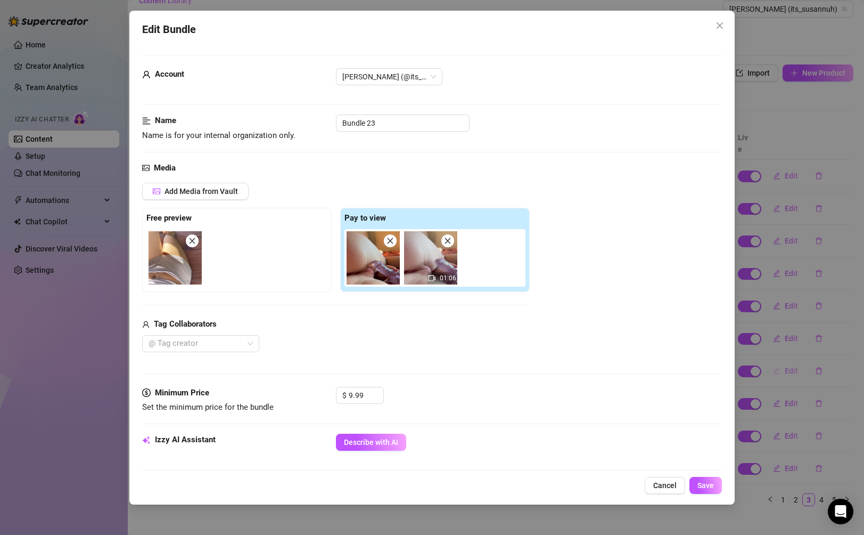
click at [788, 358] on div "Edit Bundle Account [PERSON_NAME] (@its_susannuh) Name Name is for your interna…" at bounding box center [432, 267] width 864 height 535
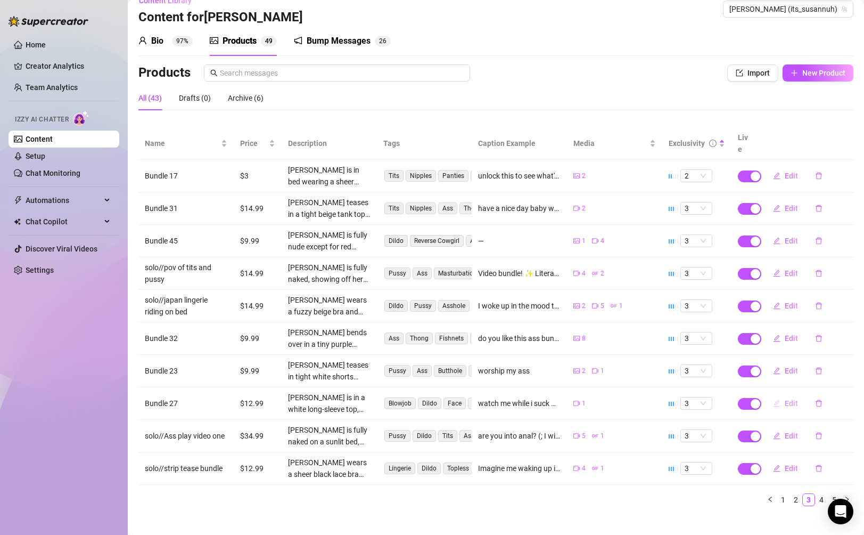
click at [790, 399] on span "Edit" at bounding box center [791, 403] width 13 height 9
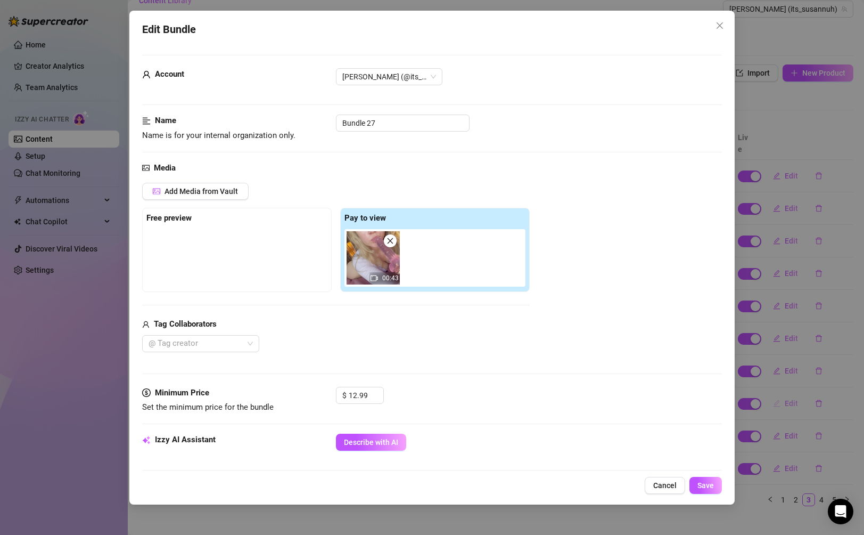
click at [790, 390] on div "Edit Bundle Account [PERSON_NAME] (@its_susannuh) Name Name is for your interna…" at bounding box center [432, 267] width 864 height 535
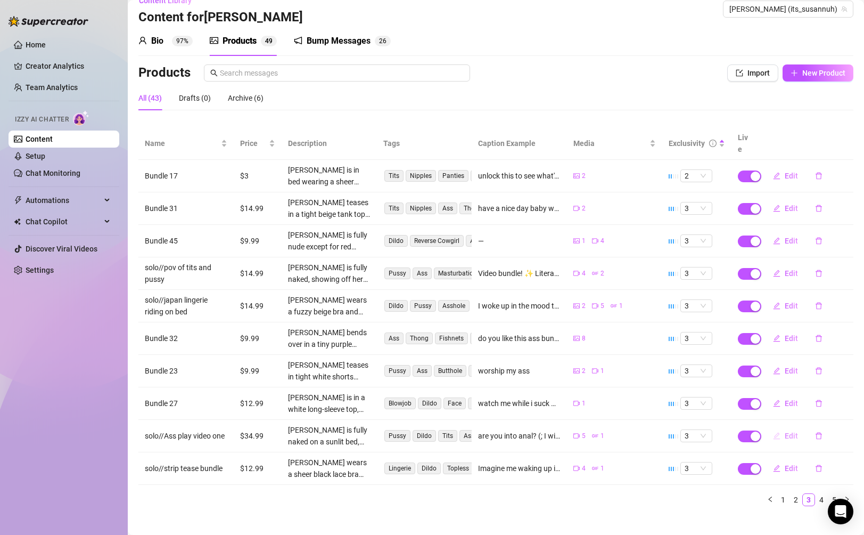
click at [791, 427] on button "Edit" at bounding box center [785, 435] width 42 height 17
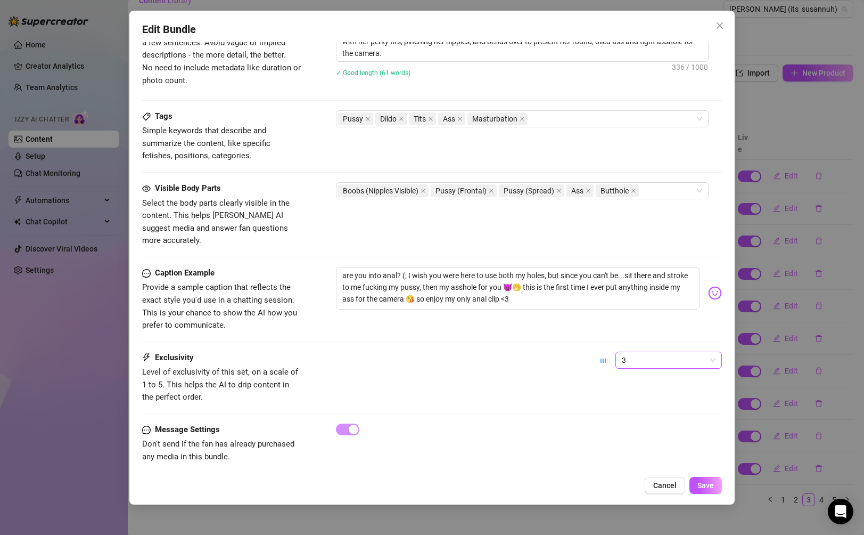
click at [654, 352] on span "3" at bounding box center [669, 360] width 94 height 16
click at [648, 431] on div "5 - Most Exclusive 🔥" at bounding box center [668, 437] width 89 height 12
click at [698, 486] on span "Save" at bounding box center [705, 485] width 17 height 9
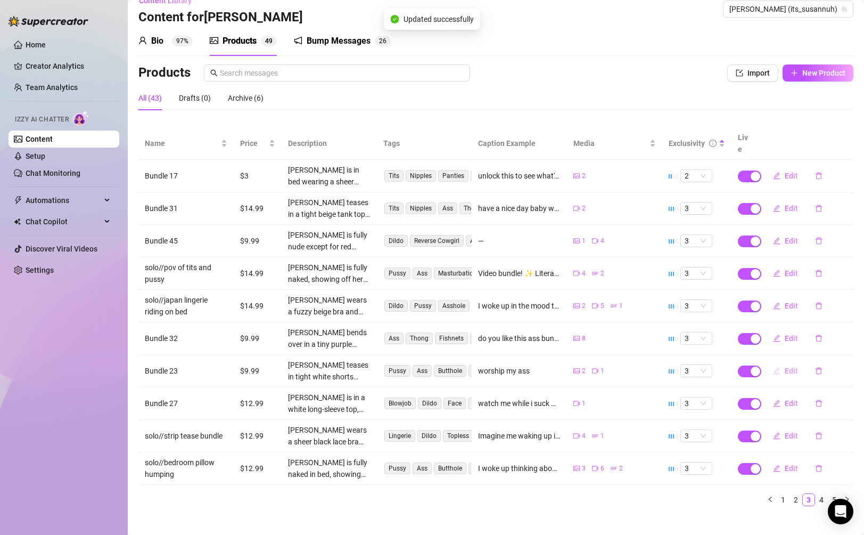
click at [785, 366] on span "Edit" at bounding box center [791, 370] width 13 height 9
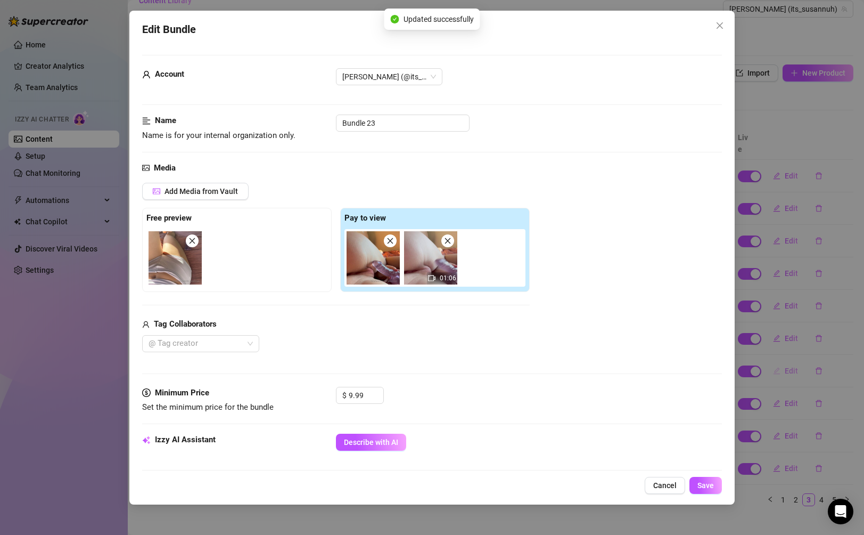
click at [784, 357] on div "Edit Bundle Account [PERSON_NAME] (@its_susannuh) Name Name is for your interna…" at bounding box center [432, 267] width 864 height 535
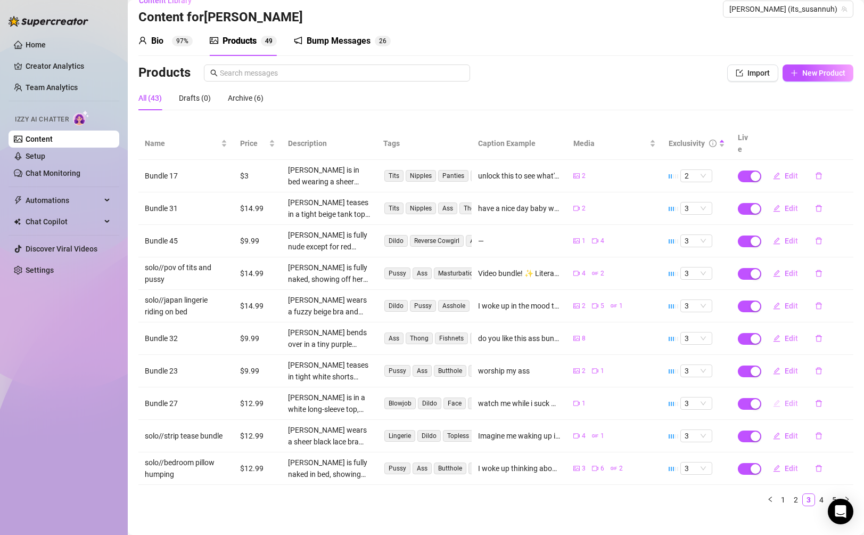
click at [791, 399] on span "Edit" at bounding box center [791, 403] width 13 height 9
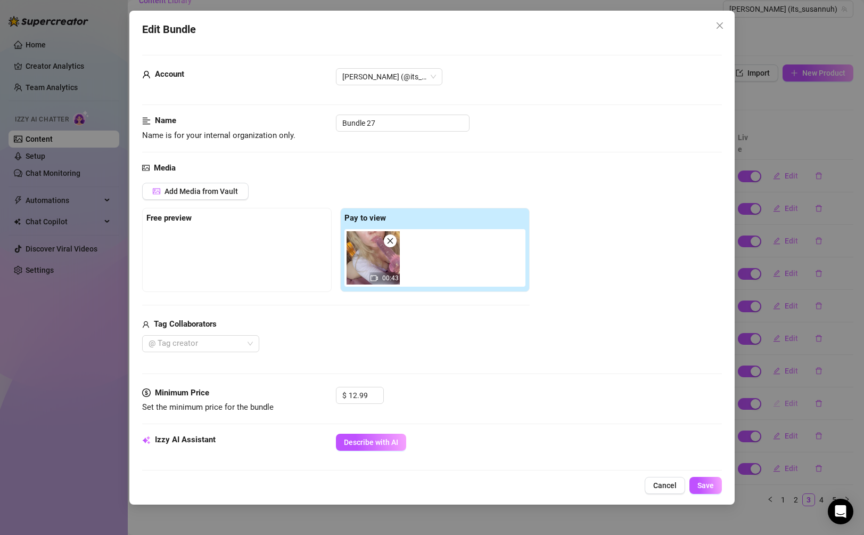
click at [791, 392] on div "Edit Bundle Account [PERSON_NAME] (@its_susannuh) Name Name is for your interna…" at bounding box center [432, 267] width 864 height 535
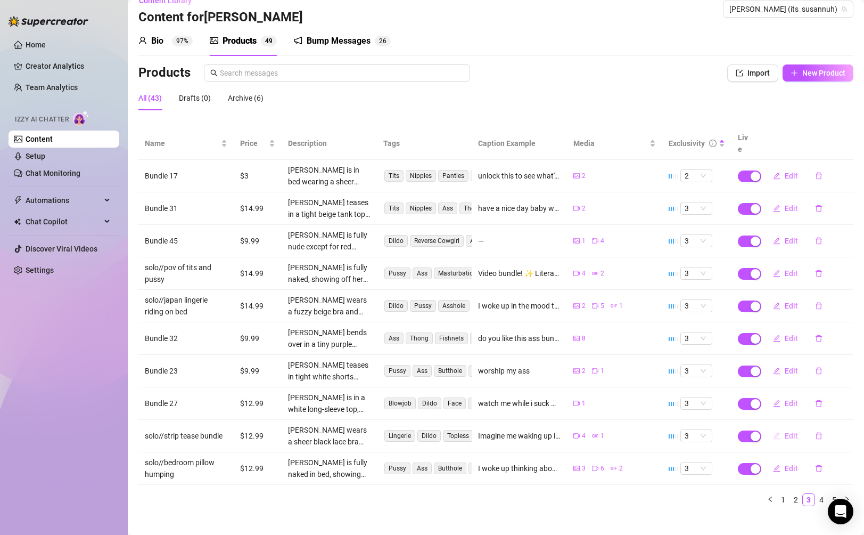
click at [791, 428] on button "Edit" at bounding box center [785, 435] width 42 height 17
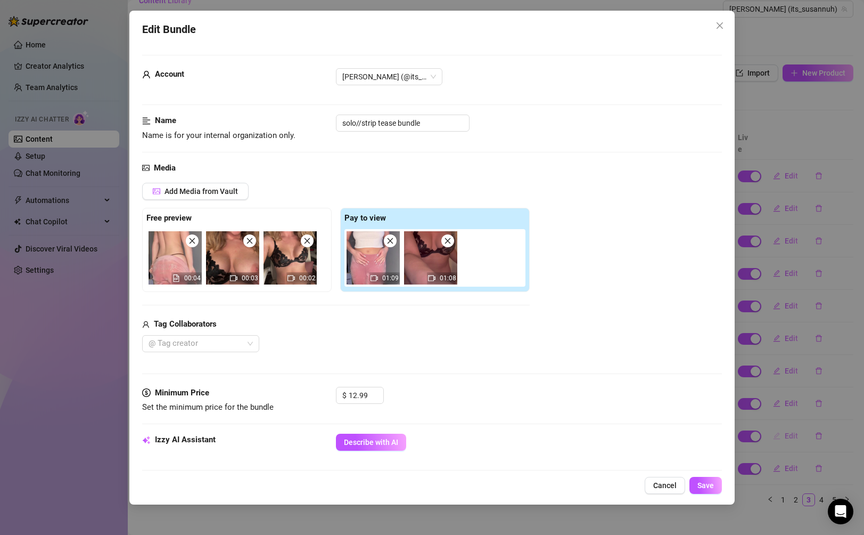
click at [791, 428] on div "Edit Bundle Account [PERSON_NAME] (@its_susannuh) Name Name is for your interna…" at bounding box center [432, 267] width 864 height 535
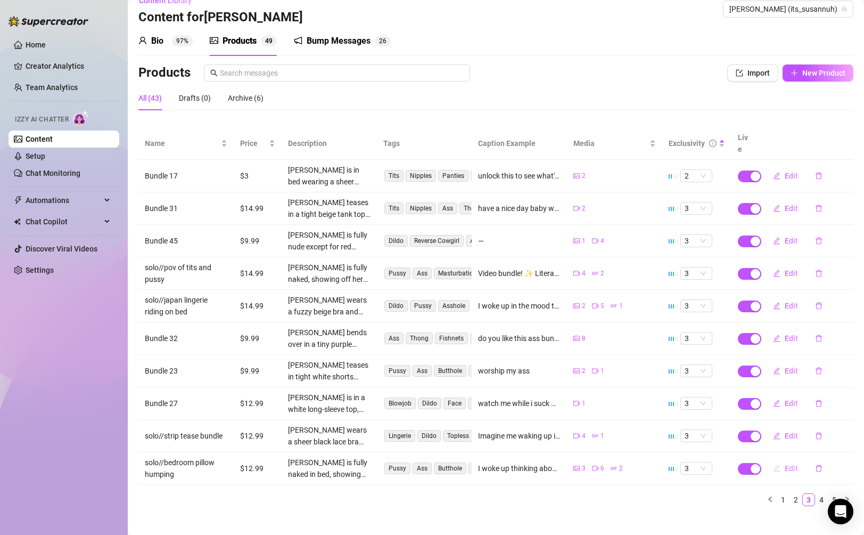
click at [791, 459] on button "Edit" at bounding box center [785, 467] width 42 height 17
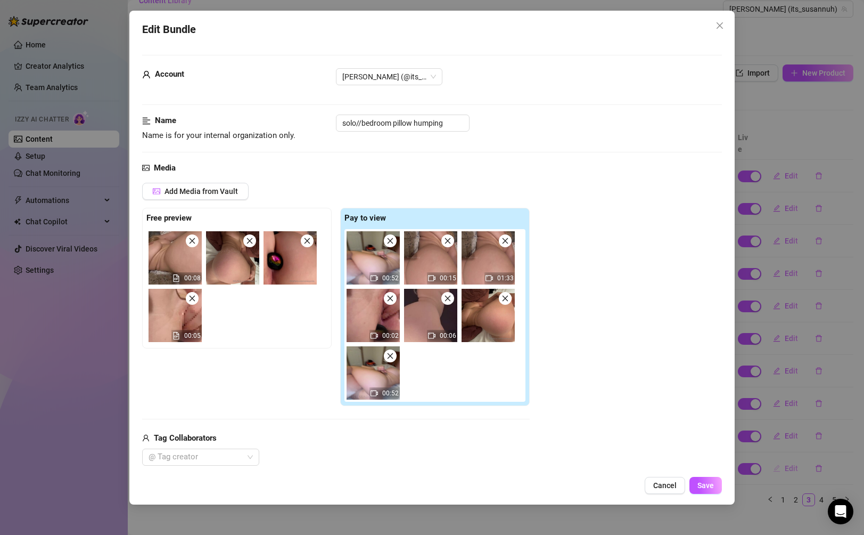
click at [791, 448] on div "Edit Bundle Account [PERSON_NAME] (@its_susannuh) Name Name is for your interna…" at bounding box center [432, 267] width 864 height 535
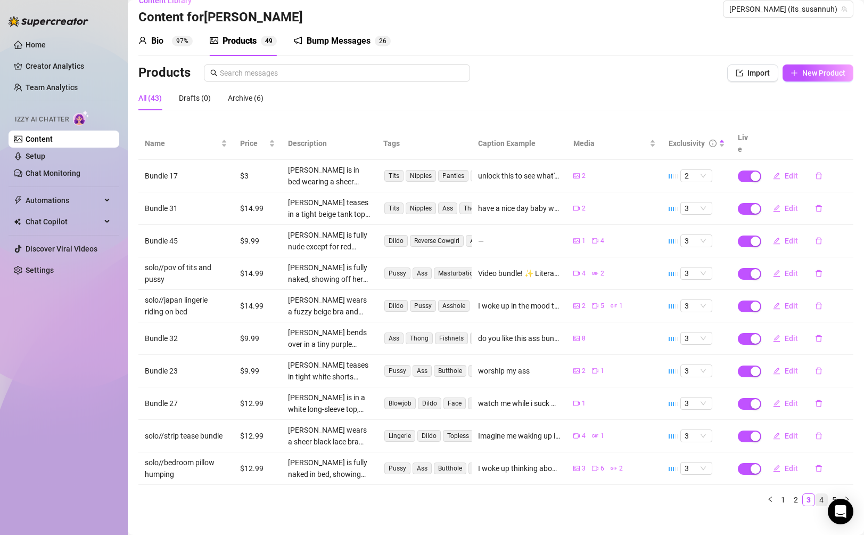
click at [821, 494] on link "4" at bounding box center [822, 500] width 12 height 12
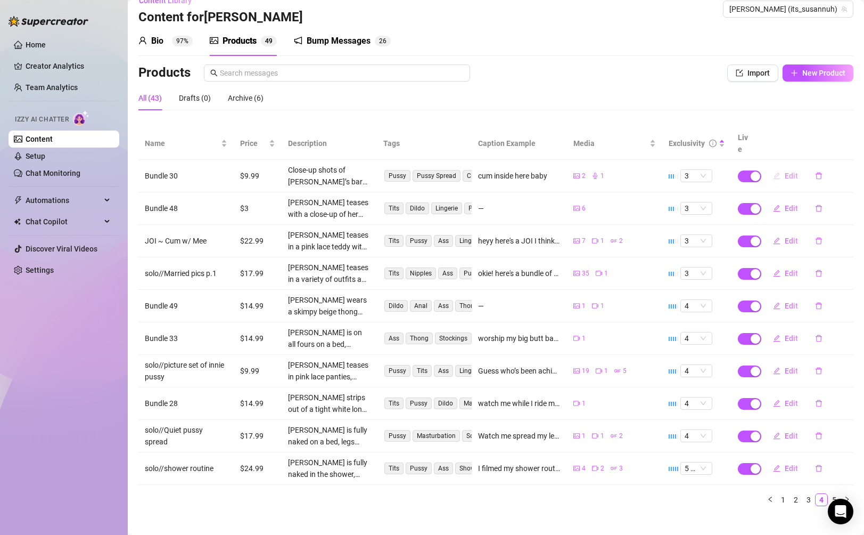
click at [789, 171] on span "Edit" at bounding box center [791, 175] width 13 height 9
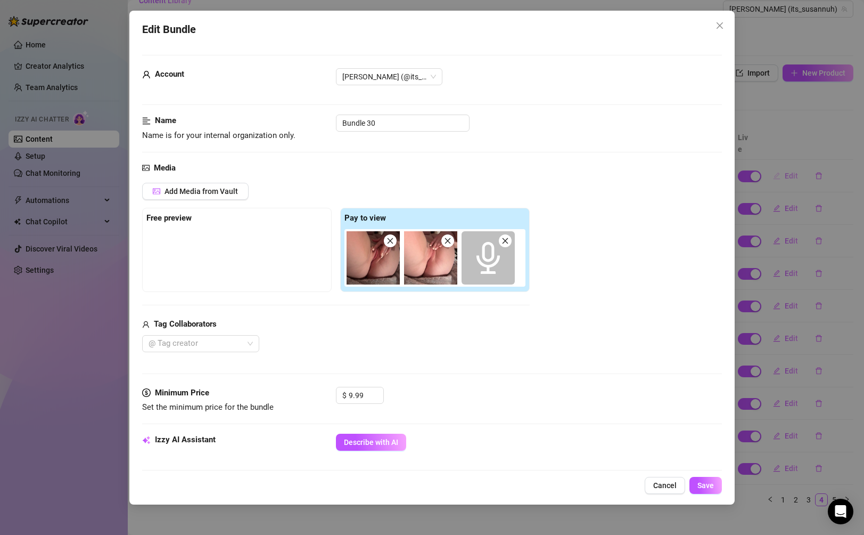
click at [789, 161] on div "Edit Bundle Account [PERSON_NAME] (@its_susannuh) Name Name is for your interna…" at bounding box center [432, 267] width 864 height 535
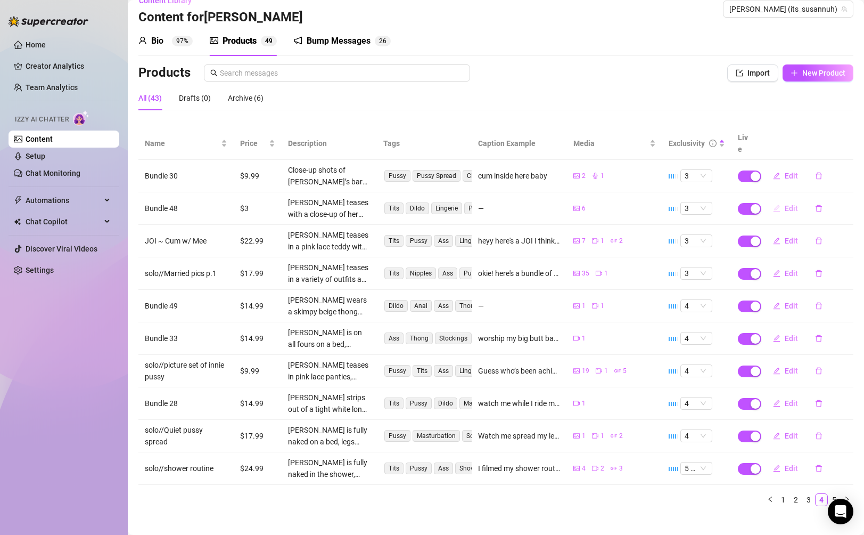
click at [787, 204] on span "Edit" at bounding box center [791, 208] width 13 height 9
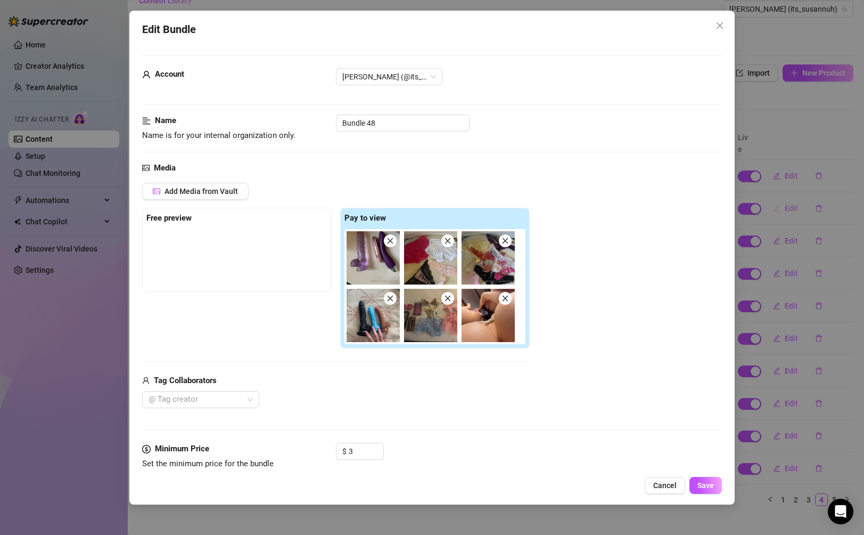
click at [787, 193] on div "Edit Bundle Account [PERSON_NAME] (@its_susannuh) Name Name is for your interna…" at bounding box center [432, 267] width 864 height 535
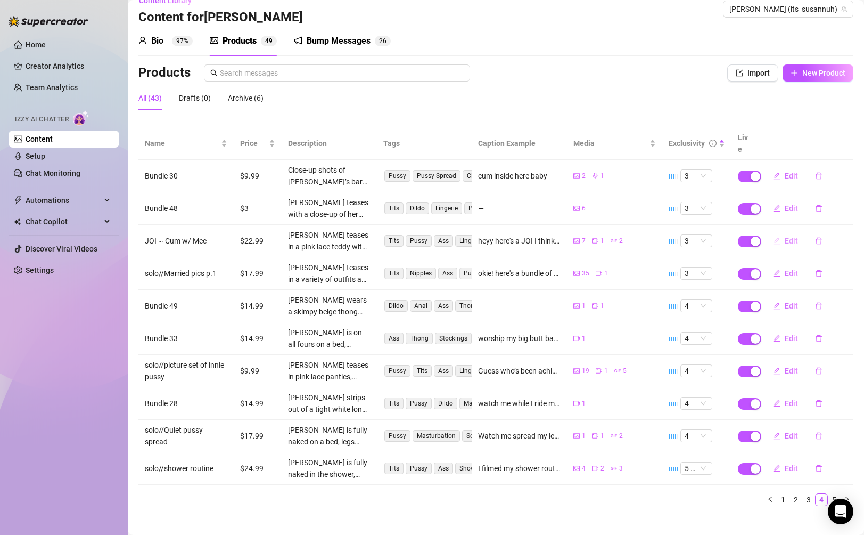
click at [786, 232] on button "Edit" at bounding box center [785, 240] width 42 height 17
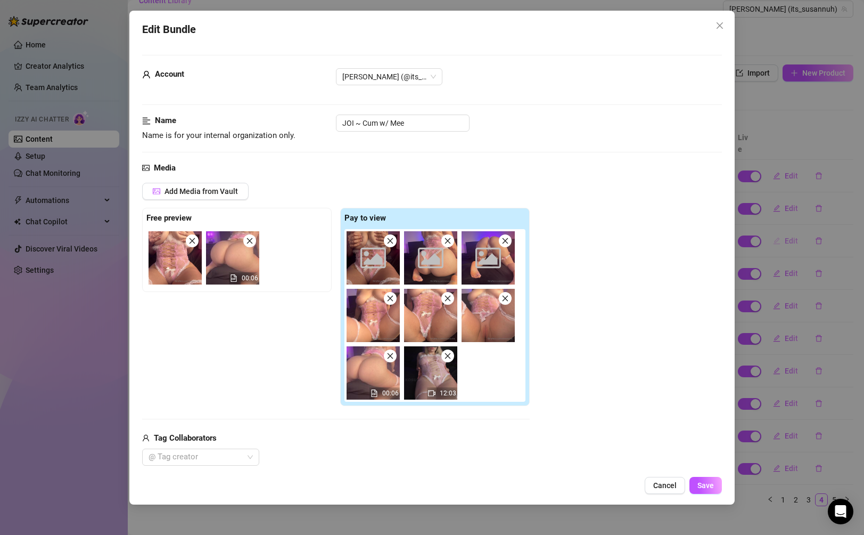
click at [786, 223] on div "Edit Bundle Account [PERSON_NAME] (@its_susannuh) Name Name is for your interna…" at bounding box center [432, 267] width 864 height 535
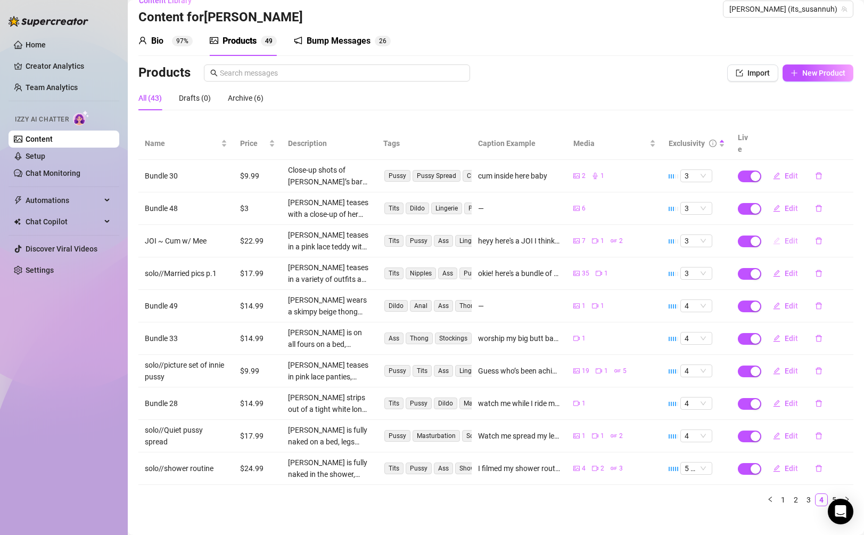
click at [786, 232] on button "Edit" at bounding box center [785, 240] width 42 height 17
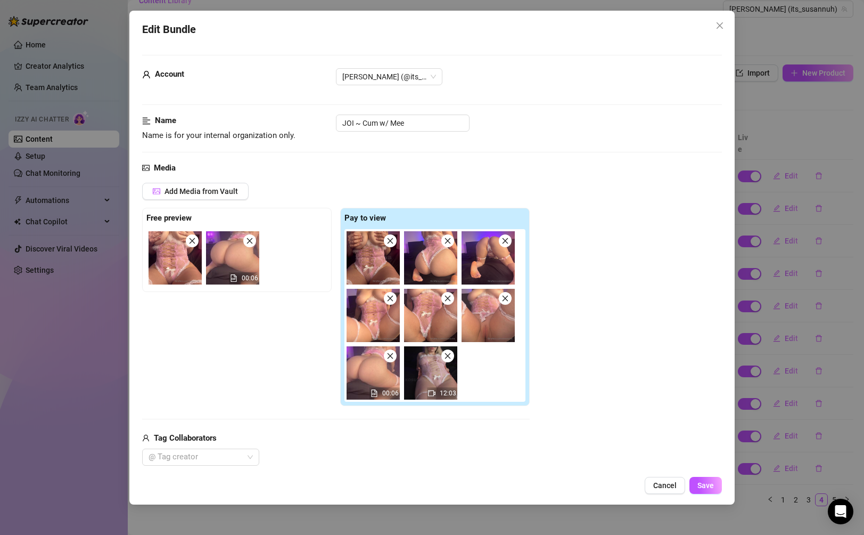
scroll to position [589, 0]
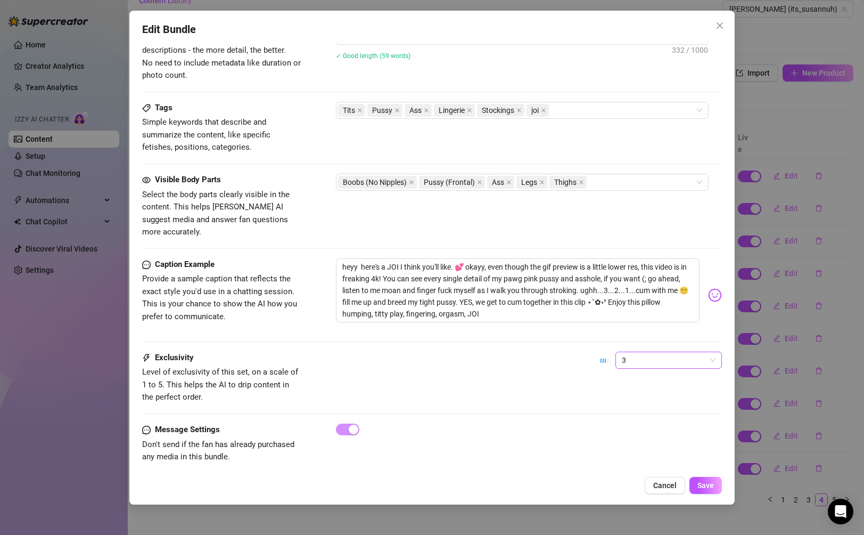
click at [657, 352] on span "3" at bounding box center [669, 360] width 94 height 16
click at [647, 439] on div "5 - Most Exclusive 🔥" at bounding box center [668, 437] width 89 height 12
click at [700, 480] on button "Save" at bounding box center [705, 484] width 32 height 17
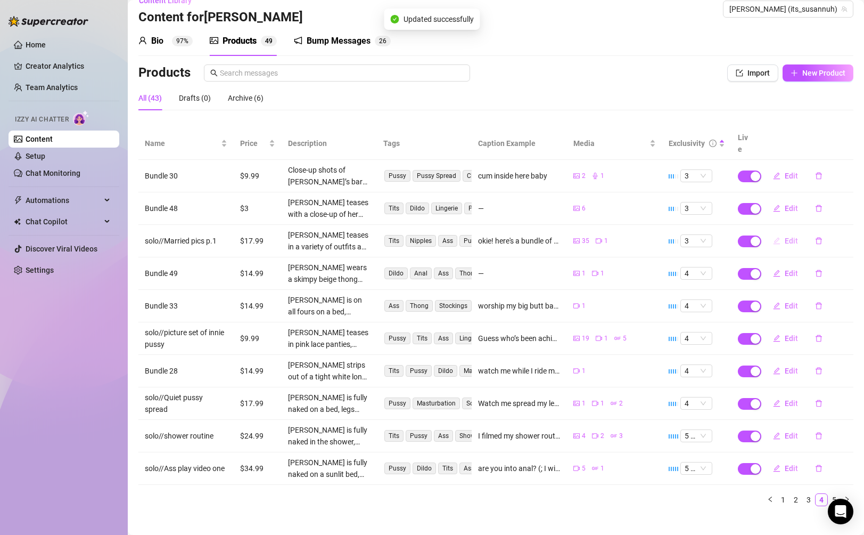
click at [787, 236] on span "Edit" at bounding box center [791, 240] width 13 height 9
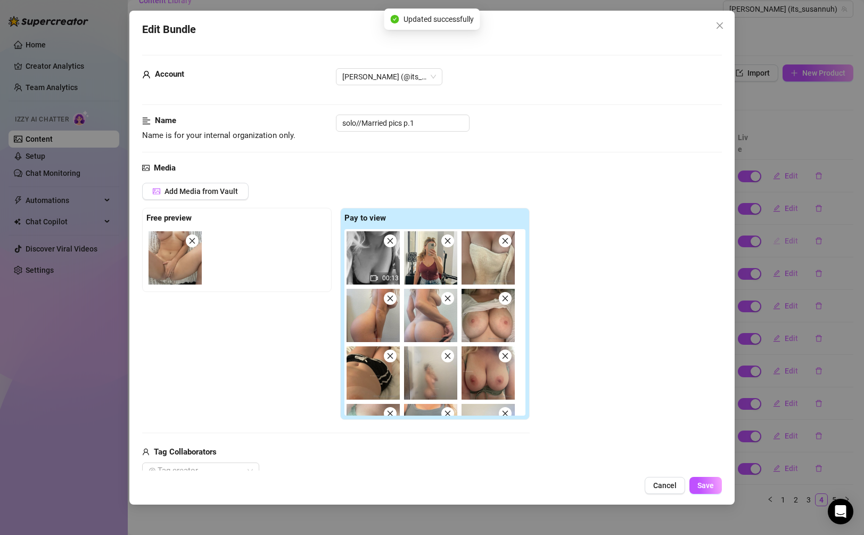
click at [787, 232] on div "Edit Bundle Account [PERSON_NAME] (@its_susannuh) Name Name is for your interna…" at bounding box center [432, 267] width 864 height 535
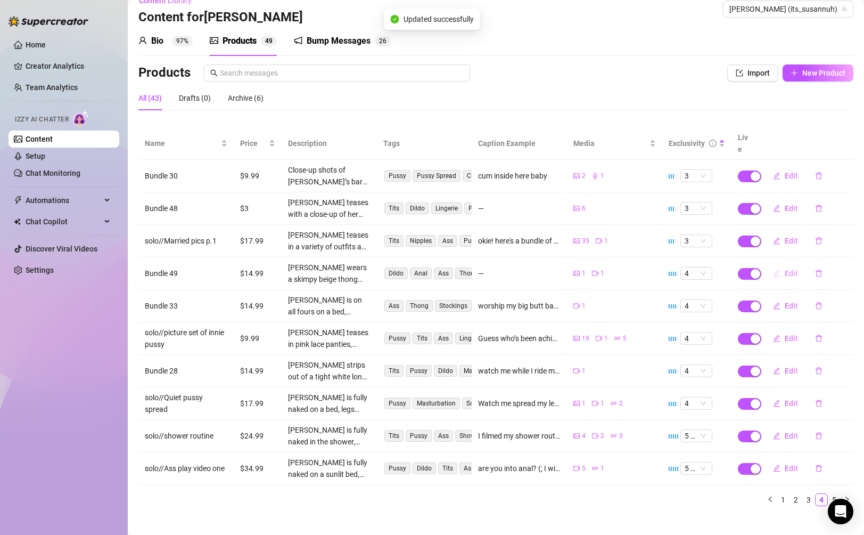
click at [787, 268] on button "Edit" at bounding box center [785, 273] width 42 height 17
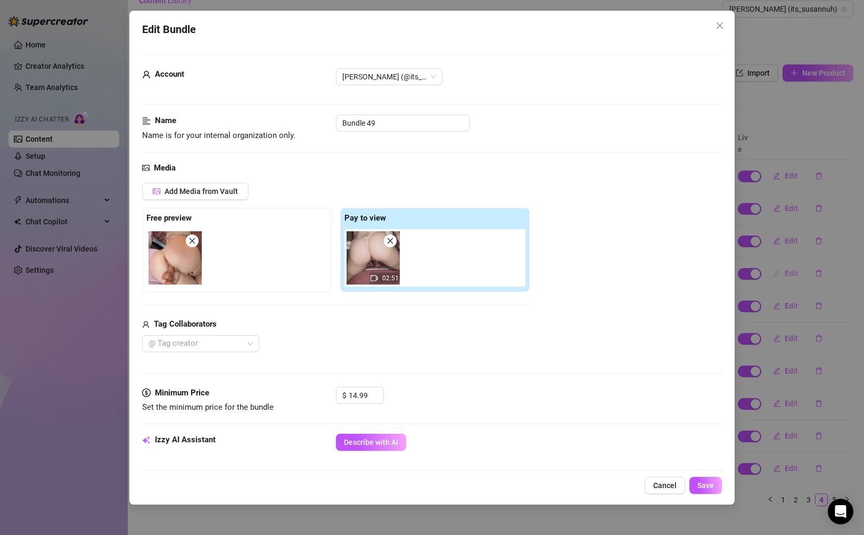
click at [787, 268] on div "Edit Bundle Account [PERSON_NAME] (@its_susannuh) Name Name is for your interna…" at bounding box center [432, 267] width 864 height 535
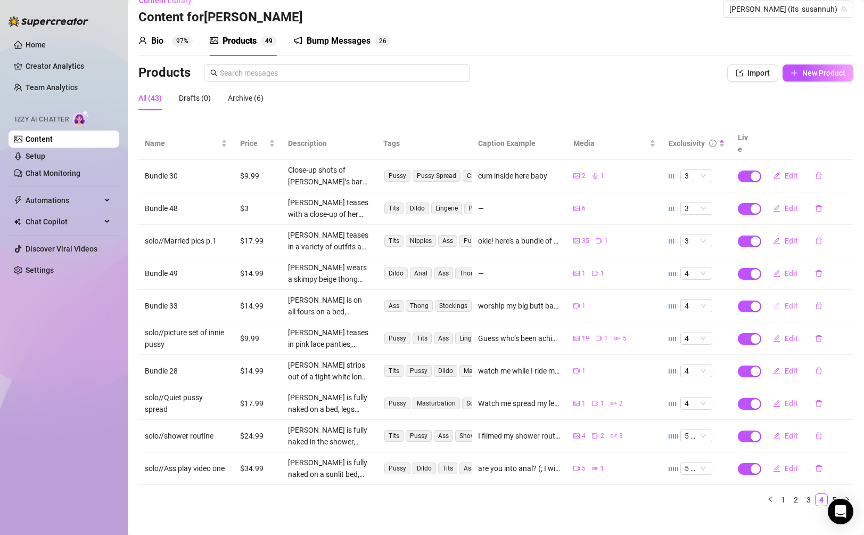
click at [788, 301] on span "Edit" at bounding box center [791, 305] width 13 height 9
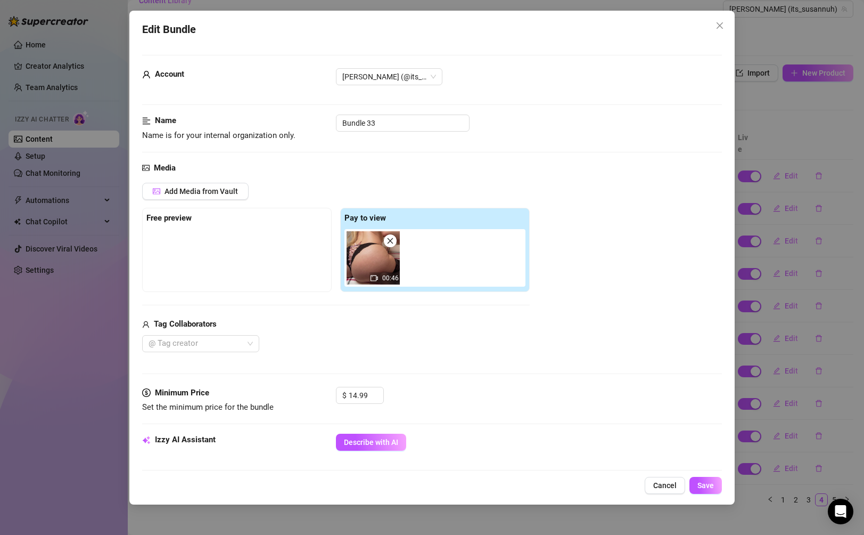
click at [788, 319] on div "Edit Bundle Account [PERSON_NAME] (@its_susannuh) Name Name is for your interna…" at bounding box center [432, 267] width 864 height 535
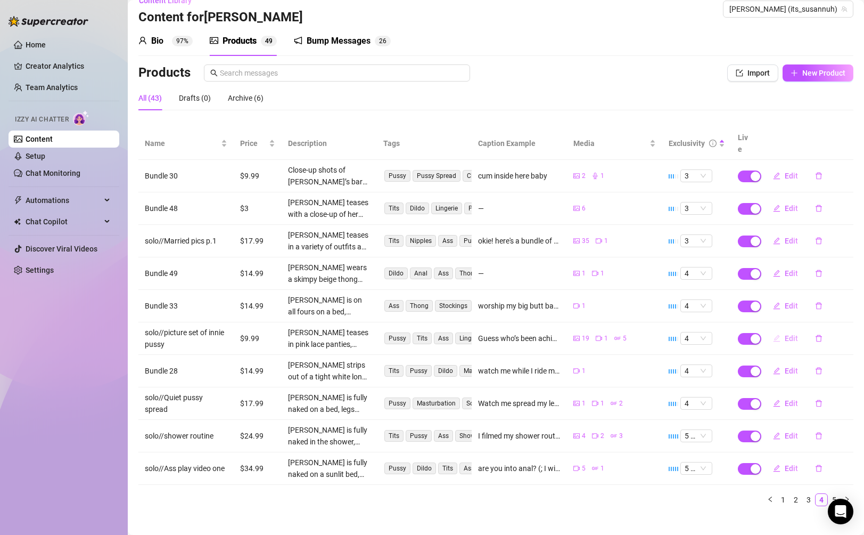
click at [790, 334] on span "Edit" at bounding box center [791, 338] width 13 height 9
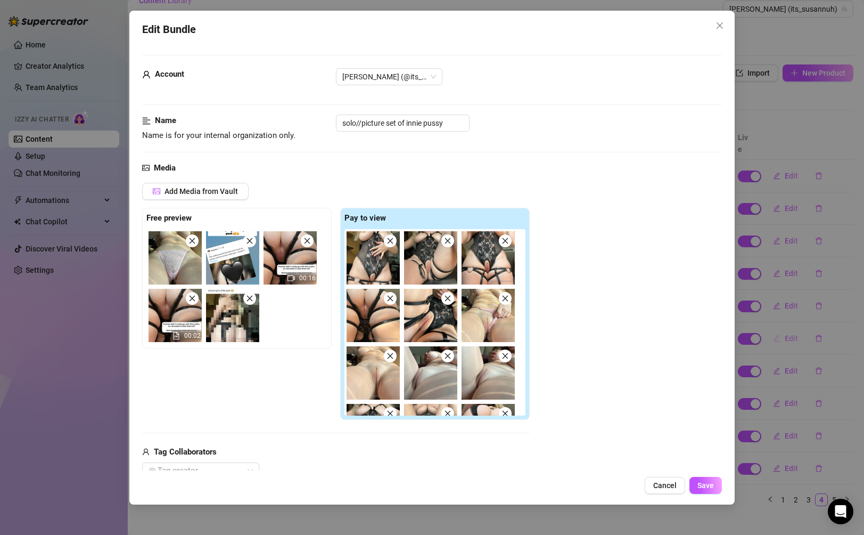
click at [790, 325] on div "Edit Bundle Account [PERSON_NAME] (@its_susannuh) Name Name is for your interna…" at bounding box center [432, 267] width 864 height 535
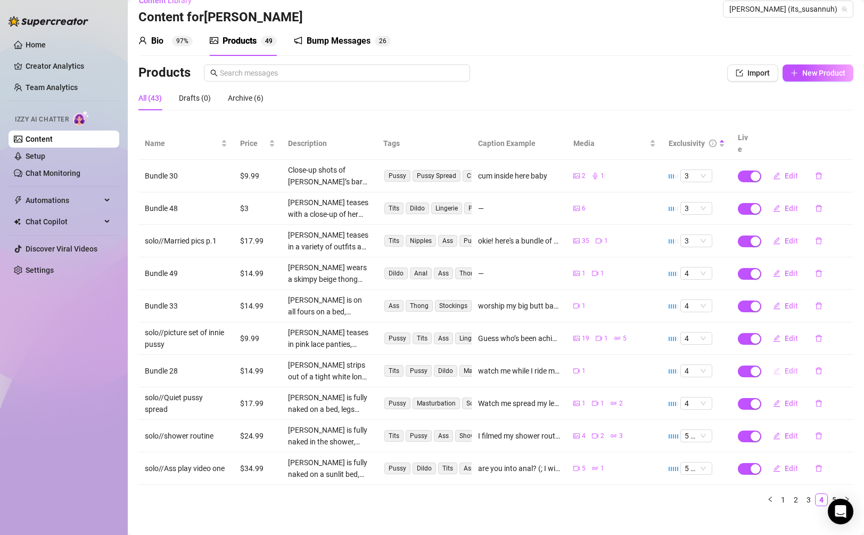
click at [788, 366] on span "Edit" at bounding box center [791, 370] width 13 height 9
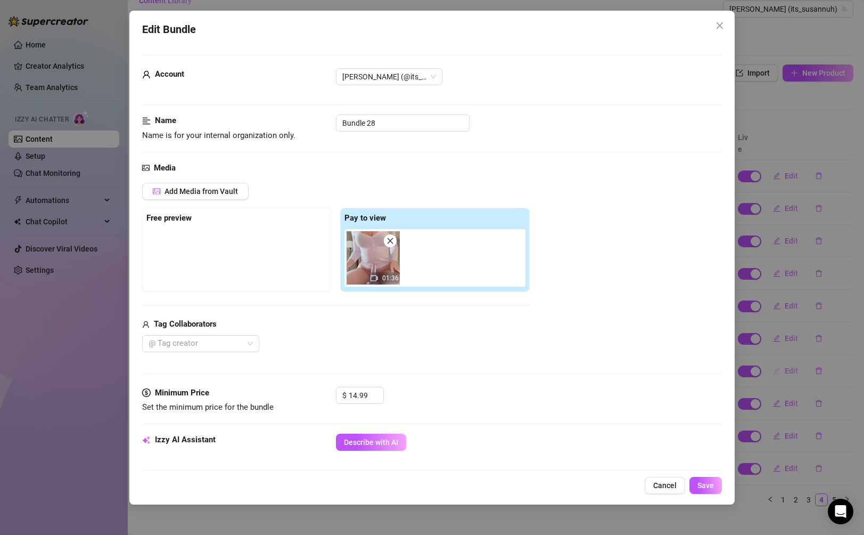
click at [788, 355] on div "Edit Bundle Account [PERSON_NAME] (@its_susannuh) Name Name is for your interna…" at bounding box center [432, 267] width 864 height 535
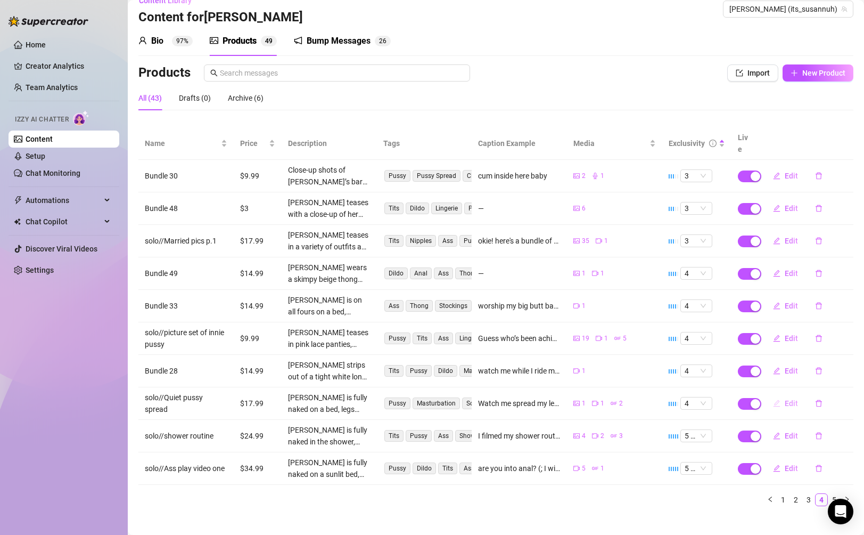
click at [786, 399] on span "Edit" at bounding box center [791, 403] width 13 height 9
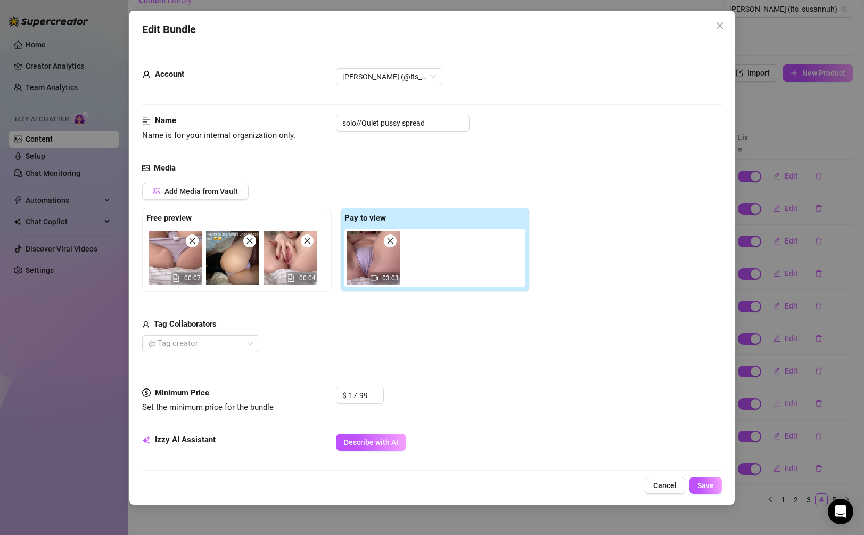
click at [786, 388] on div "Edit Bundle Account [PERSON_NAME] (@its_susannuh) Name Name is for your interna…" at bounding box center [432, 267] width 864 height 535
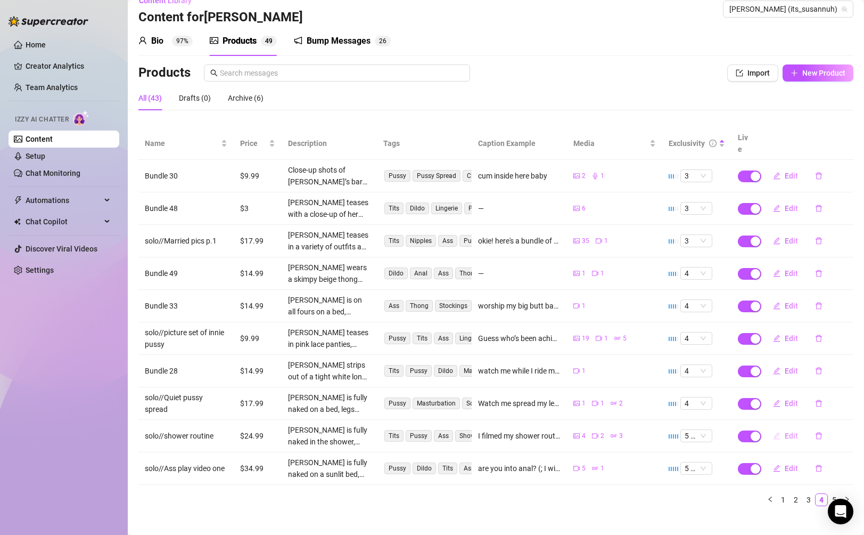
click at [786, 431] on span "Edit" at bounding box center [791, 435] width 13 height 9
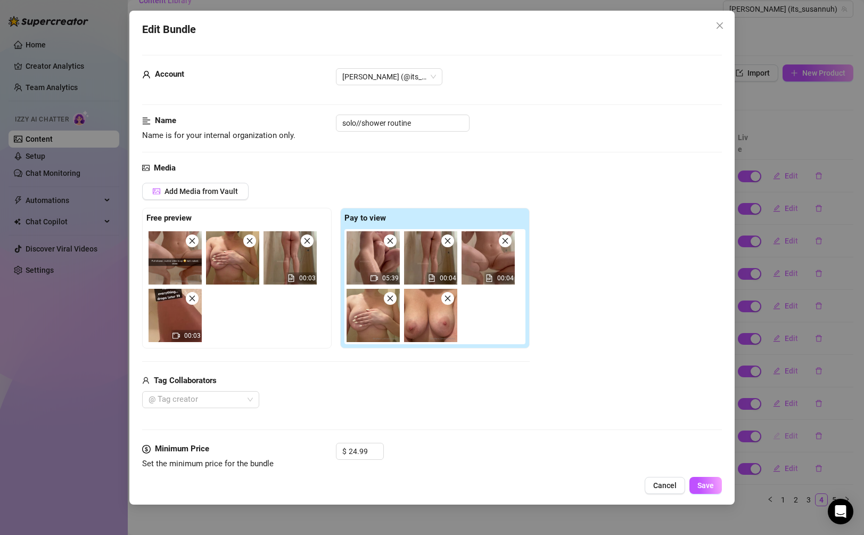
click at [786, 419] on div "Edit Bundle Account [PERSON_NAME] (@its_susannuh) Name Name is for your interna…" at bounding box center [432, 267] width 864 height 535
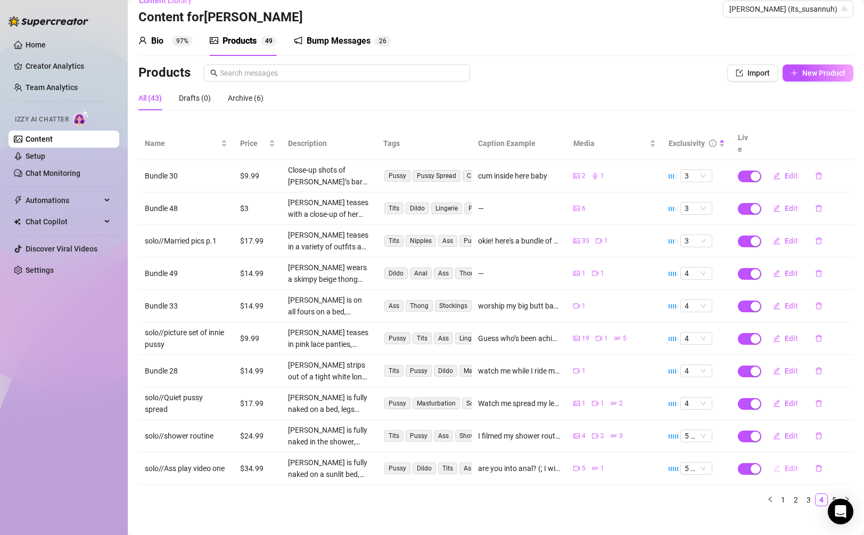
click at [787, 464] on span "Edit" at bounding box center [791, 468] width 13 height 9
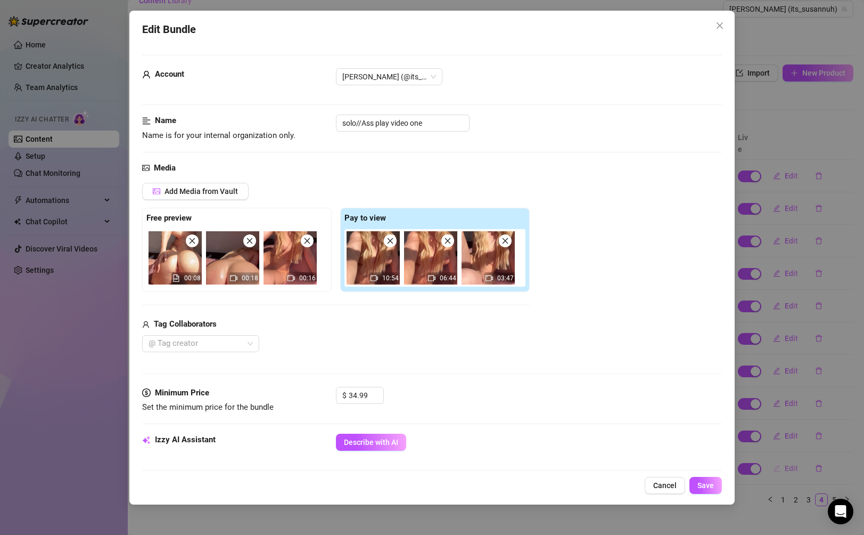
click at [787, 458] on div "Edit Bundle Account [PERSON_NAME] (@its_susannuh) Name Name is for your interna…" at bounding box center [432, 267] width 864 height 535
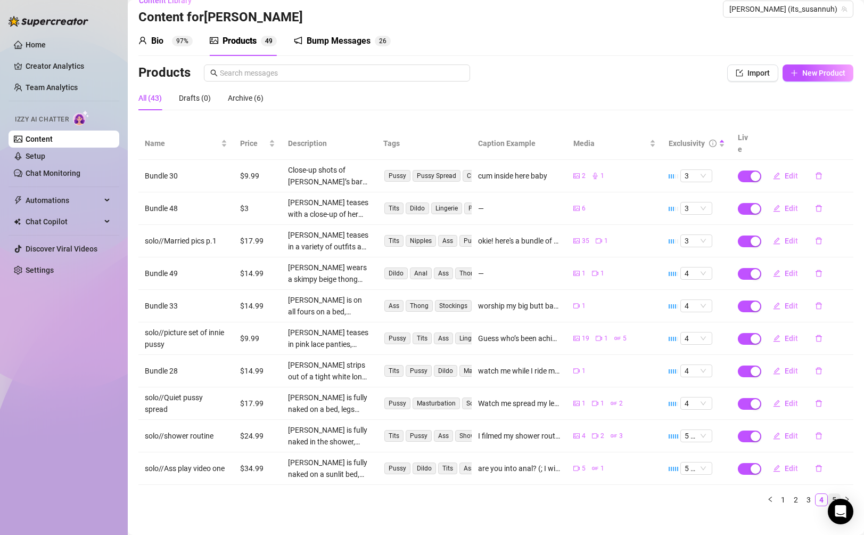
click at [838, 494] on link "5" at bounding box center [834, 500] width 12 height 12
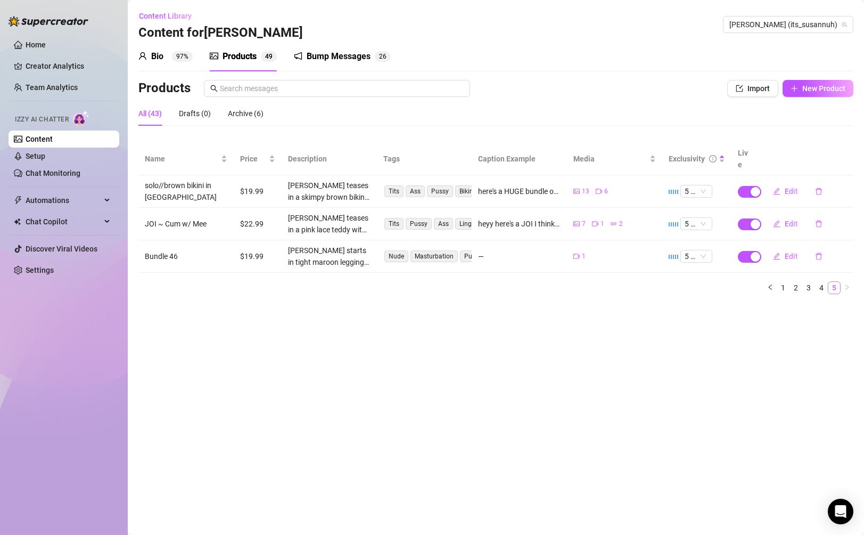
scroll to position [0, 0]
click at [789, 252] on span "Edit" at bounding box center [791, 256] width 13 height 9
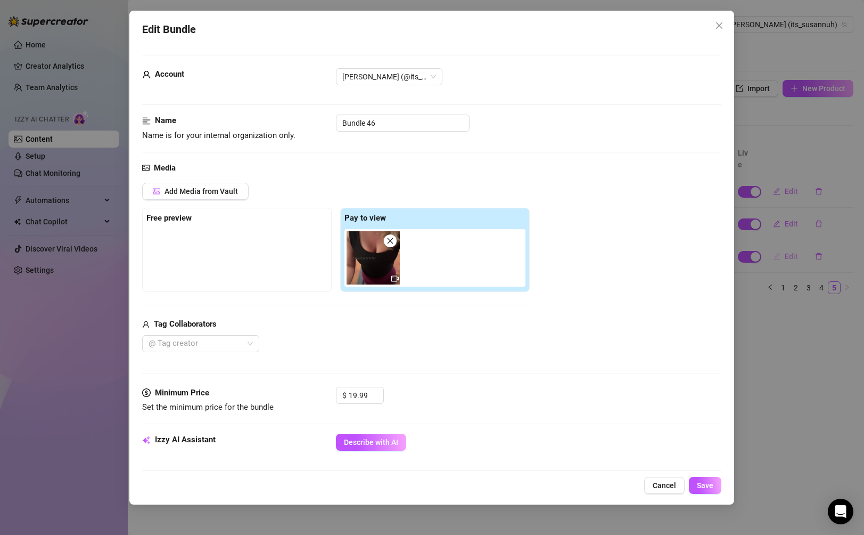
click at [789, 245] on div "Edit Bundle Account [PERSON_NAME] (@its_susannuh) Name Name is for your interna…" at bounding box center [432, 267] width 864 height 535
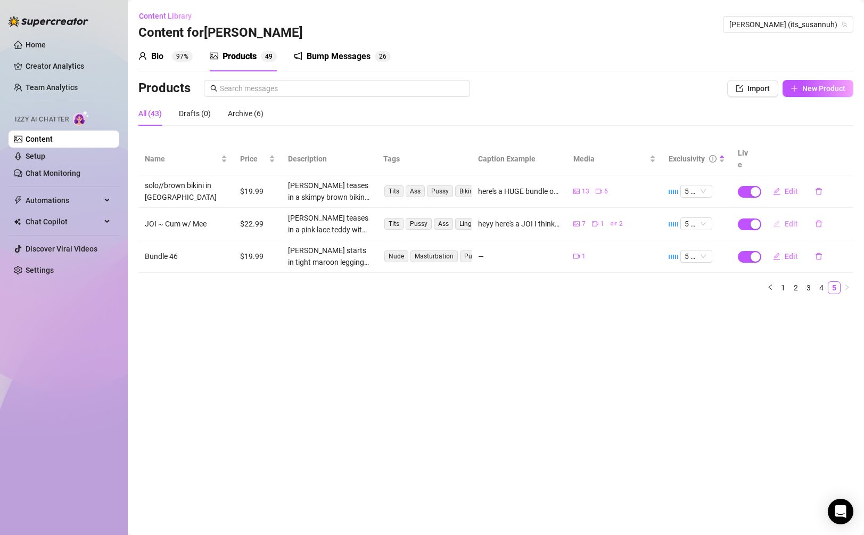
click at [790, 218] on button "Edit" at bounding box center [785, 223] width 42 height 17
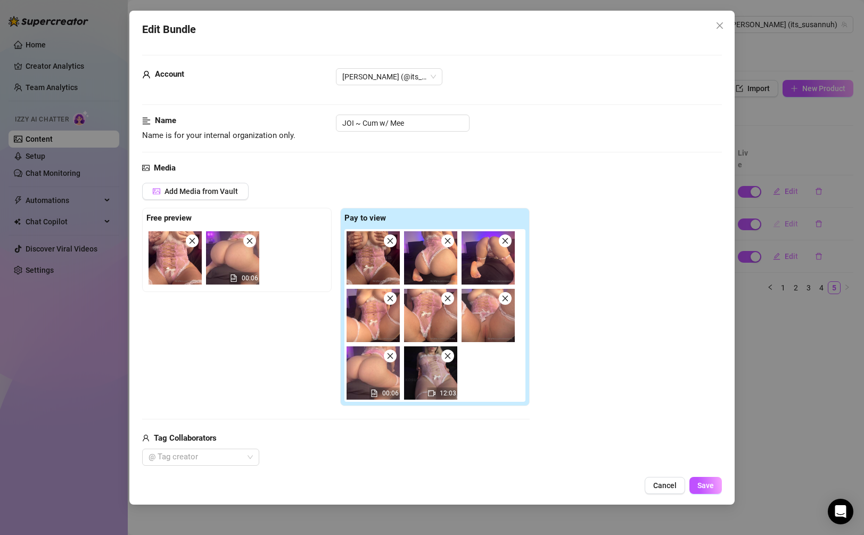
click at [790, 218] on div "Edit Bundle Account [PERSON_NAME] (@its_susannuh) Name Name is for your interna…" at bounding box center [432, 267] width 864 height 535
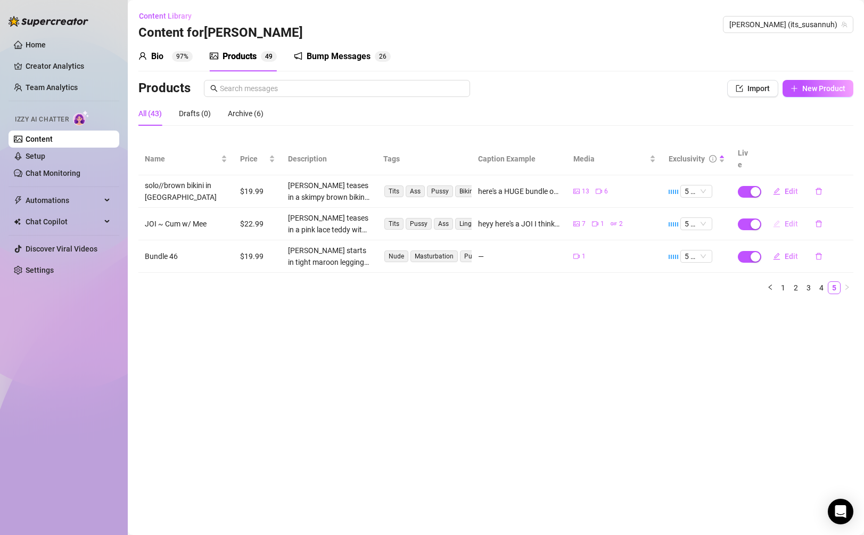
click at [790, 218] on button "Edit" at bounding box center [785, 223] width 42 height 17
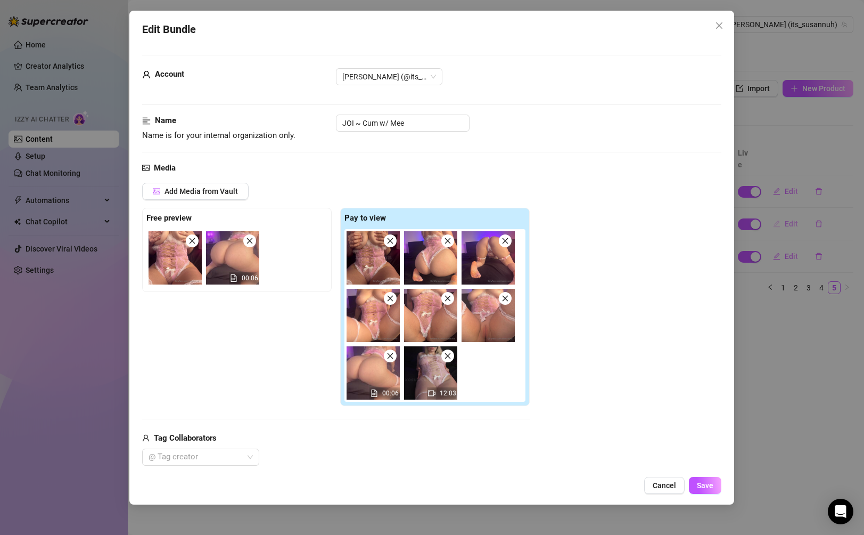
click at [790, 218] on div "Edit Bundle Account [PERSON_NAME] (@its_susannuh) Name Name is for your interna…" at bounding box center [432, 267] width 864 height 535
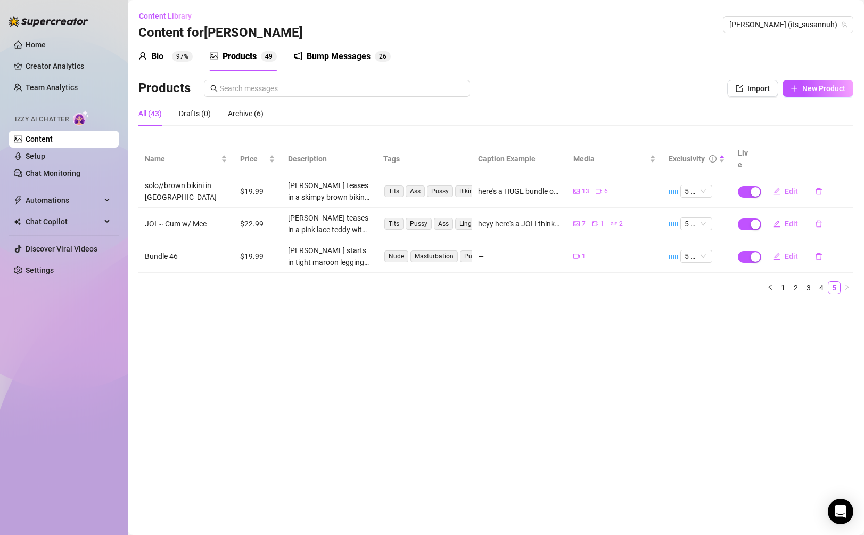
click at [790, 188] on td "Edit" at bounding box center [805, 191] width 95 height 32
click at [790, 185] on button "Edit" at bounding box center [785, 191] width 42 height 17
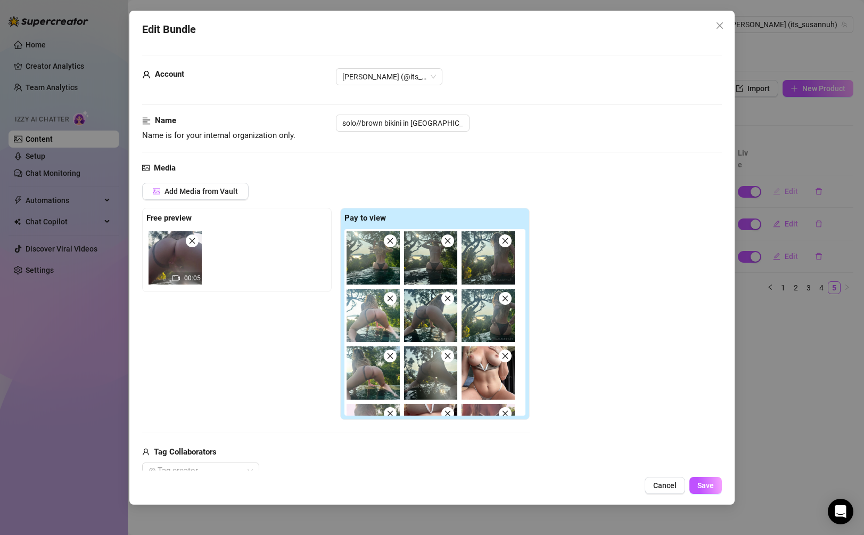
click at [790, 185] on div "Edit Bundle Account [PERSON_NAME] (@its_susannuh) Name Name is for your interna…" at bounding box center [432, 267] width 864 height 535
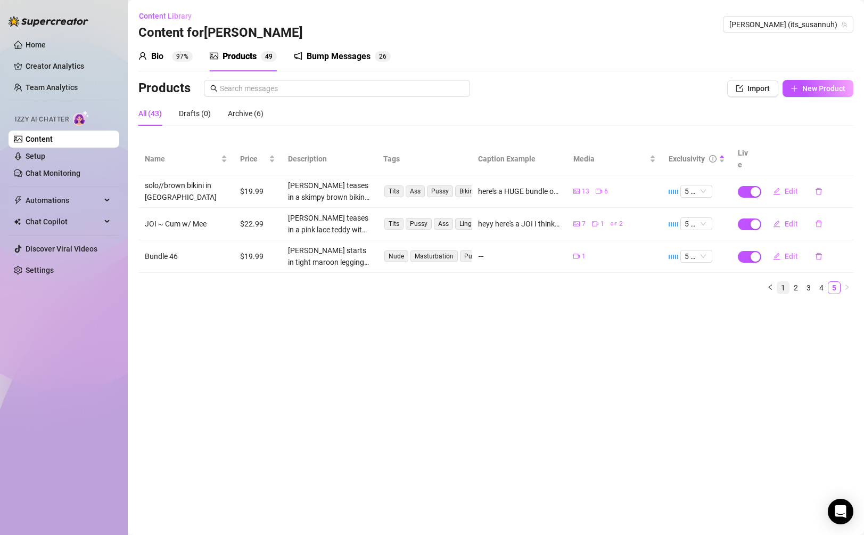
click at [786, 282] on link "1" at bounding box center [783, 288] width 12 height 12
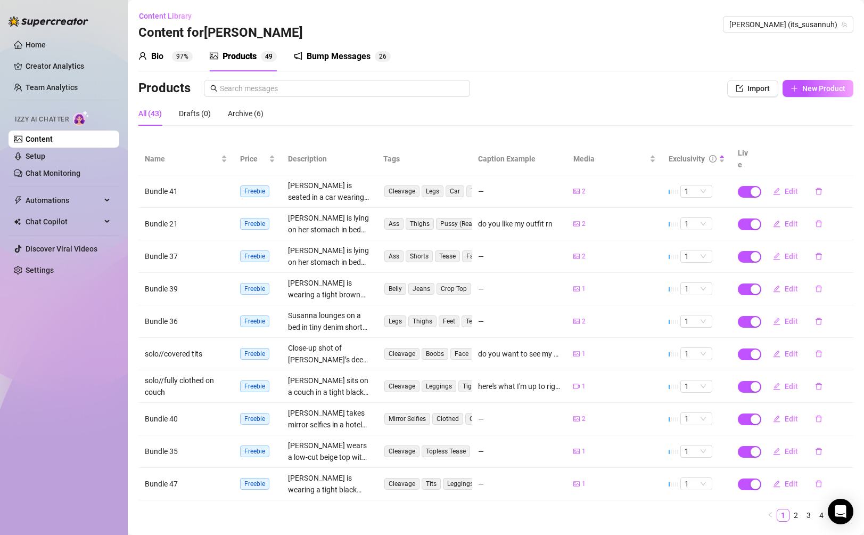
click at [359, 48] on div "Bump Messages 2 6" at bounding box center [342, 57] width 97 height 30
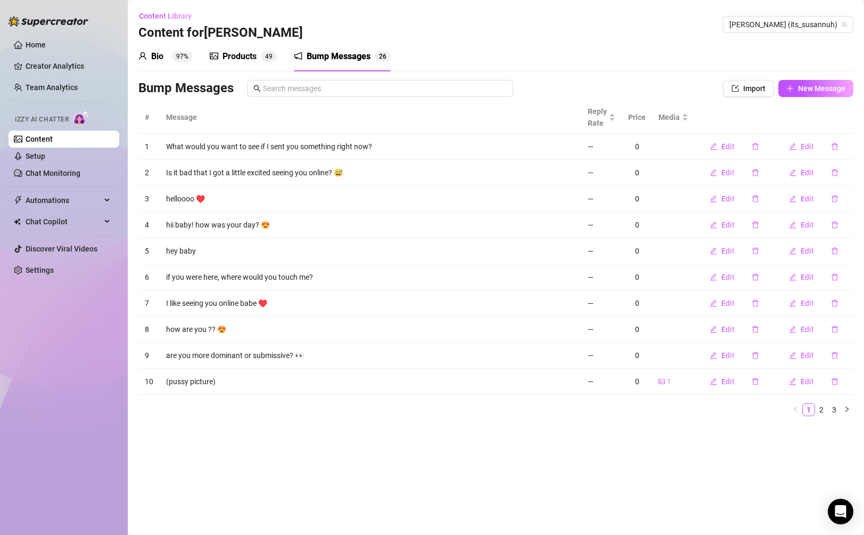
click at [286, 61] on div "Bio 97% Products 4 9 Bump Messages 2 6" at bounding box center [264, 57] width 252 height 30
click at [268, 64] on div "Products 4 9" at bounding box center [243, 57] width 67 height 30
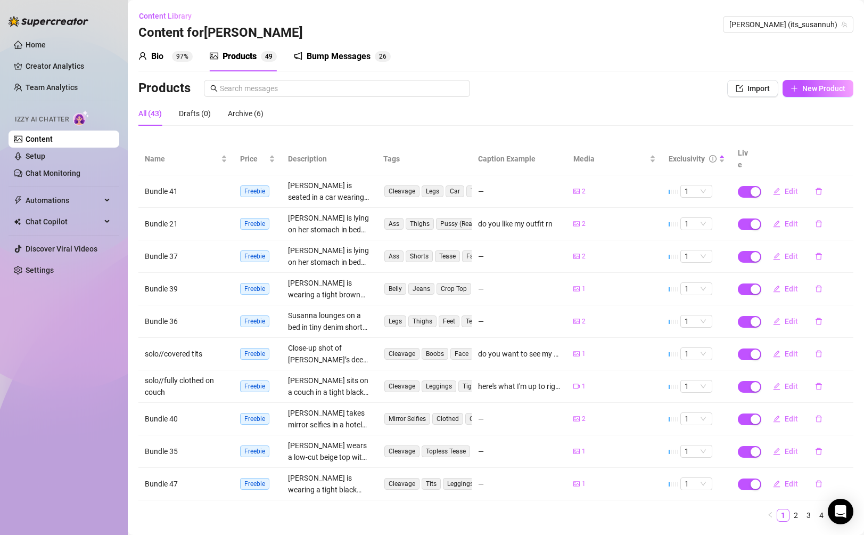
click at [810, 98] on div "Products Import New Product" at bounding box center [495, 90] width 715 height 21
click at [812, 92] on span "New Product" at bounding box center [823, 88] width 43 height 9
type textarea "Type your message here..."
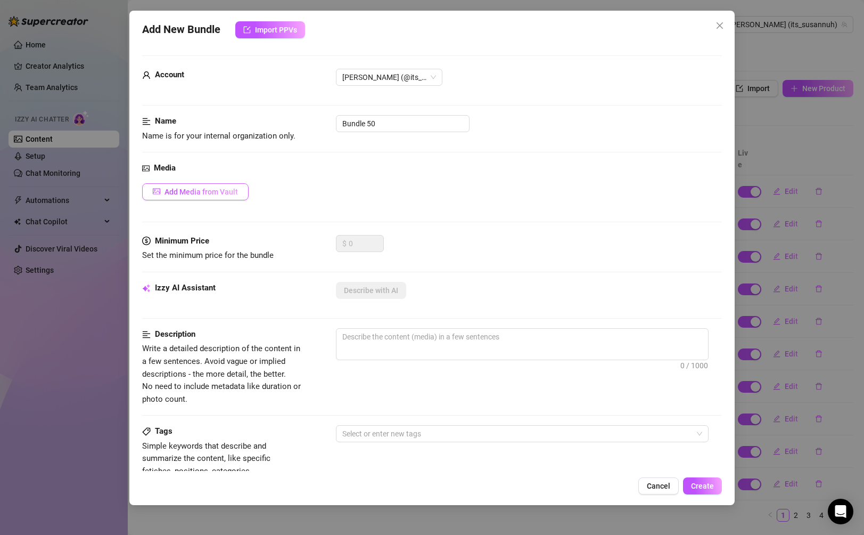
click at [232, 185] on button "Add Media from Vault" at bounding box center [195, 191] width 106 height 17
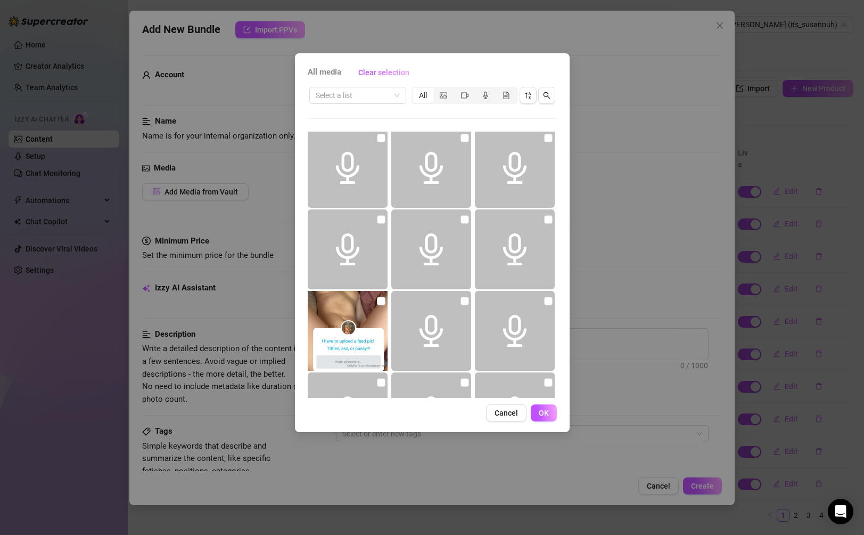
scroll to position [258, 0]
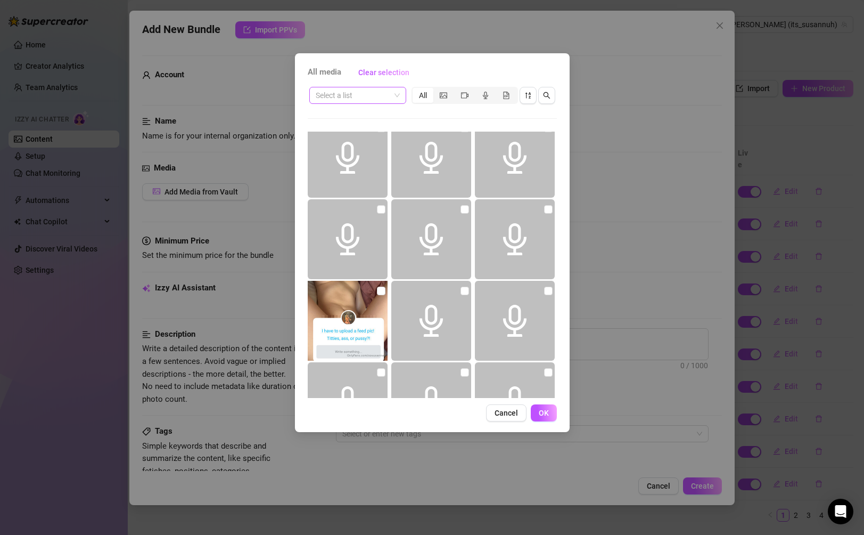
click at [384, 103] on div "Select a list" at bounding box center [357, 95] width 97 height 17
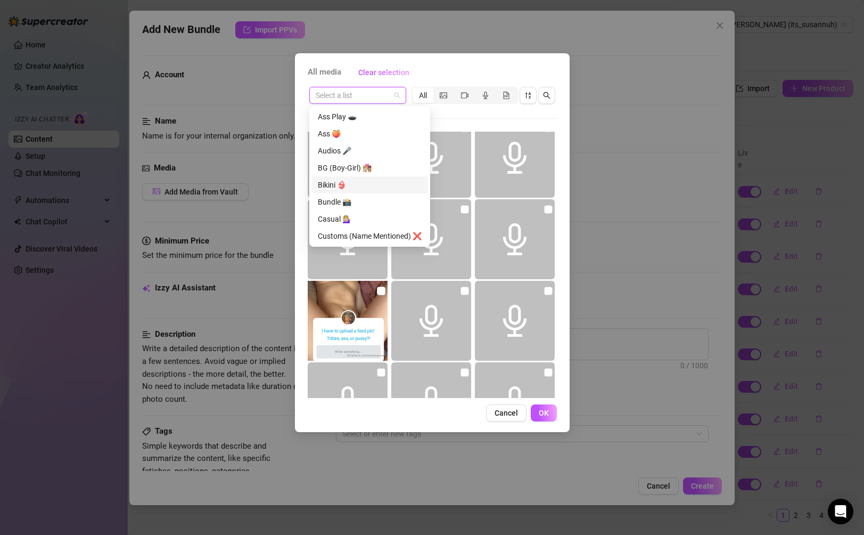
click at [372, 188] on div "Bikini 👙" at bounding box center [370, 185] width 104 height 12
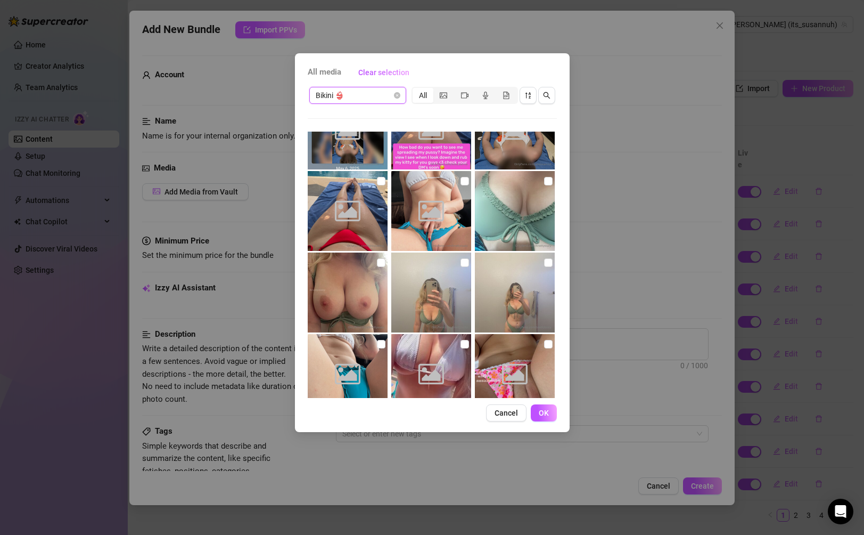
scroll to position [43, 0]
click at [380, 260] on input "checkbox" at bounding box center [381, 262] width 9 height 9
checkbox input "true"
click at [467, 263] on input "checkbox" at bounding box center [465, 262] width 9 height 9
checkbox input "true"
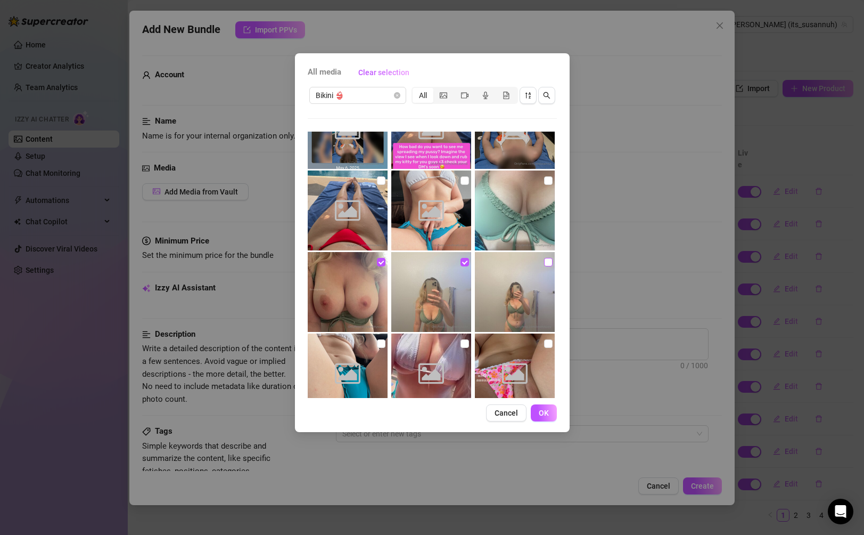
click at [549, 263] on input "checkbox" at bounding box center [548, 262] width 9 height 9
checkbox input "true"
click at [547, 175] on label at bounding box center [548, 181] width 9 height 12
click at [547, 176] on input "checkbox" at bounding box center [548, 180] width 9 height 9
checkbox input "true"
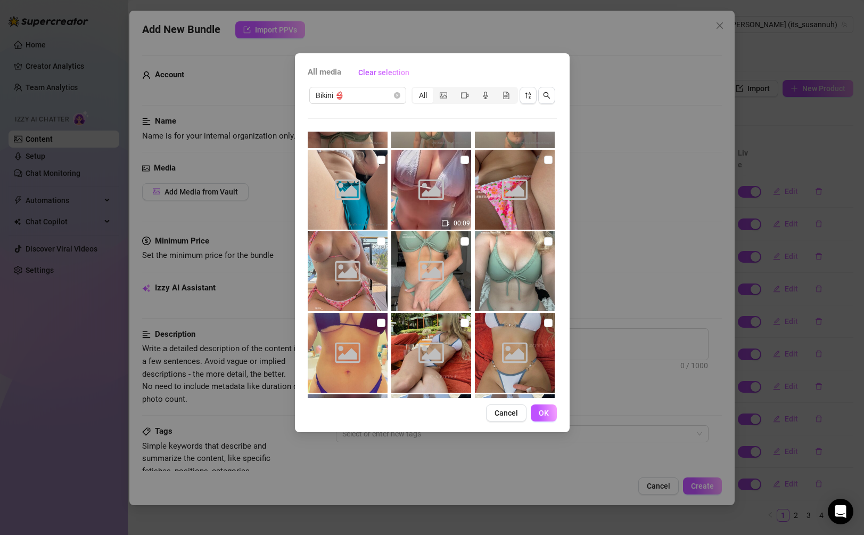
scroll to position [230, 0]
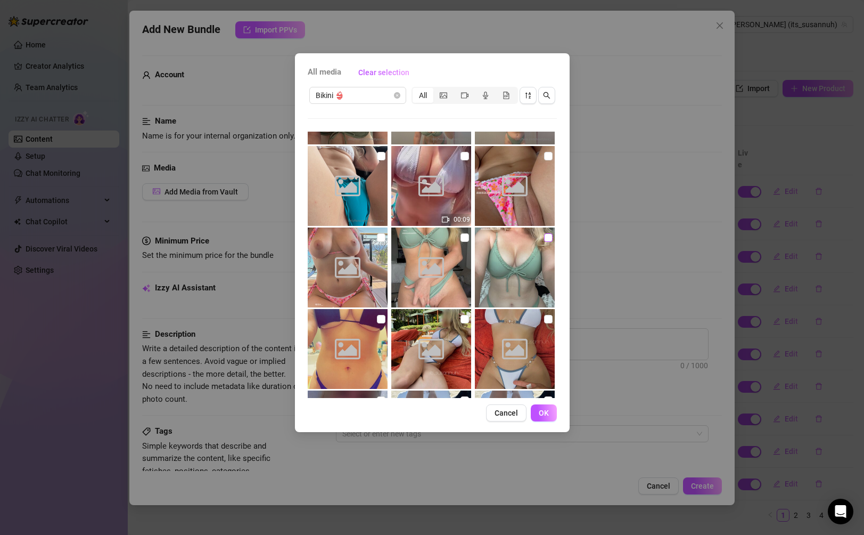
click at [546, 239] on input "checkbox" at bounding box center [548, 237] width 9 height 9
checkbox input "true"
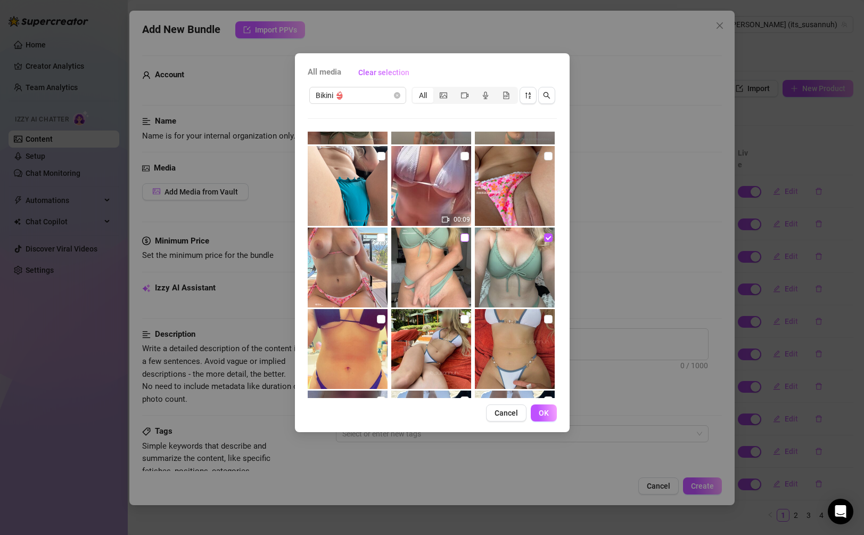
click at [463, 240] on input "checkbox" at bounding box center [465, 237] width 9 height 9
checkbox input "true"
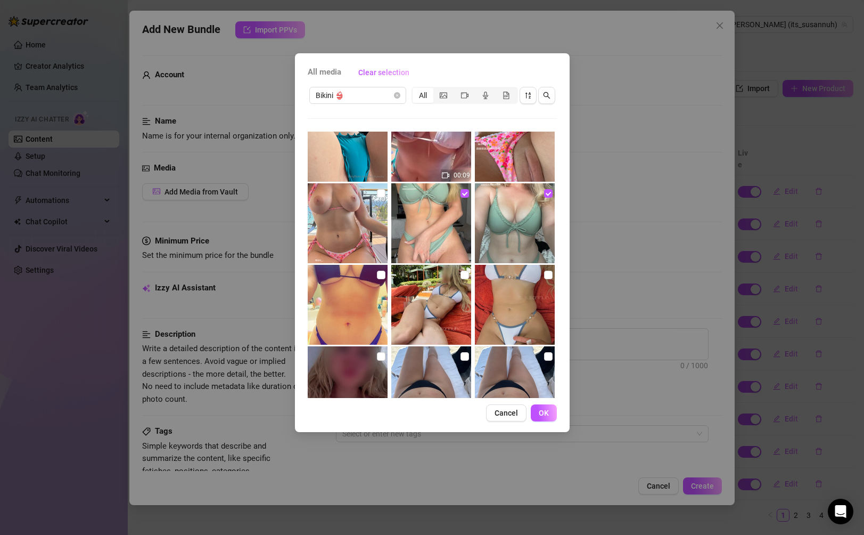
scroll to position [390, 0]
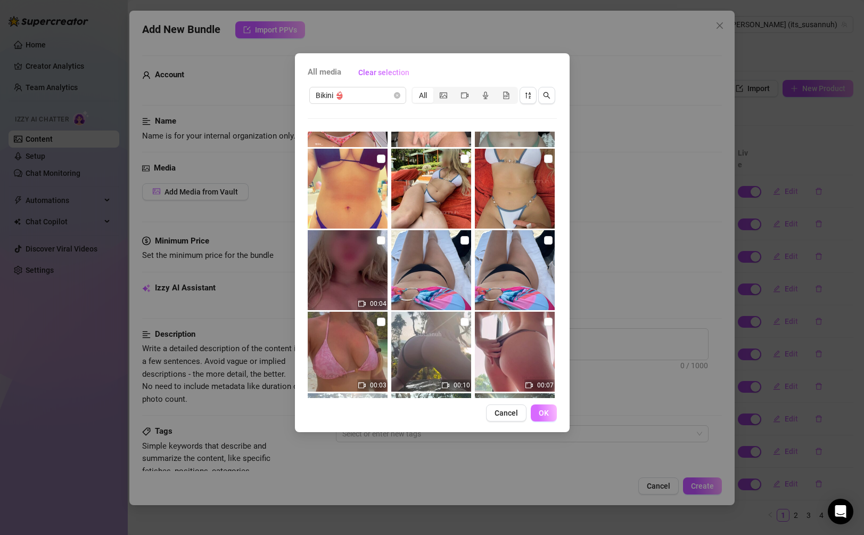
click at [547, 416] on span "OK" at bounding box center [544, 412] width 10 height 9
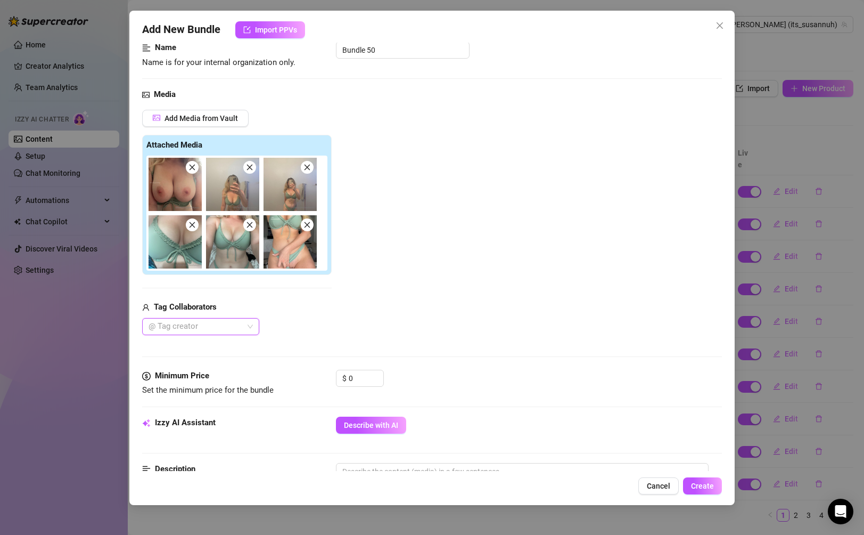
scroll to position [89, 0]
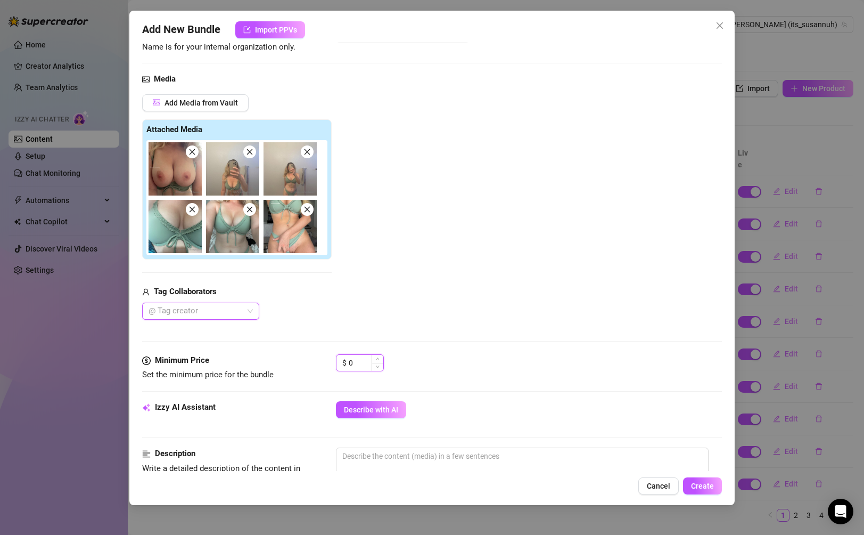
click at [367, 367] on input "0" at bounding box center [366, 363] width 35 height 16
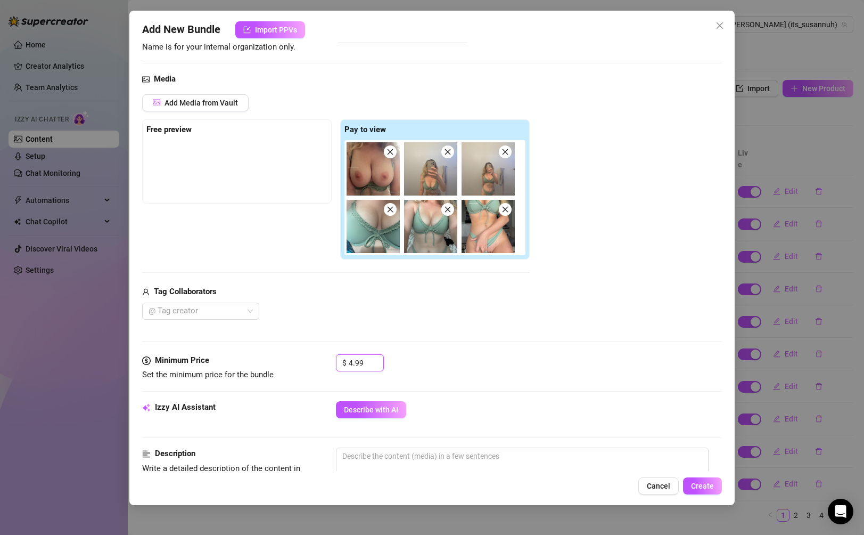
type input "4.99"
click at [426, 375] on div "$ 4.99" at bounding box center [528, 367] width 385 height 27
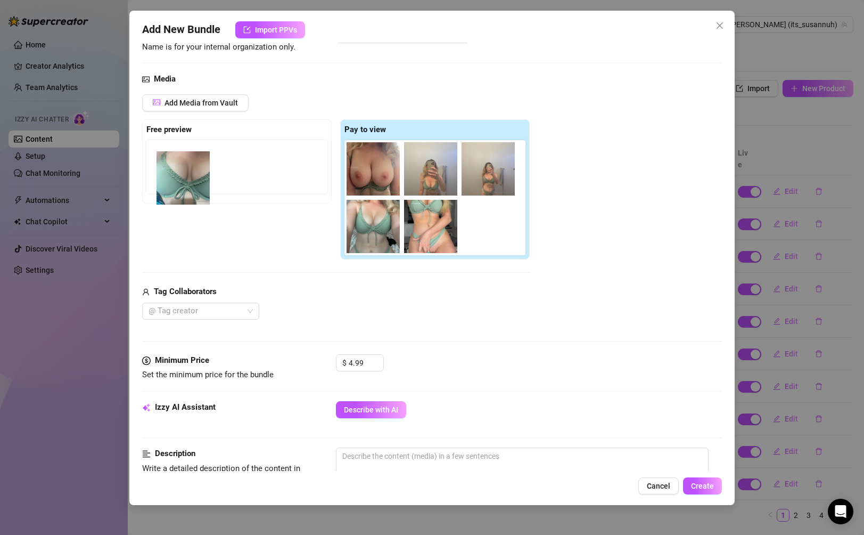
drag, startPoint x: 390, startPoint y: 233, endPoint x: 176, endPoint y: 173, distance: 222.7
click at [176, 173] on div "Free preview Pay to view" at bounding box center [336, 189] width 388 height 141
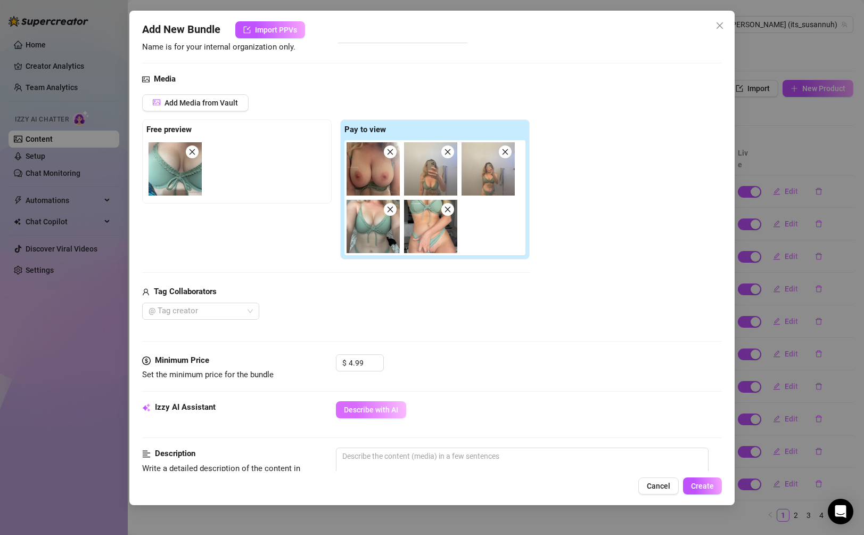
click at [391, 406] on span "Describe with AI" at bounding box center [371, 409] width 54 height 9
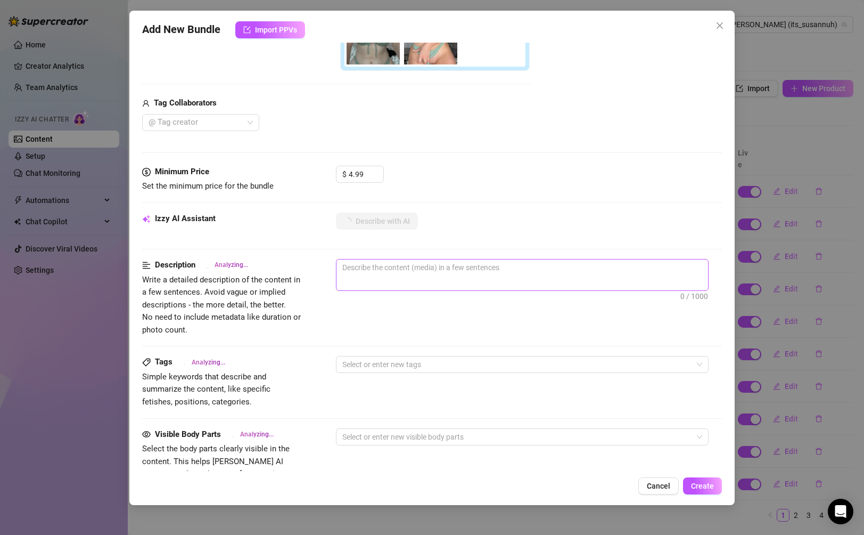
scroll to position [277, 0]
type textarea "[PERSON_NAME]"
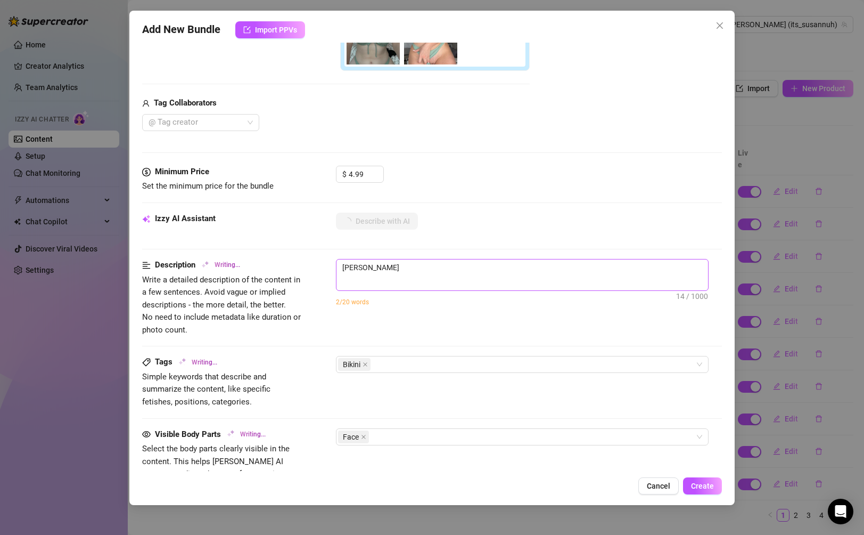
type textarea "[PERSON_NAME] teases in"
type textarea "[PERSON_NAME] teases in a"
type textarea "[PERSON_NAME] teases in a skimpy"
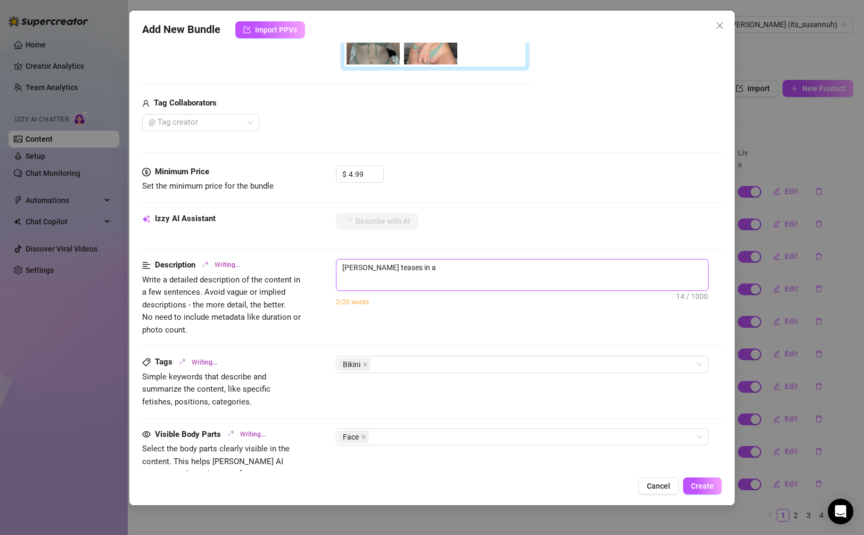
type textarea "[PERSON_NAME] teases in a skimpy"
type textarea "[PERSON_NAME] teases in a skimpy light"
type textarea "[PERSON_NAME] teases in a skimpy light green"
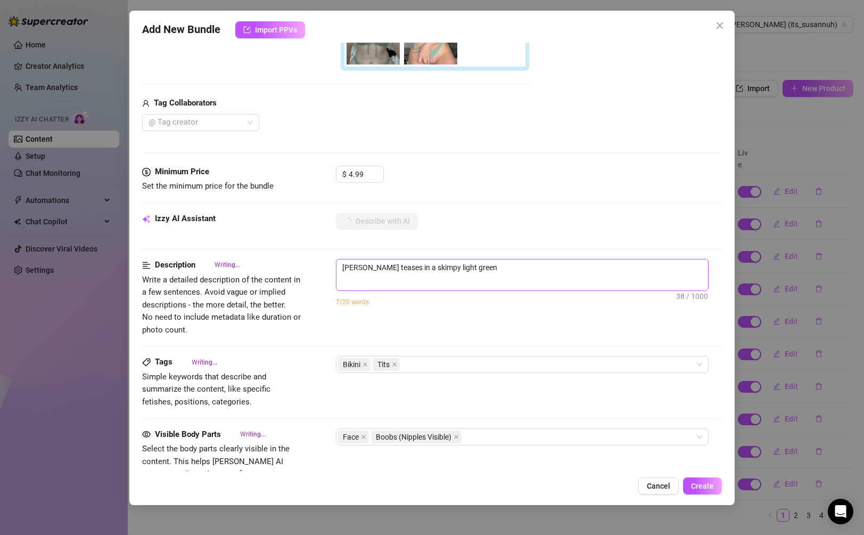
type textarea "[PERSON_NAME] teases in a skimpy light green bikini,"
type textarea "[PERSON_NAME] teases in a skimpy light green bikini, showing"
type textarea "[PERSON_NAME] teases in a skimpy light green bikini, showing off"
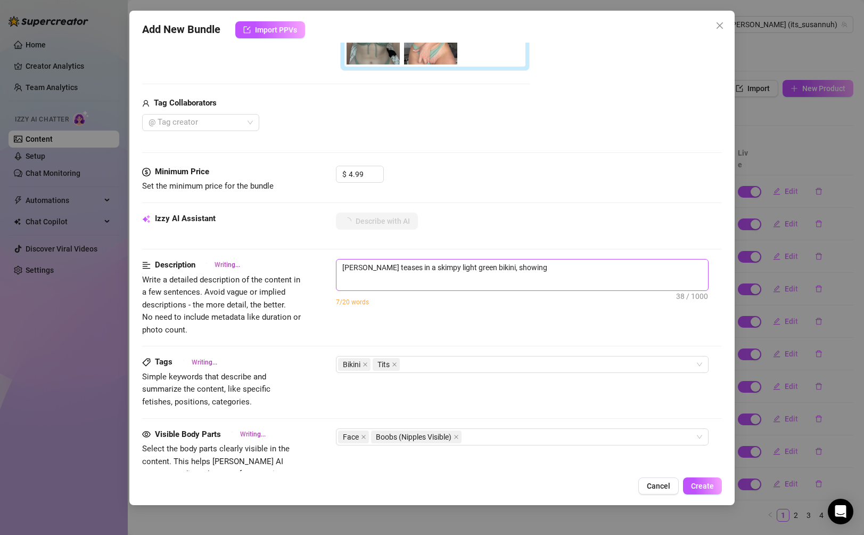
type textarea "[PERSON_NAME] teases in a skimpy light green bikini, showing off"
type textarea "[PERSON_NAME] teases in a skimpy light green bikini, showing off her"
type textarea "[PERSON_NAME] teases in a skimpy light green bikini, showing off her thick"
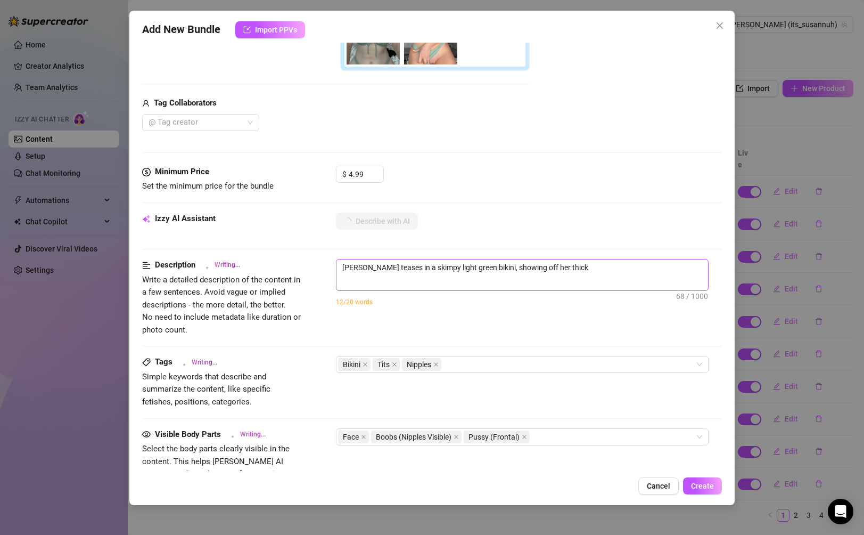
type textarea "[PERSON_NAME] teases in a skimpy light green bikini, showing off her thick curv…"
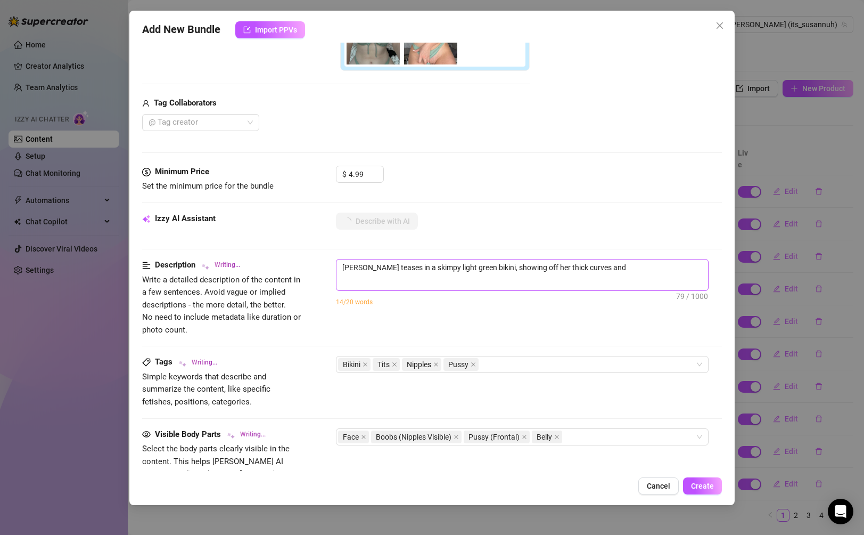
type textarea "[PERSON_NAME] teases in a skimpy light green bikini, showing off her thick curv…"
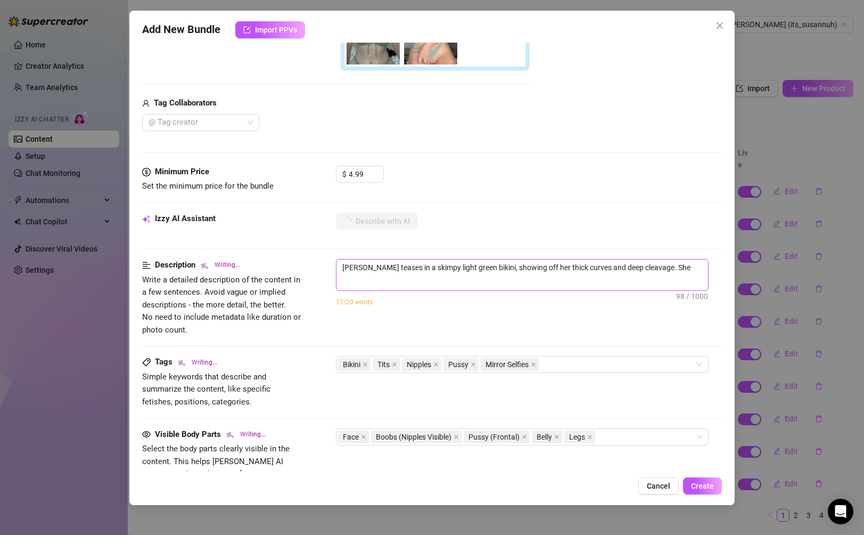
type textarea "[PERSON_NAME] teases in a skimpy light green bikini, showing off her thick curv…"
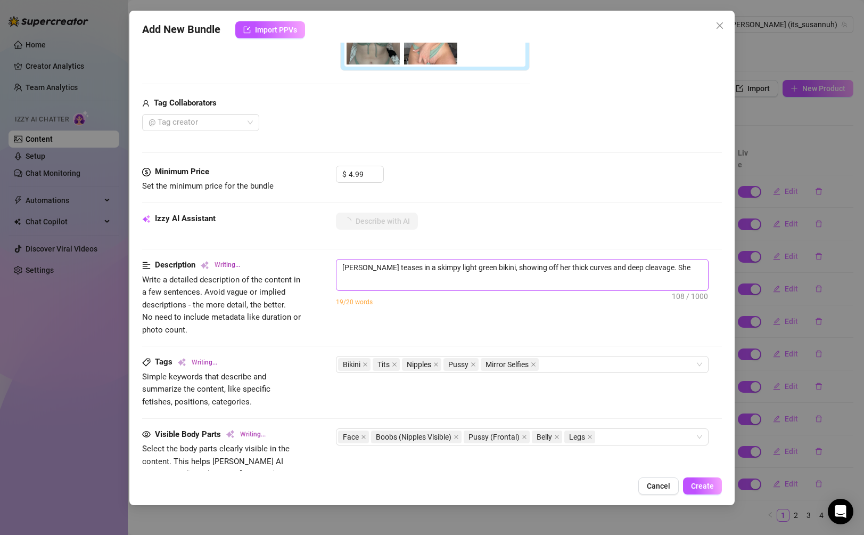
type textarea "[PERSON_NAME] teases in a skimpy light green bikini, showing off her thick curv…"
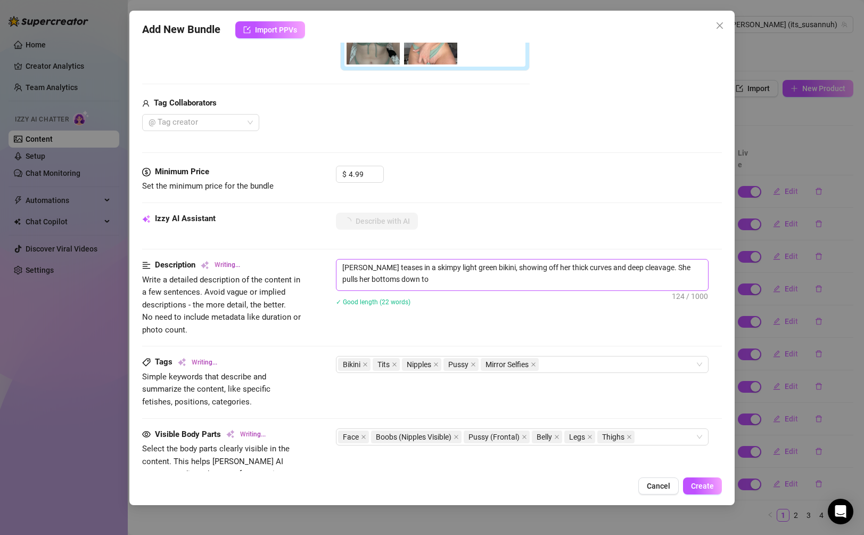
type textarea "[PERSON_NAME] teases in a skimpy light green bikini, showing off her thick curv…"
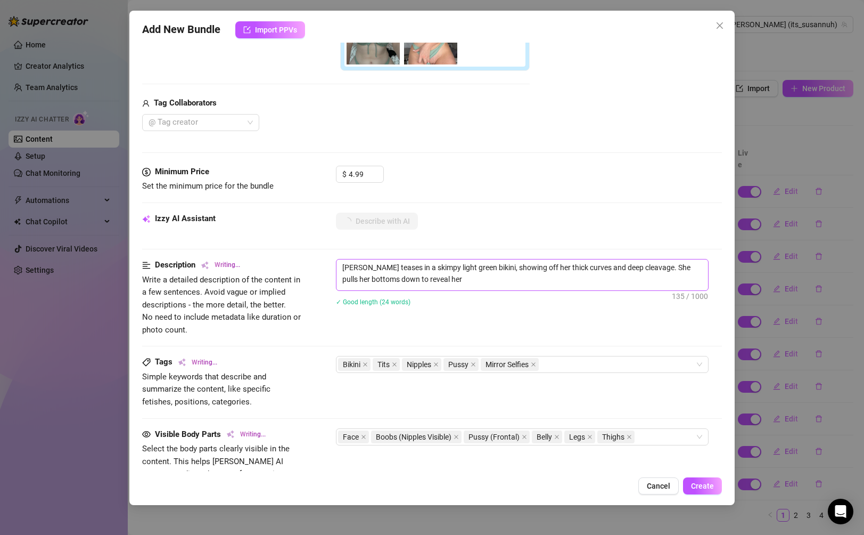
type textarea "[PERSON_NAME] teases in a skimpy light green bikini, showing off her thick curv…"
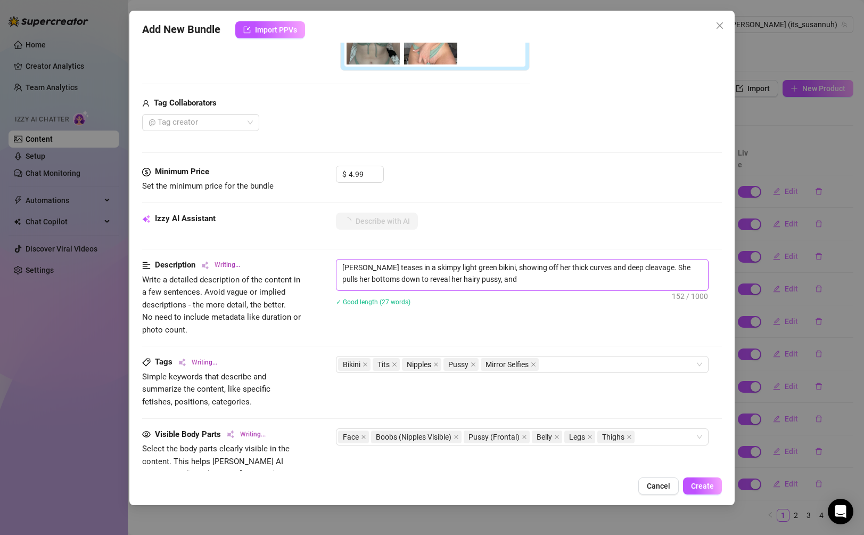
type textarea "[PERSON_NAME] teases in a skimpy light green bikini, showing off her thick curv…"
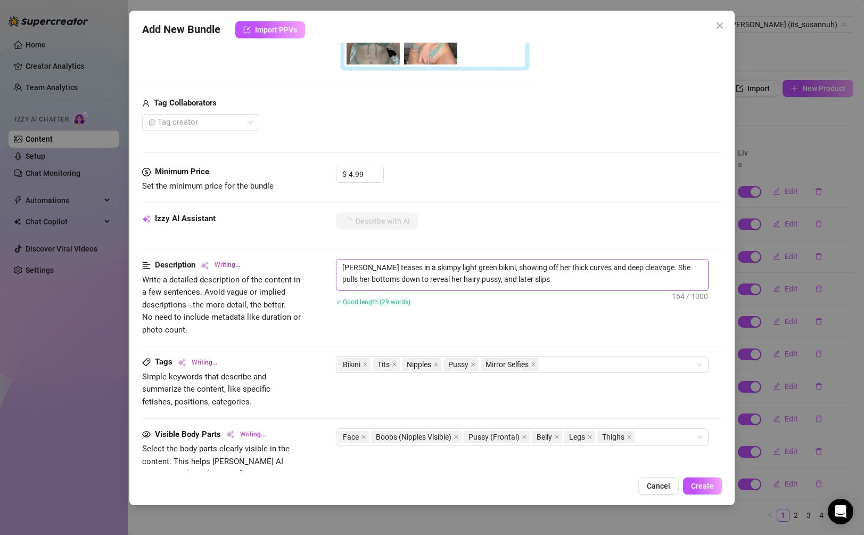
type textarea "[PERSON_NAME] teases in a skimpy light green bikini, showing off her thick curv…"
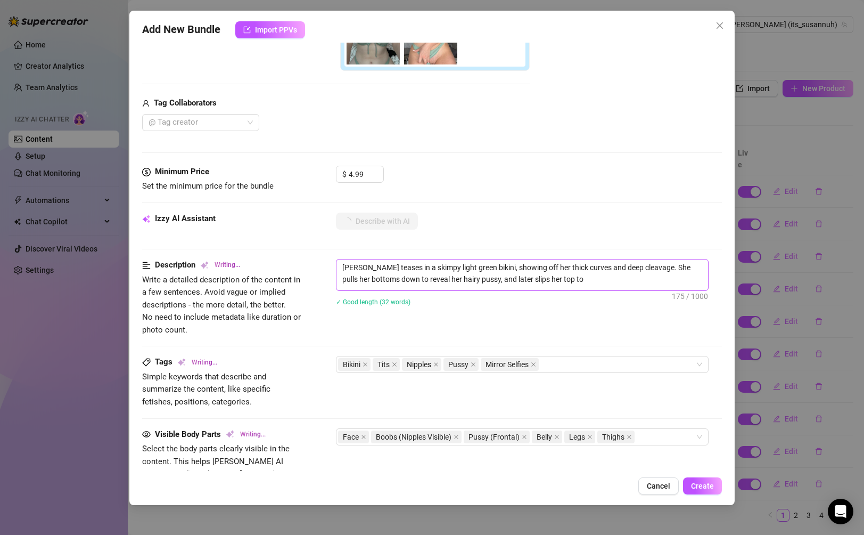
type textarea "[PERSON_NAME] teases in a skimpy light green bikini, showing off her thick curv…"
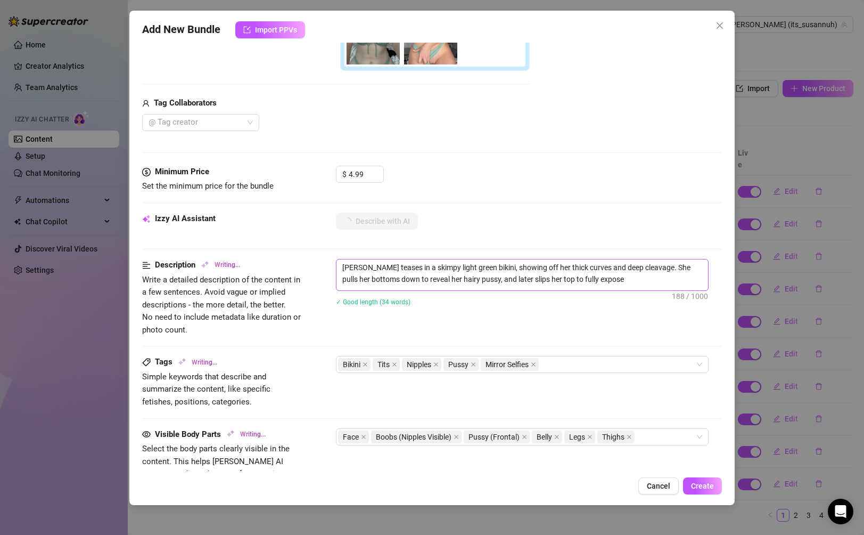
type textarea "[PERSON_NAME] teases in a skimpy light green bikini, showing off her thick curv…"
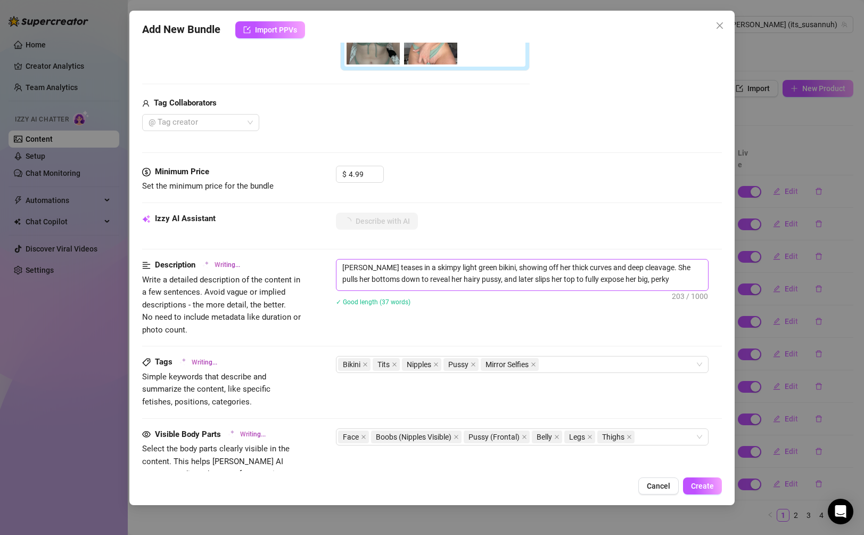
type textarea "[PERSON_NAME] teases in a skimpy light green bikini, showing off her thick curv…"
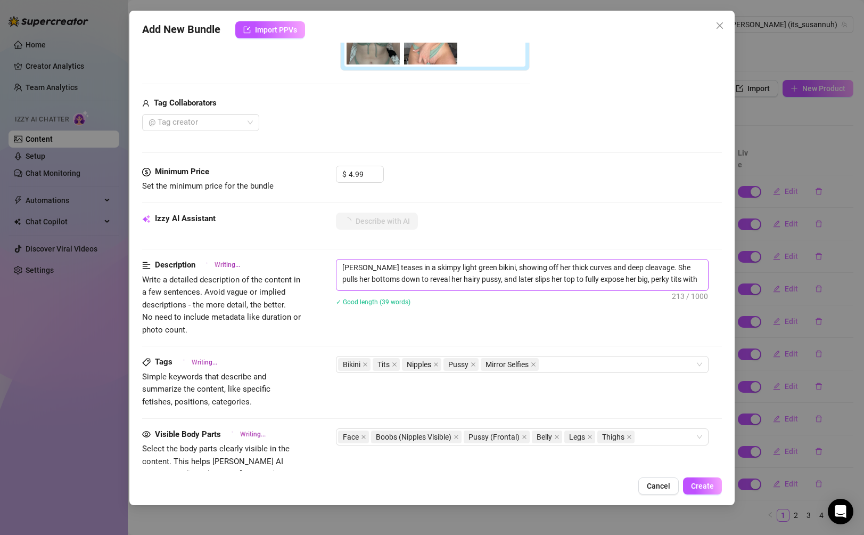
type textarea "[PERSON_NAME] teases in a skimpy light green bikini, showing off her thick curv…"
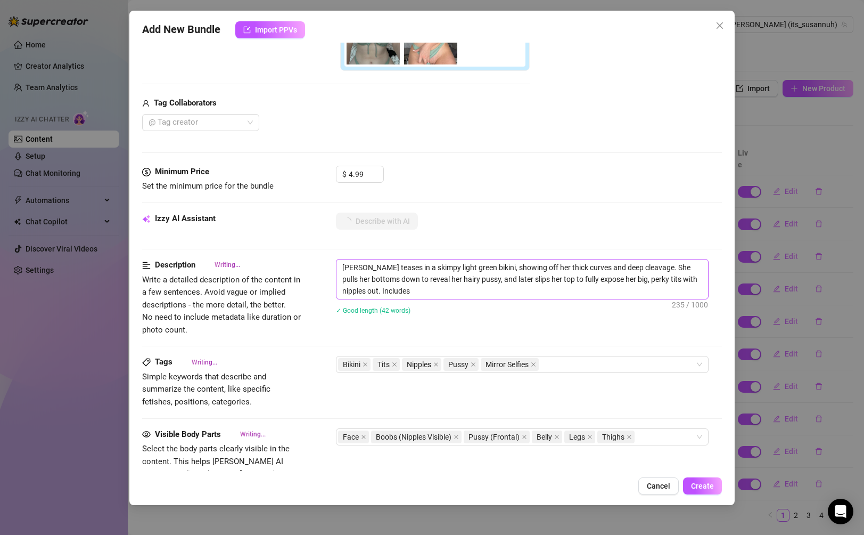
type textarea "[PERSON_NAME] teases in a skimpy light green bikini, showing off her thick curv…"
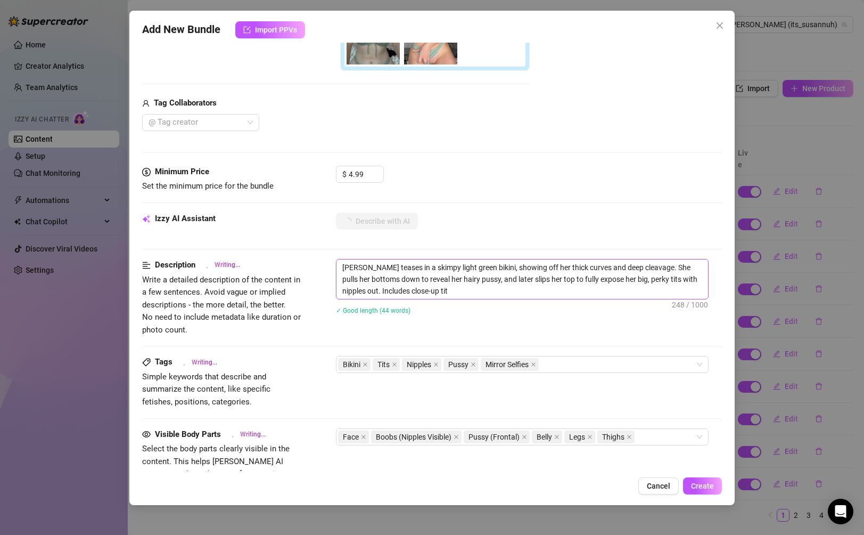
type textarea "[PERSON_NAME] teases in a skimpy light green bikini, showing off her thick curv…"
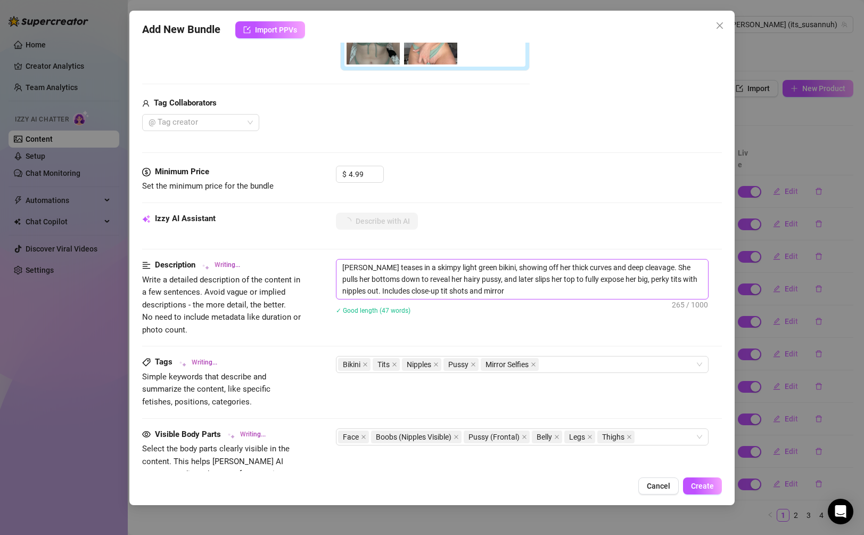
type textarea "[PERSON_NAME] teases in a skimpy light green bikini, showing off her thick curv…"
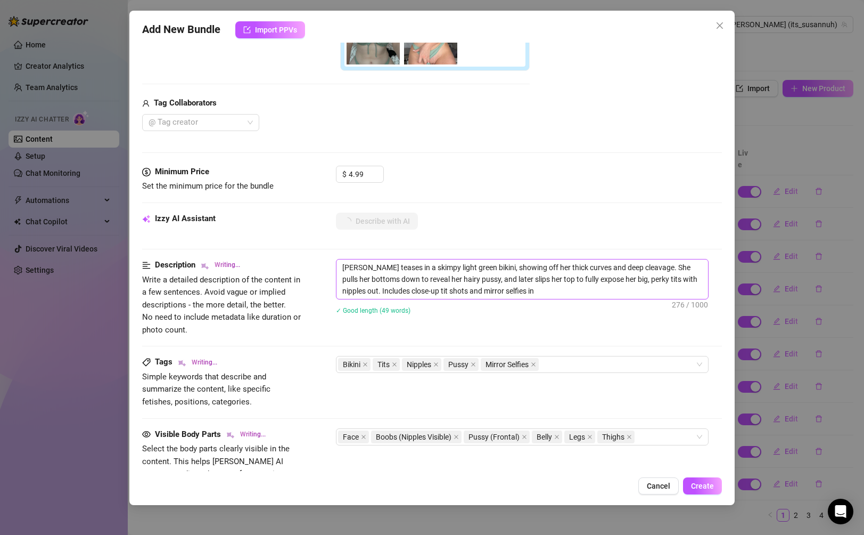
type textarea "[PERSON_NAME] teases in a skimpy light green bikini, showing off her thick curv…"
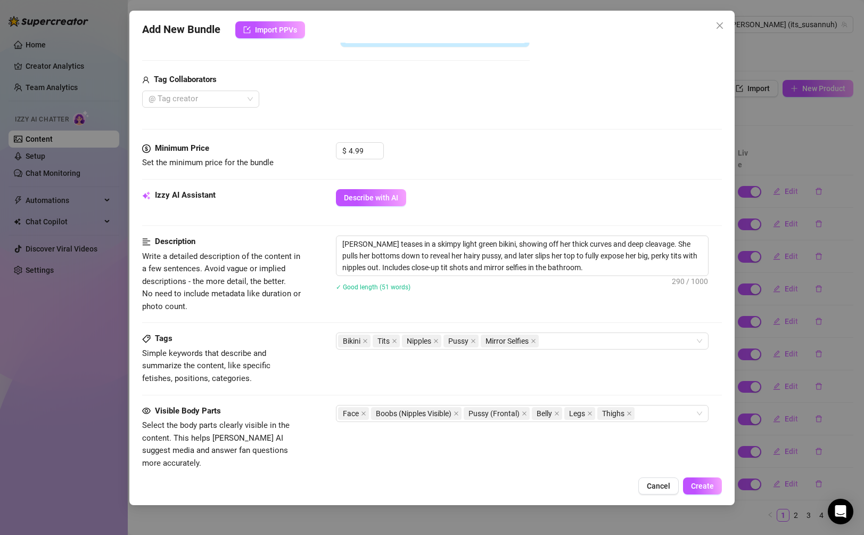
scroll to position [523, 0]
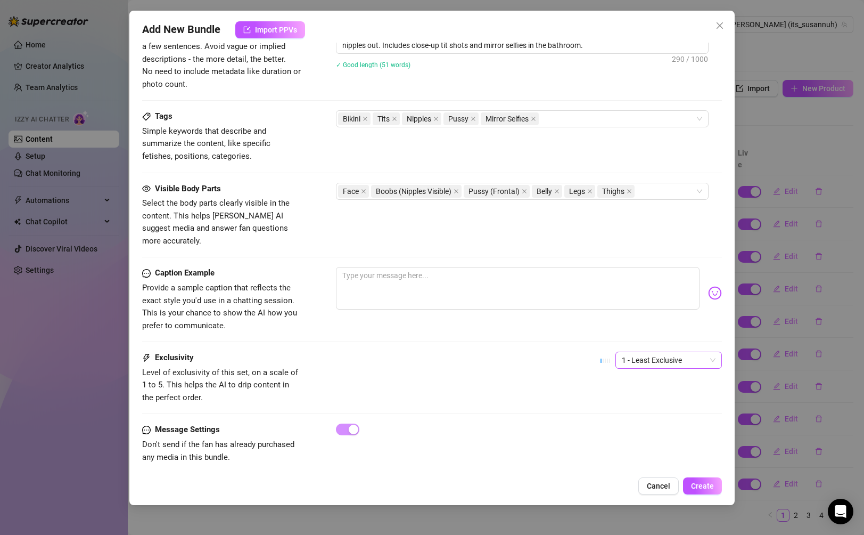
click at [654, 352] on span "1 - Least Exclusive" at bounding box center [669, 360] width 94 height 16
click at [659, 385] on div "2" at bounding box center [668, 386] width 89 height 12
click at [706, 483] on span "Create" at bounding box center [702, 485] width 23 height 9
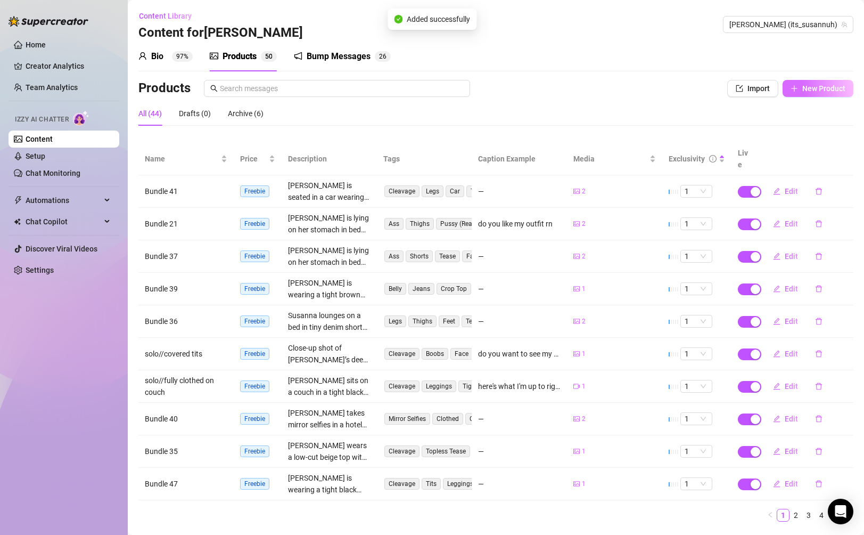
click at [805, 92] on span "New Product" at bounding box center [823, 88] width 43 height 9
type textarea "Type your message here..."
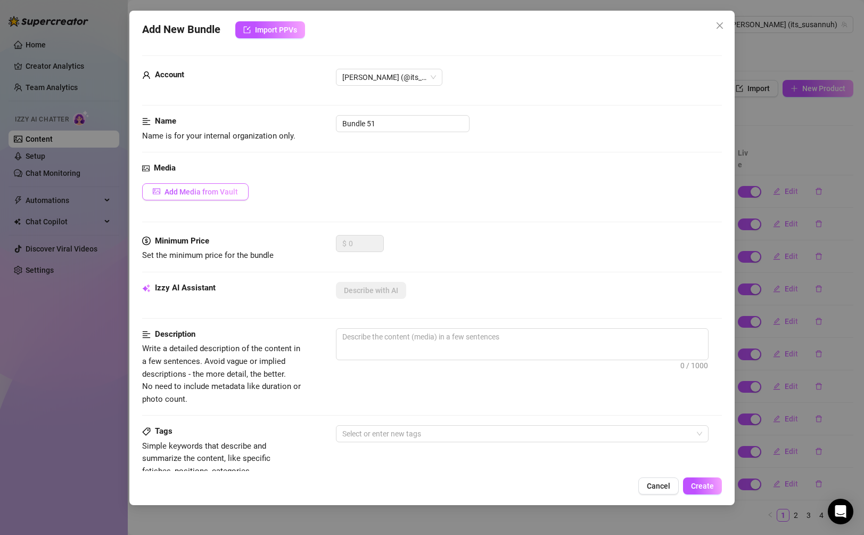
click at [229, 188] on span "Add Media from Vault" at bounding box center [201, 191] width 73 height 9
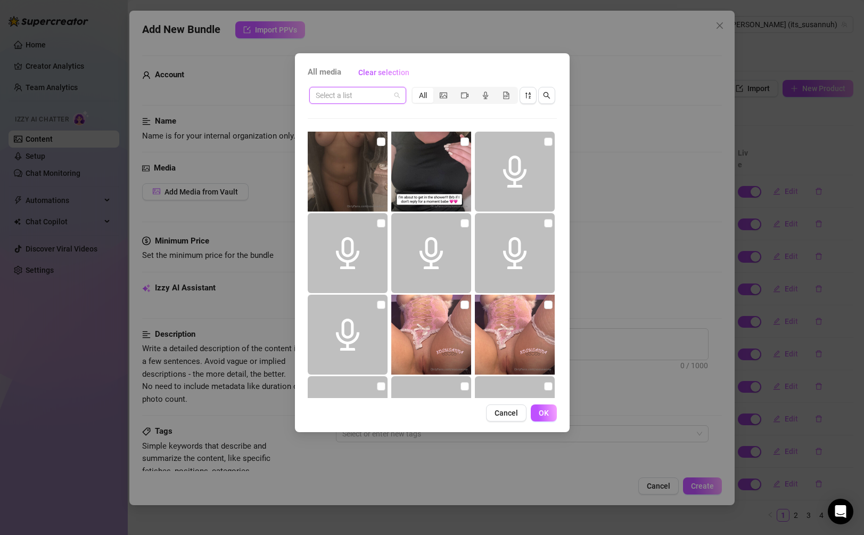
click at [378, 92] on input "search" at bounding box center [353, 95] width 75 height 16
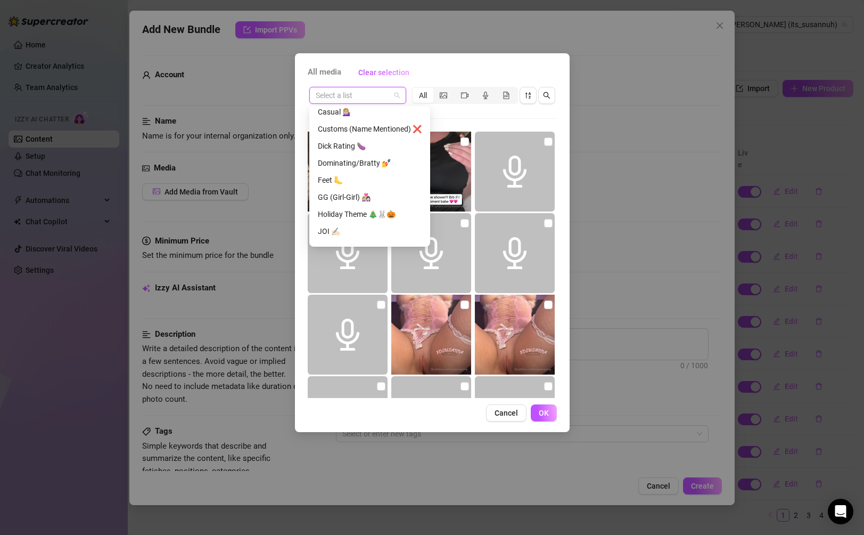
scroll to position [108, 0]
click at [380, 213] on div "Holiday Theme 🎄🐰🎃" at bounding box center [370, 213] width 104 height 12
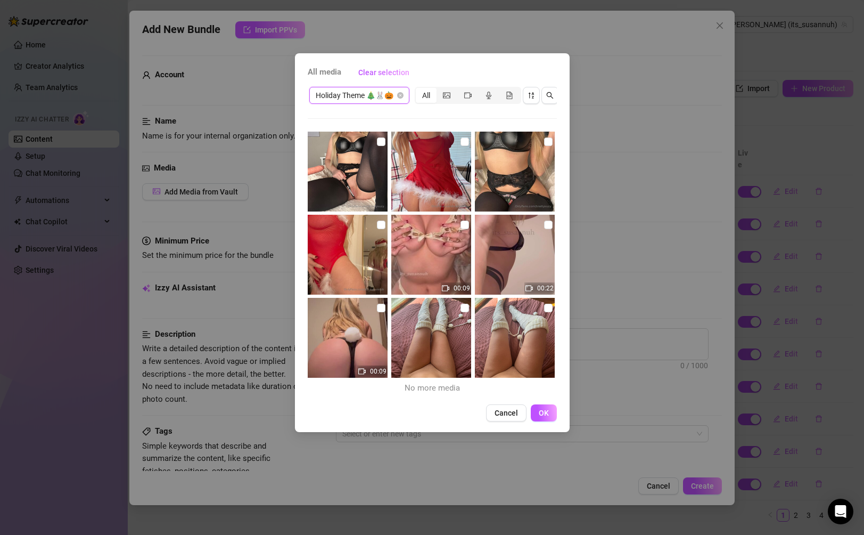
click at [372, 93] on span "Holiday Theme 🎄🐰🎃" at bounding box center [359, 95] width 87 height 16
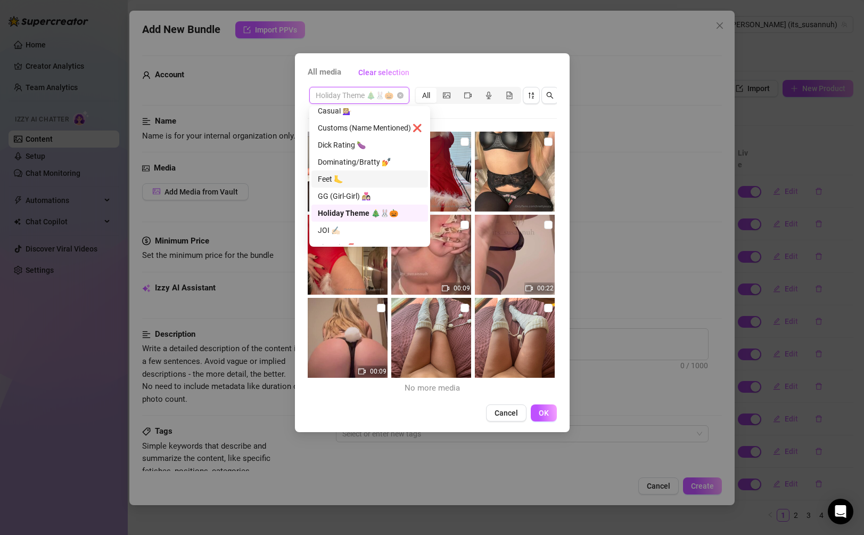
scroll to position [0, 0]
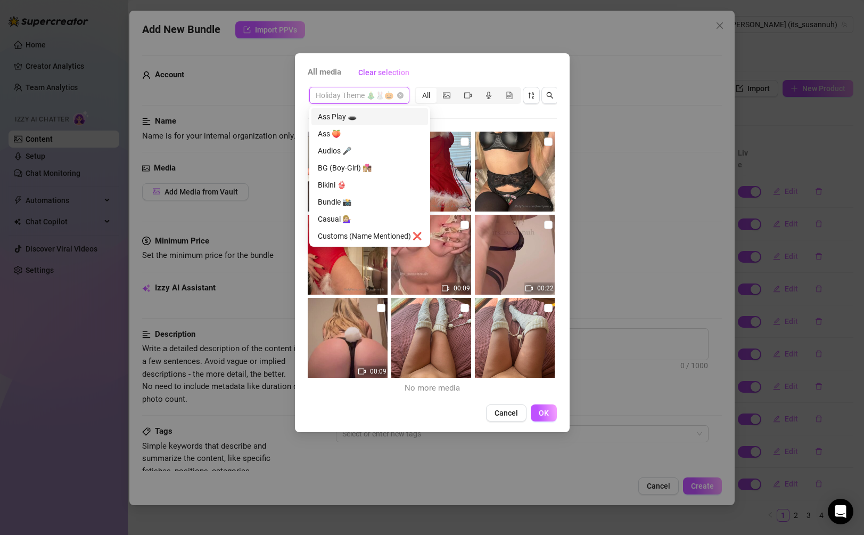
click at [380, 121] on div "Ass Play 🕳️" at bounding box center [370, 117] width 104 height 12
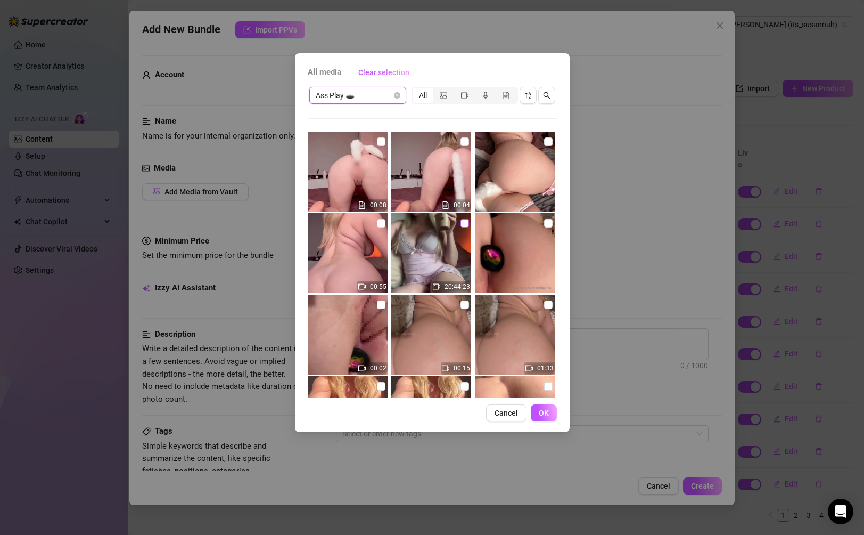
click at [465, 225] on input "checkbox" at bounding box center [465, 223] width 9 height 9
checkbox input "true"
click at [547, 416] on span "OK" at bounding box center [544, 412] width 10 height 9
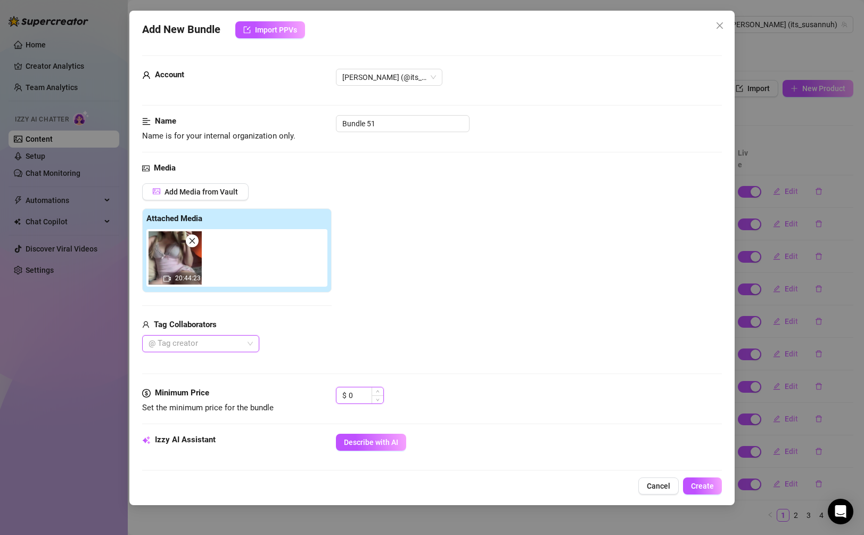
click at [365, 395] on input "0" at bounding box center [366, 395] width 35 height 16
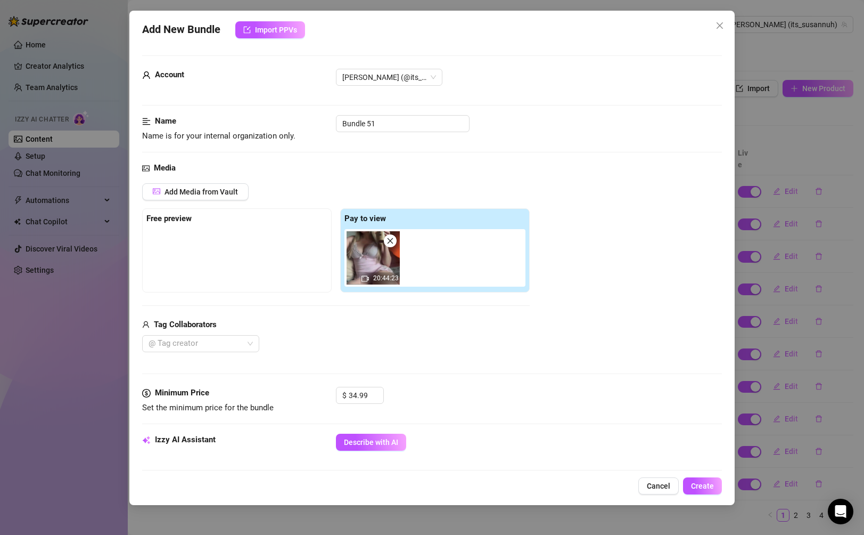
click at [507, 384] on div "Media Add Media from Vault Free preview Pay to view 20:44:23 Tag Collaborators …" at bounding box center [431, 274] width 579 height 225
click at [396, 438] on span "Describe with AI" at bounding box center [371, 442] width 54 height 9
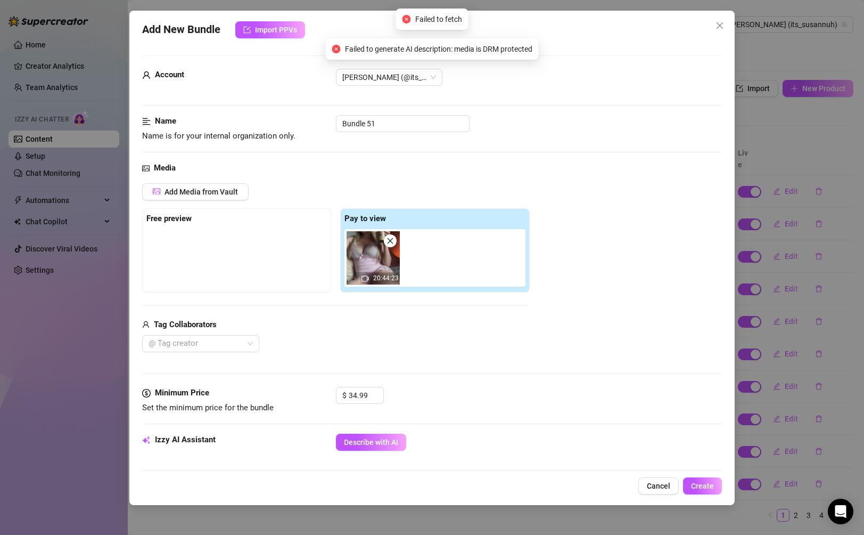
click at [393, 244] on icon "close" at bounding box center [390, 240] width 7 height 7
type input "0"
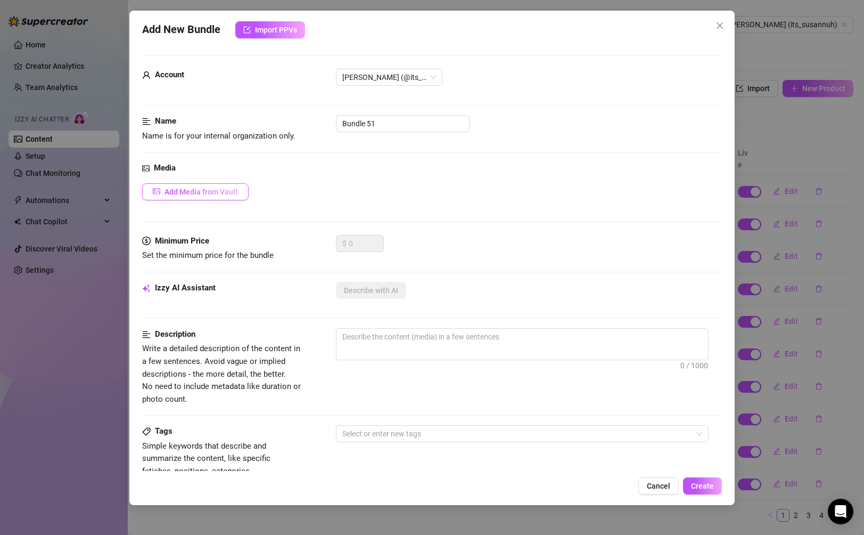
click at [225, 196] on button "Add Media from Vault" at bounding box center [195, 191] width 106 height 17
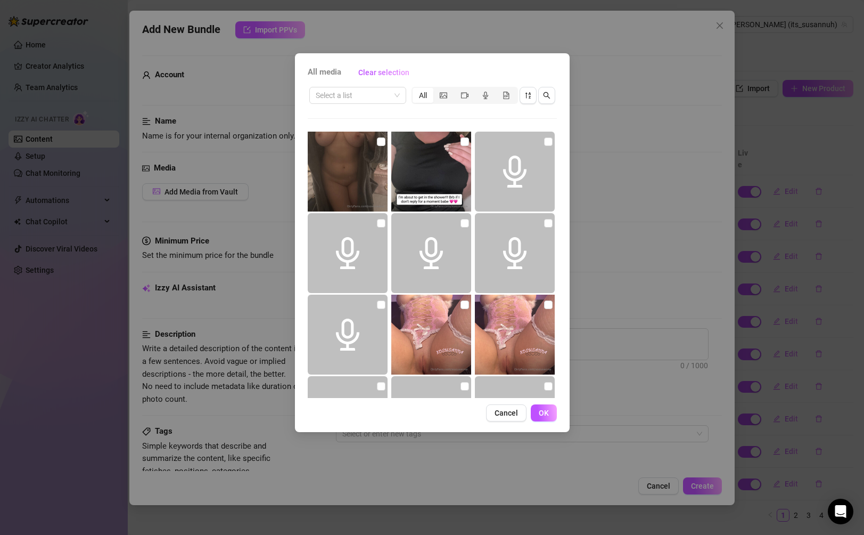
click at [631, 192] on div "All media Clear selection Select a list All 25:31 Cancel OK" at bounding box center [432, 267] width 864 height 535
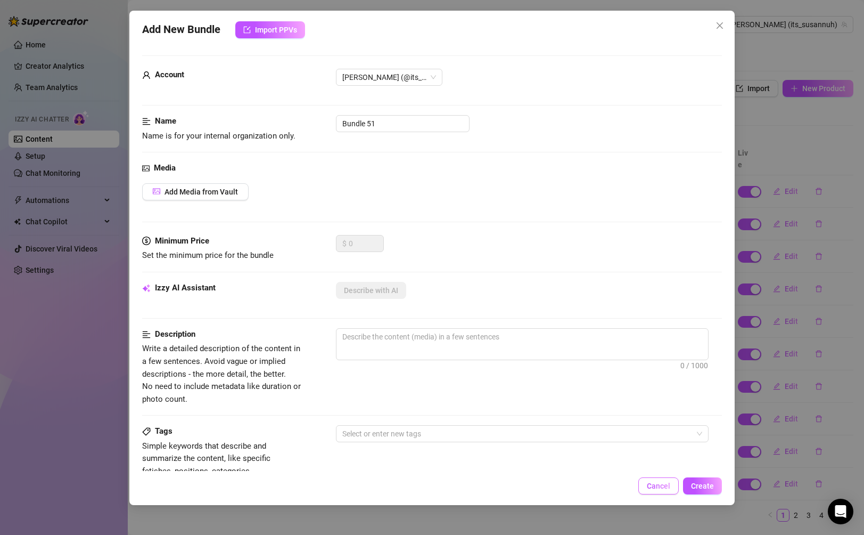
click at [670, 482] on span "Cancel" at bounding box center [658, 485] width 23 height 9
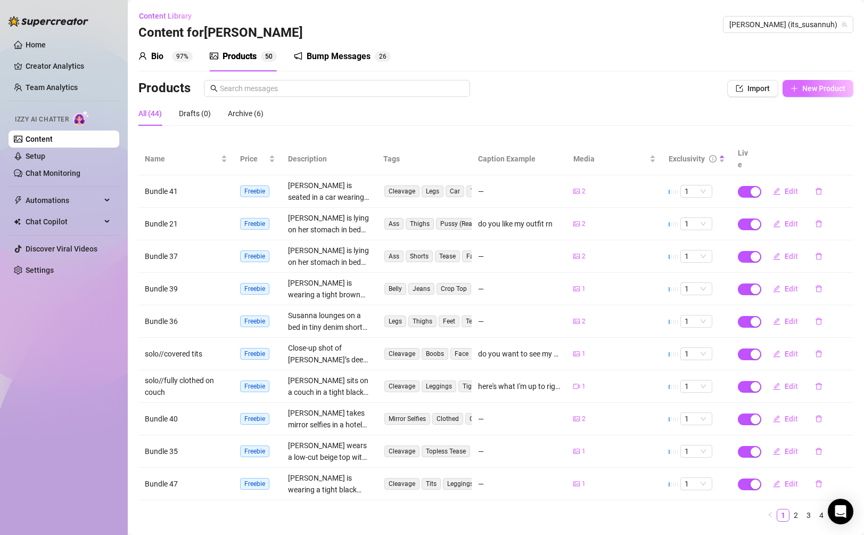
click at [824, 92] on span "New Product" at bounding box center [823, 88] width 43 height 9
type textarea "Type your message here..."
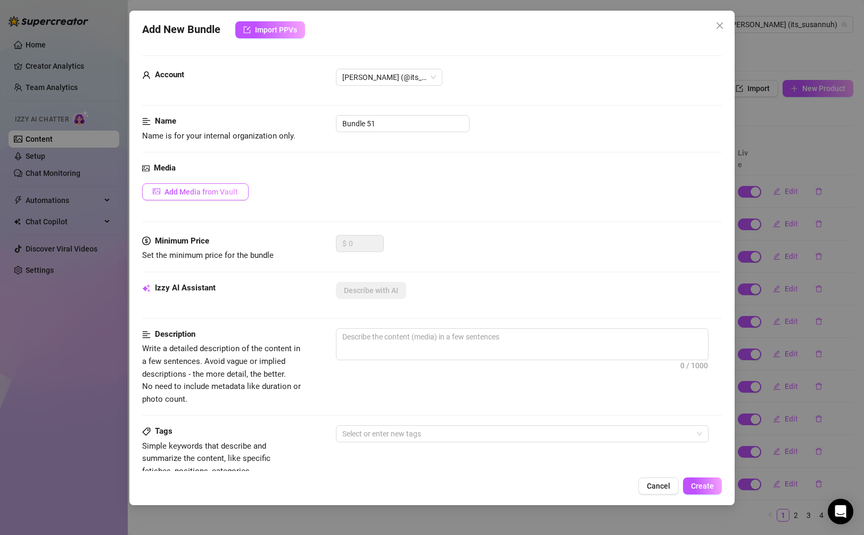
click at [226, 192] on span "Add Media from Vault" at bounding box center [201, 191] width 73 height 9
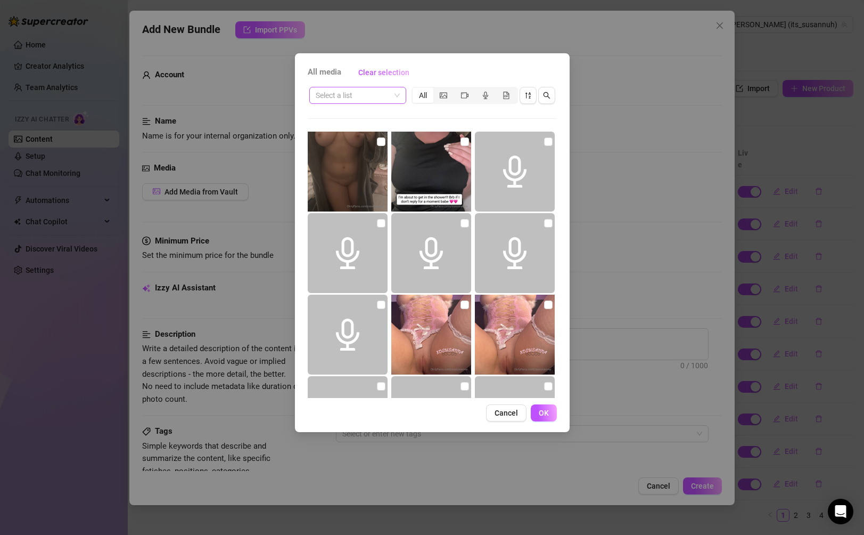
click at [373, 92] on input "search" at bounding box center [353, 95] width 75 height 16
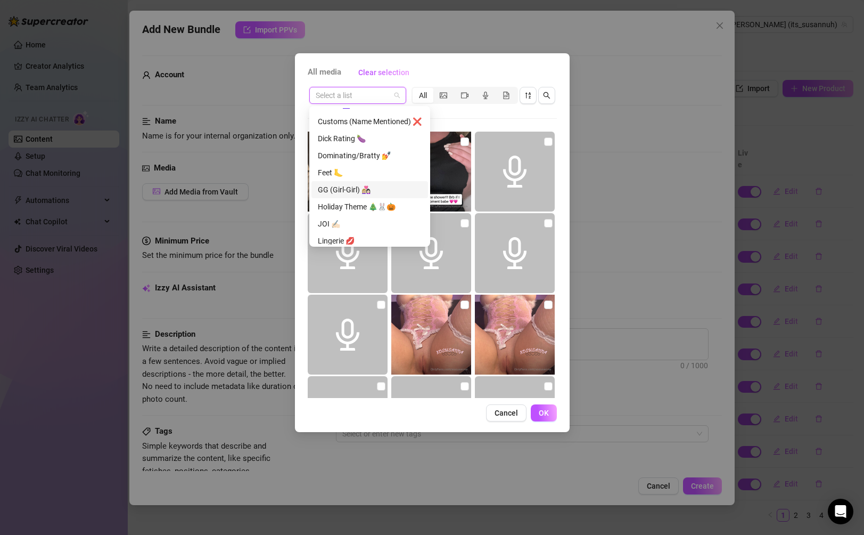
scroll to position [115, 0]
click at [376, 204] on div "Holiday Theme 🎄🐰🎃" at bounding box center [370, 206] width 104 height 12
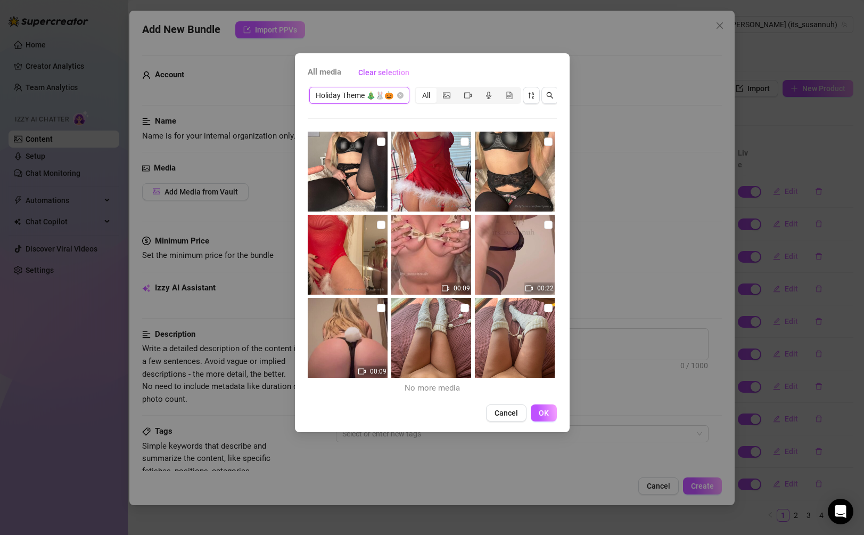
click at [376, 97] on span "Holiday Theme 🎄🐰🎃" at bounding box center [359, 95] width 87 height 16
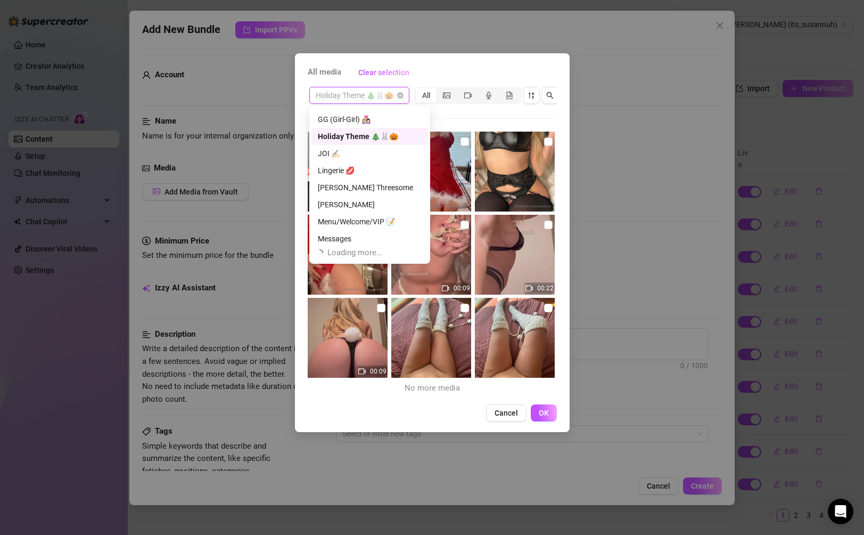
scroll to position [186, 0]
click at [373, 171] on div "Lingerie 💋" at bounding box center [370, 169] width 104 height 12
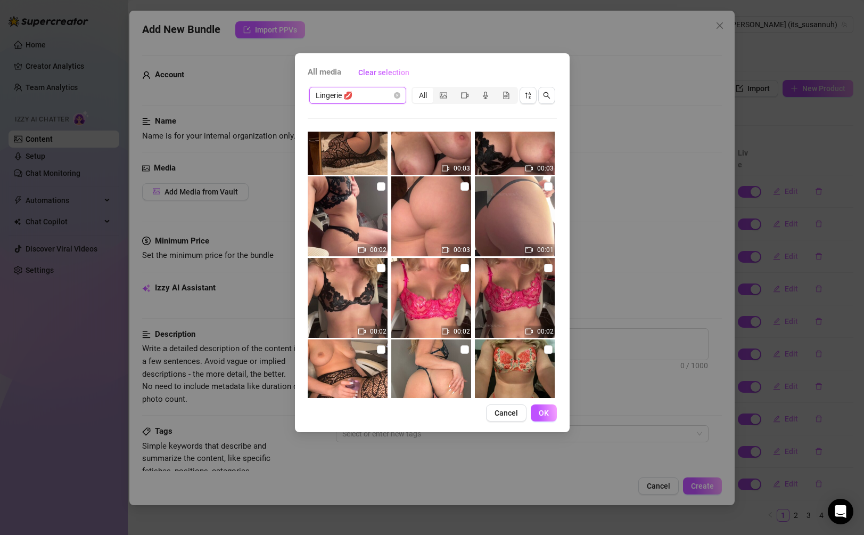
scroll to position [2561, 0]
click at [389, 100] on span "Lingerie 💋" at bounding box center [358, 95] width 84 height 16
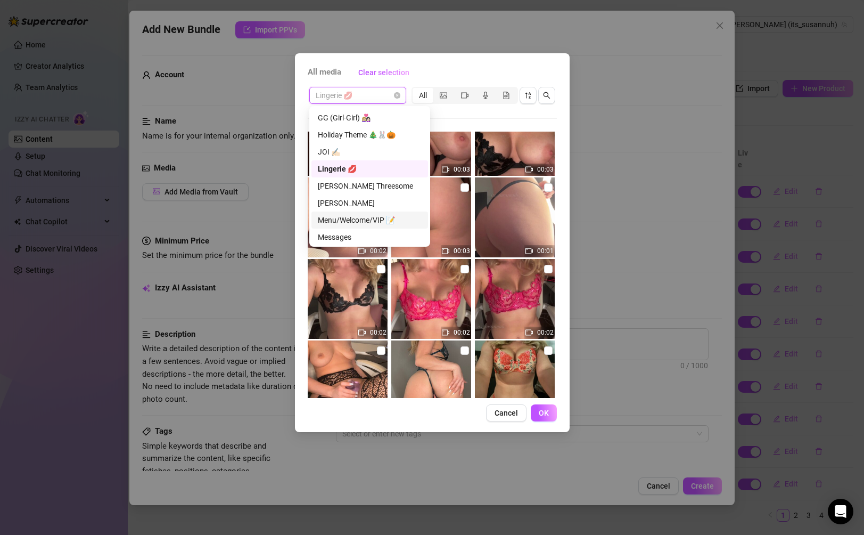
click at [379, 222] on div "Menu/Welcome/VIP 📝" at bounding box center [370, 220] width 104 height 12
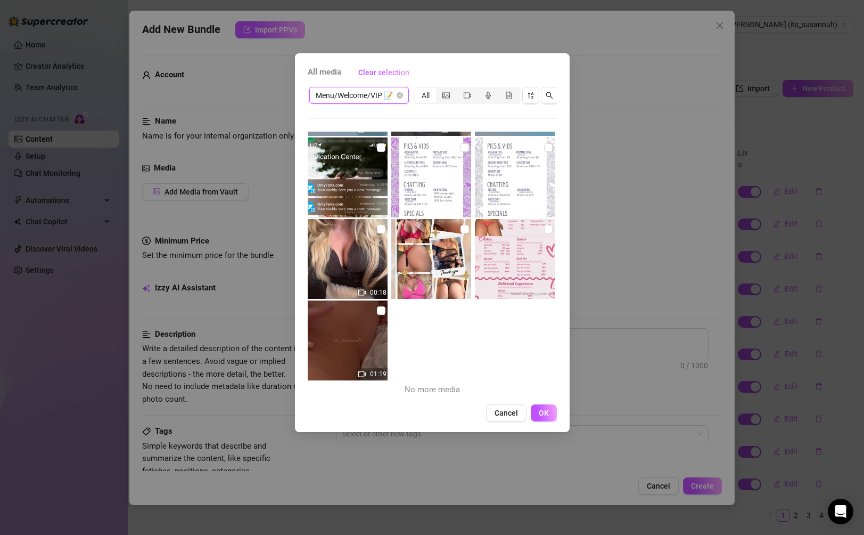
scroll to position [0, 0]
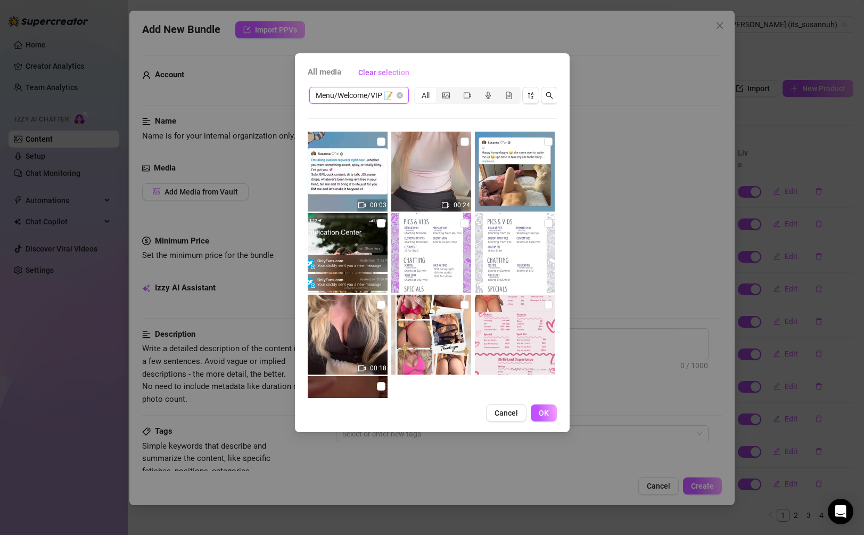
click at [374, 94] on span "Menu/Welcome/VIP 📝" at bounding box center [359, 95] width 87 height 16
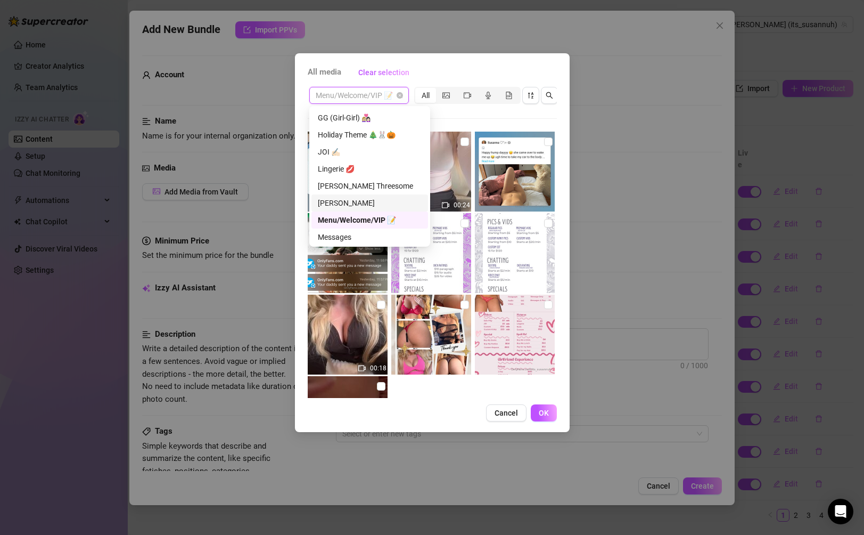
click at [372, 210] on div "[PERSON_NAME]" at bounding box center [369, 202] width 117 height 17
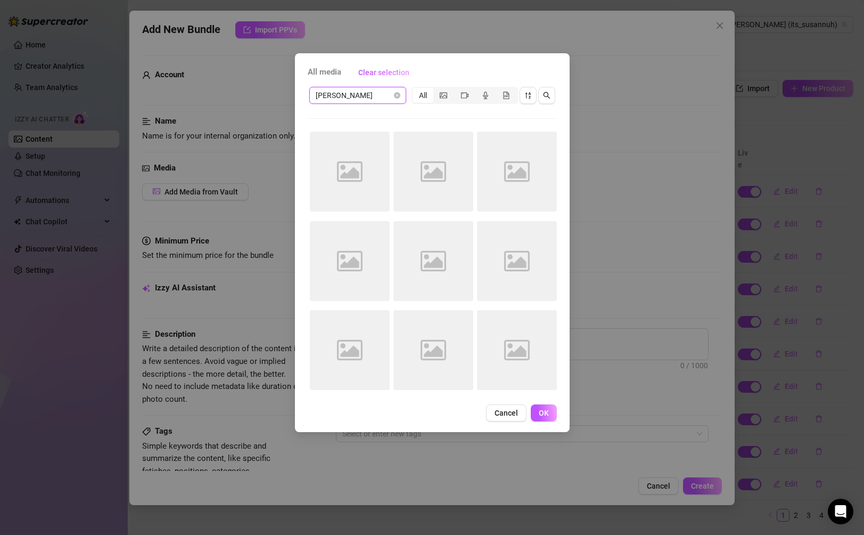
click at [374, 99] on span "[PERSON_NAME]" at bounding box center [358, 95] width 84 height 16
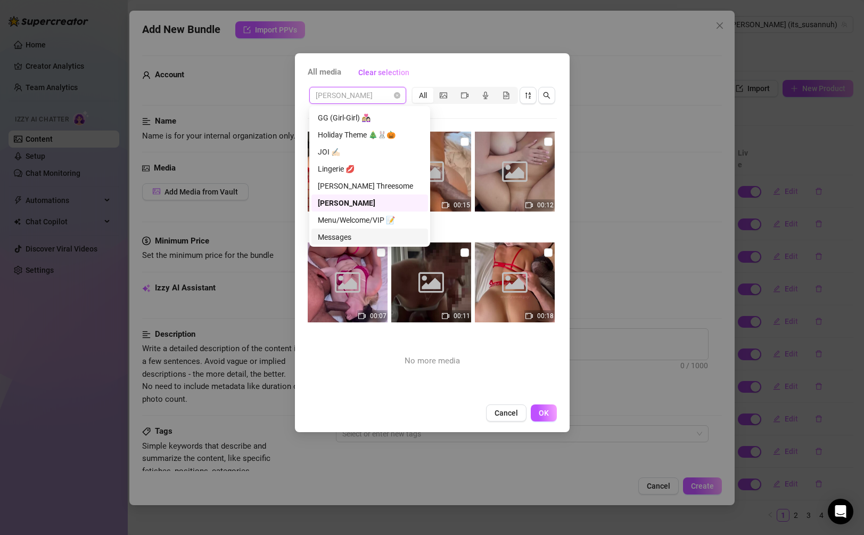
click at [367, 234] on div "Messages" at bounding box center [370, 237] width 104 height 12
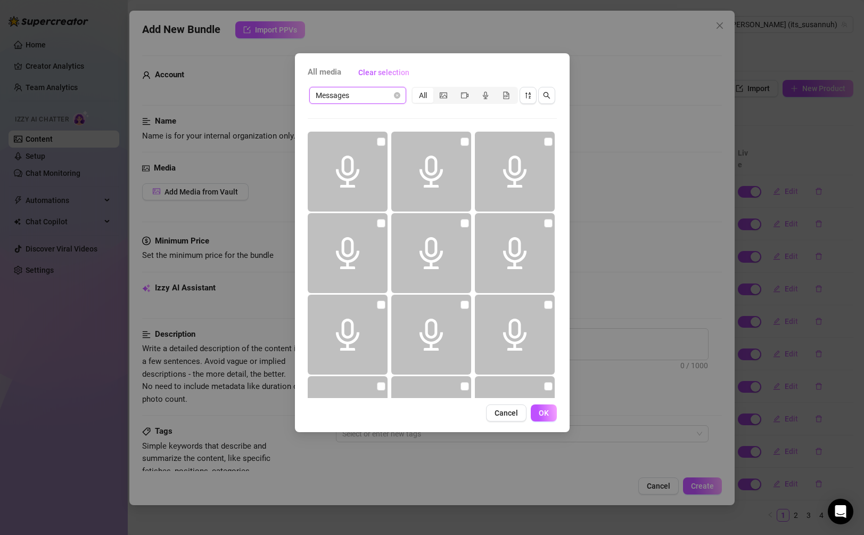
click at [372, 102] on span "Messages" at bounding box center [358, 95] width 84 height 16
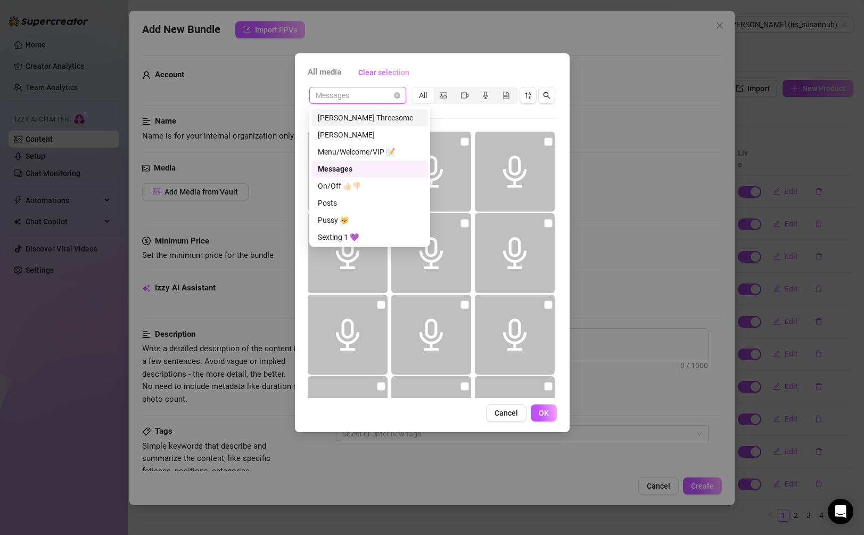
scroll to position [256, 0]
click at [370, 185] on div "On/Off 👍🏻👎🏻" at bounding box center [370, 185] width 104 height 12
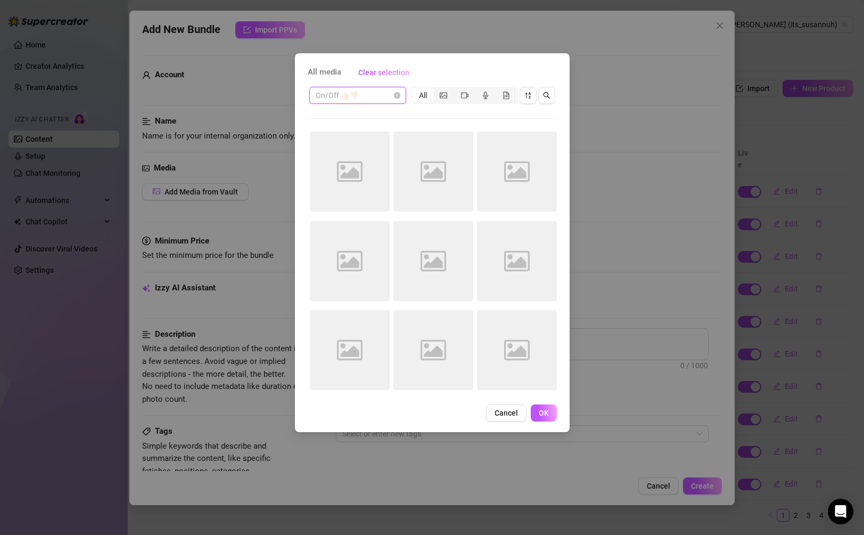
click at [373, 101] on span "On/Off 👍🏻👎🏻" at bounding box center [358, 95] width 84 height 16
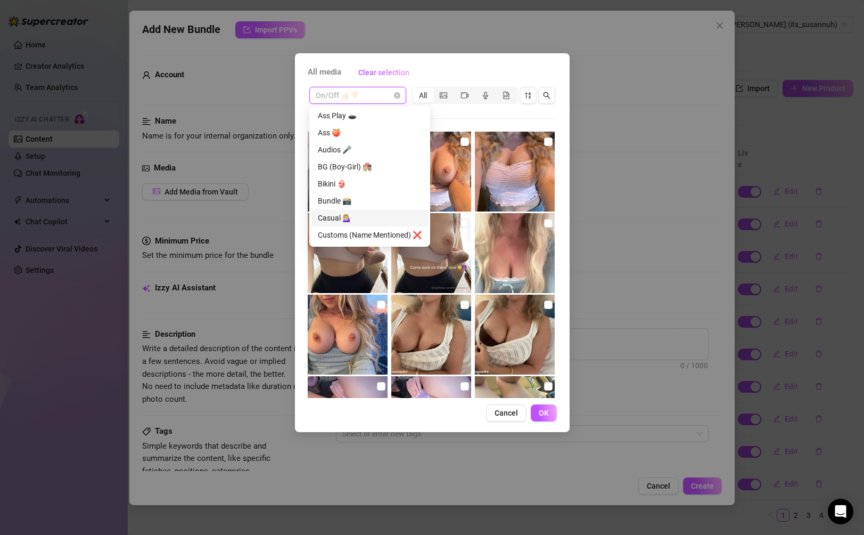
scroll to position [0, 0]
click at [367, 202] on div "Bundle 📸" at bounding box center [370, 202] width 104 height 12
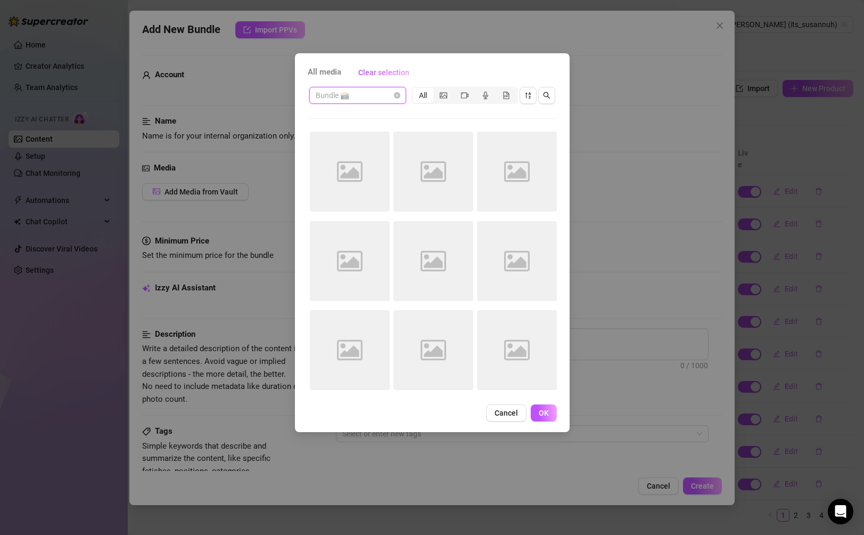
click at [377, 95] on span "Bundle 📸" at bounding box center [358, 95] width 84 height 16
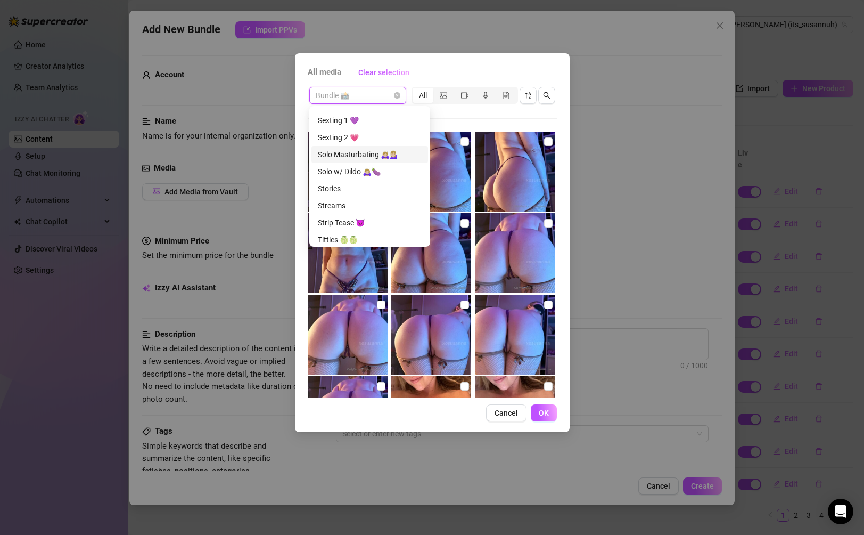
scroll to position [373, 0]
click at [380, 169] on div "Solo w/ Dildo 🙇🏼‍♀️🍆" at bounding box center [370, 170] width 104 height 12
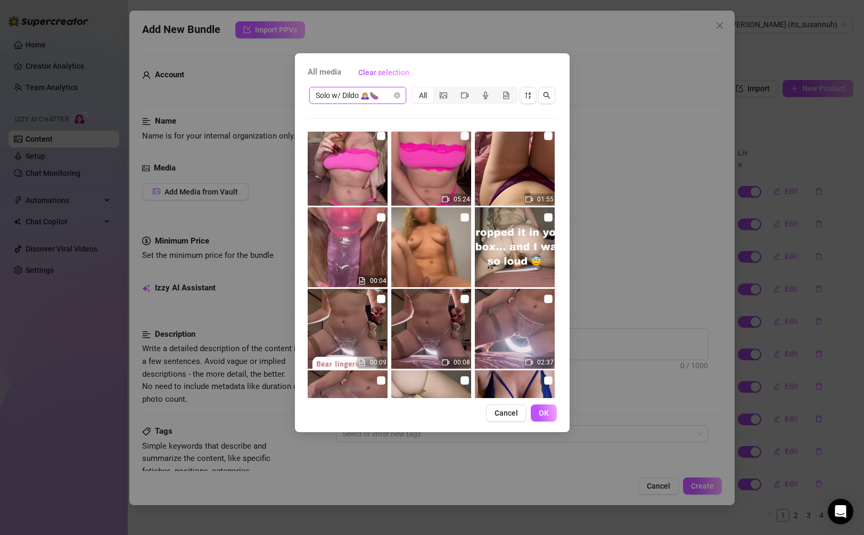
scroll to position [0, 0]
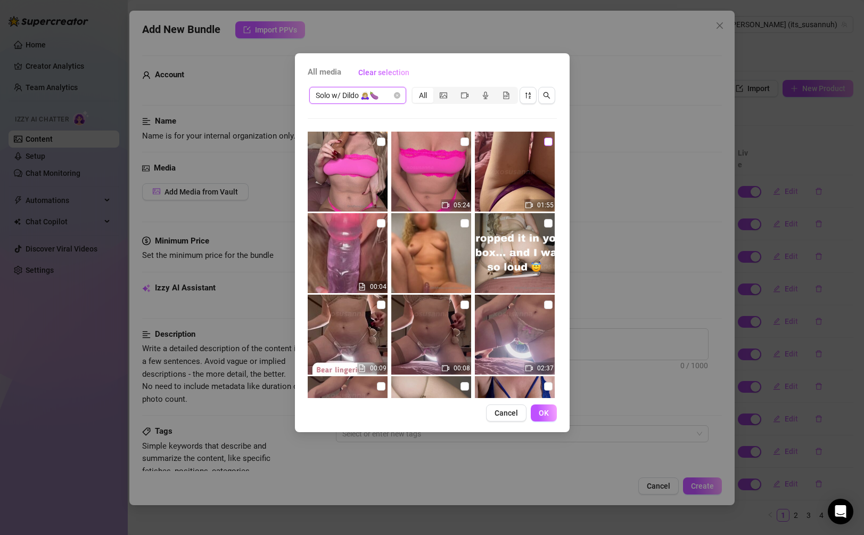
click at [544, 141] on input "checkbox" at bounding box center [548, 141] width 9 height 9
click at [548, 142] on input "checkbox" at bounding box center [548, 141] width 9 height 9
checkbox input "false"
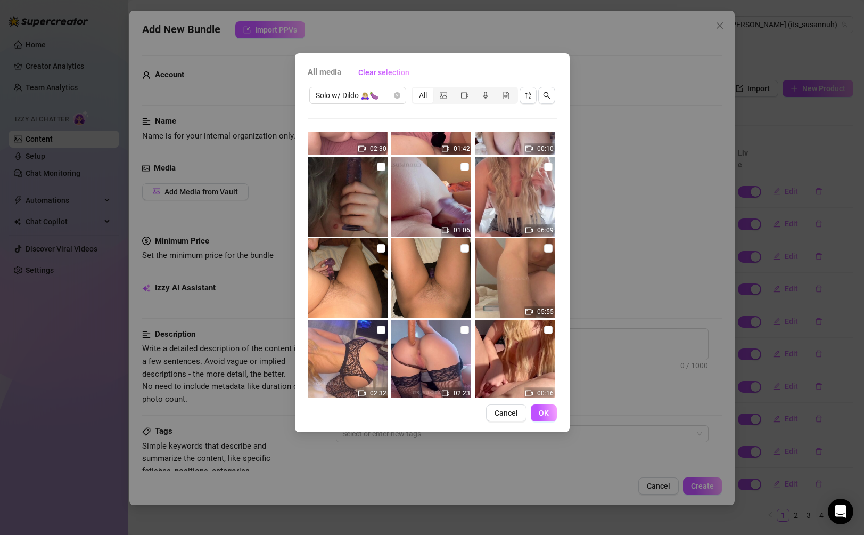
scroll to position [1231, 0]
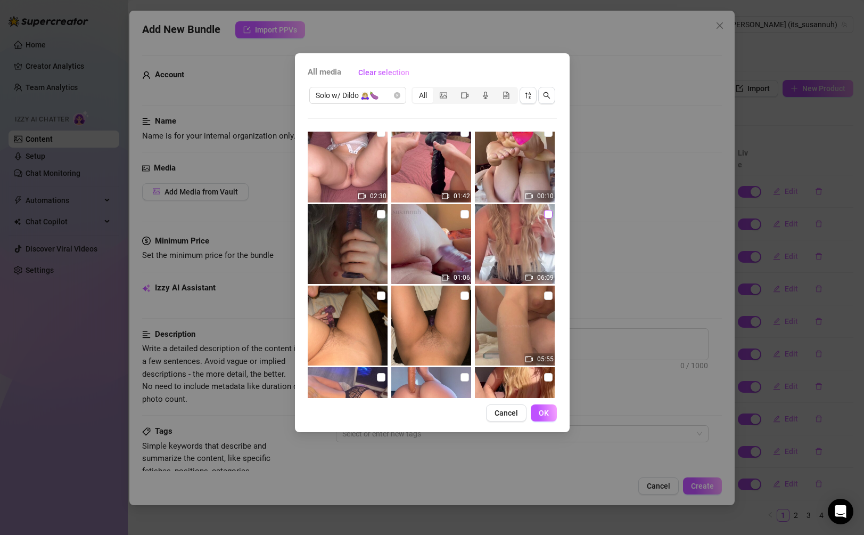
click at [545, 216] on input "checkbox" at bounding box center [548, 214] width 9 height 9
checkbox input "true"
click at [545, 410] on span "OK" at bounding box center [544, 412] width 10 height 9
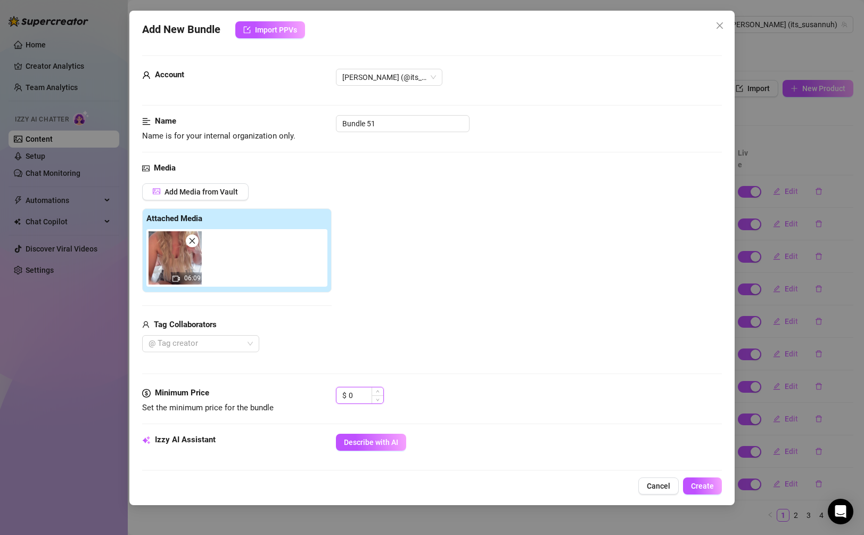
click at [362, 402] on input "0" at bounding box center [366, 395] width 35 height 16
click at [373, 439] on span "Describe with AI" at bounding box center [371, 442] width 54 height 9
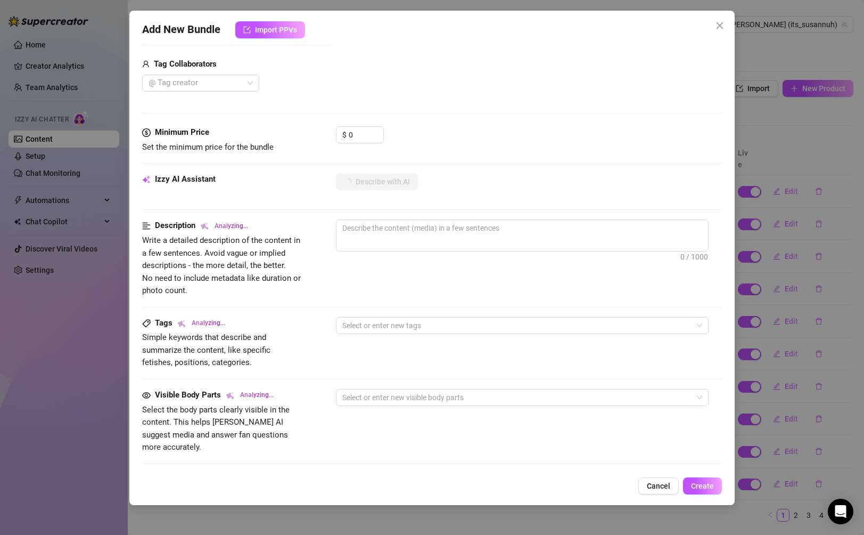
scroll to position [261, 0]
type textarea "[PERSON_NAME]"
type textarea "[PERSON_NAME] is"
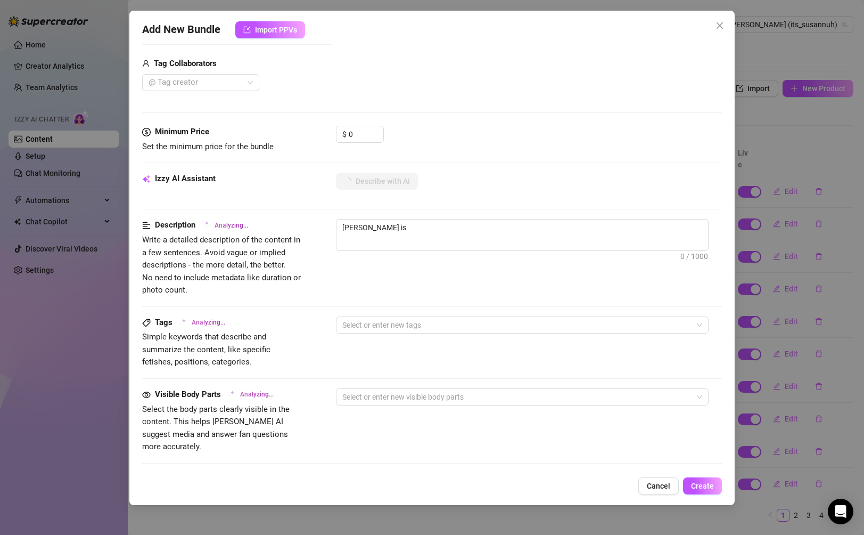
type textarea "[PERSON_NAME] is fully"
type textarea "[PERSON_NAME] is fully naked"
type textarea "[PERSON_NAME] is fully naked on"
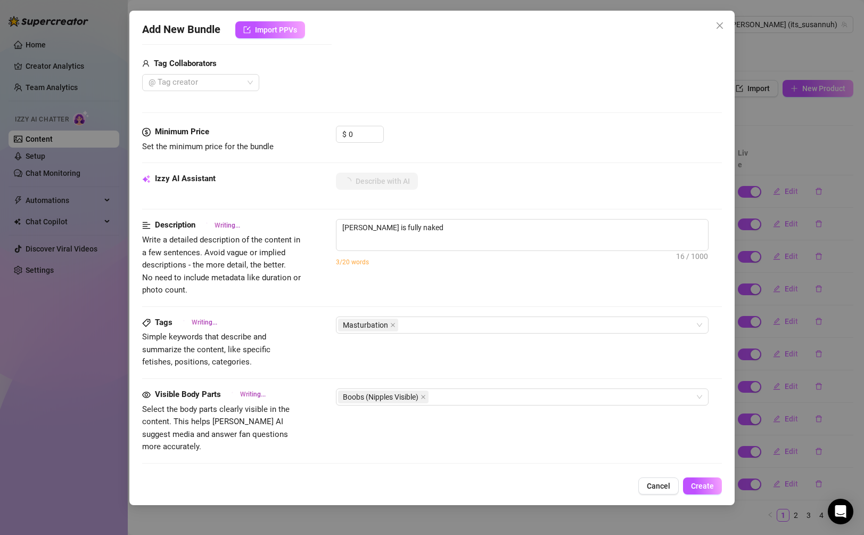
type textarea "[PERSON_NAME] is fully naked on"
type textarea "[PERSON_NAME] is fully naked on a"
type textarea "[PERSON_NAME] is fully naked on a bed,"
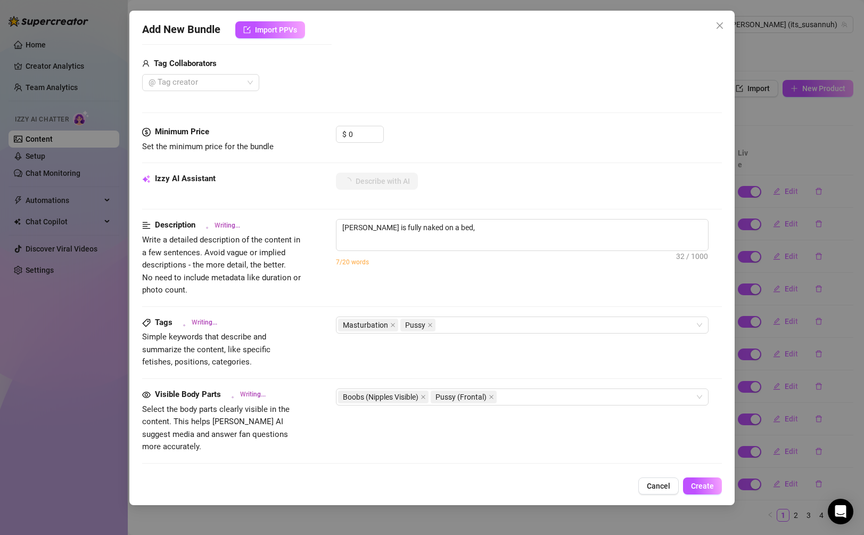
type textarea "[PERSON_NAME] is fully naked on a bed, spreading"
type textarea "[PERSON_NAME] is fully naked on a bed, spreading her"
type textarea "[PERSON_NAME] is fully naked on a bed, spreading her legs"
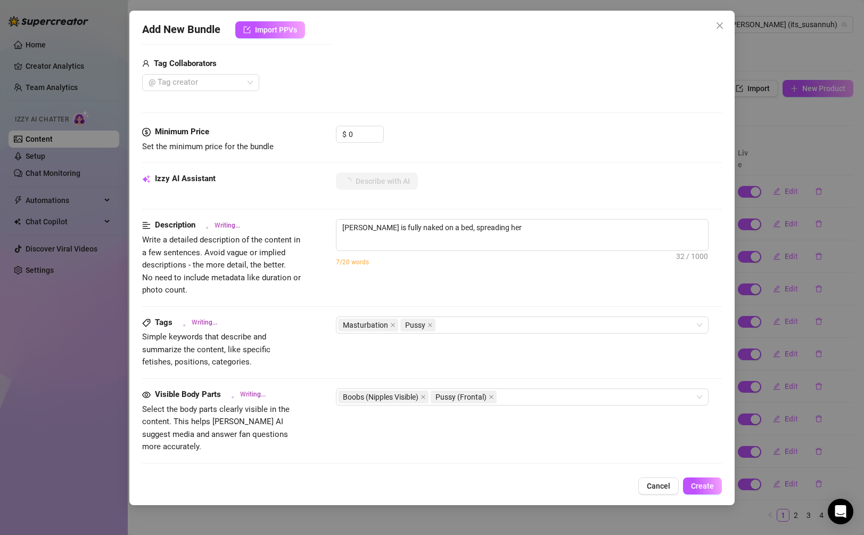
type textarea "[PERSON_NAME] is fully naked on a bed, spreading her legs"
type textarea "[PERSON_NAME] is fully naked on a bed, spreading her legs and"
type textarea "[PERSON_NAME] is fully naked on a bed, spreading her legs and showing"
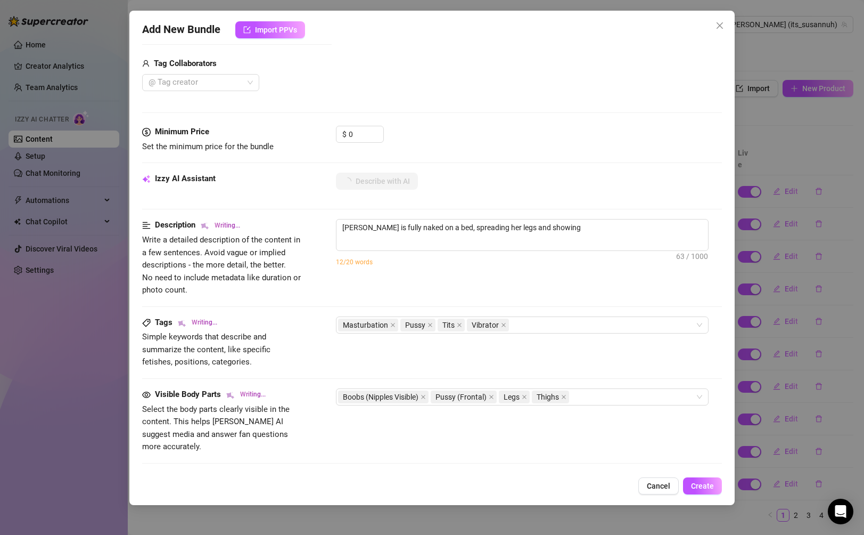
type textarea "[PERSON_NAME] is fully naked on a bed, spreading her legs and showing off"
type textarea "[PERSON_NAME] is fully naked on a bed, spreading her legs and showing off her"
type textarea "[PERSON_NAME] is fully naked on a bed, spreading her legs and showing off her t…"
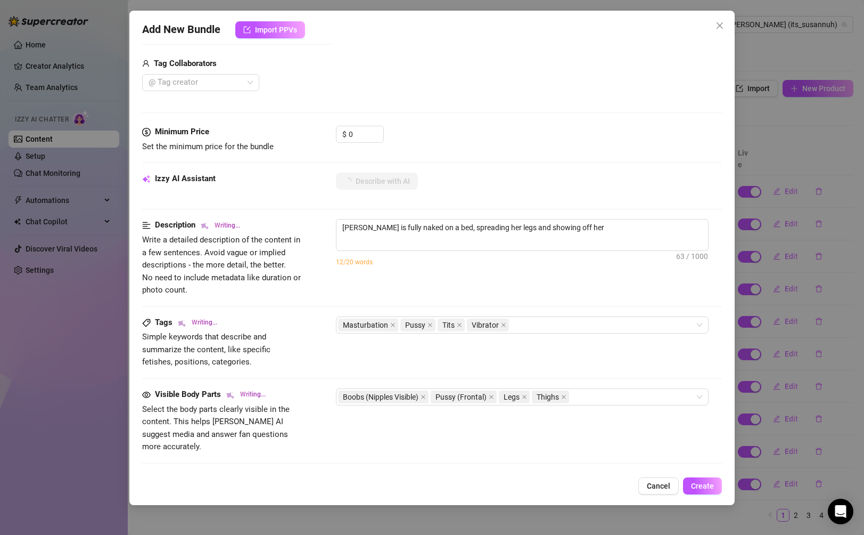
type textarea "[PERSON_NAME] is fully naked on a bed, spreading her legs and showing off her t…"
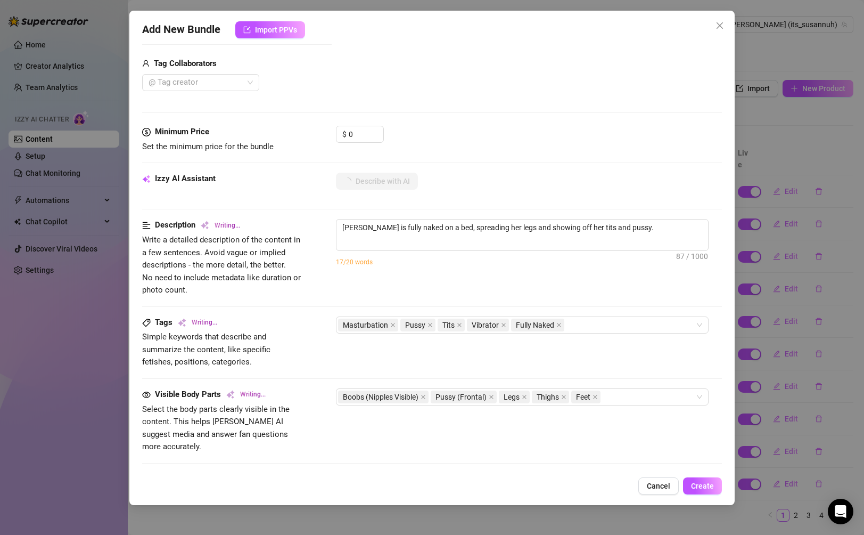
type textarea "[PERSON_NAME] is fully naked on a bed, spreading her legs and showing off her t…"
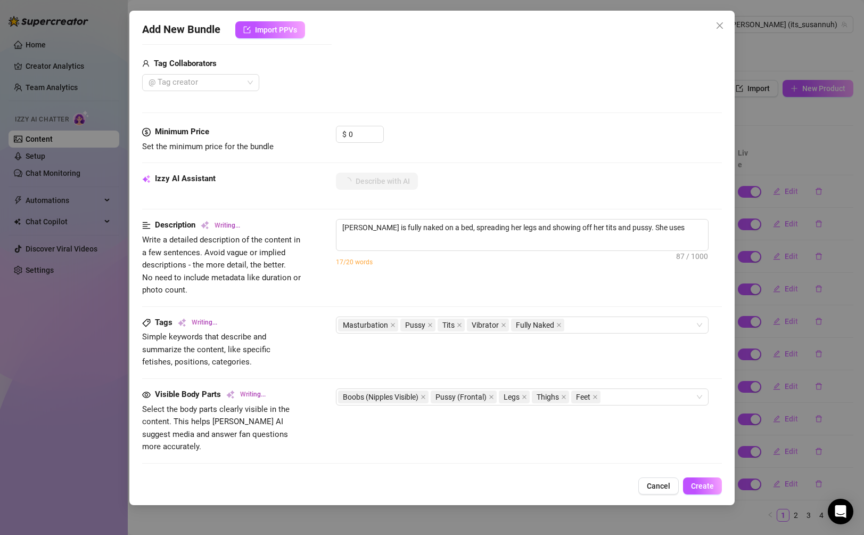
type textarea "[PERSON_NAME] is fully naked on a bed, spreading her legs and showing off her t…"
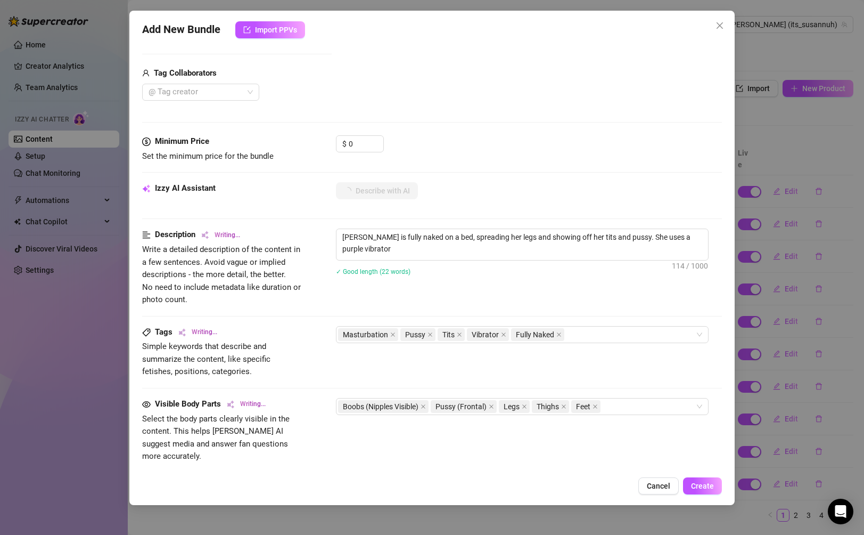
type textarea "[PERSON_NAME] is fully naked on a bed, spreading her legs and showing off her t…"
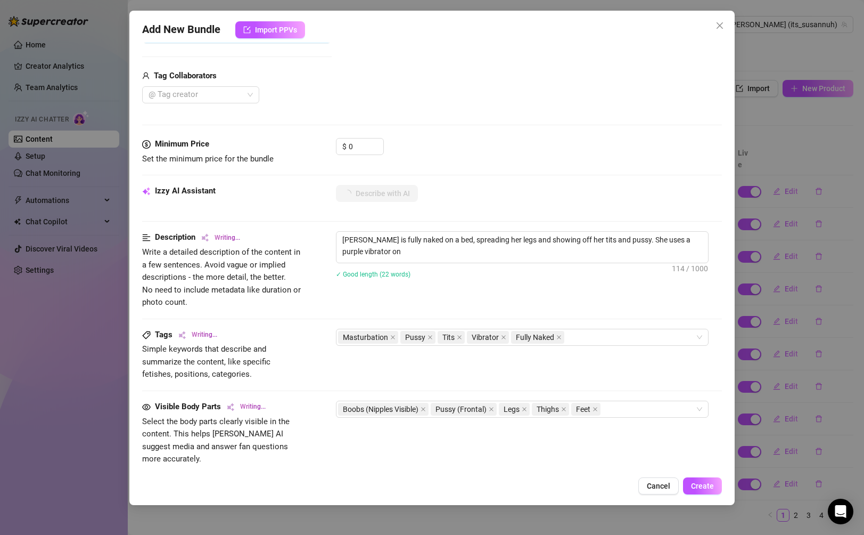
type textarea "[PERSON_NAME] is fully naked on a bed, spreading her legs and showing off her t…"
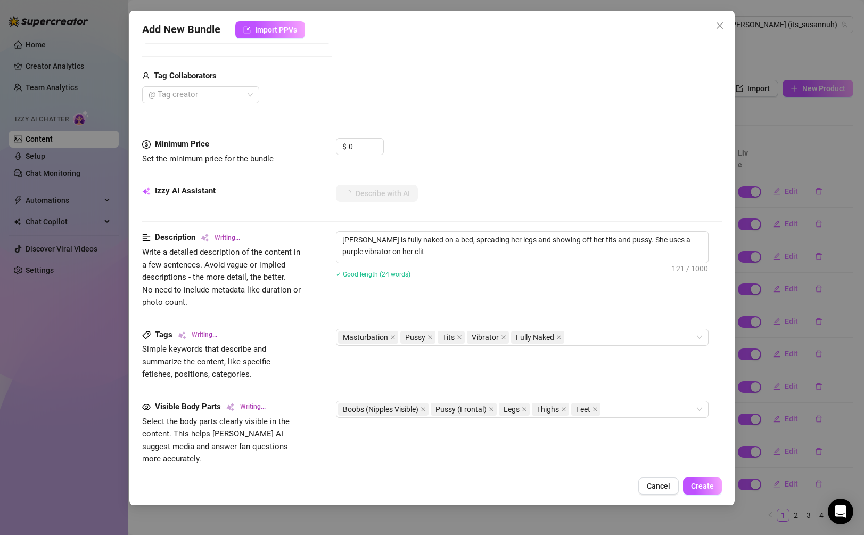
type textarea "[PERSON_NAME] is fully naked on a bed, spreading her legs and showing off her t…"
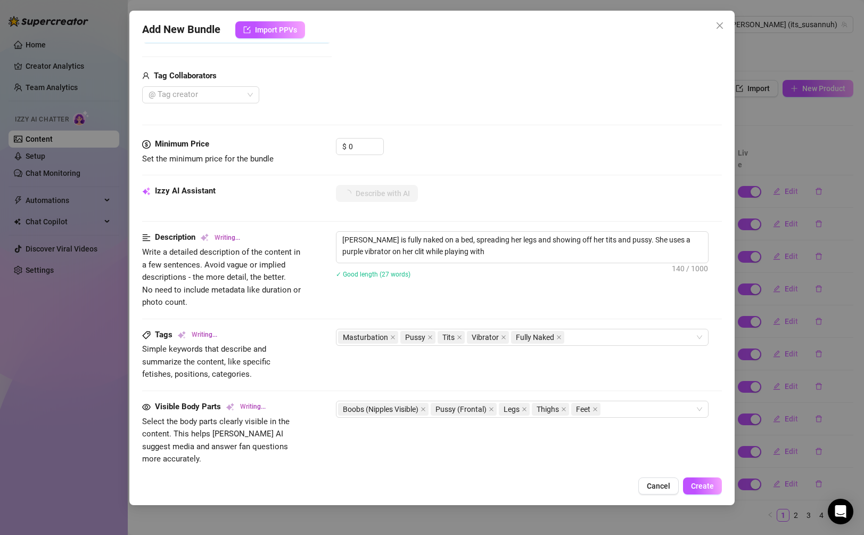
type textarea "[PERSON_NAME] is fully naked on a bed, spreading her legs and showing off her t…"
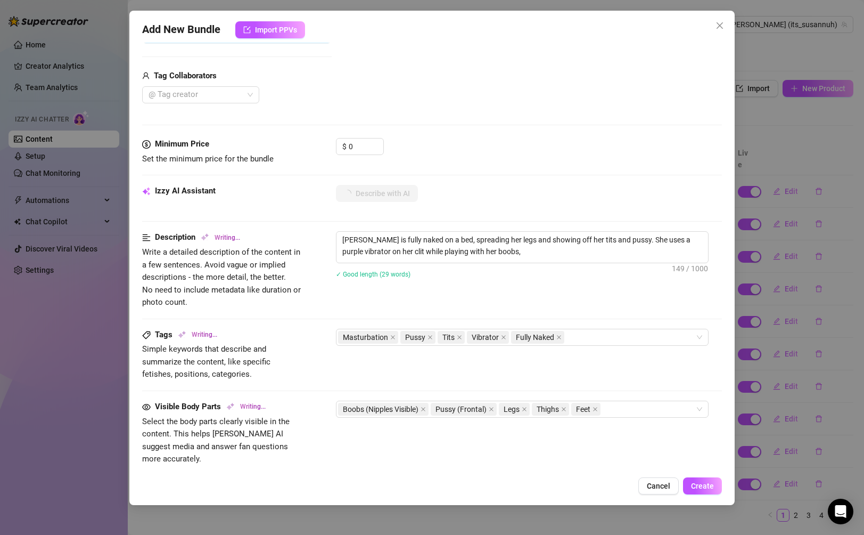
type textarea "[PERSON_NAME] is fully naked on a bed, spreading her legs and showing off her t…"
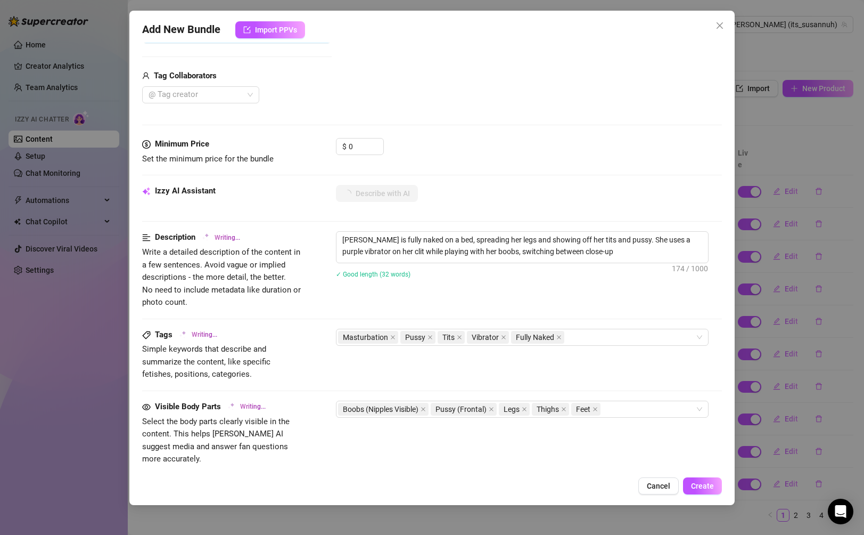
type textarea "[PERSON_NAME] is fully naked on a bed, spreading her legs and showing off her t…"
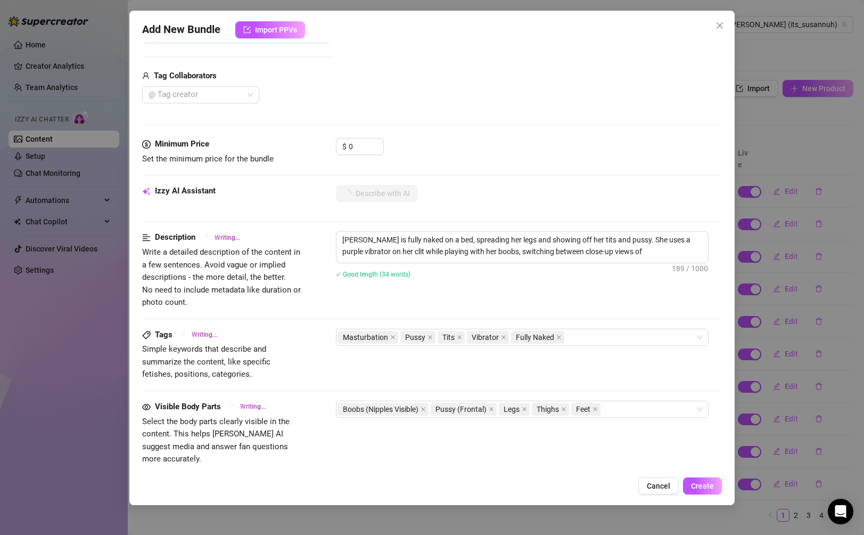
type textarea "[PERSON_NAME] is fully naked on a bed, spreading her legs and showing off her t…"
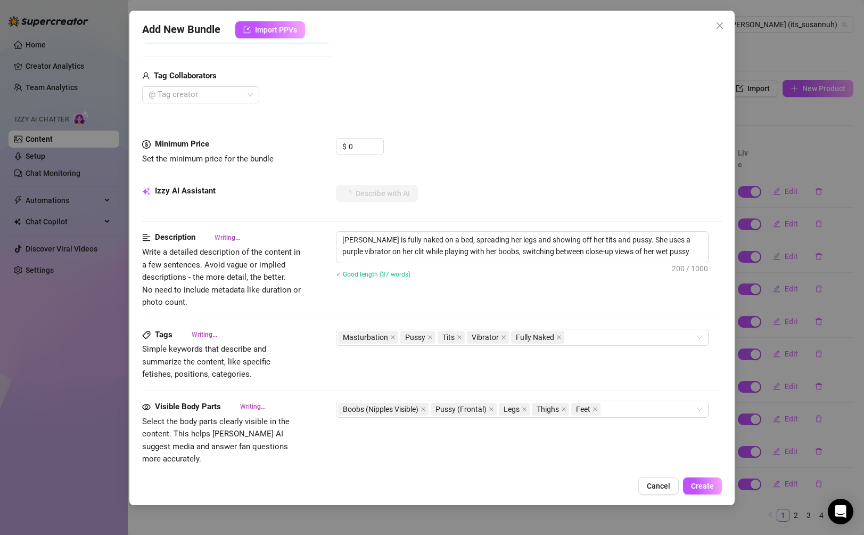
type textarea "[PERSON_NAME] is fully naked on a bed, spreading her legs and showing off her t…"
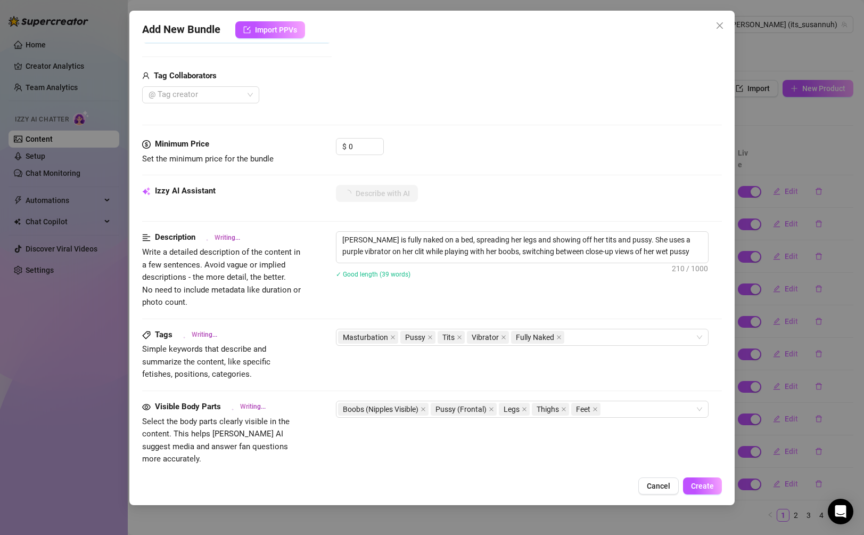
type textarea "[PERSON_NAME] is fully naked on a bed, spreading her legs and showing off her t…"
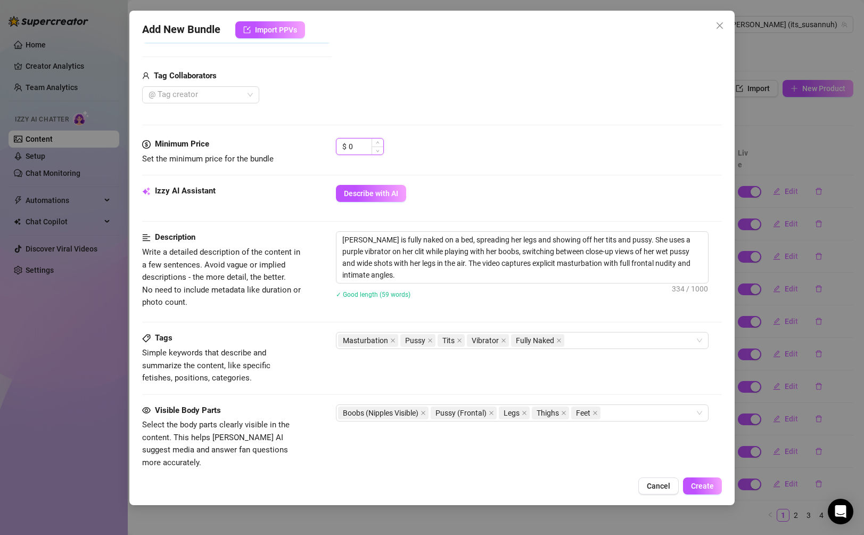
click at [365, 151] on input "0" at bounding box center [366, 146] width 35 height 16
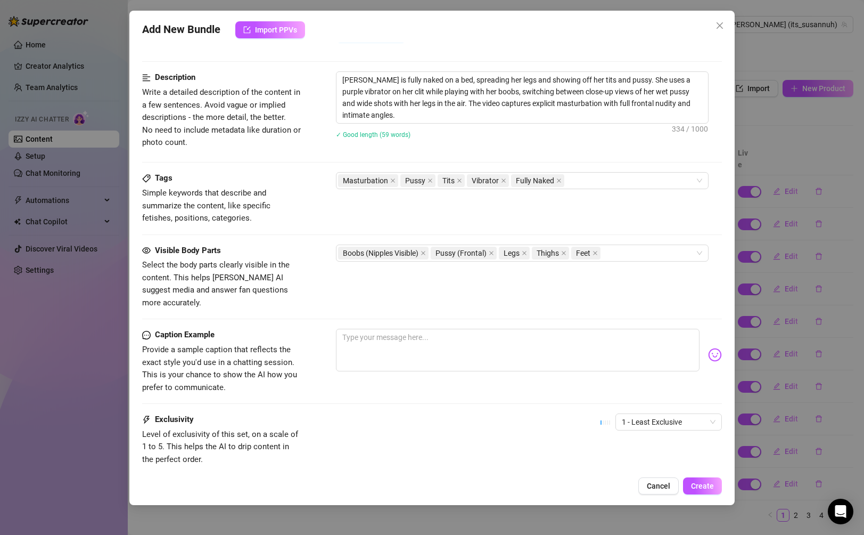
scroll to position [470, 0]
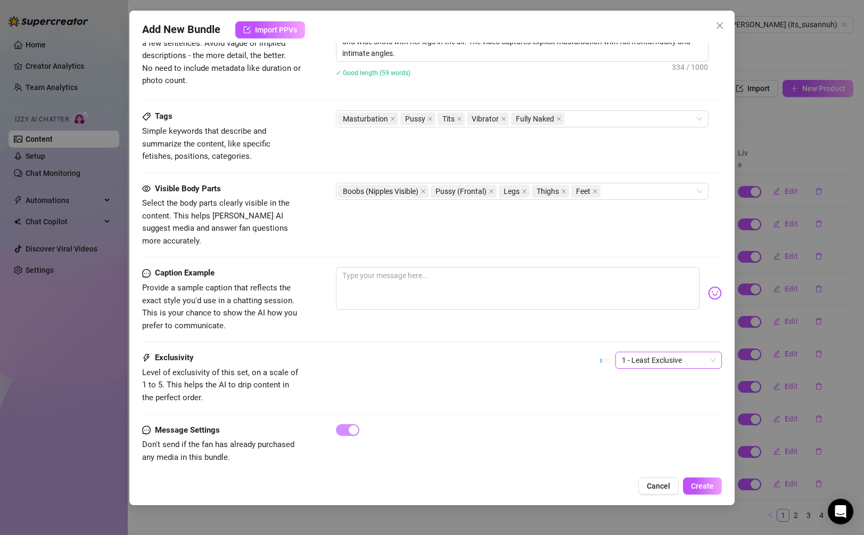
click at [645, 354] on span "1 - Least Exclusive" at bounding box center [669, 360] width 94 height 16
click at [642, 433] on div "5 - Most Exclusive 🔥" at bounding box center [668, 437] width 89 height 12
click at [706, 485] on span "Create" at bounding box center [702, 485] width 23 height 9
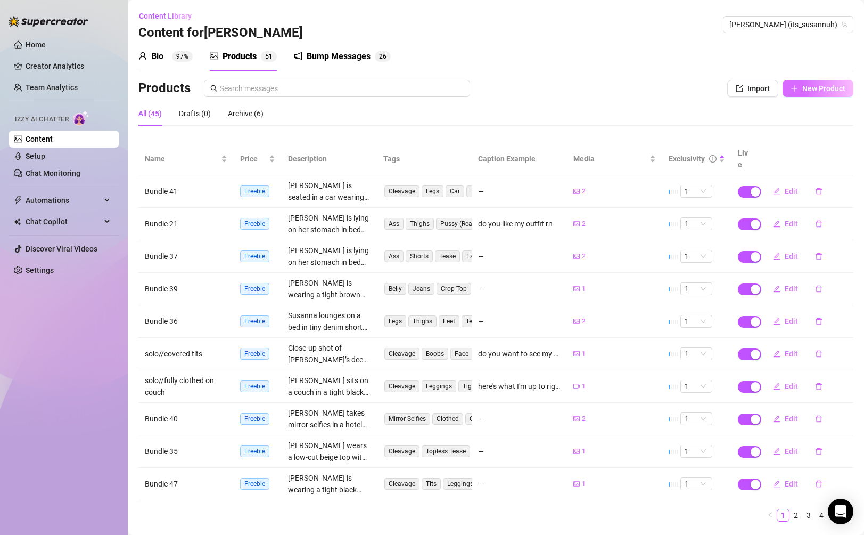
click at [813, 94] on button "New Product" at bounding box center [818, 88] width 71 height 17
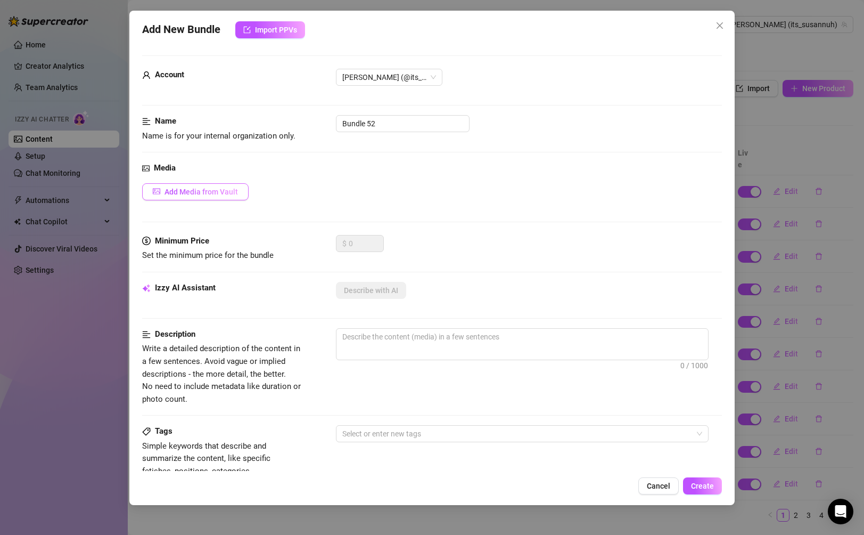
click at [229, 186] on button "Add Media from Vault" at bounding box center [195, 191] width 106 height 17
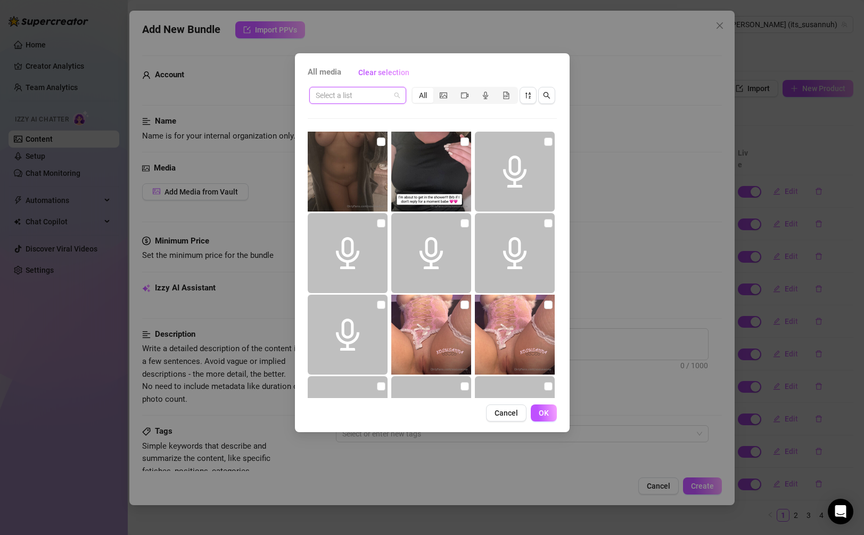
click at [384, 98] on input "search" at bounding box center [353, 95] width 75 height 16
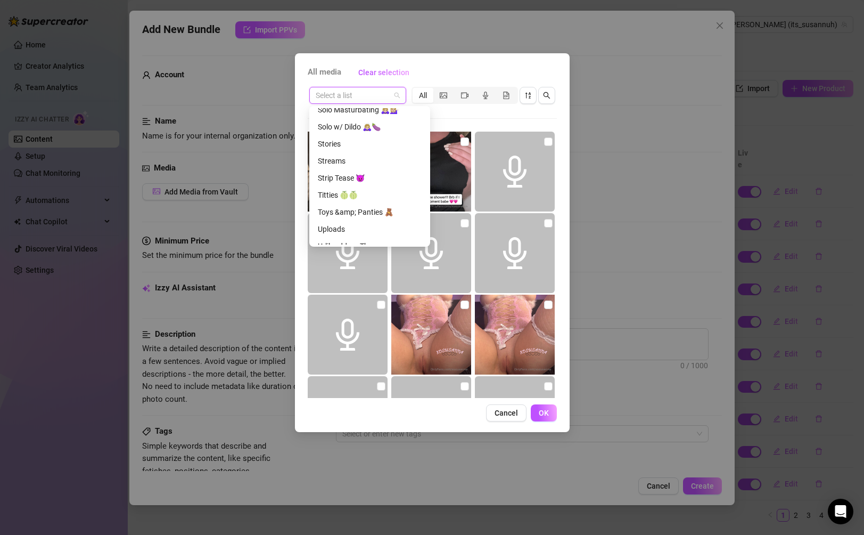
scroll to position [443, 0]
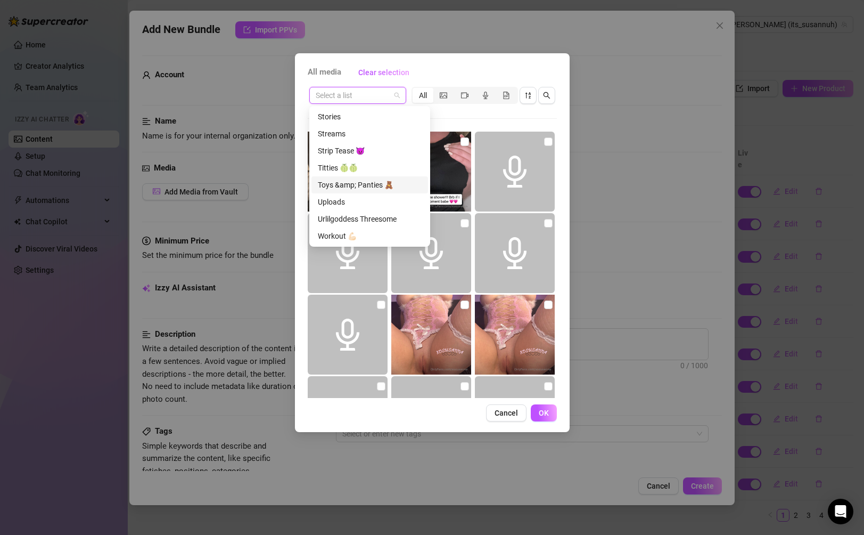
click at [381, 180] on div "Toys &amp; Panties 🧸" at bounding box center [370, 185] width 104 height 12
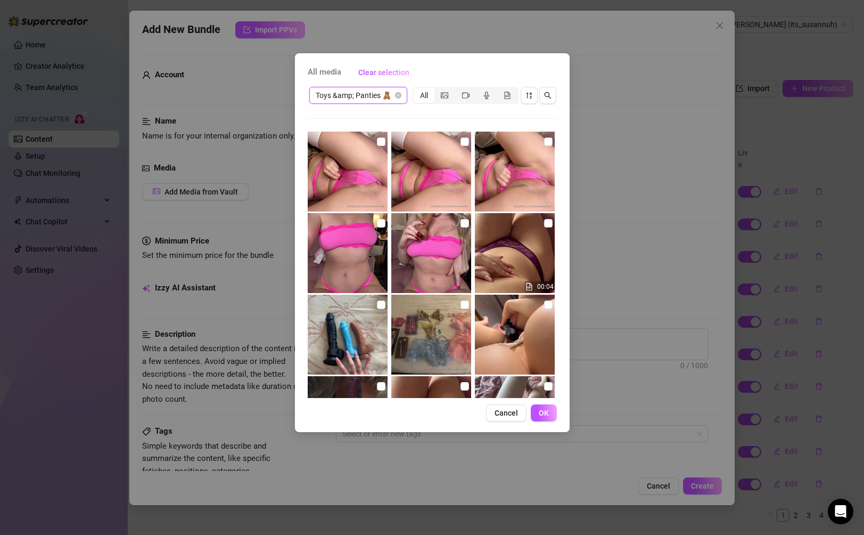
click at [379, 94] on span "Toys &amp; Panties 🧸" at bounding box center [358, 95] width 85 height 16
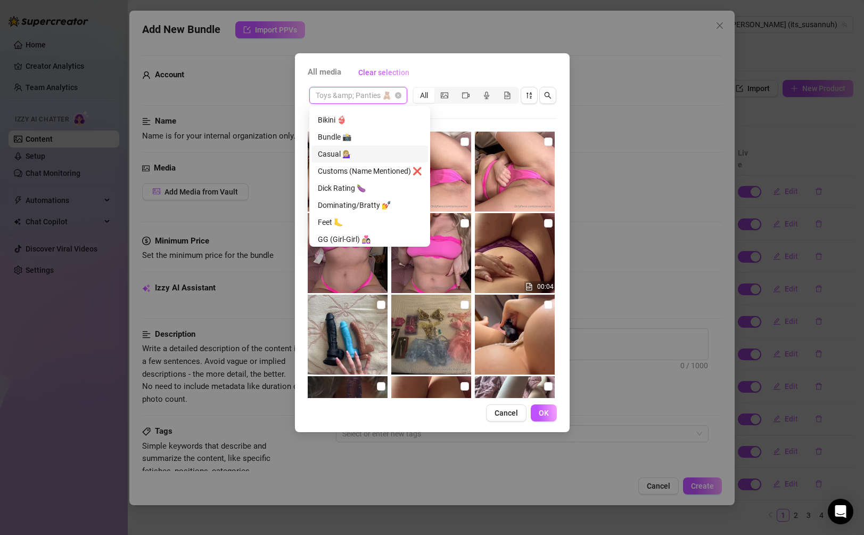
scroll to position [0, 0]
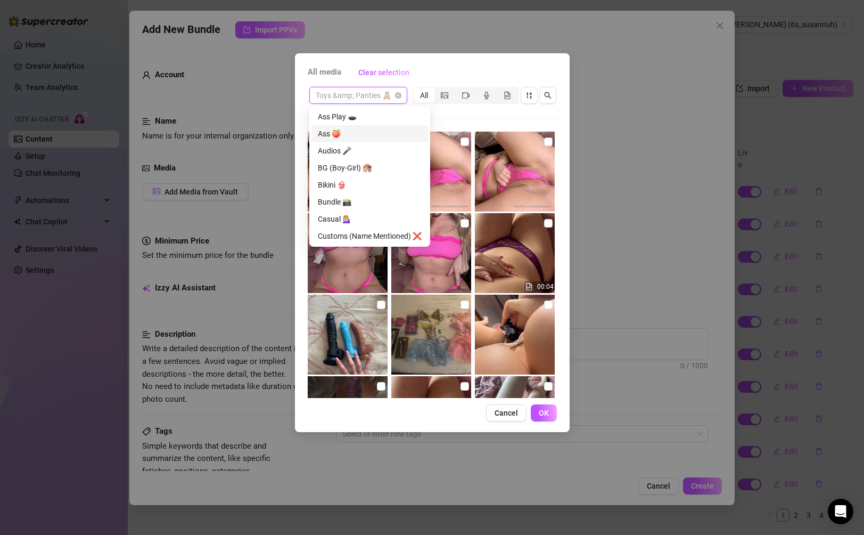
click at [552, 71] on div "All media Clear selection" at bounding box center [432, 72] width 249 height 17
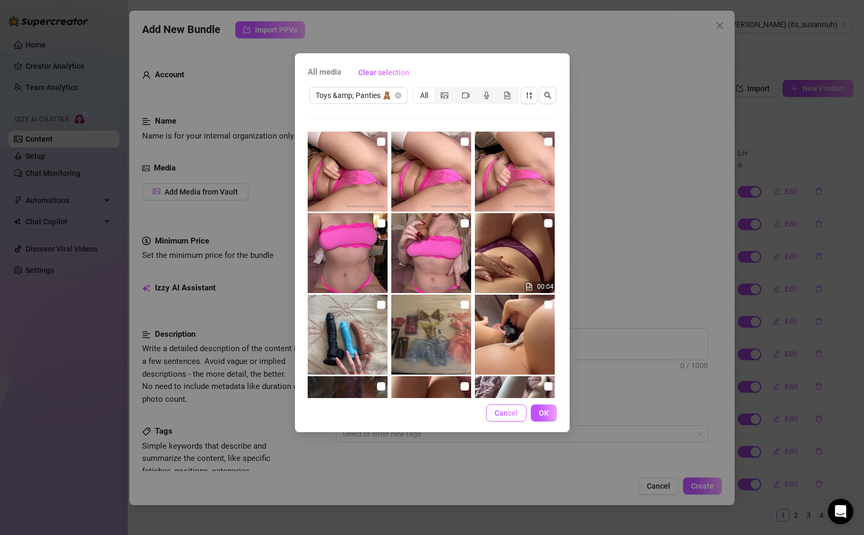
click at [511, 415] on span "Cancel" at bounding box center [506, 412] width 23 height 9
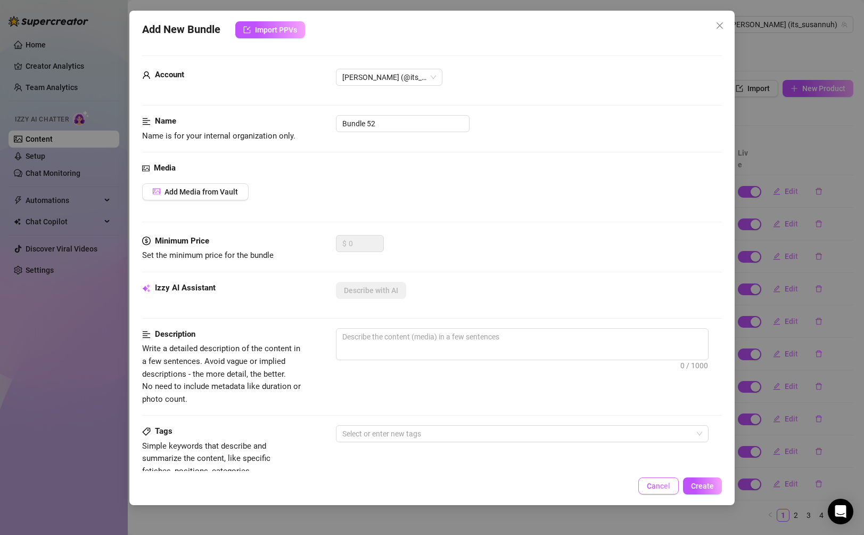
click at [652, 487] on span "Cancel" at bounding box center [658, 485] width 23 height 9
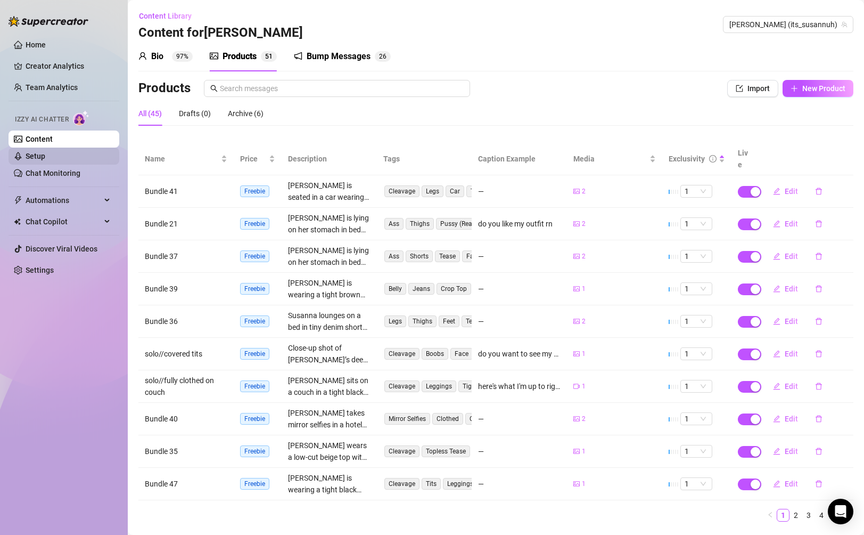
click at [45, 156] on link "Setup" at bounding box center [36, 156] width 20 height 9
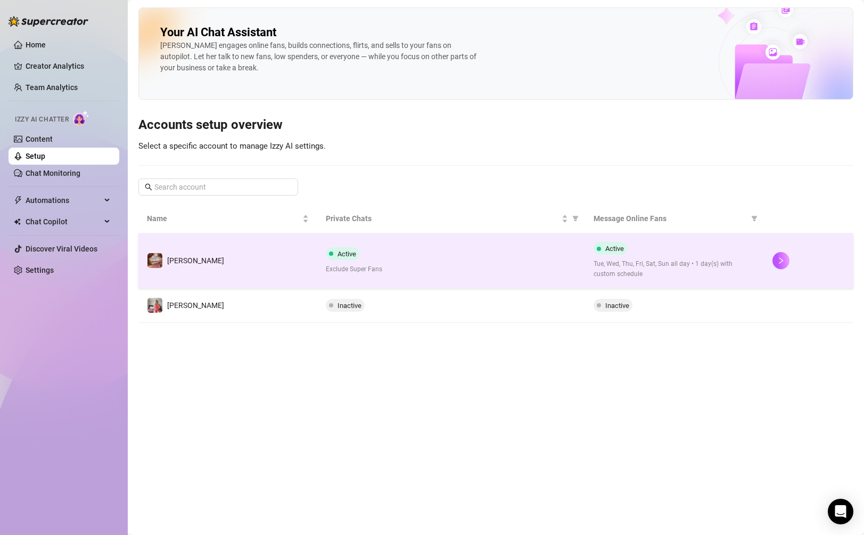
click at [753, 267] on span "Tue, Wed, Thu, Fri, Sat, Sun all day • 1 day(s) with custom schedule" at bounding box center [675, 269] width 162 height 20
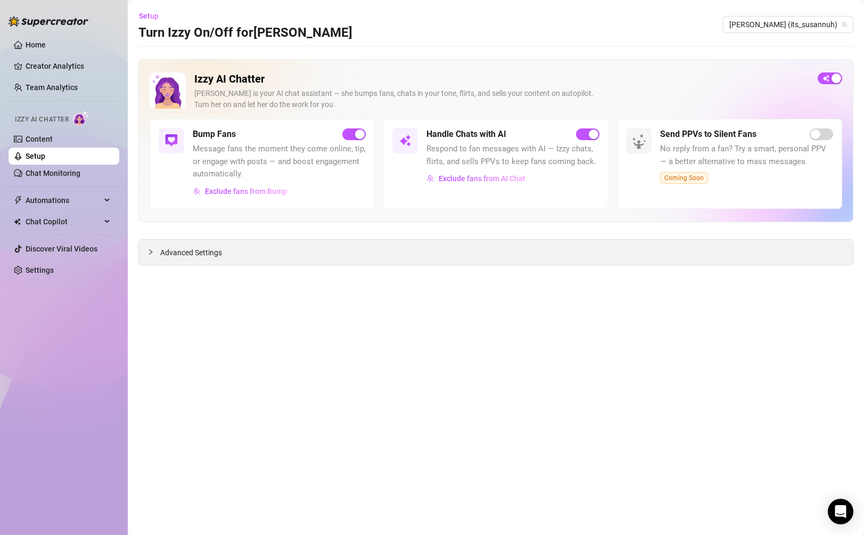
click at [204, 244] on div "Advanced Settings" at bounding box center [496, 252] width 714 height 25
click at [193, 255] on span "Advanced Settings" at bounding box center [191, 252] width 62 height 12
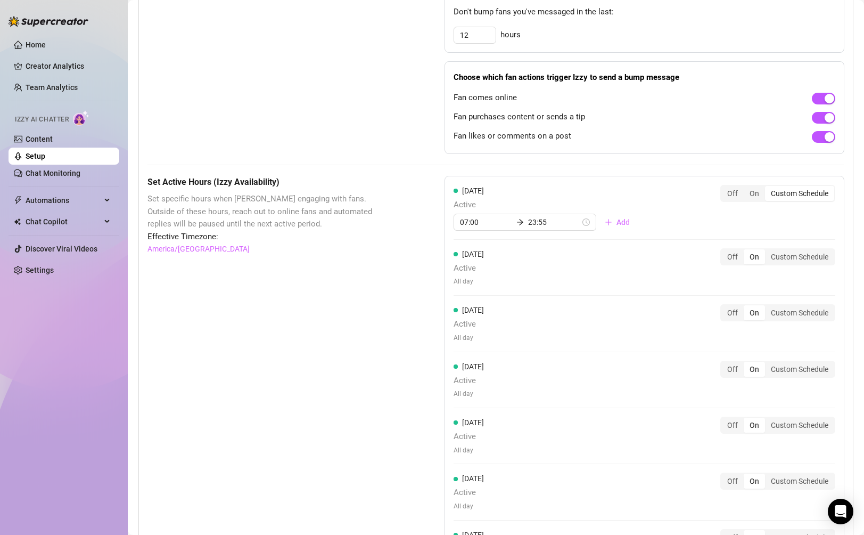
scroll to position [671, 0]
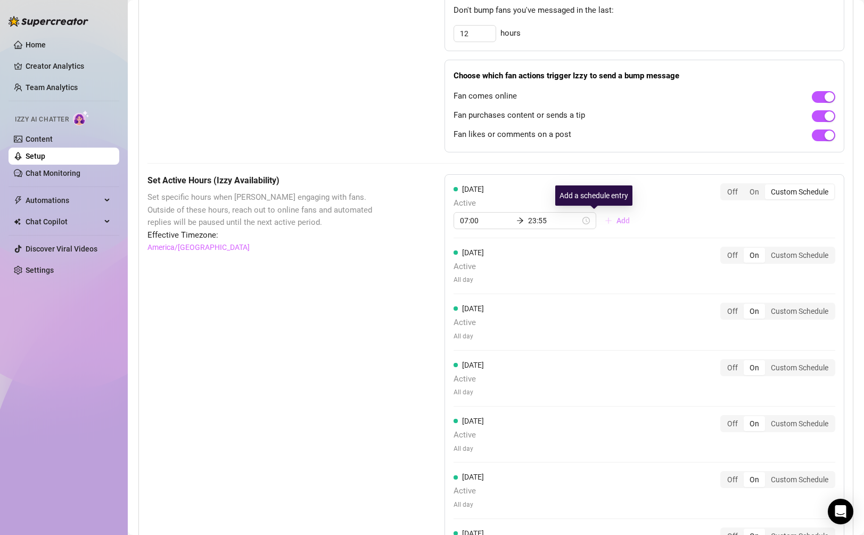
click at [605, 219] on icon "plus" at bounding box center [608, 220] width 7 height 7
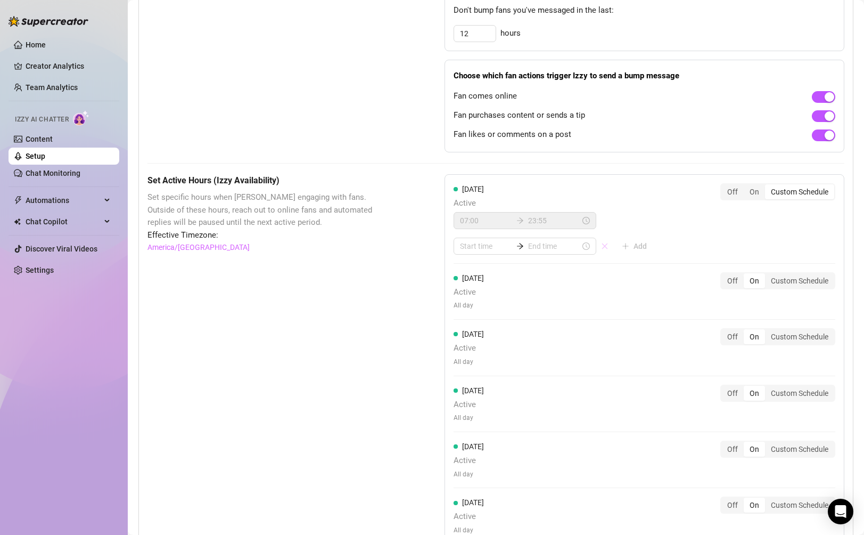
click at [601, 245] on icon "close" at bounding box center [604, 245] width 7 height 7
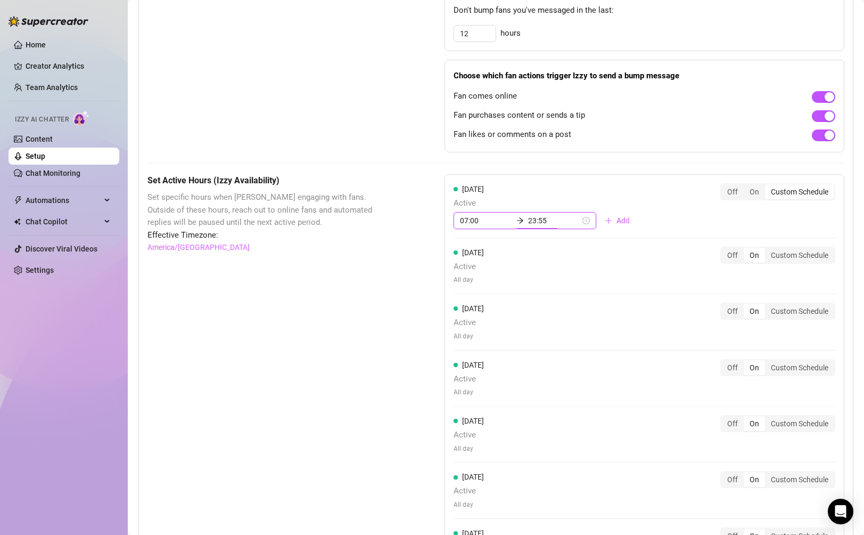
click at [546, 218] on input "23:55" at bounding box center [554, 221] width 52 height 12
click at [501, 244] on div "55" at bounding box center [499, 248] width 26 height 15
click at [502, 246] on div "55" at bounding box center [499, 248] width 26 height 15
click at [537, 221] on input "23:55" at bounding box center [554, 221] width 52 height 12
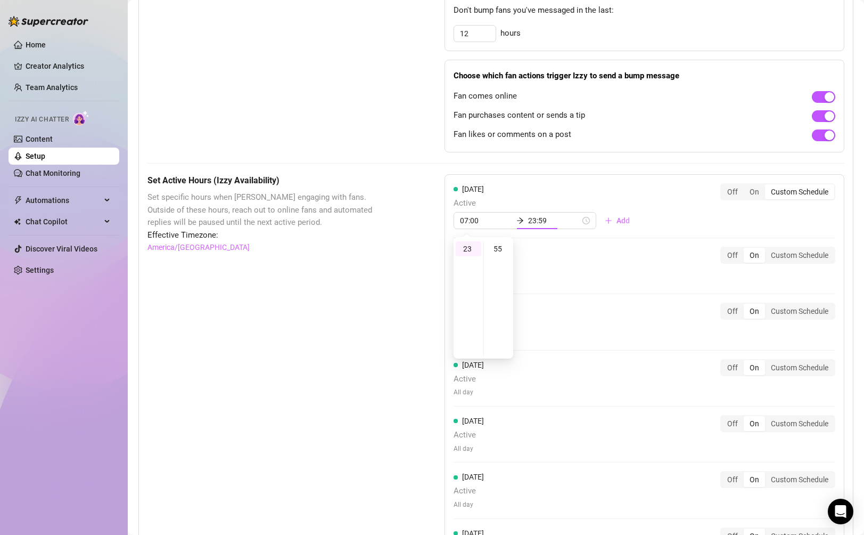
click at [601, 193] on div "[DATE] Active 07:00 23:59 Add" at bounding box center [546, 206] width 185 height 46
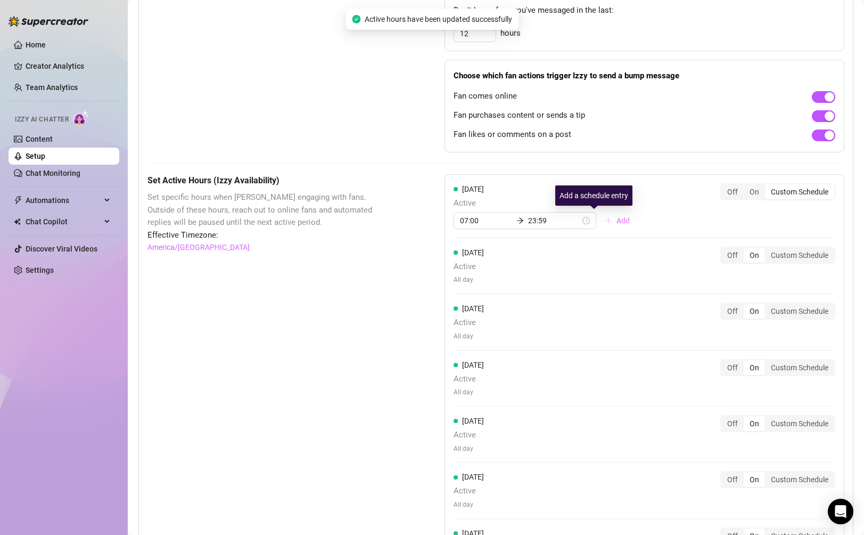
click at [616, 221] on span "Add" at bounding box center [622, 220] width 13 height 9
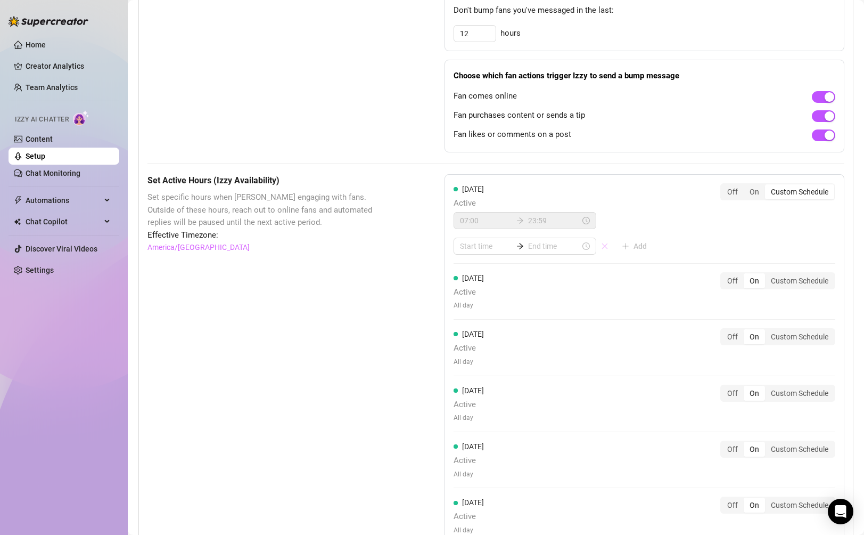
click at [601, 249] on icon "close" at bounding box center [604, 245] width 7 height 7
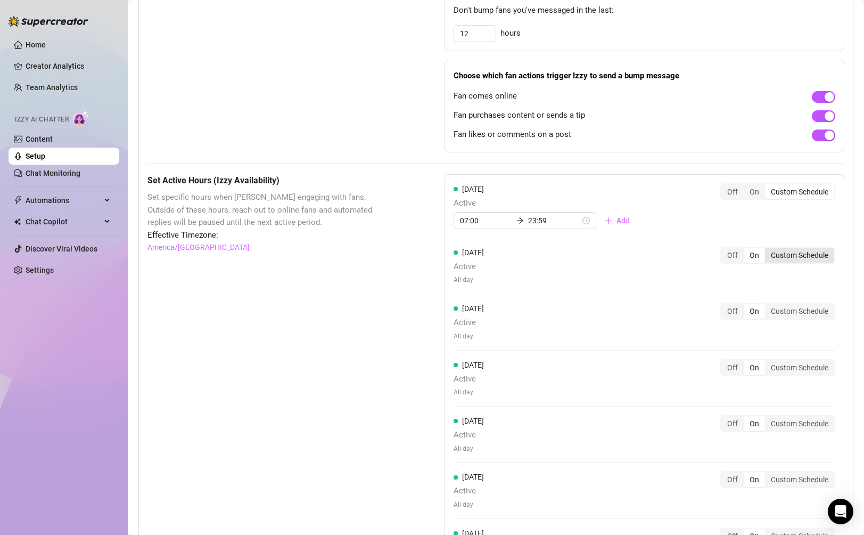
click at [780, 257] on div "Custom Schedule" at bounding box center [799, 255] width 69 height 15
click at [768, 249] on input "Custom Schedule" at bounding box center [768, 249] width 0 height 0
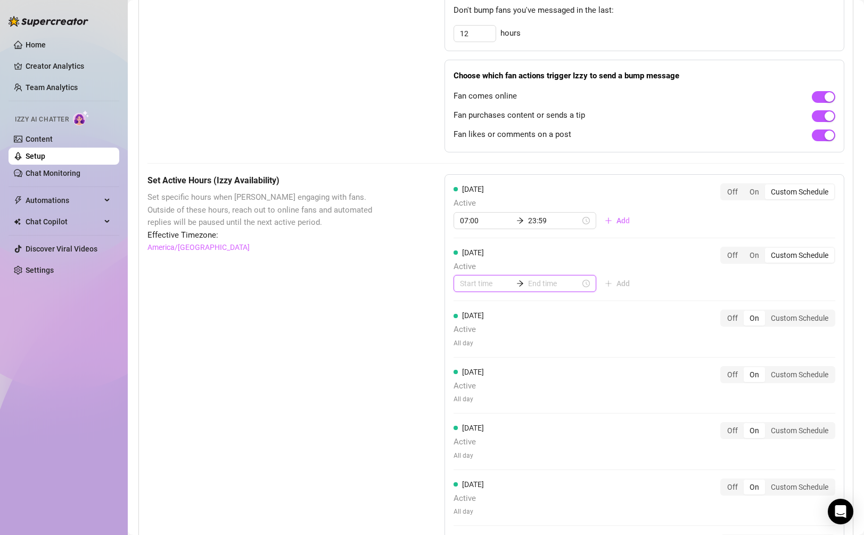
click at [477, 279] on input at bounding box center [486, 283] width 52 height 12
click at [469, 308] on div "00" at bounding box center [469, 312] width 26 height 15
click at [500, 309] on div "00" at bounding box center [499, 312] width 26 height 15
click at [564, 266] on span "Active" at bounding box center [546, 266] width 185 height 13
click at [499, 340] on div "02" at bounding box center [498, 341] width 26 height 15
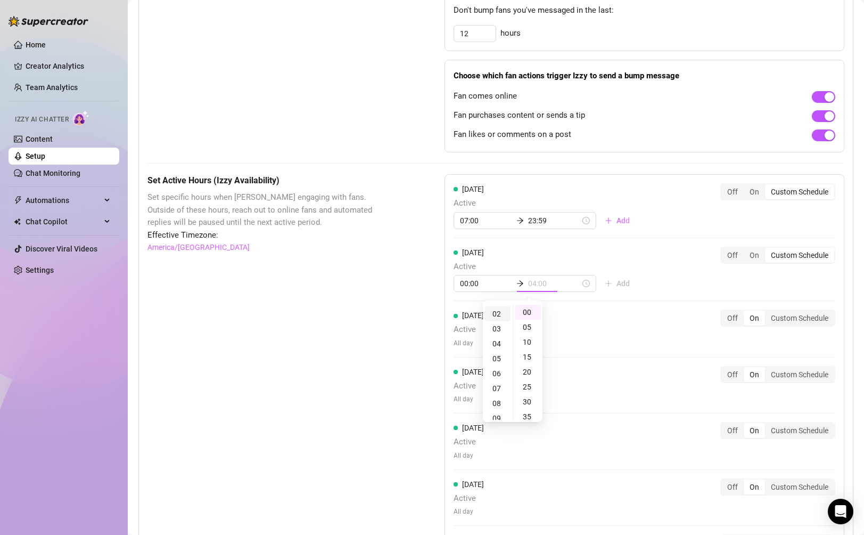
scroll to position [30, 0]
click at [531, 376] on div "30" at bounding box center [528, 381] width 26 height 15
click at [581, 308] on div "[DATE] Active 07:00 23:59 Add Off On Custom Schedule [DATE] Active 00:00 02:30 …" at bounding box center [645, 382] width 400 height 416
click at [616, 282] on span "Add" at bounding box center [622, 283] width 13 height 9
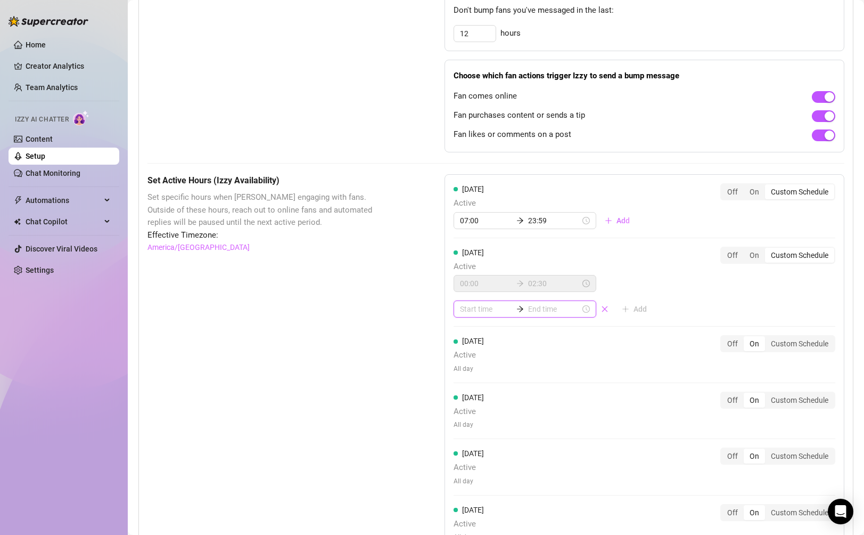
click at [486, 309] on input at bounding box center [486, 309] width 52 height 12
click at [472, 406] on div "10" at bounding box center [469, 406] width 26 height 15
click at [499, 427] on div "30" at bounding box center [499, 427] width 26 height 15
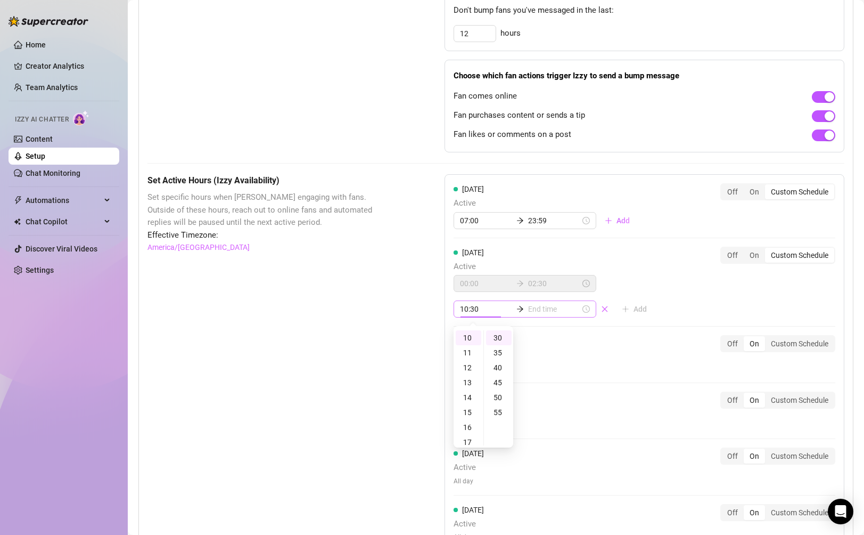
click at [534, 317] on div "10:30" at bounding box center [525, 308] width 143 height 17
click at [534, 310] on input at bounding box center [554, 309] width 52 height 12
click at [500, 334] on div "23" at bounding box center [498, 337] width 26 height 15
click at [530, 415] on div "55" at bounding box center [528, 412] width 26 height 15
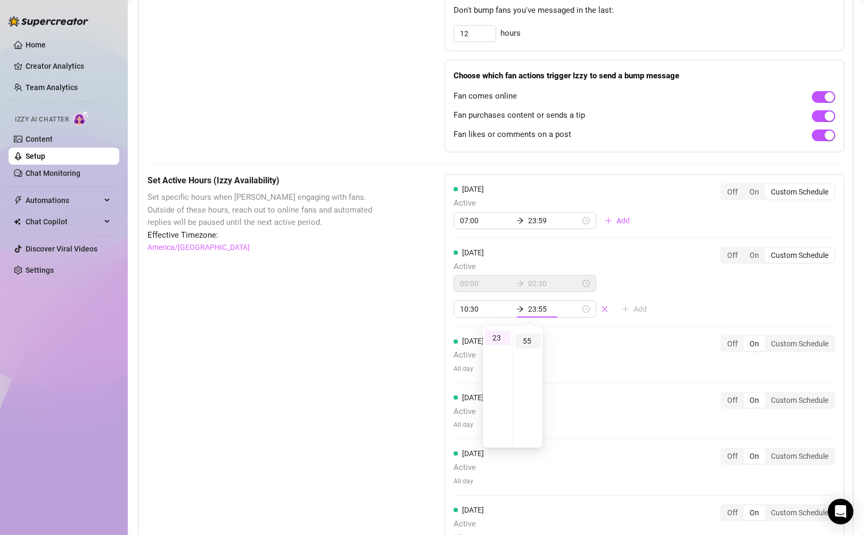
scroll to position [164, 0]
click at [591, 327] on div "[DATE] Active 07:00 23:59 Add Off On Custom Schedule [DATE] Active 00:00 02:30 …" at bounding box center [645, 395] width 400 height 442
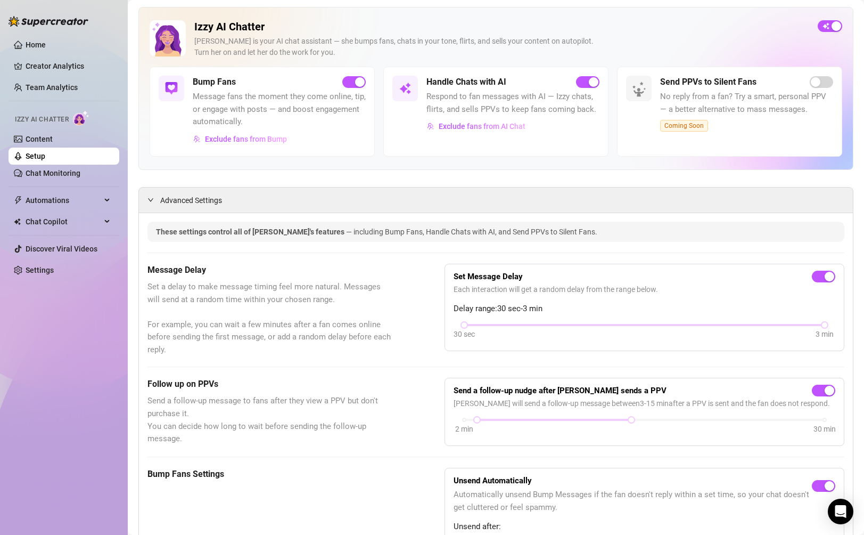
scroll to position [52, 0]
click at [360, 88] on span "button" at bounding box center [353, 83] width 23 height 12
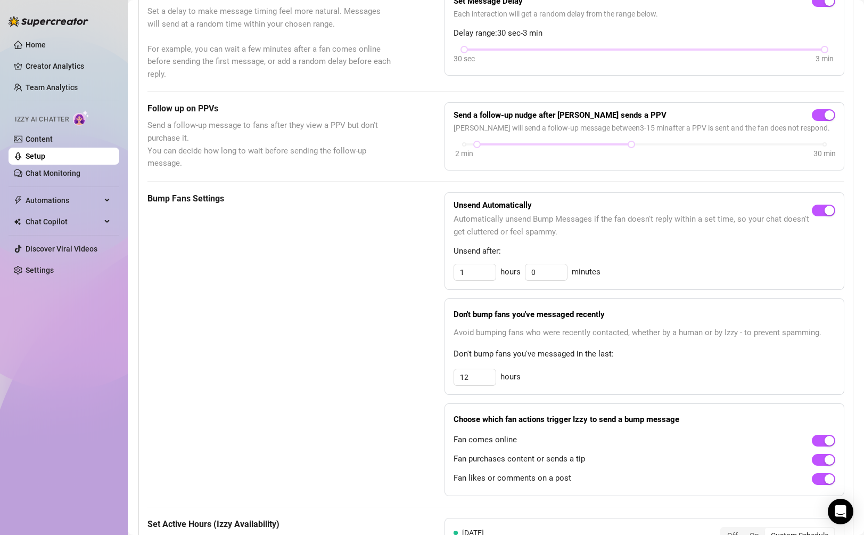
scroll to position [435, 0]
